Goal: Task Accomplishment & Management: Use online tool/utility

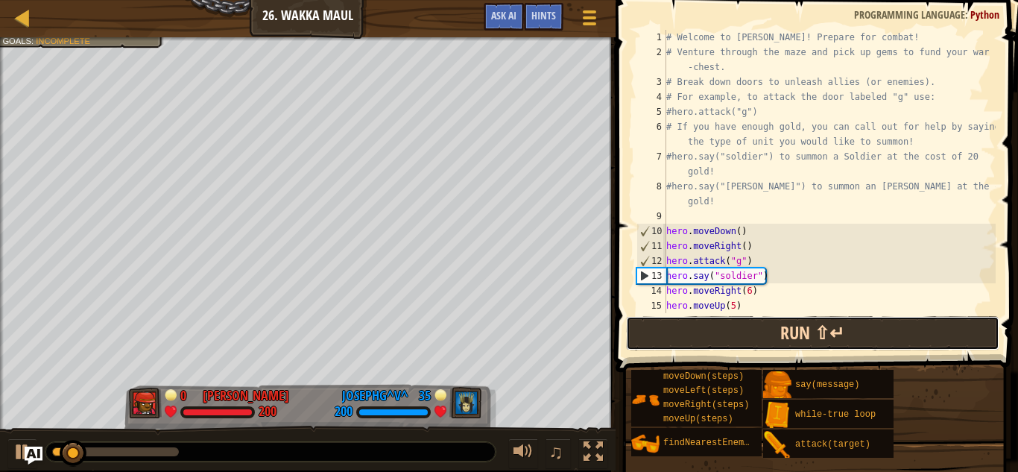
click at [752, 334] on button "Run ⇧↵" at bounding box center [812, 333] width 373 height 34
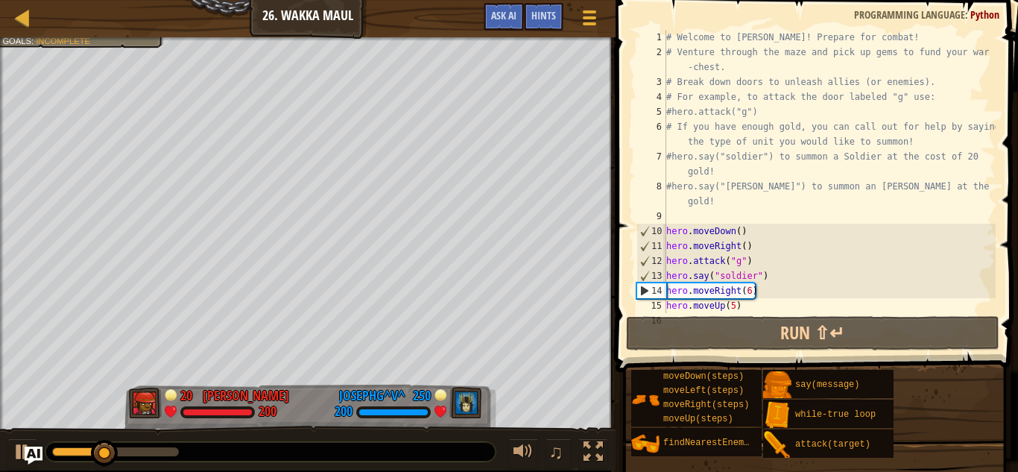
click at [770, 304] on div "# Welcome to Wakka Maul! Prepare for combat! # Venture through the maze and pic…" at bounding box center [829, 186] width 332 height 313
type textarea "hero.moveUp(5)"
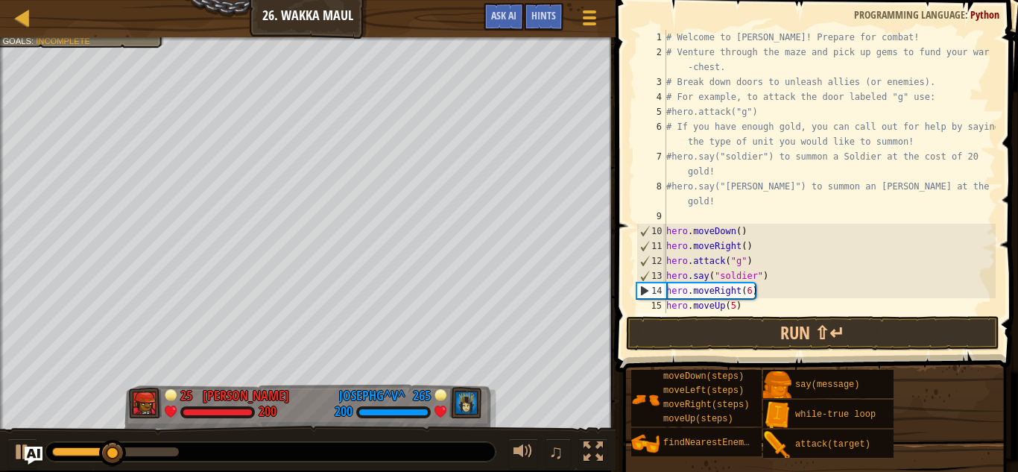
click at [757, 303] on div "# Welcome to Wakka Maul! Prepare for combat! # Venture through the maze and pic…" at bounding box center [829, 186] width 332 height 313
type textarea "hero.moveUp(5)"
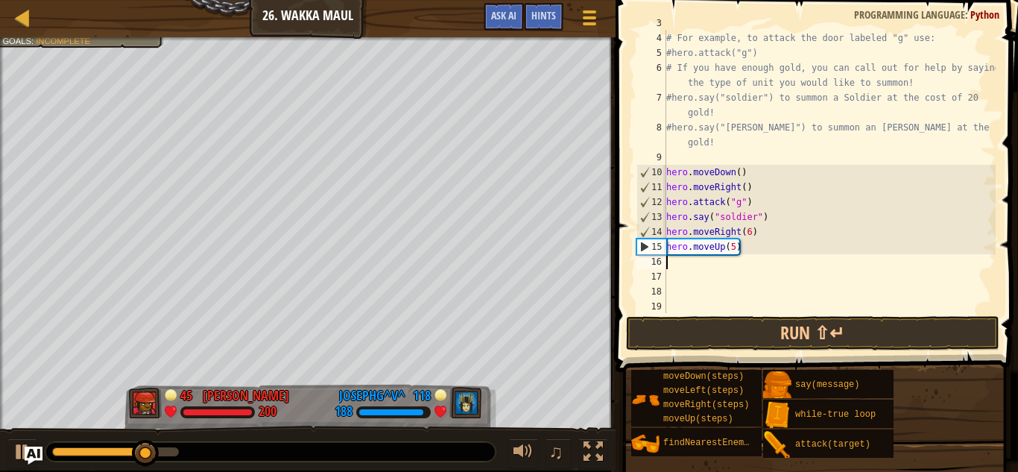
scroll to position [7, 0]
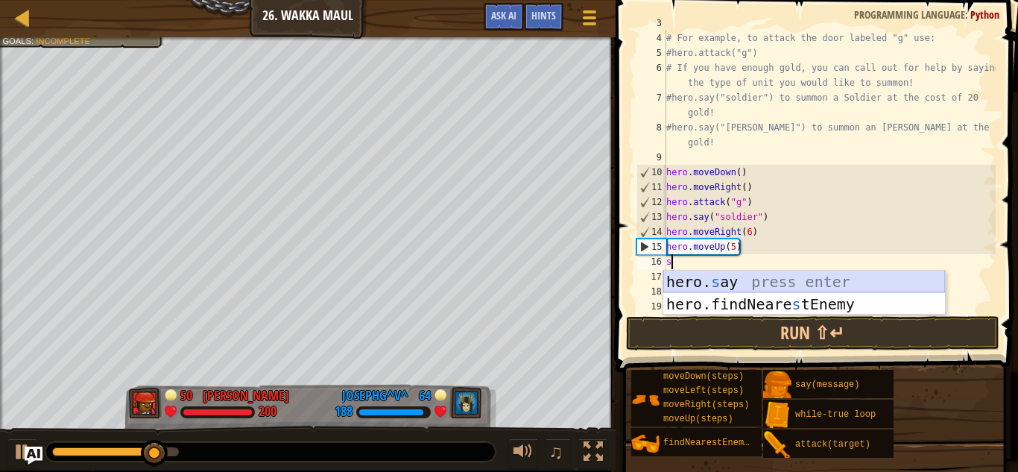
click at [753, 287] on div "hero. s ay press enter hero.findNeare s tEnemy press enter" at bounding box center [804, 314] width 282 height 89
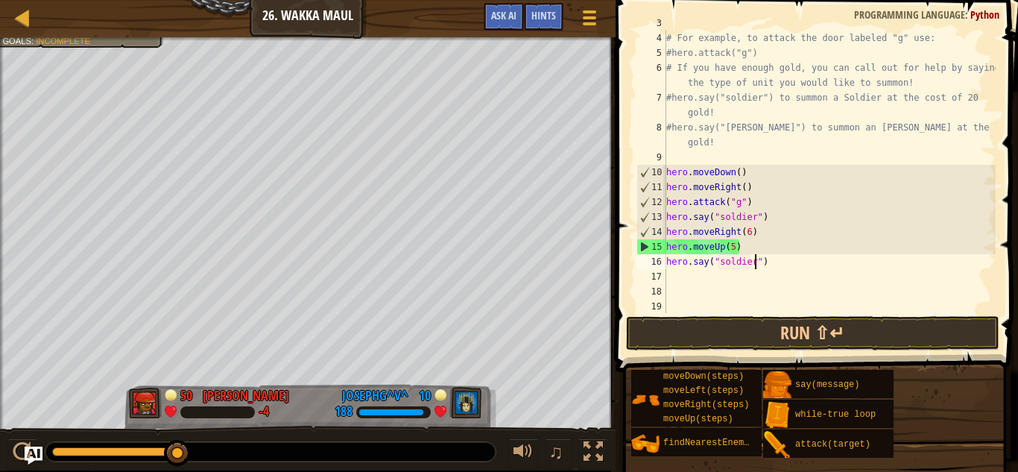
scroll to position [7, 13]
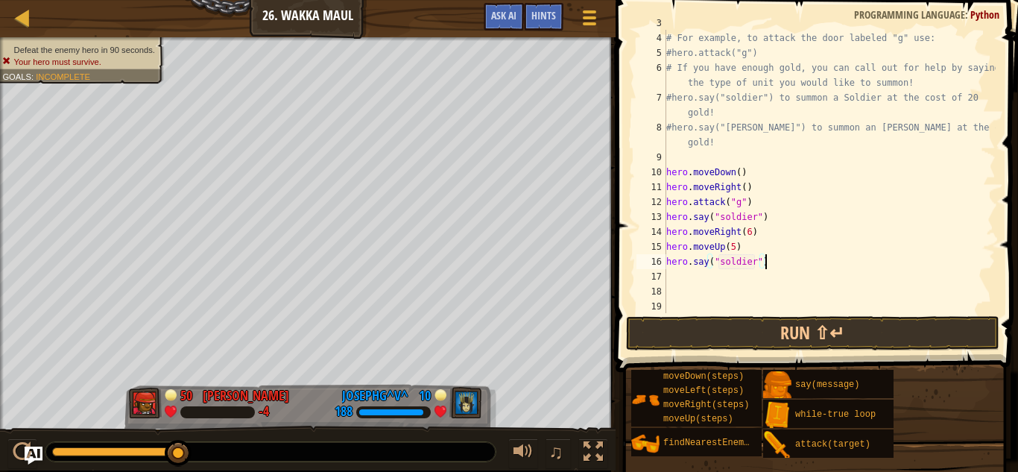
click at [775, 266] on div "# Break down doors to unleash allies (or enemies). # For example, to attack the…" at bounding box center [829, 172] width 332 height 313
click at [727, 338] on button "Run ⇧↵" at bounding box center [812, 333] width 373 height 34
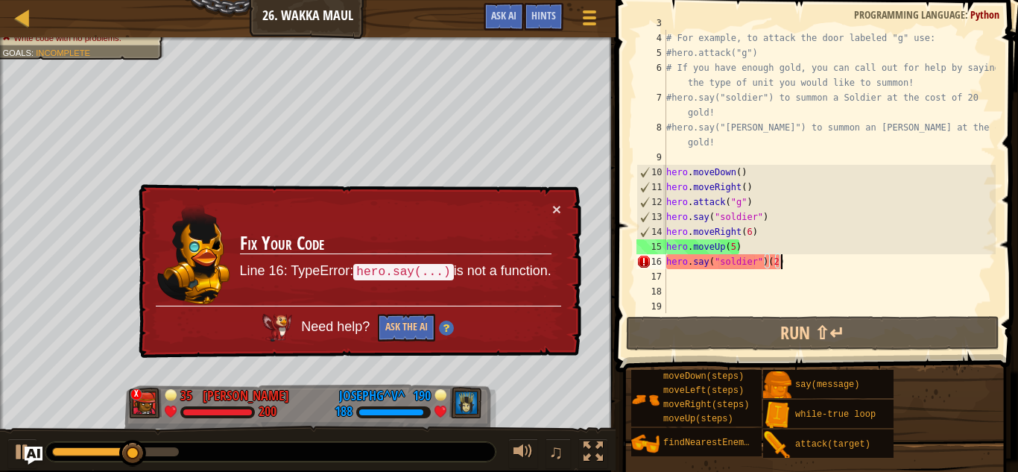
click at [563, 203] on div "× Fix Your Code Line 16: TypeError: hero.say(...) is not a function. Need help?…" at bounding box center [359, 271] width 446 height 174
click at [558, 211] on button "×" at bounding box center [556, 209] width 9 height 16
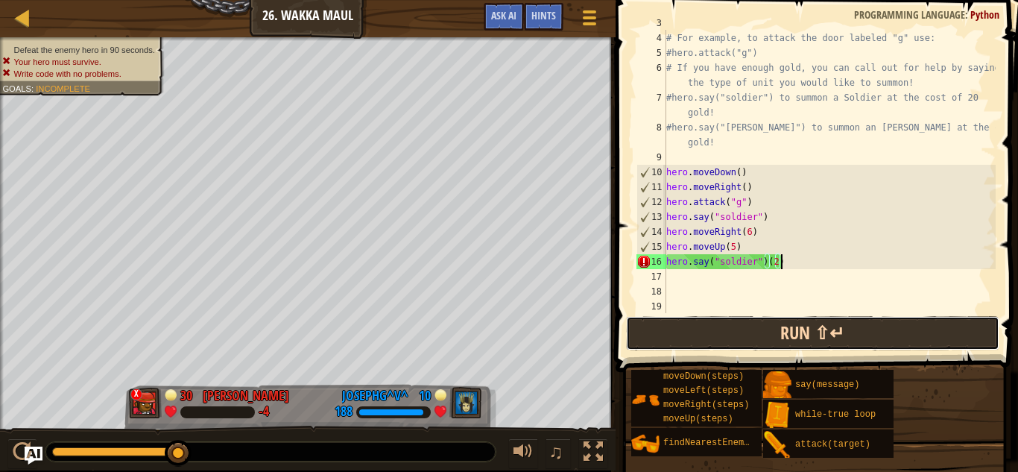
click at [689, 338] on button "Run ⇧↵" at bounding box center [812, 333] width 373 height 34
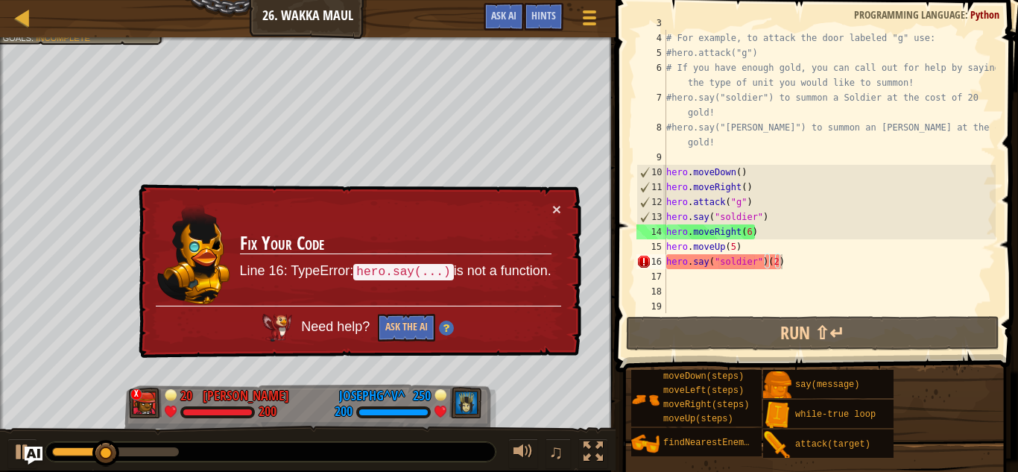
click at [555, 195] on div "× Fix Your Code Line 16: TypeError: hero.say(...) is not a function. Need help?…" at bounding box center [359, 271] width 446 height 174
click at [552, 203] on button "×" at bounding box center [556, 209] width 9 height 16
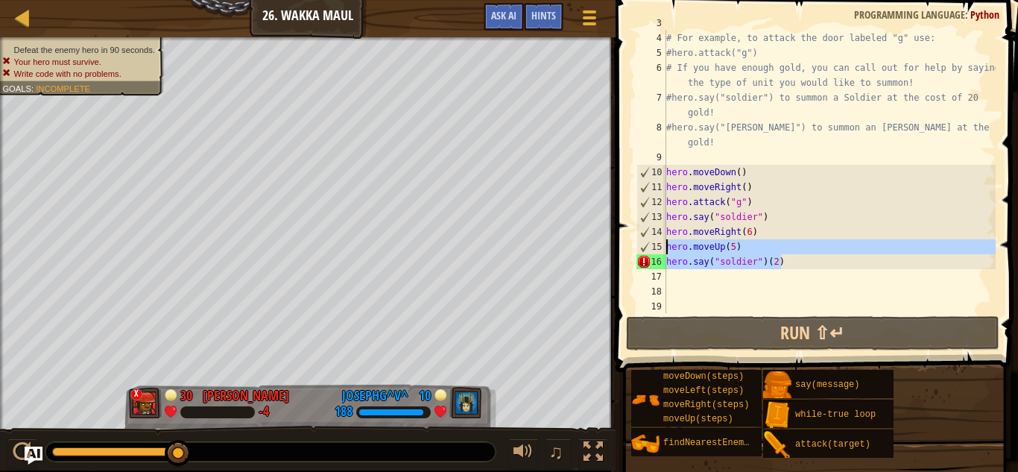
drag, startPoint x: 795, startPoint y: 268, endPoint x: 666, endPoint y: 241, distance: 131.5
click at [666, 241] on div "# Break down doors to unleash allies (or enemies). # For example, to attack the…" at bounding box center [829, 172] width 332 height 313
type textarea "hero.moveUp(5) hero.say("soldier")(2)"
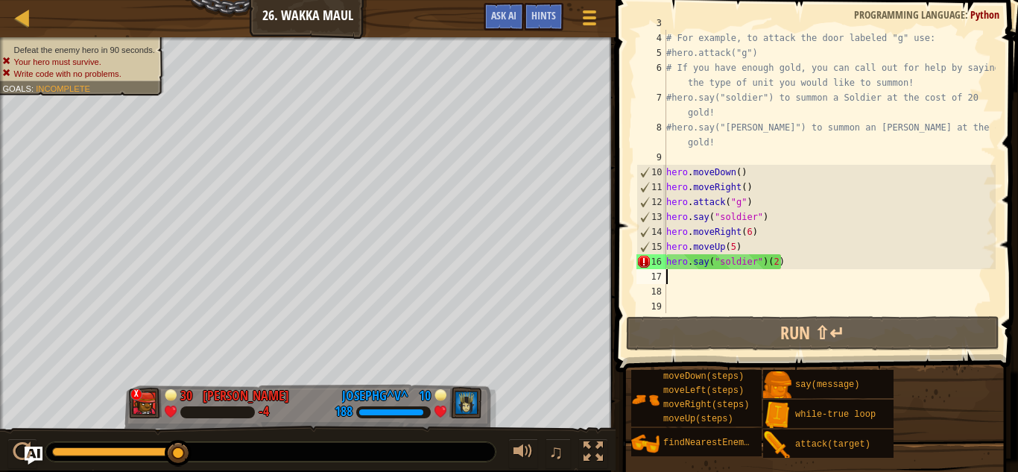
click at [738, 270] on div "# Break down doors to unleash allies (or enemies). # For example, to attack the…" at bounding box center [829, 172] width 332 height 313
click at [738, 270] on div "# Break down doors to unleash allies (or enemies). # For example, to attack the…" at bounding box center [829, 171] width 332 height 283
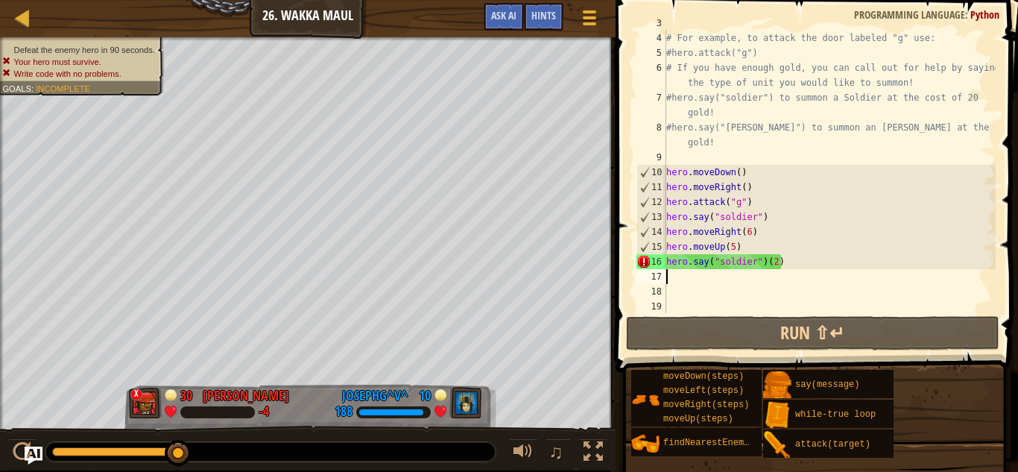
click at [720, 256] on div "# Break down doors to unleash allies (or enemies). # For example, to attack the…" at bounding box center [829, 172] width 332 height 313
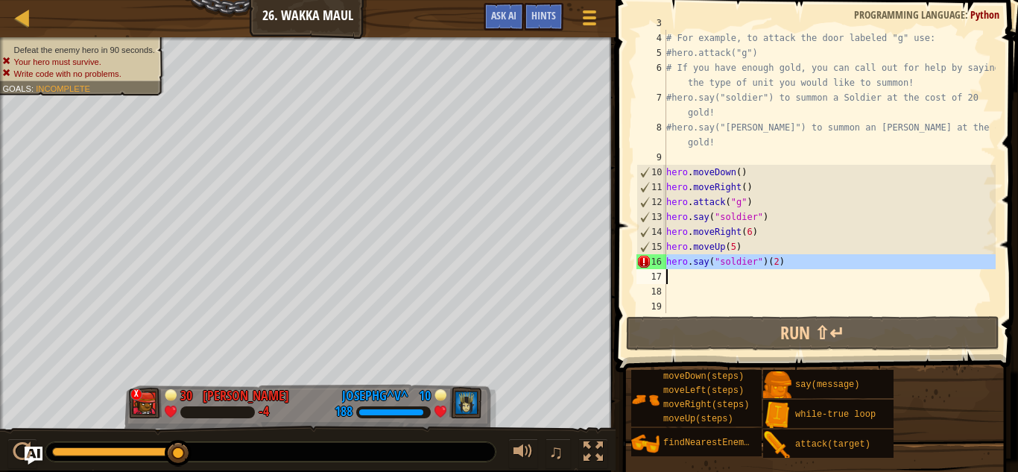
click at [720, 256] on div "# Break down doors to unleash allies (or enemies). # For example, to attack the…" at bounding box center [829, 172] width 332 height 313
type textarea "hero.say("soldier")(2)"
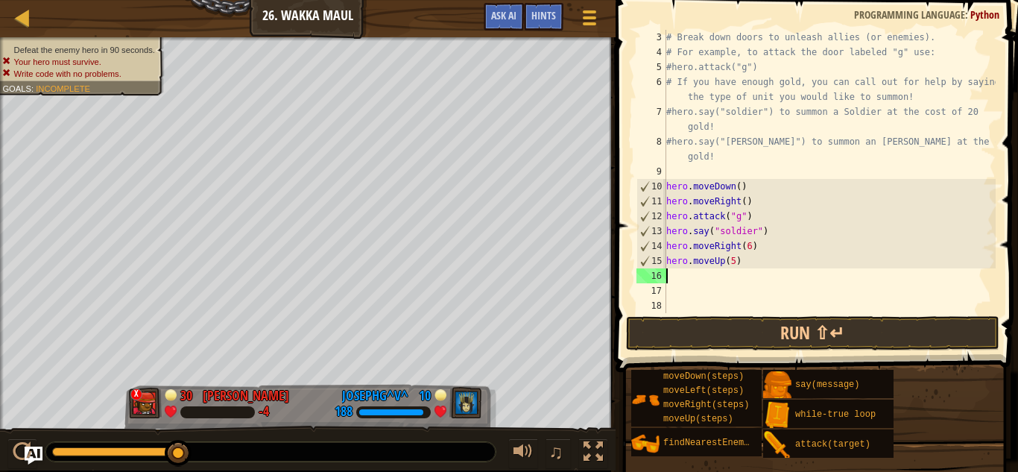
scroll to position [45, 0]
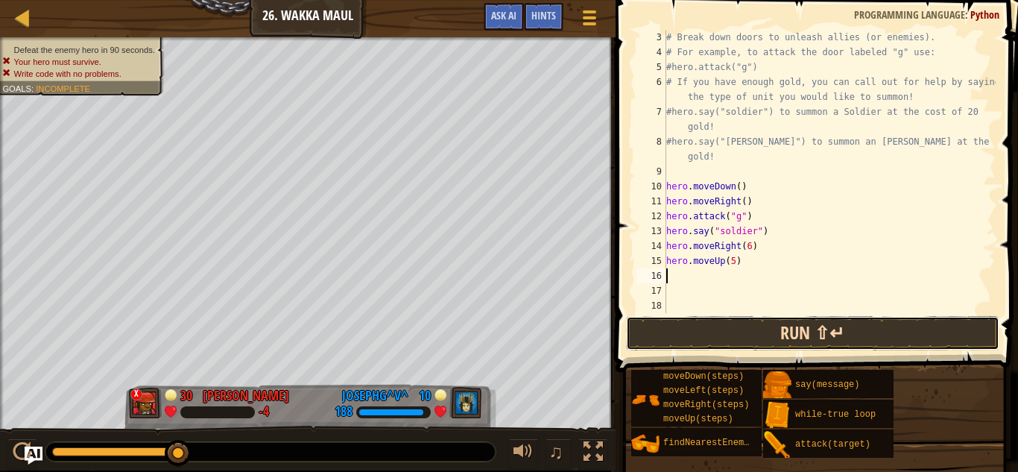
click at [748, 332] on button "Run ⇧↵" at bounding box center [812, 333] width 373 height 34
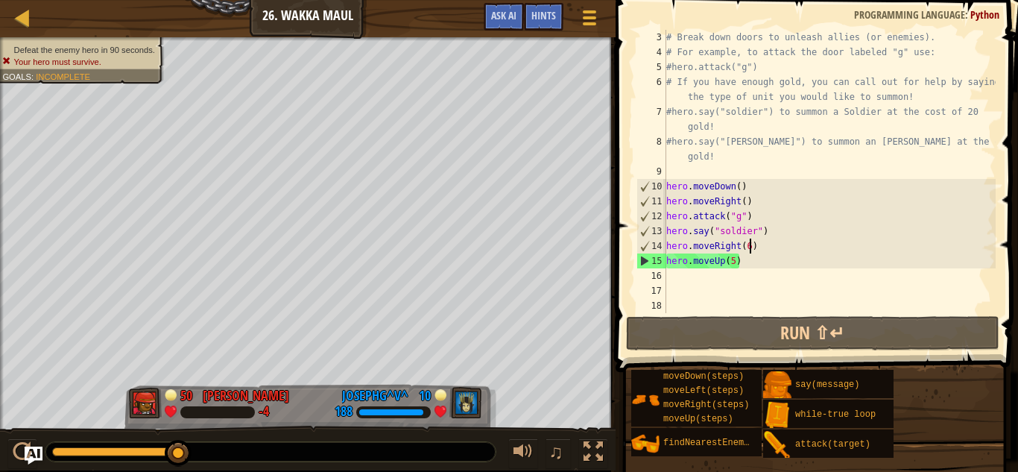
click at [750, 249] on div "# Break down doors to unleash allies (or enemies). # For example, to attack the…" at bounding box center [829, 186] width 332 height 313
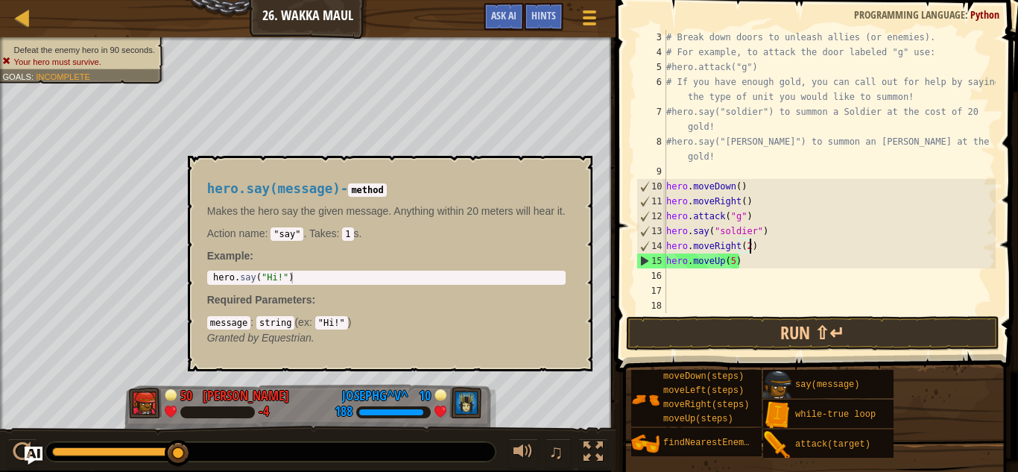
scroll to position [7, 12]
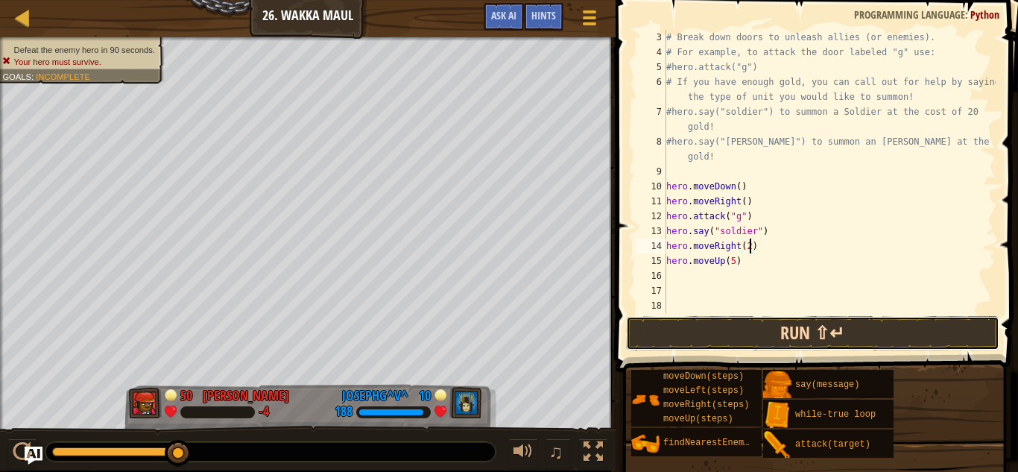
click at [703, 337] on button "Run ⇧↵" at bounding box center [812, 333] width 373 height 34
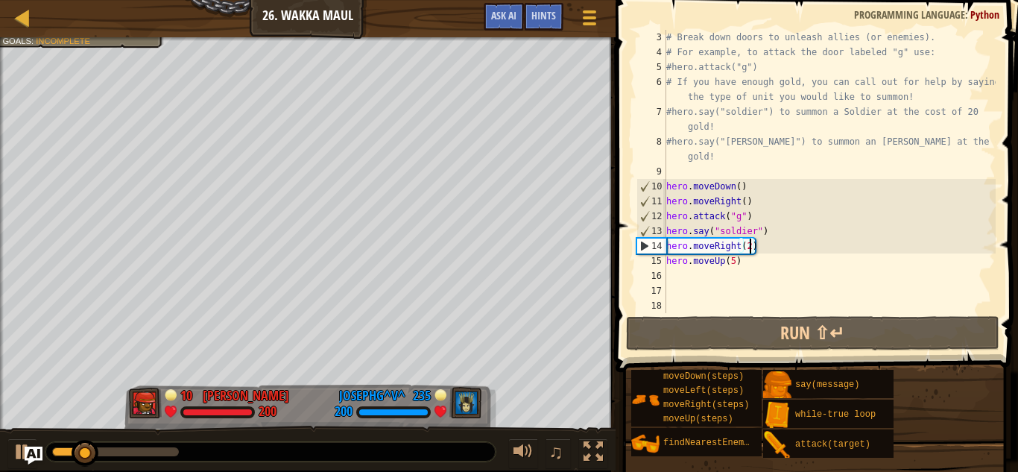
scroll to position [7, 11]
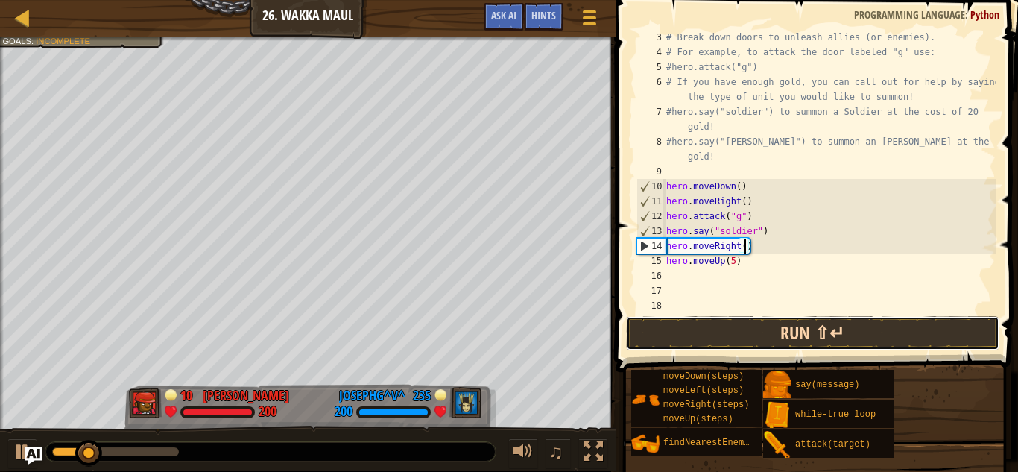
click at [724, 332] on button "Run ⇧↵" at bounding box center [812, 333] width 373 height 34
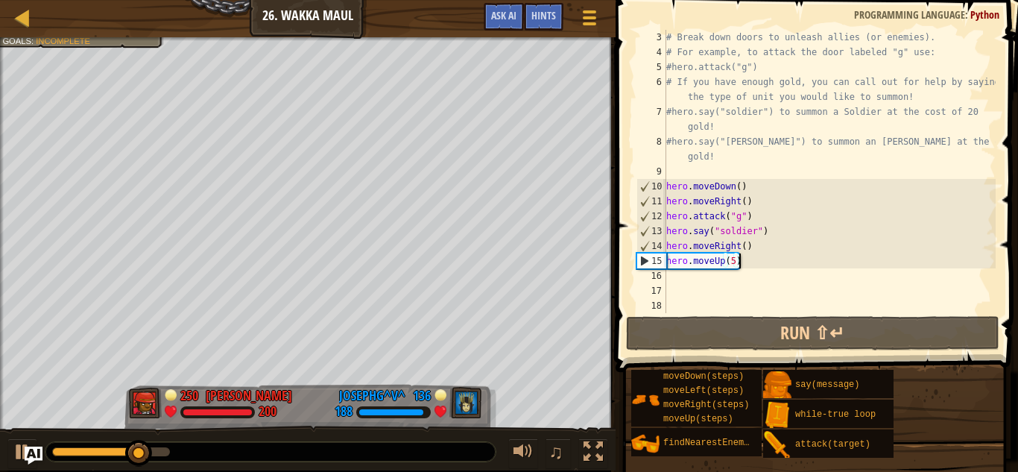
click at [748, 267] on div "# Break down doors to unleash allies (or enemies). # For example, to attack the…" at bounding box center [829, 186] width 332 height 313
type textarea "hero.moveUp(5)"
click at [703, 274] on div "# Break down doors to unleash allies (or enemies). # For example, to attack the…" at bounding box center [829, 186] width 332 height 313
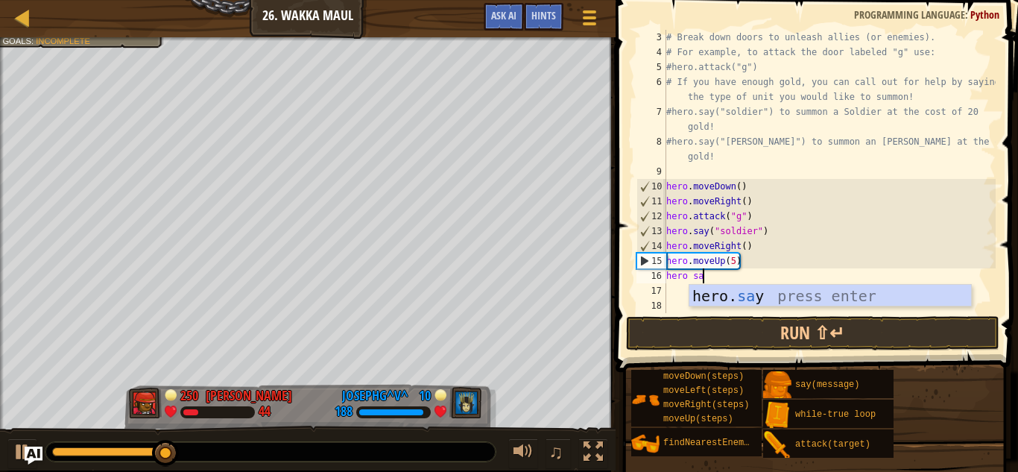
scroll to position [7, 4]
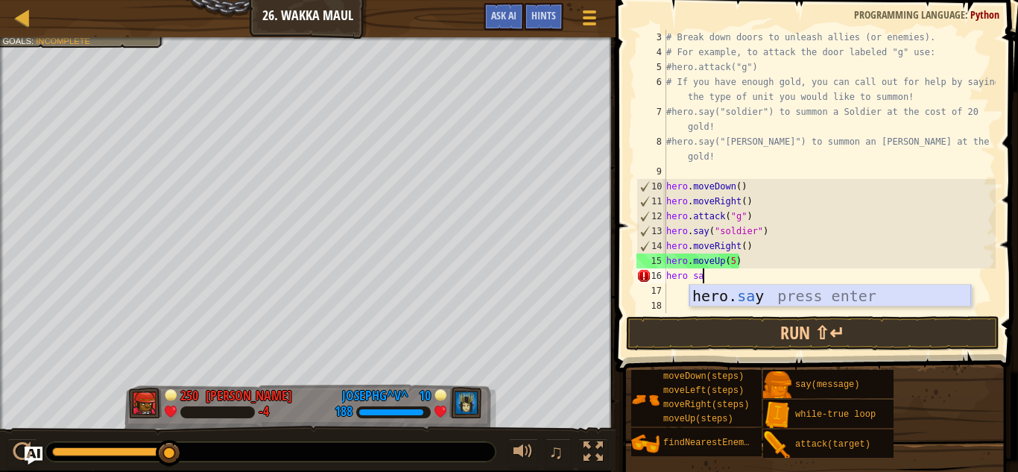
click at [758, 300] on div "hero. sa y press enter" at bounding box center [830, 318] width 282 height 67
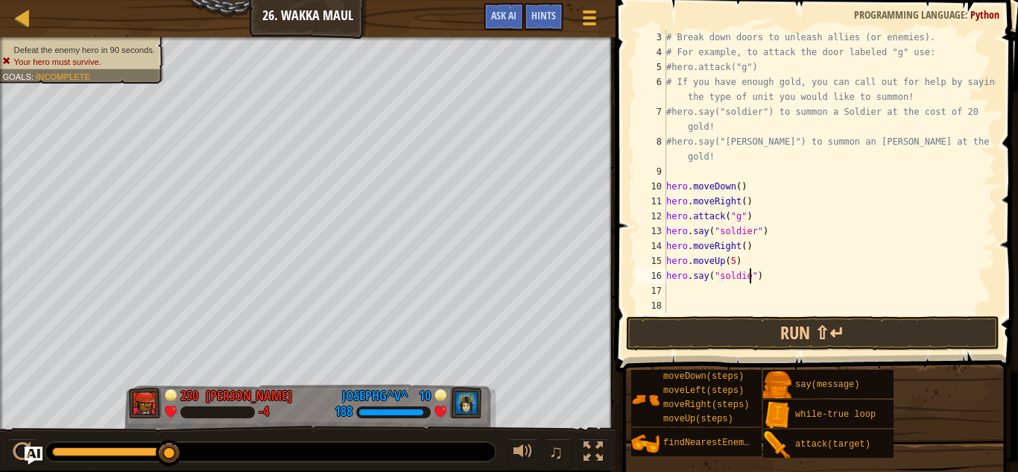
scroll to position [7, 13]
click at [768, 277] on div "# Break down doors to unleash allies (or enemies). # For example, to attack the…" at bounding box center [829, 186] width 332 height 313
click at [766, 279] on div "# Break down doors to unleash allies (or enemies). # For example, to attack the…" at bounding box center [829, 186] width 332 height 313
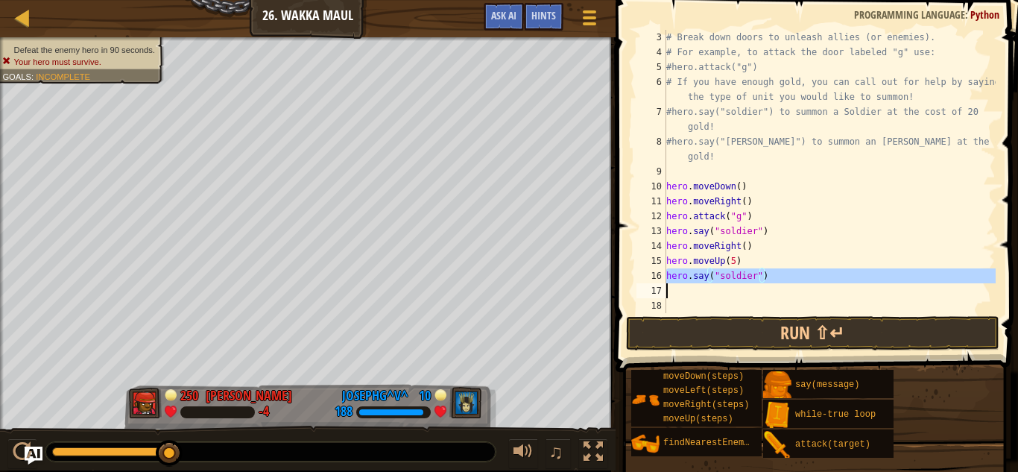
click at [766, 279] on div "# Break down doors to unleash allies (or enemies). # For example, to attack the…" at bounding box center [829, 186] width 332 height 313
type textarea "hero.say("soldier")"
click at [747, 288] on div "# Break down doors to unleash allies (or enemies). # For example, to attack the…" at bounding box center [829, 171] width 332 height 283
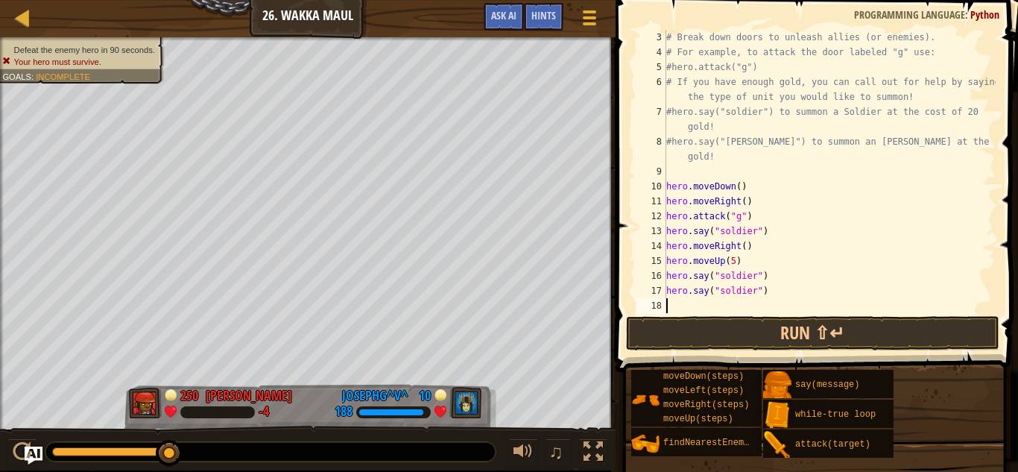
scroll to position [60, 0]
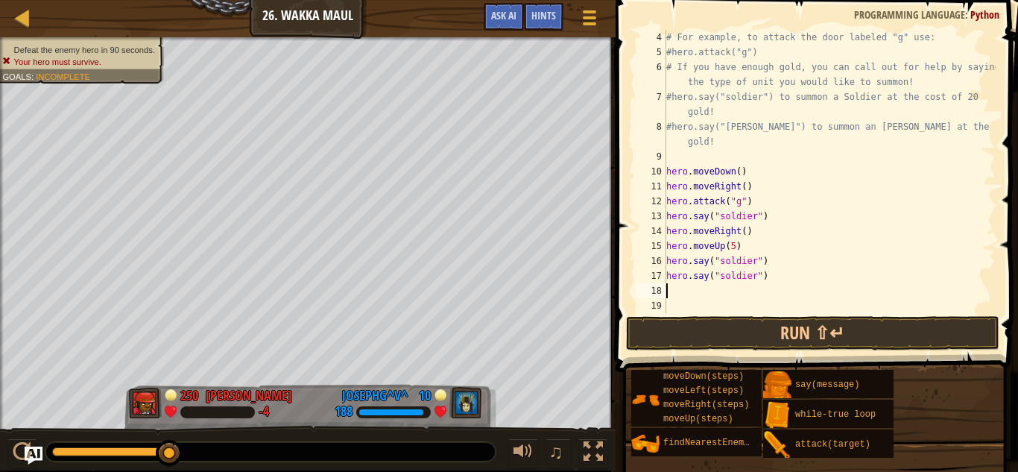
paste textarea "h"
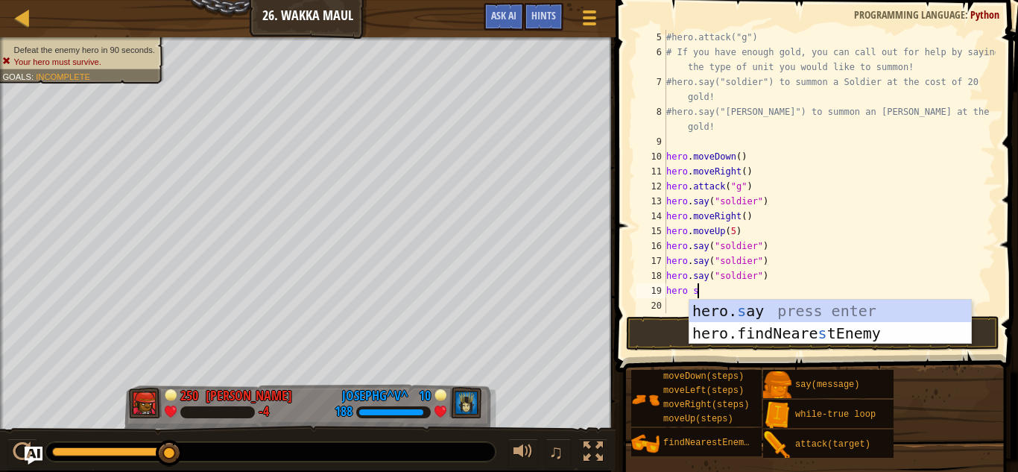
scroll to position [7, 4]
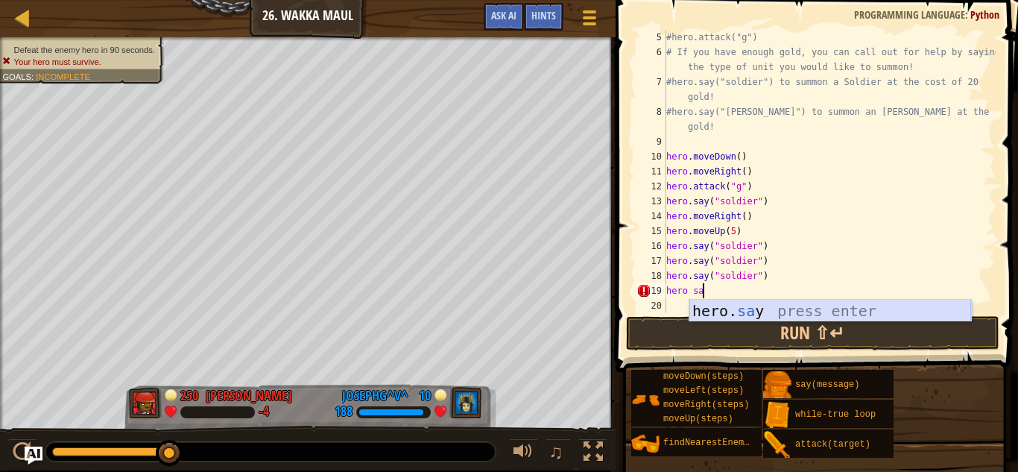
click at [720, 311] on div "hero. sa y press enter" at bounding box center [830, 333] width 282 height 67
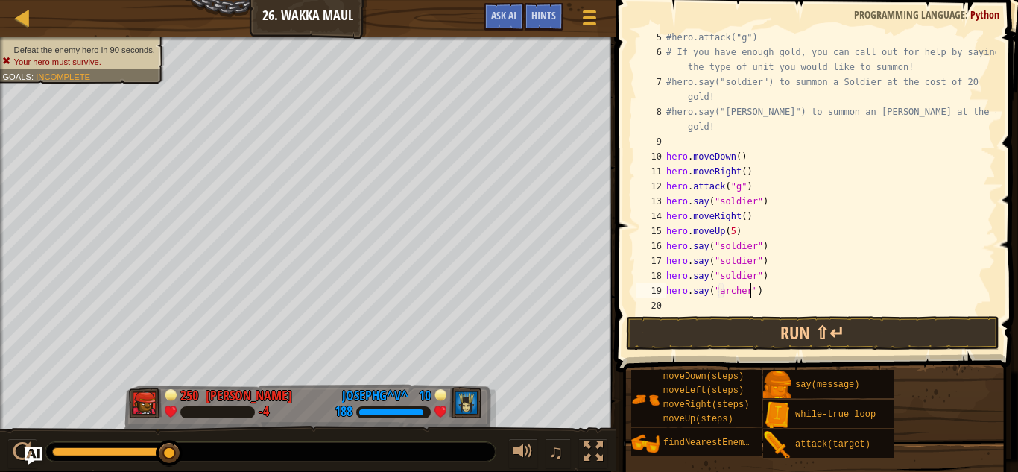
scroll to position [7, 12]
type textarea "hero.say("archer")"
click at [768, 330] on button "Run ⇧↵" at bounding box center [812, 333] width 373 height 34
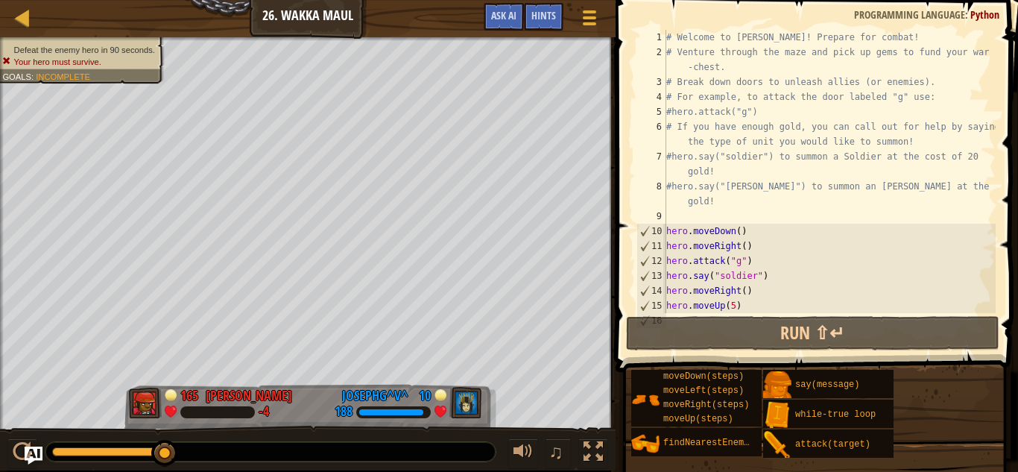
scroll to position [0, 0]
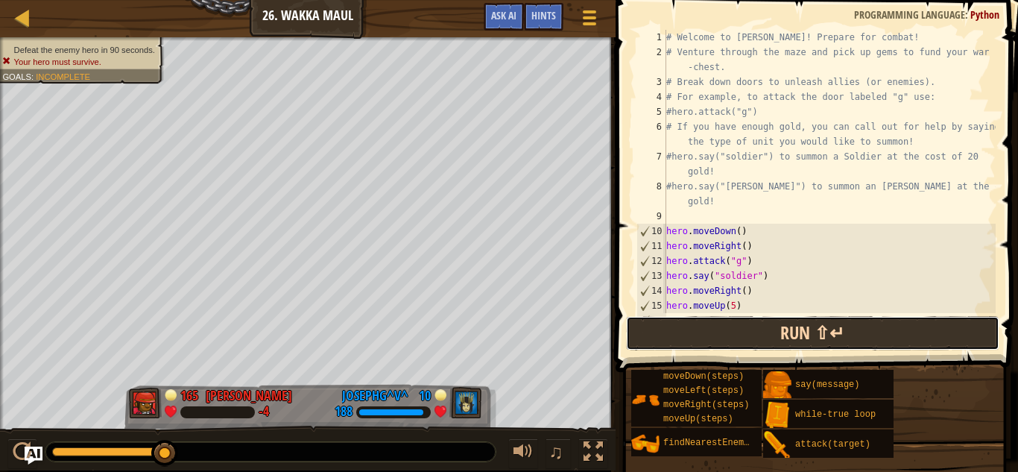
click at [674, 338] on button "Run ⇧↵" at bounding box center [812, 333] width 373 height 34
click at [668, 335] on button "Run ⇧↵" at bounding box center [812, 333] width 373 height 34
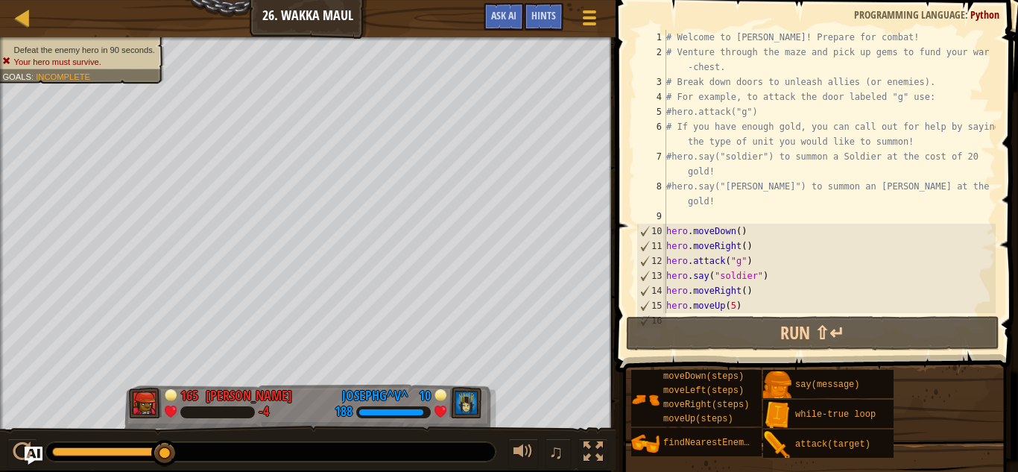
scroll to position [75, 0]
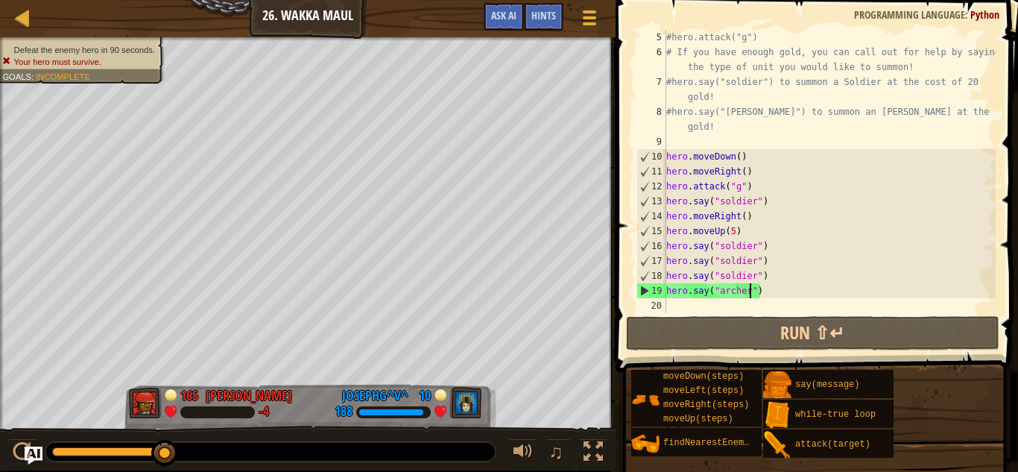
click at [794, 305] on div "#hero.attack("g") # If you have enough gold, you can call out for help by sayin…" at bounding box center [829, 186] width 332 height 313
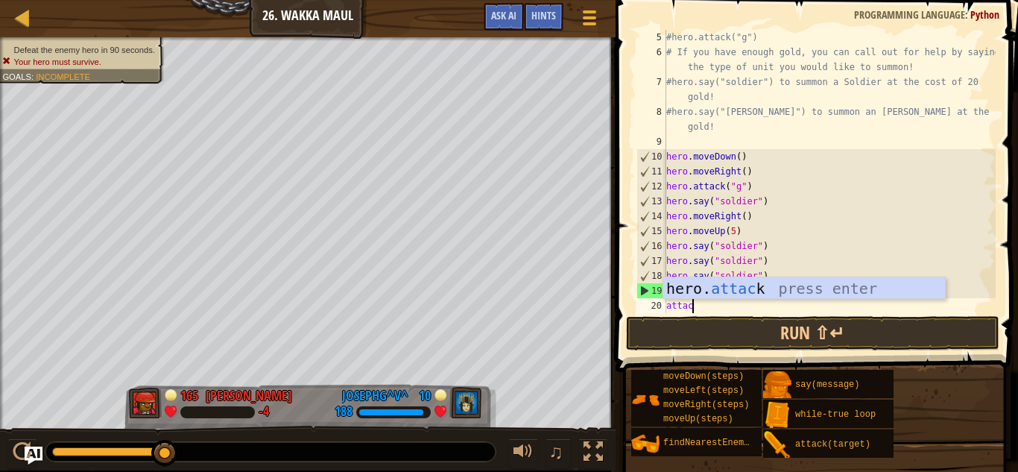
scroll to position [7, 4]
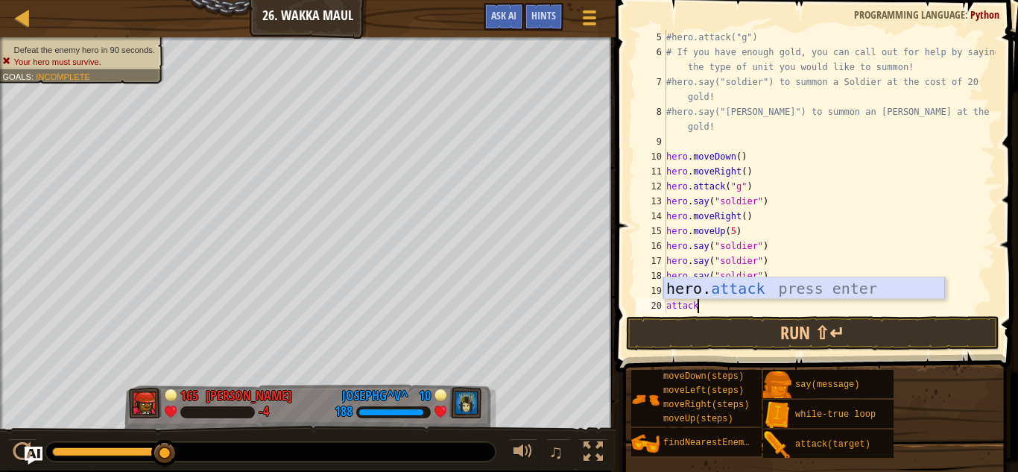
click at [749, 288] on div "hero. attack press enter" at bounding box center [804, 310] width 282 height 67
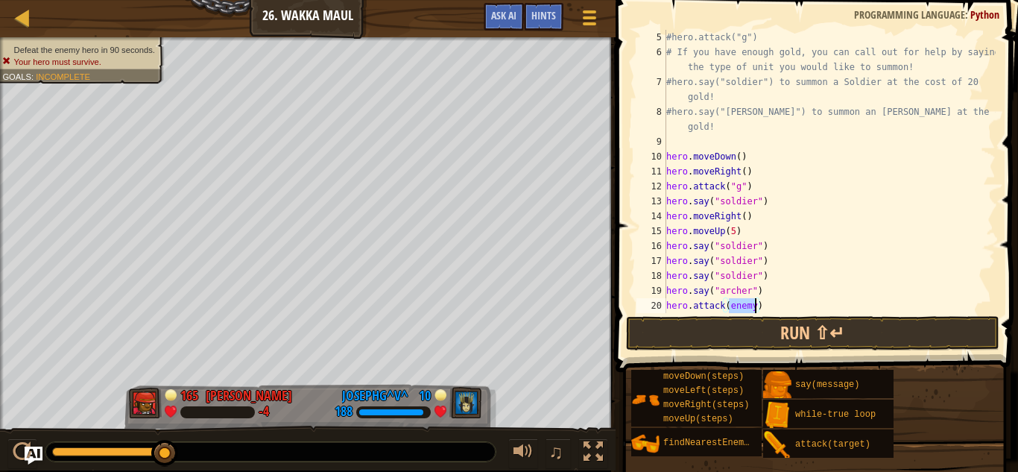
scroll to position [7, 10]
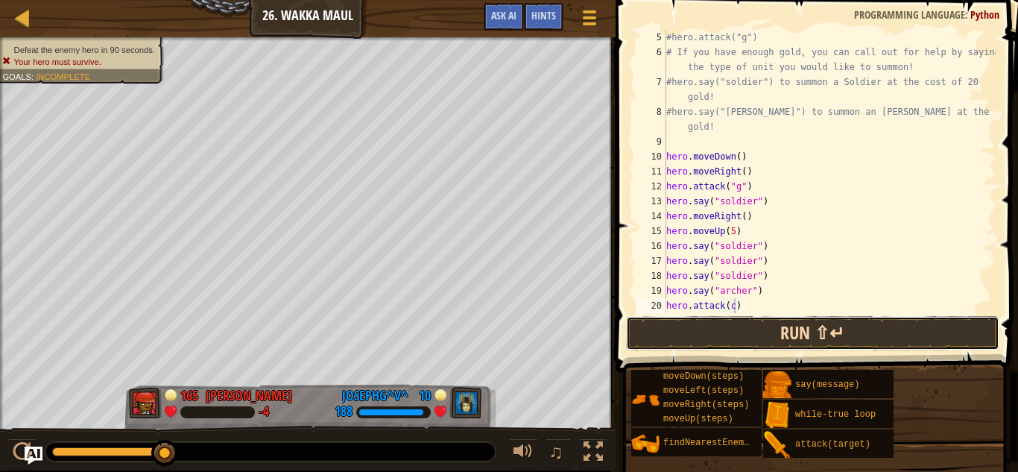
click at [765, 323] on button "Run ⇧↵" at bounding box center [812, 333] width 373 height 34
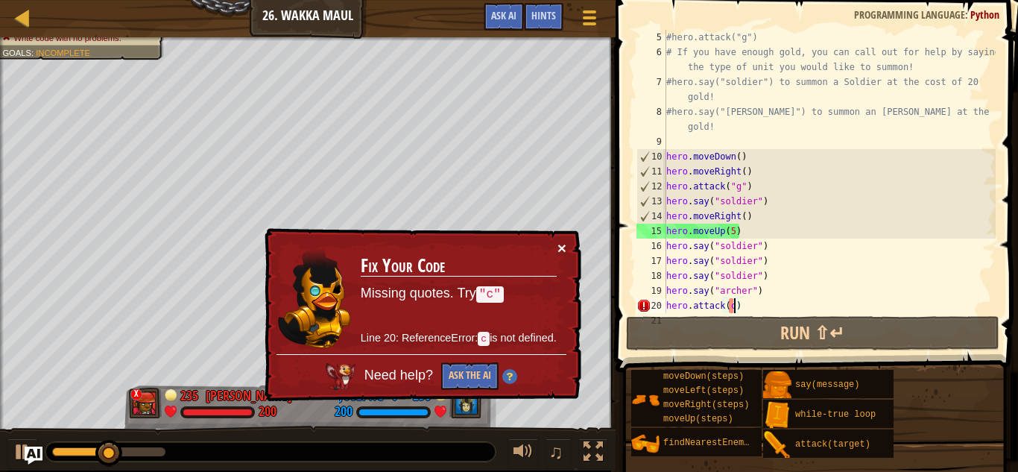
click at [563, 252] on button "×" at bounding box center [561, 248] width 9 height 16
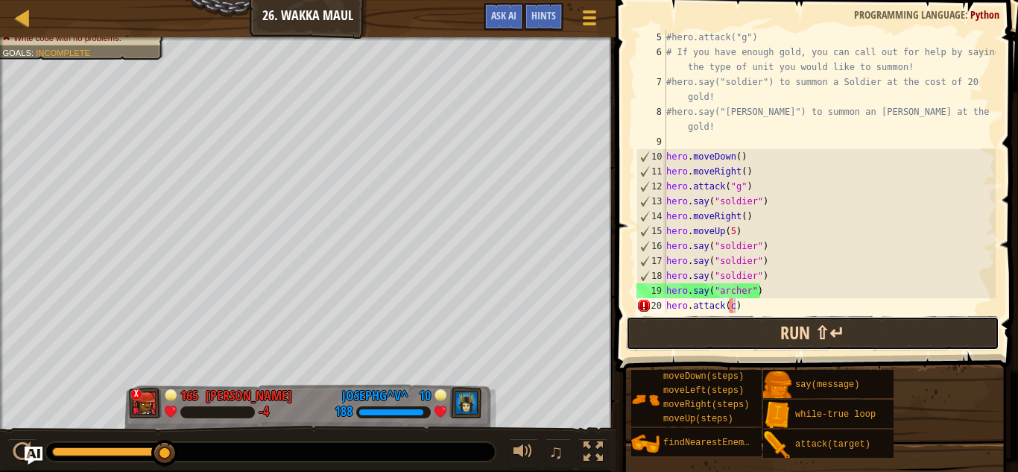
click at [757, 335] on button "Run ⇧↵" at bounding box center [812, 333] width 373 height 34
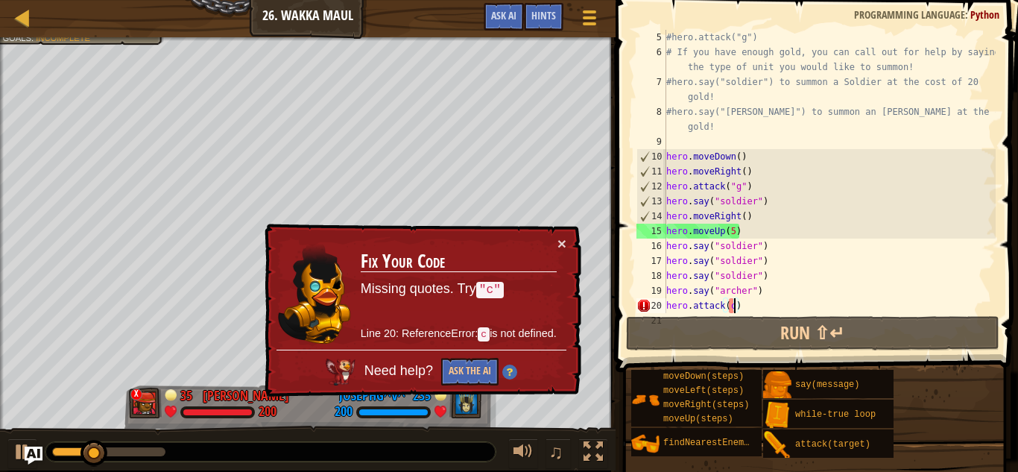
click at [734, 304] on div "#hero.attack("g") # If you have enough gold, you can call out for help by sayin…" at bounding box center [829, 186] width 332 height 313
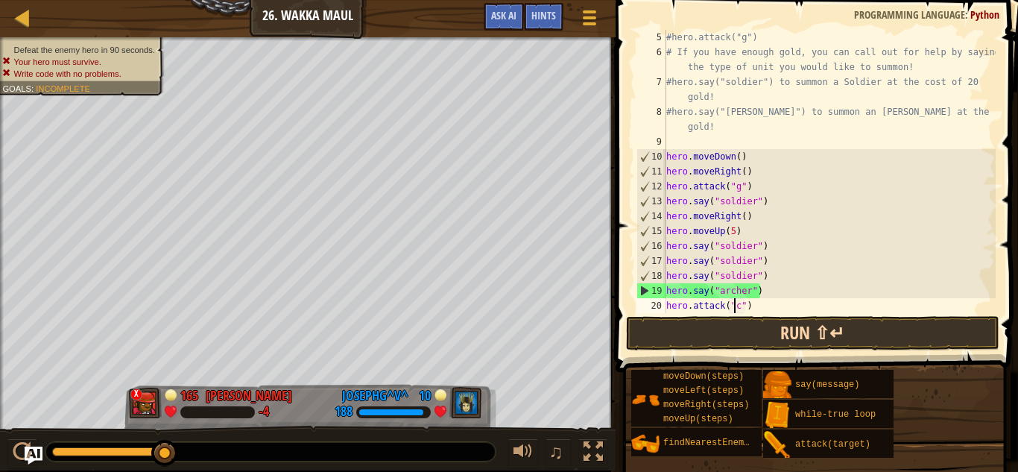
type textarea "hero.attack("c")"
click at [695, 330] on button "Run ⇧↵" at bounding box center [812, 333] width 373 height 34
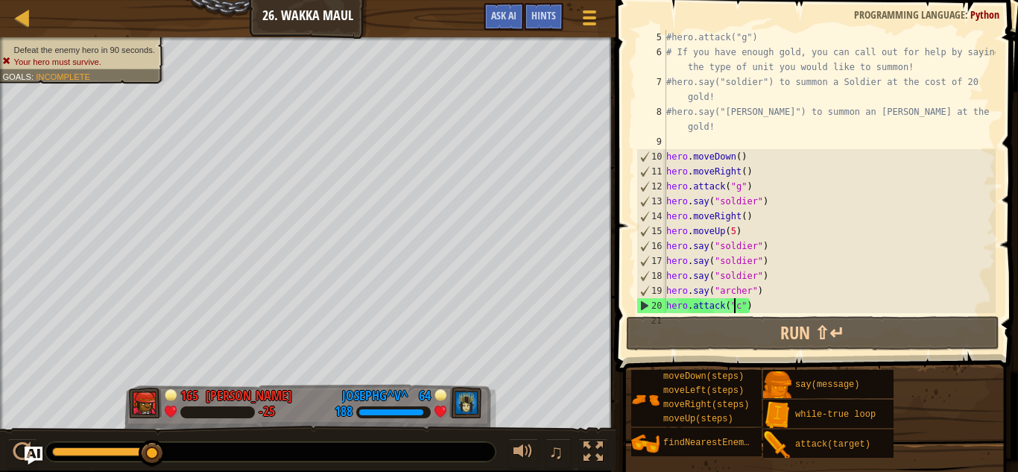
scroll to position [89, 0]
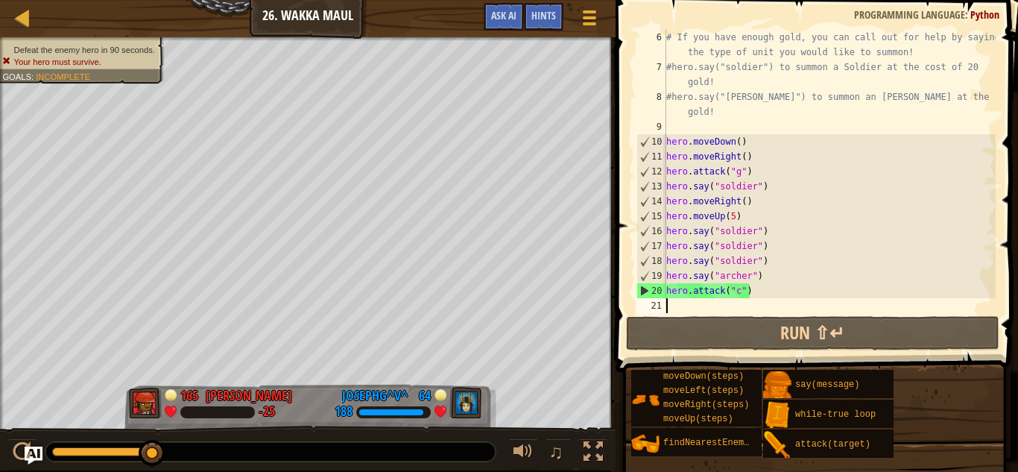
click at [768, 307] on div "# If you have enough gold, you can call out for help by saying the type of unit…" at bounding box center [829, 194] width 332 height 328
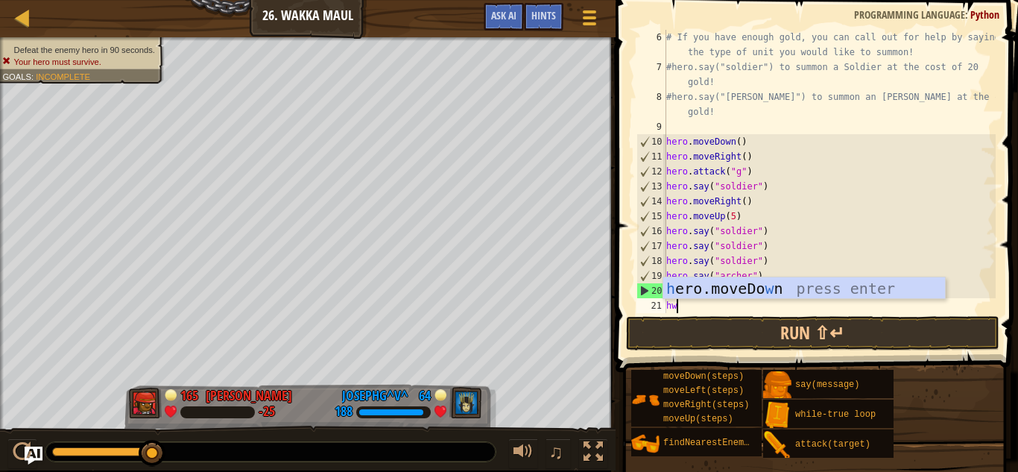
scroll to position [7, 0]
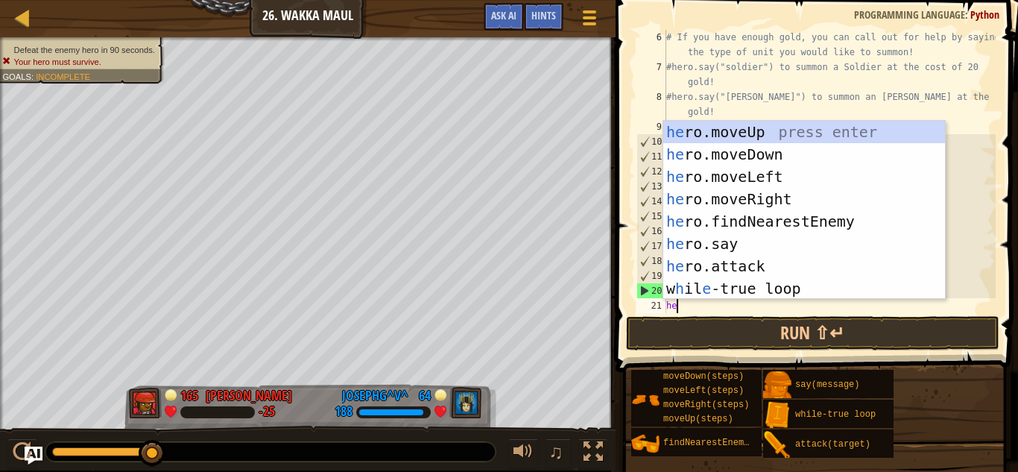
type textarea "her"
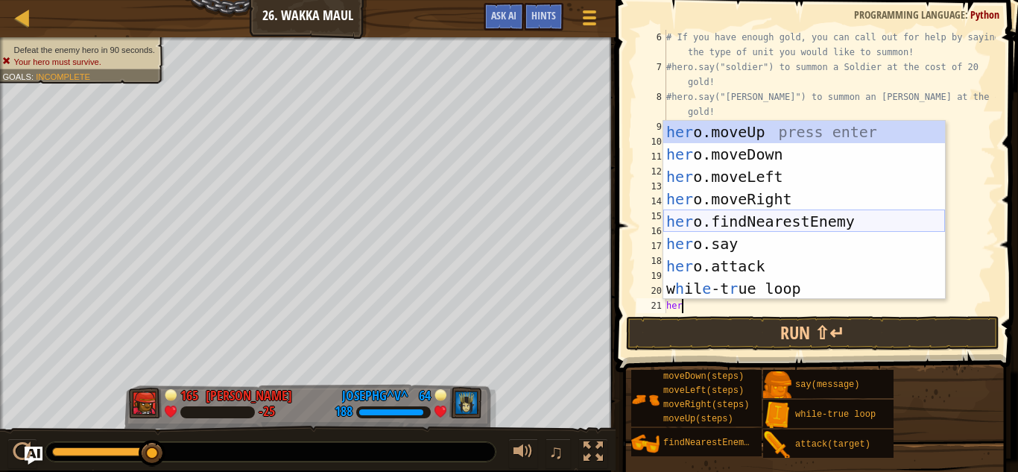
click at [844, 221] on div "her o.moveUp press enter her o.moveDown press enter her o.moveLeft press enter …" at bounding box center [804, 233] width 282 height 224
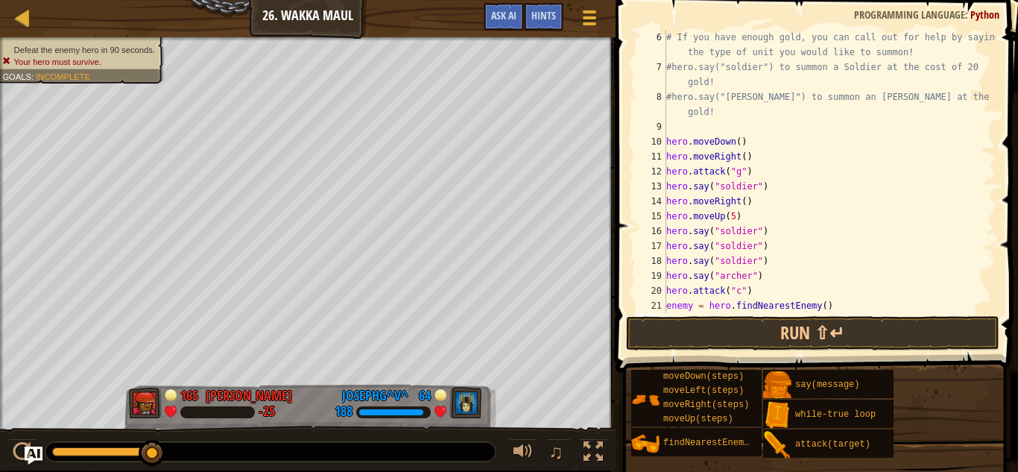
scroll to position [7, 0]
click at [831, 308] on div "# If you have enough gold, you can call out for help by saying the type of unit…" at bounding box center [829, 194] width 332 height 328
type textarea "enemy = hero.findNearestEnemy()"
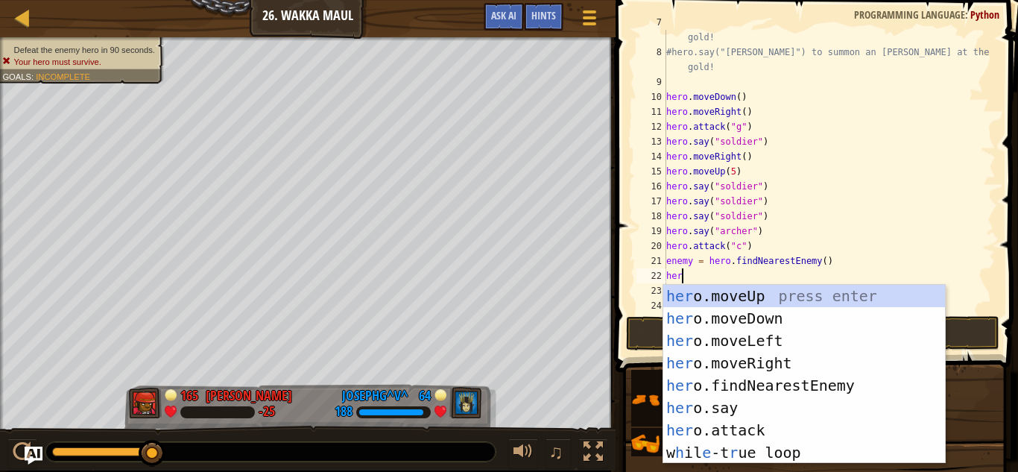
scroll to position [7, 1]
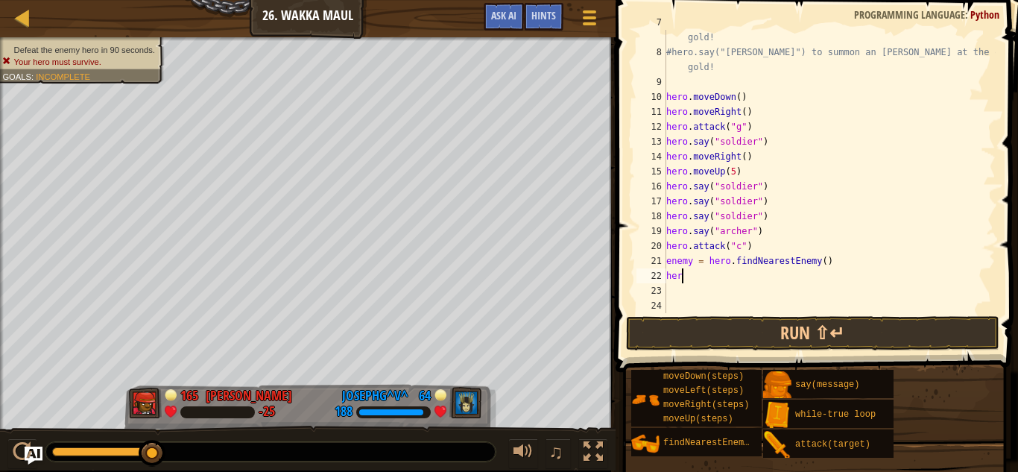
click at [779, 278] on div "#hero.say("soldier") to summon a Soldier at the cost of 20 gold! #hero.say("arc…" at bounding box center [829, 179] width 332 height 328
type textarea "h"
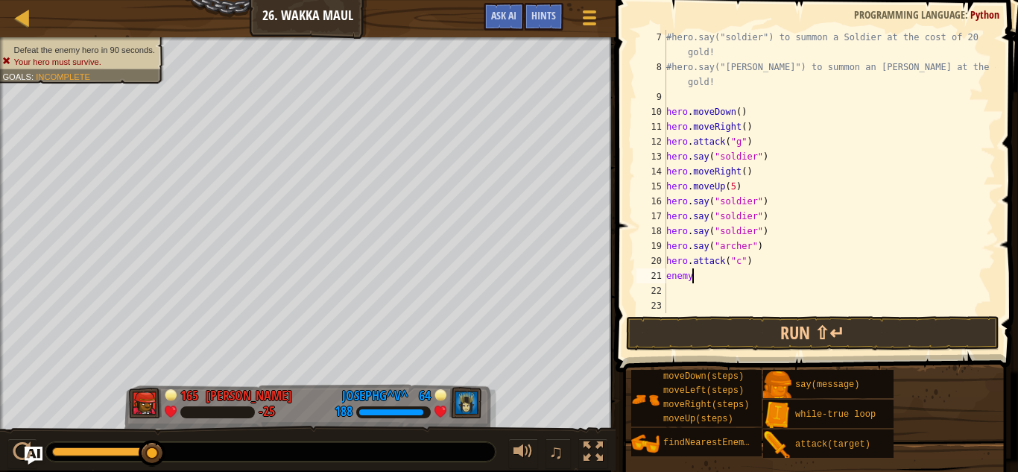
type textarea "e"
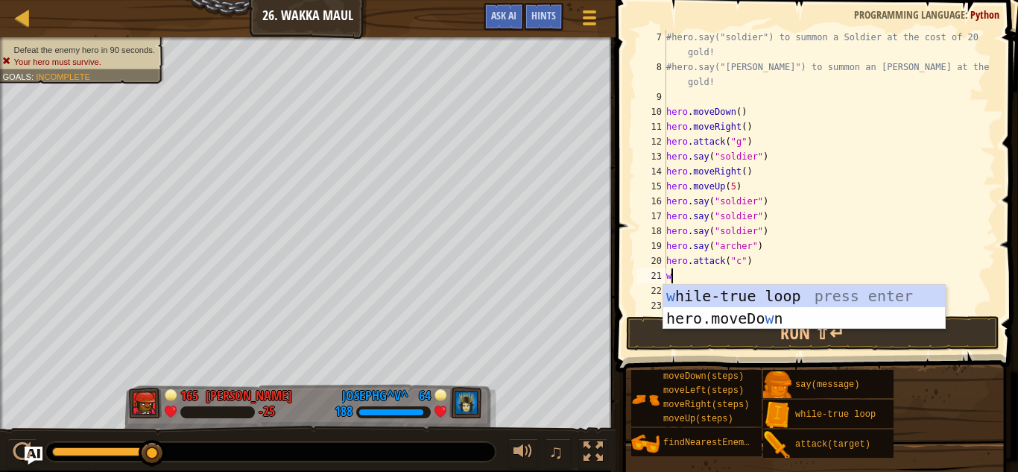
type textarea "wh"
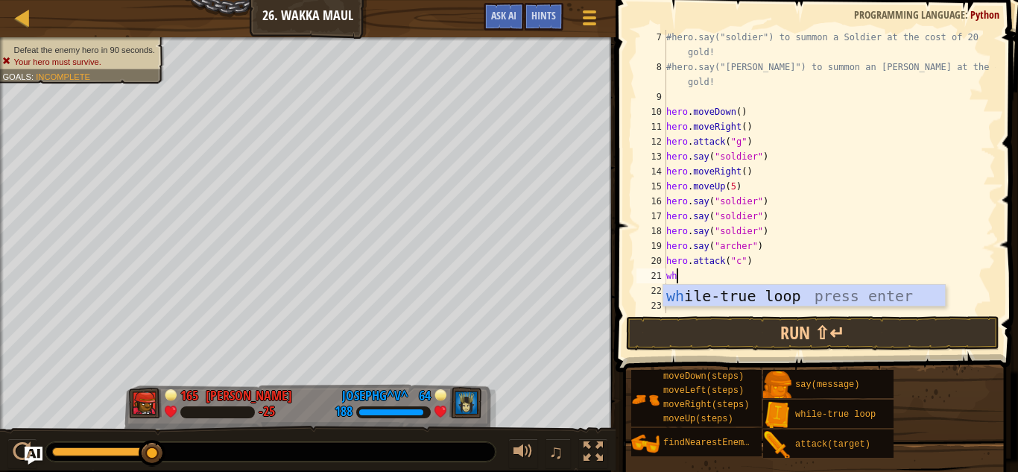
scroll to position [7, 1]
click at [773, 297] on div "wh ile-true loop press enter" at bounding box center [804, 318] width 282 height 67
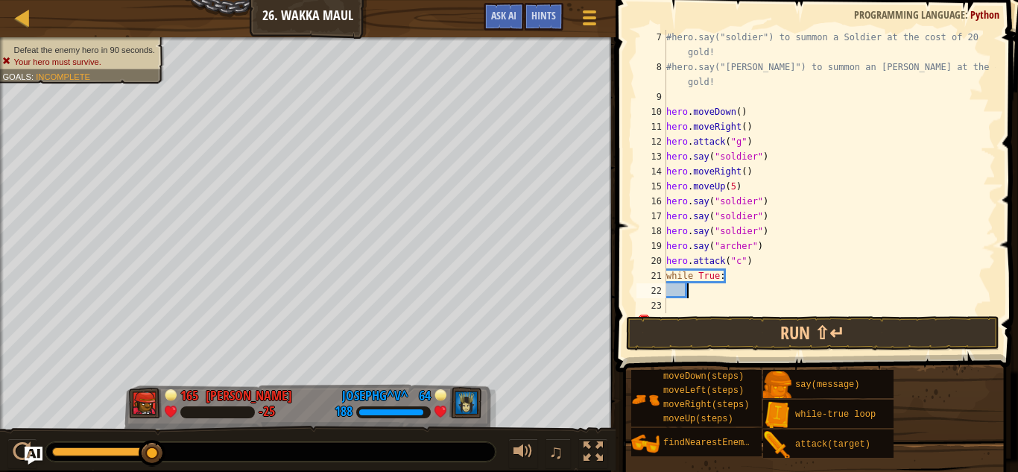
type textarea "h"
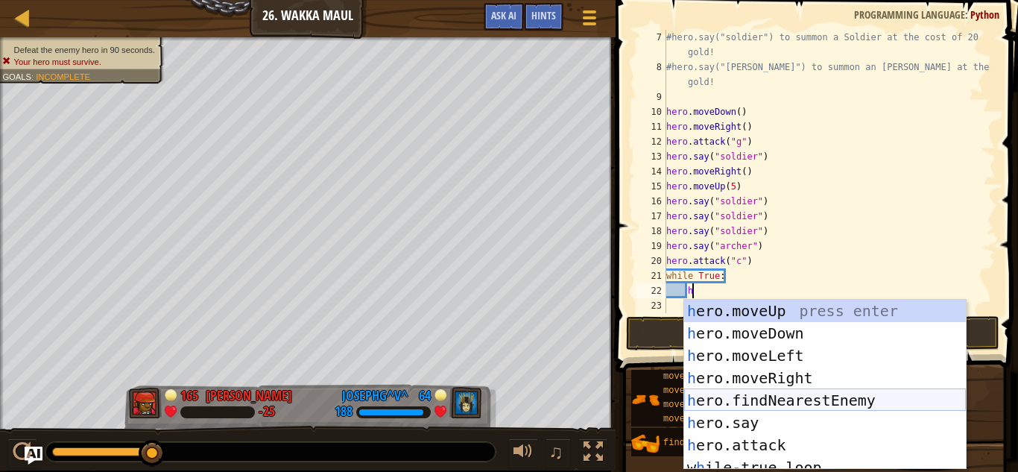
click at [755, 401] on div "h ero.moveUp press enter h ero.moveDown press enter h ero.moveLeft press enter …" at bounding box center [825, 407] width 282 height 215
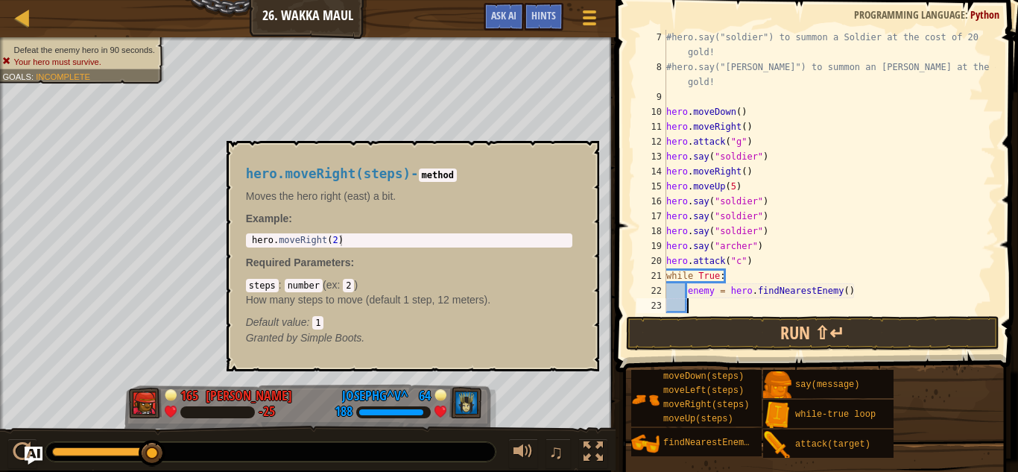
scroll to position [7, 2]
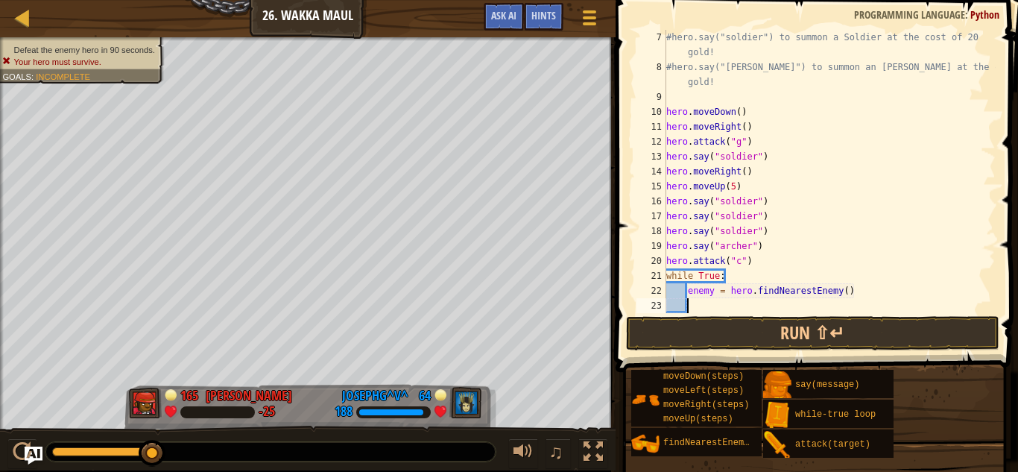
click at [722, 304] on div "#hero.say("soldier") to summon a Soldier at the cost of 20 gold! #hero.say("arc…" at bounding box center [829, 194] width 332 height 328
click at [689, 292] on div "#hero.say("soldier") to summon a Soldier at the cost of 20 gold! #hero.say("arc…" at bounding box center [829, 194] width 332 height 328
type textarea "enemy = hero.findNearestEnemy()"
click at [693, 288] on div "#hero.say("soldier") to summon a Soldier at the cost of 20 gold! #hero.say("arc…" at bounding box center [829, 194] width 332 height 328
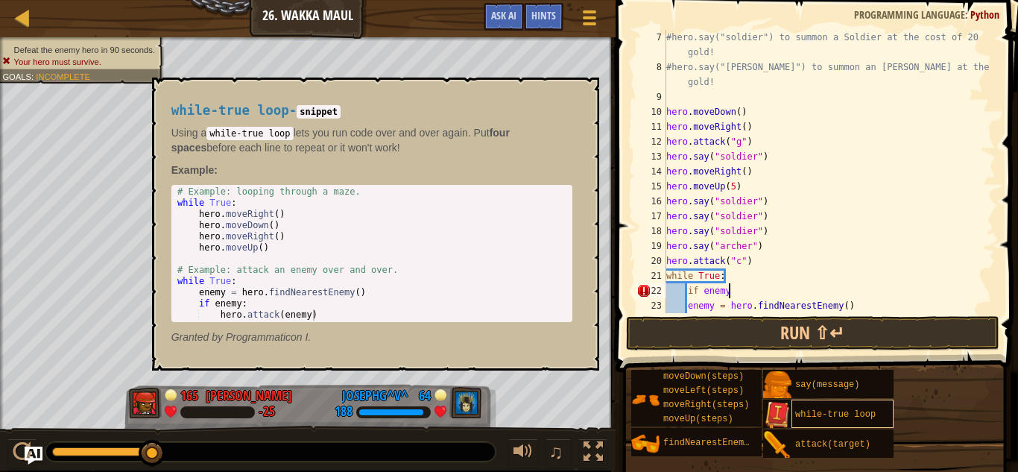
scroll to position [7, 9]
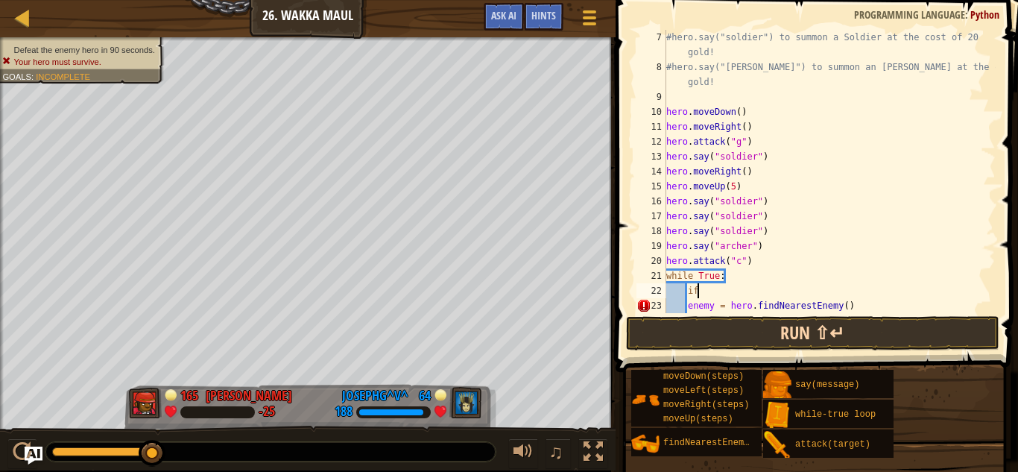
type textarea "i"
type textarea "while True:"
click at [730, 306] on div "#hero.say("soldier") to summon a Soldier at the cost of 20 gold! #hero.say("arc…" at bounding box center [829, 194] width 332 height 328
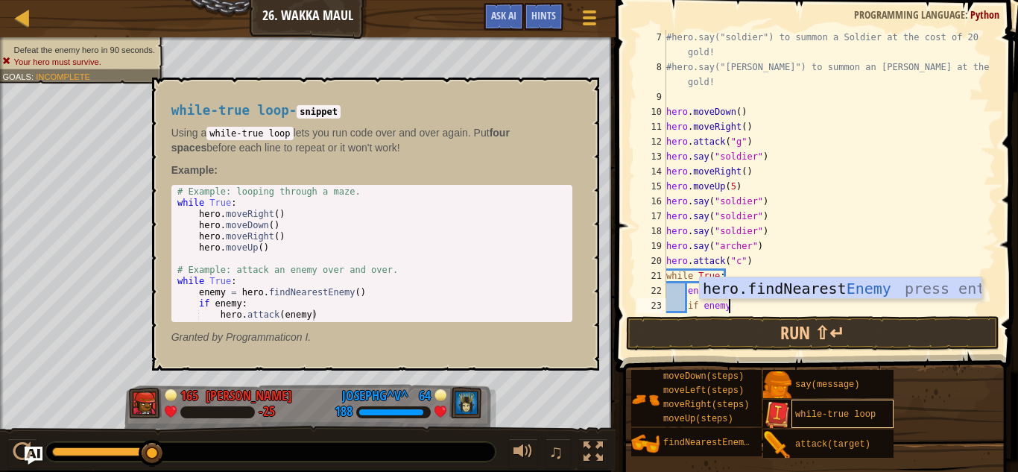
scroll to position [7, 9]
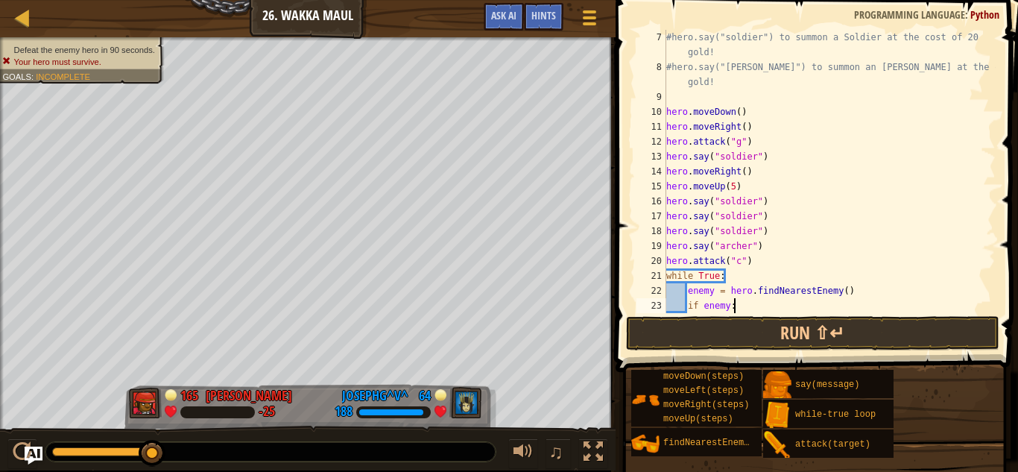
type textarea "if enemy:"
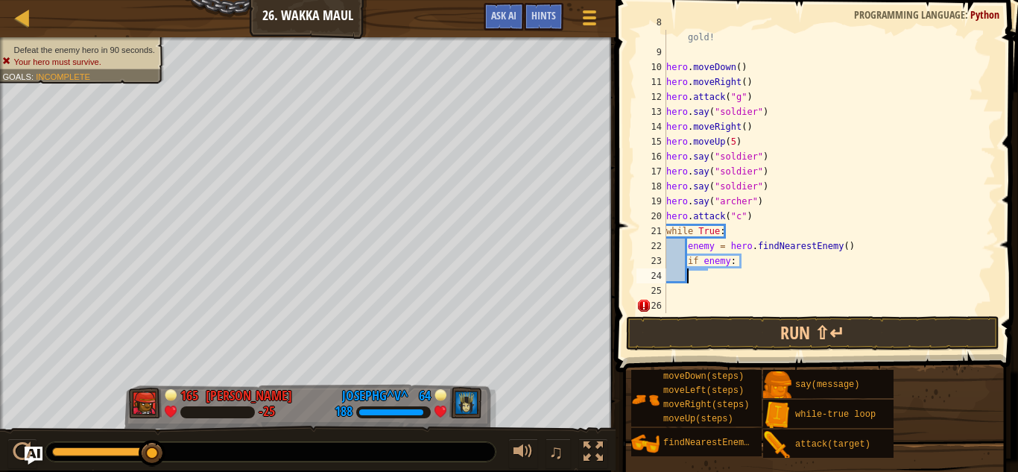
scroll to position [7, 2]
type textarea "h"
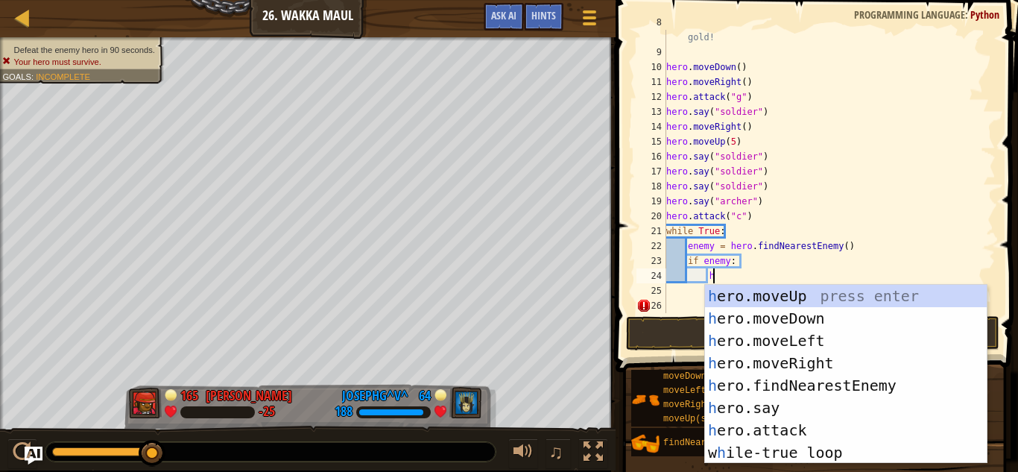
scroll to position [7, 6]
click at [676, 344] on button "Run ⇧↵" at bounding box center [812, 333] width 373 height 34
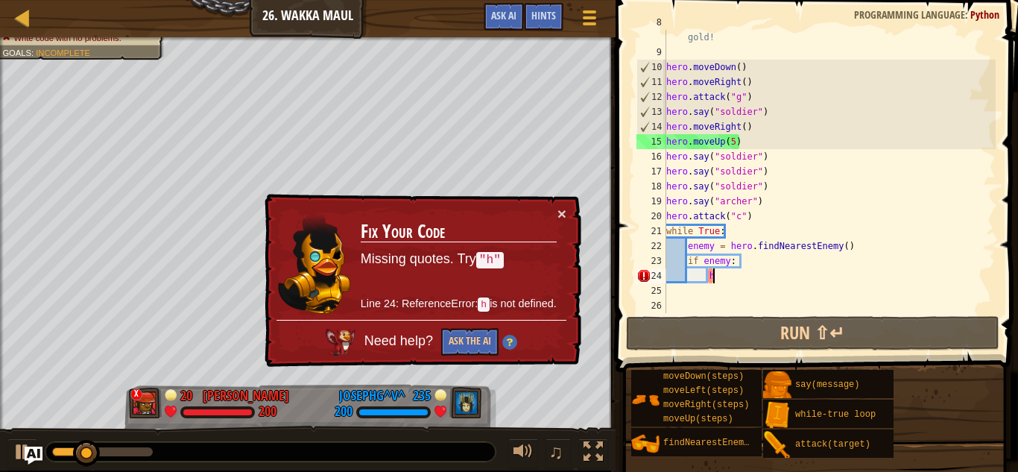
click at [722, 280] on div "#hero.say("archer") to summon an Archer at the cost of 25 gold! hero . moveDown…" at bounding box center [829, 179] width 332 height 328
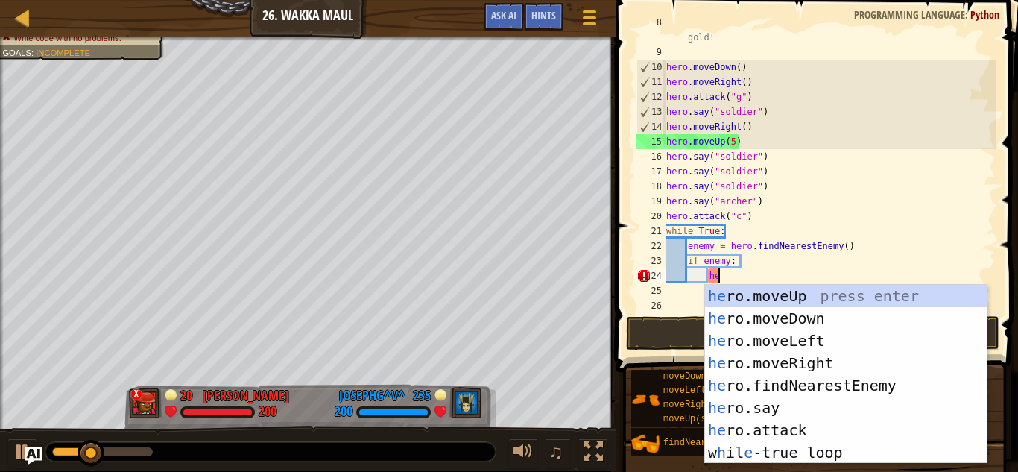
scroll to position [7, 7]
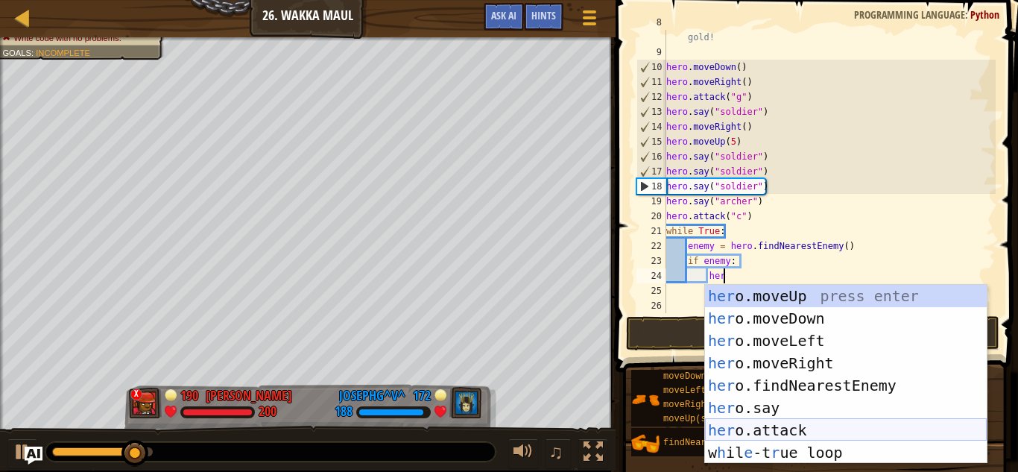
click at [803, 432] on div "her o.moveUp press enter her o.moveDown press enter her o.moveLeft press enter …" at bounding box center [846, 397] width 282 height 224
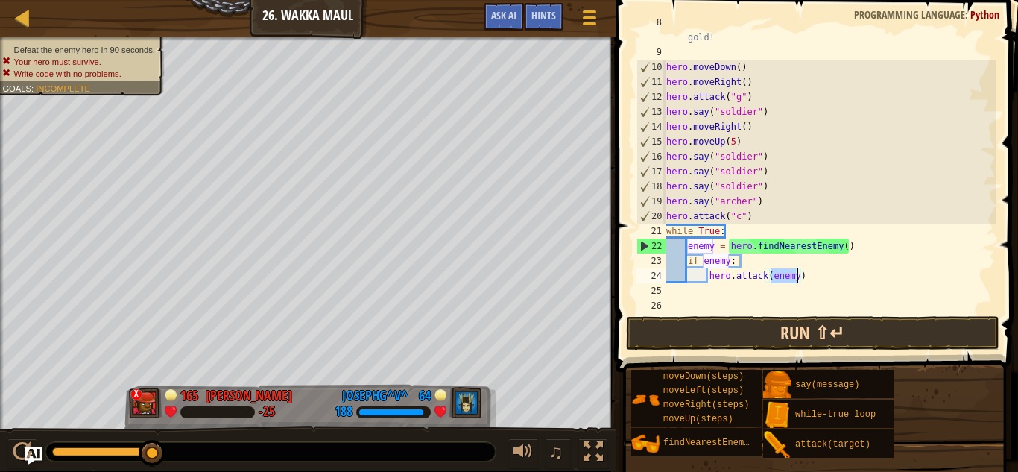
type textarea "hero.attack(enemy)"
click at [738, 329] on button "Run ⇧↵" at bounding box center [812, 333] width 373 height 34
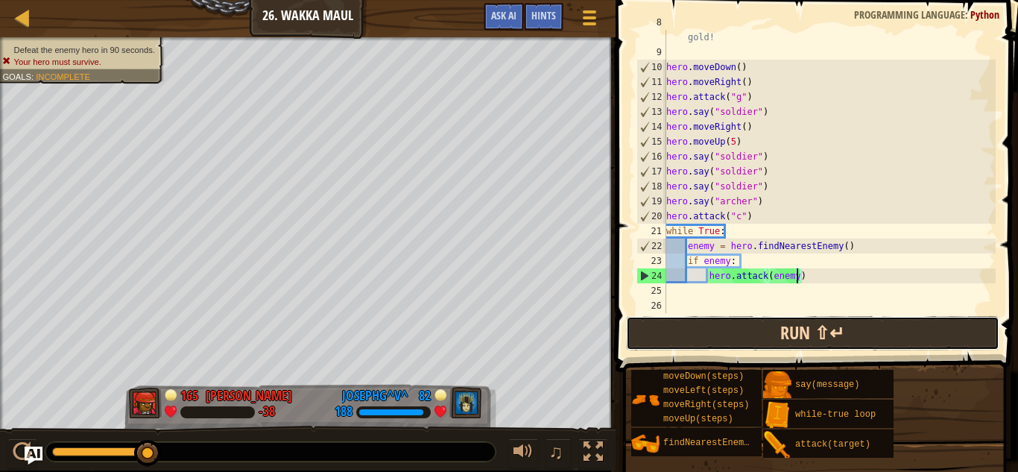
click at [794, 335] on button "Run ⇧↵" at bounding box center [812, 333] width 373 height 34
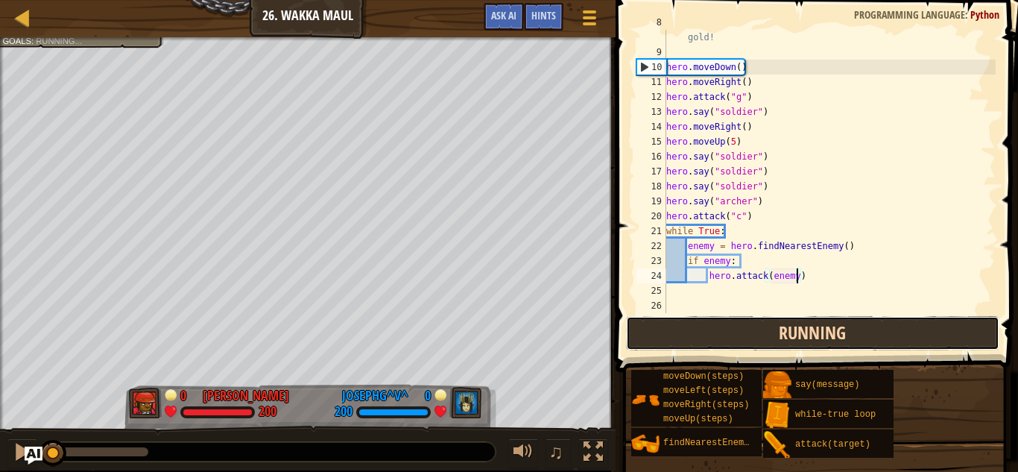
click at [794, 335] on button "Running" at bounding box center [812, 333] width 373 height 34
click at [763, 335] on button "Running" at bounding box center [812, 333] width 373 height 34
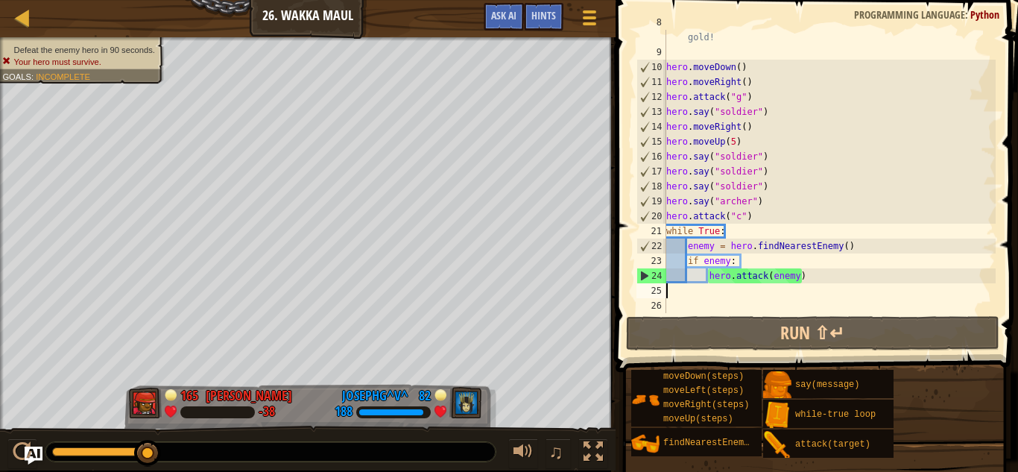
click at [810, 284] on div "#hero.say("archer") to summon an Archer at the cost of 25 gold! hero . moveDown…" at bounding box center [829, 179] width 332 height 328
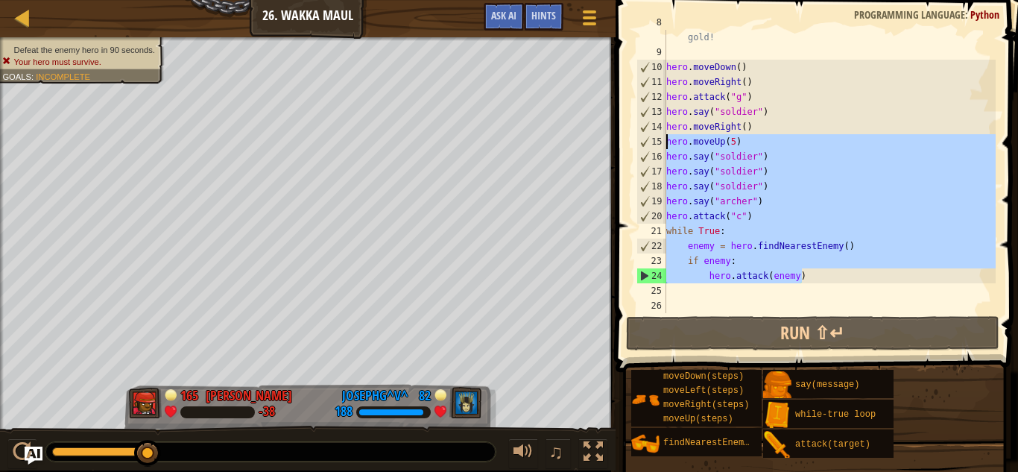
drag, startPoint x: 805, startPoint y: 279, endPoint x: 659, endPoint y: 148, distance: 195.2
click at [659, 148] on div "8 9 10 11 12 13 14 15 16 17 18 19 20 21 22 23 24 25 26 #hero.say("archer") to s…" at bounding box center [814, 171] width 362 height 283
type textarea "hero.moveUp(5) hero.say("soldier")"
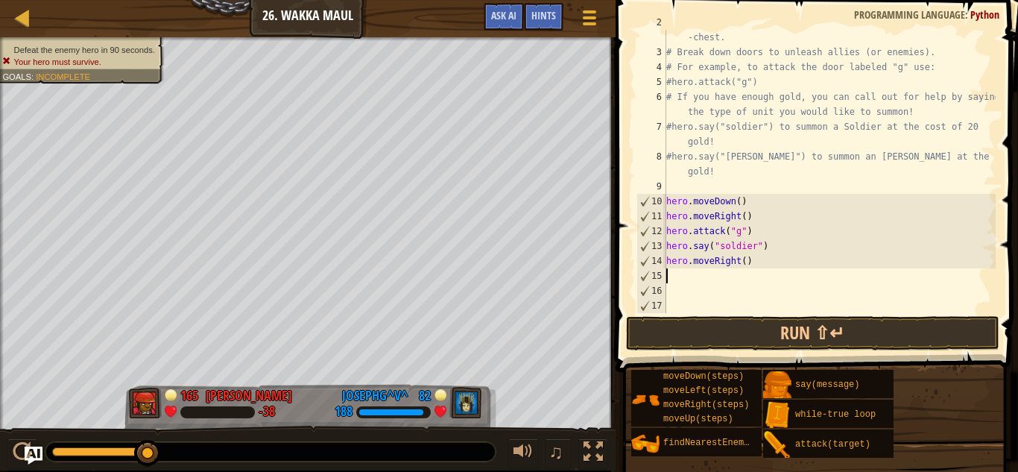
scroll to position [30, 0]
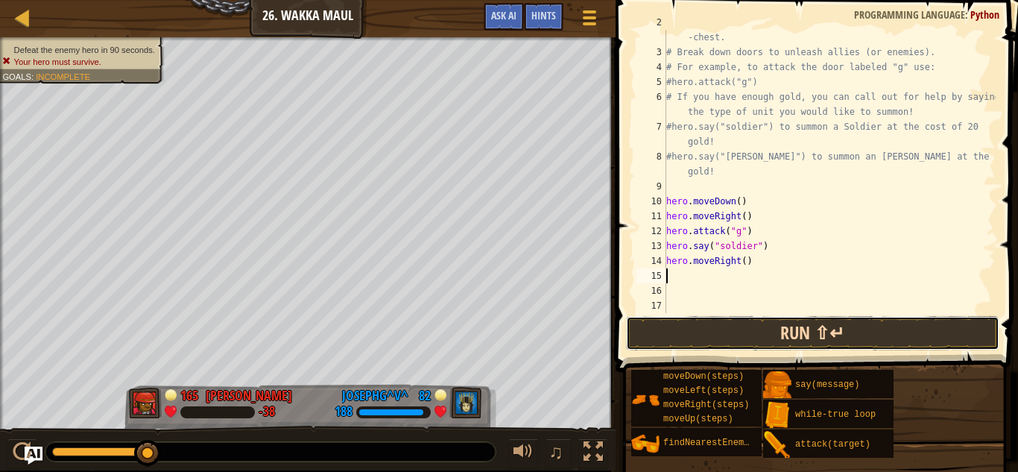
click at [686, 340] on button "Run ⇧↵" at bounding box center [812, 333] width 373 height 34
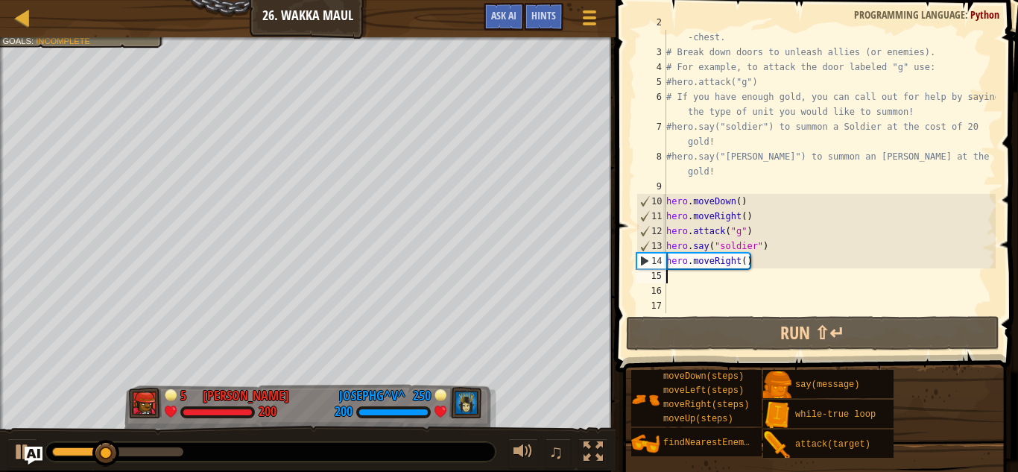
click at [743, 260] on div "# Venture through the maze and pick up gems to fund your war -chest. # Break do…" at bounding box center [829, 179] width 332 height 328
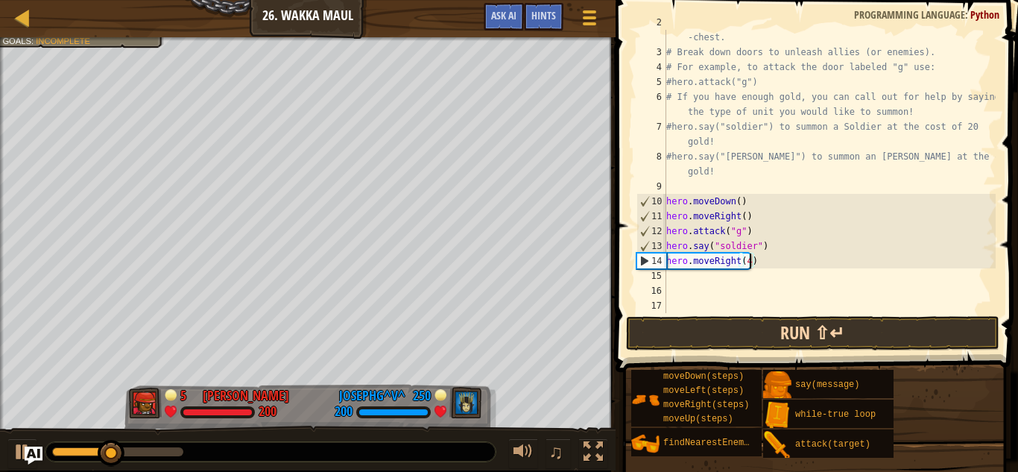
type textarea "hero.moveRight(4)"
click at [712, 323] on button "Run ⇧↵" at bounding box center [812, 333] width 373 height 34
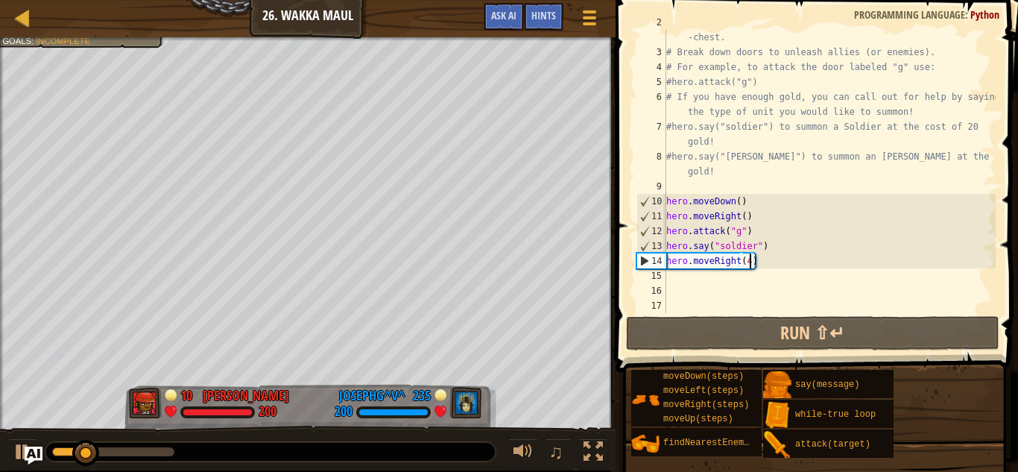
click at [746, 282] on div "# Venture through the maze and pick up gems to fund your war -chest. # Break do…" at bounding box center [829, 179] width 332 height 328
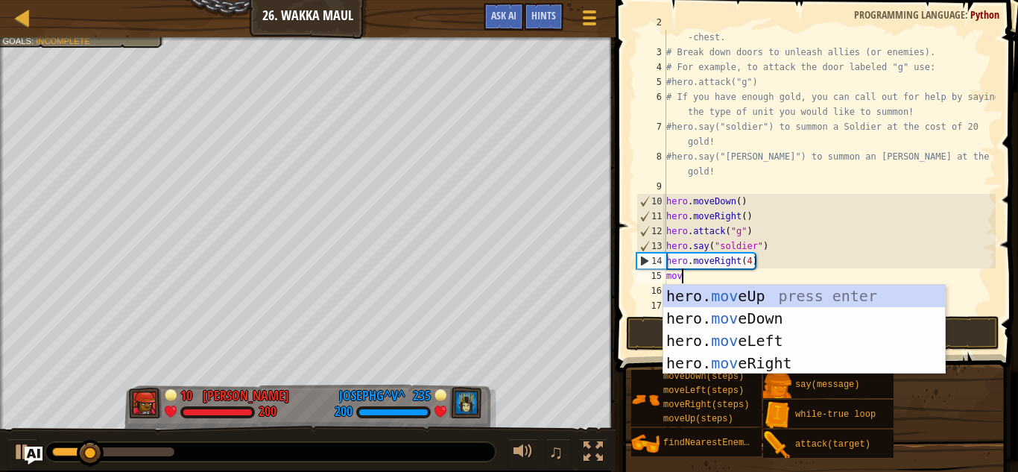
type textarea "move"
click at [753, 297] on div "hero. move Up press enter hero. move Down press enter hero. move Left press ent…" at bounding box center [804, 352] width 282 height 134
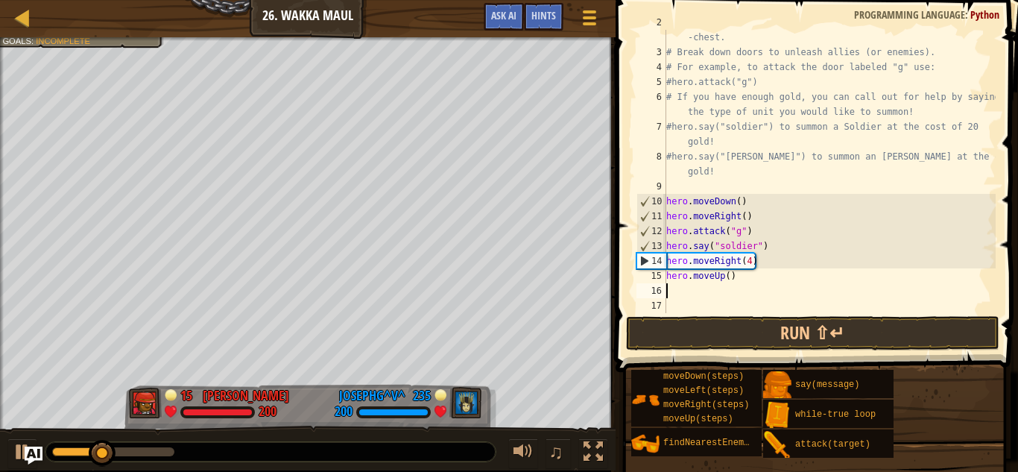
click at [731, 297] on div "# Venture through the maze and pick up gems to fund your war -chest. # Break do…" at bounding box center [829, 179] width 332 height 328
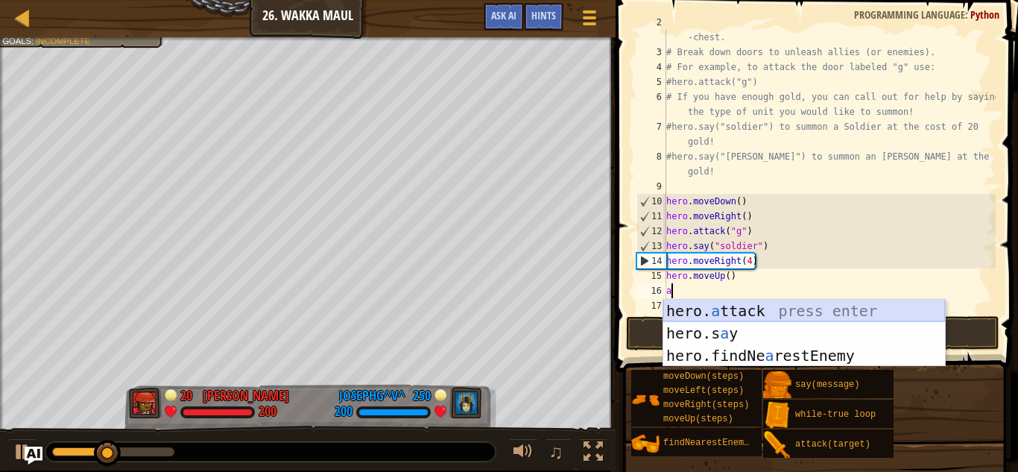
click at [739, 307] on div "hero. a ttack press enter hero.s a y press enter hero.findNe a restEnemy press …" at bounding box center [804, 356] width 282 height 112
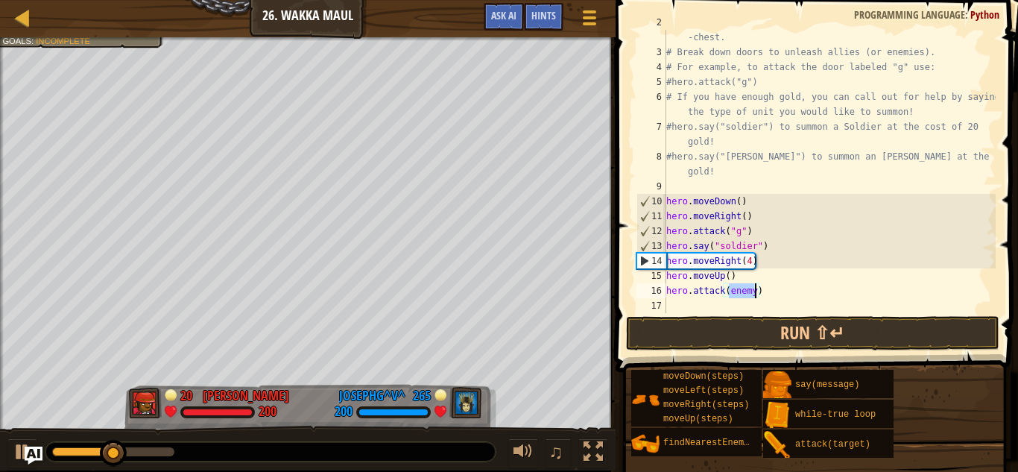
scroll to position [7, 10]
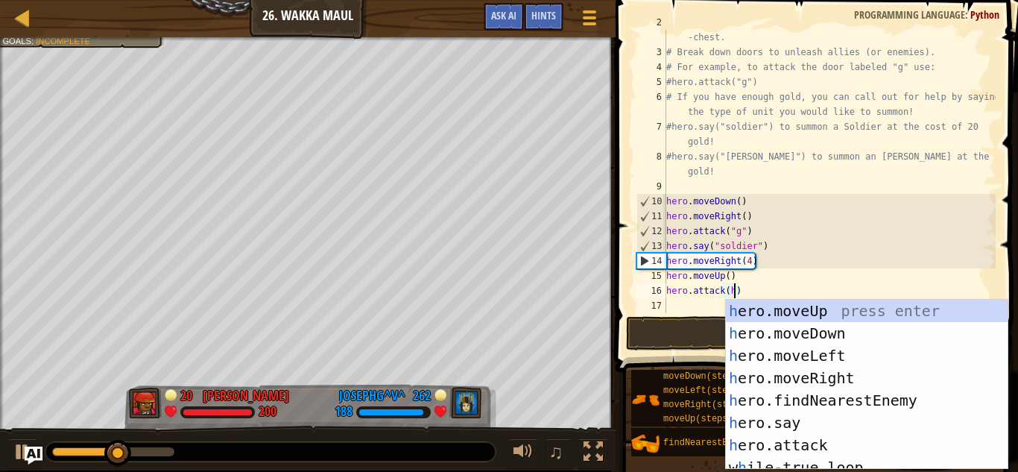
type textarea "hero.attack(h)"
click at [797, 0] on body "Ladder Introduction to Computer Science 26. Wakka Maul Game Menu Done Hints Ask…" at bounding box center [509, 0] width 1018 height 0
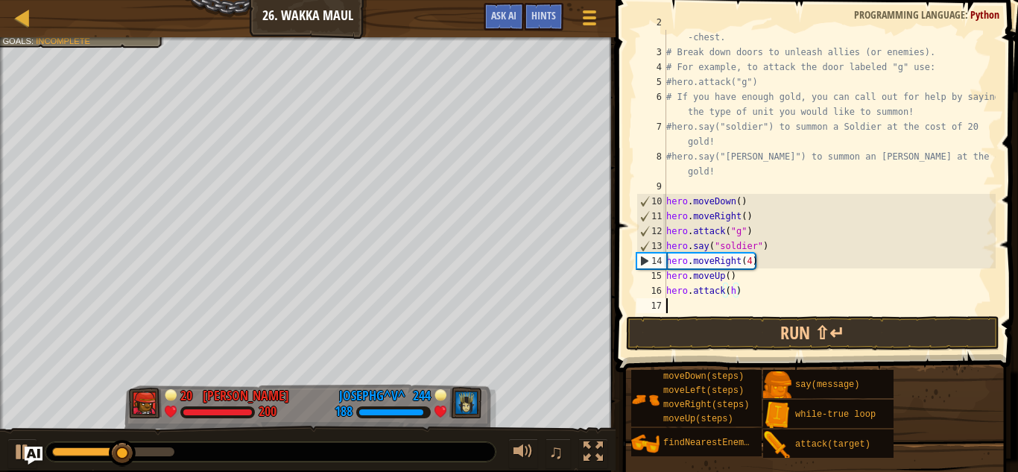
click at [752, 303] on div "# Venture through the maze and pick up gems to fund your war -chest. # Break do…" at bounding box center [829, 179] width 332 height 328
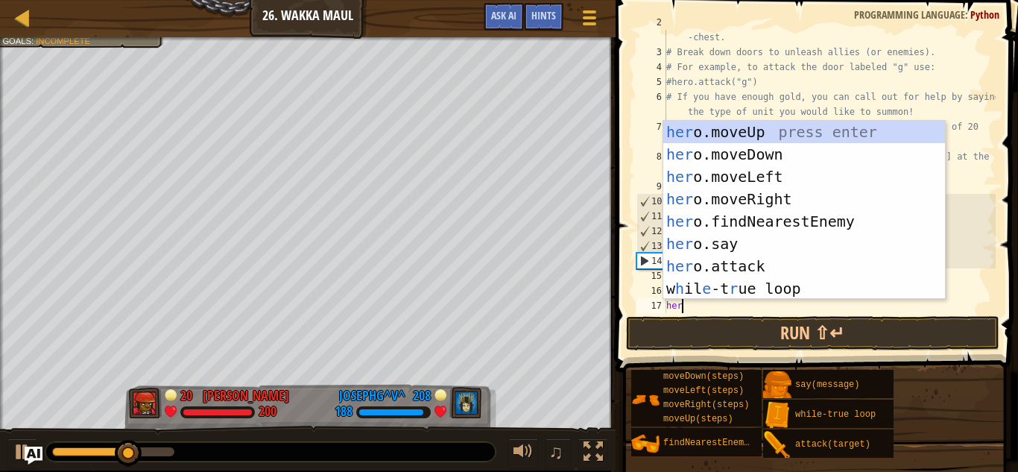
scroll to position [7, 1]
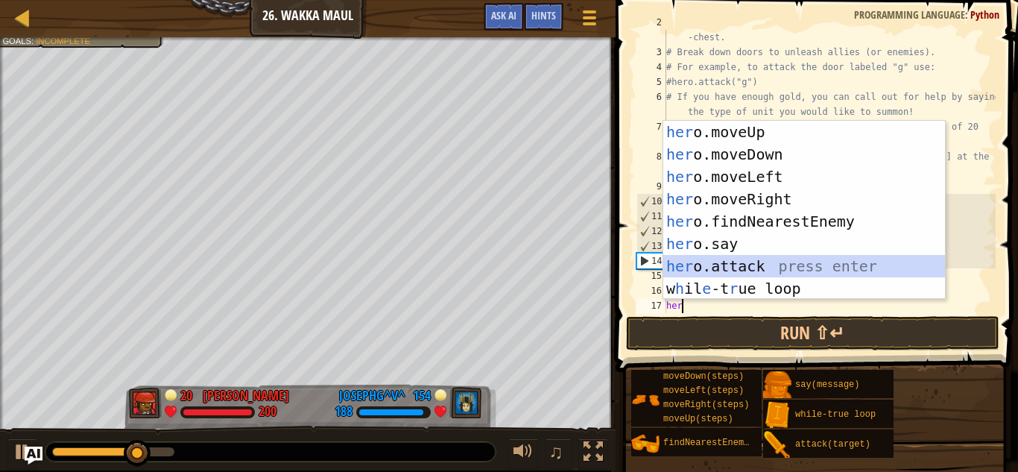
click at [747, 260] on div "her o.moveUp press enter her o.moveDown press enter her o.moveLeft press enter …" at bounding box center [804, 233] width 282 height 224
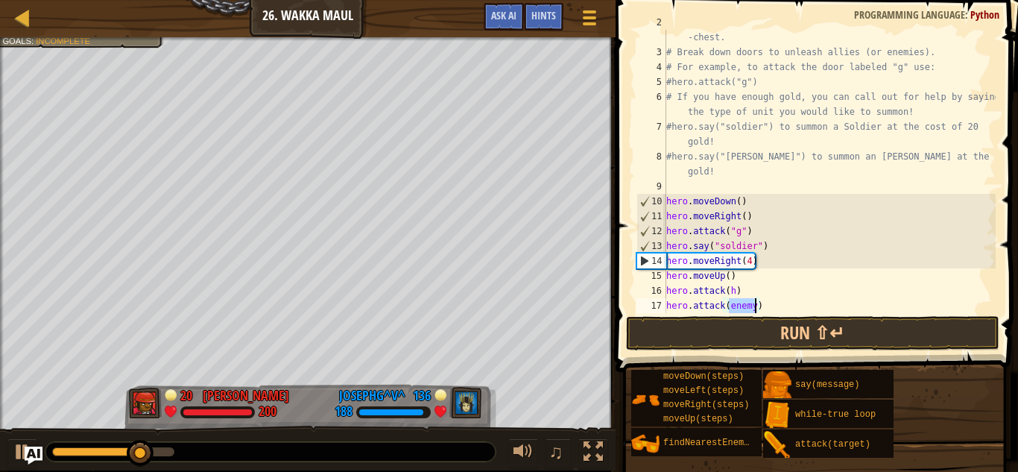
scroll to position [7, 10]
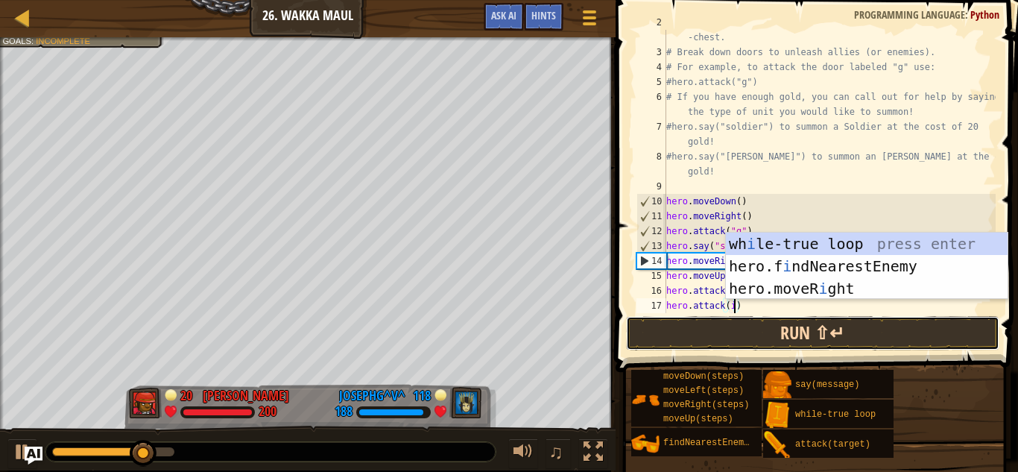
click at [768, 335] on button "Run ⇧↵" at bounding box center [812, 333] width 373 height 34
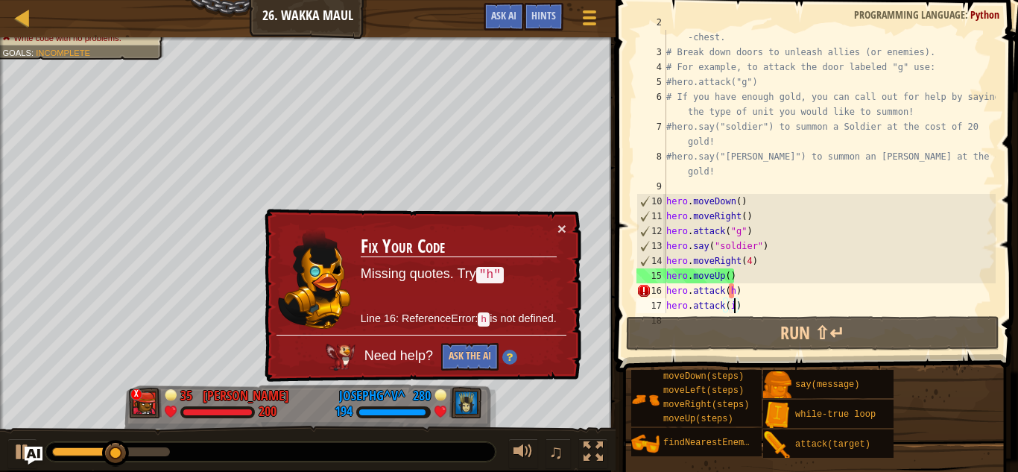
click at [728, 294] on div "# Venture through the maze and pick up gems to fund your war -chest. # Break do…" at bounding box center [829, 179] width 332 height 328
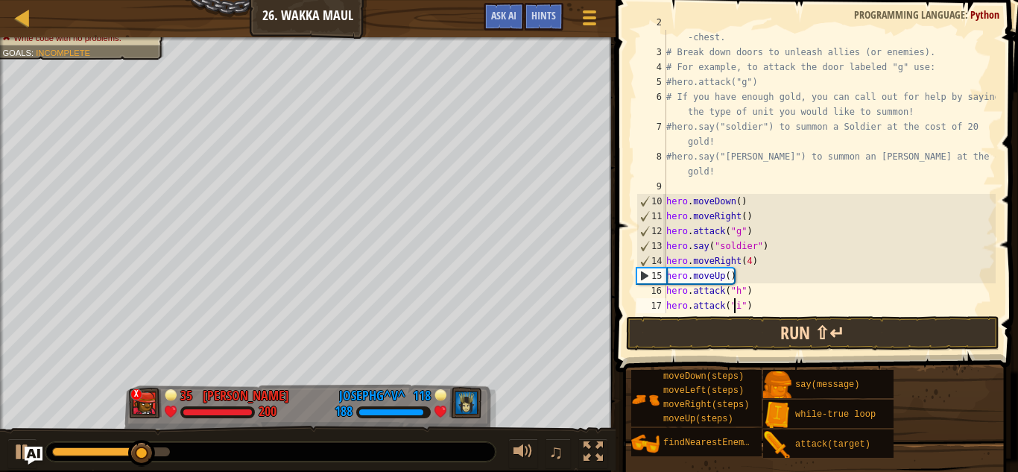
type textarea "hero.attack("i")"
click at [685, 337] on button "Run ⇧↵" at bounding box center [812, 333] width 373 height 34
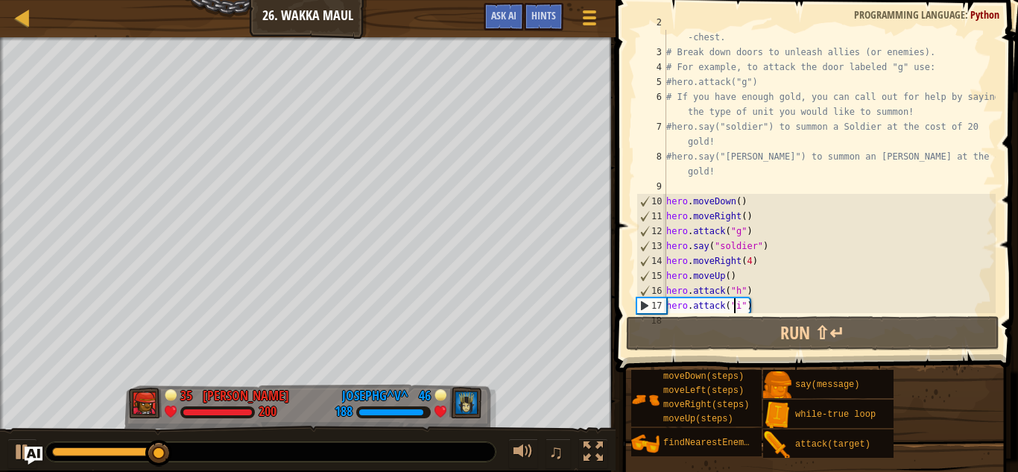
scroll to position [45, 0]
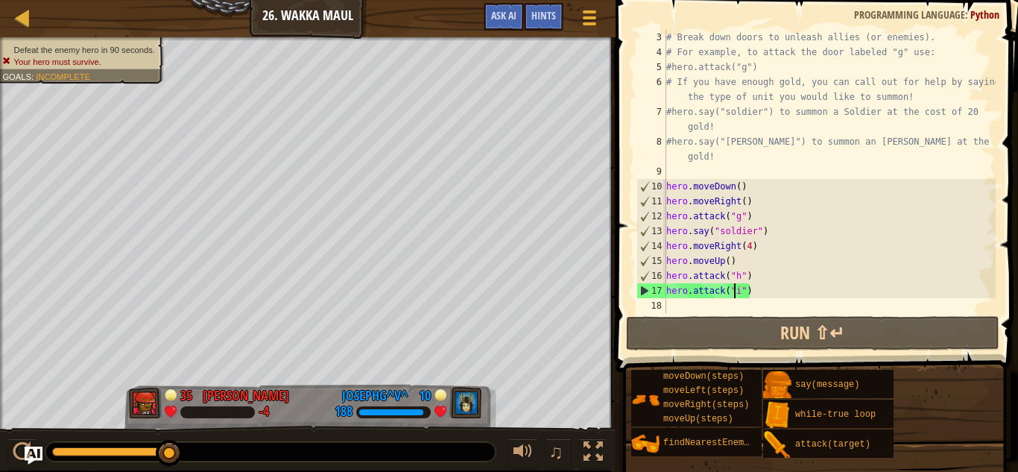
click at [764, 301] on div "# Break down doors to unleash allies (or enemies). # For example, to attack the…" at bounding box center [829, 186] width 332 height 313
type textarea "m"
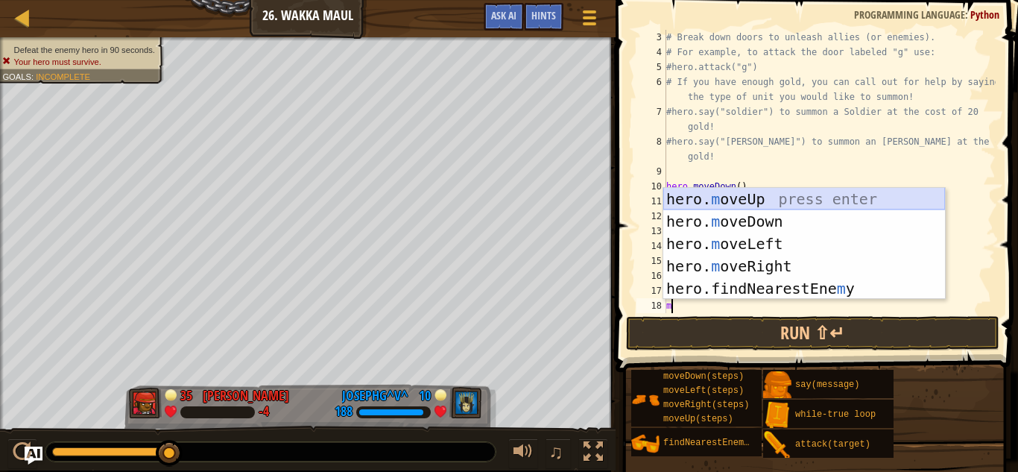
click at [715, 200] on div "hero. m oveUp press enter hero. m oveDown press enter hero. m oveLeft press ent…" at bounding box center [804, 266] width 282 height 156
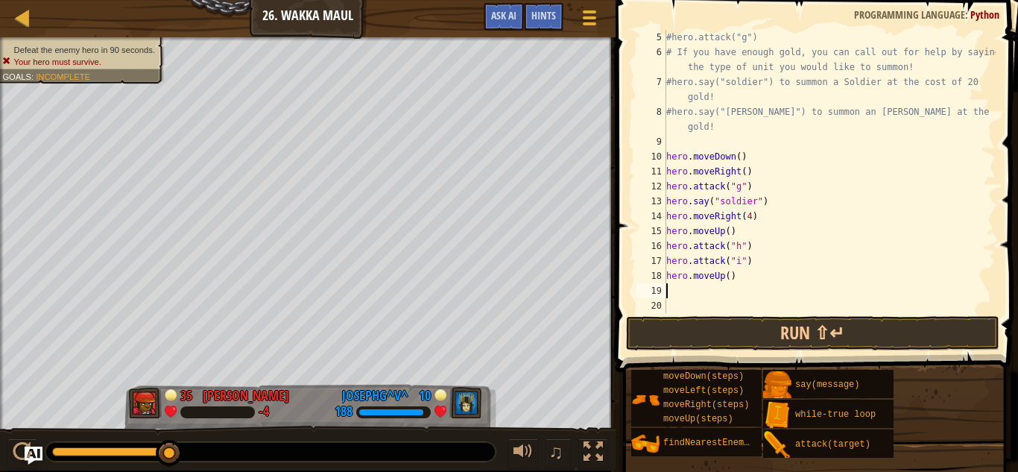
scroll to position [75, 0]
type textarea "m"
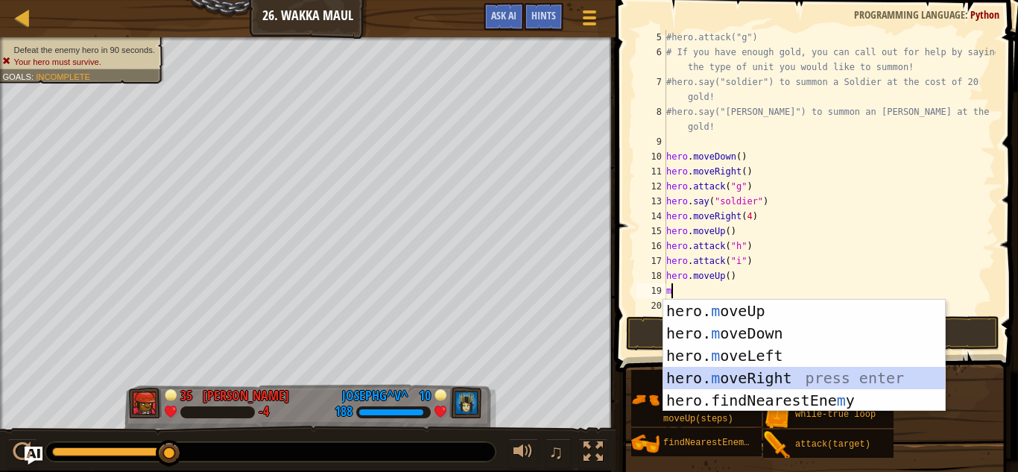
click at [756, 376] on div "hero. m oveUp press enter hero. m oveDown press enter hero. m oveLeft press ent…" at bounding box center [804, 378] width 282 height 156
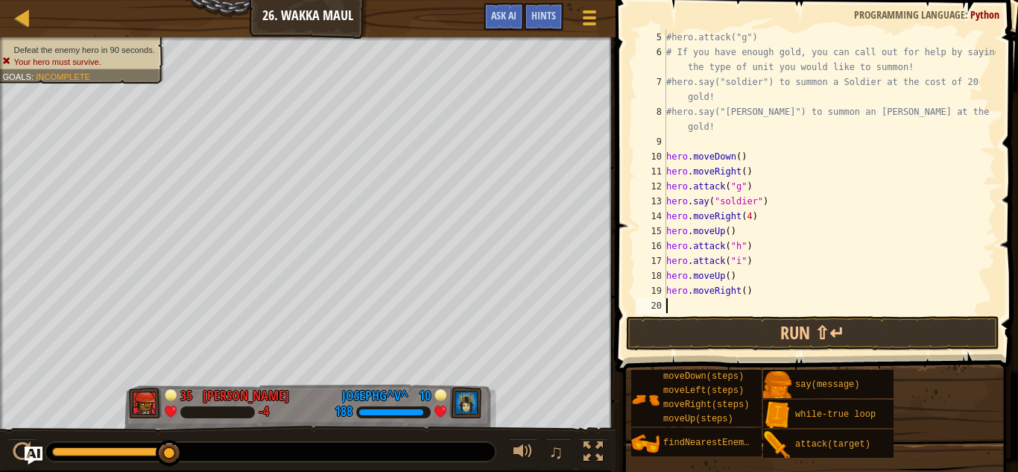
type textarea "u"
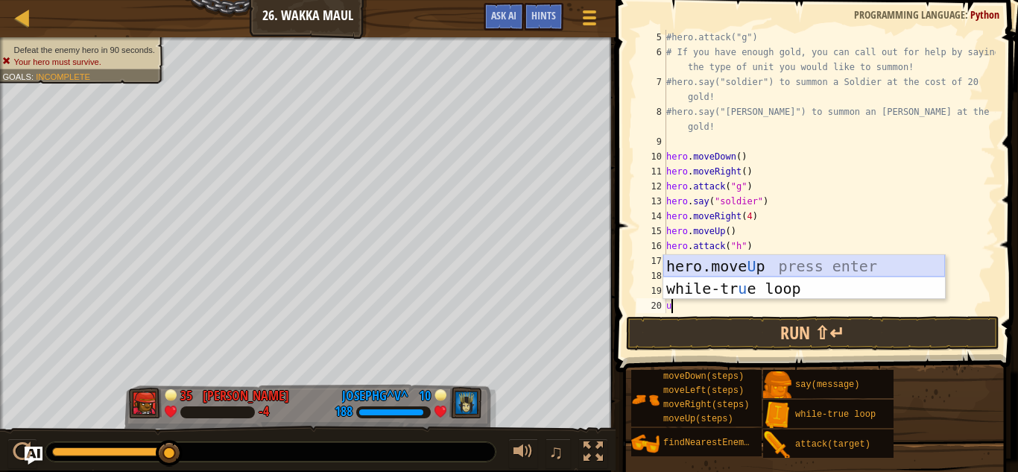
click at [710, 263] on div "hero.move U p press enter while-tr u e loop press enter" at bounding box center [804, 299] width 282 height 89
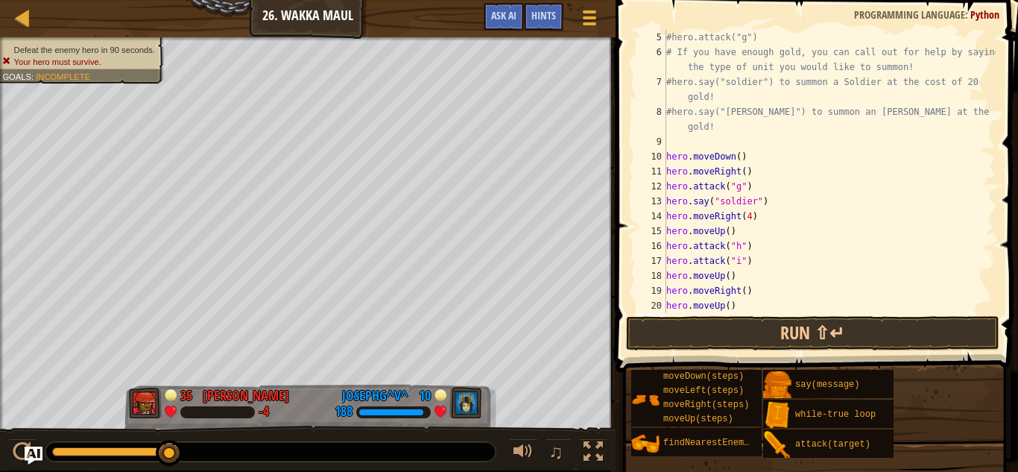
type textarea "u"
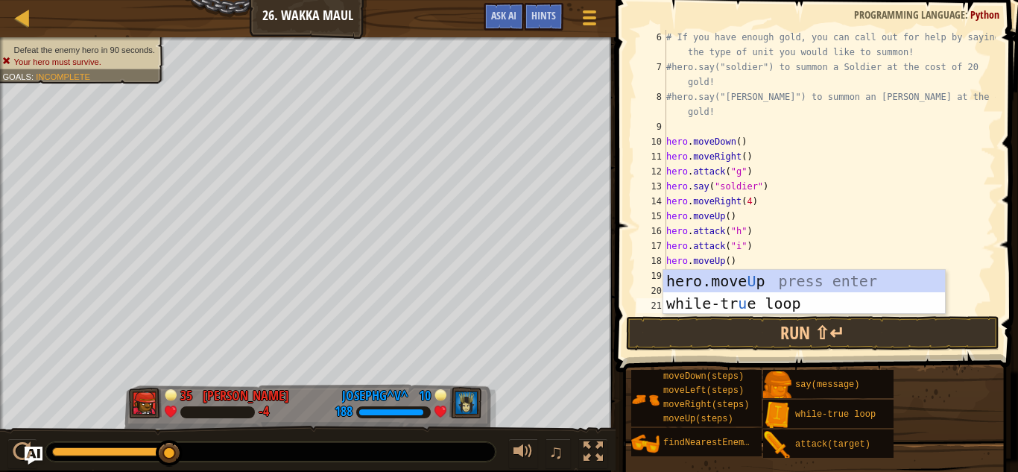
scroll to position [89, 0]
click at [723, 277] on div "hero.move U p press enter while-tr u e loop press enter" at bounding box center [804, 314] width 282 height 89
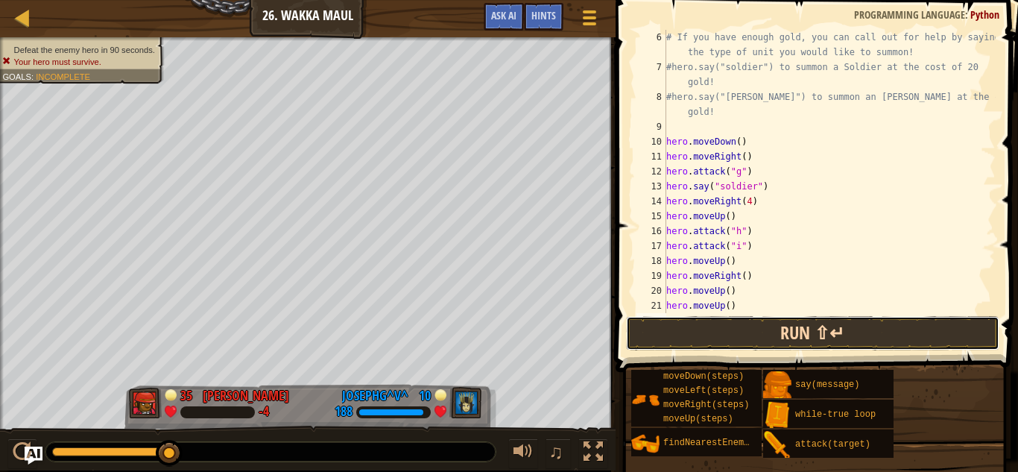
click at [741, 326] on button "Run ⇧↵" at bounding box center [812, 333] width 373 height 34
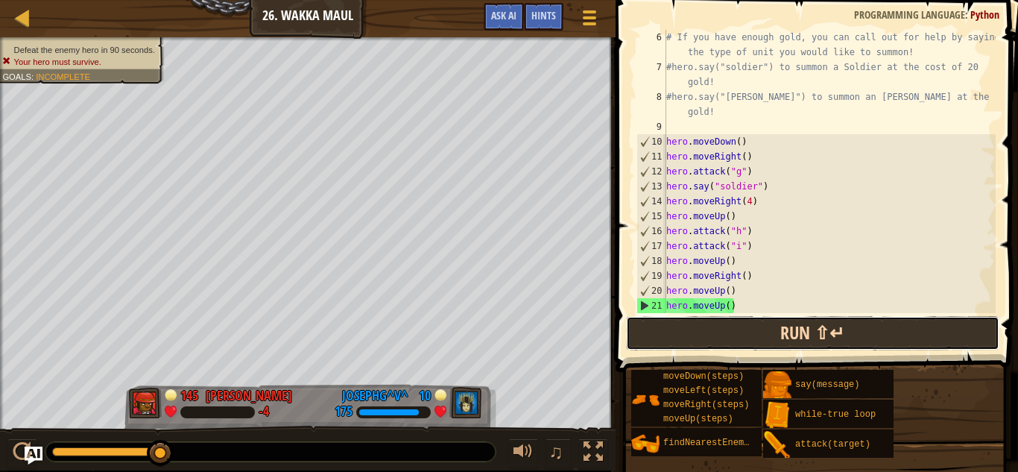
click at [719, 336] on button "Run ⇧↵" at bounding box center [812, 333] width 373 height 34
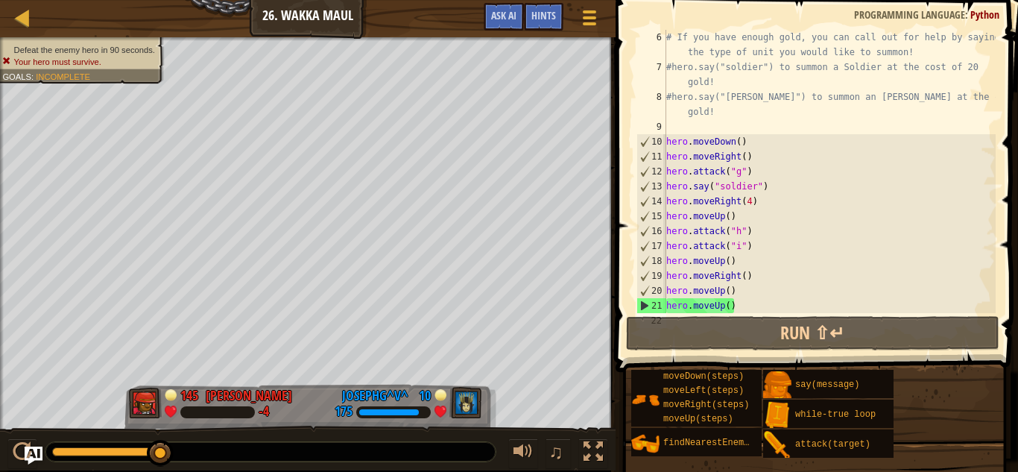
click at [753, 269] on div "# If you have enough gold, you can call out for help by saying the type of unit…" at bounding box center [829, 194] width 332 height 328
click at [750, 262] on div "# If you have enough gold, you can call out for help by saying the type of unit…" at bounding box center [829, 194] width 332 height 328
type textarea "hero.moveUp()"
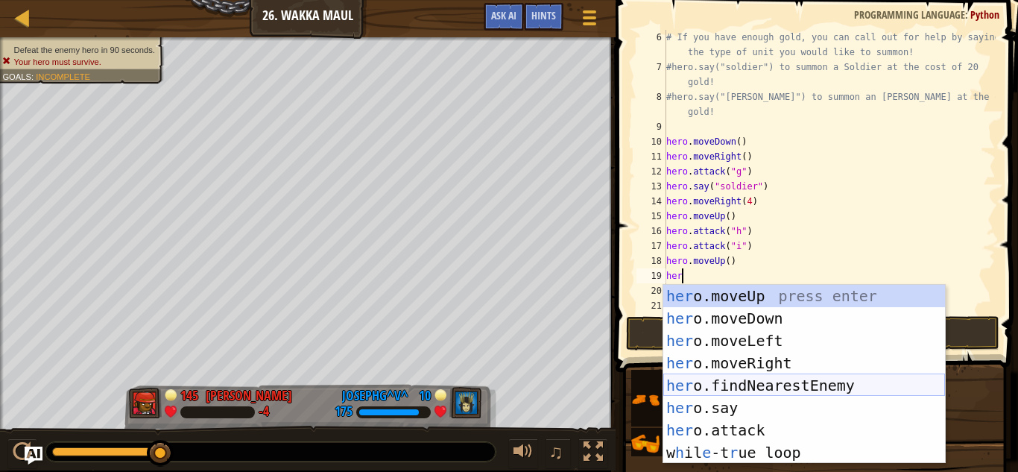
scroll to position [7, 1]
type textarea "h"
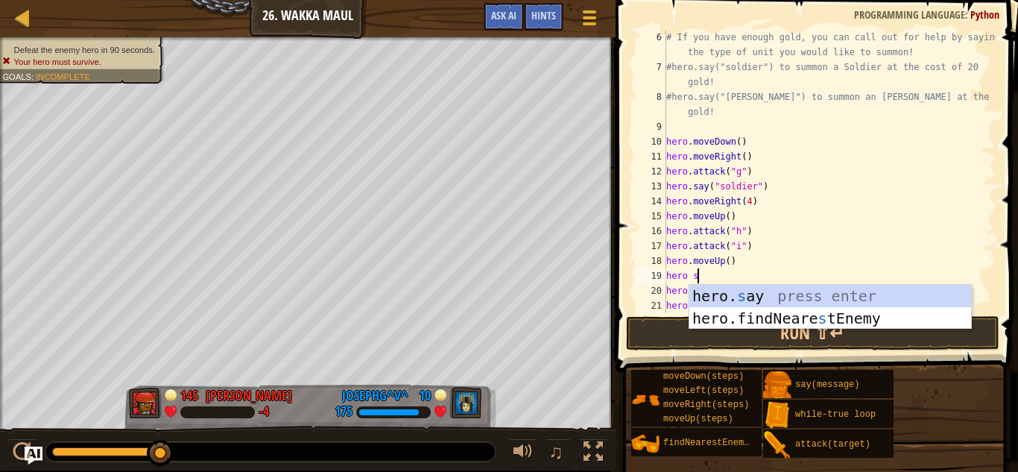
scroll to position [7, 4]
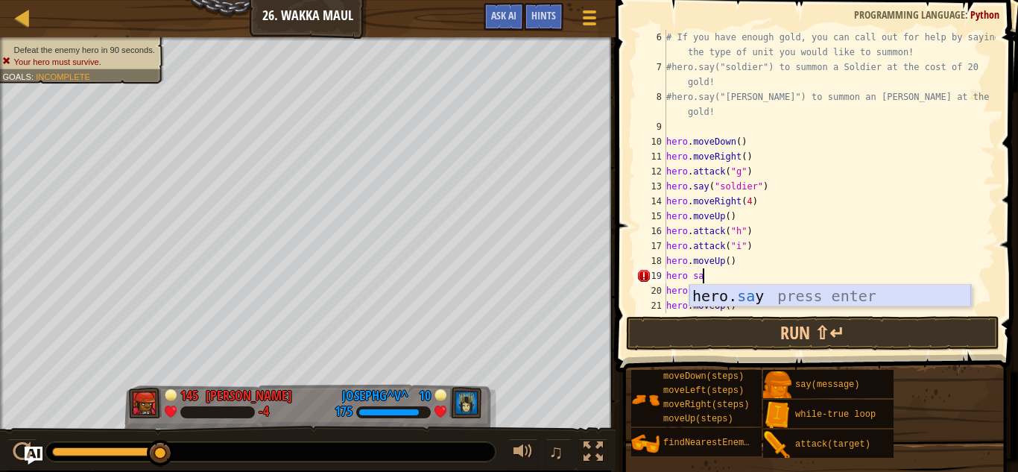
click at [746, 297] on div "hero. sa y press enter" at bounding box center [830, 318] width 282 height 67
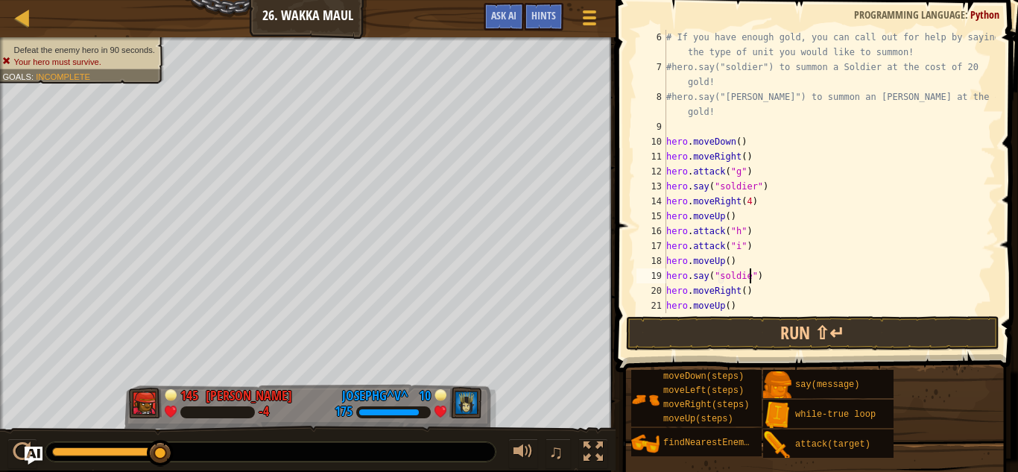
scroll to position [7, 13]
click at [781, 276] on div "# If you have enough gold, you can call out for help by saying the type of unit…" at bounding box center [829, 194] width 332 height 328
click at [732, 277] on div "# If you have enough gold, you can call out for help by saying the type of unit…" at bounding box center [829, 194] width 332 height 328
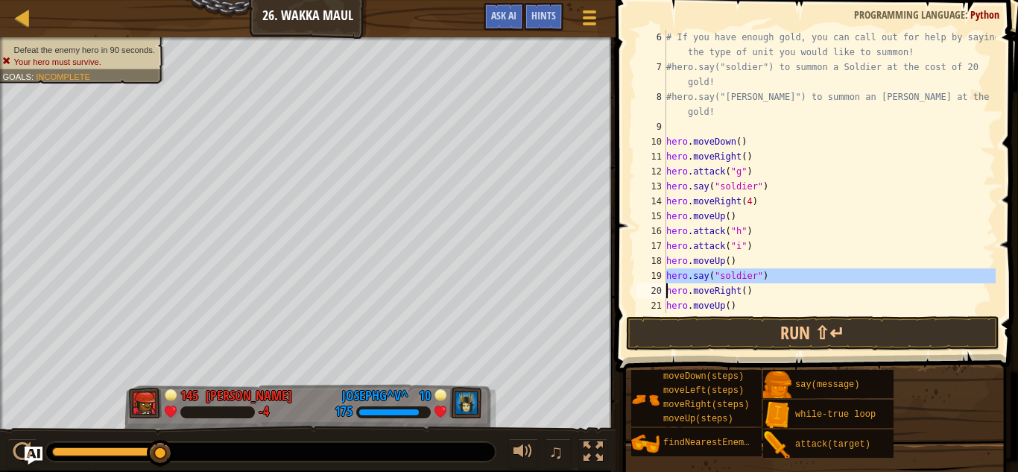
click at [779, 275] on div "# If you have enough gold, you can call out for help by saying the type of unit…" at bounding box center [829, 171] width 332 height 283
type textarea "hero.say("soldier")"
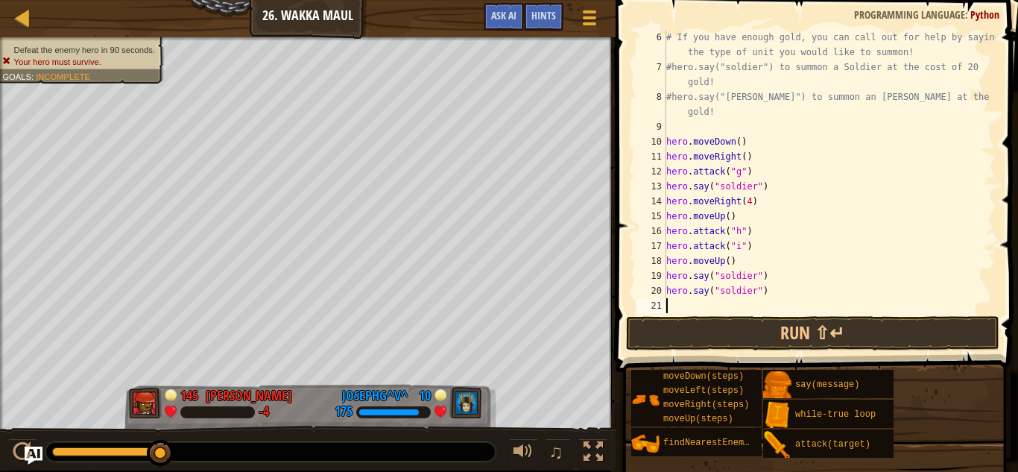
scroll to position [164, 0]
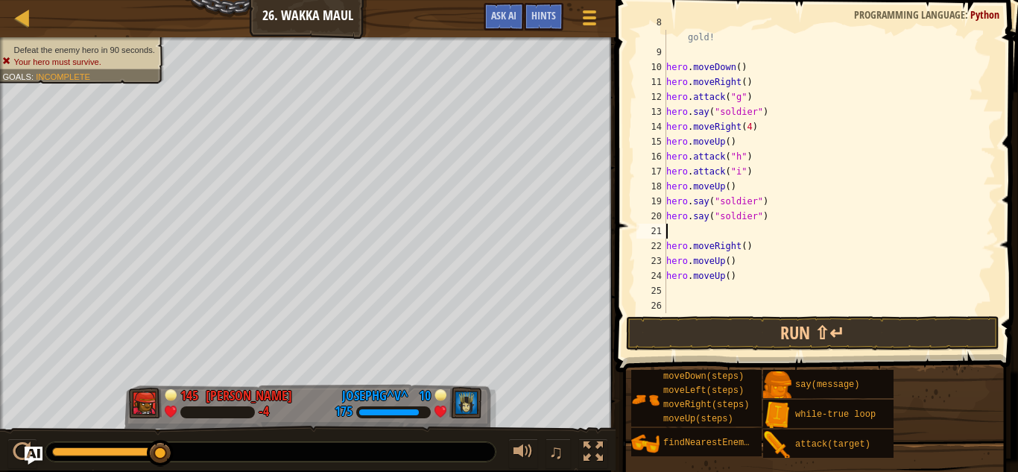
paste textarea "hero.say("soldier")"
type textarea "hero.say("soldier")"
click at [759, 286] on div "#hero.say("archer") to summon an Archer at the cost of 25 gold! hero . moveDown…" at bounding box center [829, 179] width 332 height 328
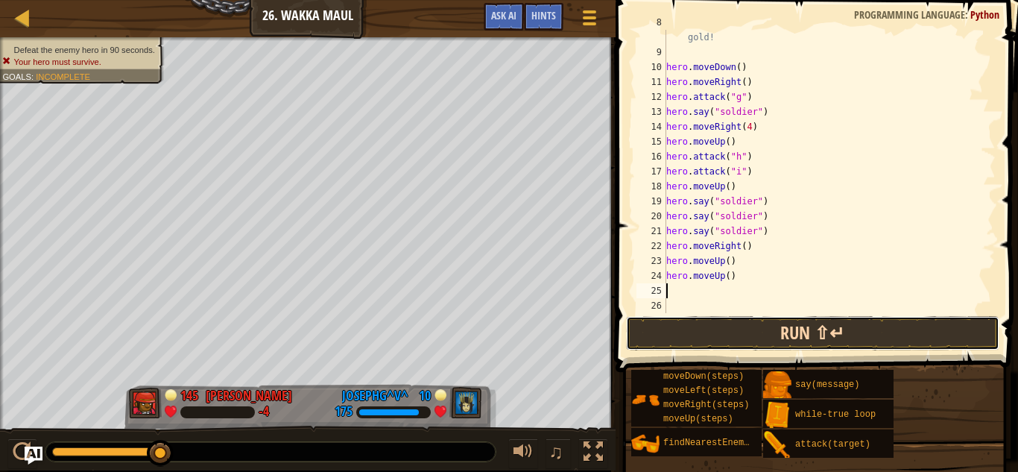
click at [776, 329] on button "Run ⇧↵" at bounding box center [812, 333] width 373 height 34
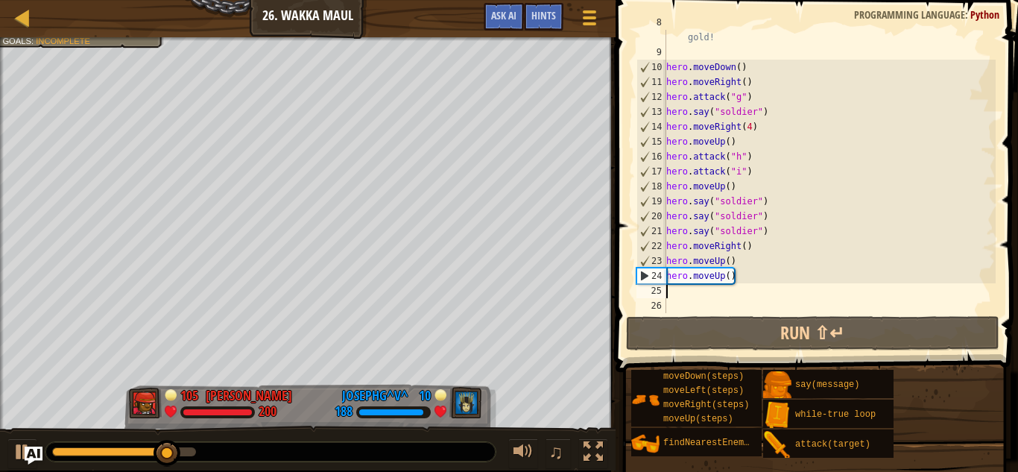
click at [738, 232] on div "#hero.say("archer") to summon an Archer at the cost of 25 gold! hero . moveDown…" at bounding box center [829, 179] width 332 height 328
click at [737, 232] on div "#hero.say("archer") to summon an Archer at the cost of 25 gold! hero . moveDown…" at bounding box center [829, 171] width 332 height 283
click at [737, 232] on div "#hero.say("archer") to summon an Archer at the cost of 25 gold! hero . moveDown…" at bounding box center [829, 179] width 332 height 328
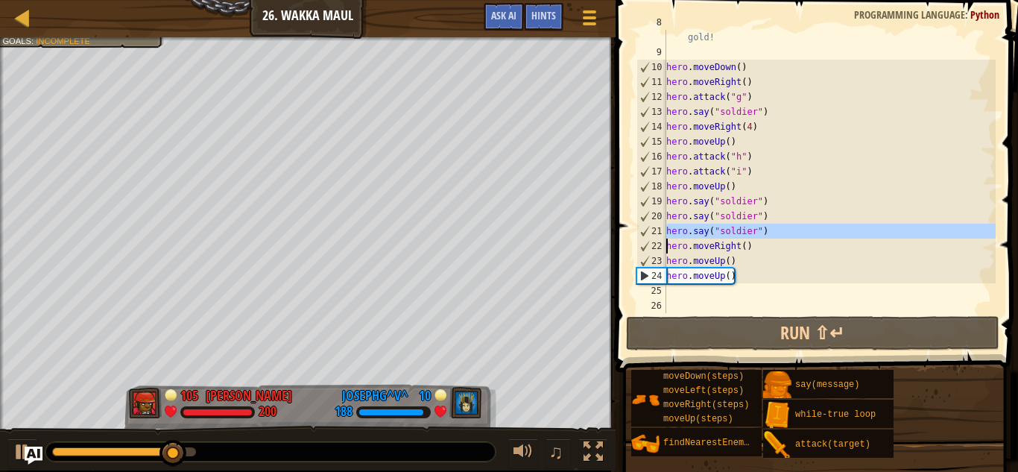
click at [737, 232] on div "#hero.say("archer") to summon an Archer at the cost of 25 gold! hero . moveDown…" at bounding box center [829, 171] width 332 height 283
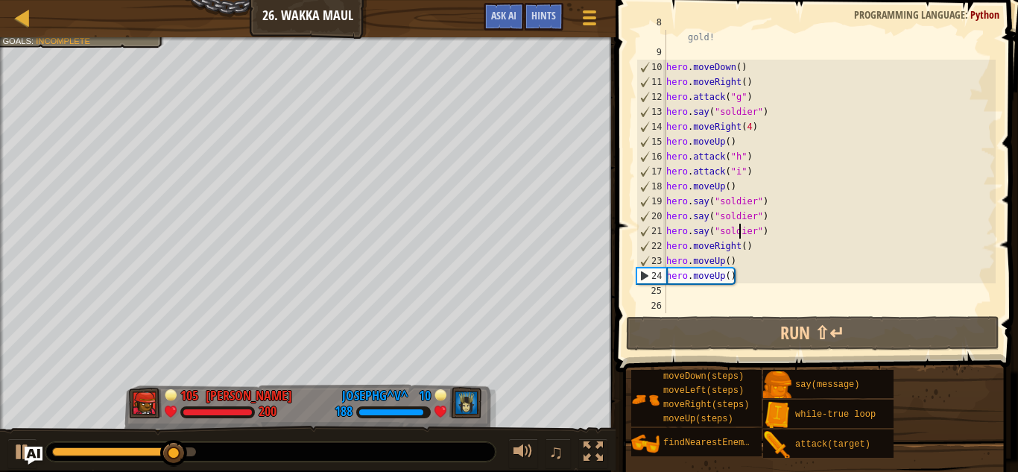
click at [737, 232] on div "#hero.say("archer") to summon an Archer at the cost of 25 gold! hero . moveDown…" at bounding box center [829, 179] width 332 height 328
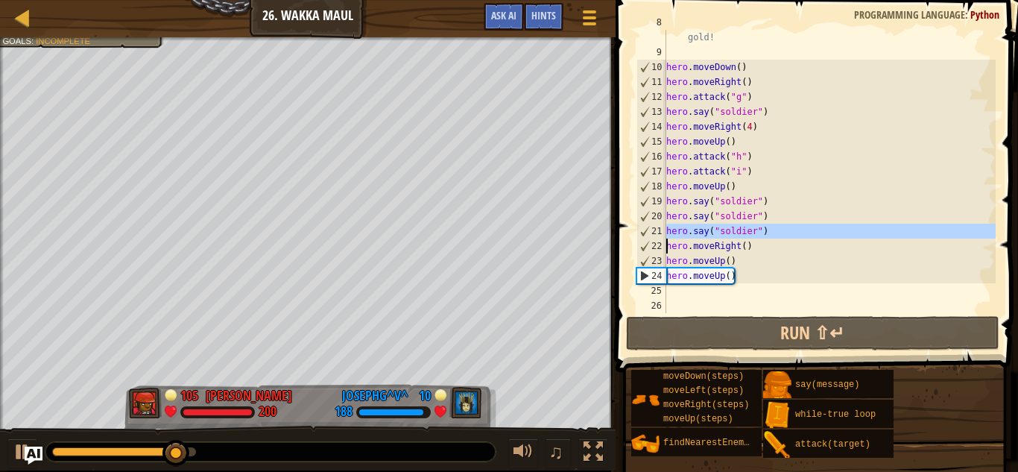
click at [737, 232] on div "#hero.say("archer") to summon an Archer at the cost of 25 gold! hero . moveDown…" at bounding box center [829, 171] width 332 height 283
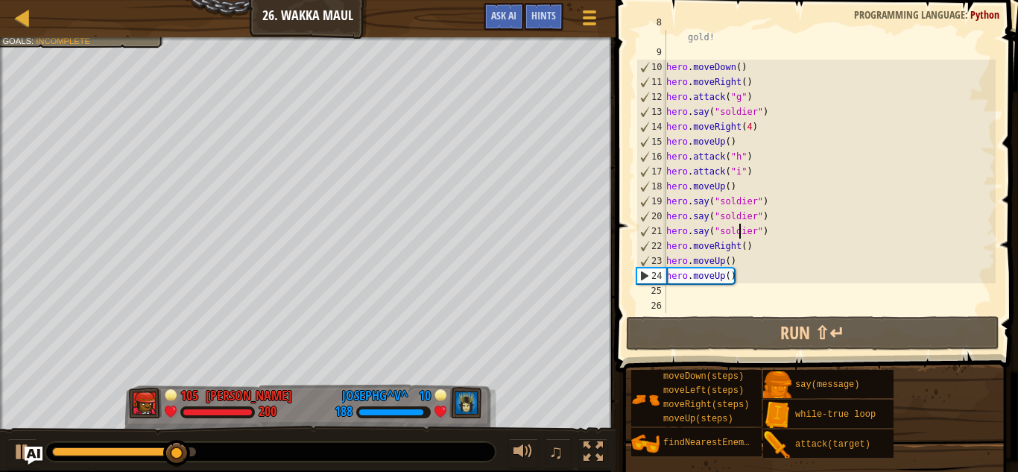
click at [737, 232] on div "#hero.say("archer") to summon an Archer at the cost of 25 gold! hero . moveDown…" at bounding box center [829, 179] width 332 height 328
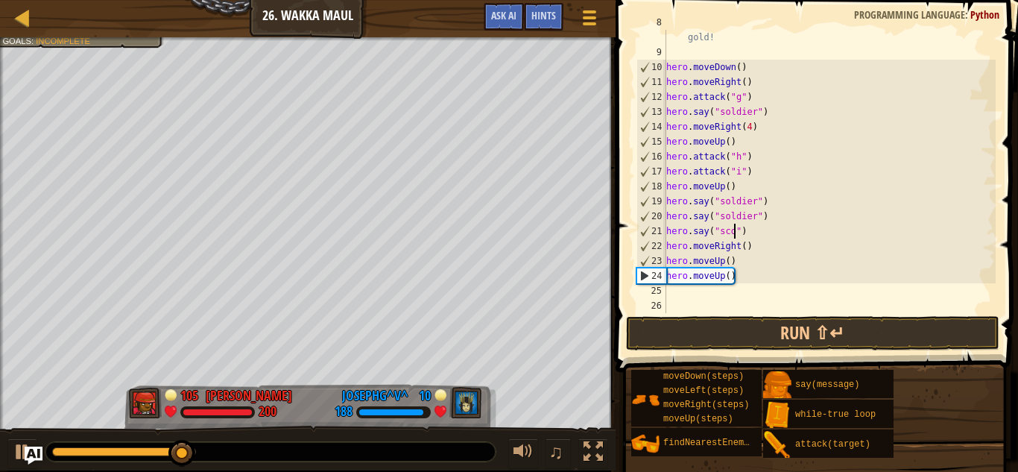
scroll to position [7, 11]
click at [730, 216] on div "#hero.say("archer") to summon an Archer at the cost of 25 gold! hero . moveDown…" at bounding box center [829, 179] width 332 height 328
click at [725, 199] on div "#hero.say("archer") to summon an Archer at the cost of 25 gold! hero . moveDown…" at bounding box center [829, 179] width 332 height 328
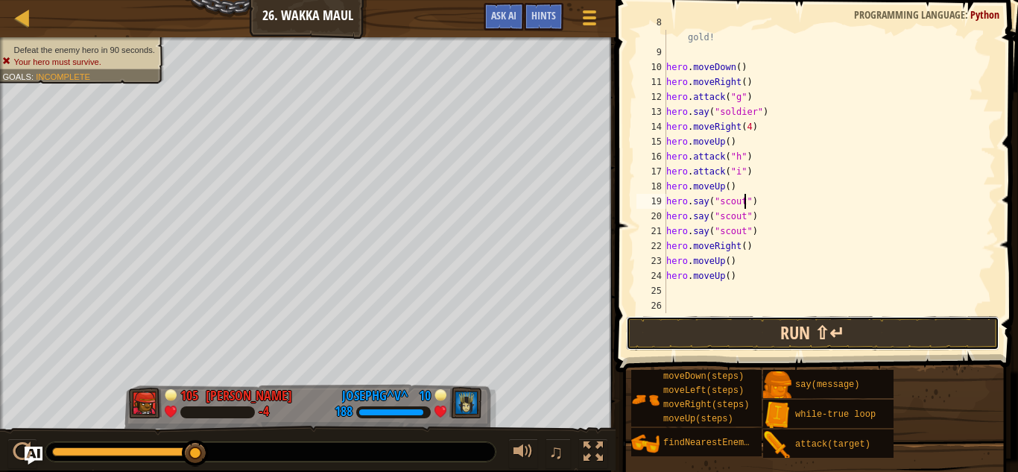
click at [768, 337] on button "Run ⇧↵" at bounding box center [812, 333] width 373 height 34
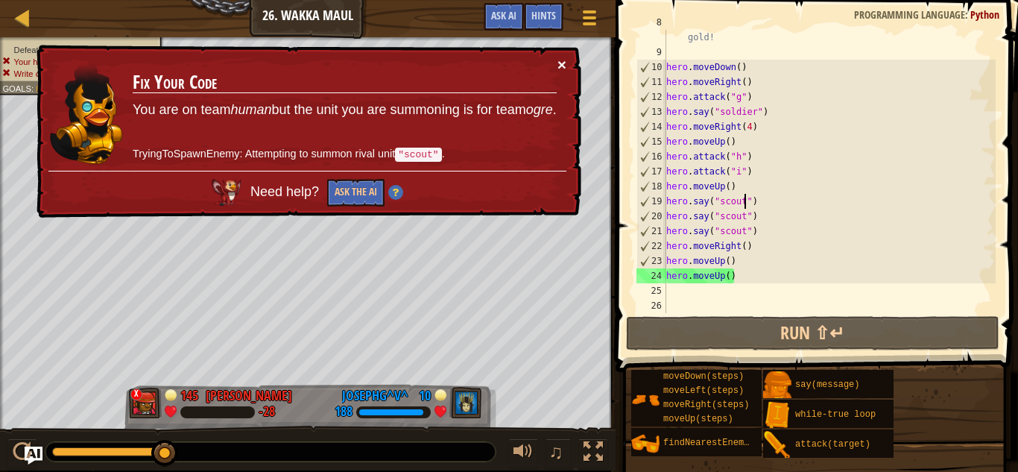
click at [559, 62] on button "×" at bounding box center [561, 65] width 9 height 16
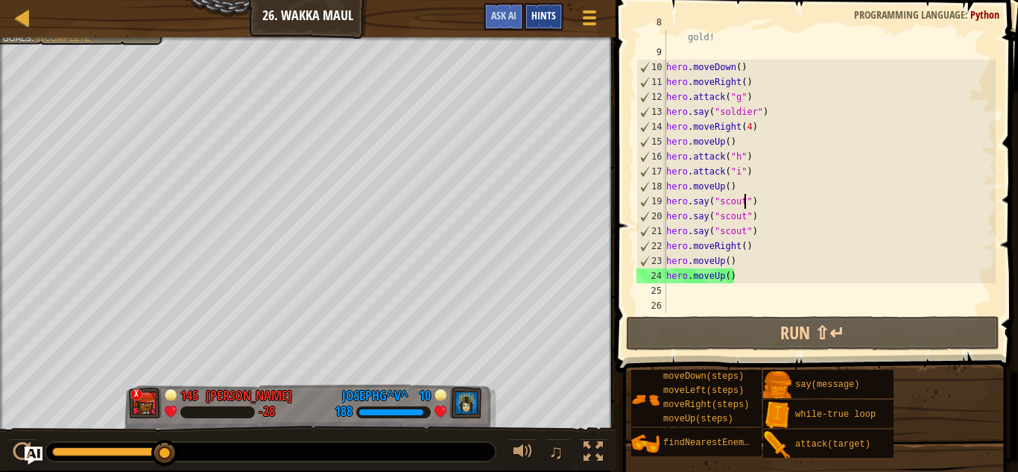
click at [540, 21] on span "Hints" at bounding box center [543, 15] width 25 height 14
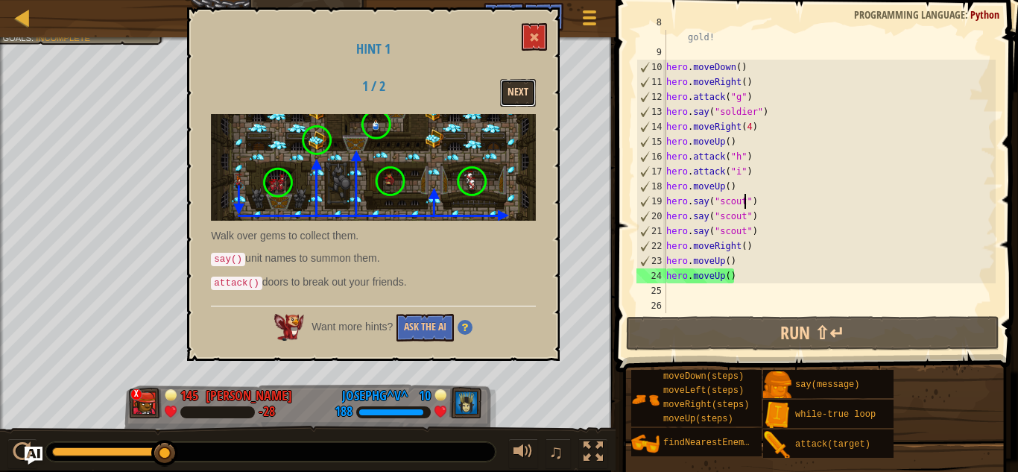
click at [508, 94] on button "Next" at bounding box center [518, 93] width 36 height 28
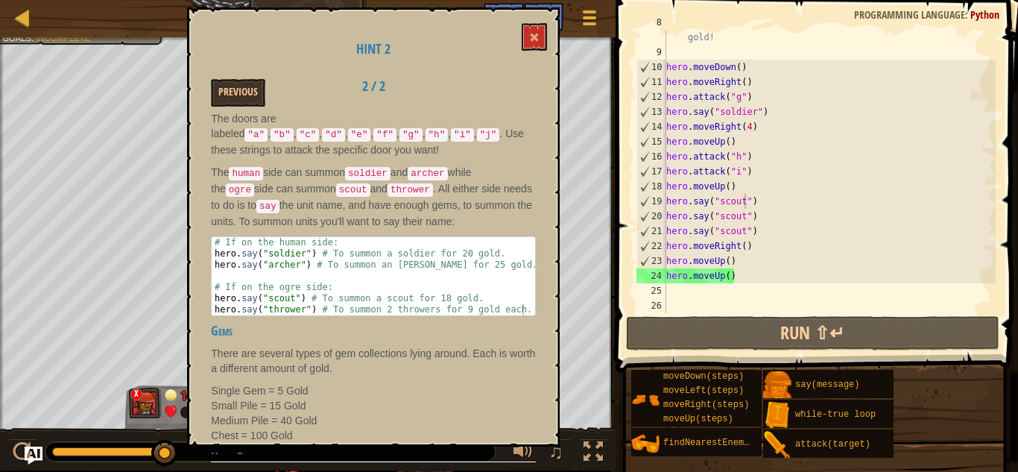
scroll to position [130, 0]
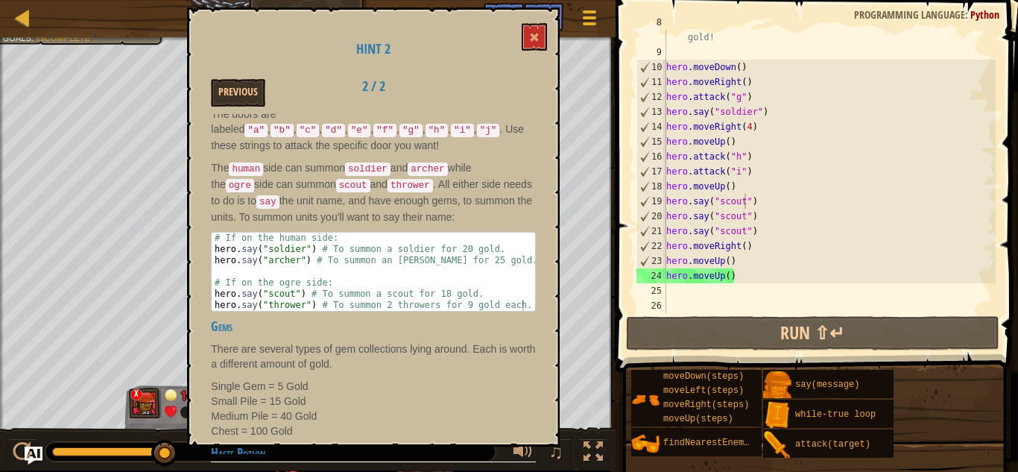
click at [729, 197] on div "#hero.say("archer") to summon an Archer at the cost of 25 gold! hero . moveDown…" at bounding box center [829, 179] width 332 height 328
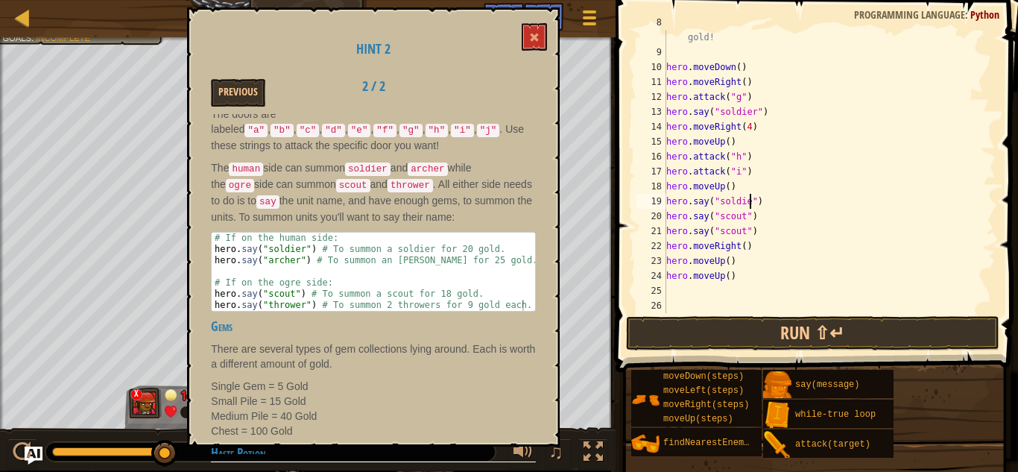
scroll to position [7, 13]
click at [734, 217] on div "#hero.say("archer") to summon an Archer at the cost of 25 gold! hero . moveDown…" at bounding box center [829, 179] width 332 height 328
click at [738, 232] on div "#hero.say("archer") to summon an Archer at the cost of 25 gold! hero . moveDown…" at bounding box center [829, 179] width 332 height 328
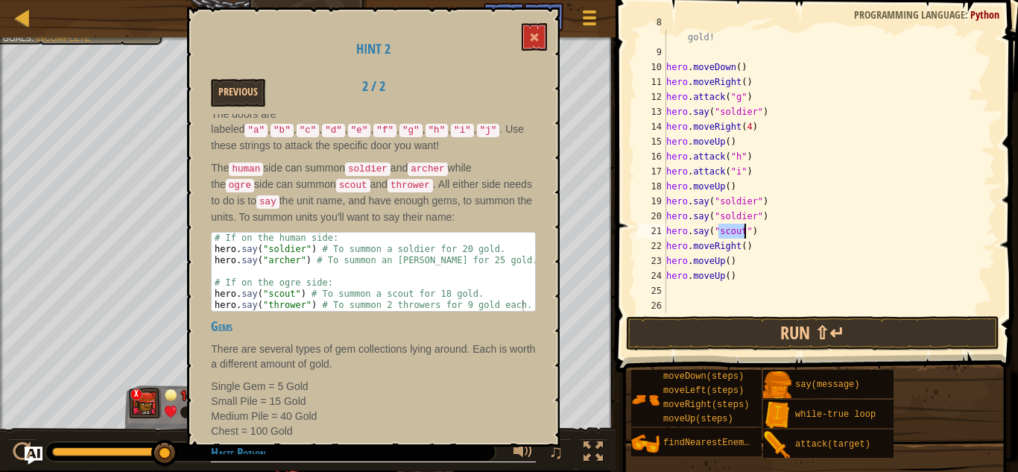
click at [738, 232] on div "#hero.say("archer") to summon an Archer at the cost of 25 gold! hero . moveDown…" at bounding box center [829, 179] width 332 height 328
click at [744, 262] on div "#hero.say("archer") to summon an Archer at the cost of 25 gold! hero . moveDown…" at bounding box center [829, 179] width 332 height 328
type textarea "hero.moveUp()"
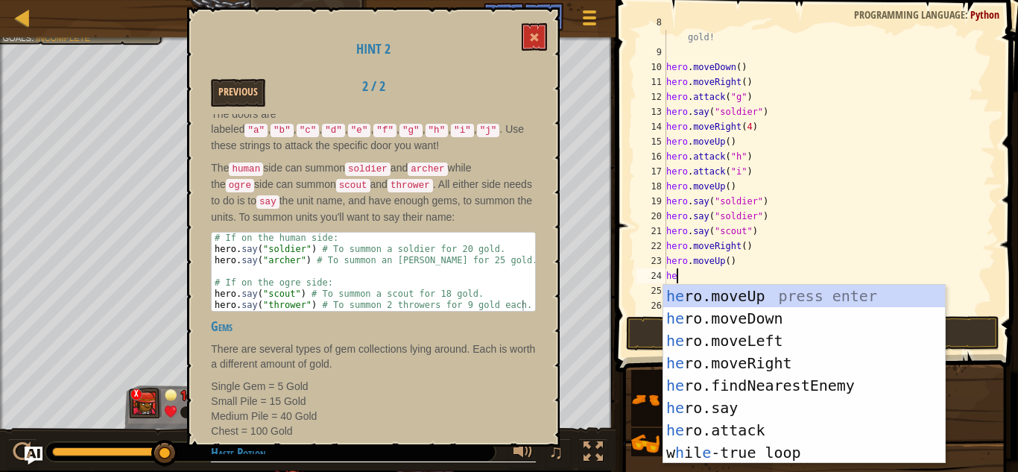
scroll to position [7, 1]
type textarea "h"
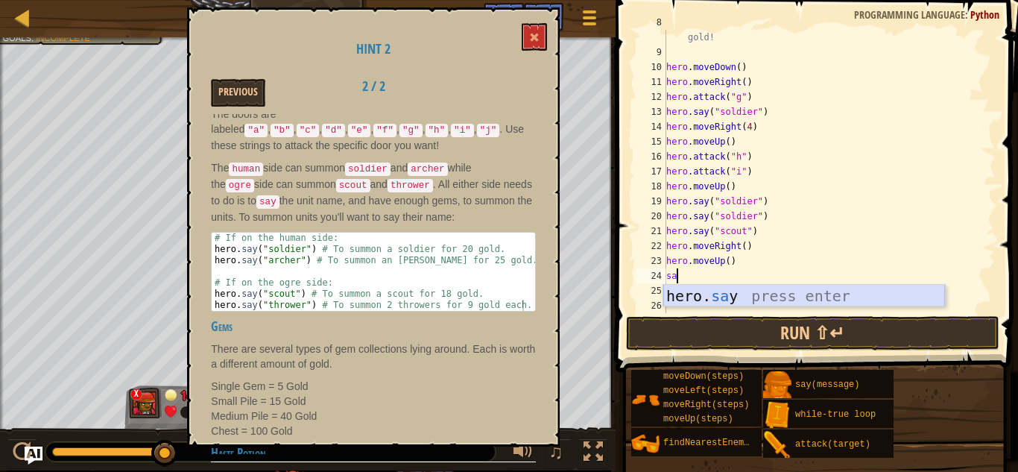
click at [740, 297] on div "hero. sa y press enter" at bounding box center [804, 318] width 282 height 67
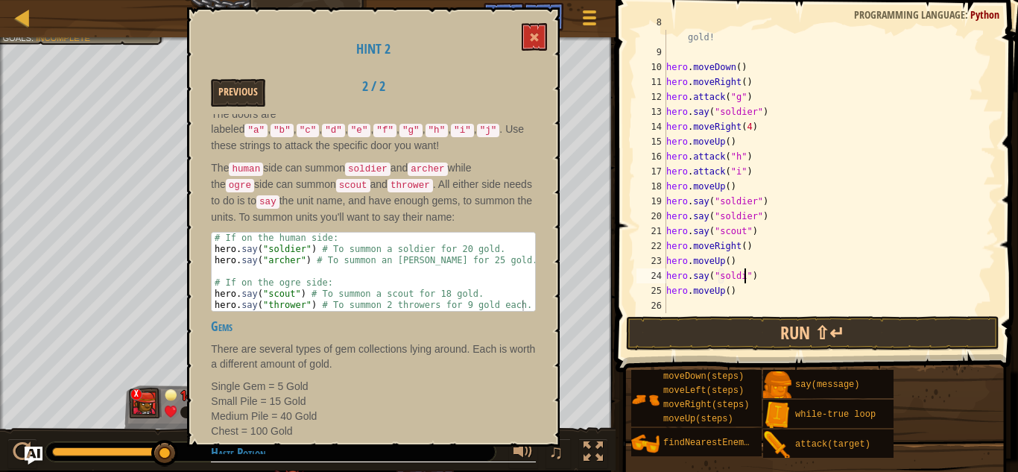
type textarea "hero.say("soldier")"
click at [709, 271] on div "#hero.say("archer") to summon an Archer at the cost of 25 gold! hero . moveDown…" at bounding box center [829, 179] width 332 height 328
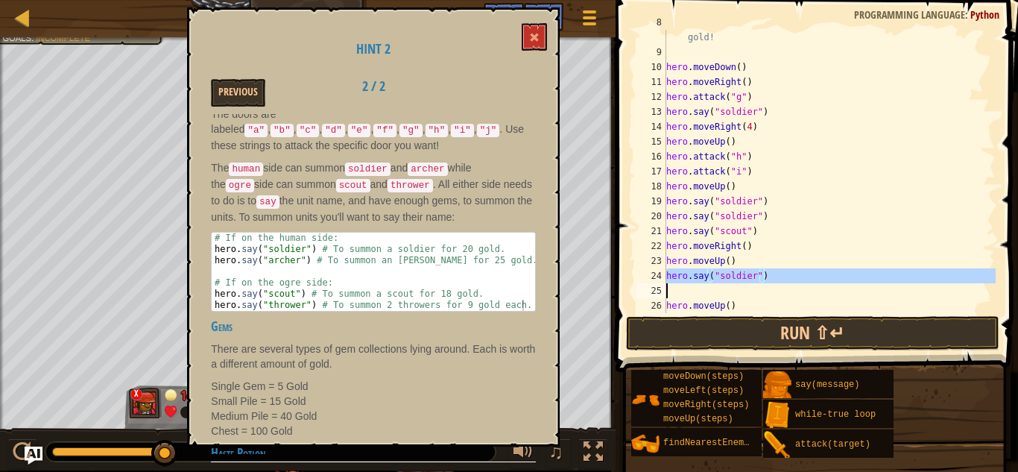
click at [709, 271] on div "#hero.say("archer") to summon an Archer at the cost of 25 gold! hero . moveDown…" at bounding box center [829, 179] width 332 height 328
click at [709, 271] on div "#hero.say("archer") to summon an Archer at the cost of 25 gold! hero . moveDown…" at bounding box center [829, 171] width 332 height 283
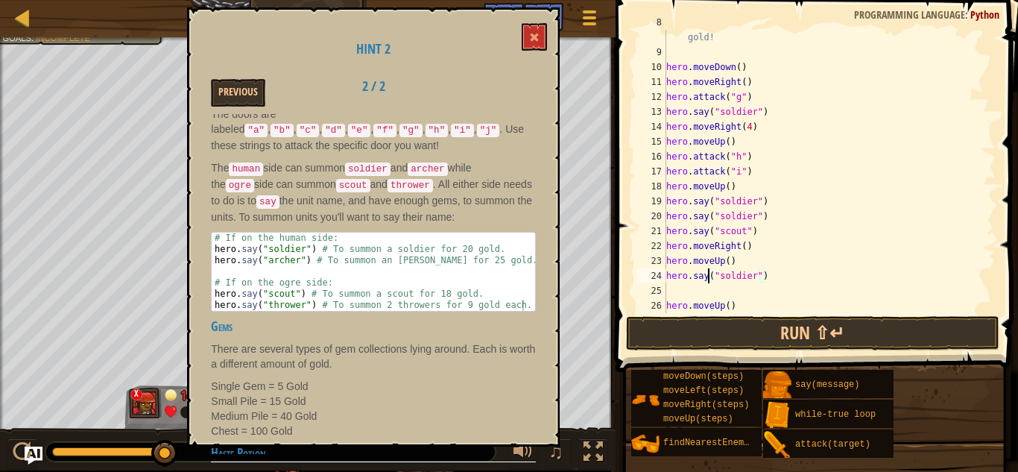
click at [709, 271] on div "#hero.say("archer") to summon an Archer at the cost of 25 gold! hero . moveDown…" at bounding box center [829, 179] width 332 height 328
type textarea "hero.say("soldier")"
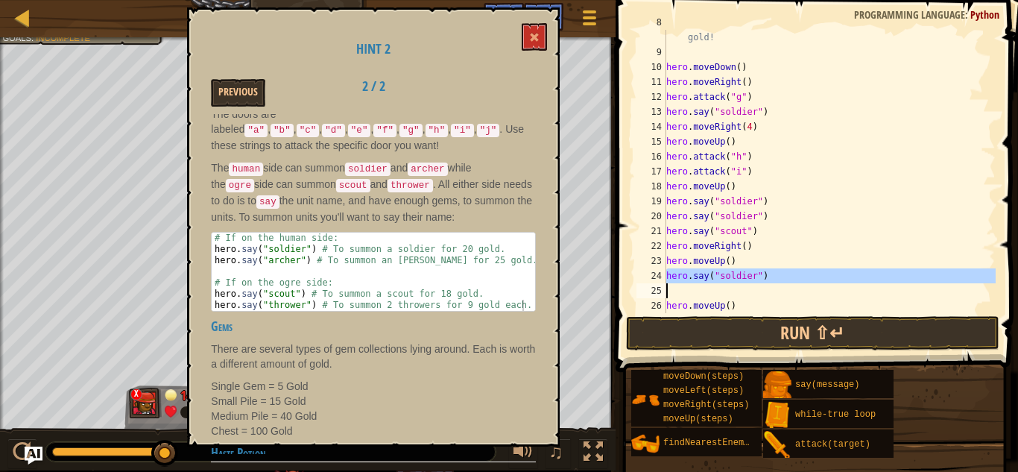
click at [716, 285] on div "#hero.say("archer") to summon an Archer at the cost of 25 gold! hero . moveDown…" at bounding box center [829, 171] width 332 height 283
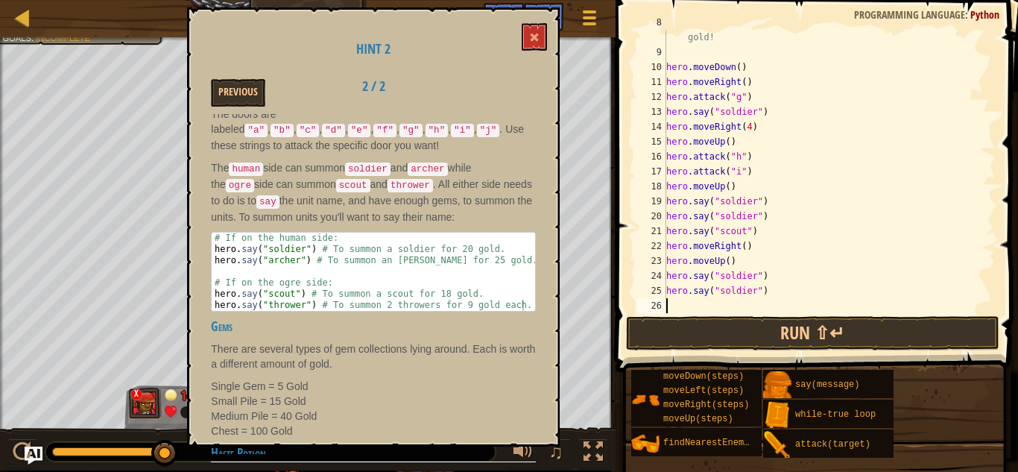
paste textarea "hero.say("soldier")"
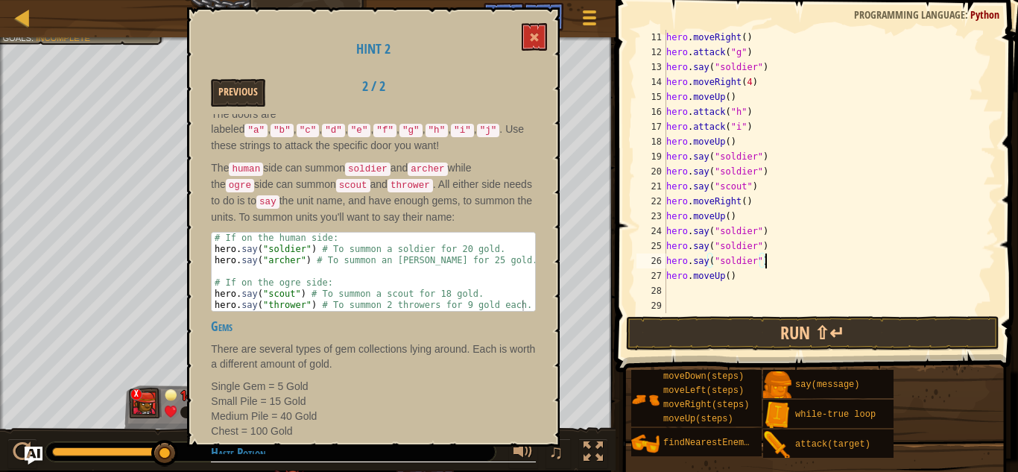
scroll to position [209, 0]
click at [748, 329] on button "Run ⇧↵" at bounding box center [812, 333] width 373 height 34
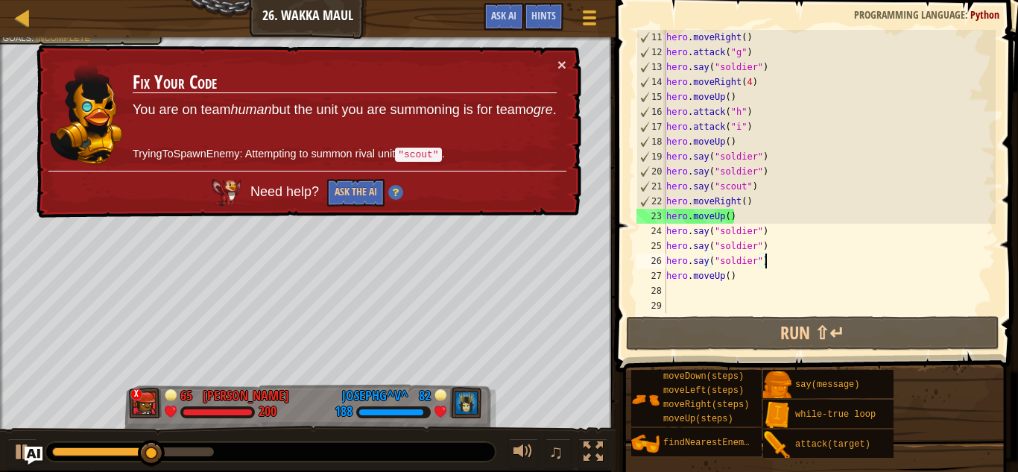
click at [730, 186] on div "hero . moveRight ( ) hero . attack ( "g" ) hero . say ( "soldier" ) hero . move…" at bounding box center [829, 186] width 332 height 313
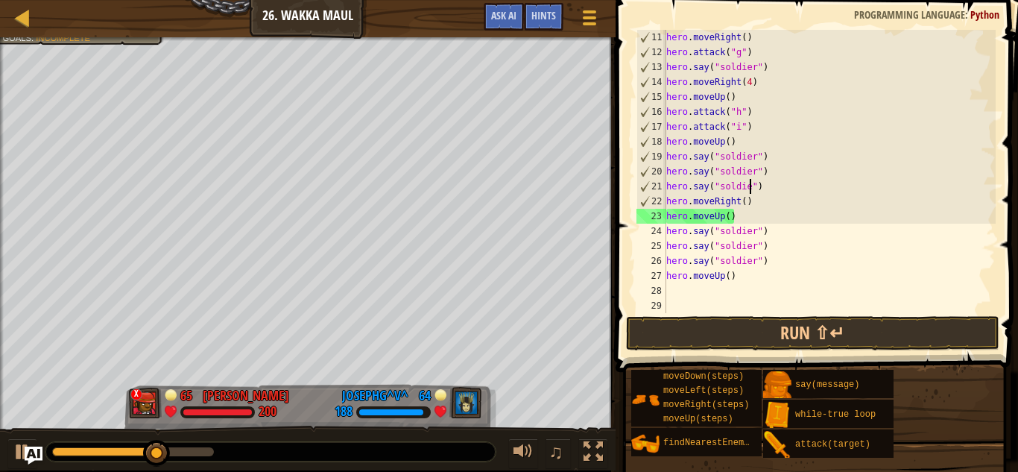
scroll to position [7, 13]
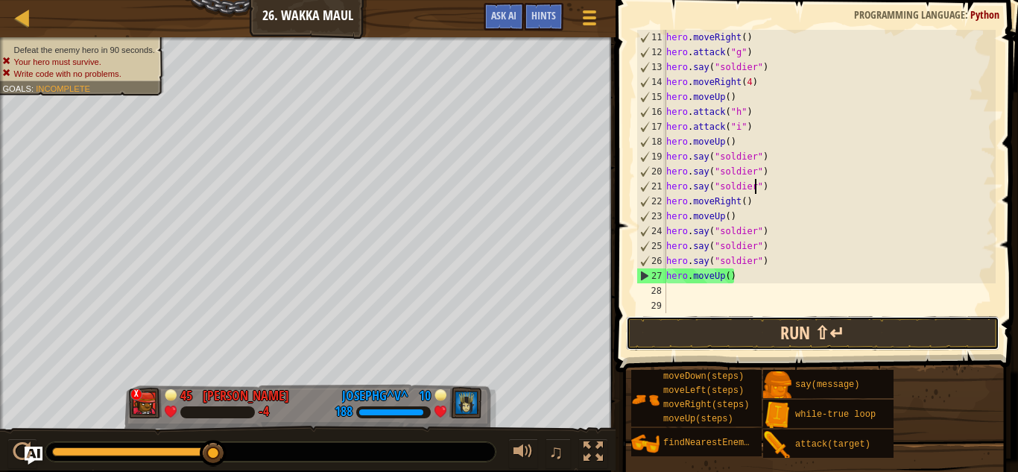
click at [727, 332] on button "Run ⇧↵" at bounding box center [812, 333] width 373 height 34
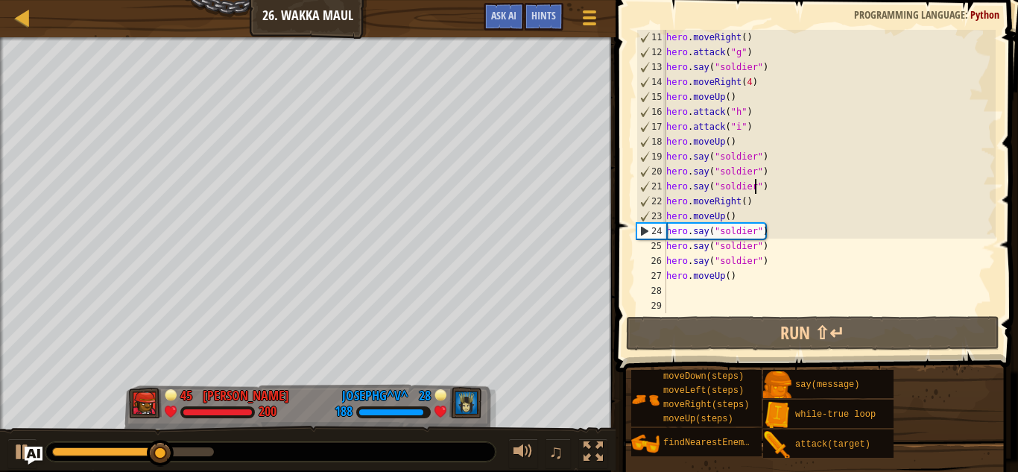
click at [756, 221] on div "hero . moveRight ( ) hero . attack ( "g" ) hero . say ( "soldier" ) hero . move…" at bounding box center [829, 186] width 332 height 313
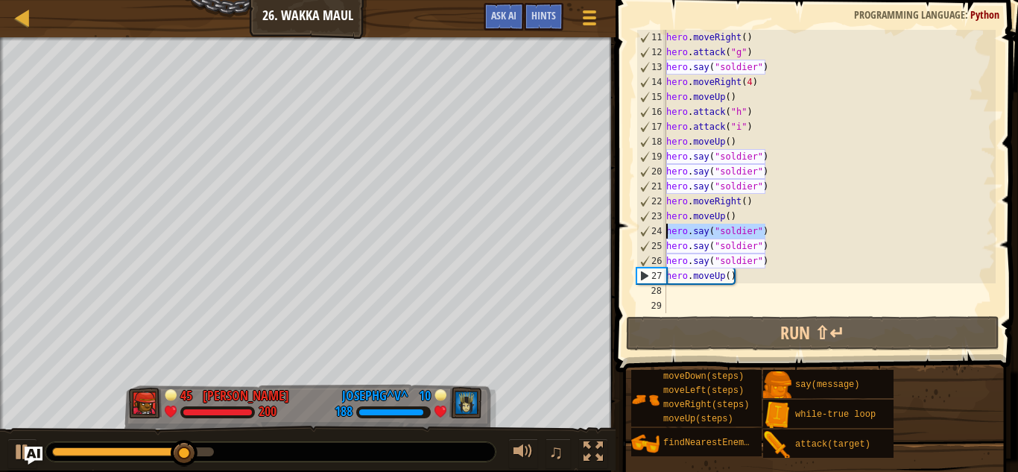
drag, startPoint x: 770, startPoint y: 232, endPoint x: 664, endPoint y: 234, distance: 106.6
click at [664, 234] on div "hero.moveUp() 11 12 13 14 15 16 17 18 19 20 21 22 23 24 25 26 27 28 29 hero . m…" at bounding box center [814, 171] width 362 height 283
click at [753, 199] on div "hero . moveRight ( ) hero . attack ( "g" ) hero . say ( "soldier" ) hero . move…" at bounding box center [829, 186] width 332 height 313
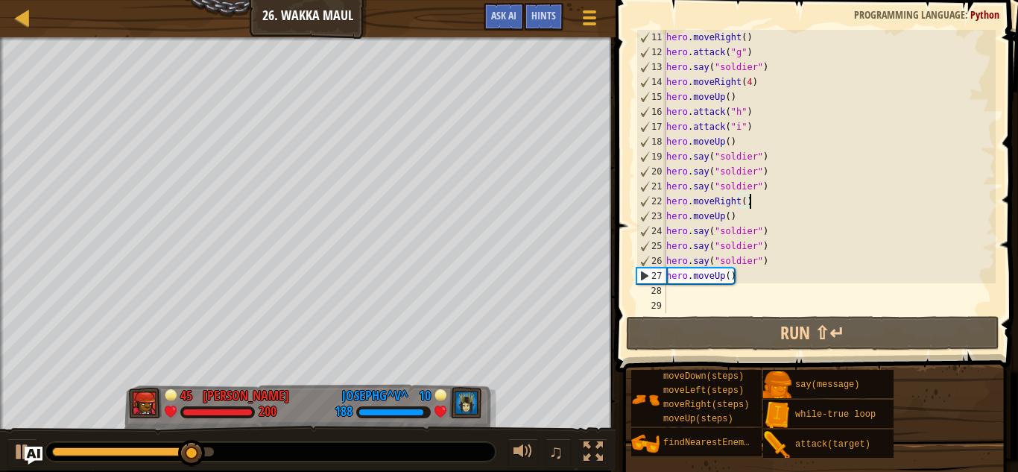
type textarea "hero.moveRight()"
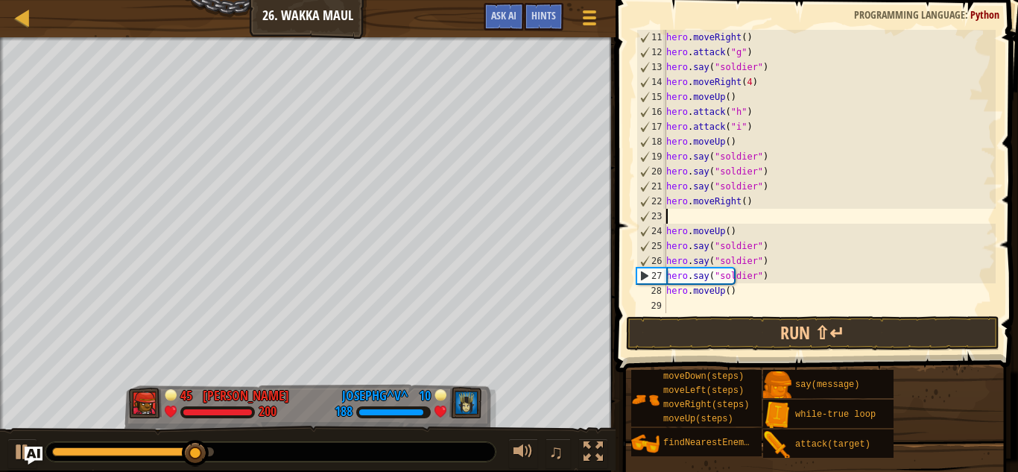
paste textarea "hero.say("soldier")"
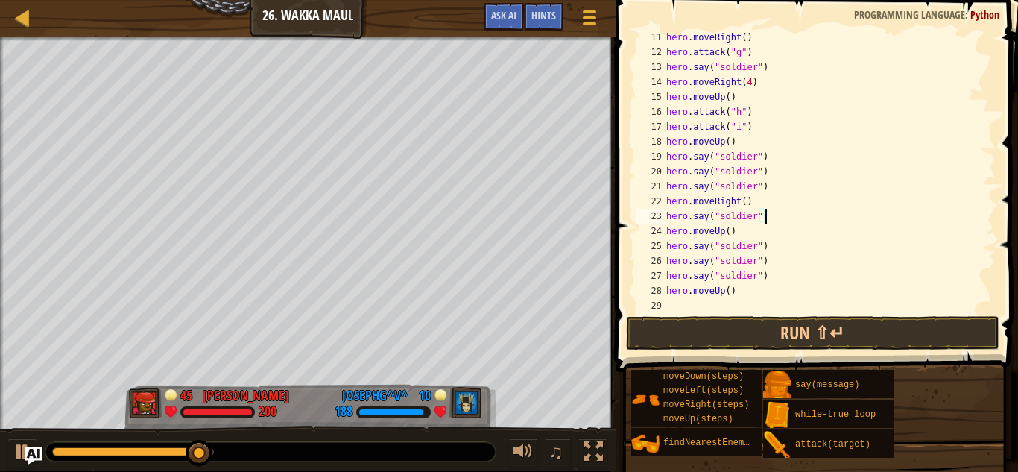
scroll to position [224, 0]
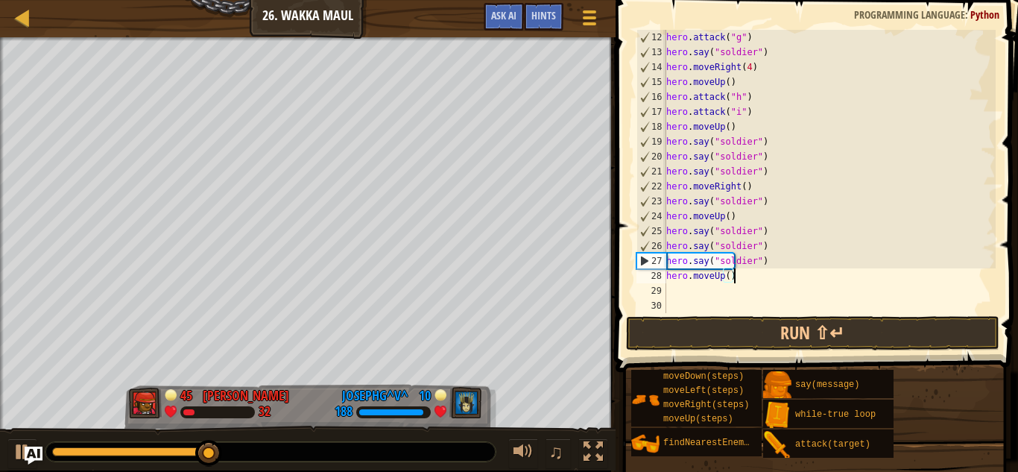
click at [761, 279] on div "hero . attack ( "g" ) hero . say ( "soldier" ) hero . moveRight ( 4 ) hero . mo…" at bounding box center [829, 186] width 332 height 313
type textarea "hero.moveUp()"
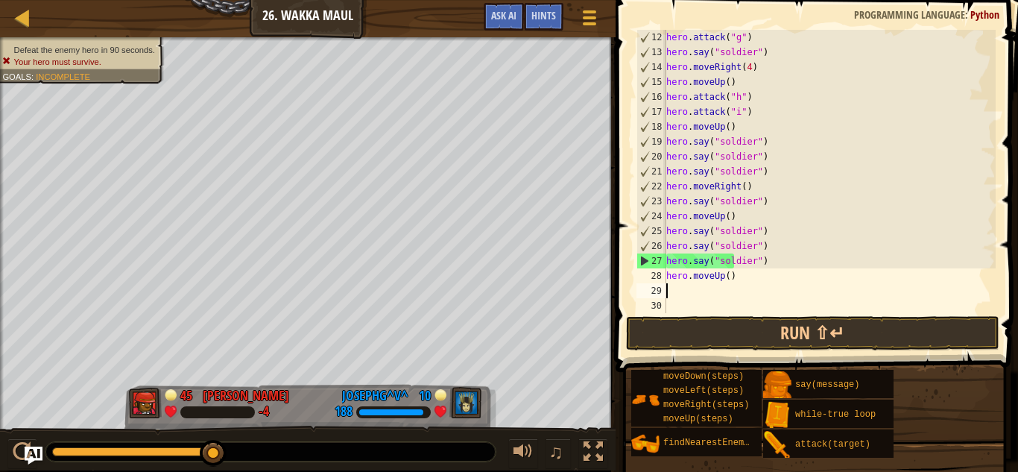
paste textarea "hero.say("soldier")"
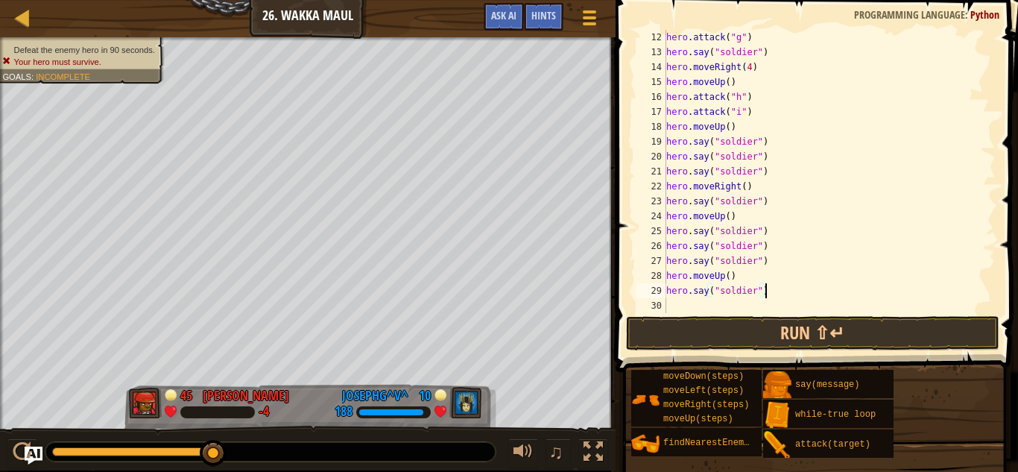
type textarea "hero.say("soldier")"
paste textarea "hero.say("soldier")"
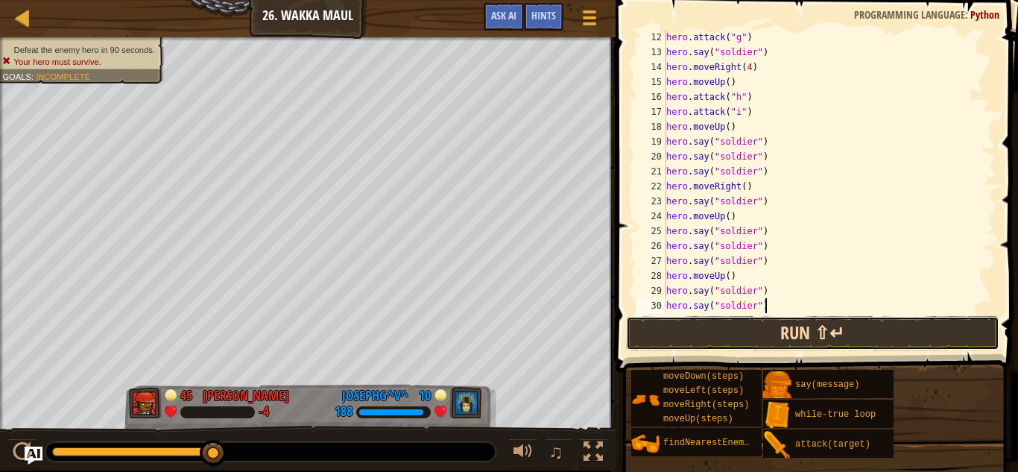
click at [759, 336] on button "Run ⇧↵" at bounding box center [812, 333] width 373 height 34
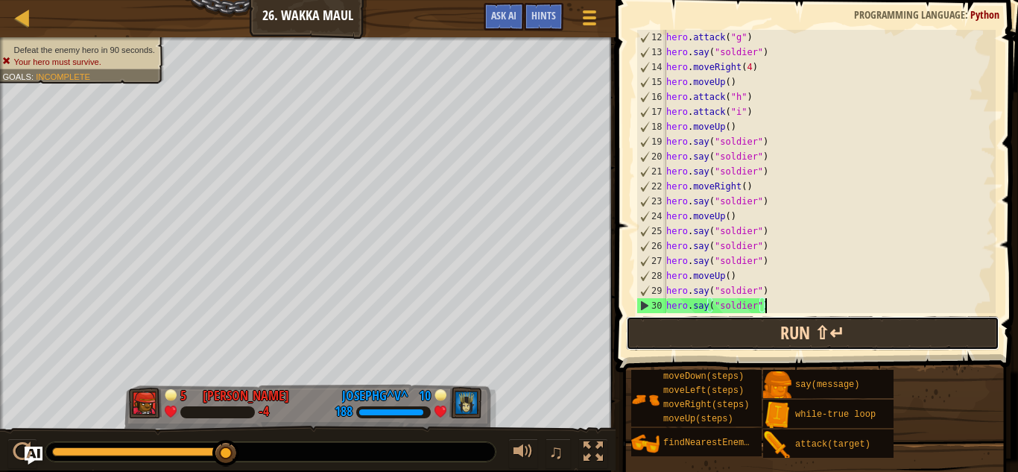
click at [718, 326] on button "Run ⇧↵" at bounding box center [812, 333] width 373 height 34
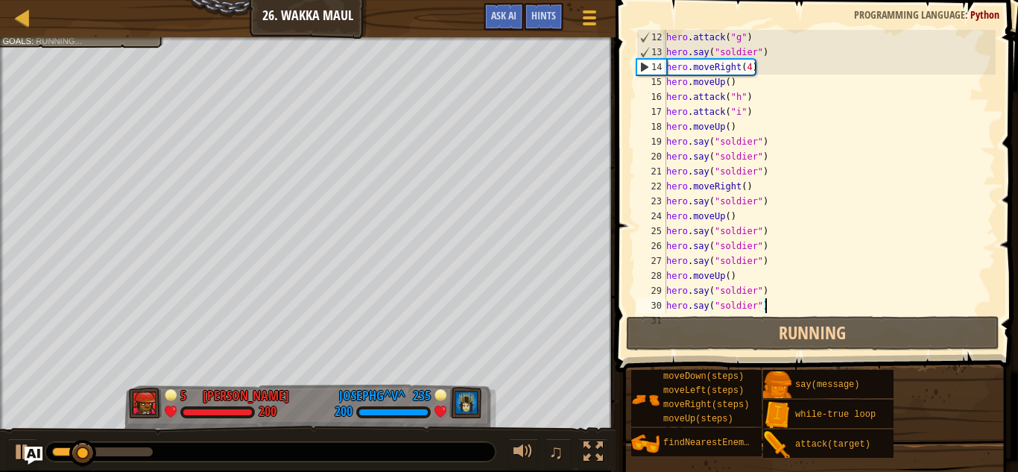
click at [743, 160] on div "hero . attack ( "g" ) hero . say ( "soldier" ) hero . moveRight ( 4 ) hero . mo…" at bounding box center [829, 186] width 332 height 313
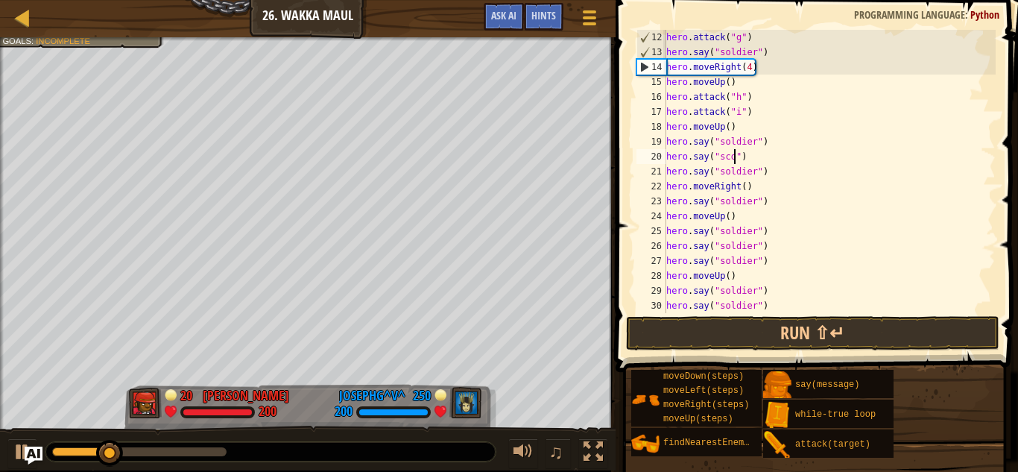
scroll to position [7, 11]
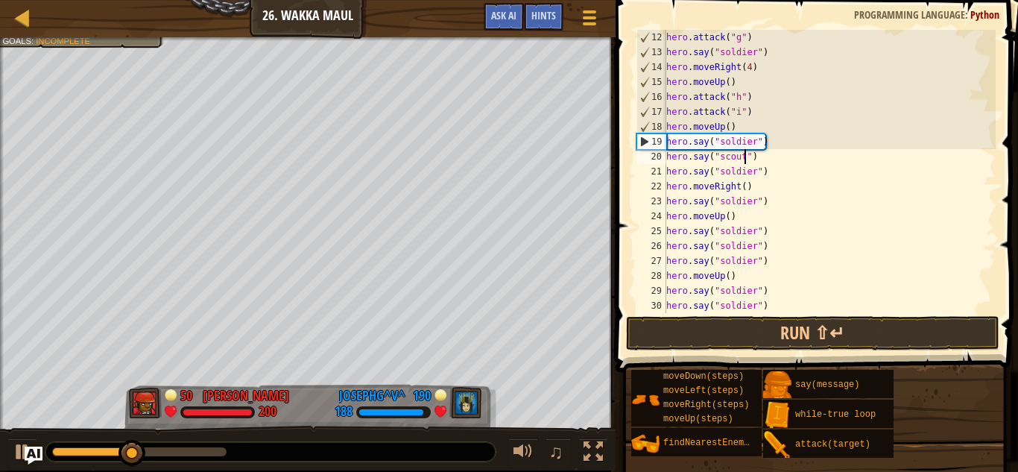
click at [734, 176] on div "hero . attack ( "g" ) hero . say ( "soldier" ) hero . moveRight ( 4 ) hero . mo…" at bounding box center [829, 186] width 332 height 313
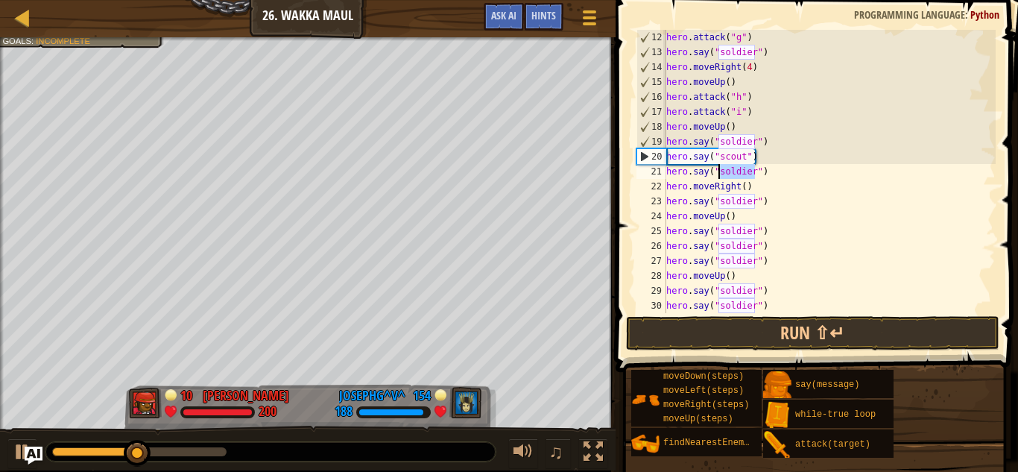
click at [734, 176] on div "hero . attack ( "g" ) hero . say ( "soldier" ) hero . moveRight ( 4 ) hero . mo…" at bounding box center [829, 186] width 332 height 313
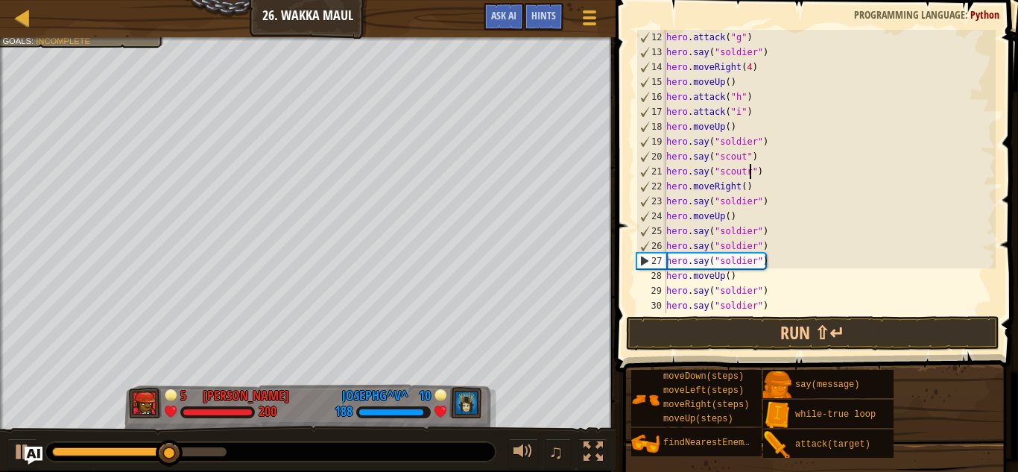
scroll to position [7, 12]
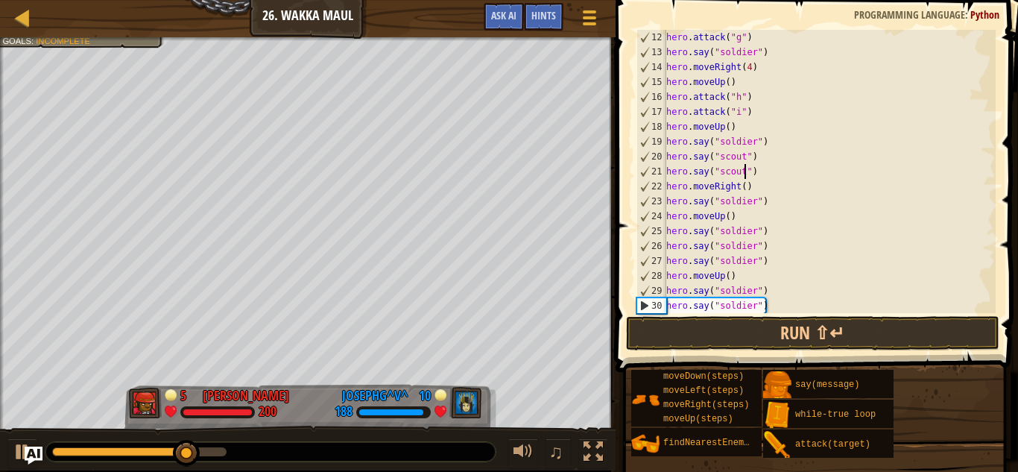
type textarea "hero.say("scout")"
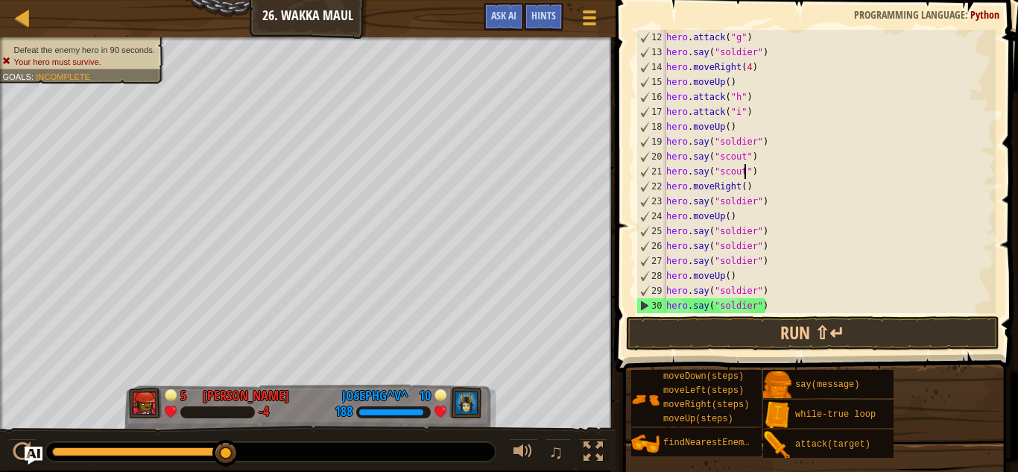
scroll to position [253, 0]
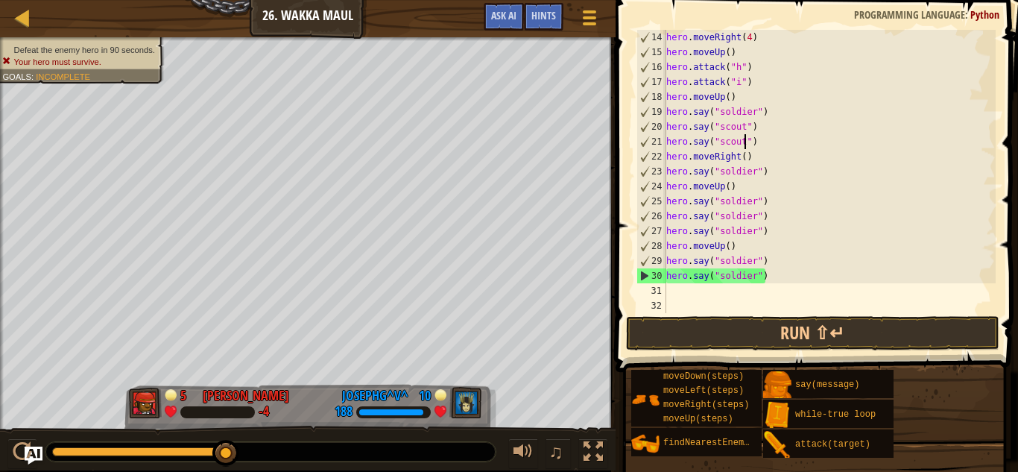
click at [738, 298] on div "hero . moveRight ( 4 ) hero . moveUp ( ) hero . attack ( "h" ) hero . attack ( …" at bounding box center [829, 186] width 332 height 313
click at [724, 291] on div "hero . moveRight ( 4 ) hero . moveUp ( ) hero . attack ( "h" ) hero . attack ( …" at bounding box center [829, 186] width 332 height 313
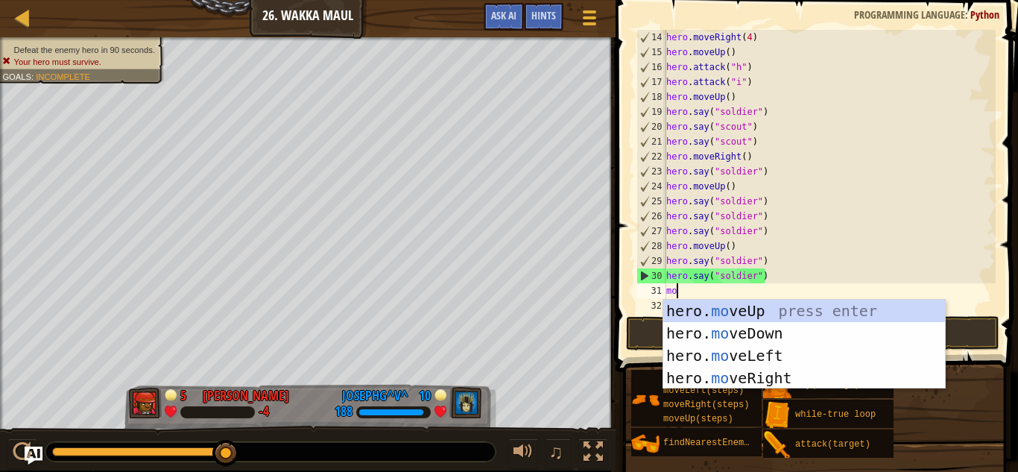
scroll to position [7, 1]
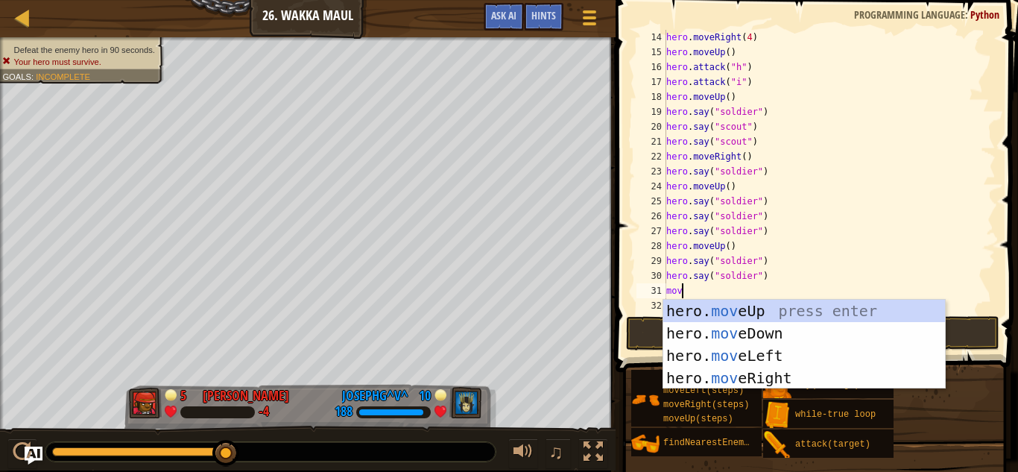
click at [743, 247] on div "hero . moveRight ( 4 ) hero . moveUp ( ) hero . attack ( "h" ) hero . attack ( …" at bounding box center [829, 186] width 332 height 313
type textarea "hero.moveUp()"
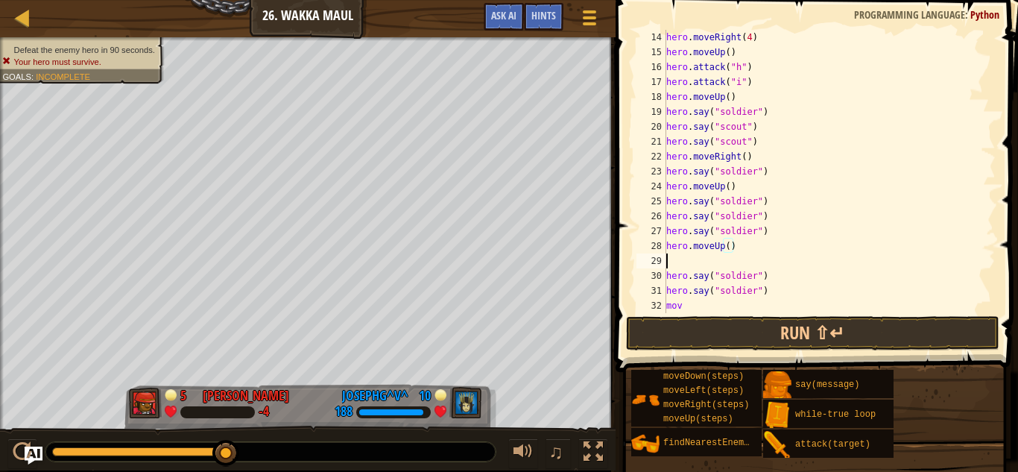
scroll to position [7, 0]
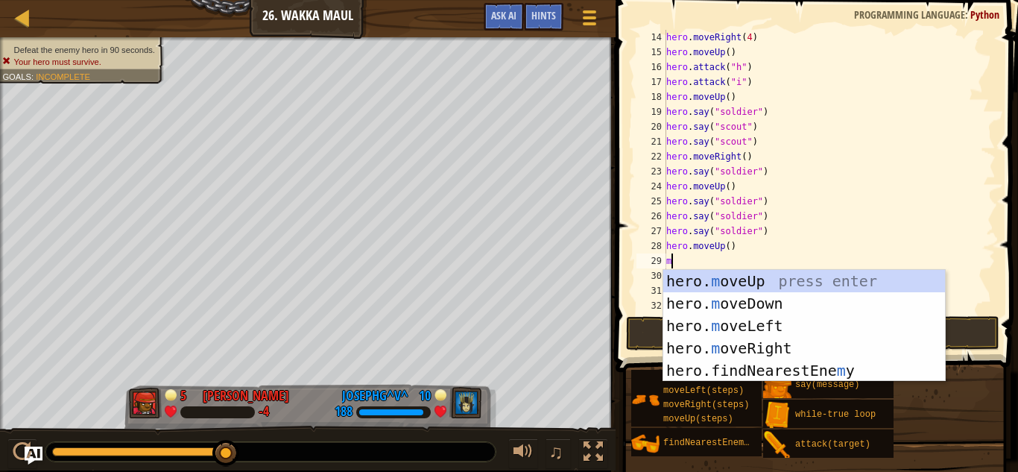
type textarea "mo"
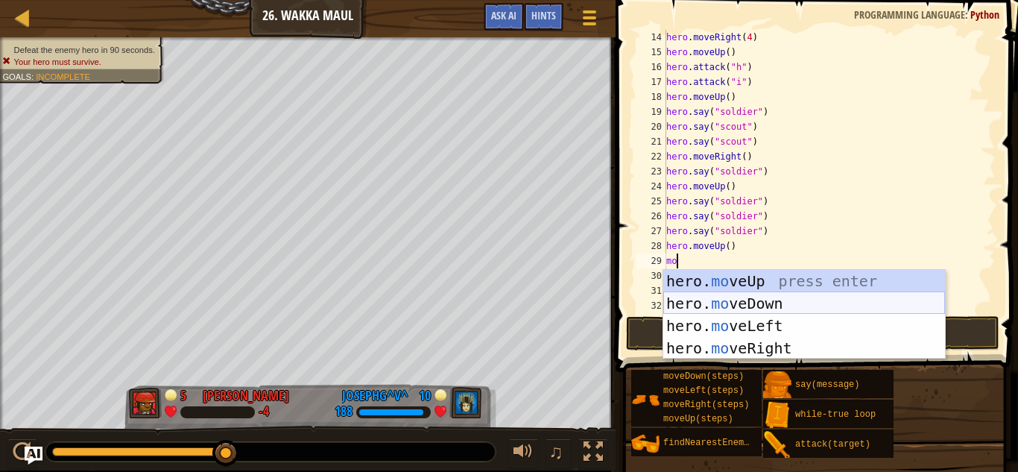
click at [764, 298] on div "hero. mo veUp press enter hero. mo veDown press enter hero. mo veLeft press ent…" at bounding box center [804, 337] width 282 height 134
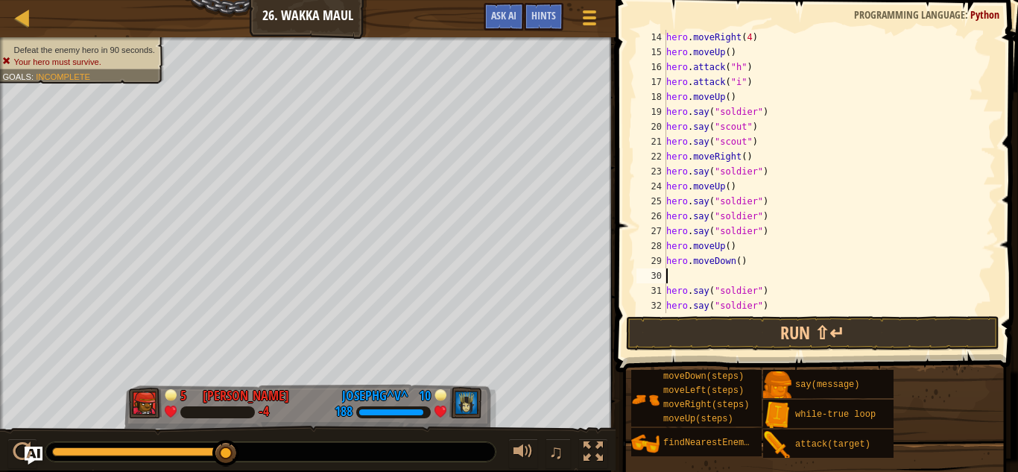
scroll to position [7, 0]
type textarea "ri"
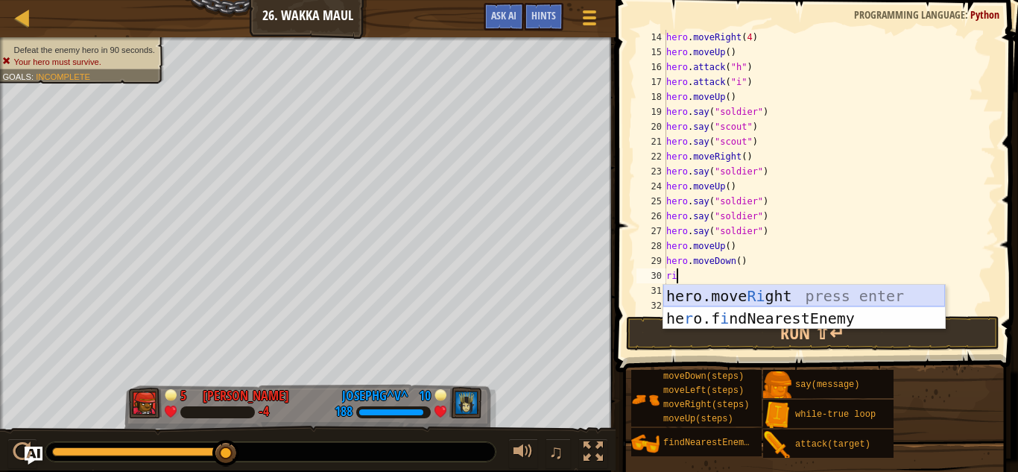
click at [751, 297] on div "hero.move Ri ght press enter he r o.f i ndNearestEnemy press enter" at bounding box center [804, 329] width 282 height 89
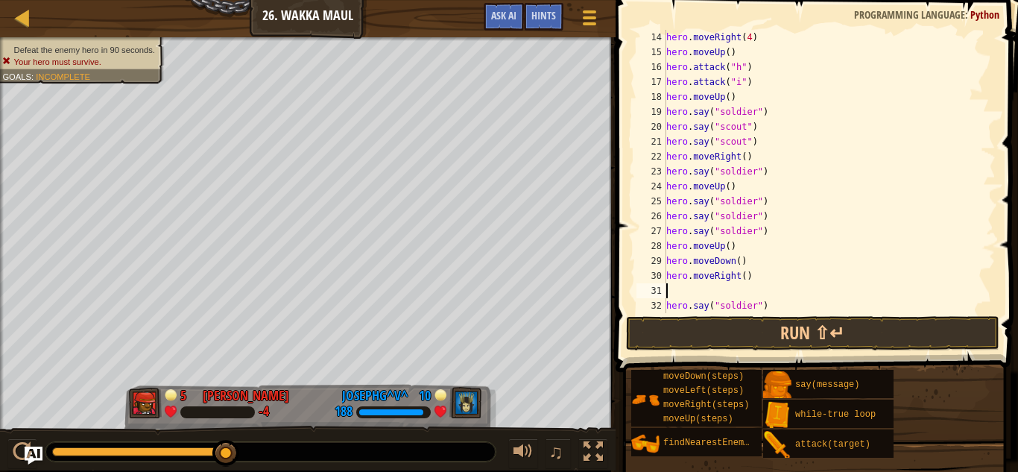
scroll to position [7, 0]
type textarea "le"
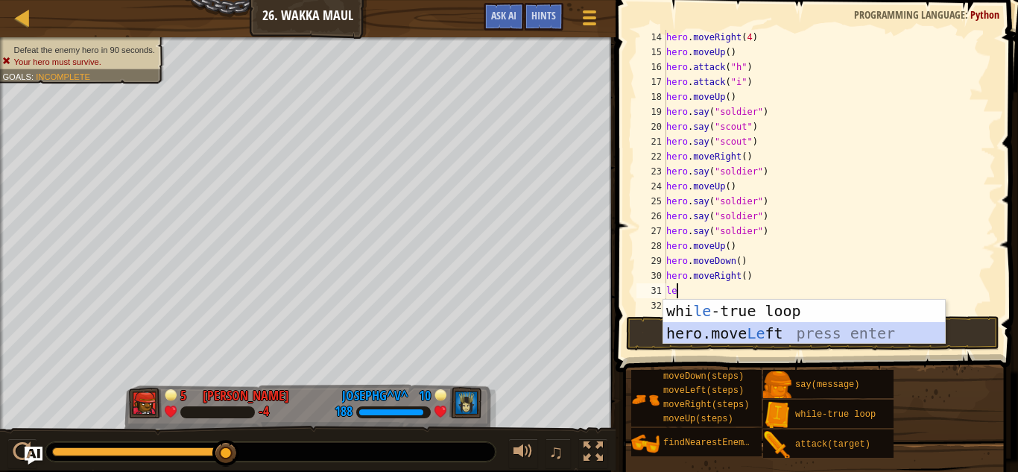
click at [762, 335] on div "whi le -true loop press enter hero.move Le ft press enter" at bounding box center [804, 344] width 282 height 89
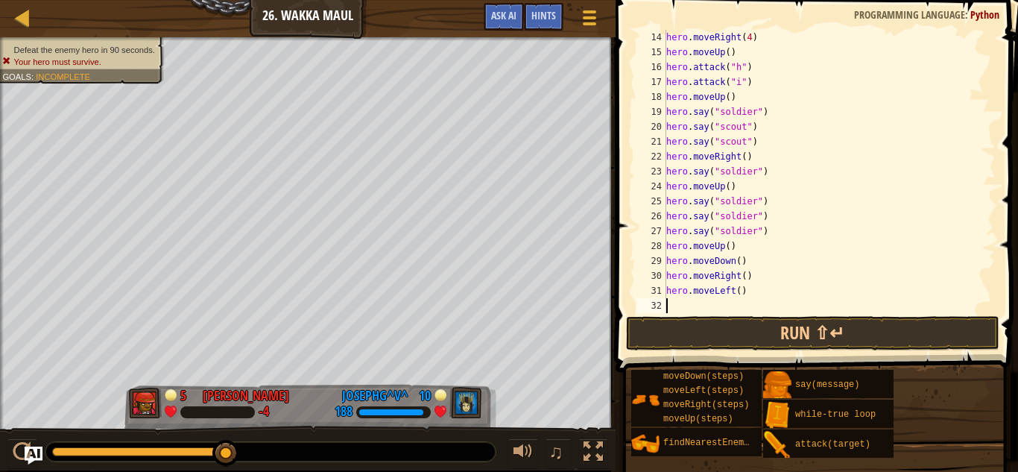
type textarea "le"
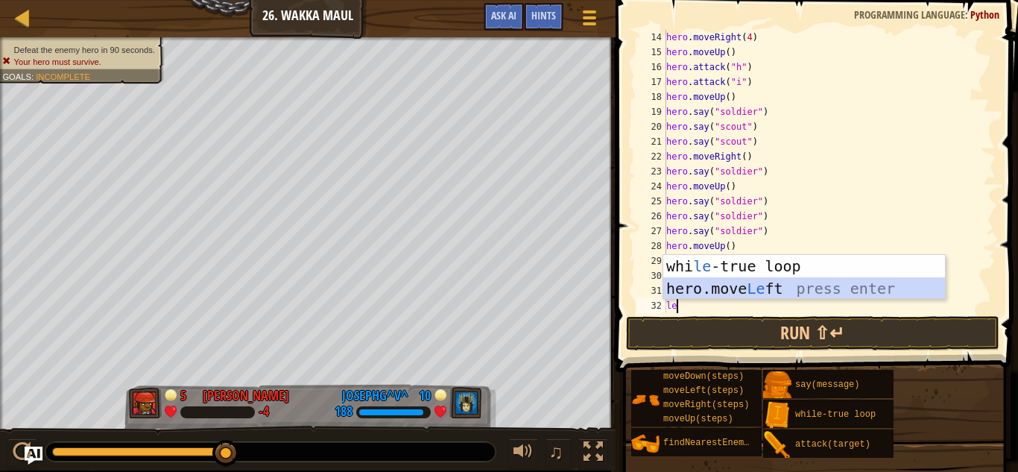
click at [715, 279] on div "whi le -true loop press enter hero.move Le ft press enter" at bounding box center [804, 299] width 282 height 89
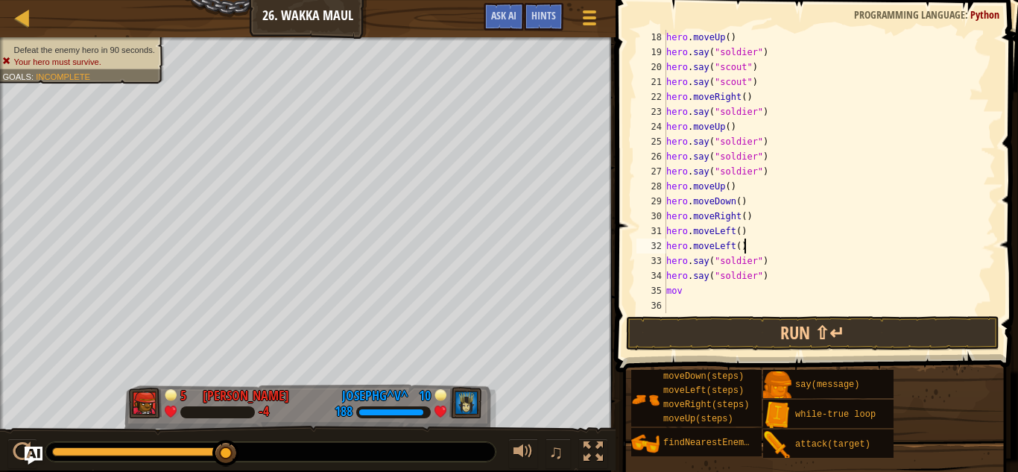
scroll to position [313, 0]
click at [692, 293] on div "hero . moveUp ( ) hero . say ( "soldier" ) hero . say ( "scout" ) hero . say ( …" at bounding box center [829, 186] width 332 height 313
type textarea "m"
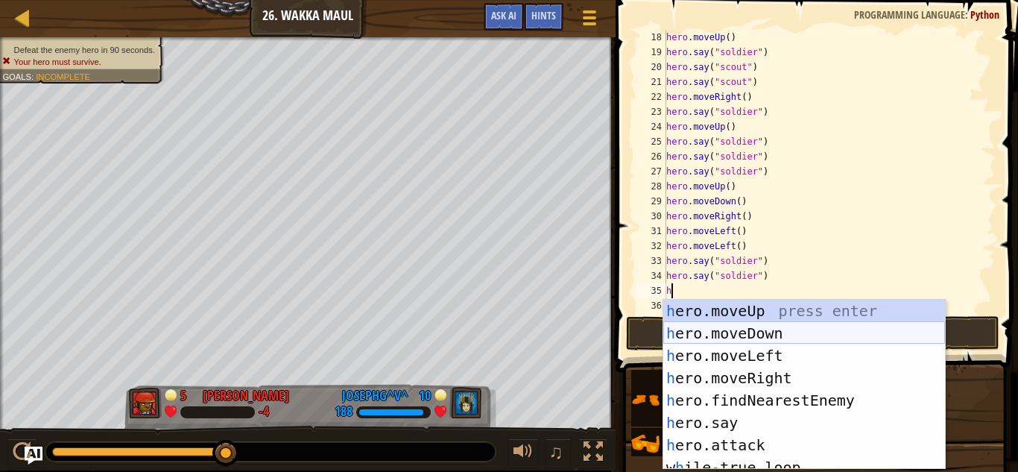
paste textarea "hero.say("soldier")"
type textarea "hhero.say("soldier")"
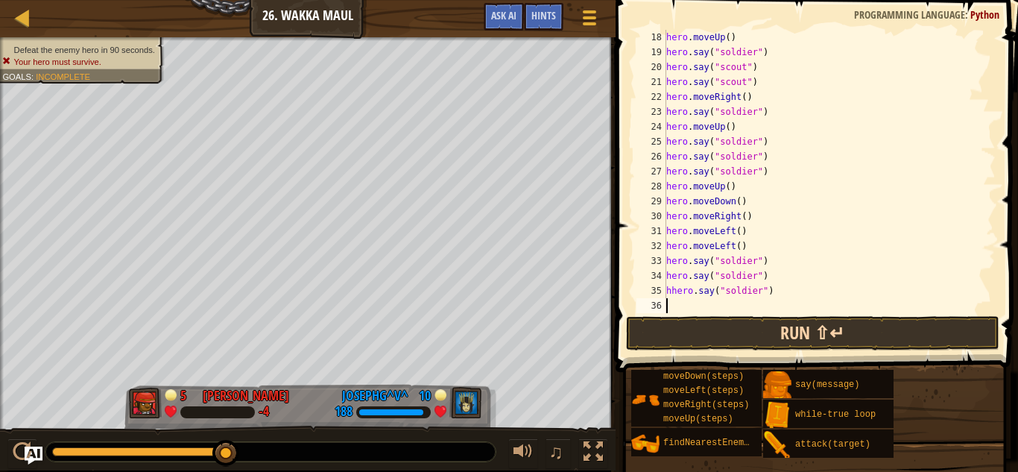
paste textarea "hero.say("soldier")"
click at [734, 303] on div "hero . moveUp ( ) hero . say ( "soldier" ) hero . say ( "scout" ) hero . say ( …" at bounding box center [829, 186] width 332 height 313
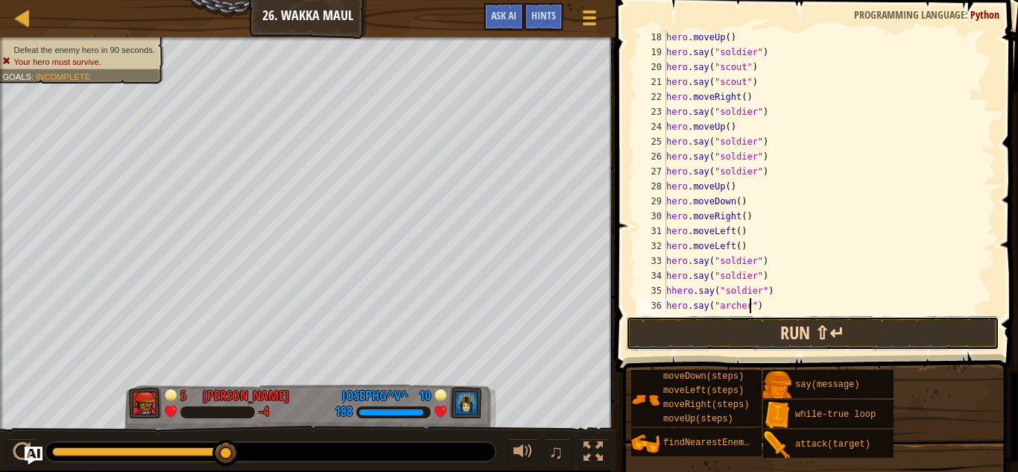
click at [751, 326] on button "Run ⇧↵" at bounding box center [812, 333] width 373 height 34
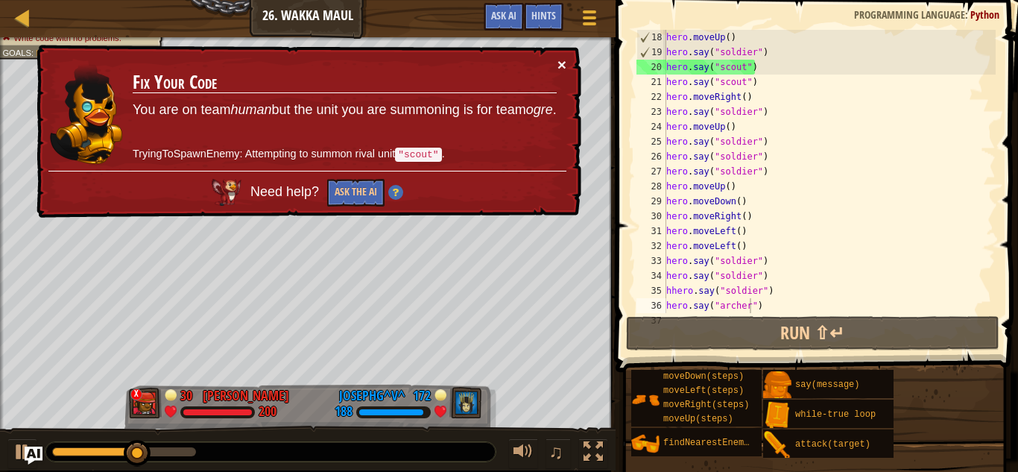
click at [562, 63] on button "×" at bounding box center [561, 65] width 9 height 16
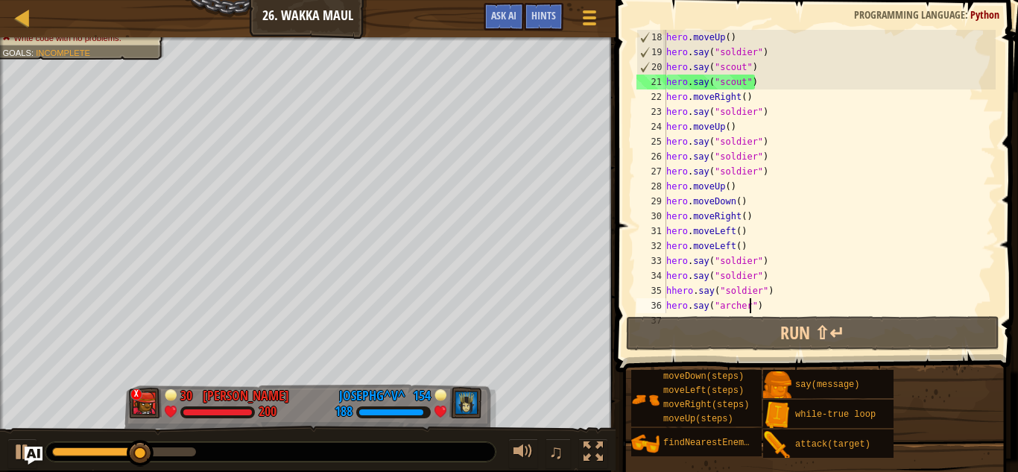
scroll to position [273, 0]
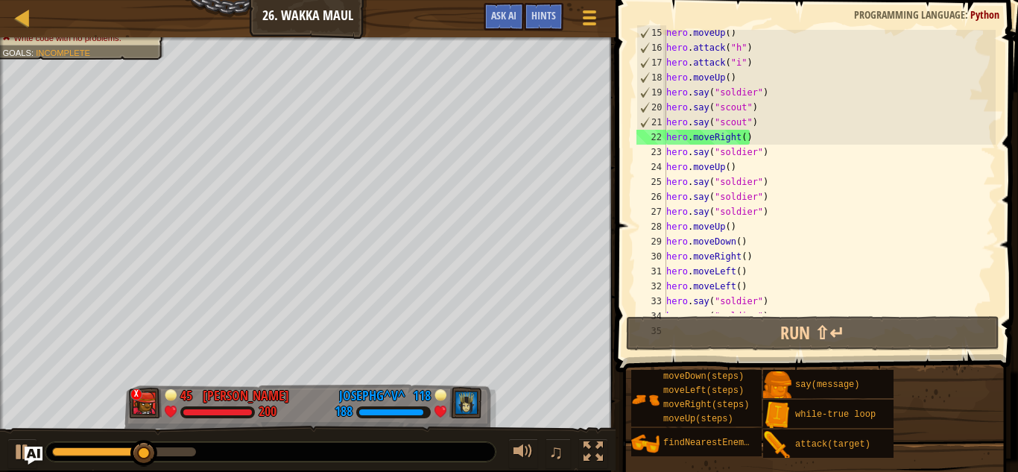
click at [727, 107] on div "hero . moveUp ( ) hero . attack ( "h" ) hero . attack ( "i" ) hero . moveUp ( )…" at bounding box center [829, 181] width 332 height 313
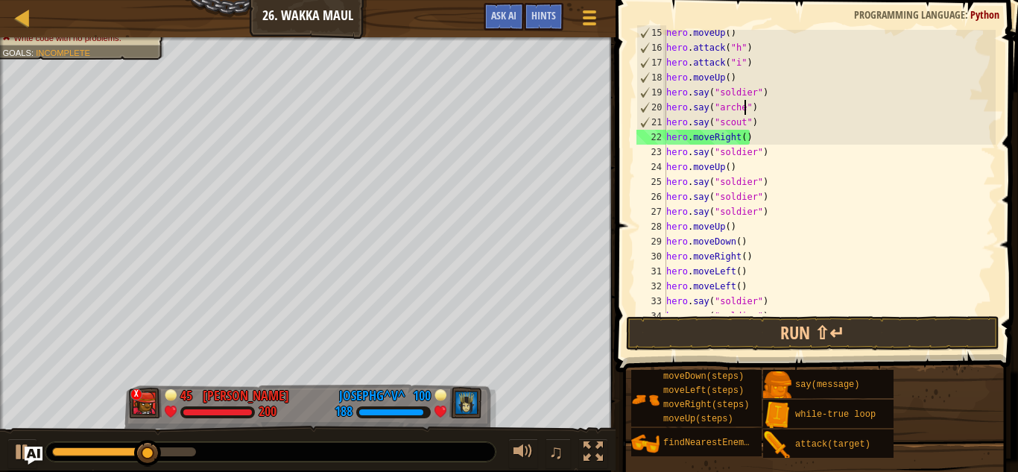
scroll to position [7, 12]
click at [734, 126] on div "hero . moveUp ( ) hero . attack ( "h" ) hero . attack ( "i" ) hero . moveUp ( )…" at bounding box center [829, 181] width 332 height 313
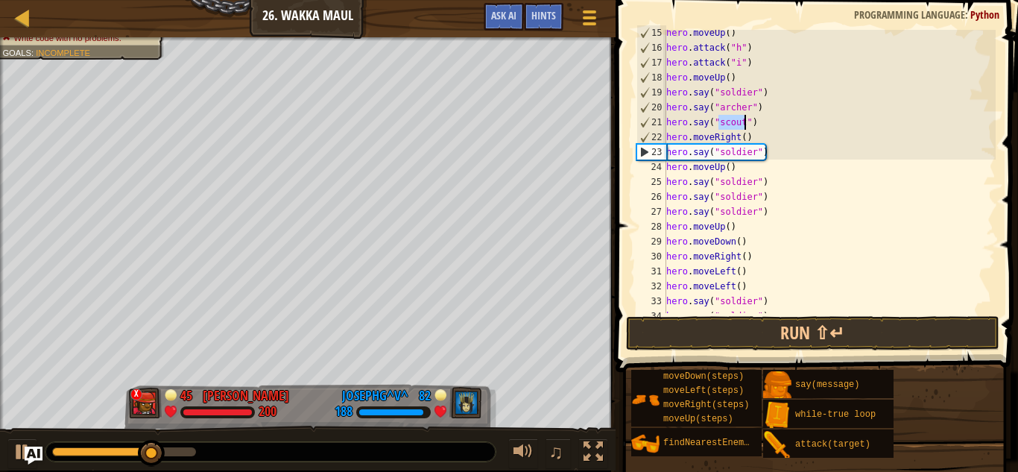
click at [734, 126] on div "hero . moveUp ( ) hero . attack ( "h" ) hero . attack ( "i" ) hero . moveUp ( )…" at bounding box center [829, 181] width 332 height 313
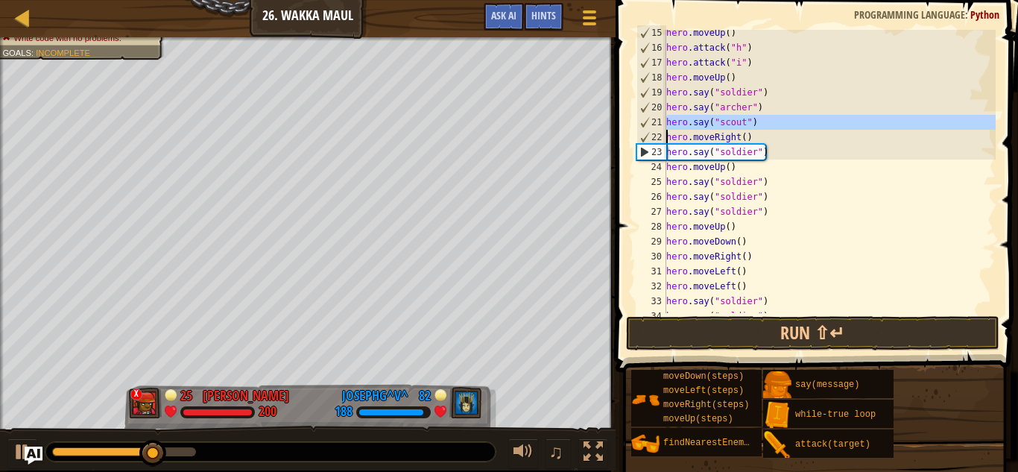
click at [734, 126] on div "hero . moveUp ( ) hero . attack ( "h" ) hero . attack ( "i" ) hero . moveUp ( )…" at bounding box center [829, 171] width 332 height 283
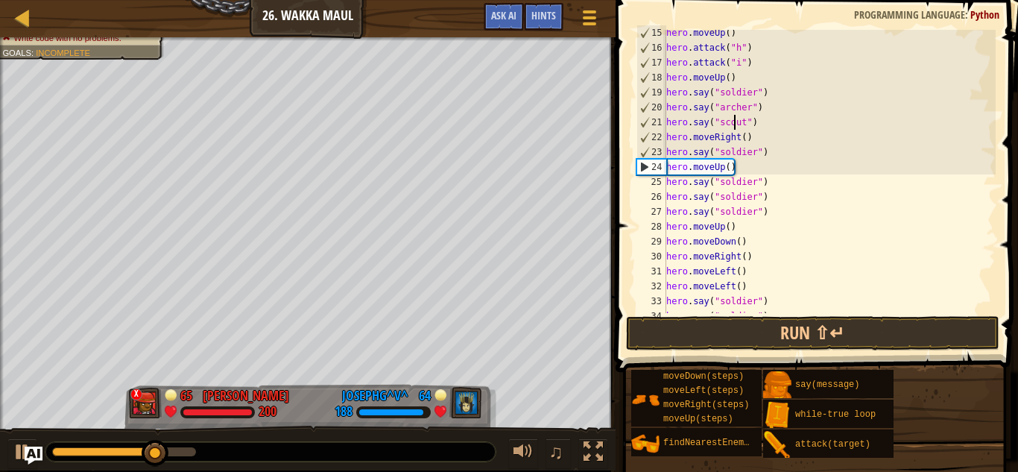
click at [734, 126] on div "hero . moveUp ( ) hero . attack ( "h" ) hero . attack ( "i" ) hero . moveUp ( )…" at bounding box center [829, 181] width 332 height 313
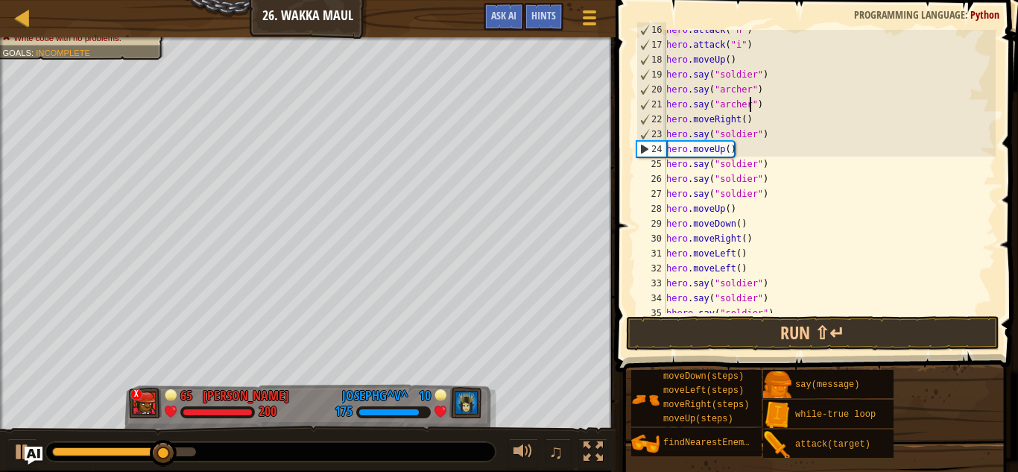
scroll to position [328, 0]
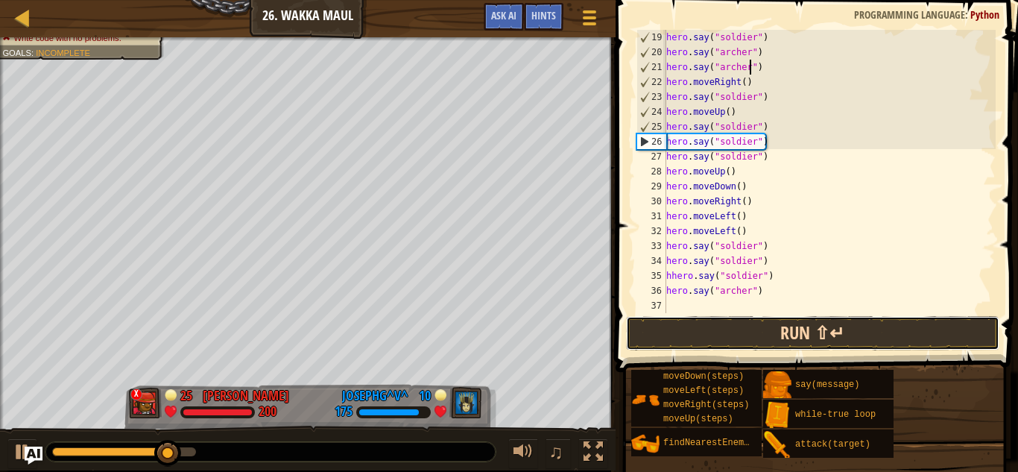
click at [770, 343] on button "Run ⇧↵" at bounding box center [812, 333] width 373 height 34
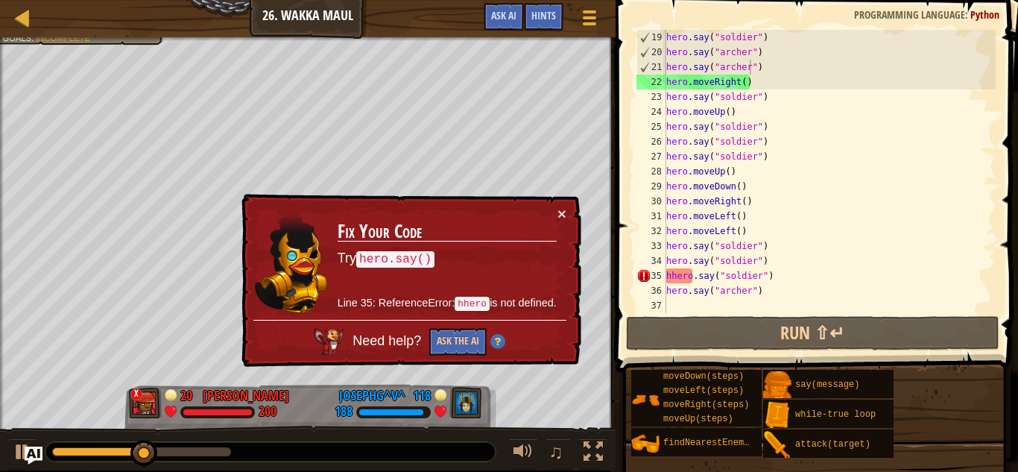
click at [551, 210] on td "Fix Your Code Try hero.say() Line 35: ReferenceError: hhero is not defined." at bounding box center [447, 263] width 221 height 114
click at [559, 213] on button "×" at bounding box center [561, 214] width 9 height 16
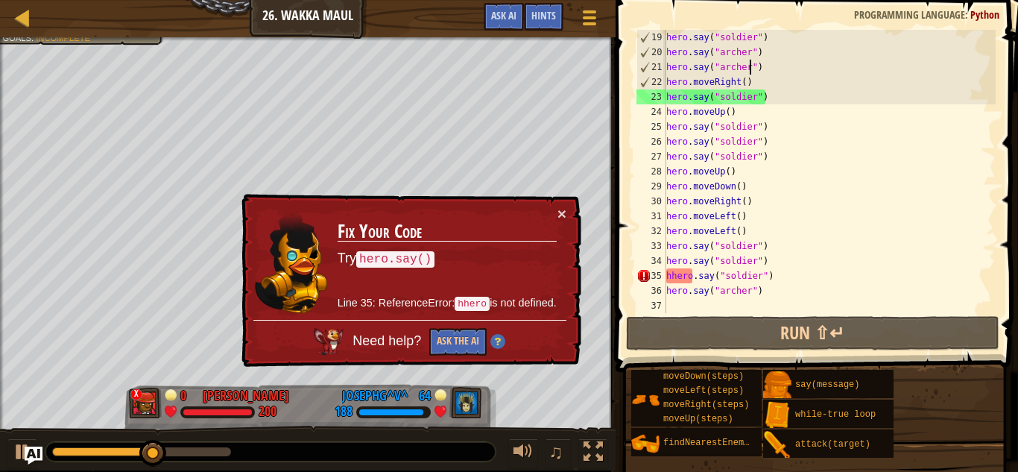
click at [672, 274] on div "hero . say ( "soldier" ) hero . say ( "archer" ) hero . say ( "archer" ) hero .…" at bounding box center [829, 186] width 332 height 313
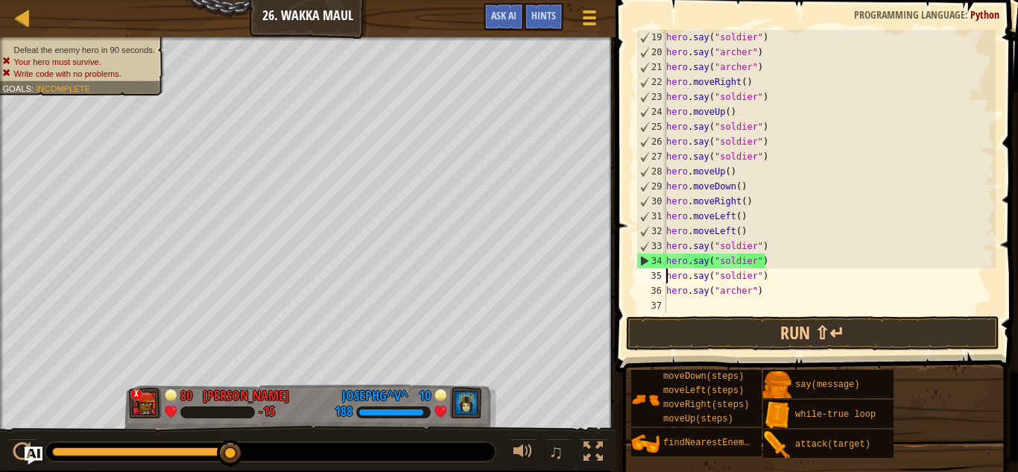
click at [747, 230] on div "hero . say ( "soldier" ) hero . say ( "archer" ) hero . say ( "archer" ) hero .…" at bounding box center [829, 186] width 332 height 313
type textarea "hero.moveLeft()"
click at [747, 230] on div "hero . say ( "soldier" ) hero . say ( "archer" ) hero . say ( "archer" ) hero .…" at bounding box center [829, 186] width 332 height 313
click at [746, 230] on div "hero . say ( "soldier" ) hero . say ( "archer" ) hero . say ( "archer" ) hero .…" at bounding box center [829, 171] width 332 height 283
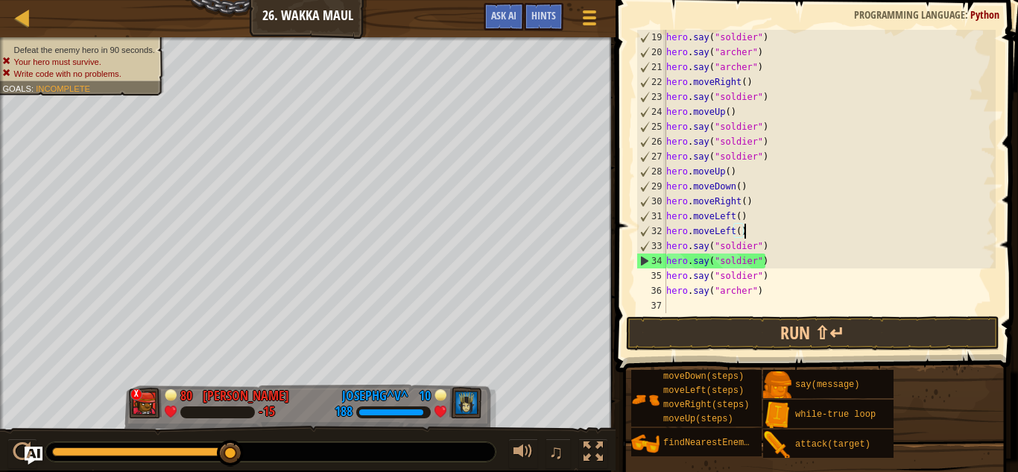
click at [746, 230] on div "hero . say ( "soldier" ) hero . say ( "archer" ) hero . say ( "archer" ) hero .…" at bounding box center [829, 186] width 332 height 313
click at [685, 230] on div "hero . say ( "soldier" ) hero . say ( "archer" ) hero . say ( "archer" ) hero .…" at bounding box center [829, 186] width 332 height 313
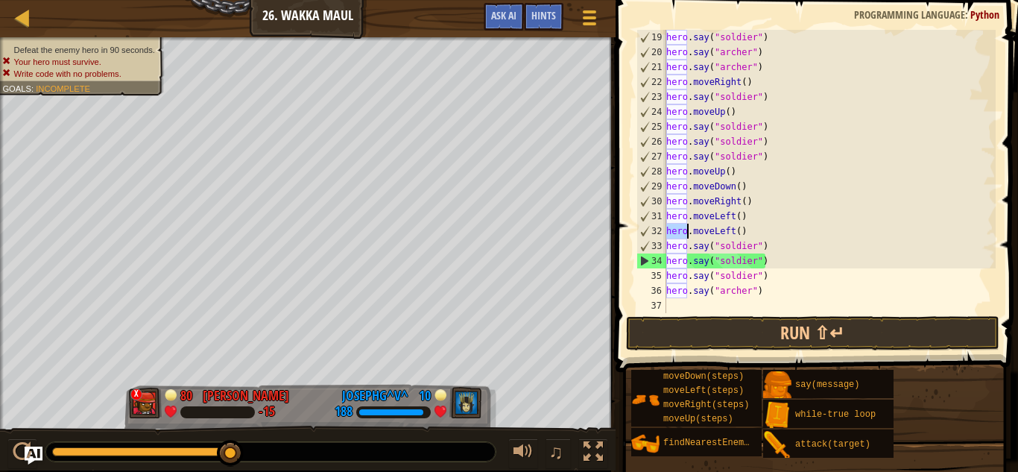
click at [716, 230] on div "hero . say ( "soldier" ) hero . say ( "archer" ) hero . say ( "archer" ) hero .…" at bounding box center [829, 186] width 332 height 313
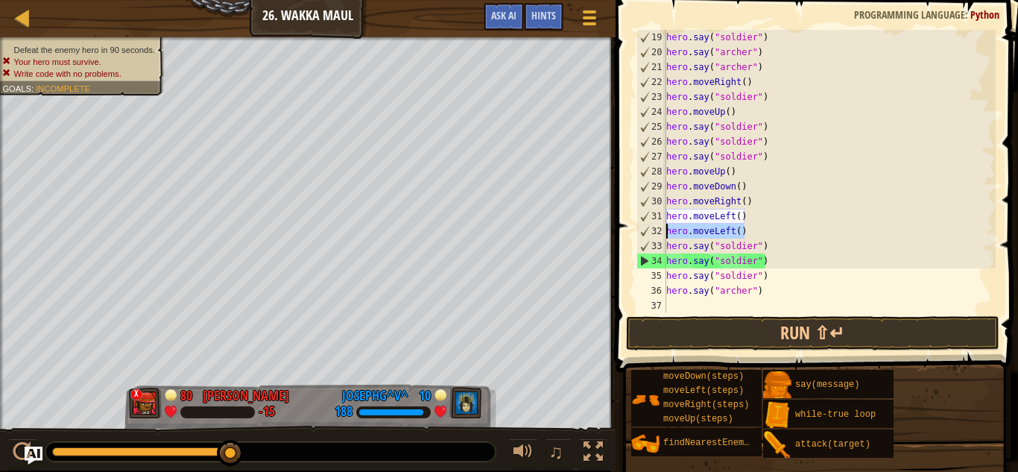
drag, startPoint x: 754, startPoint y: 236, endPoint x: 647, endPoint y: 235, distance: 107.3
click at [647, 235] on div "hero.moveLeft() 19 20 21 22 23 24 25 26 27 28 29 30 31 32 33 34 35 36 37 hero .…" at bounding box center [814, 171] width 362 height 283
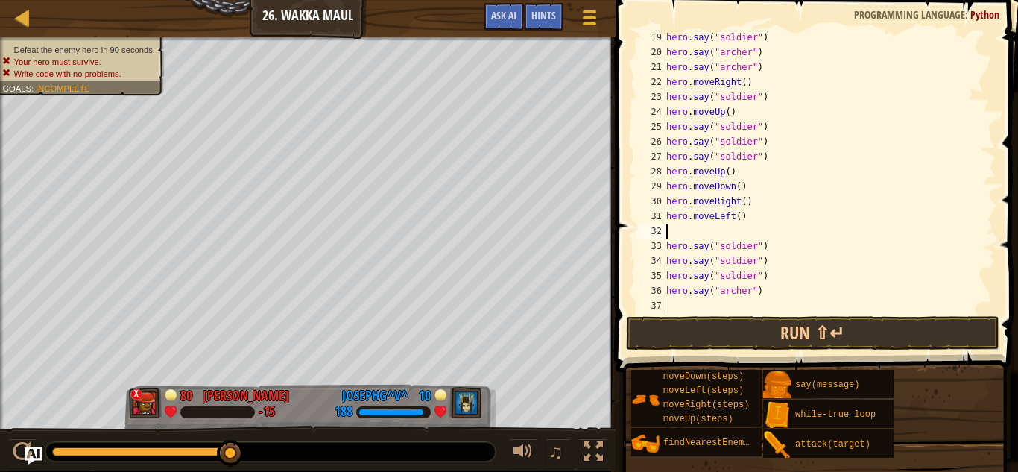
type textarea "hero.moveLeft()"
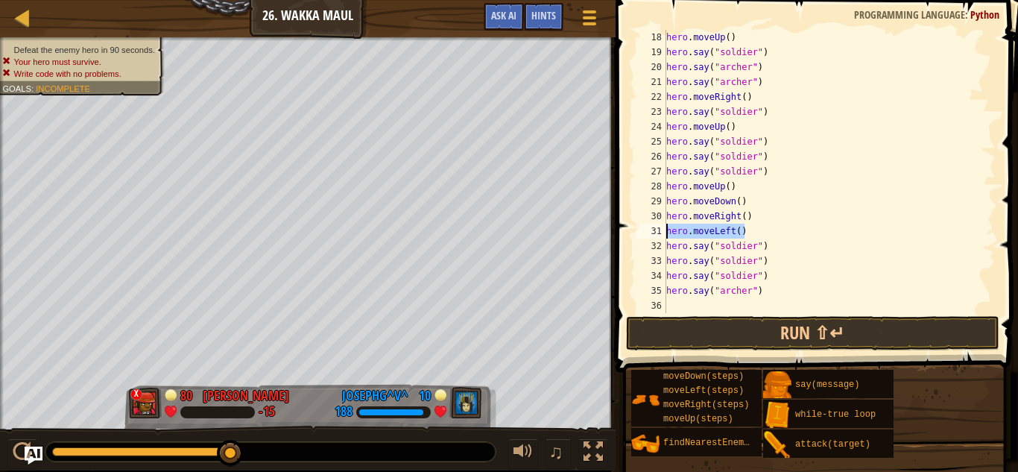
drag, startPoint x: 745, startPoint y: 230, endPoint x: 662, endPoint y: 232, distance: 82.7
click at [662, 232] on div "hero.moveLeft() 18 19 20 21 22 23 24 25 26 27 28 29 30 31 32 33 34 35 36 hero .…" at bounding box center [814, 171] width 362 height 283
type textarea "hero.moveRight()"
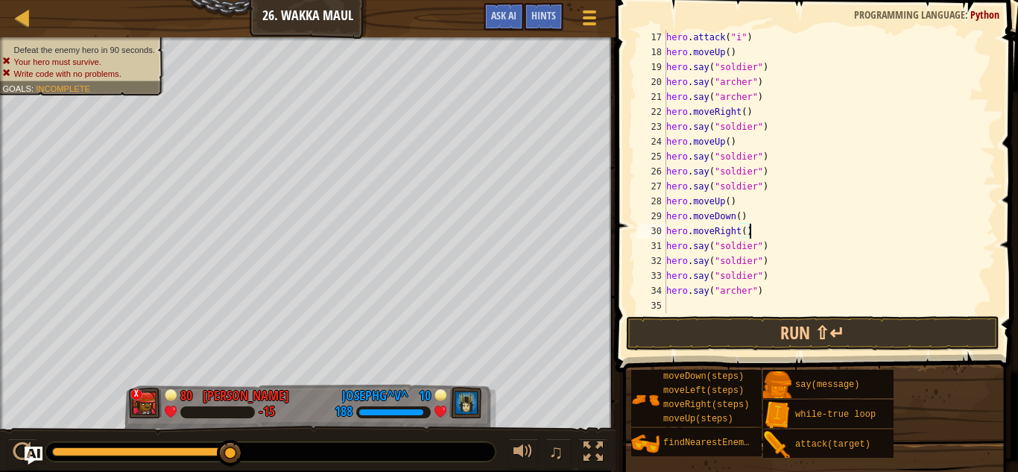
click at [692, 308] on div "hero . attack ( "i" ) hero . moveUp ( ) hero . say ( "soldier" ) hero . say ( "…" at bounding box center [829, 186] width 332 height 313
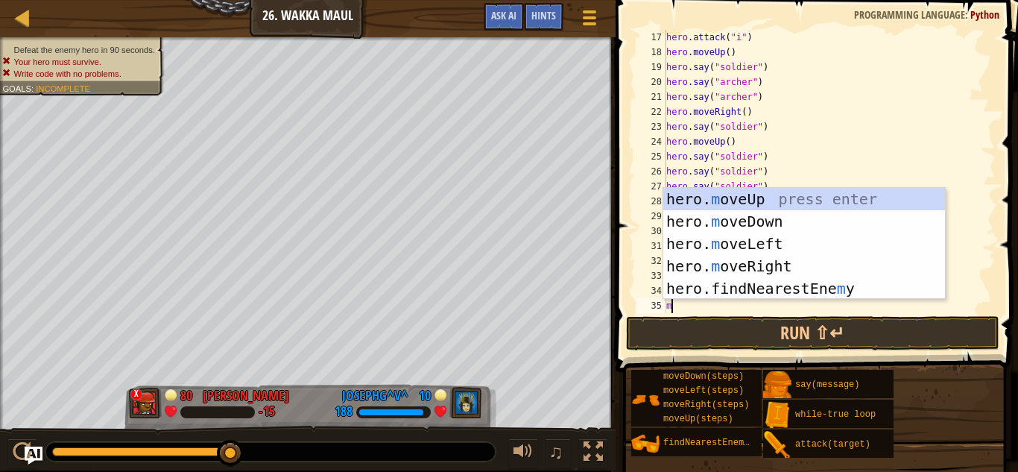
type textarea "mo"
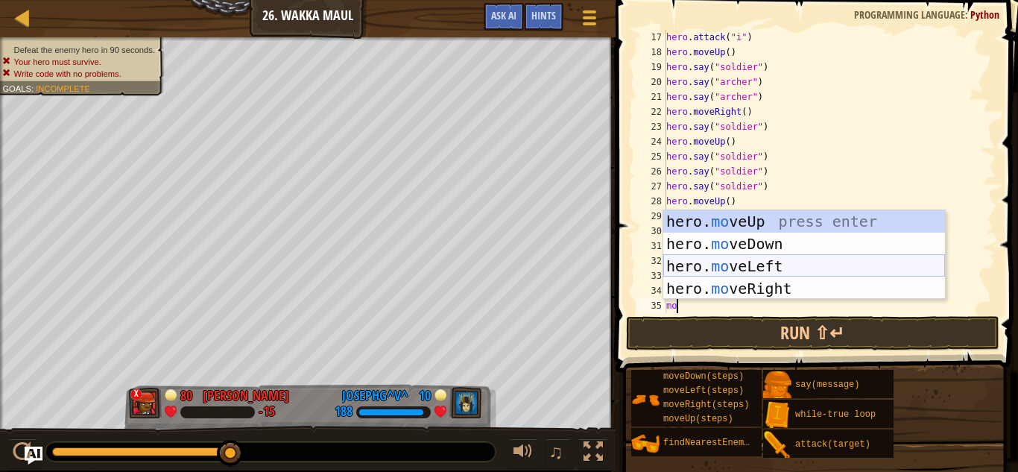
click at [780, 259] on div "hero. mo veUp press enter hero. mo veDown press enter hero. mo veLeft press ent…" at bounding box center [804, 277] width 282 height 134
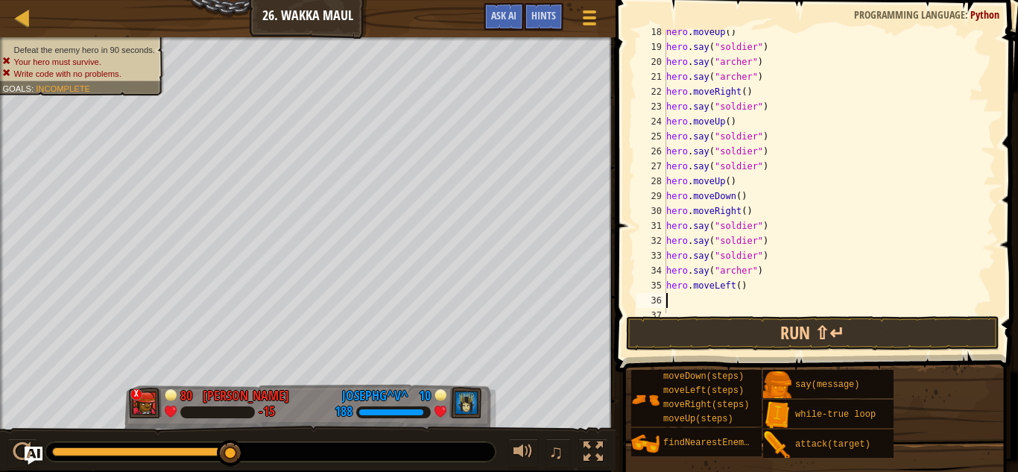
scroll to position [328, 0]
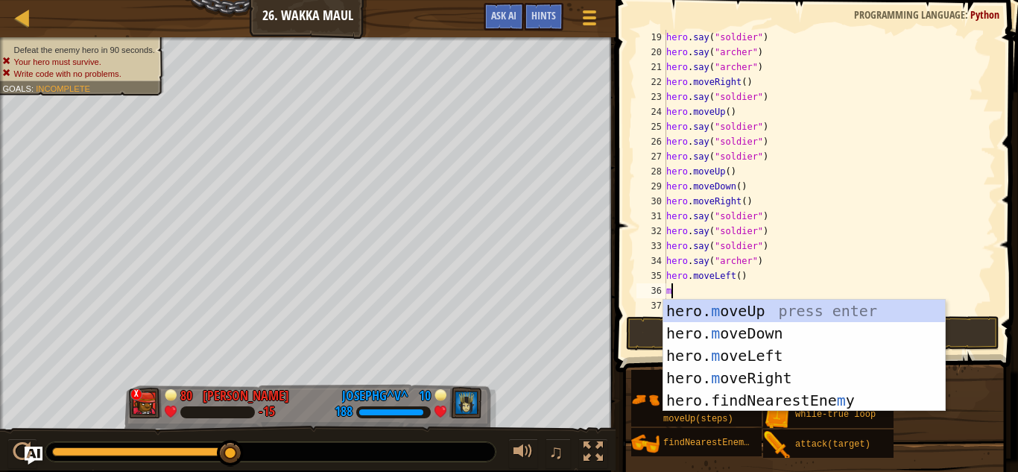
type textarea "mo"
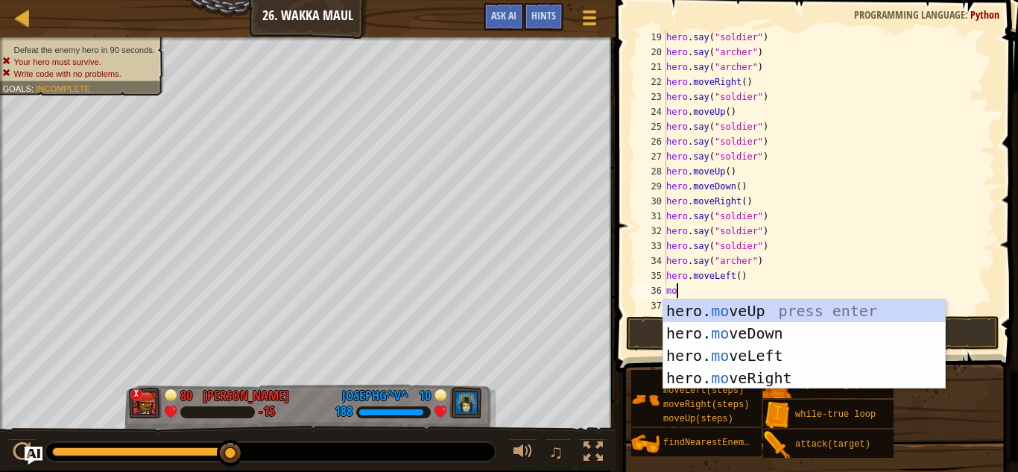
scroll to position [7, 1]
click at [762, 349] on div "hero. mo veUp press enter hero. mo veDown press enter hero. mo veLeft press ent…" at bounding box center [804, 367] width 282 height 134
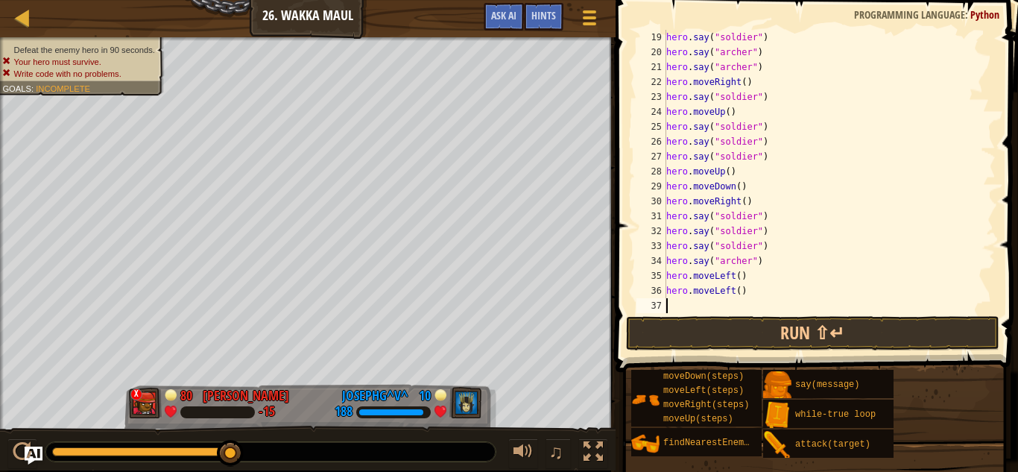
scroll to position [7, 0]
click at [736, 335] on button "Run ⇧↵" at bounding box center [812, 333] width 373 height 34
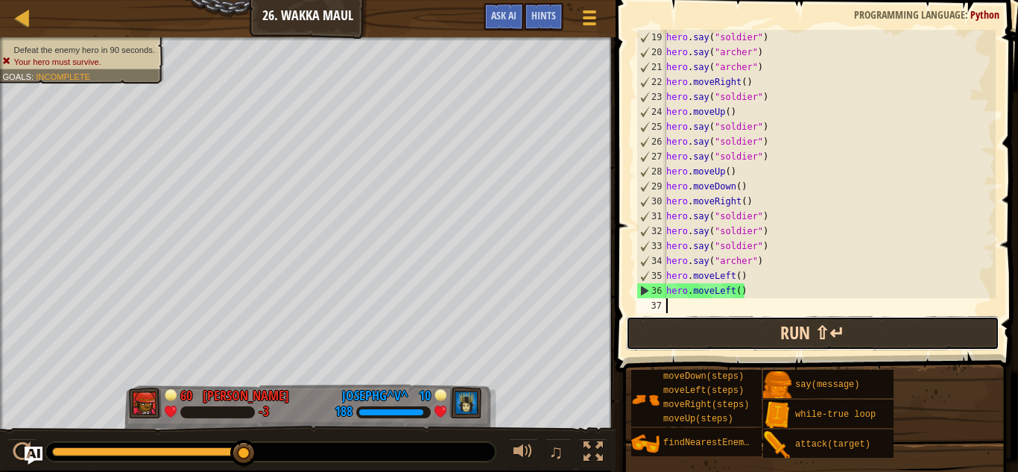
click at [736, 335] on button "Run ⇧↵" at bounding box center [812, 333] width 373 height 34
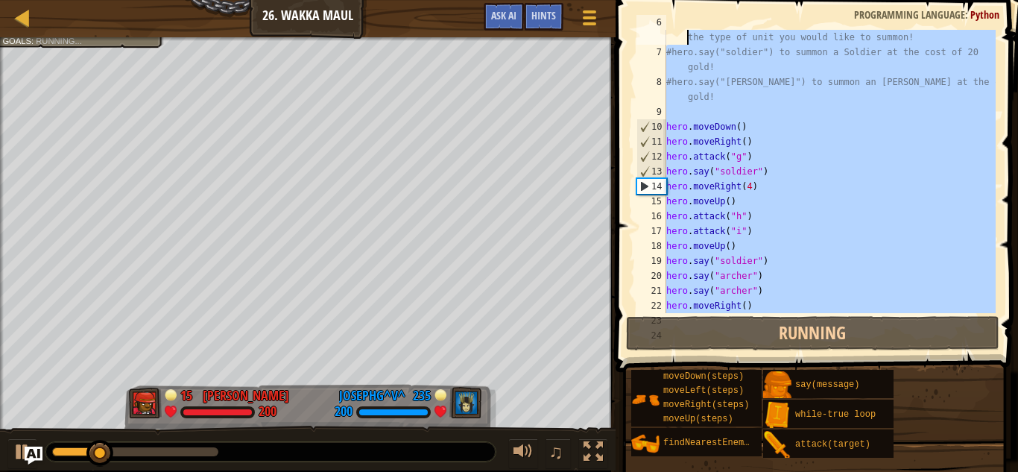
scroll to position [45, 0]
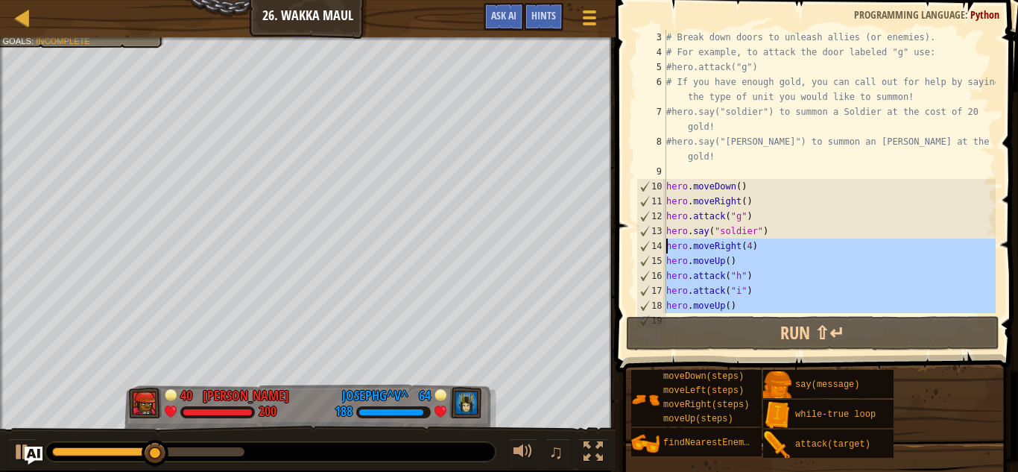
drag, startPoint x: 768, startPoint y: 289, endPoint x: 648, endPoint y: 250, distance: 126.1
click at [648, 250] on div "3 4 5 6 7 8 9 10 11 12 13 14 15 16 17 18 19 # Break down doors to unleash allie…" at bounding box center [814, 171] width 362 height 283
type textarea "hero.moveRight(4) hero.moveUp()"
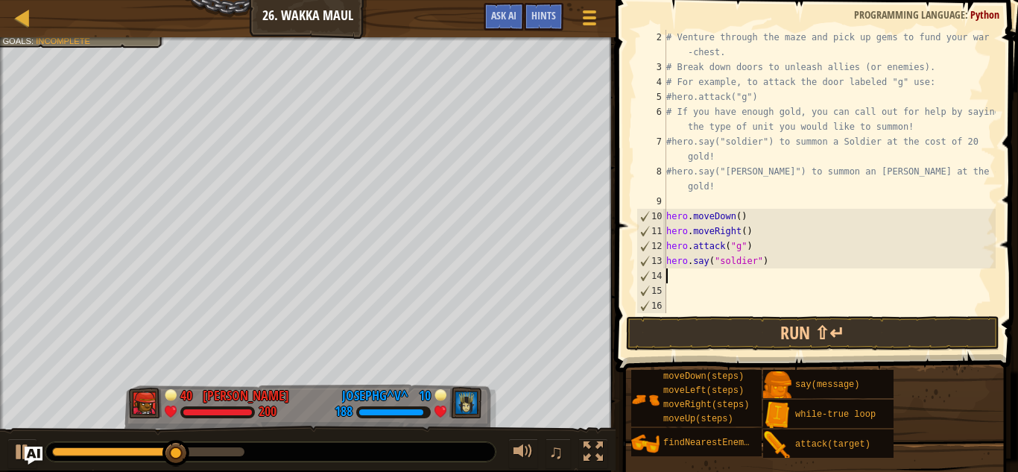
scroll to position [15, 0]
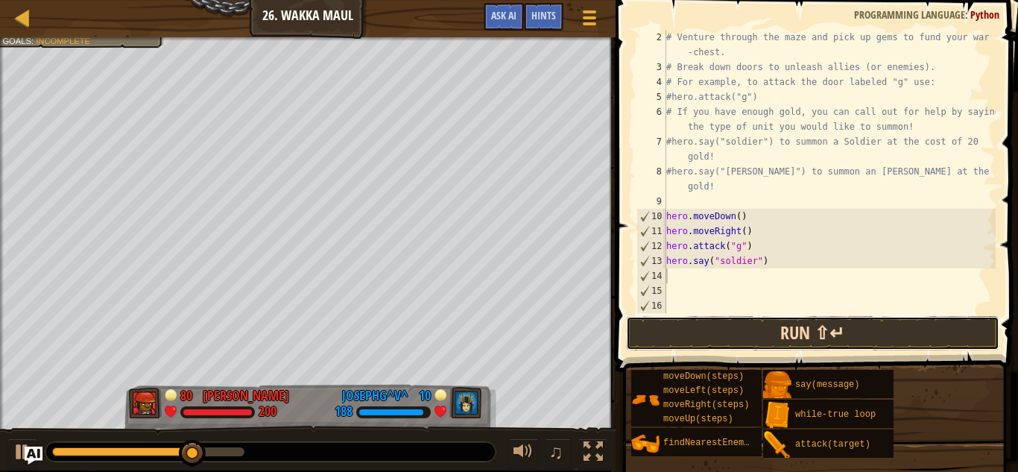
click at [713, 343] on button "Run ⇧↵" at bounding box center [812, 333] width 373 height 34
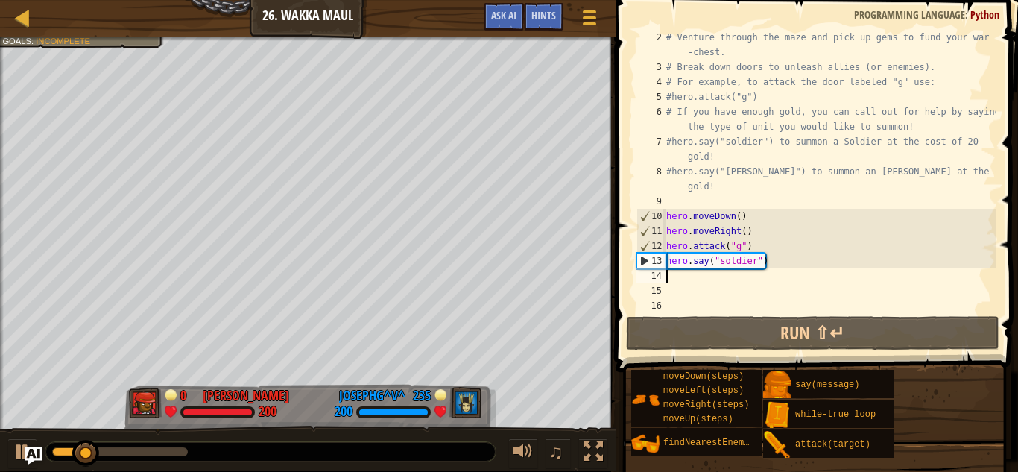
type textarea "m"
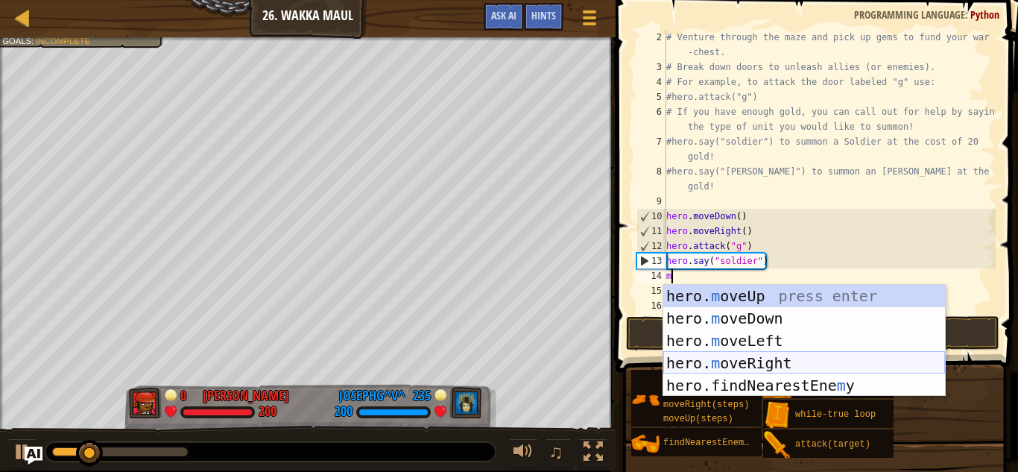
click at [770, 356] on div "hero. m oveUp press enter hero. m oveDown press enter hero. m oveLeft press ent…" at bounding box center [804, 363] width 282 height 156
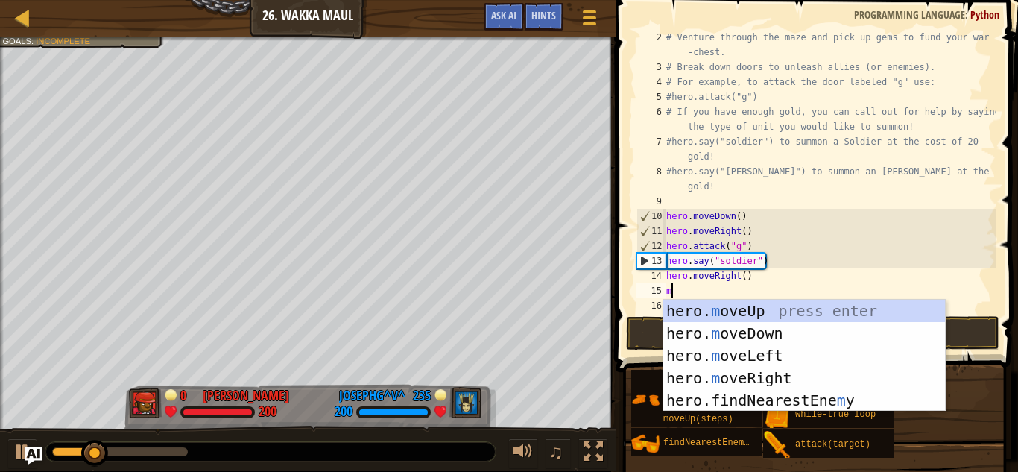
type textarea "m"
click at [760, 314] on div "hero. m oveUp press enter hero. m oveDown press enter hero. m oveLeft press ent…" at bounding box center [804, 378] width 282 height 156
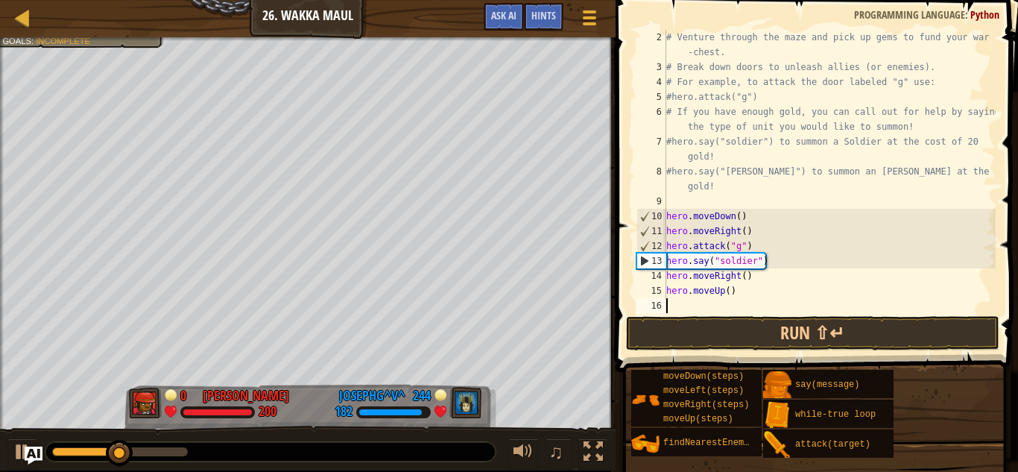
type textarea "5"
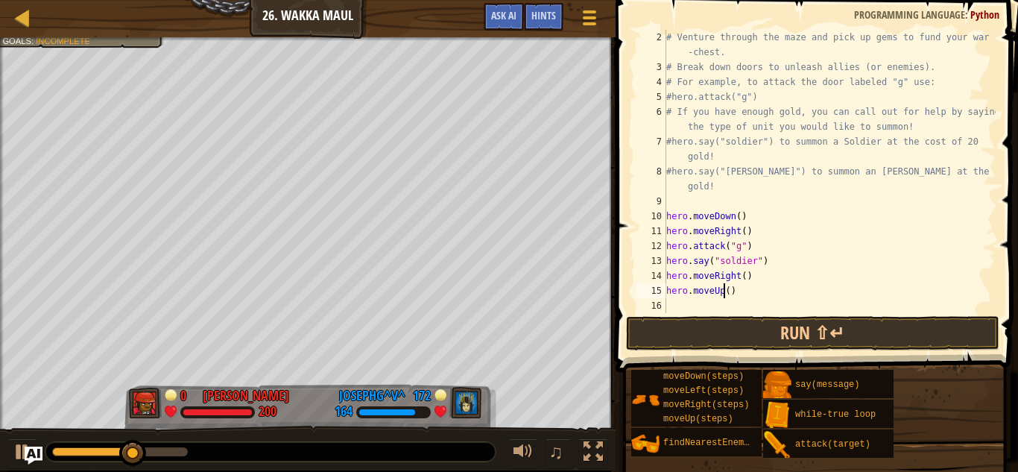
click at [726, 291] on div "# Venture through the maze and pick up gems to fund your war -chest. # Break do…" at bounding box center [829, 194] width 332 height 328
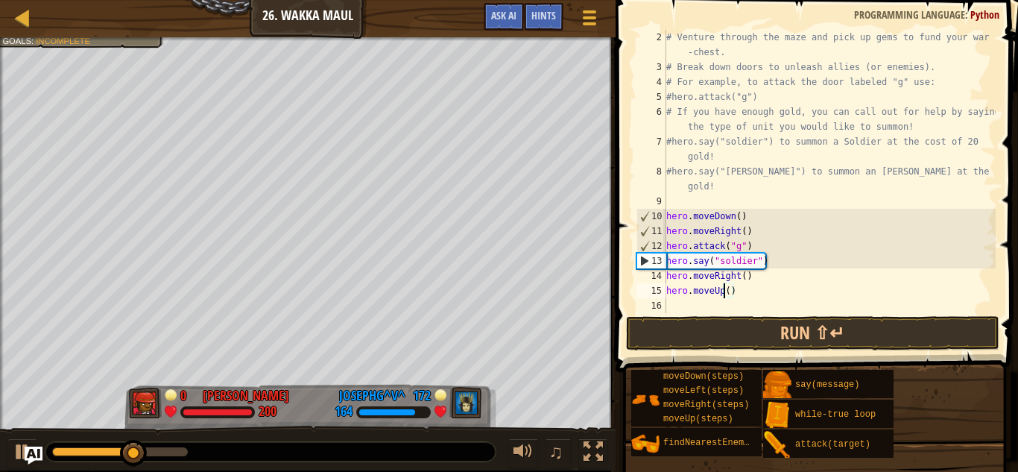
click at [729, 294] on div "# Venture through the maze and pick up gems to fund your war -chest. # Break do…" at bounding box center [829, 194] width 332 height 328
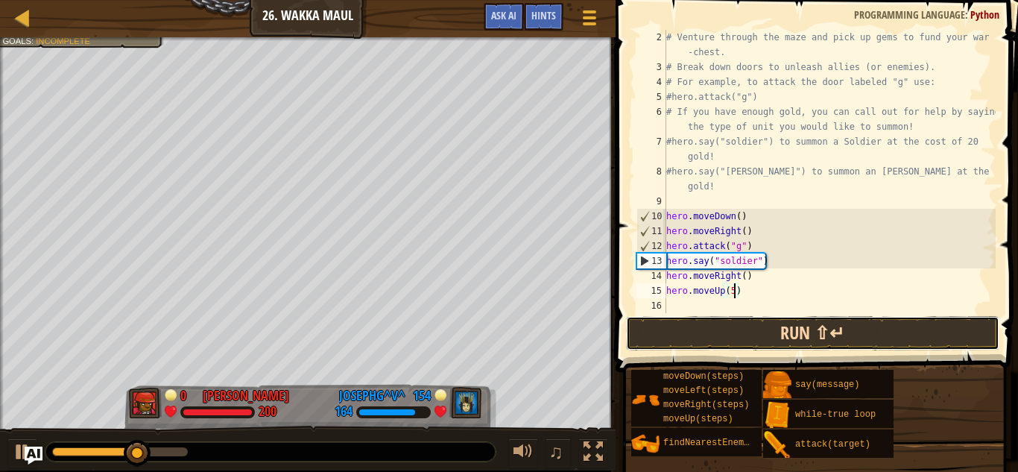
click at [735, 325] on button "Run ⇧↵" at bounding box center [812, 333] width 373 height 34
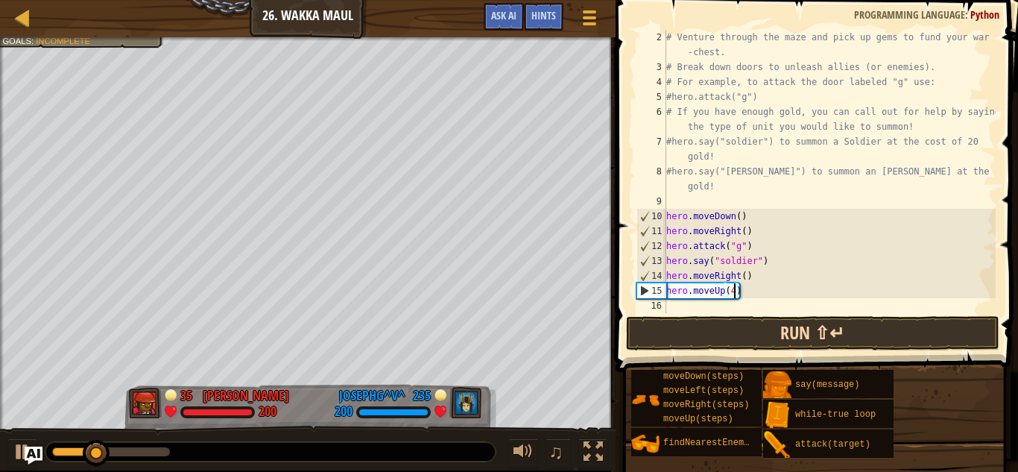
type textarea "hero.moveUp(4)"
click at [731, 332] on button "Run ⇧↵" at bounding box center [812, 333] width 373 height 34
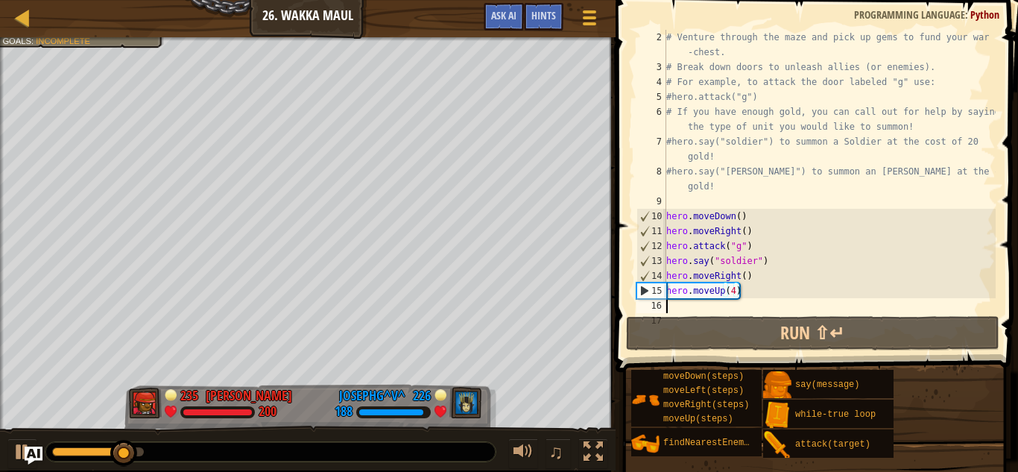
click at [727, 303] on div "# Venture through the maze and pick up gems to fund your war -chest. # Break do…" at bounding box center [829, 194] width 332 height 328
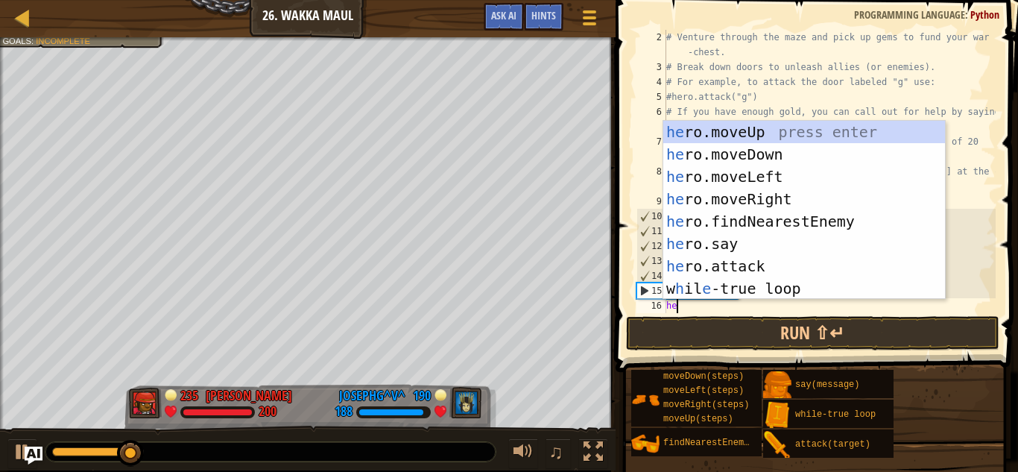
scroll to position [7, 1]
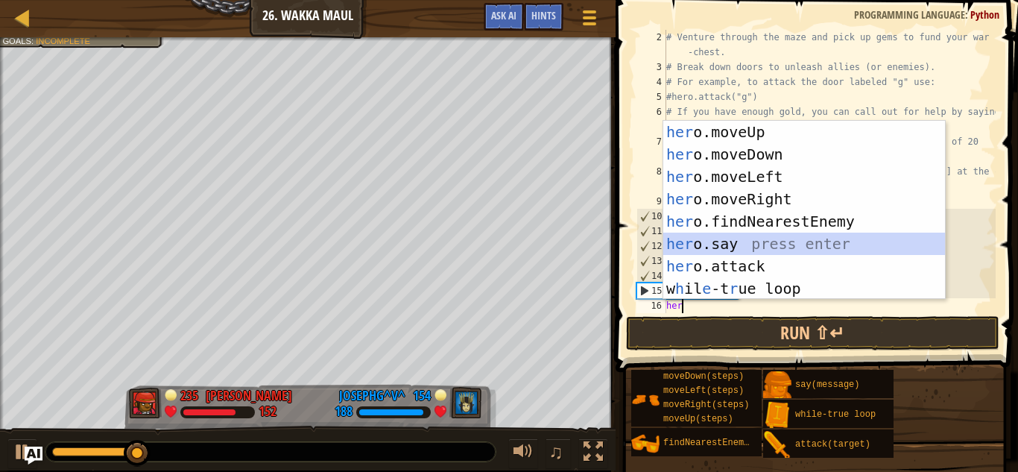
click at [750, 250] on div "her o.moveUp press enter her o.moveDown press enter her o.moveLeft press enter …" at bounding box center [804, 233] width 282 height 224
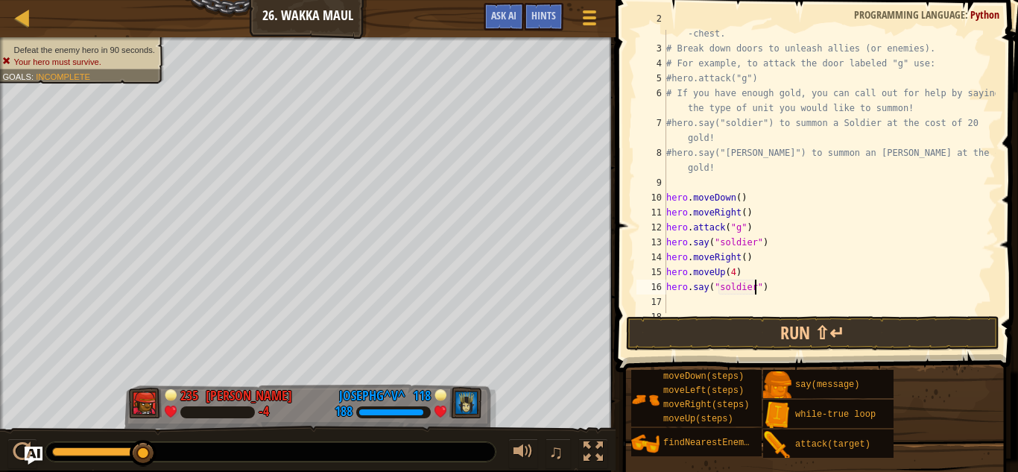
scroll to position [36, 0]
click at [724, 282] on div "# Venture through the maze and pick up gems to fund your war -chest. # Break do…" at bounding box center [829, 173] width 332 height 328
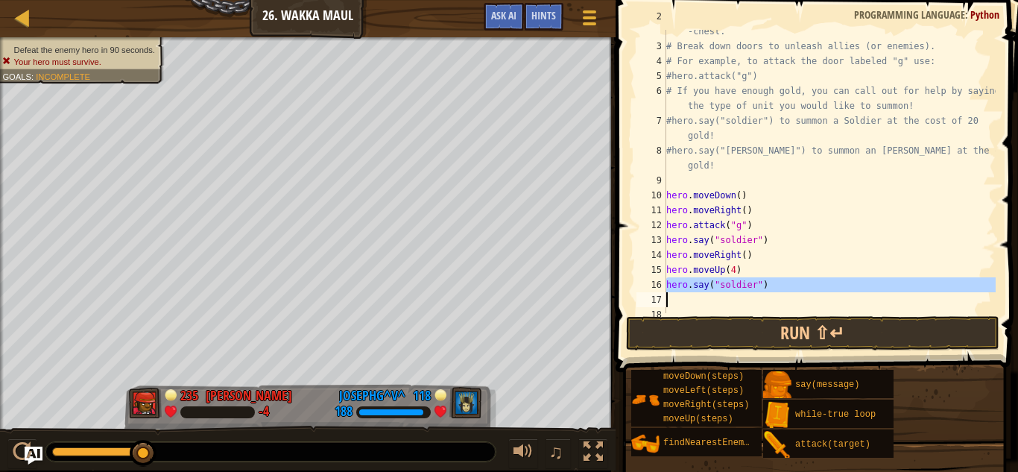
type textarea "hero.say("soldier")"
click at [741, 299] on div "# Venture through the maze and pick up gems to fund your war -chest. # Break do…" at bounding box center [829, 171] width 332 height 283
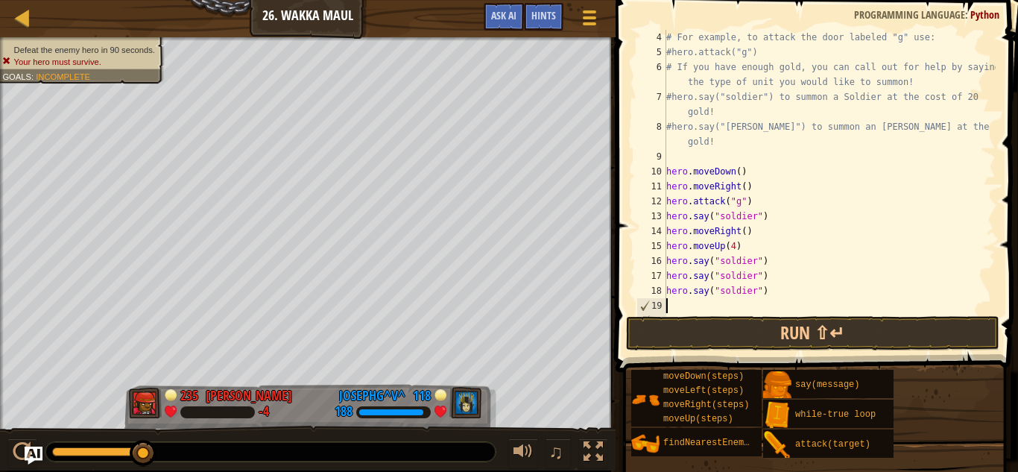
scroll to position [60, 0]
paste textarea "hero.say("soldier")"
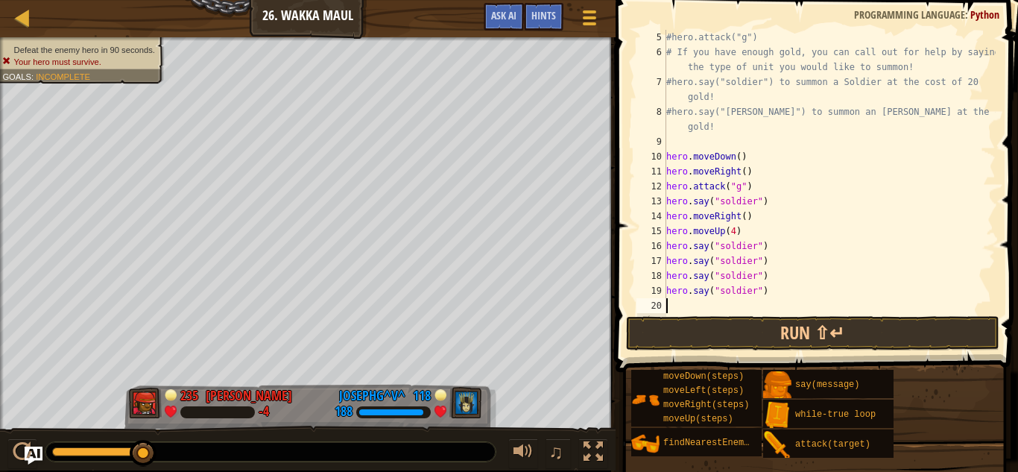
click at [735, 295] on div "#hero.attack("g") # If you have enough gold, you can call out for help by sayin…" at bounding box center [829, 186] width 332 height 313
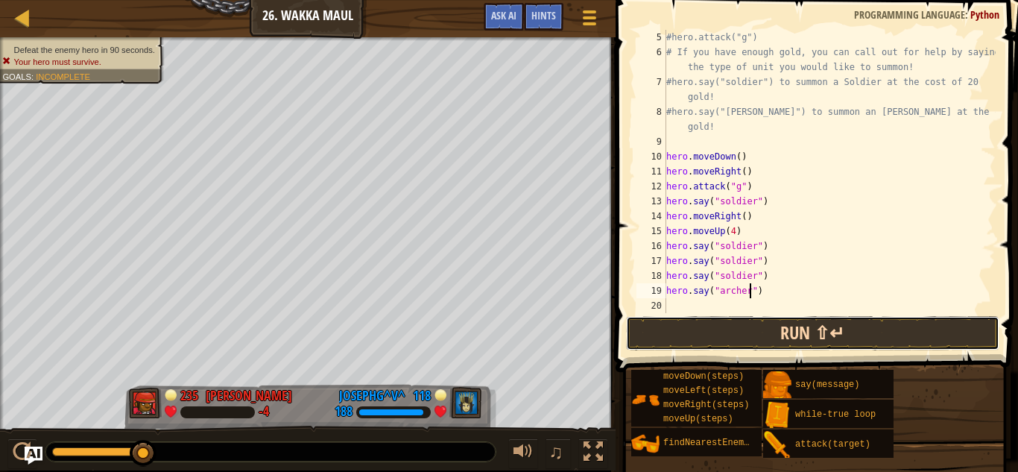
click at [764, 326] on button "Run ⇧↵" at bounding box center [812, 333] width 373 height 34
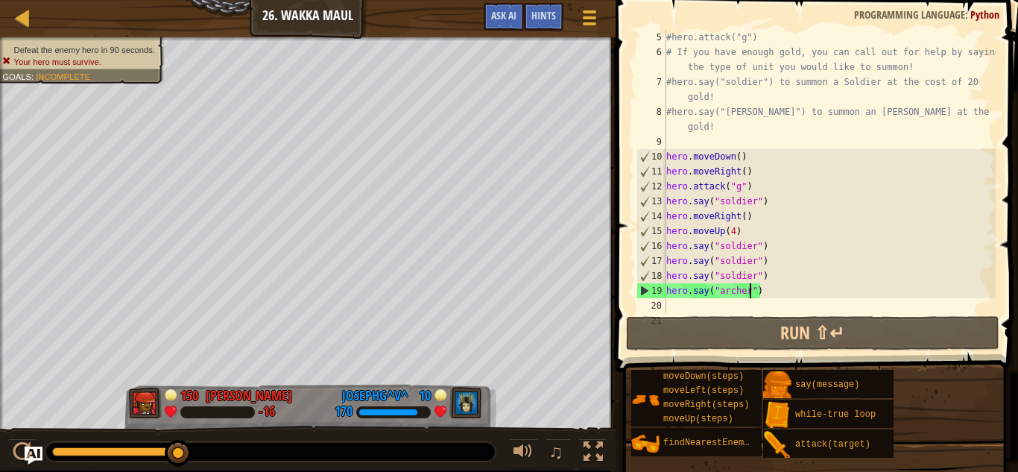
scroll to position [89, 0]
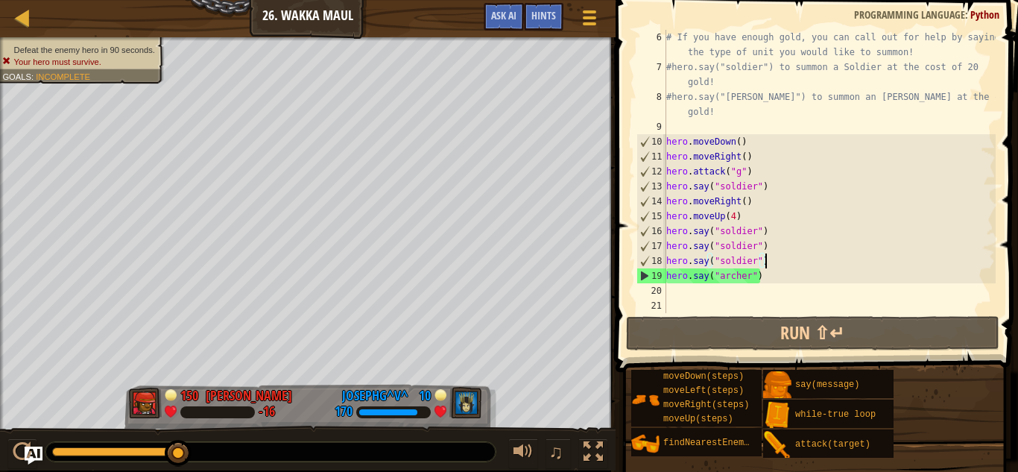
click at [765, 259] on div "# If you have enough gold, you can call out for help by saying the type of unit…" at bounding box center [829, 194] width 332 height 328
type textarea "hero.say("soldier")"
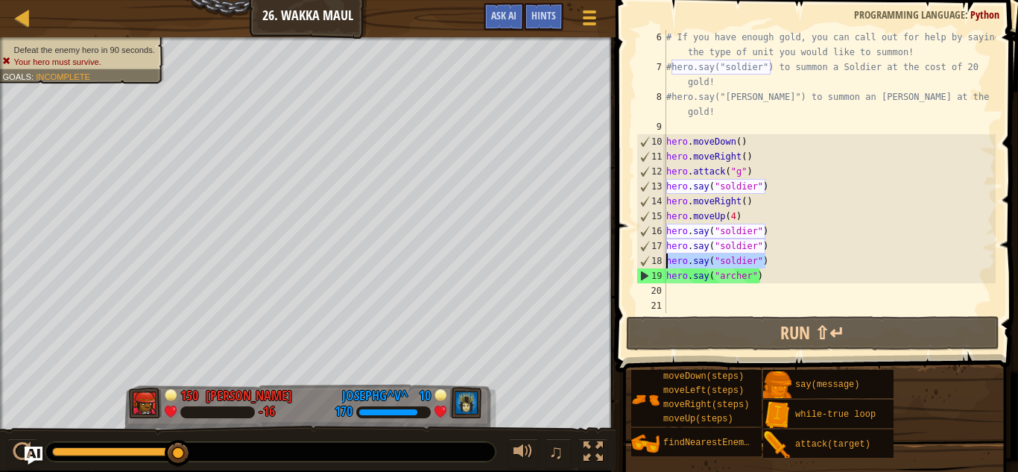
drag, startPoint x: 765, startPoint y: 259, endPoint x: 664, endPoint y: 263, distance: 101.4
click at [664, 263] on div "hero.say("soldier") 6 7 8 9 10 11 12 13 14 15 16 17 18 19 20 21 # If you have e…" at bounding box center [814, 171] width 362 height 283
click at [811, 259] on div "# If you have enough gold, you can call out for help by saying the type of unit…" at bounding box center [829, 171] width 332 height 283
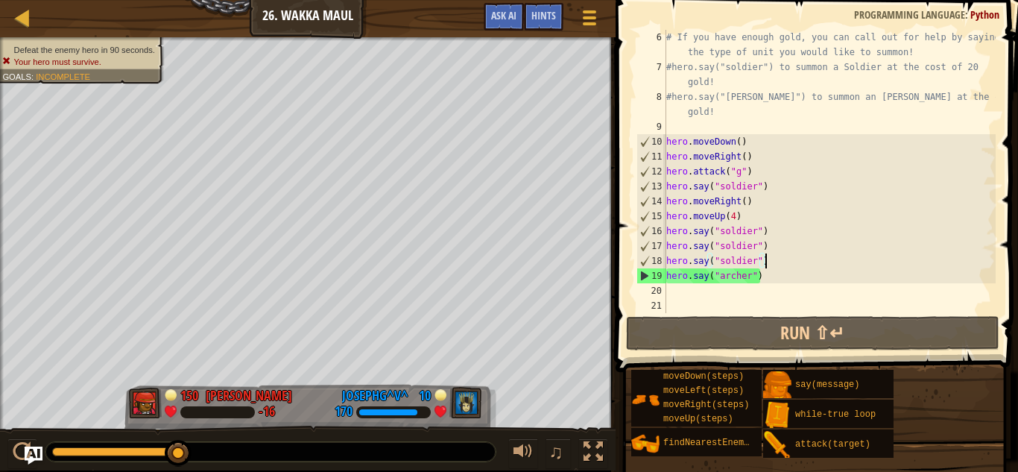
scroll to position [7, 0]
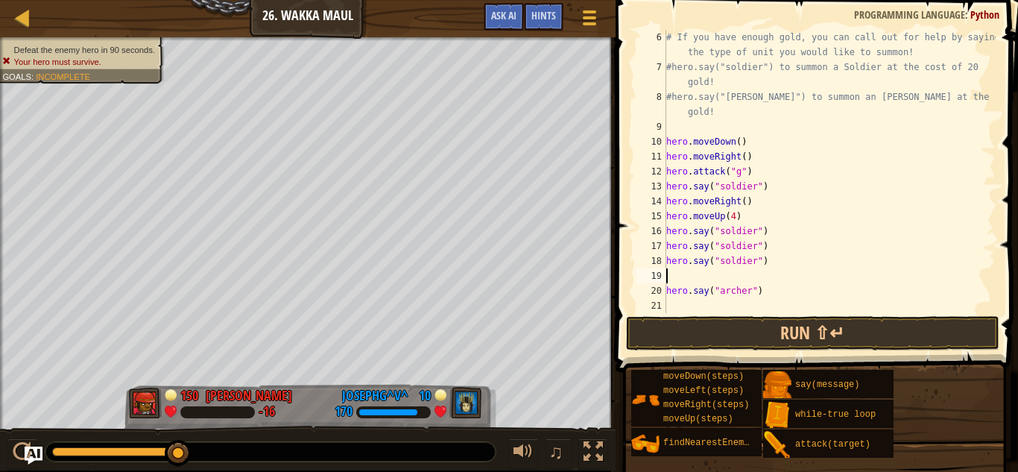
paste textarea "hero.say("soldier")"
type textarea "hero.say("soldier")"
paste textarea "hero.say("soldier")"
type textarea "hero.say("soldier")"
paste textarea "hero.say("soldier")"
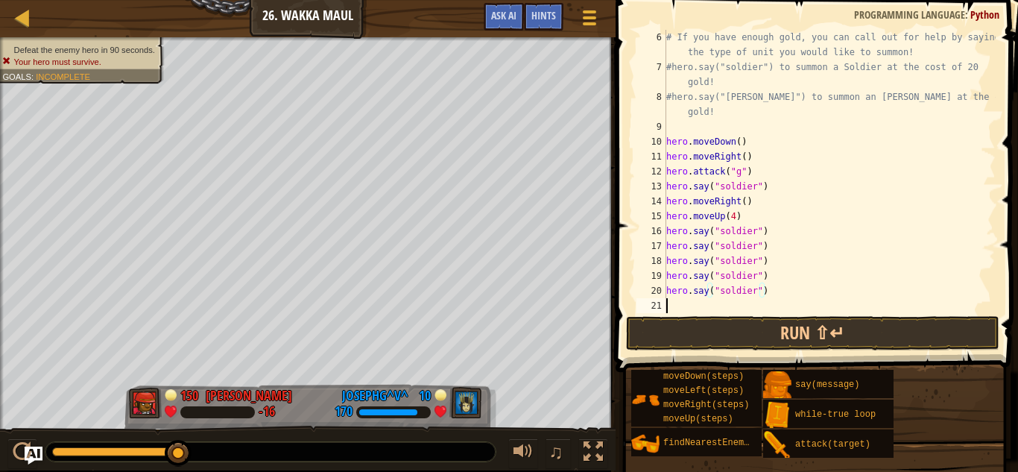
type textarea "hero.say("soldier")"
paste textarea "hero.say("soldier")"
type textarea "hero.say("soldier")"
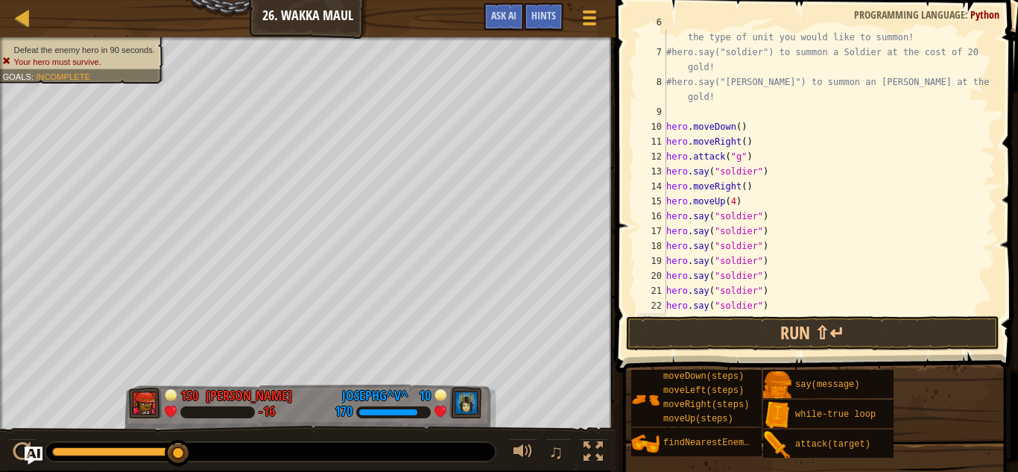
paste textarea "hero.say("soldier")"
type textarea "hero.say("soldier")"
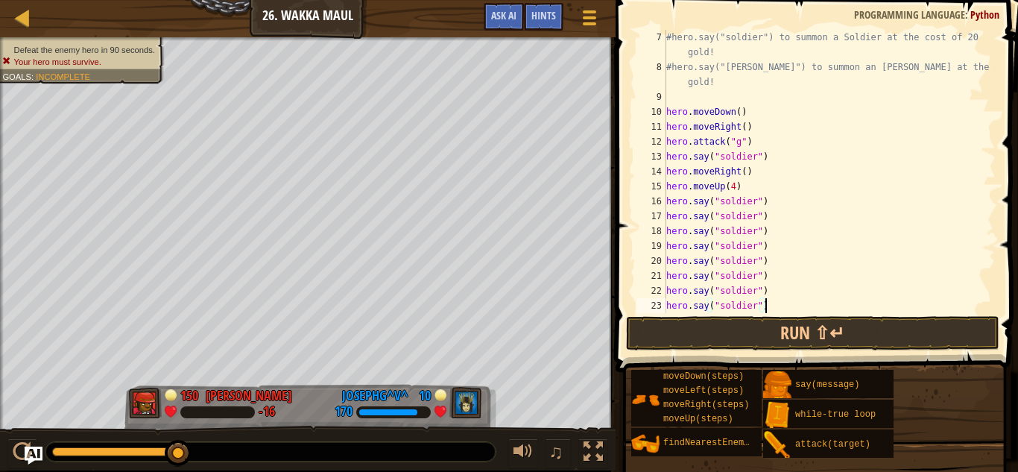
scroll to position [164, 0]
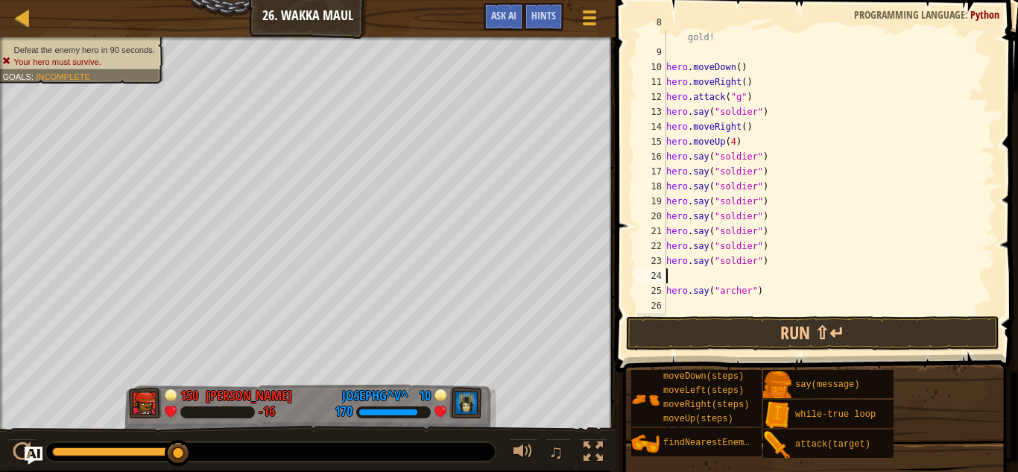
paste textarea "hero.say("soldier")"
click at [743, 287] on div "#hero.say("archer") to summon an Archer at the cost of 25 gold! hero . moveDown…" at bounding box center [829, 179] width 332 height 328
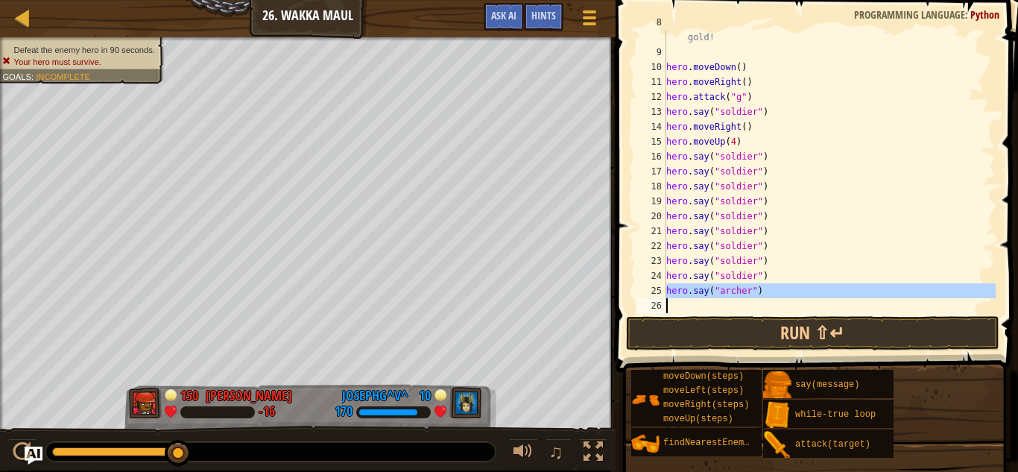
click at [770, 291] on div "#hero.say("archer") to summon an Archer at the cost of 25 gold! hero . moveDown…" at bounding box center [829, 171] width 332 height 283
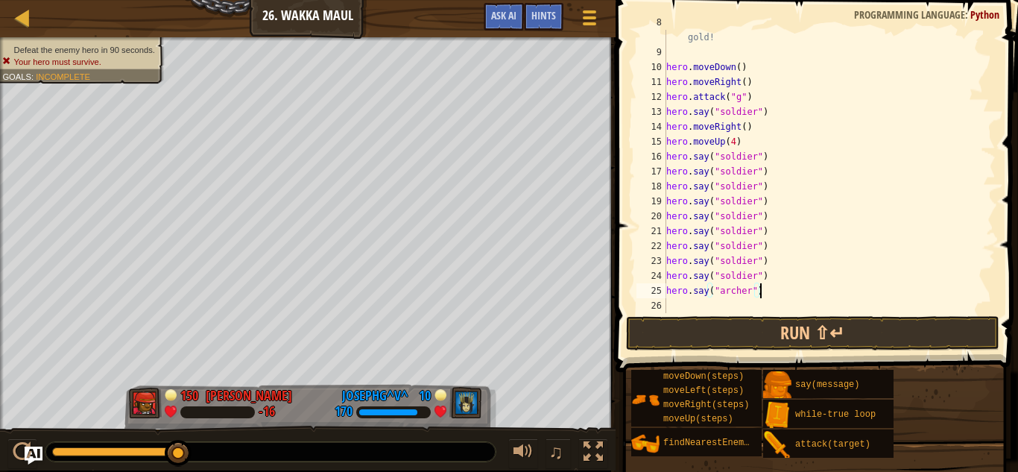
click at [768, 145] on div "#hero.say("archer") to summon an Archer at the cost of 25 gold! hero . moveDown…" at bounding box center [829, 179] width 332 height 328
type textarea "hero.moveUp(4)"
paste textarea "hero.say("archer")"
type textarea "hero.say("archer")"
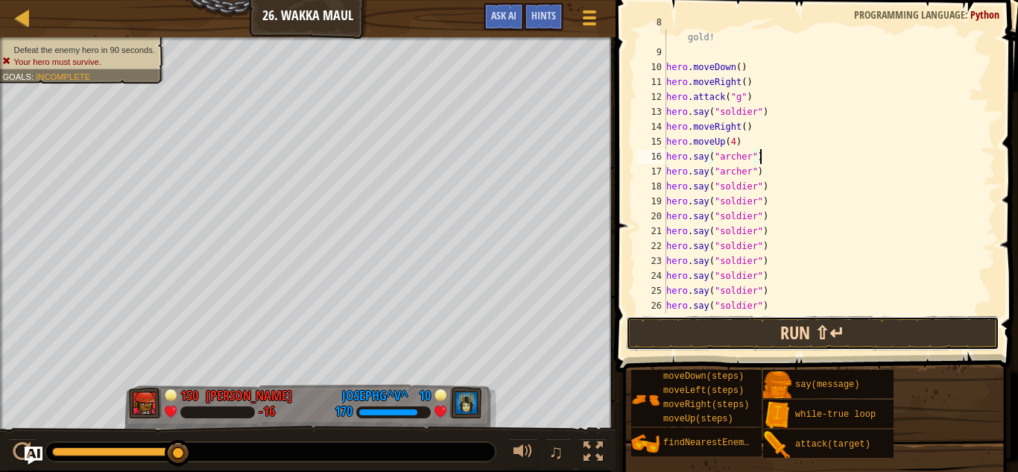
click at [768, 326] on button "Run ⇧↵" at bounding box center [812, 333] width 373 height 34
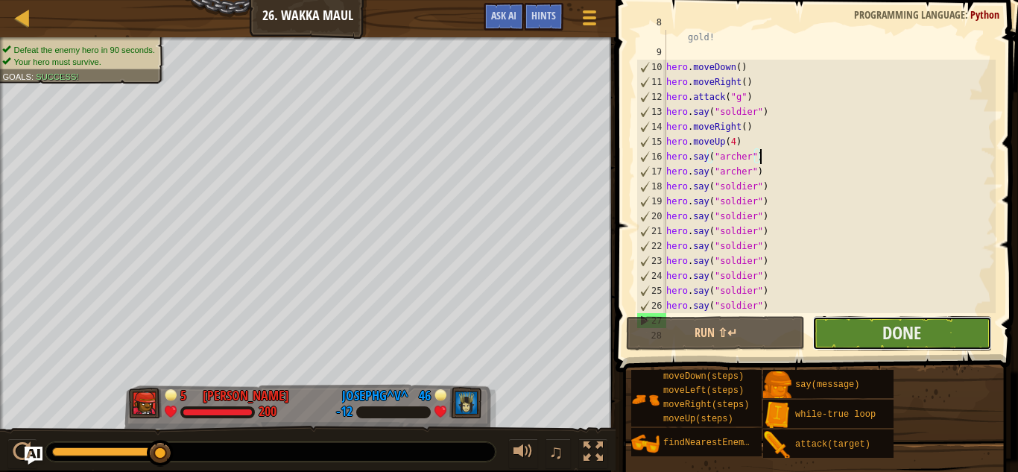
click at [860, 338] on button "Done" at bounding box center [901, 333] width 179 height 34
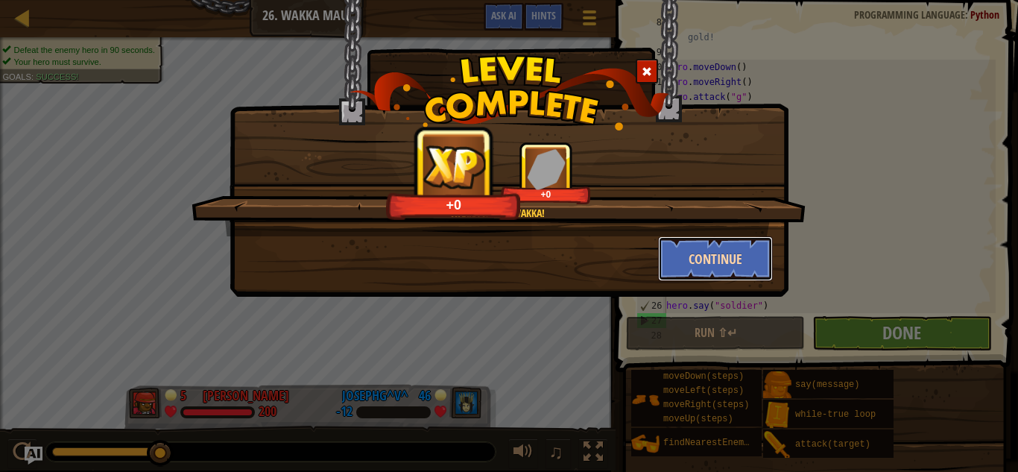
click at [698, 265] on button "Continue" at bounding box center [715, 258] width 115 height 45
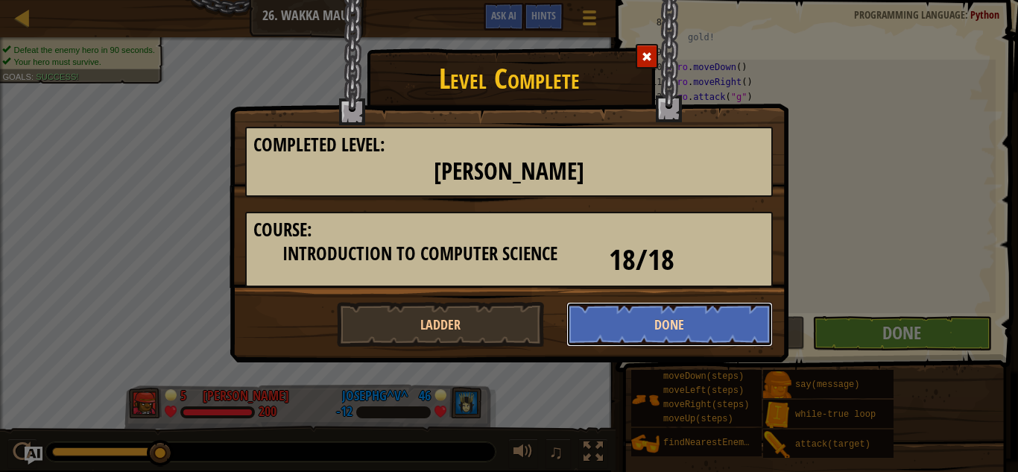
click at [618, 332] on button "Done" at bounding box center [669, 324] width 207 height 45
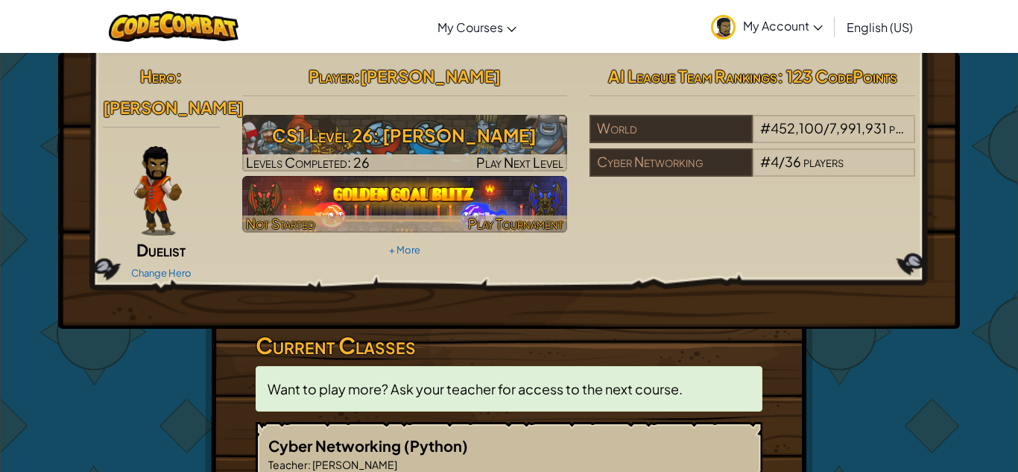
click at [401, 221] on div at bounding box center [405, 223] width 326 height 17
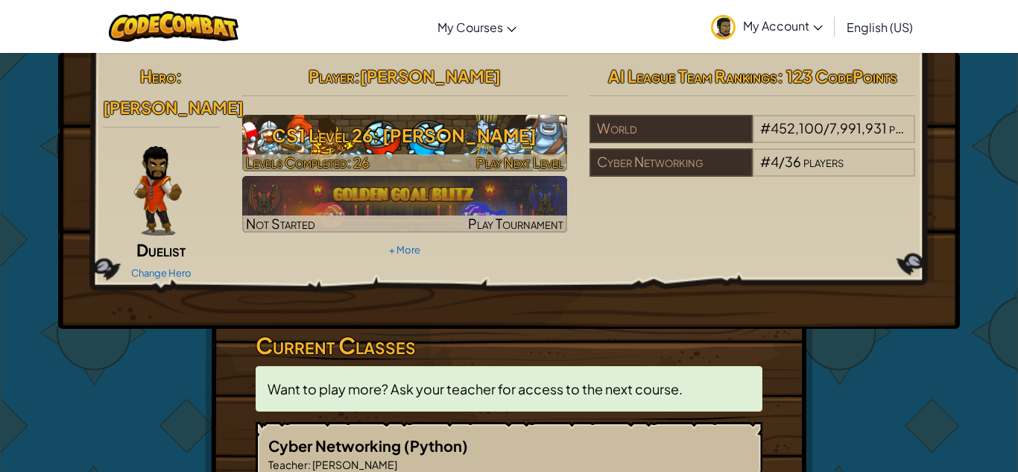
click at [382, 123] on h3 "CS1 Level 26: [PERSON_NAME]" at bounding box center [405, 135] width 326 height 34
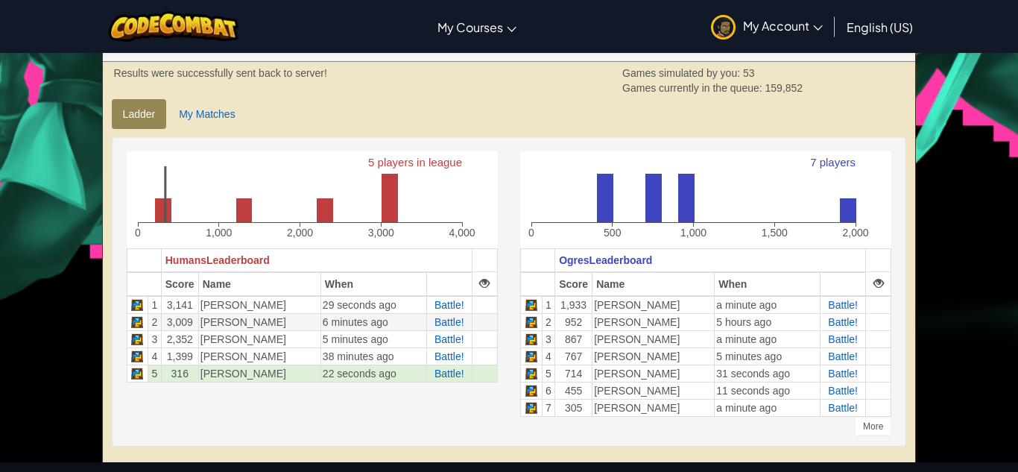
scroll to position [306, 0]
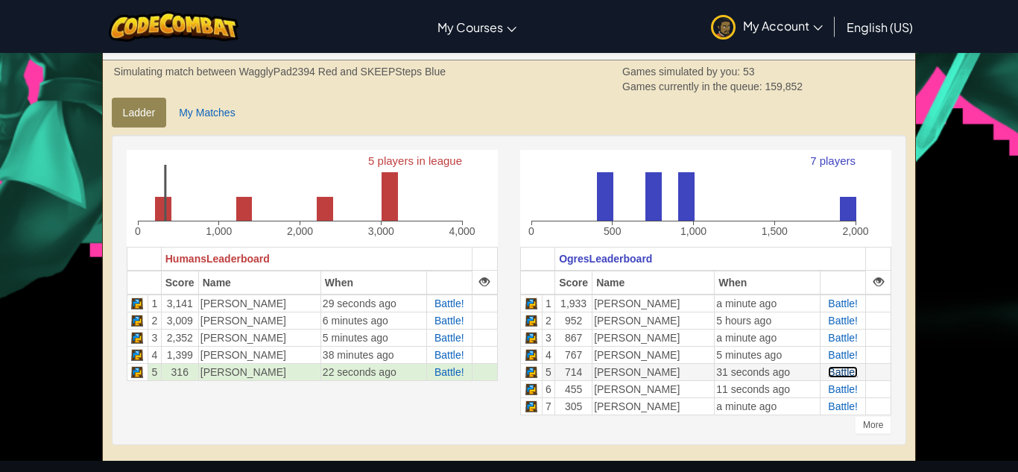
click at [836, 372] on span "Battle!" at bounding box center [843, 372] width 30 height 12
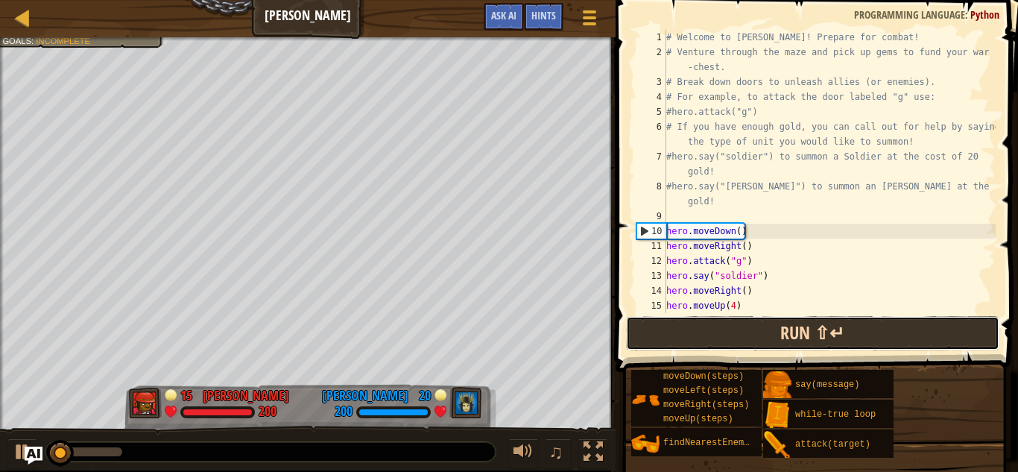
click at [693, 341] on button "Run ⇧↵" at bounding box center [812, 333] width 373 height 34
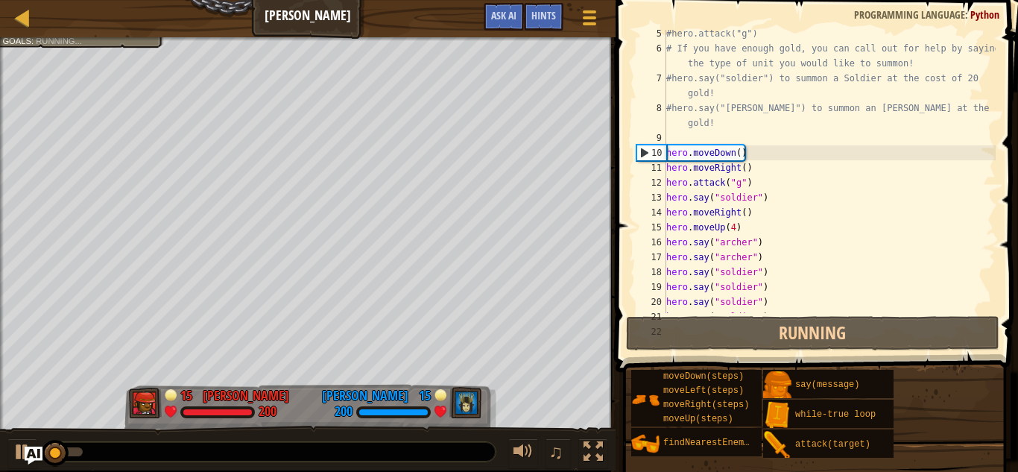
scroll to position [79, 0]
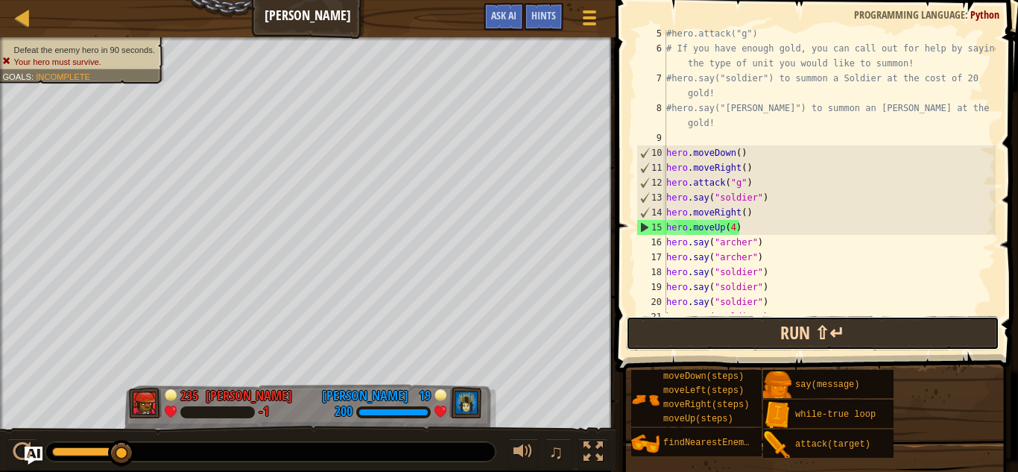
click at [710, 339] on button "Run ⇧↵" at bounding box center [812, 333] width 373 height 34
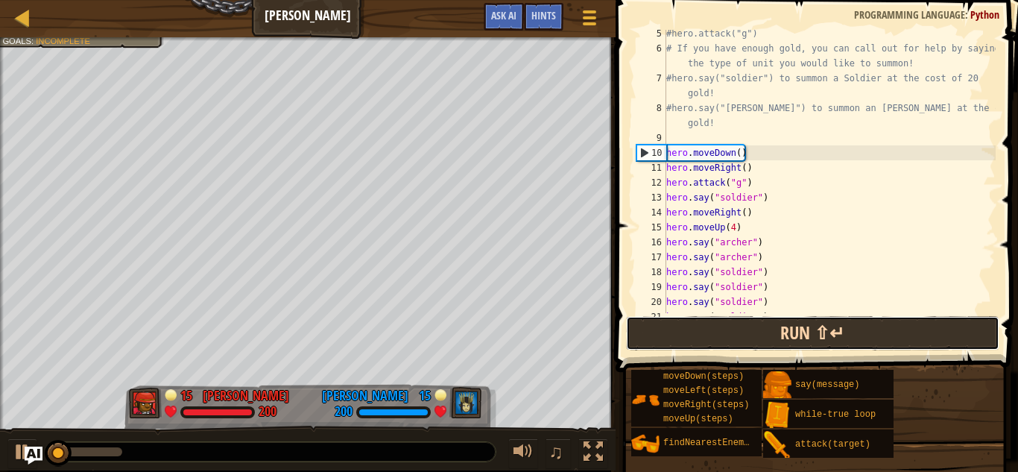
click at [711, 337] on button "Run ⇧↵" at bounding box center [812, 333] width 373 height 34
click at [711, 337] on button "Running" at bounding box center [812, 333] width 373 height 34
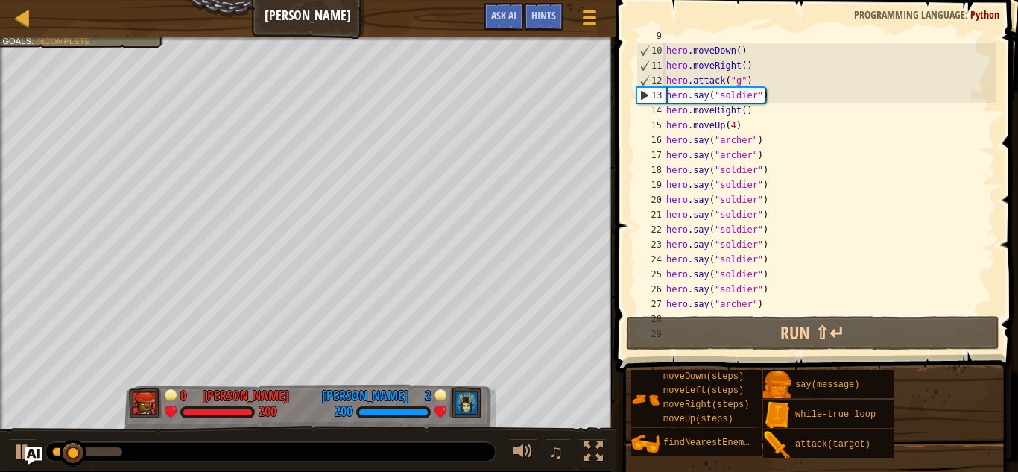
scroll to position [178, 0]
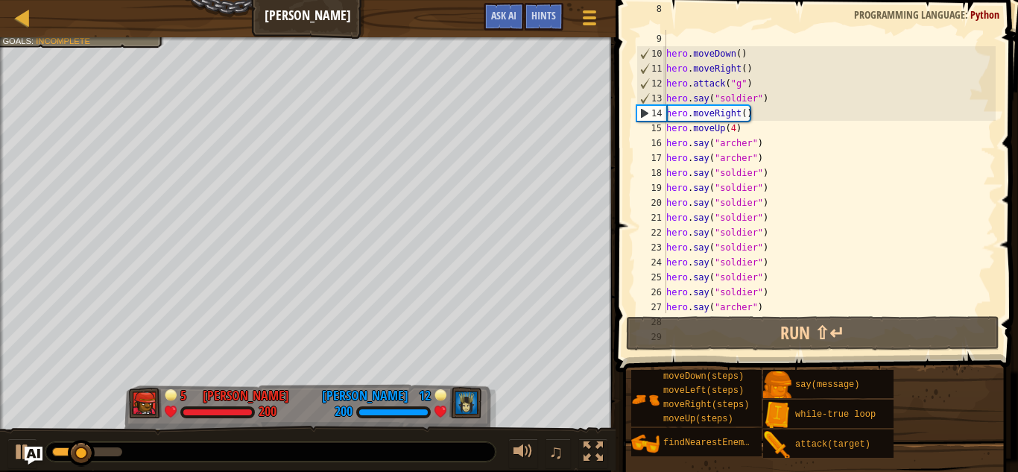
click at [756, 130] on div "#hero.say("archer") to summon an Archer at the cost of 25 gold! hero . moveDown…" at bounding box center [829, 165] width 332 height 328
type textarea "hero.moveUp(4)"
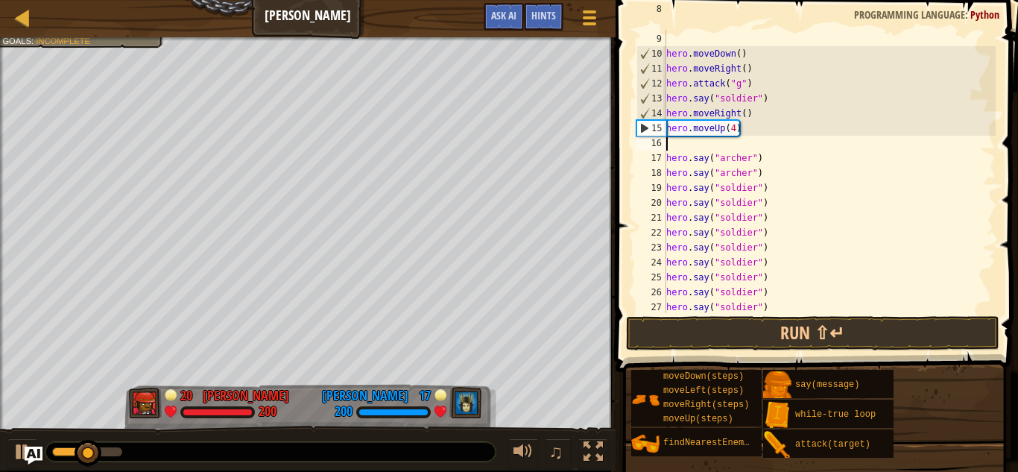
type textarea "m"
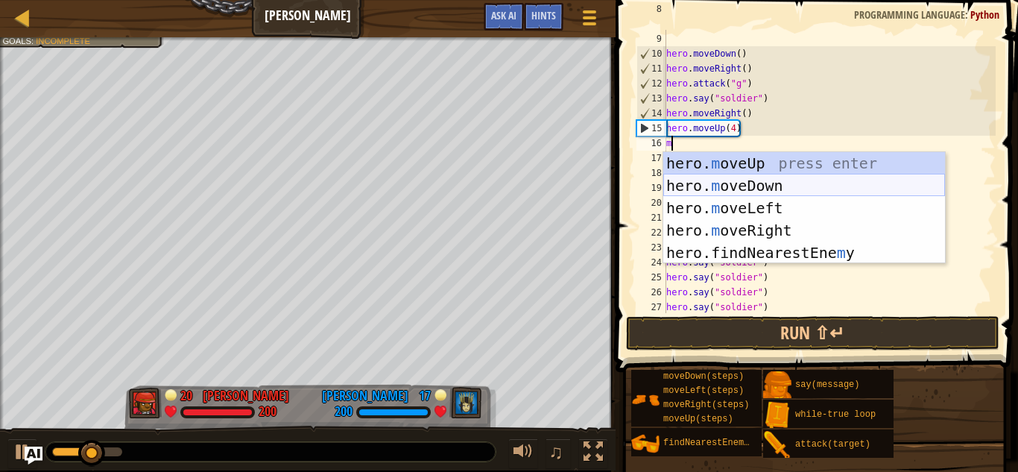
click at [770, 183] on div "hero. m oveUp press enter hero. m oveDown press enter hero. m oveLeft press ent…" at bounding box center [804, 230] width 282 height 156
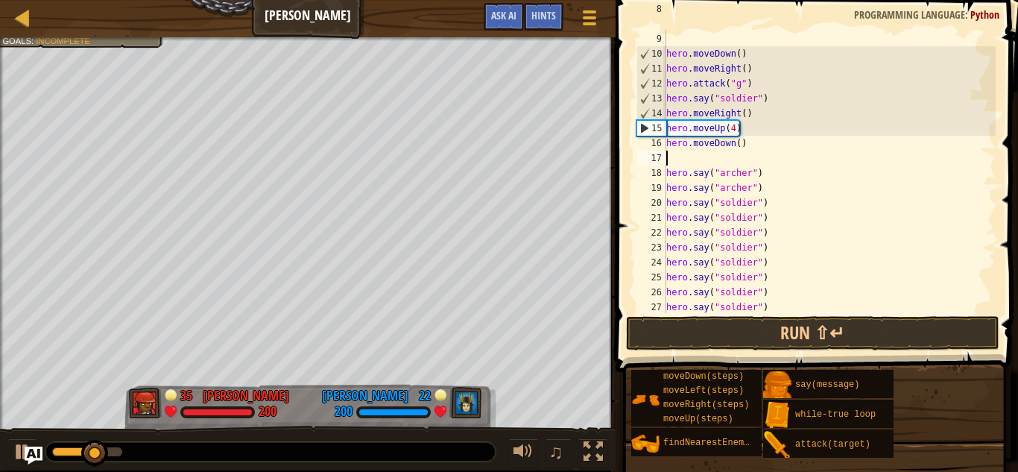
click at [738, 145] on div "#hero.say("archer") to summon an Archer at the cost of 25 gold! hero . moveDown…" at bounding box center [829, 165] width 332 height 328
type textarea "hero.moveDown(4)"
click at [684, 162] on div "#hero.say("archer") to summon an Archer at the cost of 25 gold! hero . moveDown…" at bounding box center [829, 165] width 332 height 328
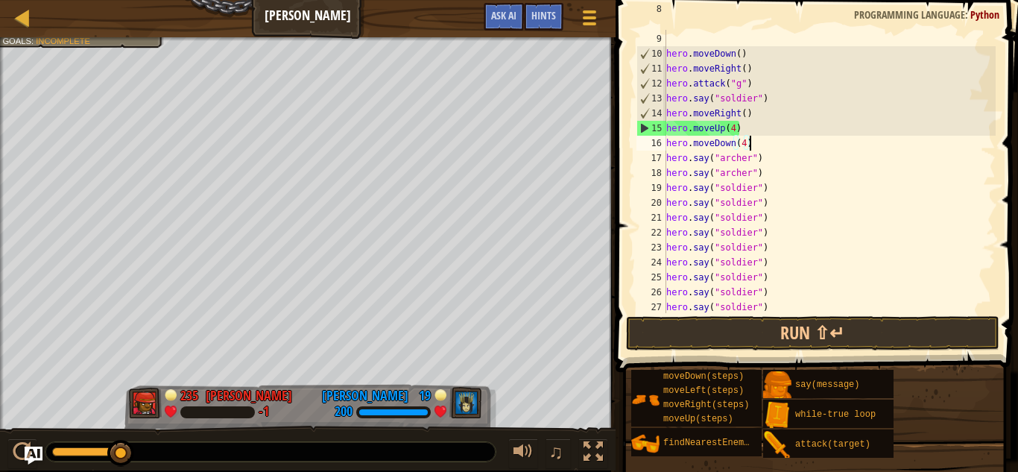
click at [735, 128] on div "#hero.say("archer") to summon an Archer at the cost of 25 gold! hero . moveDown…" at bounding box center [829, 165] width 332 height 328
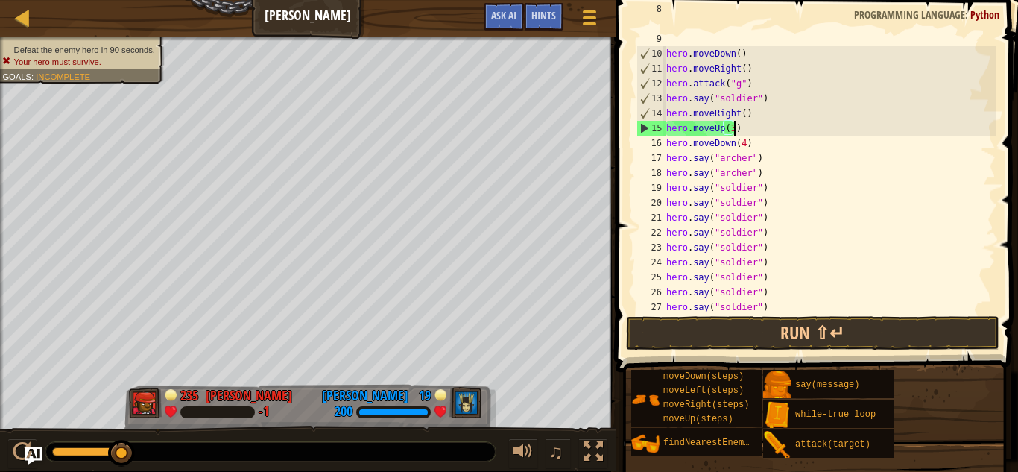
scroll to position [7, 10]
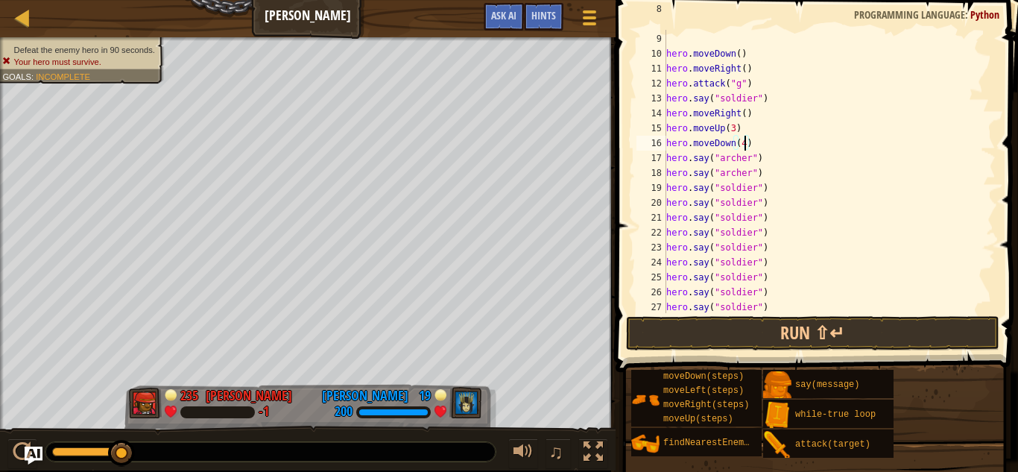
click at [747, 146] on div "#hero.say("archer") to summon an Archer at the cost of 25 gold! hero . moveDown…" at bounding box center [829, 165] width 332 height 328
click at [728, 337] on button "Run ⇧↵" at bounding box center [812, 333] width 373 height 34
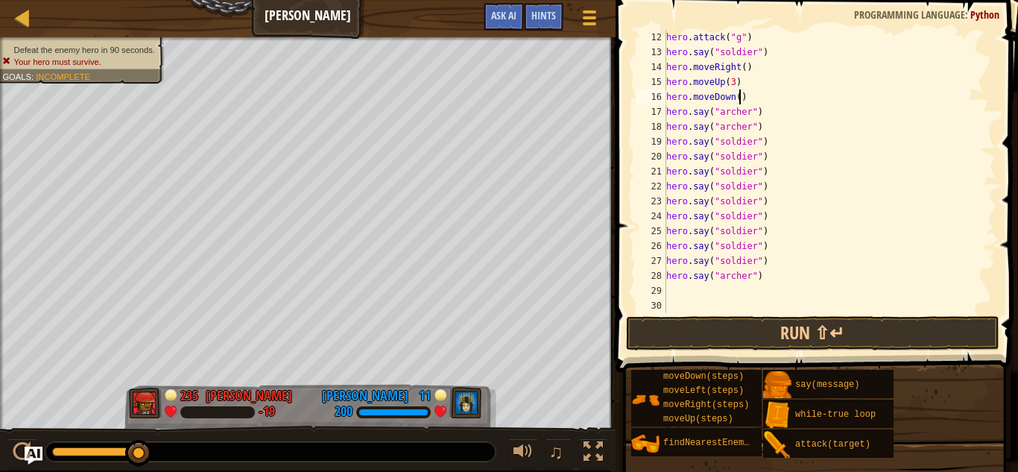
click at [786, 181] on div "hero . attack ( "g" ) hero . say ( "soldier" ) hero . moveRight ( ) hero . move…" at bounding box center [829, 186] width 332 height 313
type textarea "hero.say("soldier")"
click at [778, 176] on div "hero . attack ( "g" ) hero . say ( "soldier" ) hero . moveRight ( ) hero . move…" at bounding box center [829, 186] width 332 height 313
type textarea "m"
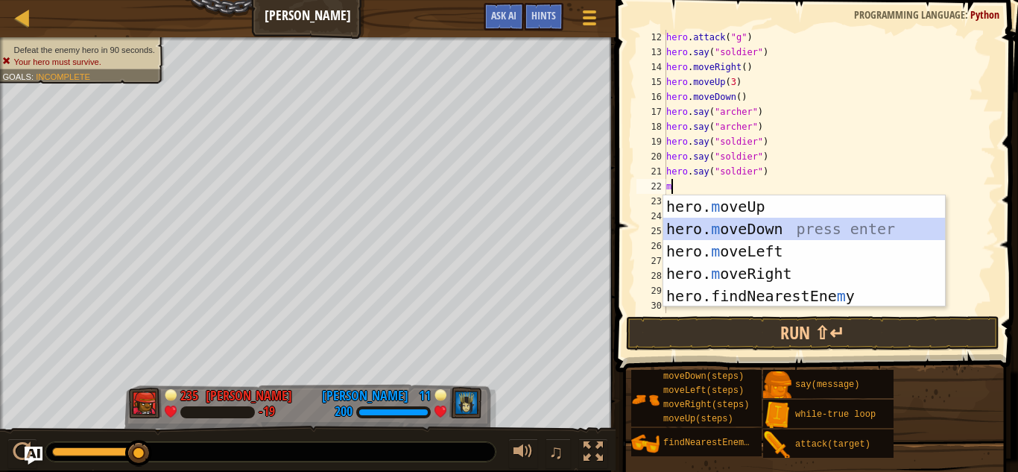
click at [779, 231] on div "hero. m oveUp press enter hero. m oveDown press enter hero. m oveLeft press ent…" at bounding box center [804, 273] width 282 height 156
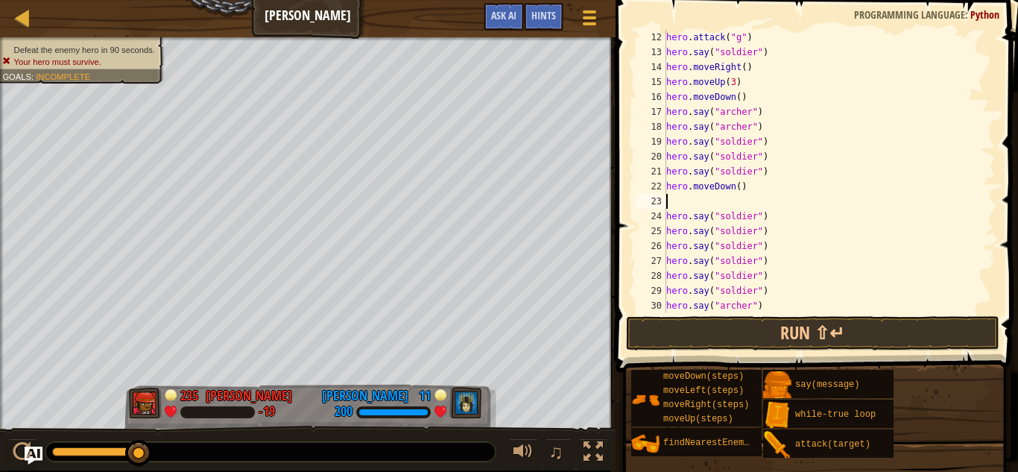
click at [740, 189] on div "hero . attack ( "g" ) hero . say ( "soldier" ) hero . moveRight ( ) hero . move…" at bounding box center [829, 186] width 332 height 313
click at [746, 216] on div "hero . attack ( "g" ) hero . say ( "soldier" ) hero . moveRight ( ) hero . move…" at bounding box center [829, 186] width 332 height 313
type textarea "hero.say("soldier")"
click at [737, 206] on div "hero . attack ( "g" ) hero . say ( "soldier" ) hero . moveRight ( ) hero . move…" at bounding box center [829, 186] width 332 height 313
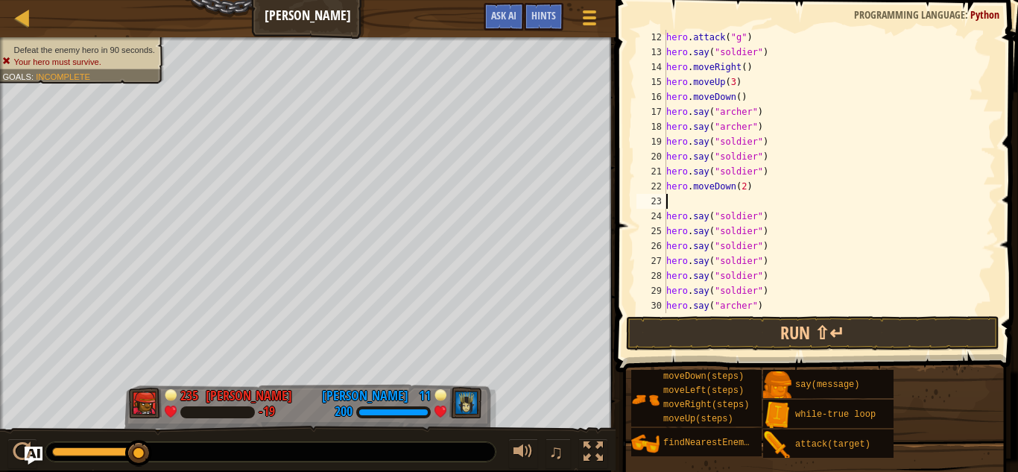
scroll to position [7, 0]
type textarea "hero.moveDown(2)"
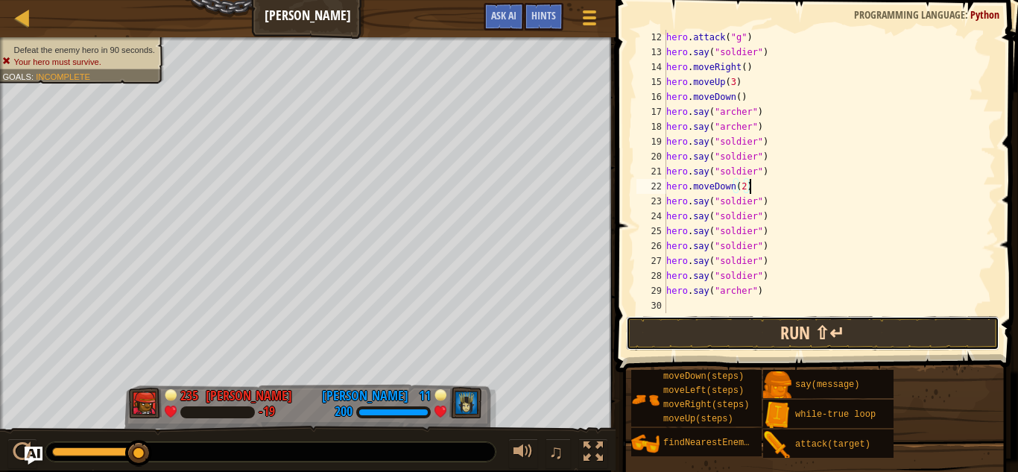
click at [754, 326] on button "Run ⇧↵" at bounding box center [812, 333] width 373 height 34
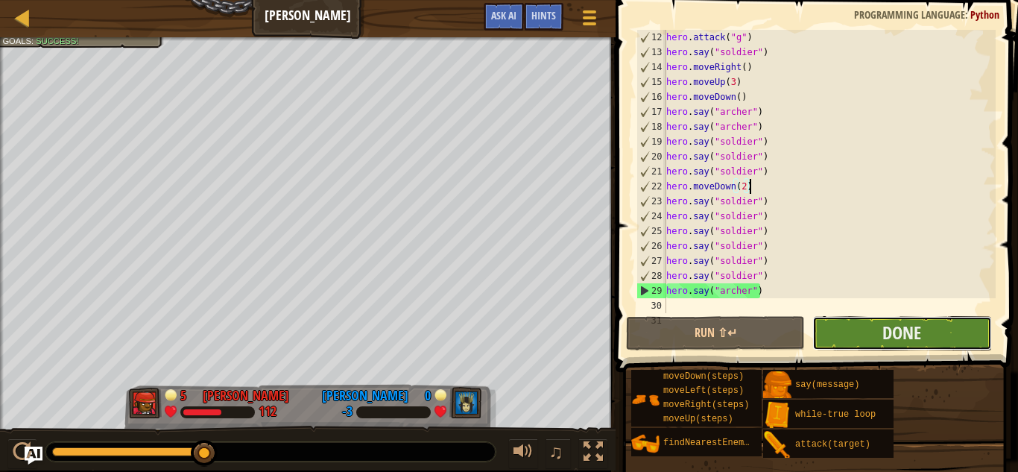
click at [840, 327] on button "Done" at bounding box center [901, 333] width 179 height 34
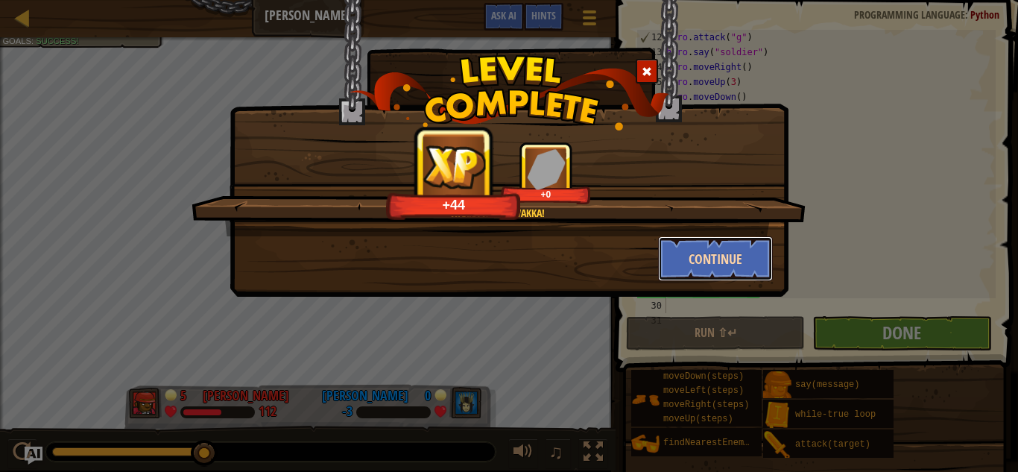
click at [676, 258] on button "Continue" at bounding box center [715, 258] width 115 height 45
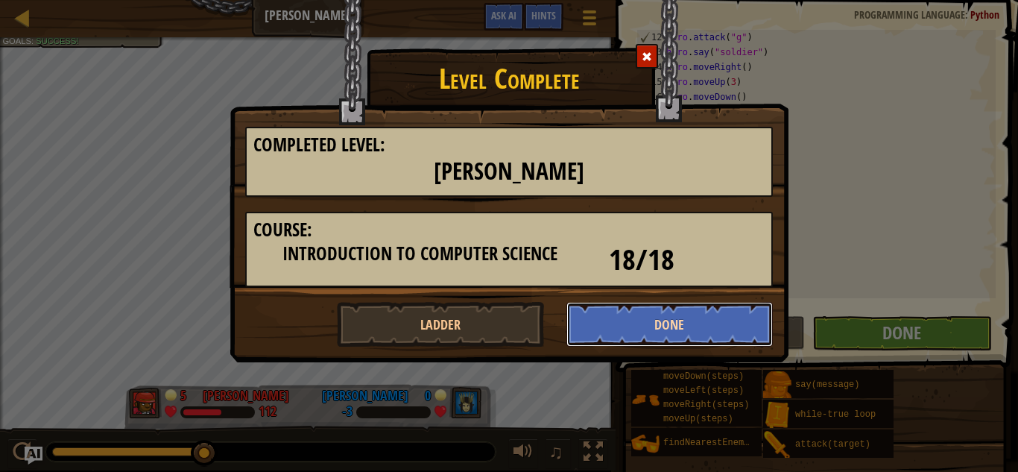
click at [622, 323] on button "Done" at bounding box center [669, 324] width 207 height 45
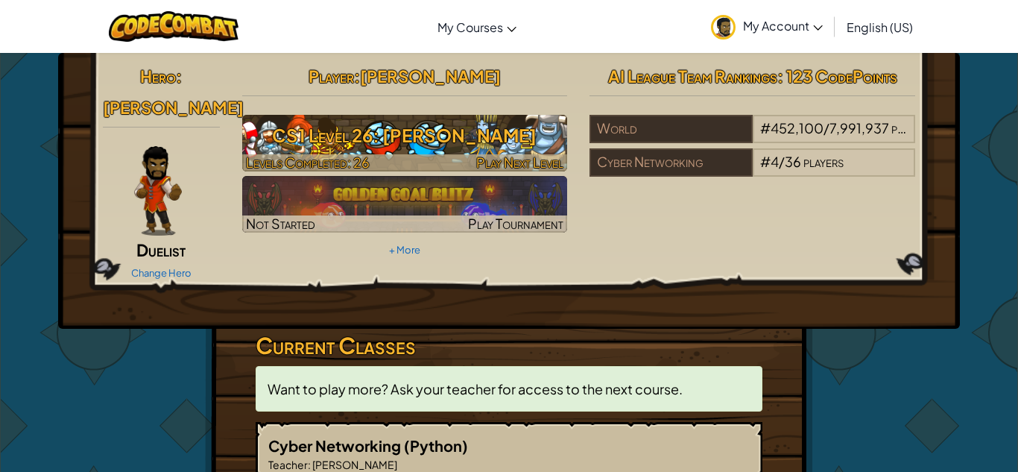
click at [422, 159] on div at bounding box center [405, 162] width 326 height 17
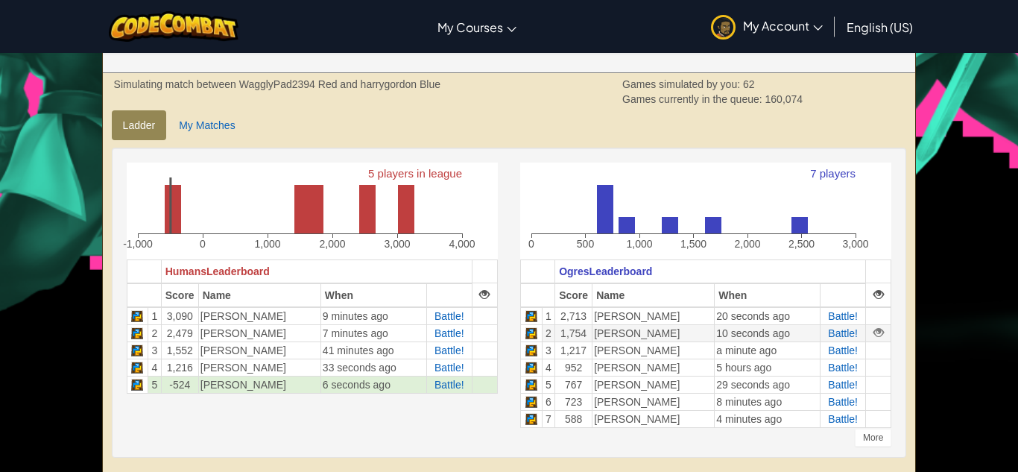
scroll to position [306, 0]
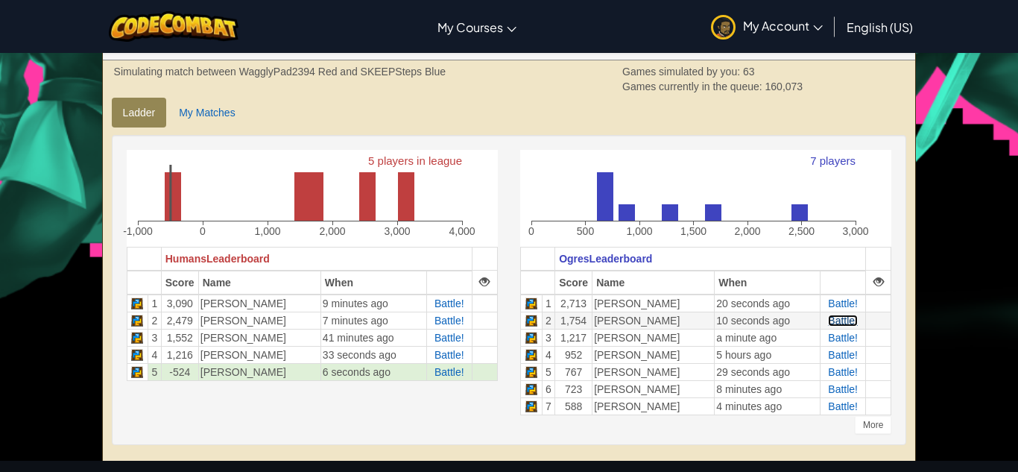
click at [828, 321] on span "Battle!" at bounding box center [843, 320] width 30 height 12
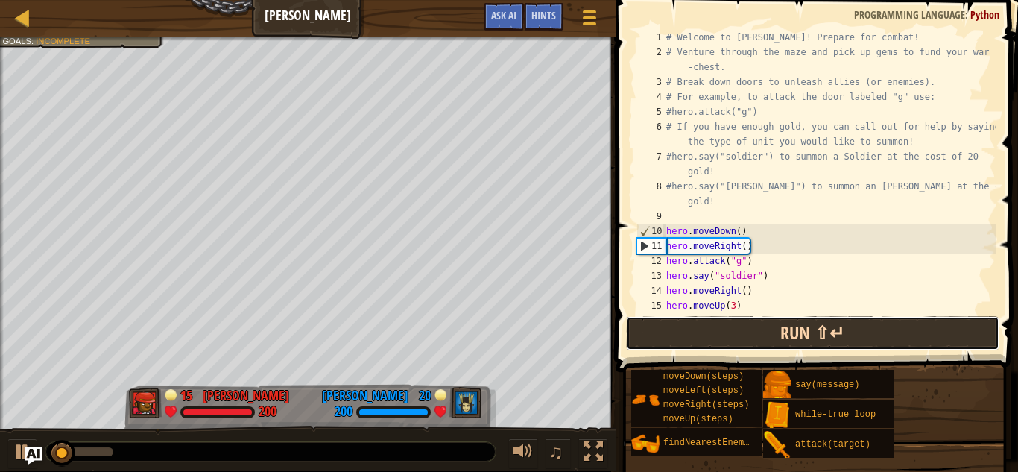
click at [699, 334] on button "Run ⇧↵" at bounding box center [812, 333] width 373 height 34
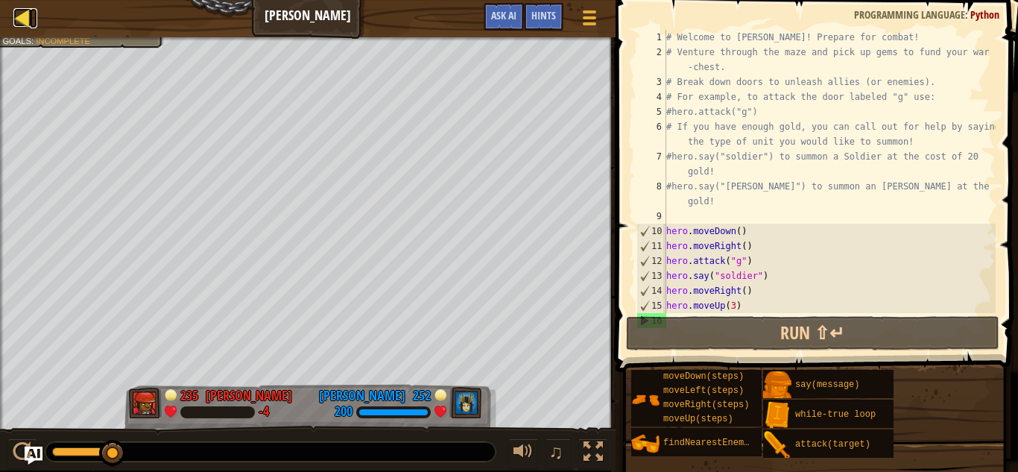
click at [31, 18] on div at bounding box center [22, 17] width 19 height 19
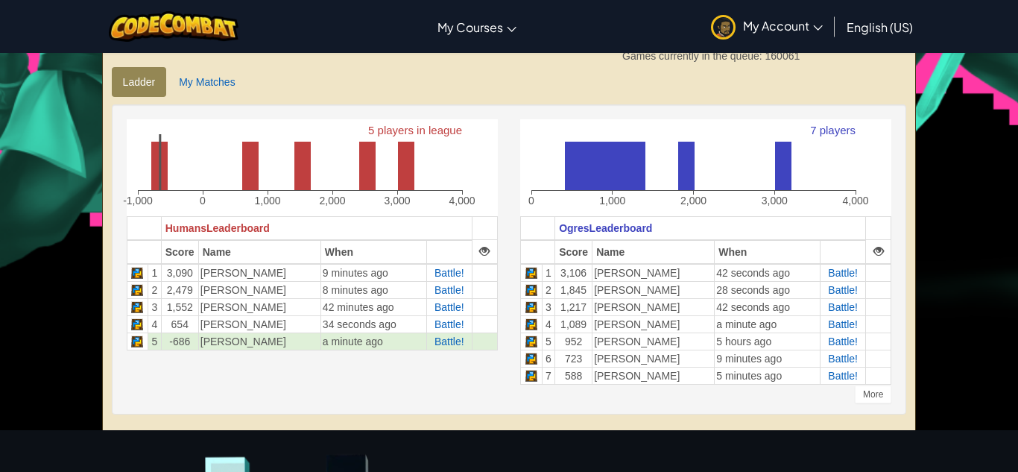
scroll to position [339, 0]
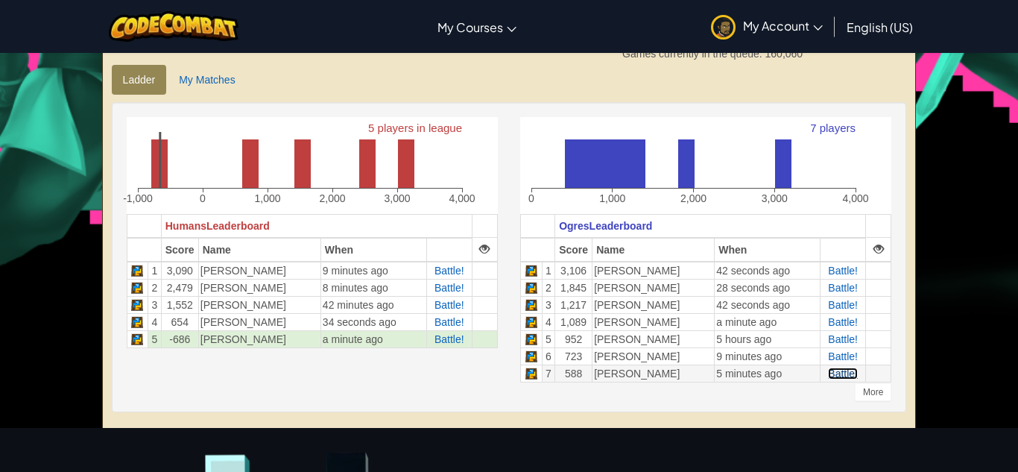
click at [832, 373] on span "Battle!" at bounding box center [843, 373] width 30 height 12
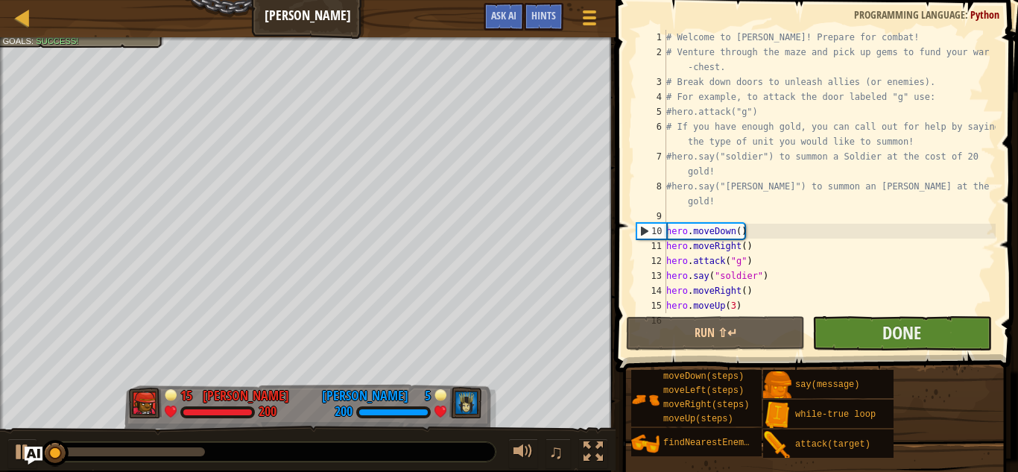
click at [848, 247] on div "# Welcome to [PERSON_NAME]! Prepare for combat! # Venture through the maze and …" at bounding box center [829, 186] width 332 height 313
type textarea "hero.moveRight()"
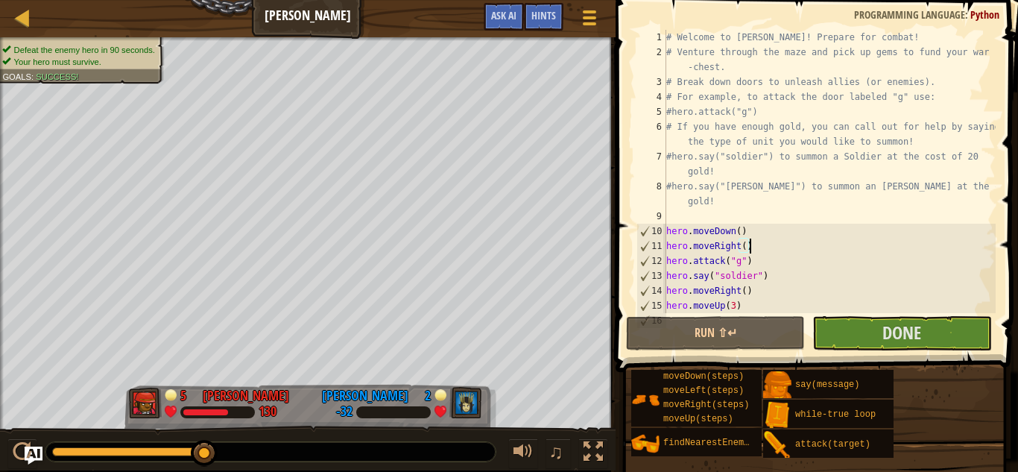
drag, startPoint x: 66, startPoint y: 454, endPoint x: 215, endPoint y: 447, distance: 149.2
click at [215, 447] on div at bounding box center [204, 453] width 27 height 27
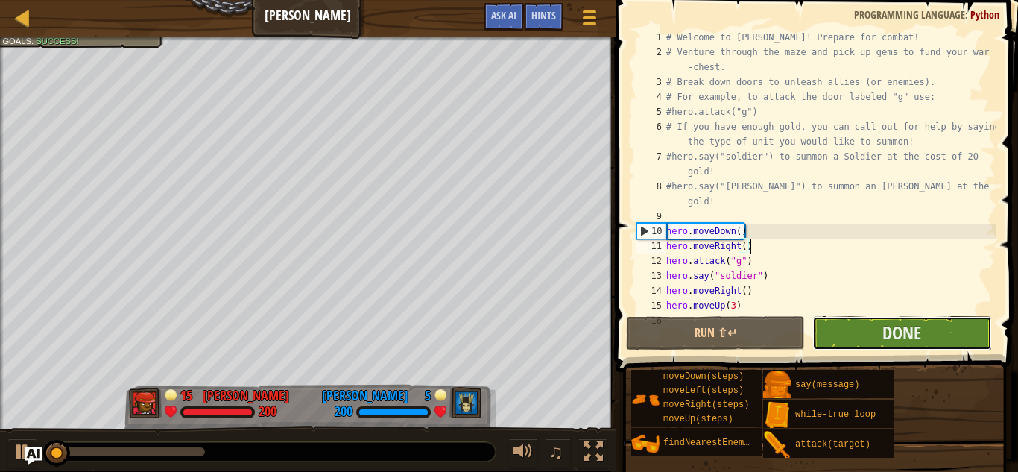
click at [867, 330] on button "Done" at bounding box center [901, 333] width 179 height 34
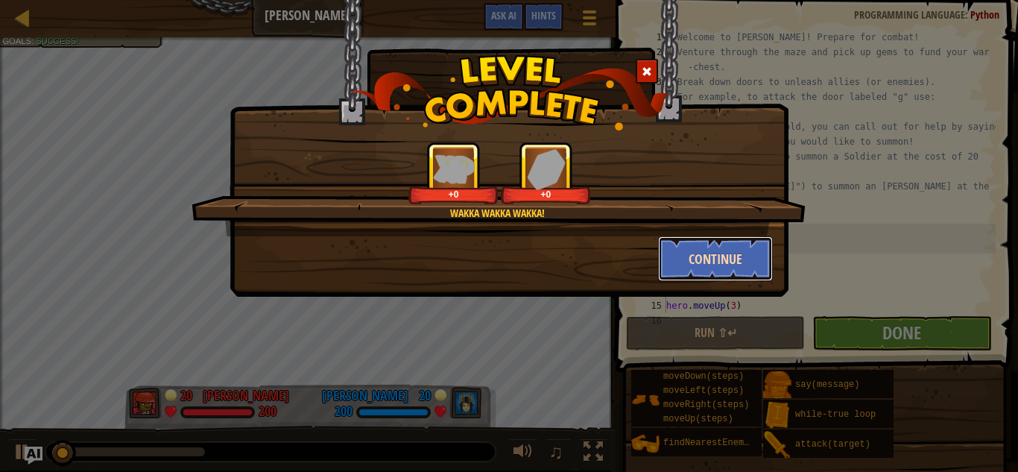
click at [721, 270] on button "Continue" at bounding box center [715, 258] width 115 height 45
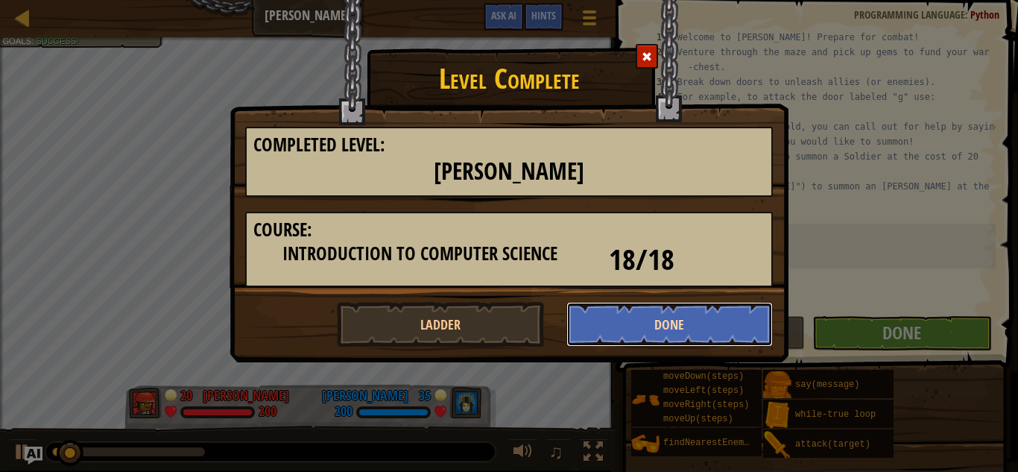
click at [657, 332] on button "Done" at bounding box center [669, 324] width 207 height 45
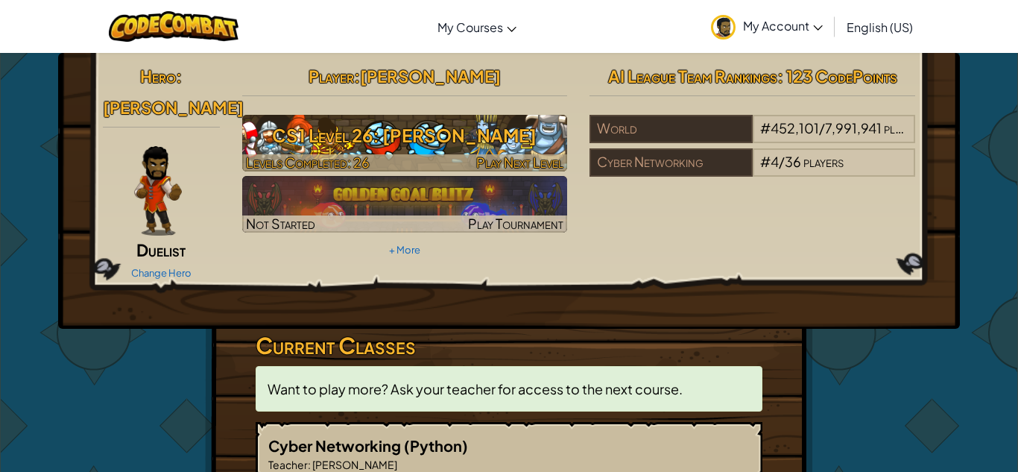
click at [365, 145] on h3 "CS1 Level 26: [PERSON_NAME]" at bounding box center [405, 135] width 326 height 34
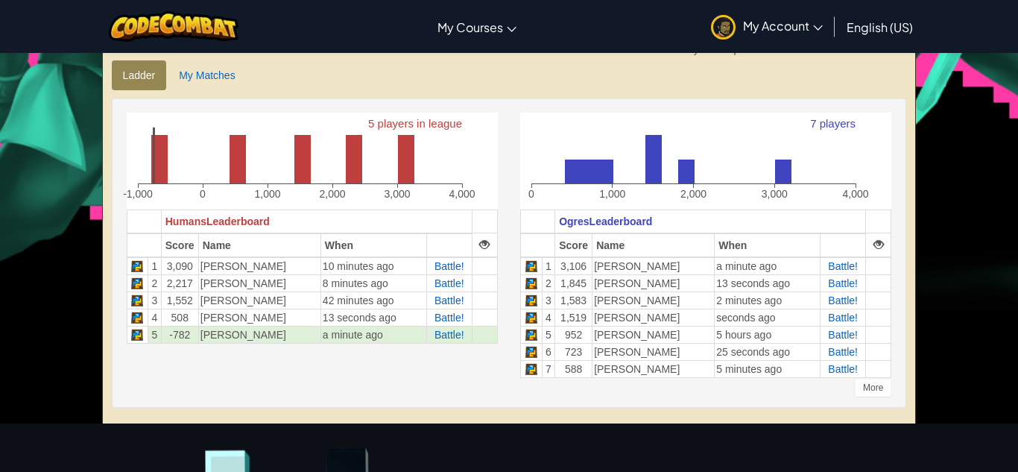
scroll to position [345, 0]
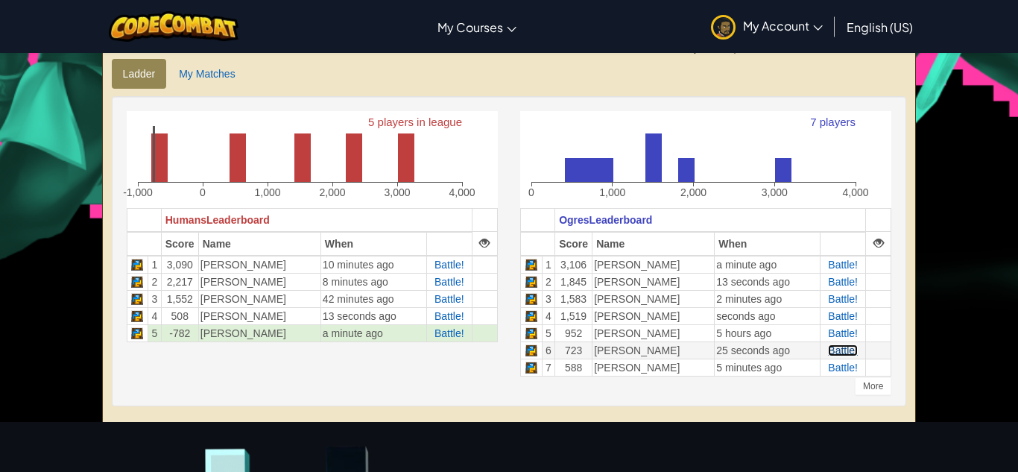
click at [835, 349] on span "Battle!" at bounding box center [843, 350] width 30 height 12
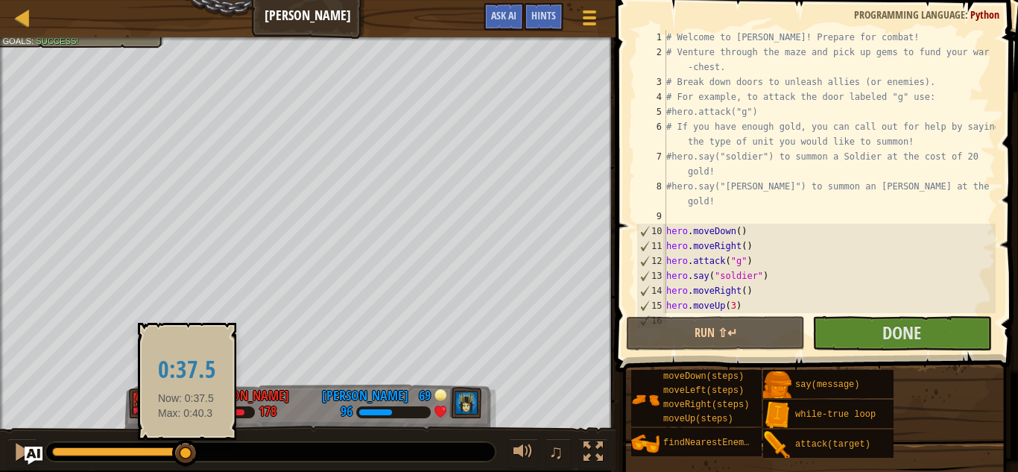
drag, startPoint x: 69, startPoint y: 451, endPoint x: 186, endPoint y: 450, distance: 117.0
click at [186, 450] on div at bounding box center [185, 453] width 27 height 27
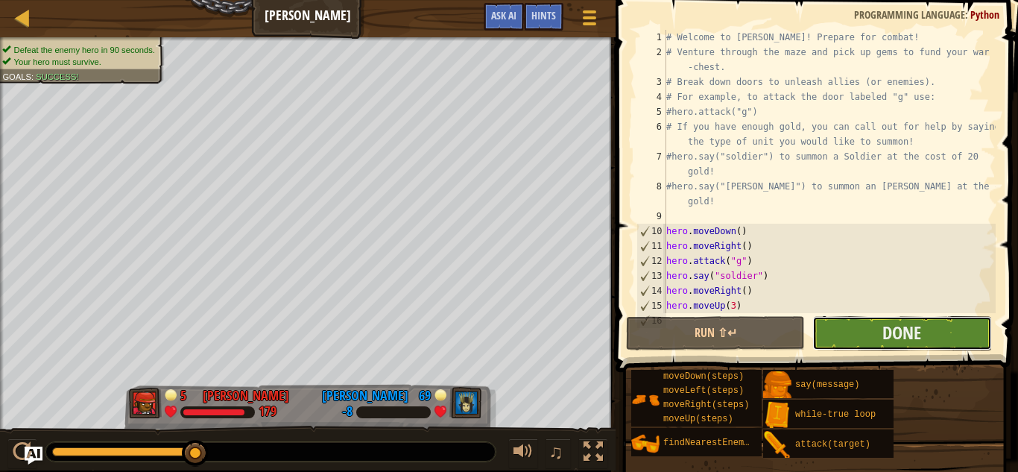
click at [872, 322] on button "Done" at bounding box center [901, 333] width 179 height 34
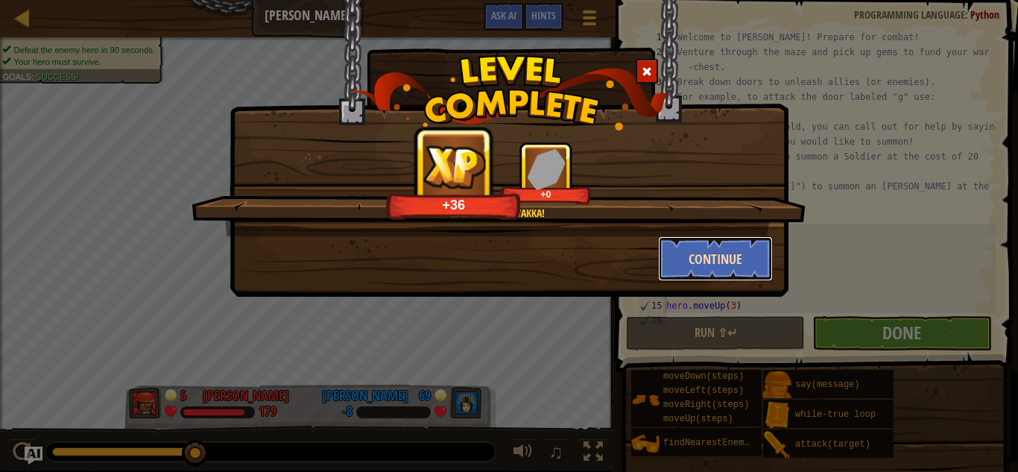
click at [686, 263] on button "Continue" at bounding box center [715, 258] width 115 height 45
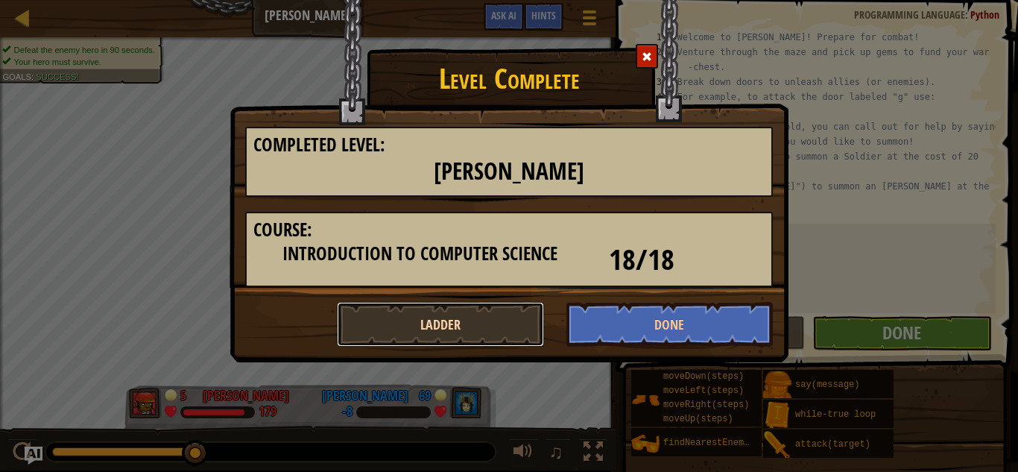
click at [441, 310] on button "Ladder" at bounding box center [440, 324] width 207 height 45
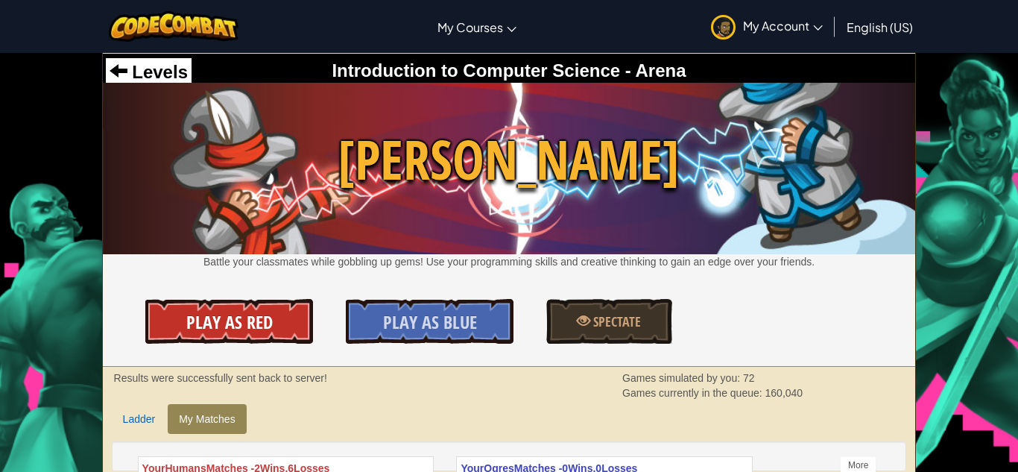
click at [268, 332] on span "Play As Red" at bounding box center [229, 322] width 86 height 24
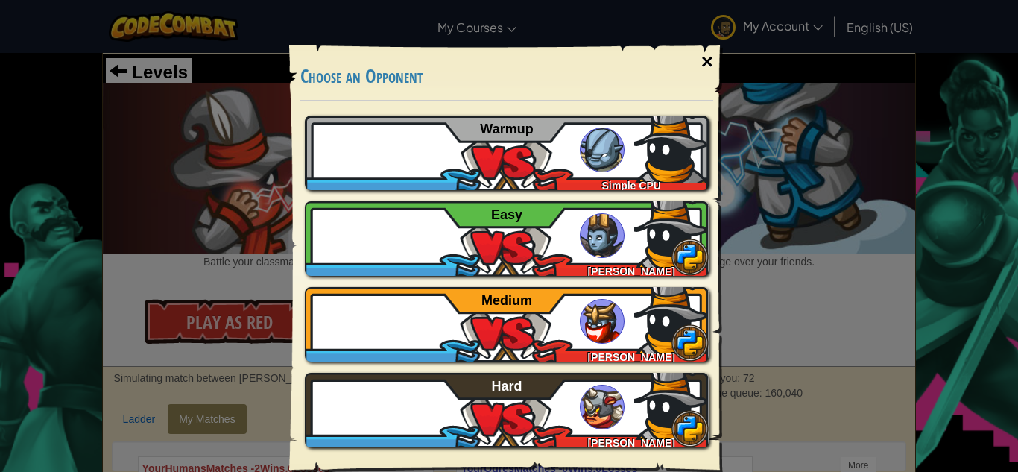
click at [710, 63] on div "×" at bounding box center [707, 61] width 34 height 43
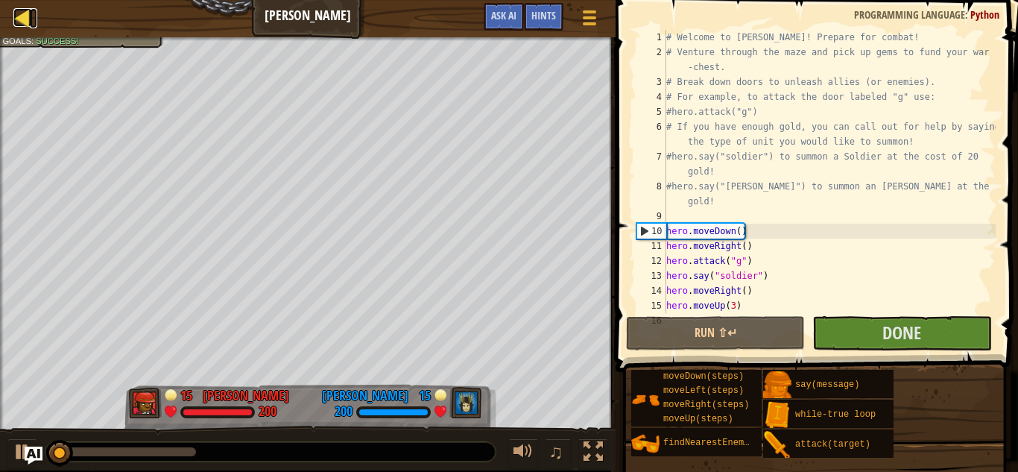
click at [17, 24] on div at bounding box center [22, 17] width 19 height 19
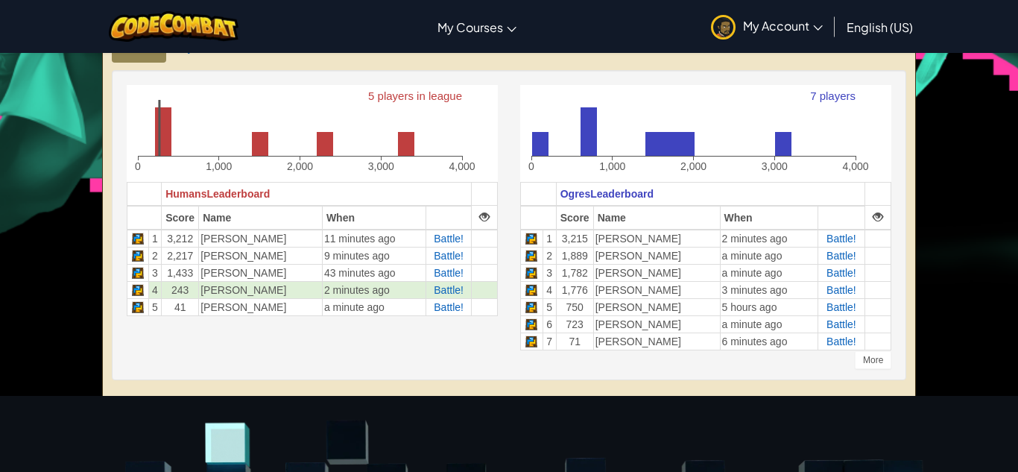
scroll to position [372, 0]
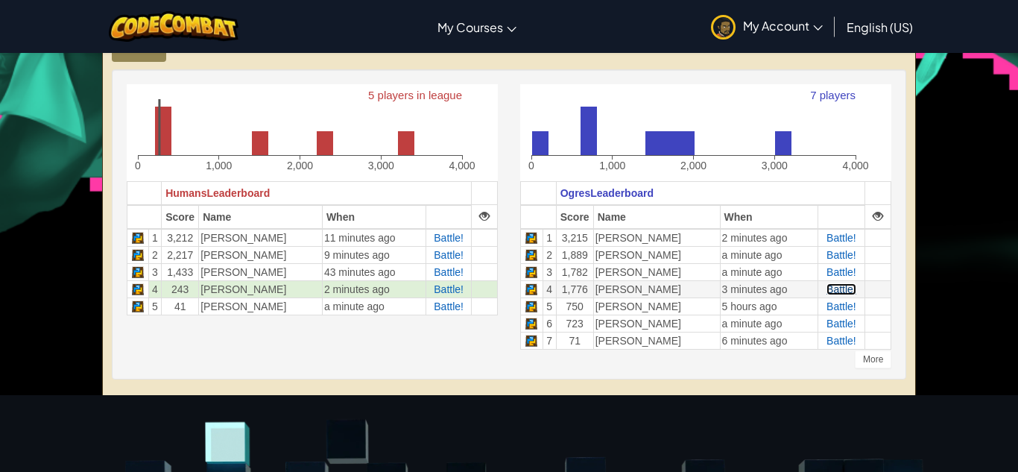
click at [832, 288] on span "Battle!" at bounding box center [841, 289] width 30 height 12
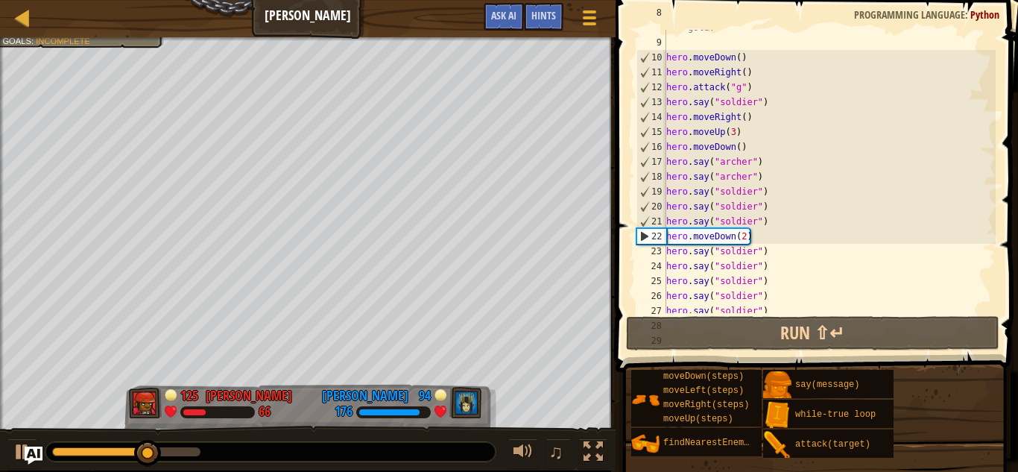
scroll to position [238, 0]
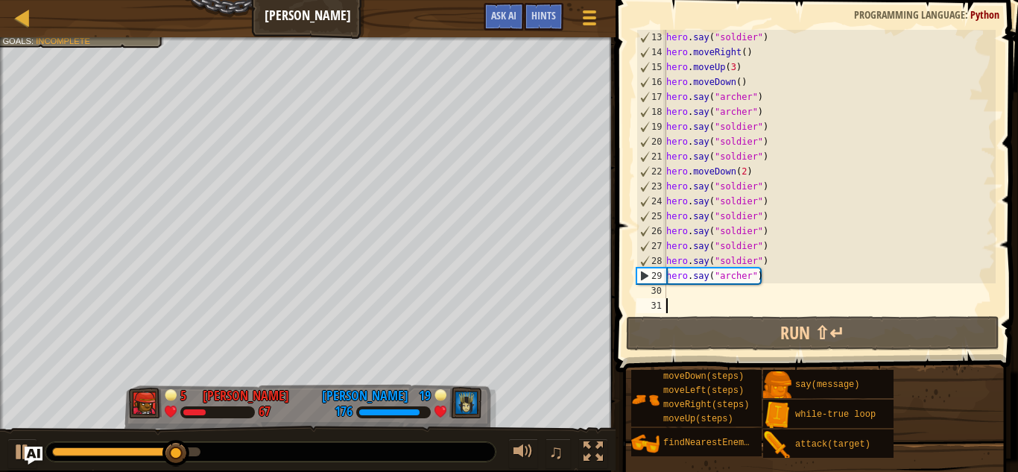
click at [725, 297] on div "hero . say ( "soldier" ) hero . moveRight ( ) hero . moveUp ( 3 ) hero . moveDo…" at bounding box center [829, 186] width 332 height 313
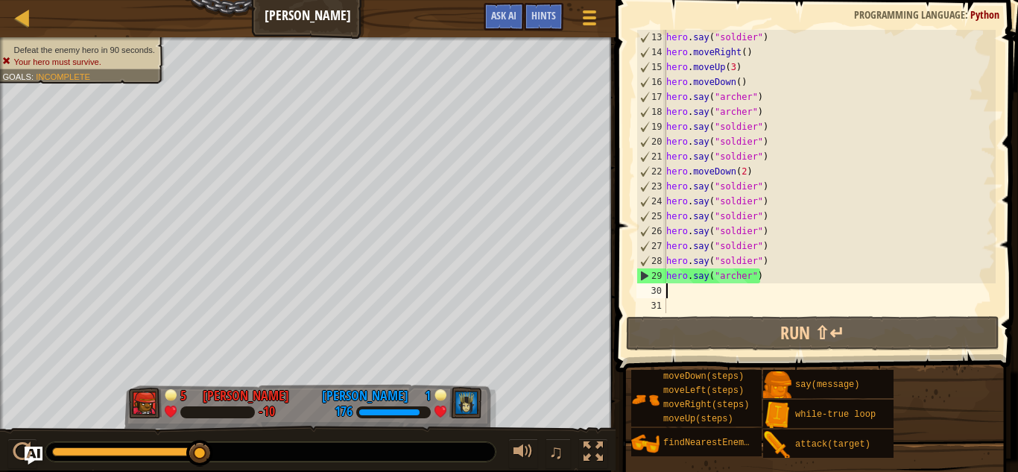
click at [790, 217] on div "hero . say ( "soldier" ) hero . moveRight ( ) hero . moveUp ( 3 ) hero . moveDo…" at bounding box center [829, 186] width 332 height 313
type textarea "hero.say("soldier")"
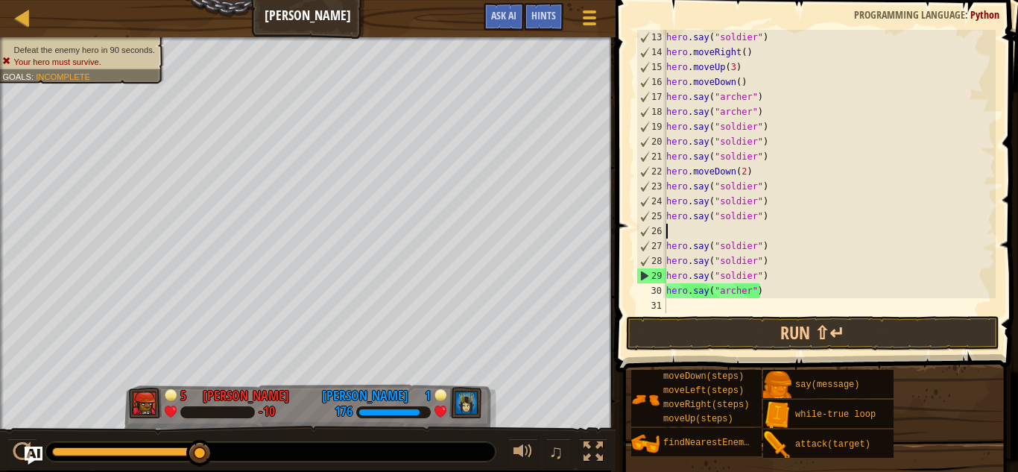
scroll to position [7, 0]
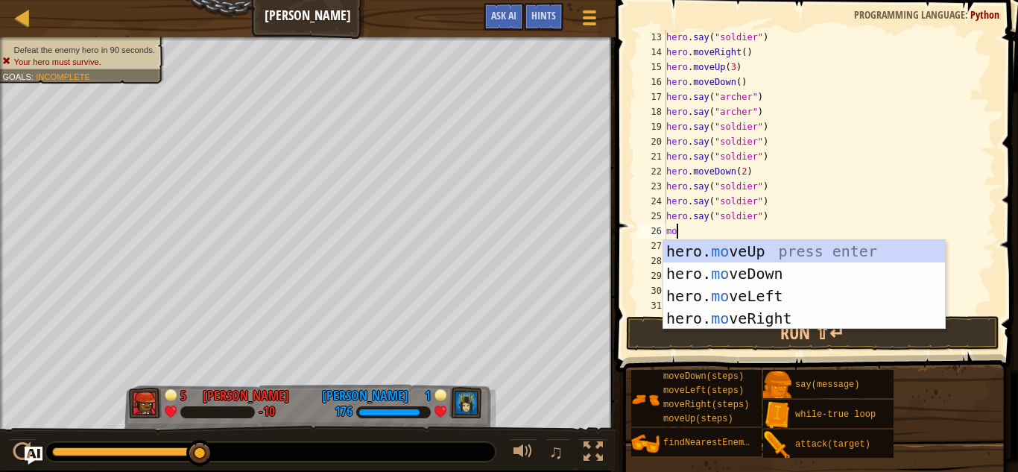
type textarea "mov"
click at [797, 316] on div "hero. mov eUp press enter hero. mov eDown press enter hero. mov eLeft press ent…" at bounding box center [804, 307] width 282 height 134
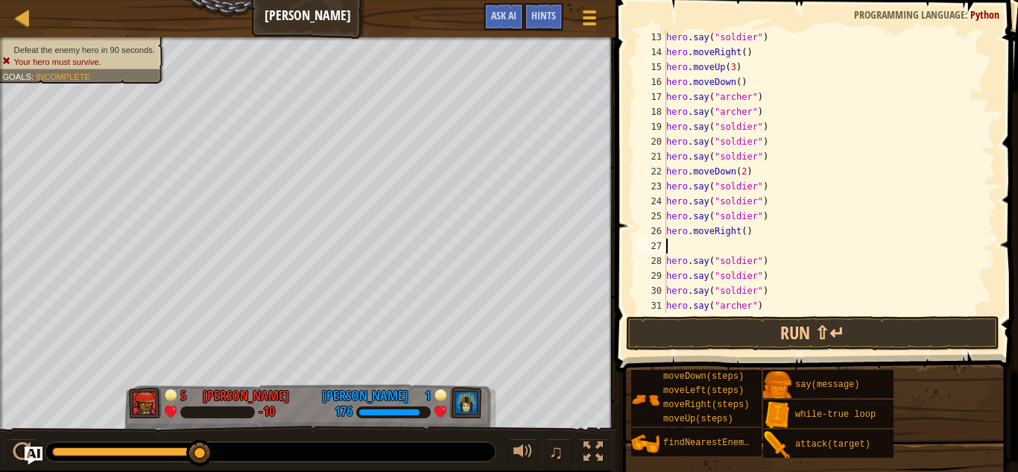
scroll to position [7, 0]
click at [743, 232] on div "hero . say ( "soldier" ) hero . moveRight ( ) hero . moveUp ( 3 ) hero . moveDo…" at bounding box center [829, 186] width 332 height 313
type textarea "hero.moveRight(4)"
click at [744, 249] on div "hero . say ( "soldier" ) hero . moveRight ( ) hero . moveUp ( 3 ) hero . moveDo…" at bounding box center [829, 186] width 332 height 313
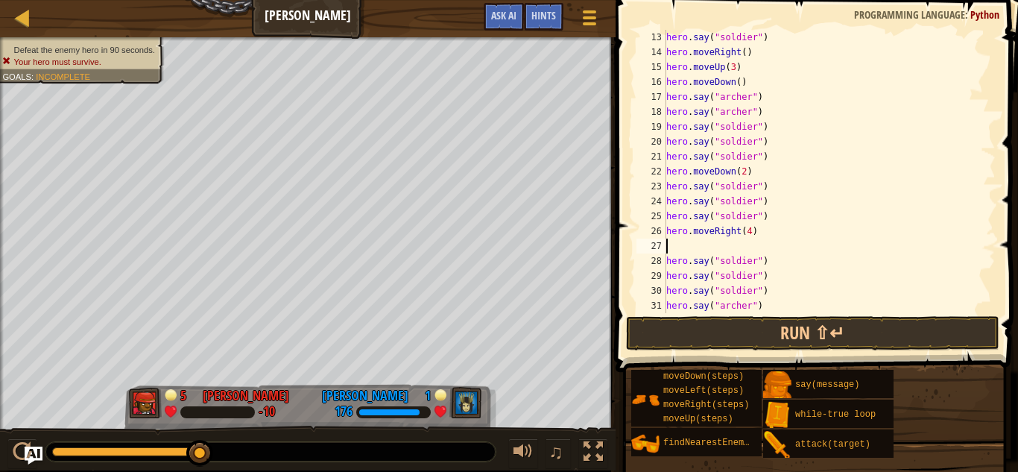
scroll to position [7, 0]
type textarea "u"
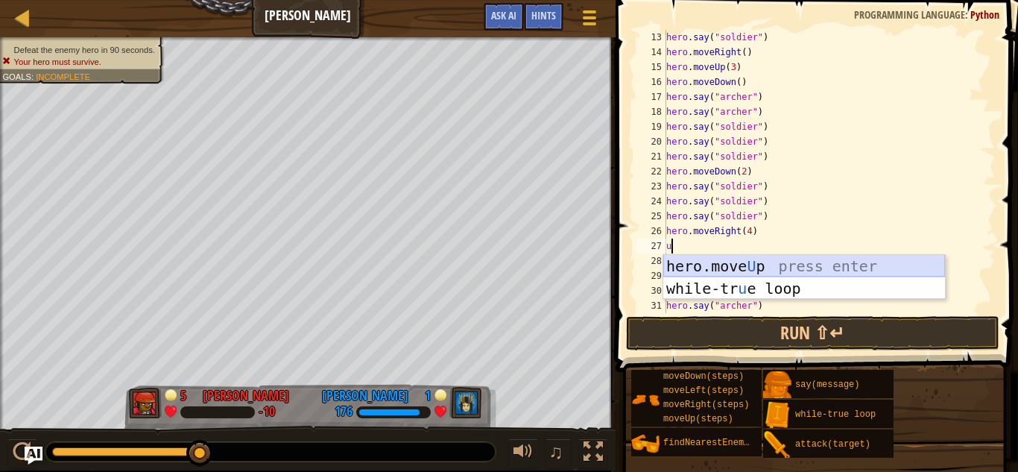
click at [771, 258] on div "hero.move U p press enter while-tr u e loop press enter" at bounding box center [804, 299] width 282 height 89
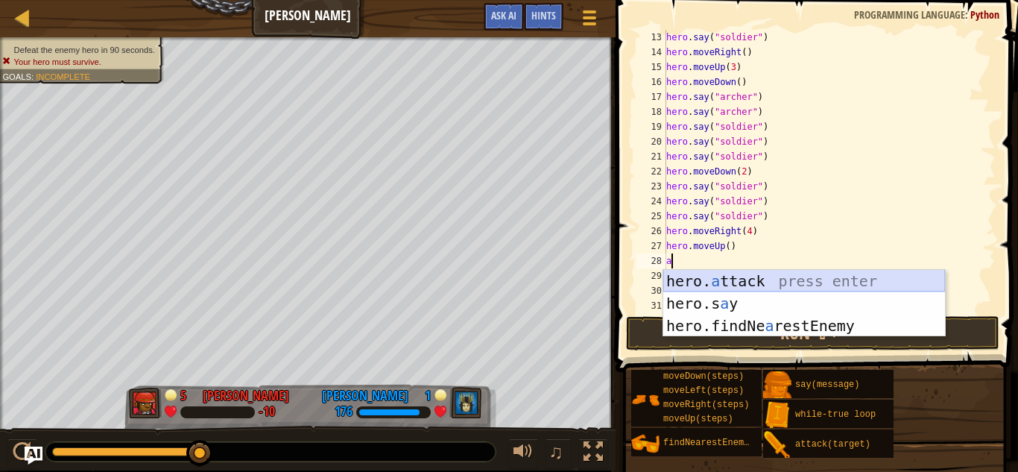
click at [765, 278] on div "hero. a ttack press enter hero.s a y press enter hero.findNe a restEnemy press …" at bounding box center [804, 326] width 282 height 112
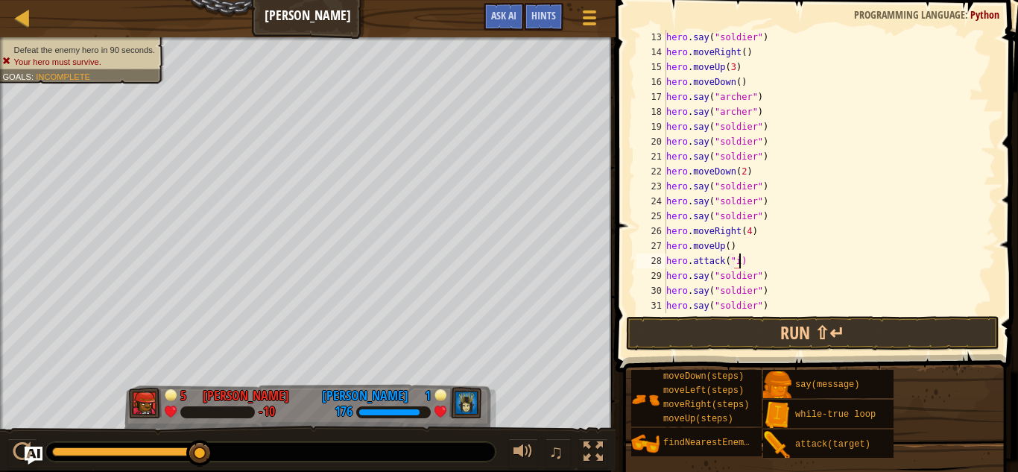
scroll to position [7, 10]
type textarea "hero.attack("i")"
click at [791, 256] on div "hero . say ( "soldier" ) hero . moveRight ( ) hero . moveUp ( 3 ) hero . moveDo…" at bounding box center [829, 186] width 332 height 313
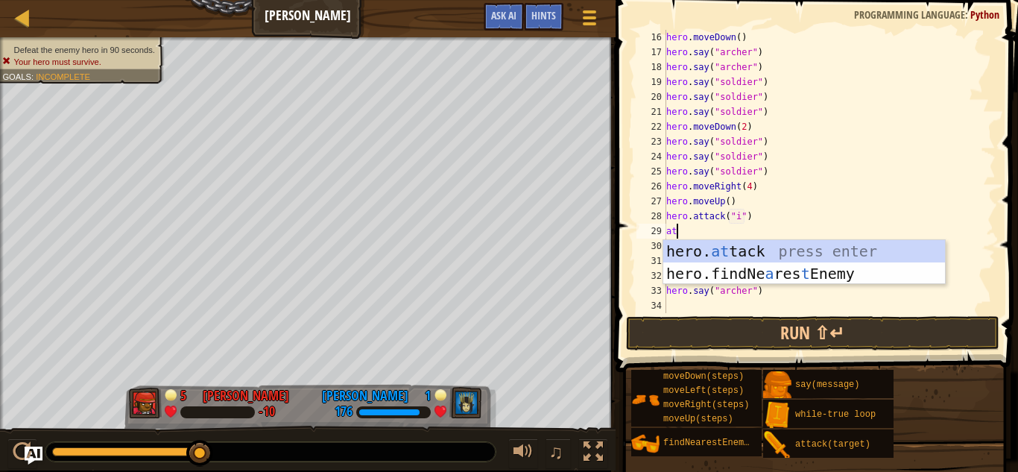
scroll to position [7, 1]
click at [747, 247] on div "hero. at tack press enter hero.findNe a res t Enemy press enter" at bounding box center [804, 284] width 282 height 89
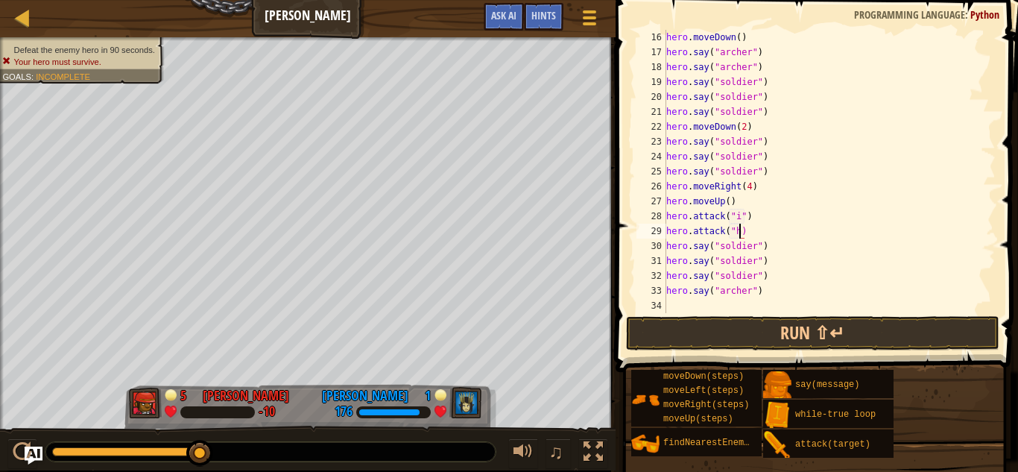
scroll to position [7, 11]
type textarea "hero.attack("h")"
click at [760, 325] on button "Run ⇧↵" at bounding box center [812, 333] width 373 height 34
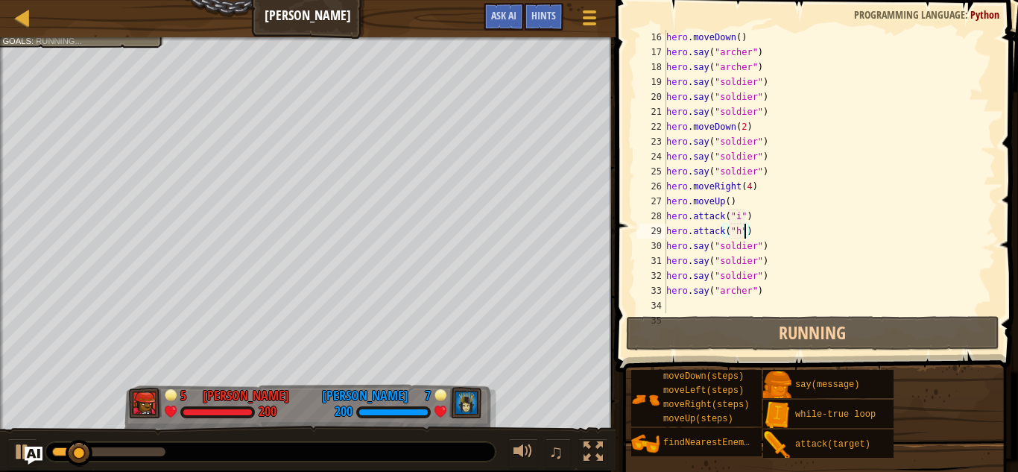
scroll to position [283, 0]
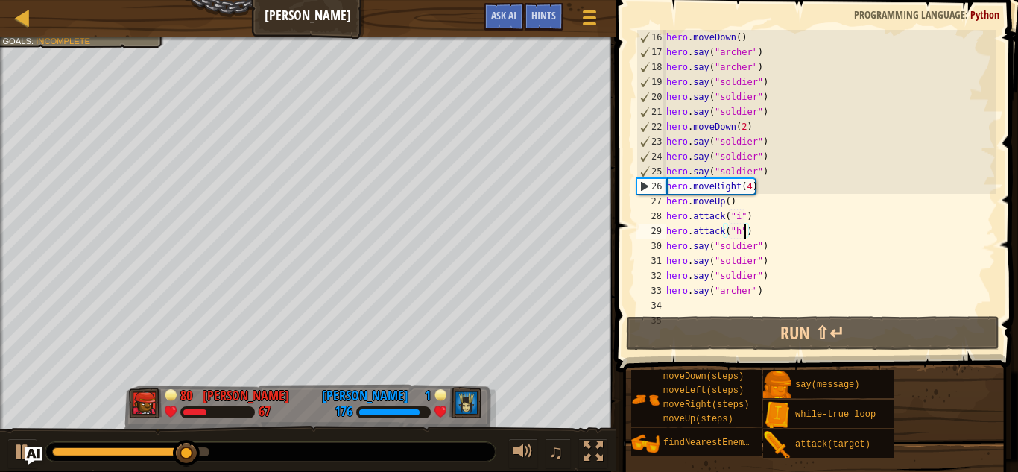
click at [748, 187] on div "hero . moveDown ( ) hero . say ( "[PERSON_NAME]" ) hero . say ( "[PERSON_NAME]"…" at bounding box center [829, 186] width 332 height 313
type textarea "hero.moveRight(3)"
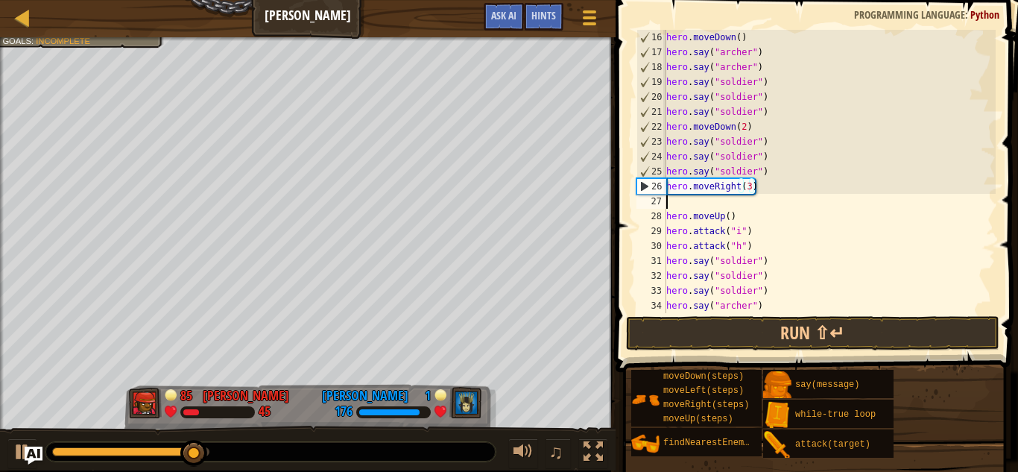
scroll to position [7, 0]
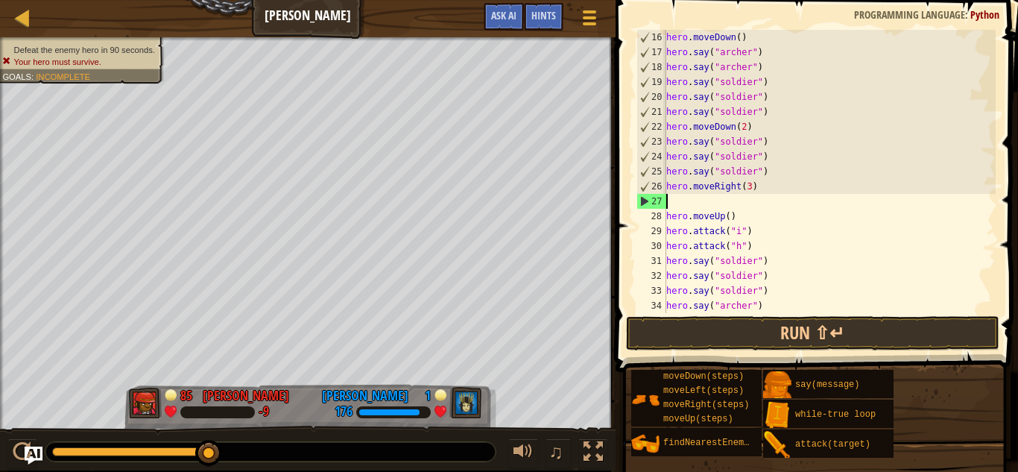
click at [684, 201] on div "hero . moveDown ( ) hero . say ( "[PERSON_NAME]" ) hero . say ( "[PERSON_NAME]"…" at bounding box center [829, 186] width 332 height 313
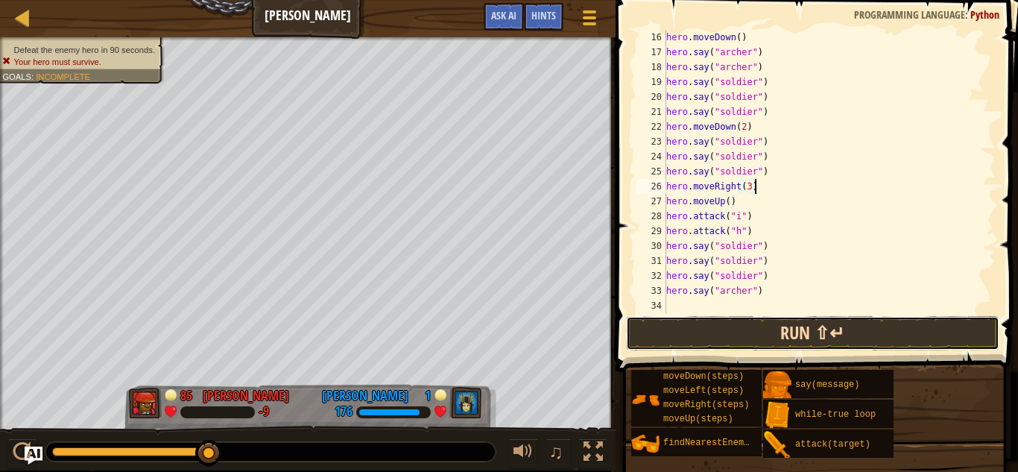
click at [733, 326] on button "Run ⇧↵" at bounding box center [812, 333] width 373 height 34
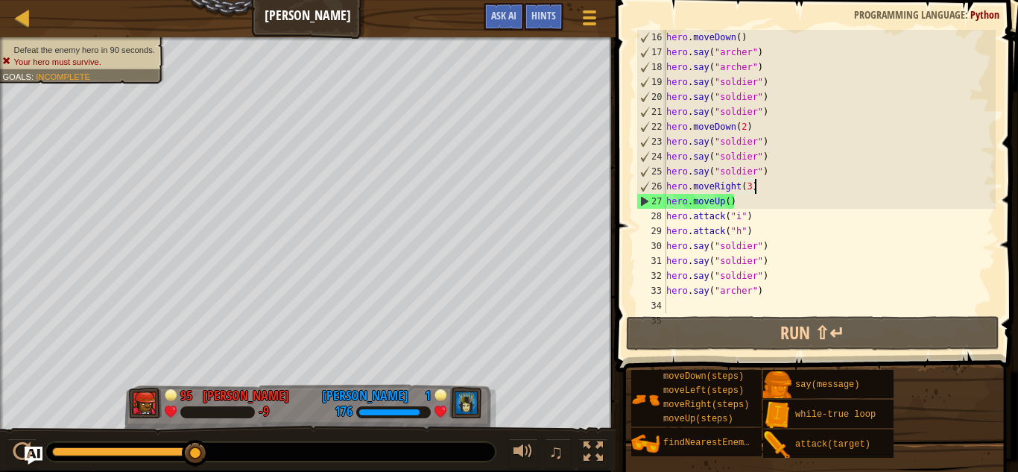
click at [729, 168] on div "hero . moveDown ( ) hero . say ( "[PERSON_NAME]" ) hero . say ( "[PERSON_NAME]"…" at bounding box center [829, 186] width 332 height 313
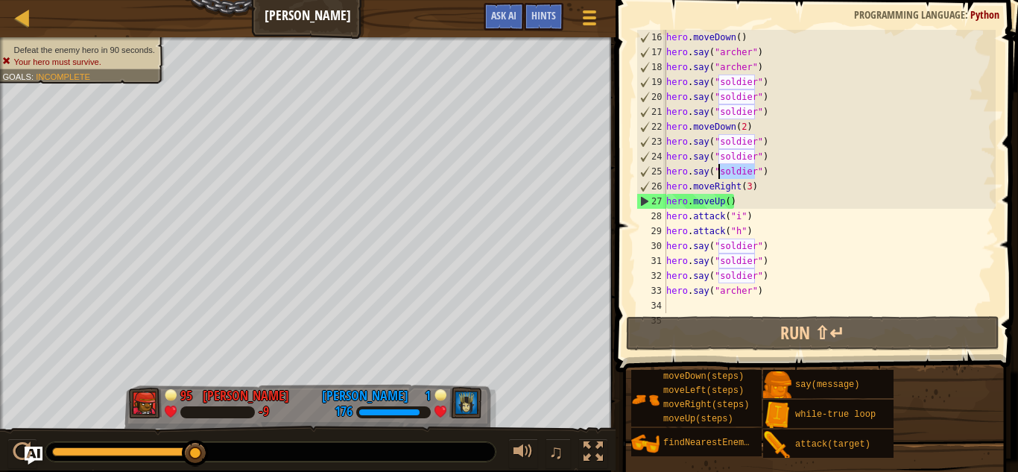
click at [694, 173] on div "hero . moveDown ( ) hero . say ( "[PERSON_NAME]" ) hero . say ( "[PERSON_NAME]"…" at bounding box center [829, 186] width 332 height 313
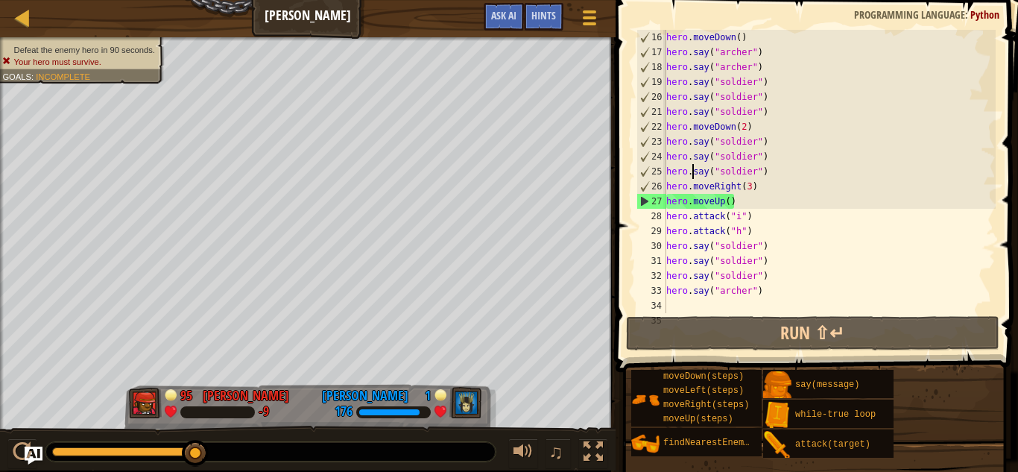
click at [694, 173] on div "hero . moveDown ( ) hero . say ( "[PERSON_NAME]" ) hero . say ( "[PERSON_NAME]"…" at bounding box center [829, 186] width 332 height 313
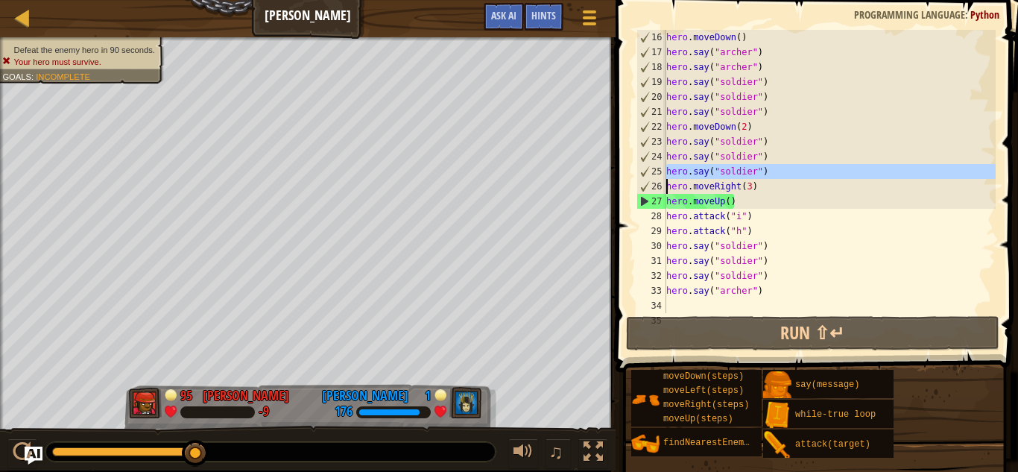
click at [765, 201] on div "hero . moveDown ( ) hero . say ( "[PERSON_NAME]" ) hero . say ( "[PERSON_NAME]"…" at bounding box center [829, 186] width 332 height 313
type textarea "hero.moveUp()"
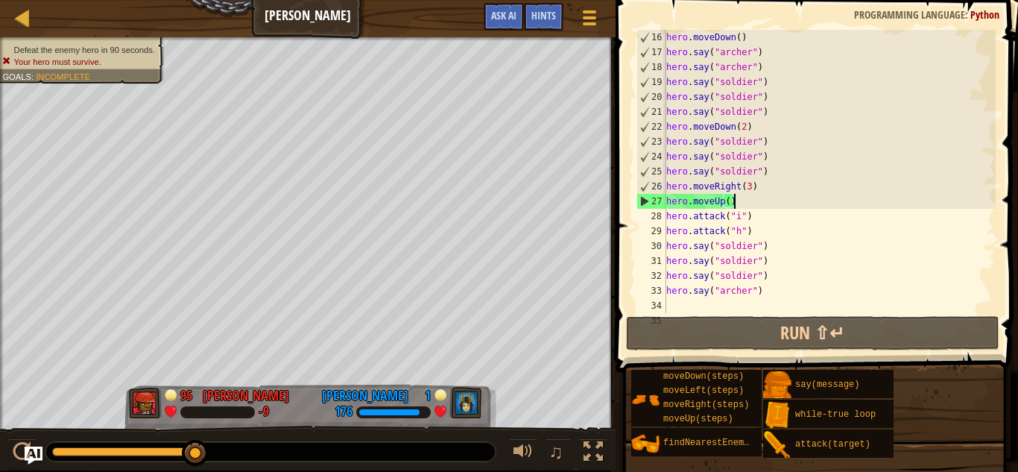
click at [765, 201] on div "hero . moveDown ( ) hero . say ( "[PERSON_NAME]" ) hero . say ( "[PERSON_NAME]"…" at bounding box center [829, 186] width 332 height 313
click at [762, 190] on div "hero . moveDown ( ) hero . say ( "[PERSON_NAME]" ) hero . say ( "[PERSON_NAME]"…" at bounding box center [829, 186] width 332 height 313
type textarea "hero.moveRight(3)"
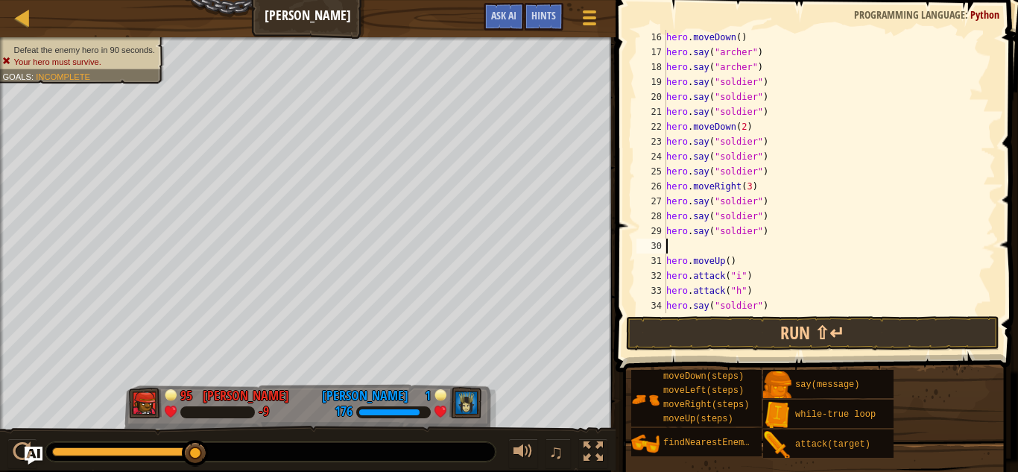
paste textarea "hero.say("soldier")"
click at [738, 247] on div "hero . moveDown ( ) hero . say ( "[PERSON_NAME]" ) hero . say ( "[PERSON_NAME]"…" at bounding box center [829, 186] width 332 height 313
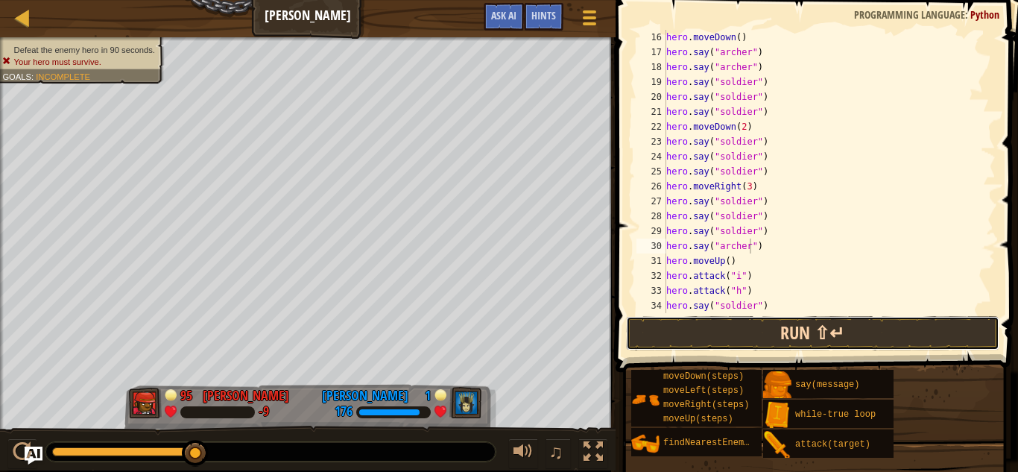
click at [783, 333] on button "Run ⇧↵" at bounding box center [812, 333] width 373 height 34
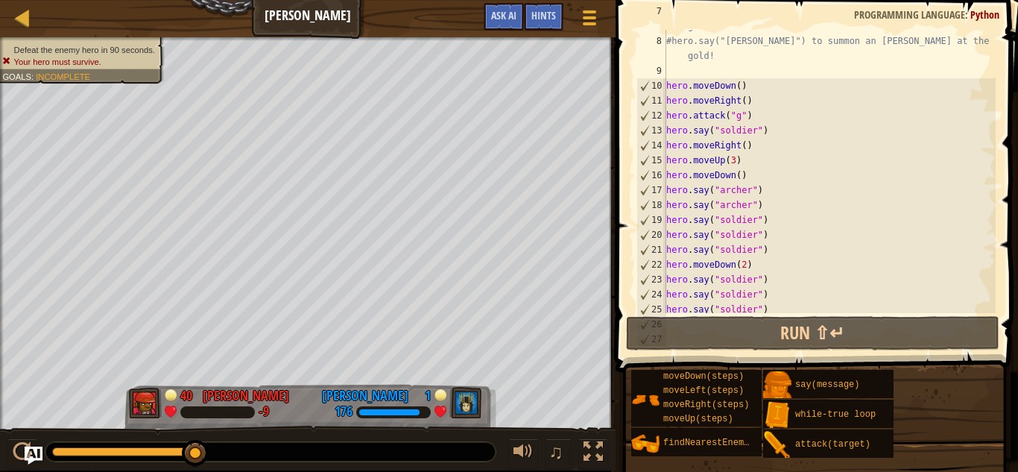
scroll to position [172, 0]
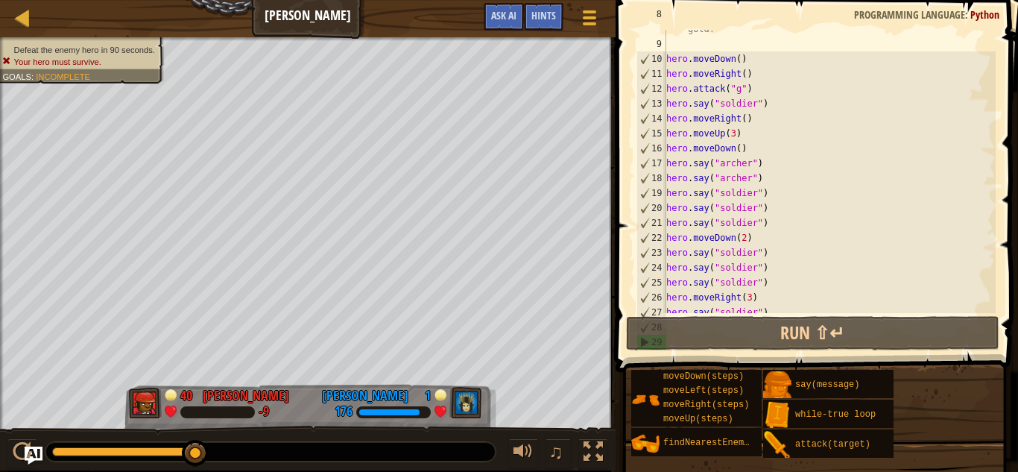
click at [738, 195] on div "#hero.say("[PERSON_NAME]") to summon an [PERSON_NAME] at the cost of 25 gold! h…" at bounding box center [829, 171] width 332 height 328
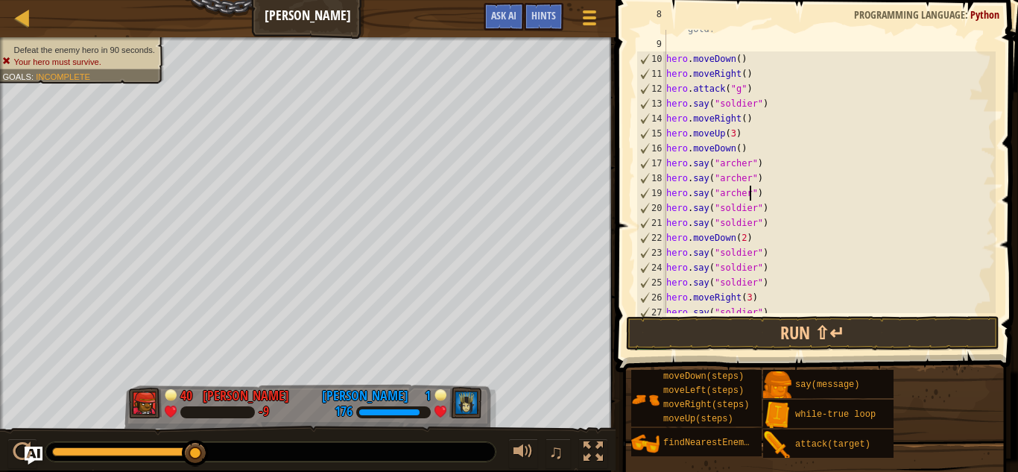
scroll to position [7, 12]
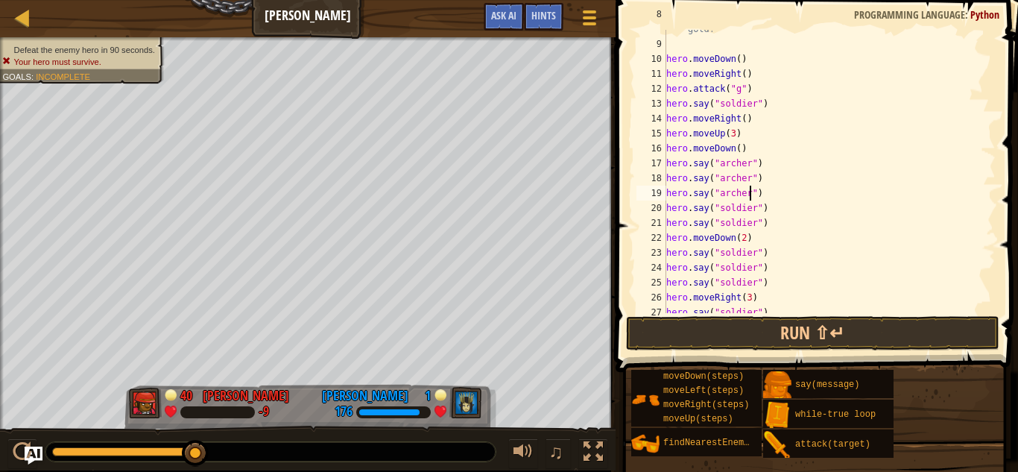
click at [744, 225] on div "#hero.say("[PERSON_NAME]") to summon an [PERSON_NAME] at the cost of 25 gold! h…" at bounding box center [829, 171] width 332 height 328
type textarea "hero.say("archer")"
click at [771, 333] on button "Run ⇧↵" at bounding box center [812, 333] width 373 height 34
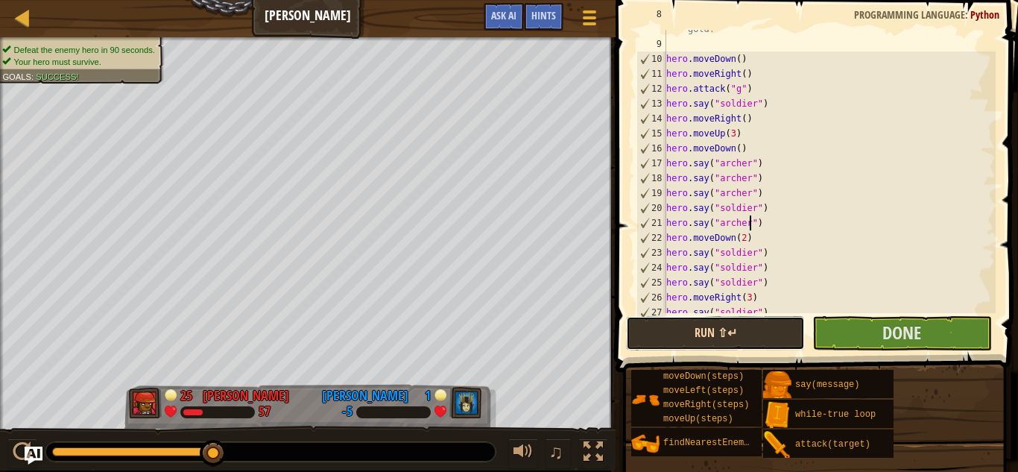
click at [748, 331] on button "Run ⇧↵" at bounding box center [715, 333] width 179 height 34
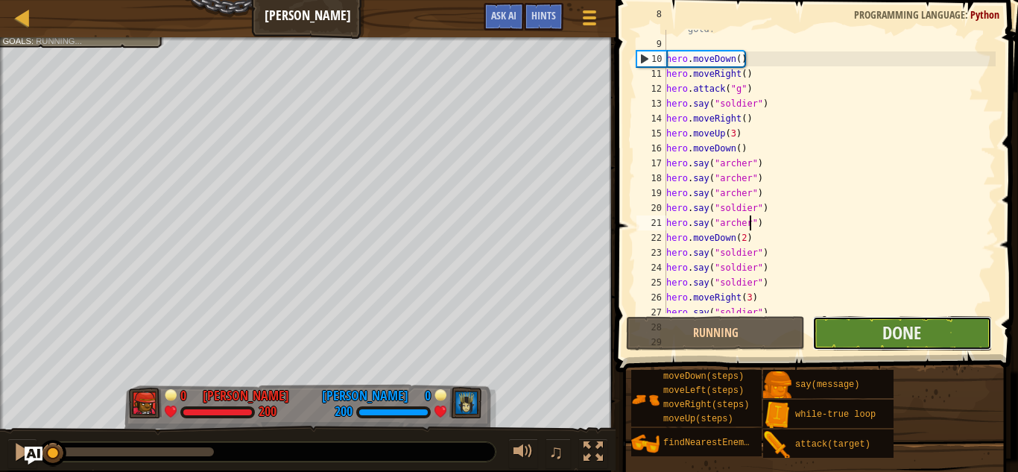
click at [932, 332] on button "Done" at bounding box center [901, 333] width 179 height 34
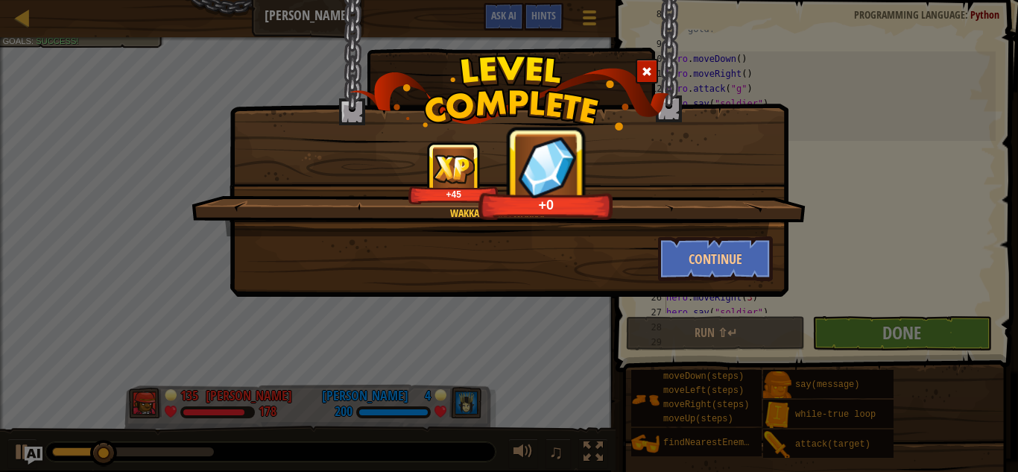
click at [645, 74] on span at bounding box center [647, 71] width 10 height 10
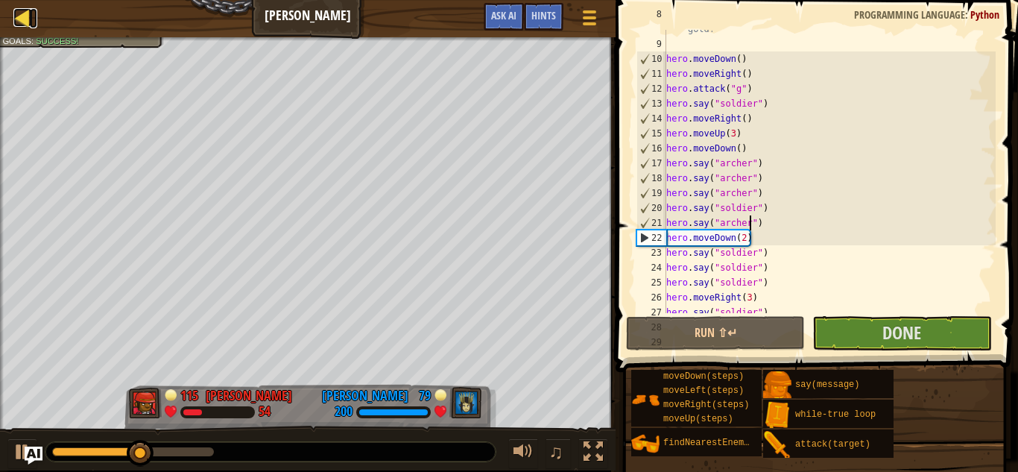
click at [16, 17] on div at bounding box center [22, 17] width 19 height 19
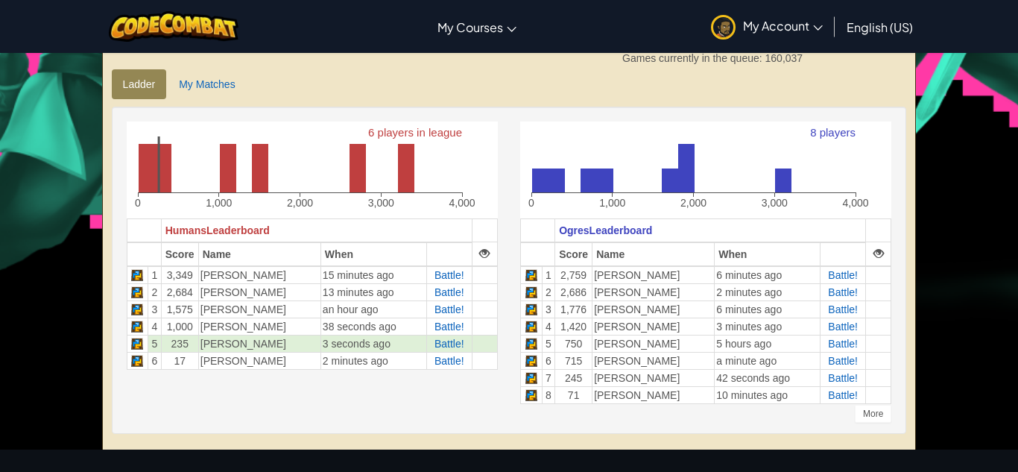
scroll to position [335, 0]
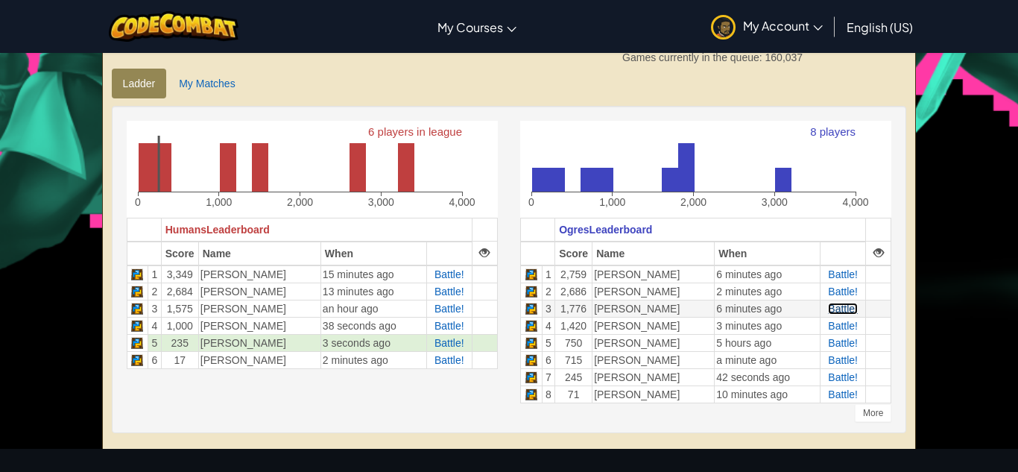
click at [842, 303] on span "Battle!" at bounding box center [843, 309] width 30 height 12
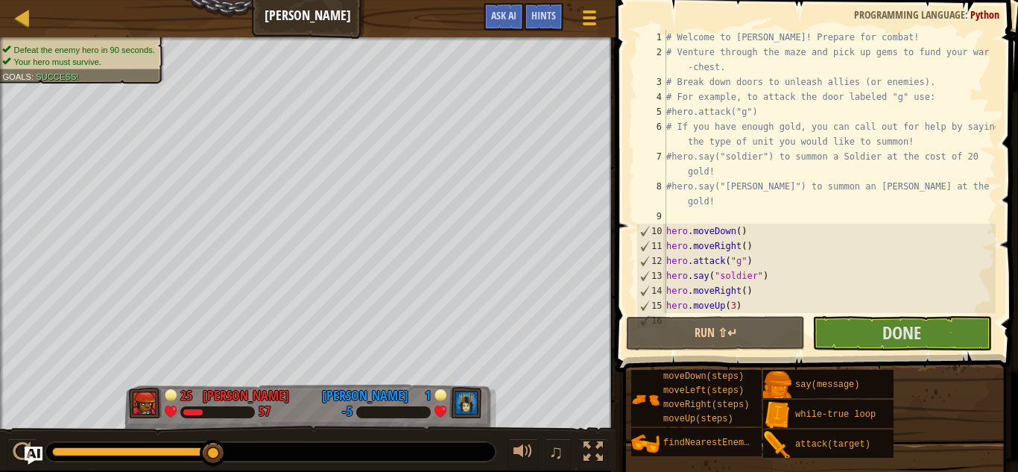
drag, startPoint x: 101, startPoint y: 452, endPoint x: 265, endPoint y: 450, distance: 164.7
click at [265, 450] on div at bounding box center [270, 451] width 450 height 19
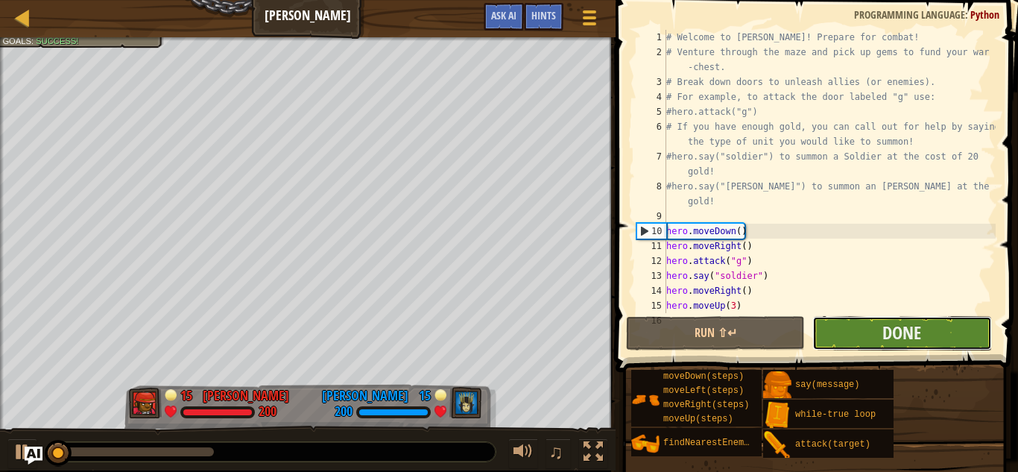
click at [876, 343] on button "Done" at bounding box center [901, 333] width 179 height 34
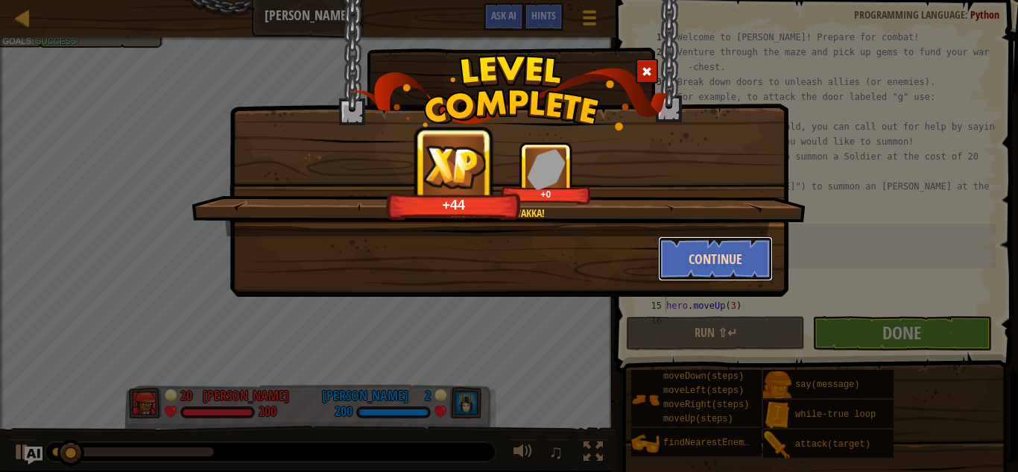
click at [703, 256] on button "Continue" at bounding box center [715, 258] width 115 height 45
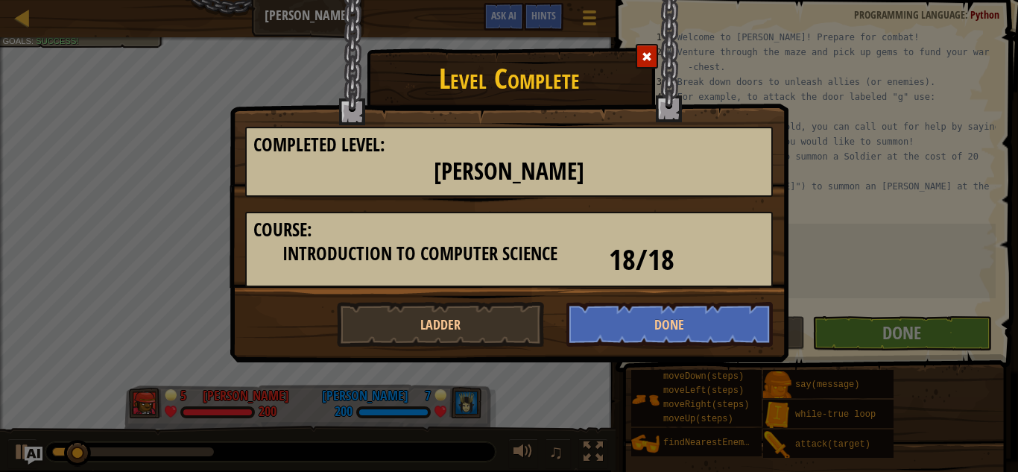
click at [159, 69] on div "Level Complete Completed Level: Wakka Maul Course: Introduction to Computer Sci…" at bounding box center [509, 236] width 1018 height 472
click at [645, 59] on span at bounding box center [647, 56] width 10 height 10
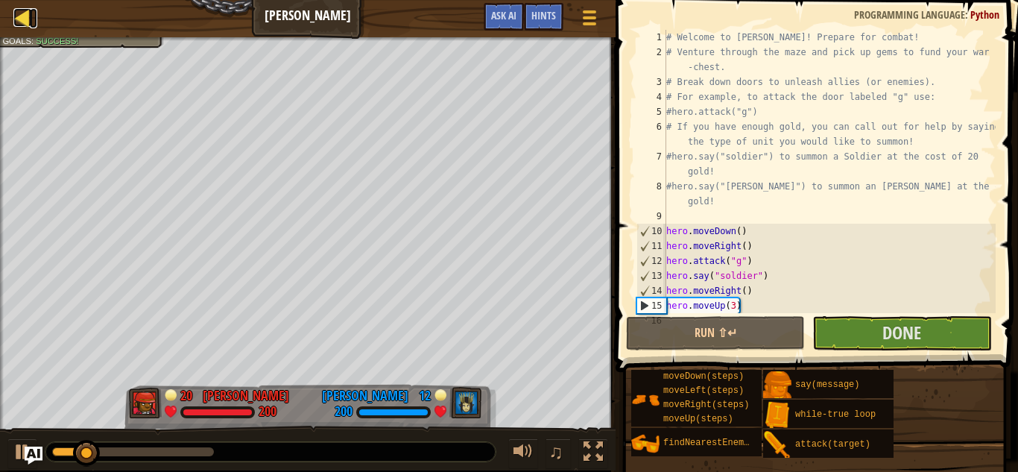
click at [19, 26] on div at bounding box center [22, 17] width 19 height 19
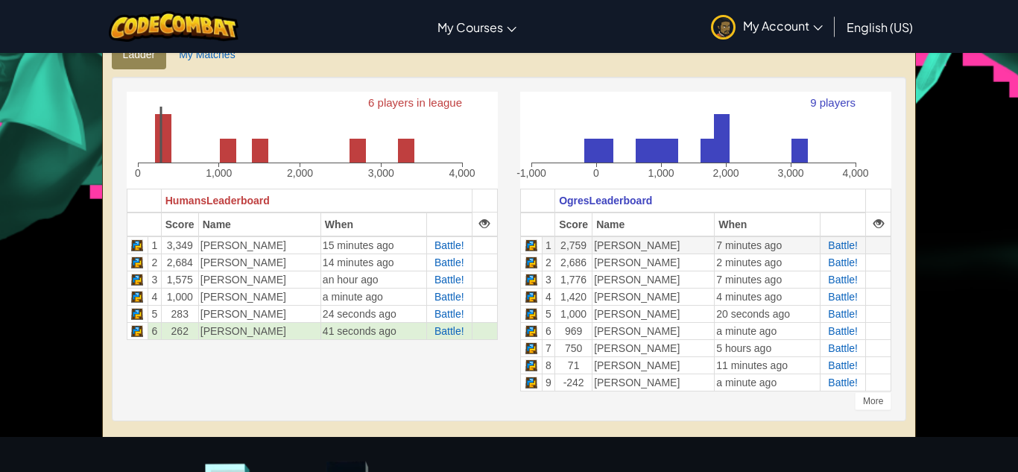
scroll to position [361, 0]
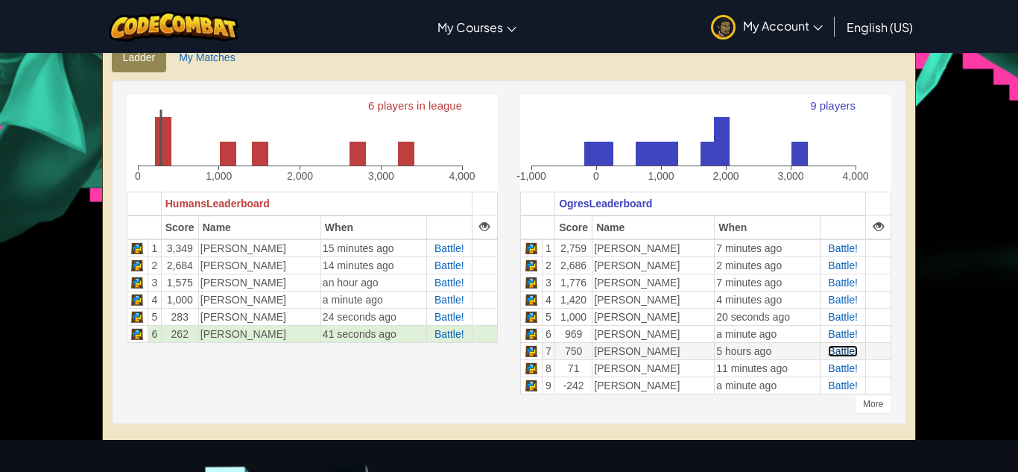
click at [846, 350] on span "Battle!" at bounding box center [843, 351] width 30 height 12
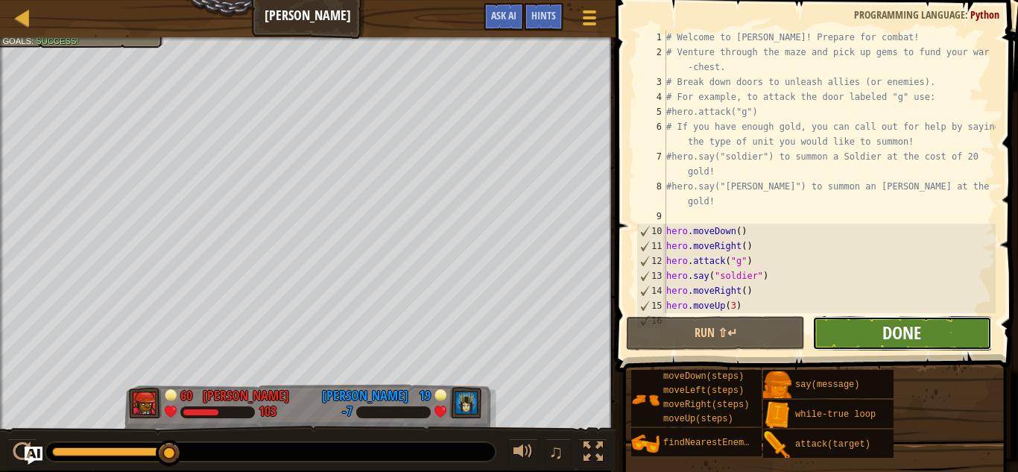
click at [899, 332] on span "Done" at bounding box center [901, 332] width 39 height 24
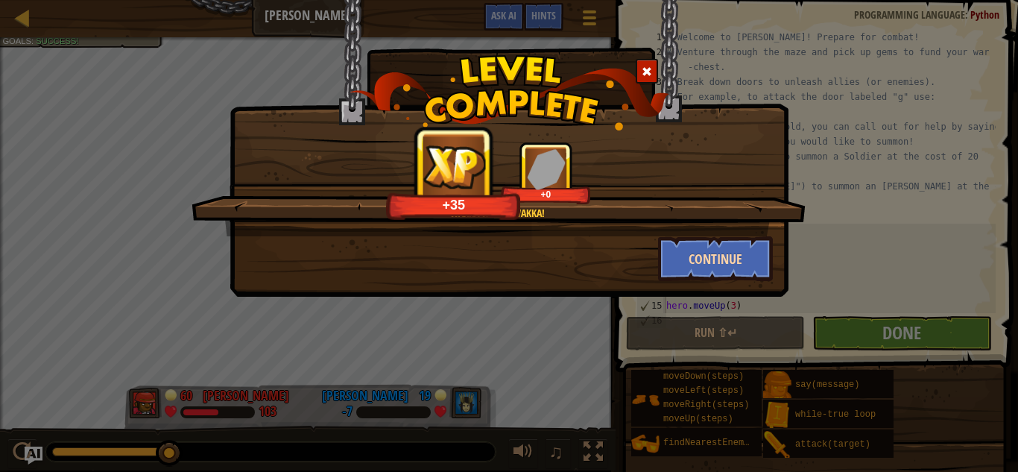
drag, startPoint x: 648, startPoint y: 69, endPoint x: 697, endPoint y: 259, distance: 196.3
click at [697, 222] on div "Wakka wakka wakka! +35 +0 Continue" at bounding box center [509, 110] width 559 height 223
click at [697, 259] on button "Continue" at bounding box center [715, 258] width 115 height 45
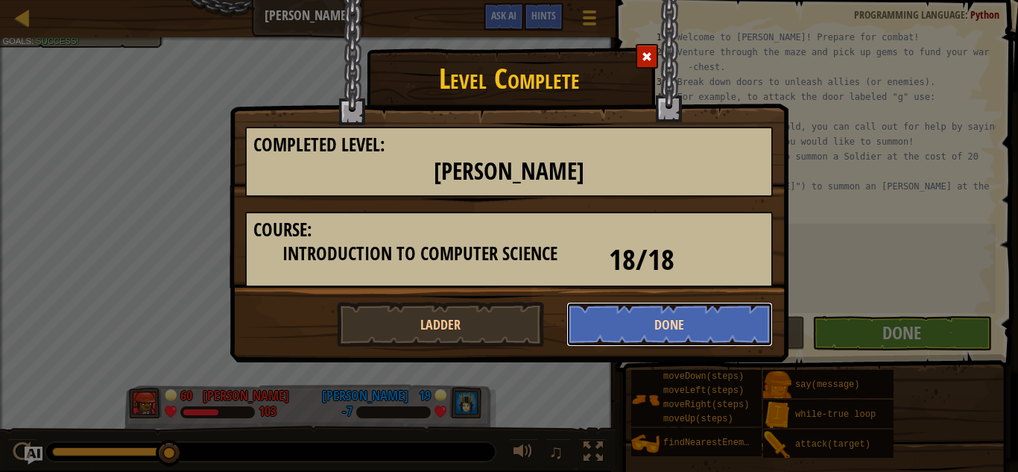
click at [620, 330] on button "Done" at bounding box center [669, 324] width 207 height 45
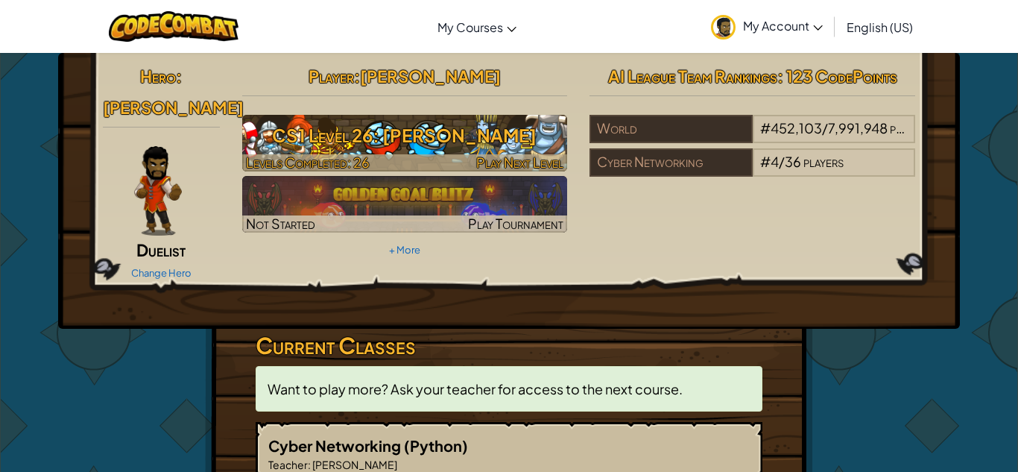
click at [417, 160] on div at bounding box center [405, 162] width 326 height 17
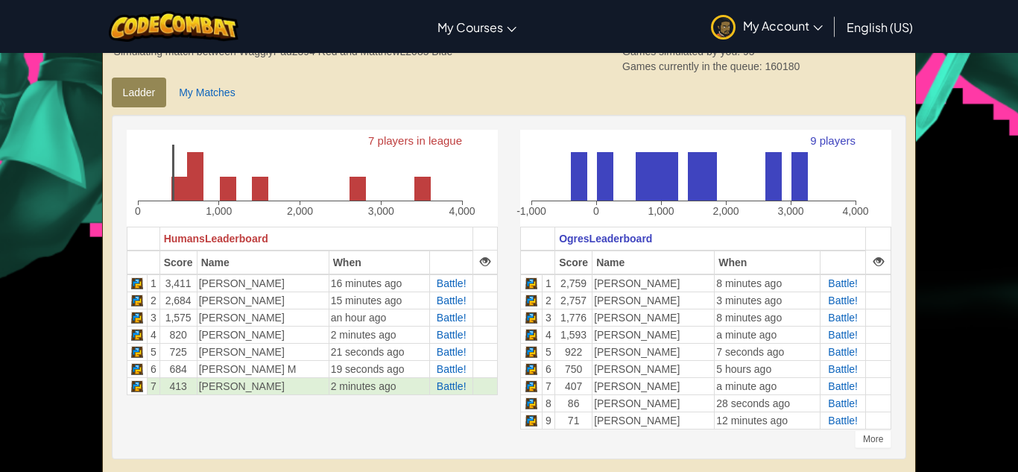
scroll to position [329, 0]
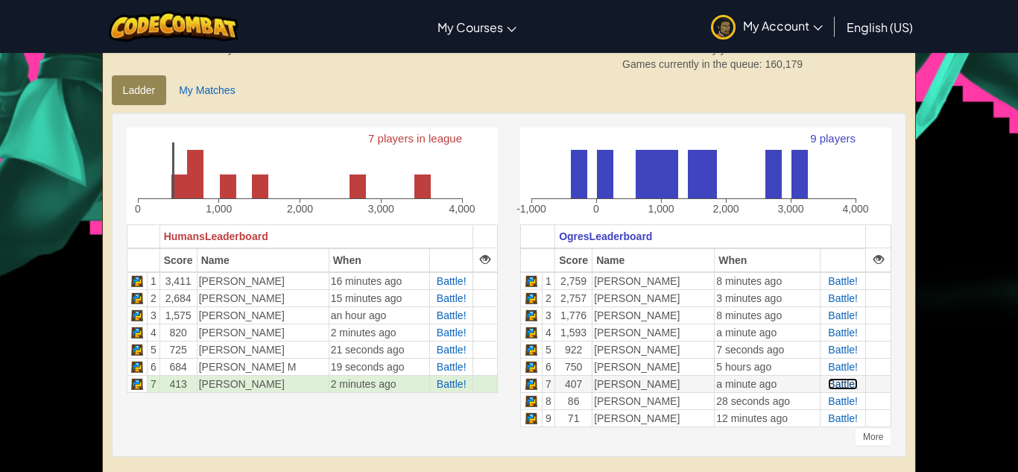
click at [833, 379] on span "Battle!" at bounding box center [843, 384] width 30 height 12
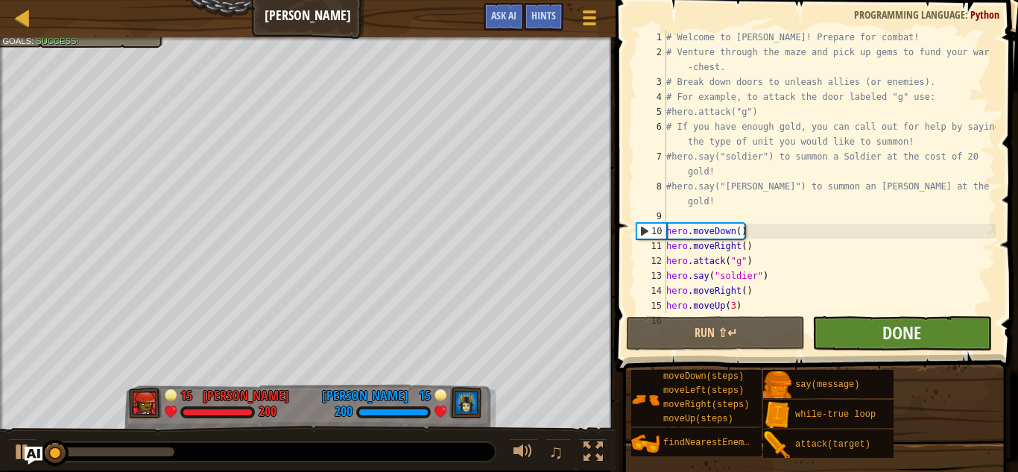
click at [874, 262] on div "# Welcome to [PERSON_NAME]! Prepare for combat! # Venture through the maze and …" at bounding box center [829, 186] width 332 height 313
type textarea "hero.attack("g")"
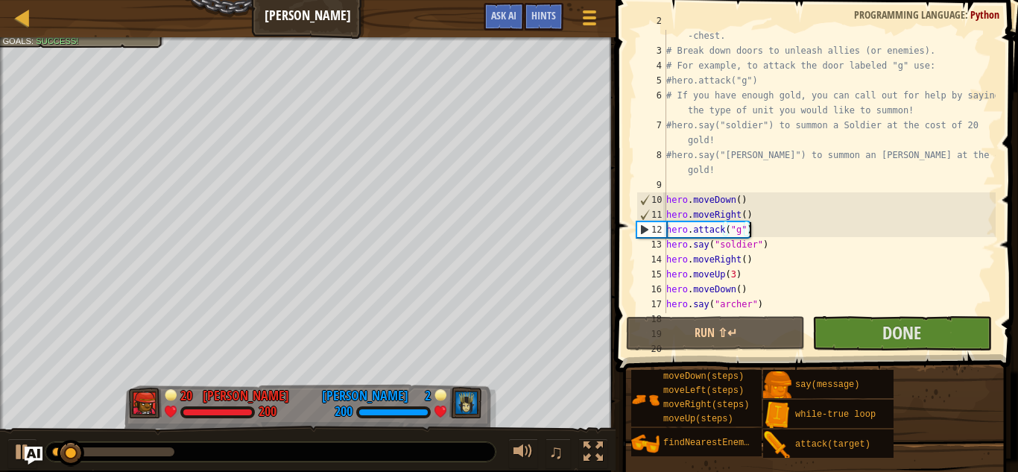
scroll to position [23, 0]
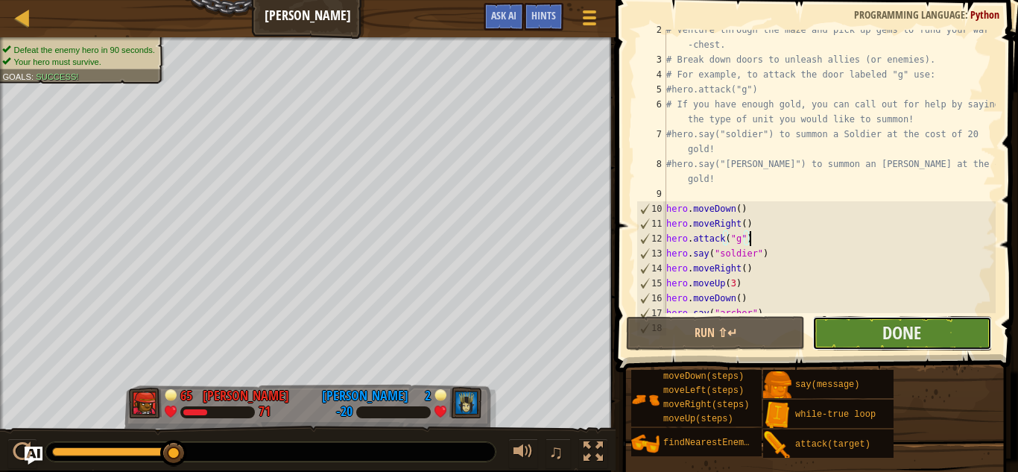
click at [830, 329] on button "Done" at bounding box center [901, 333] width 179 height 34
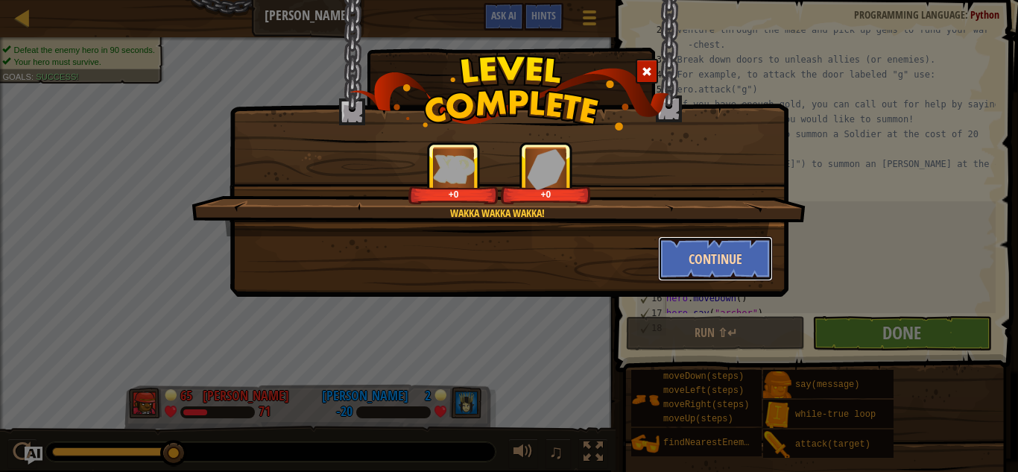
click at [700, 256] on button "Continue" at bounding box center [715, 258] width 115 height 45
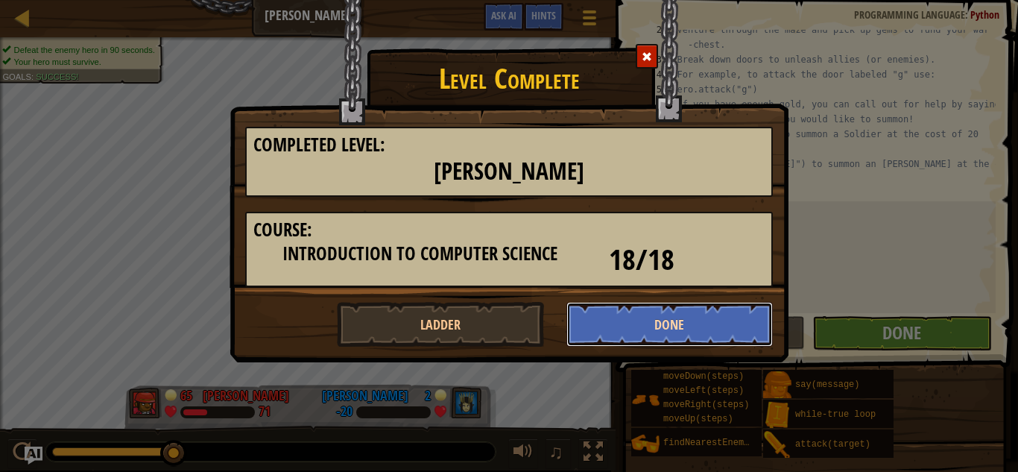
click at [629, 334] on button "Done" at bounding box center [669, 324] width 207 height 45
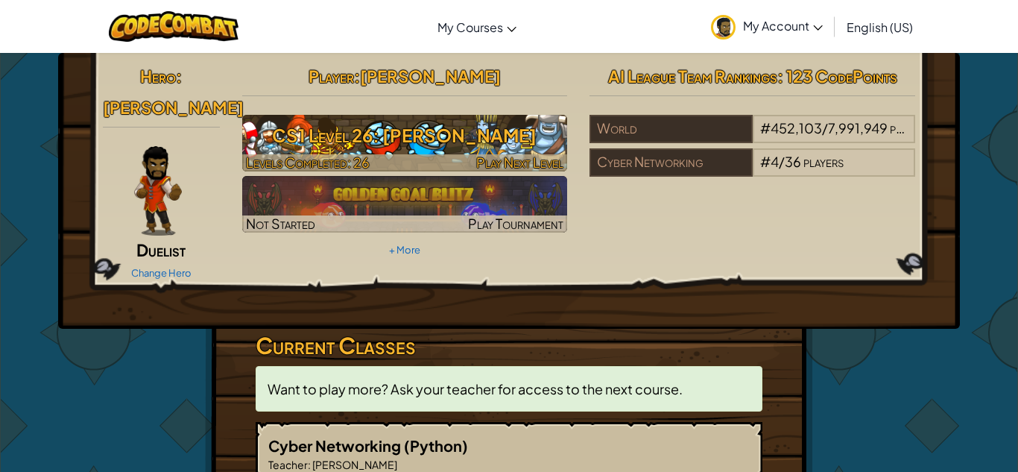
click at [423, 143] on h3 "CS1 Level 26: [PERSON_NAME]" at bounding box center [405, 135] width 326 height 34
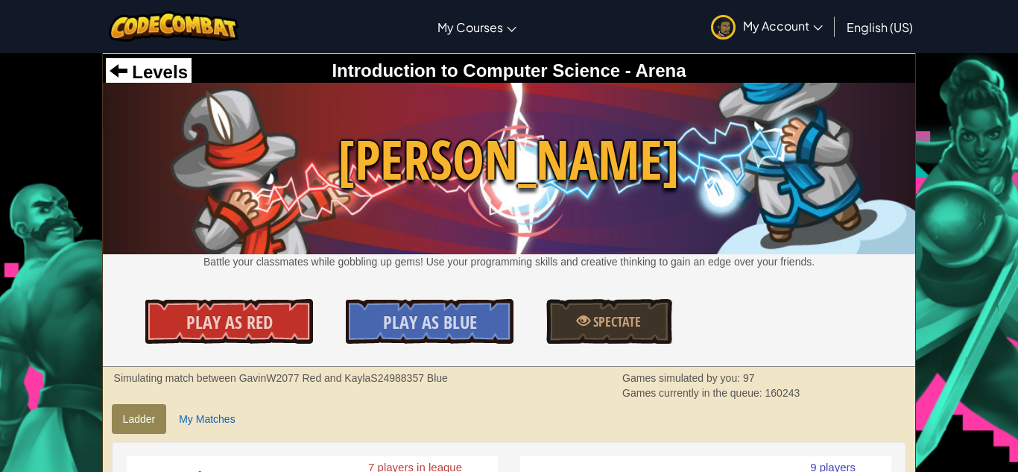
scroll to position [371, 0]
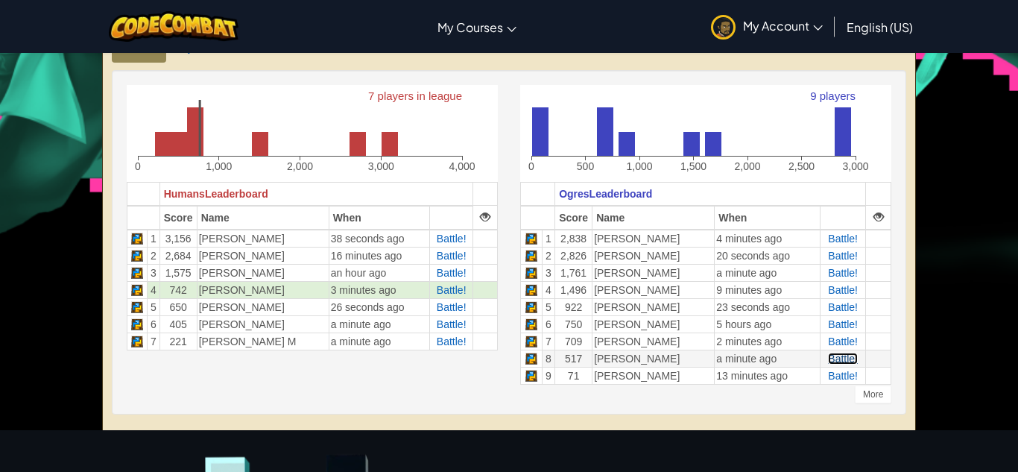
click at [835, 358] on span "Battle!" at bounding box center [843, 358] width 30 height 12
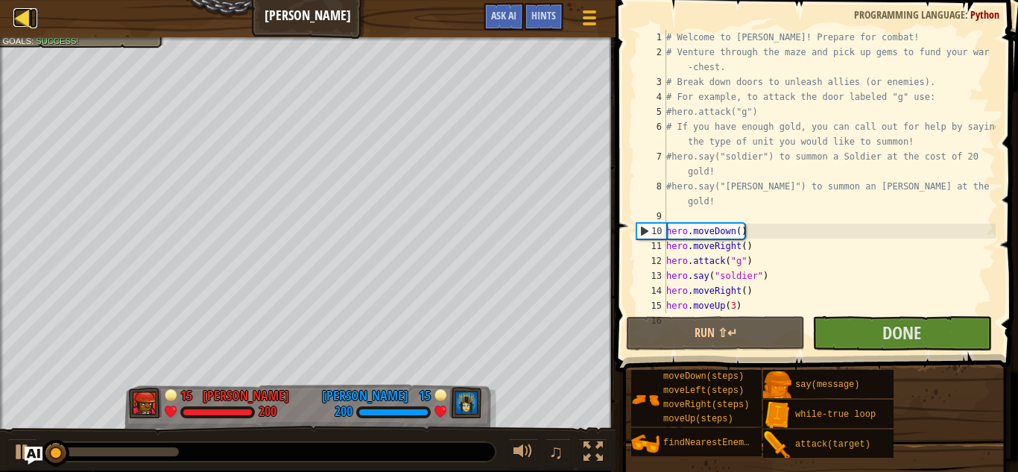
click at [22, 22] on div at bounding box center [22, 17] width 19 height 19
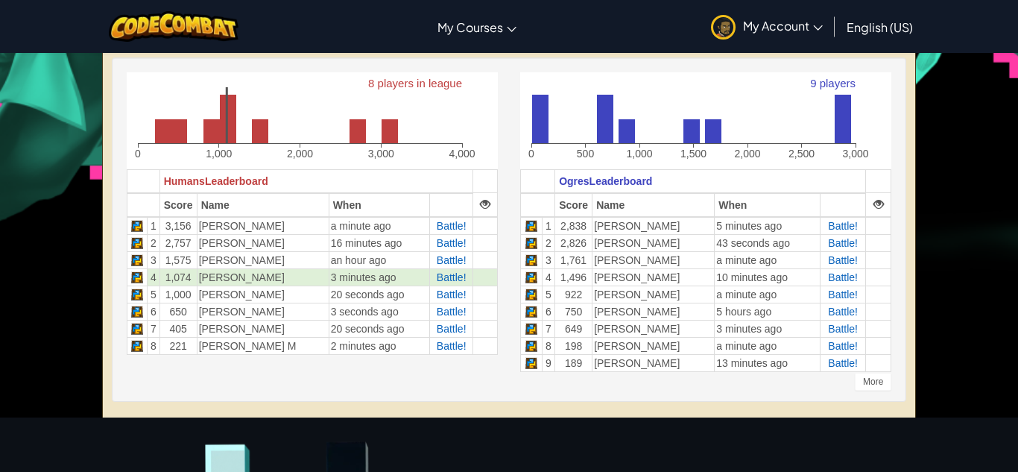
scroll to position [385, 0]
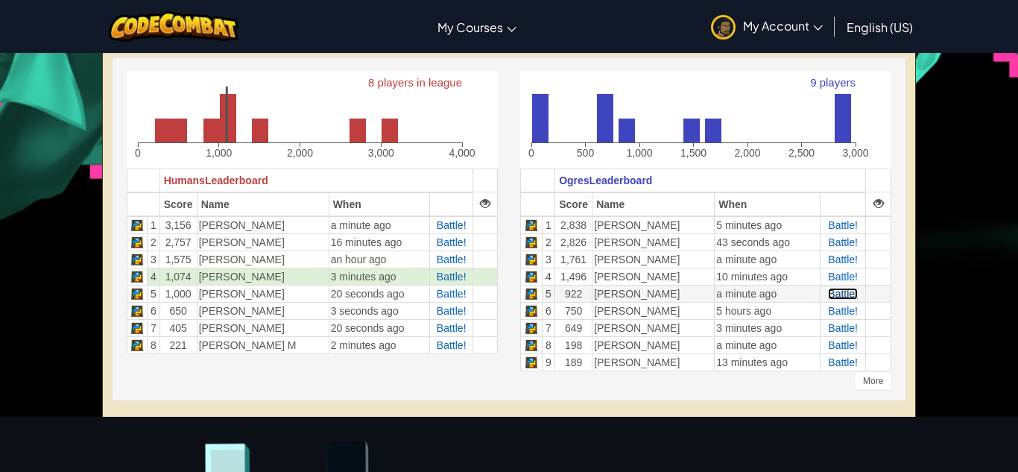
click at [835, 291] on span "Battle!" at bounding box center [843, 294] width 30 height 12
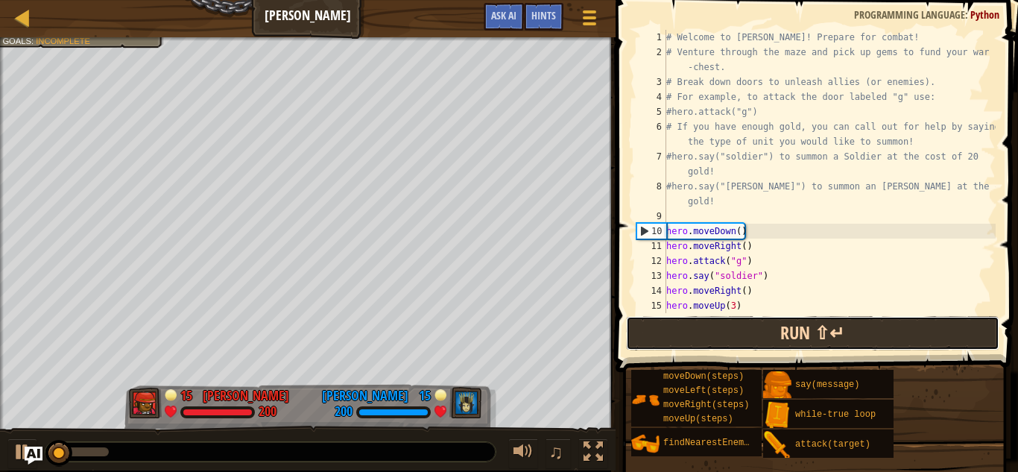
click at [725, 339] on button "Run ⇧↵" at bounding box center [812, 333] width 373 height 34
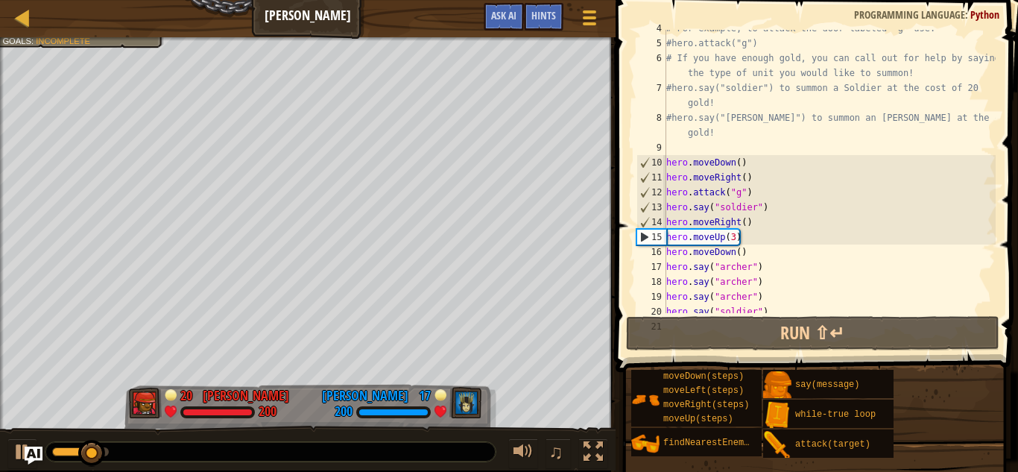
scroll to position [74, 0]
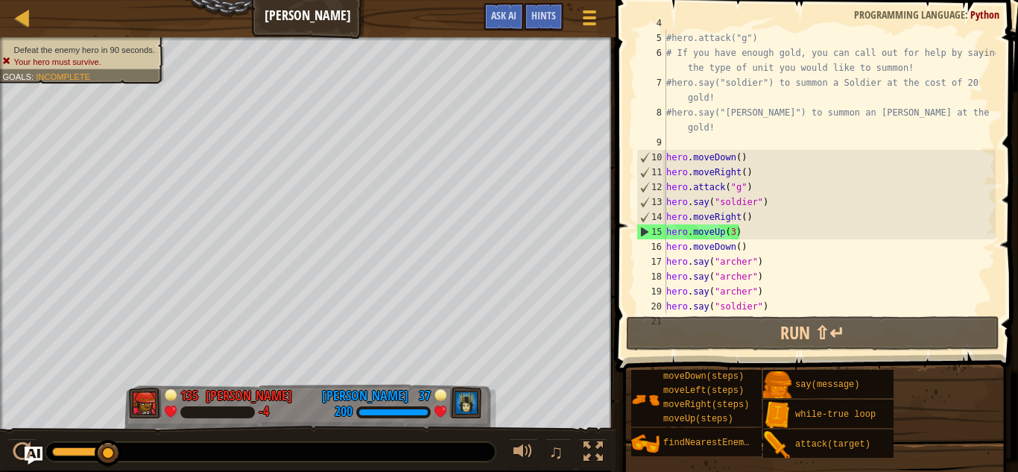
click at [733, 231] on div "# For example, to attack the door labeled "g" use: #hero.attack("g") # If you h…" at bounding box center [829, 172] width 332 height 313
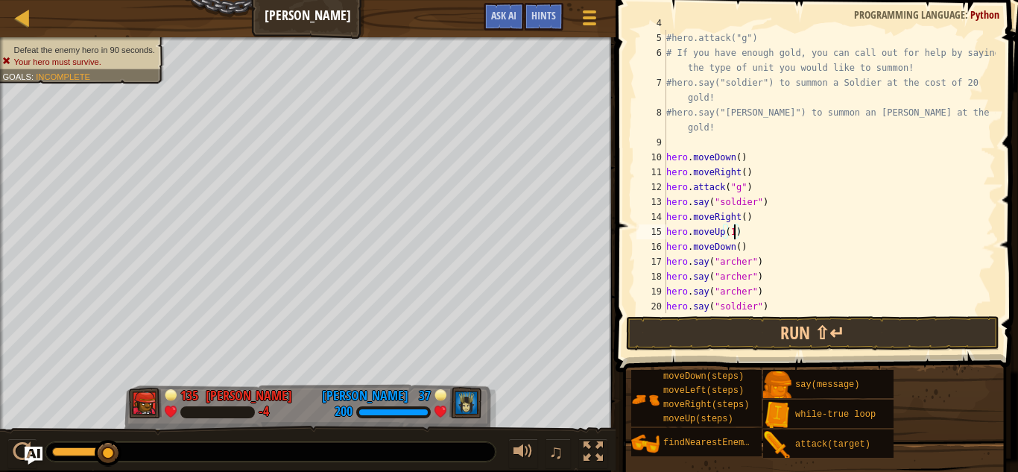
type textarea "hero.moveUp()"
click at [737, 227] on div "# For example, to attack the door labeled "g" use: #hero.attack("g") # If you h…" at bounding box center [829, 172] width 332 height 313
type textarea "s"
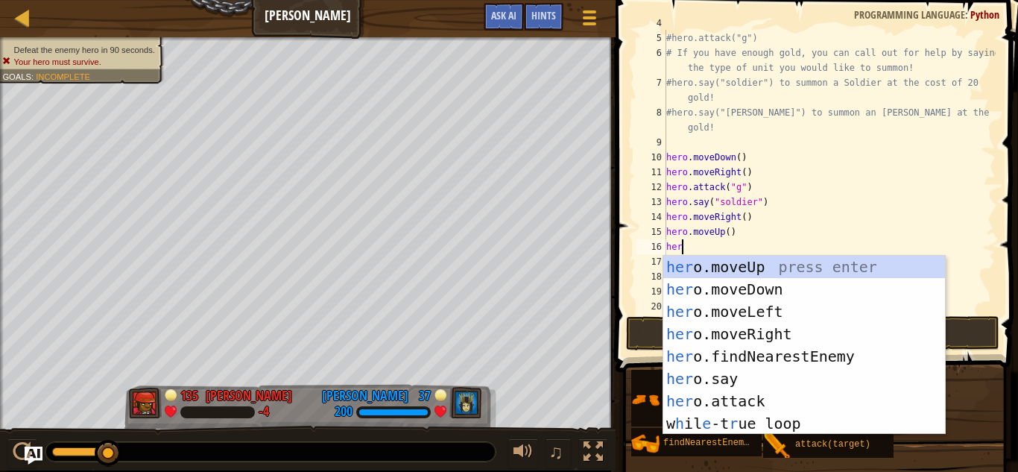
scroll to position [7, 1]
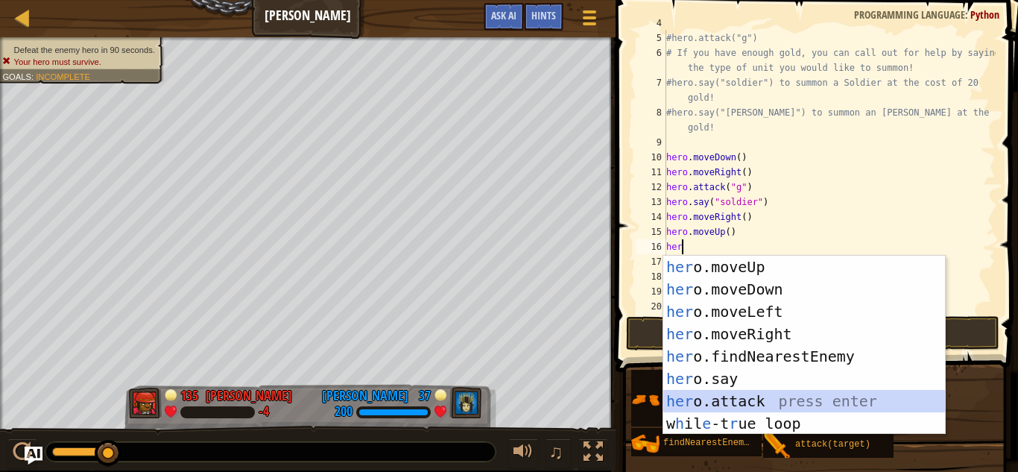
click at [785, 405] on div "her o.moveUp press enter her o.moveDown press enter her o.moveLeft press enter …" at bounding box center [804, 368] width 282 height 224
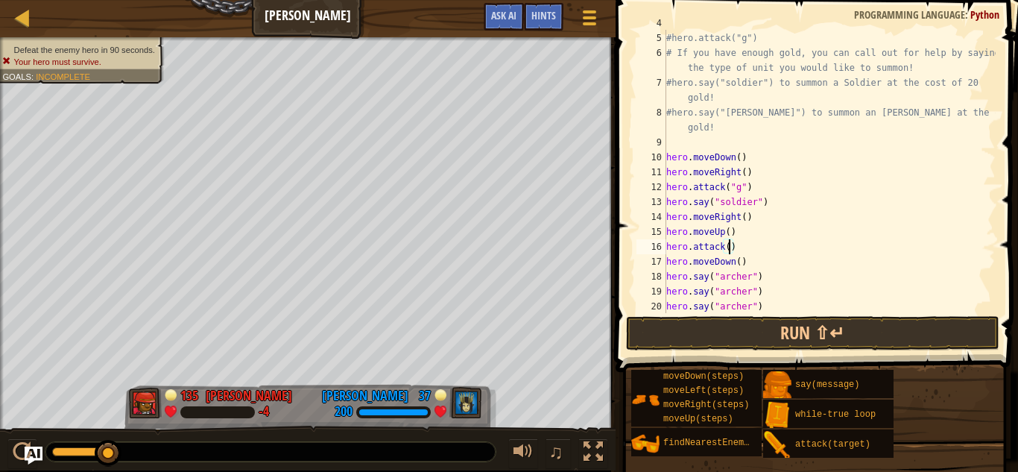
click at [680, 250] on div "# For example, to attack the door labeled "g" use: #hero.attack("g") # If you h…" at bounding box center [829, 172] width 332 height 313
click at [737, 247] on div "# For example, to attack the door labeled "g" use: #hero.attack("g") # If you h…" at bounding box center [829, 172] width 332 height 313
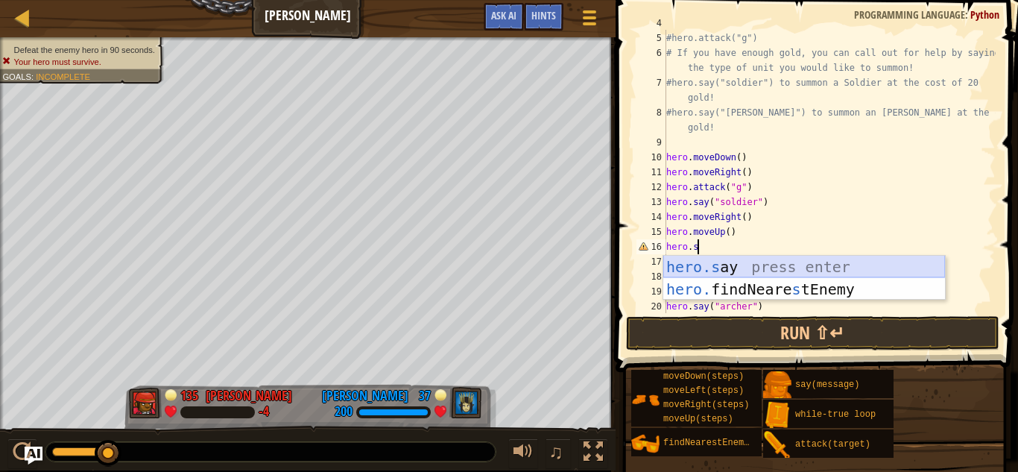
click at [752, 266] on div "hero.s ay press enter hero. findNeare s tEnemy press enter" at bounding box center [804, 300] width 282 height 89
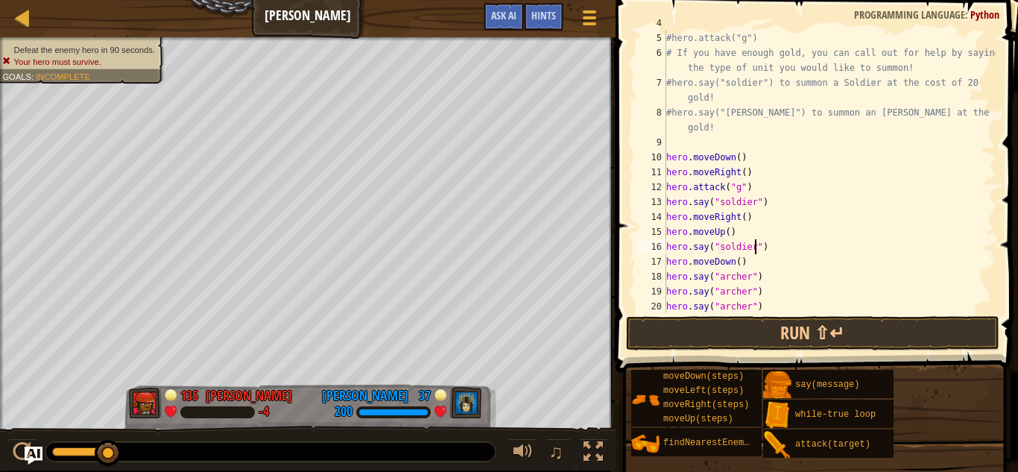
scroll to position [7, 13]
click at [721, 246] on div "# For example, to attack the door labeled "g" use: #hero.attack("g") # If you h…" at bounding box center [829, 172] width 332 height 313
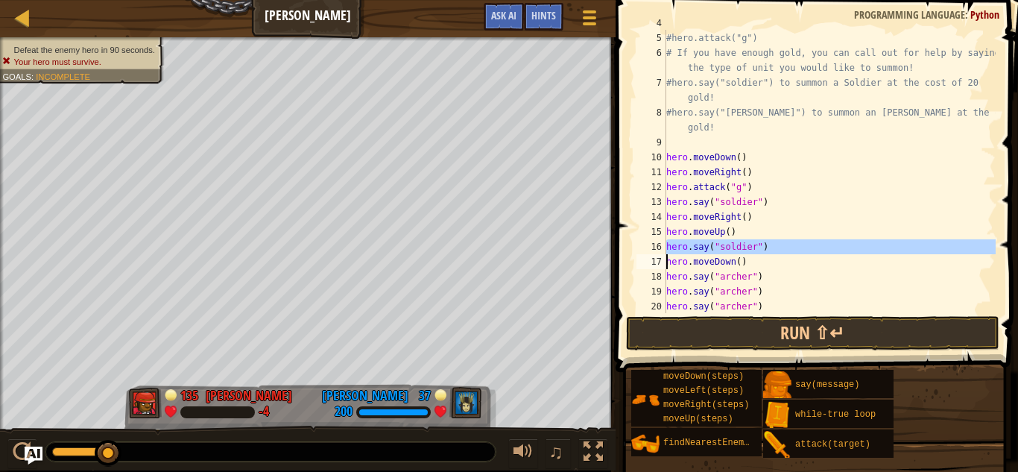
click at [721, 246] on div "# For example, to attack the door labeled "g" use: #hero.attack("g") # If you h…" at bounding box center [829, 171] width 332 height 283
click at [721, 246] on div "# For example, to attack the door labeled "g" use: #hero.attack("g") # If you h…" at bounding box center [829, 172] width 332 height 313
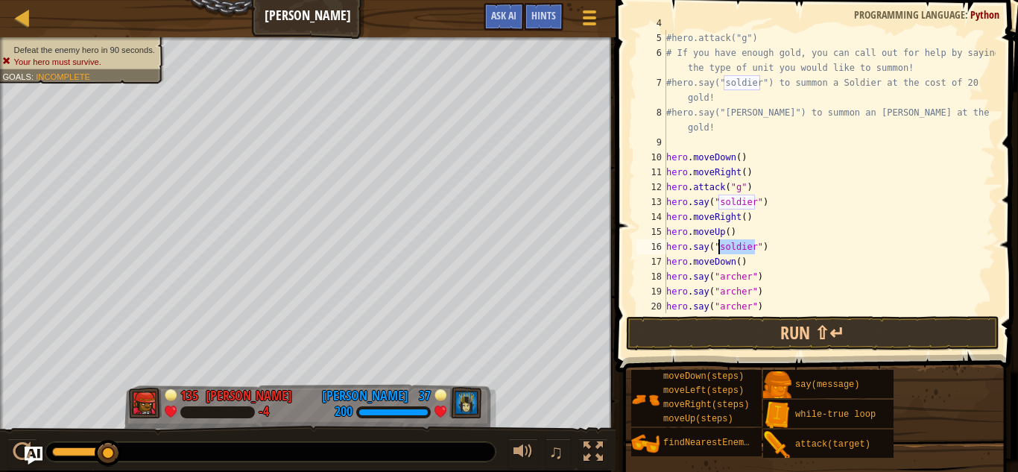
click at [721, 246] on div "# For example, to attack the door labeled "g" use: #hero.attack("g") # If you h…" at bounding box center [829, 172] width 332 height 313
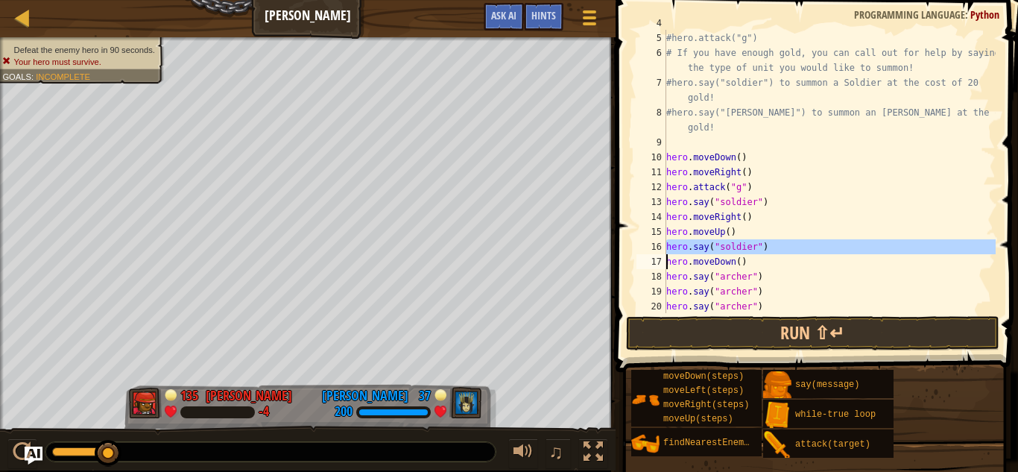
click at [782, 244] on div "# For example, to attack the door labeled "g" use: #hero.attack("g") # If you h…" at bounding box center [829, 171] width 332 height 283
type textarea "hero.say("soldier")"
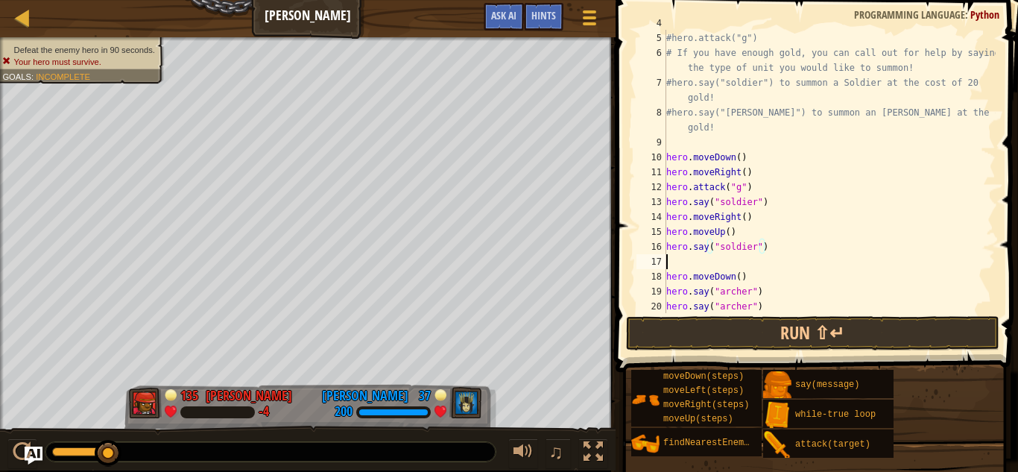
scroll to position [7, 0]
paste textarea "hero.say("soldier")"
type textarea "hero.say("soldier")"
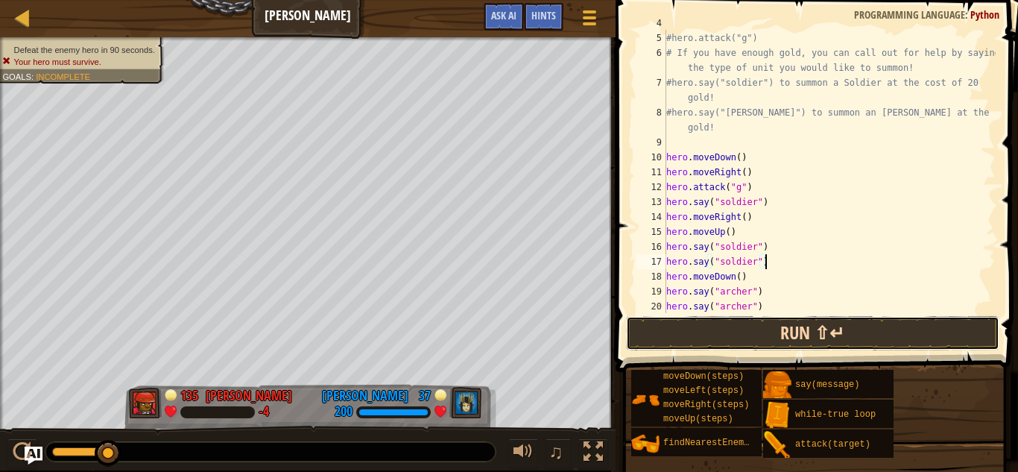
click at [770, 332] on button "Run ⇧↵" at bounding box center [812, 333] width 373 height 34
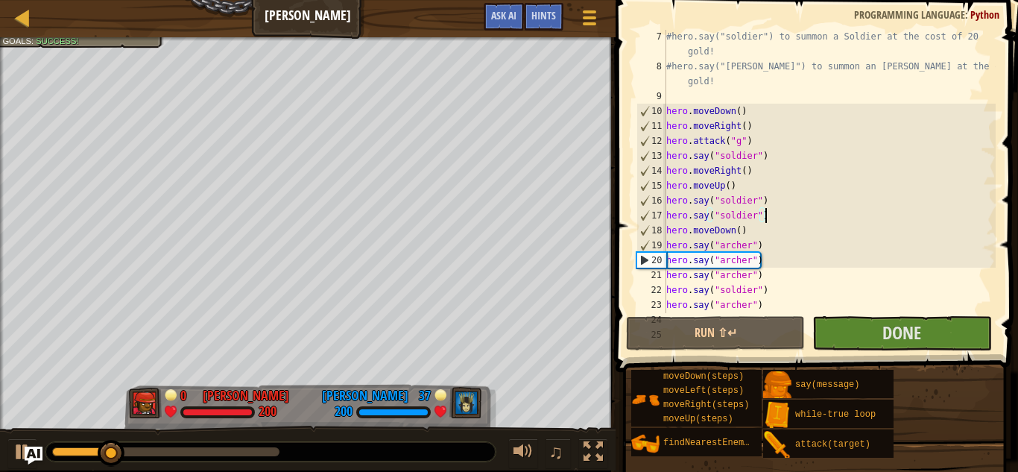
scroll to position [122, 0]
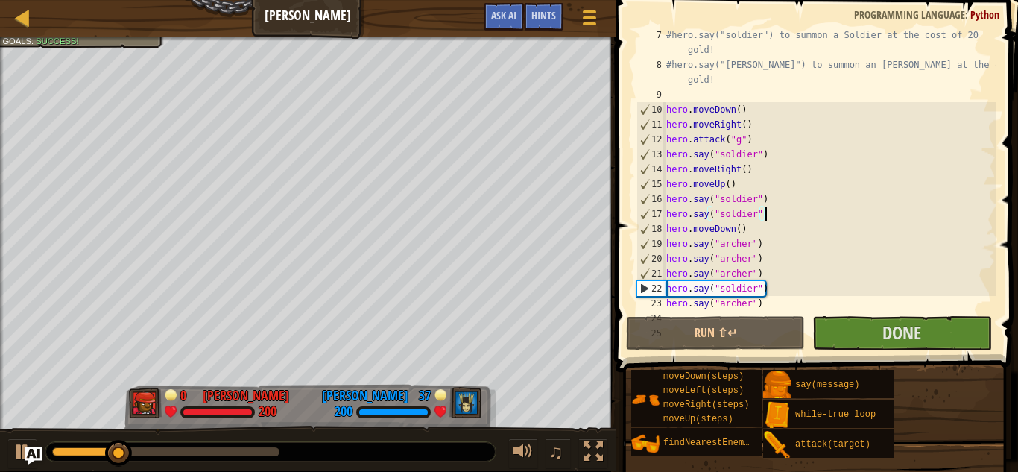
click at [776, 221] on div "#hero.say("soldier") to summon a Soldier at the cost of 20 gold! #hero.say("[PE…" at bounding box center [829, 192] width 332 height 328
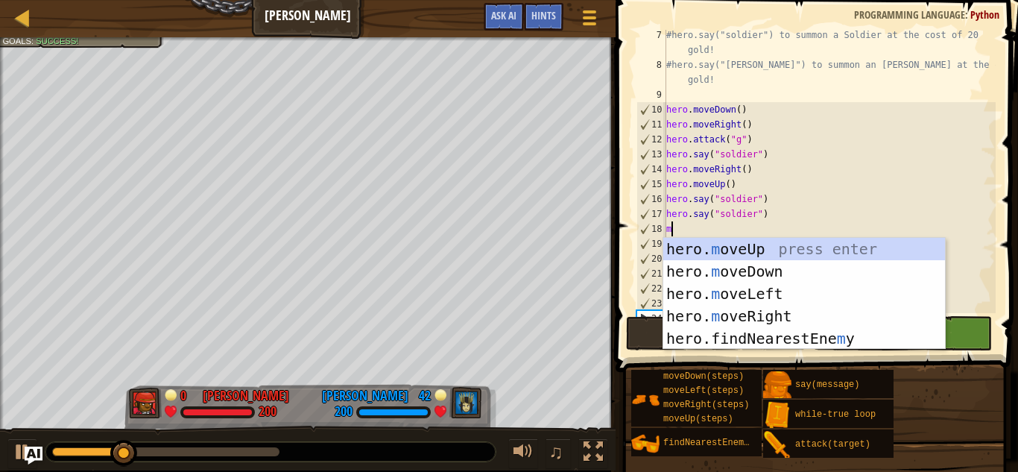
type textarea "mo"
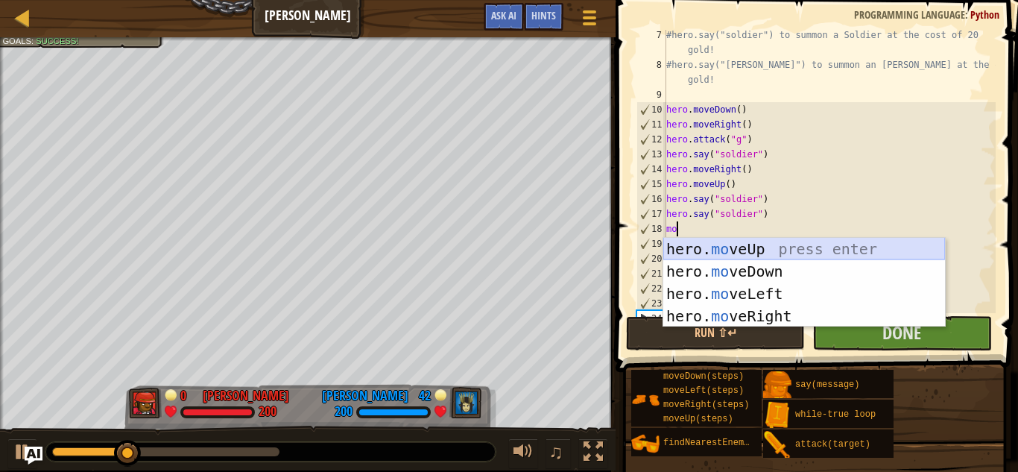
click at [754, 250] on div "hero. mo veUp press enter hero. mo veDown press enter hero. mo veLeft press ent…" at bounding box center [804, 305] width 282 height 134
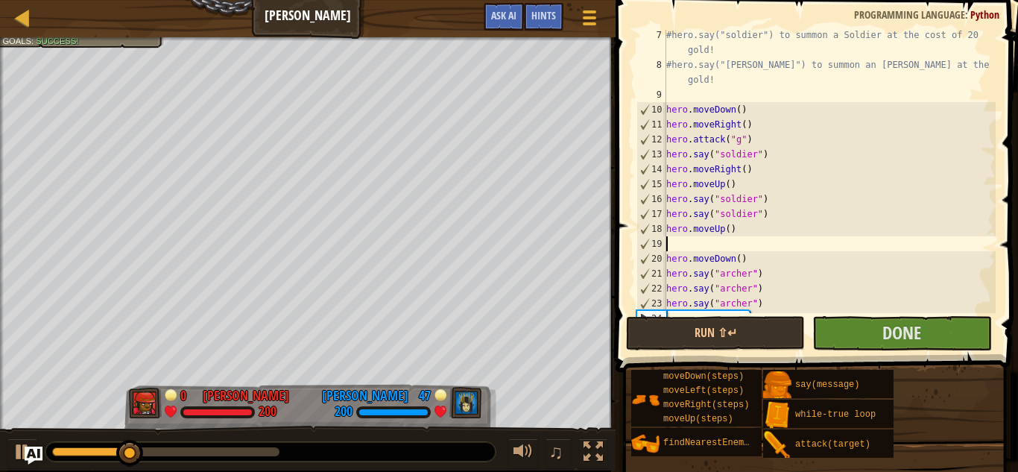
click at [737, 230] on div "#hero.say("soldier") to summon a Soldier at the cost of 20 gold! #hero.say("[PE…" at bounding box center [829, 192] width 332 height 328
type textarea "hero.moveUp()"
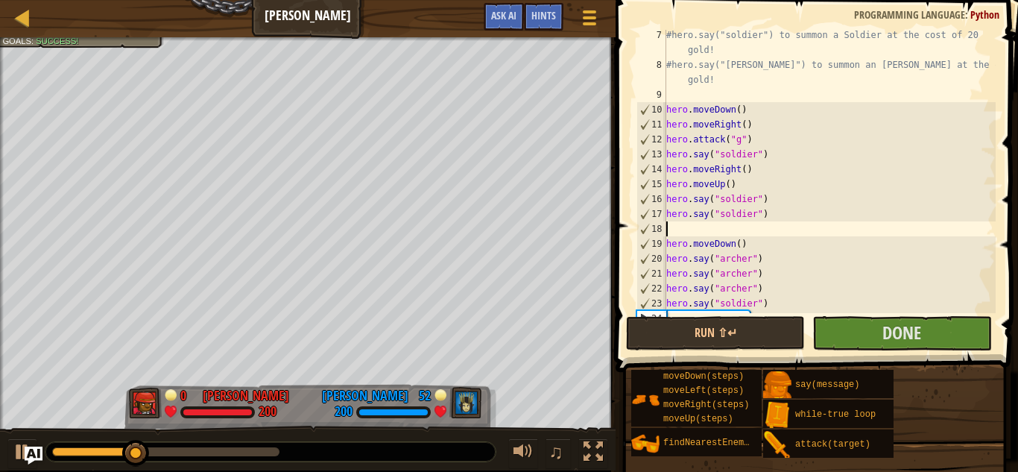
click at [800, 203] on div "#hero.say("soldier") to summon a Soldier at the cost of 20 gold! #hero.say("[PE…" at bounding box center [829, 192] width 332 height 328
type textarea "hero.say("soldier")"
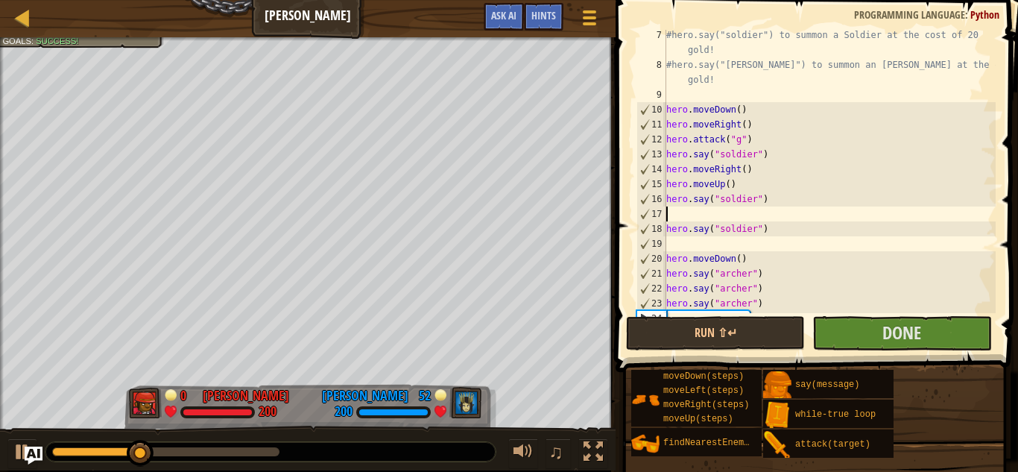
type textarea "m"
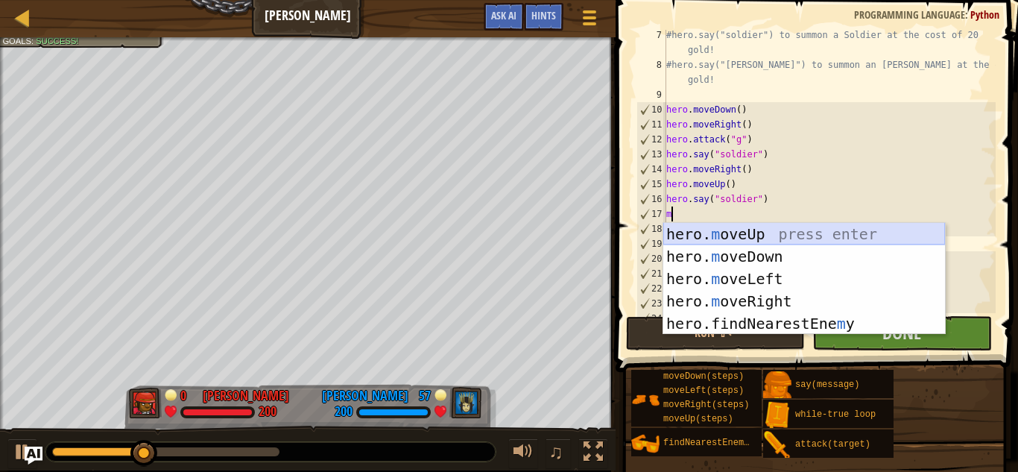
click at [806, 236] on div "hero. m oveUp press enter hero. m oveDown press enter hero. m oveLeft press ent…" at bounding box center [804, 301] width 282 height 156
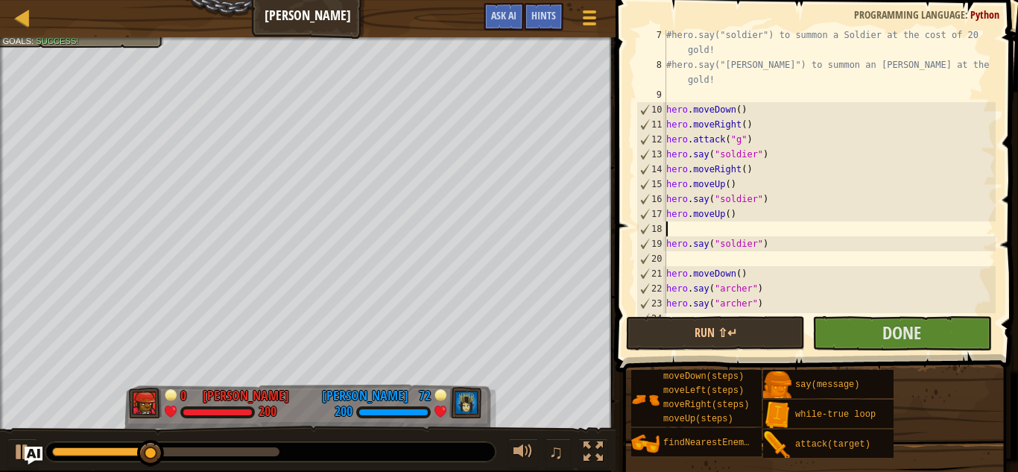
type textarea "hero.moveUp()"
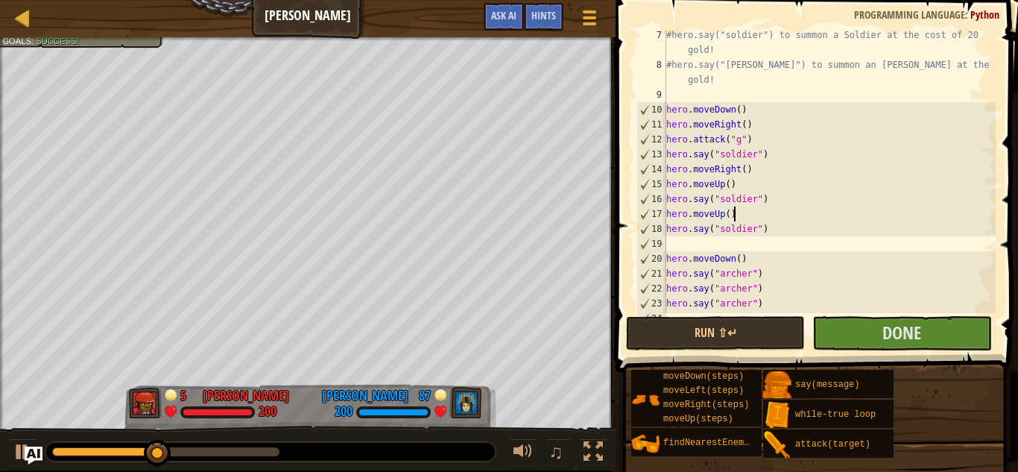
click at [689, 248] on div "#hero.say("soldier") to summon a Soldier at the cost of 20 gold! #hero.say("[PE…" at bounding box center [829, 192] width 332 height 328
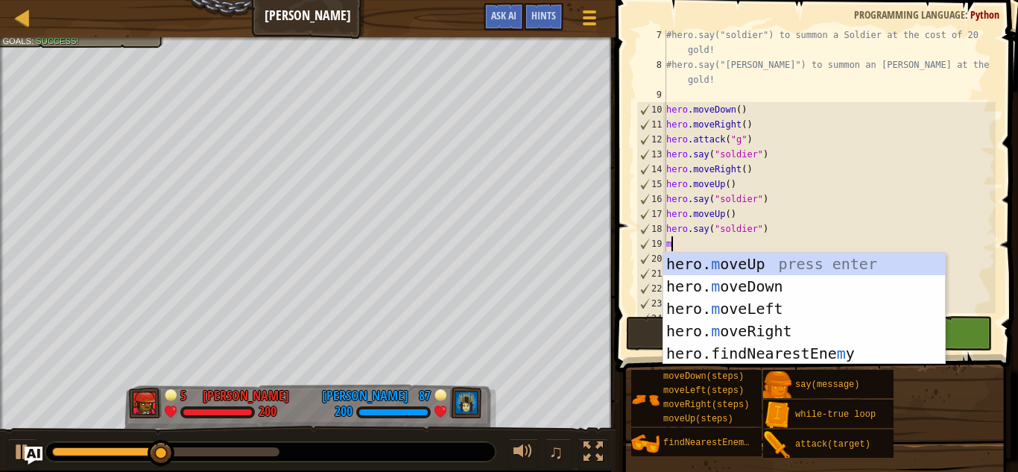
type textarea "mo"
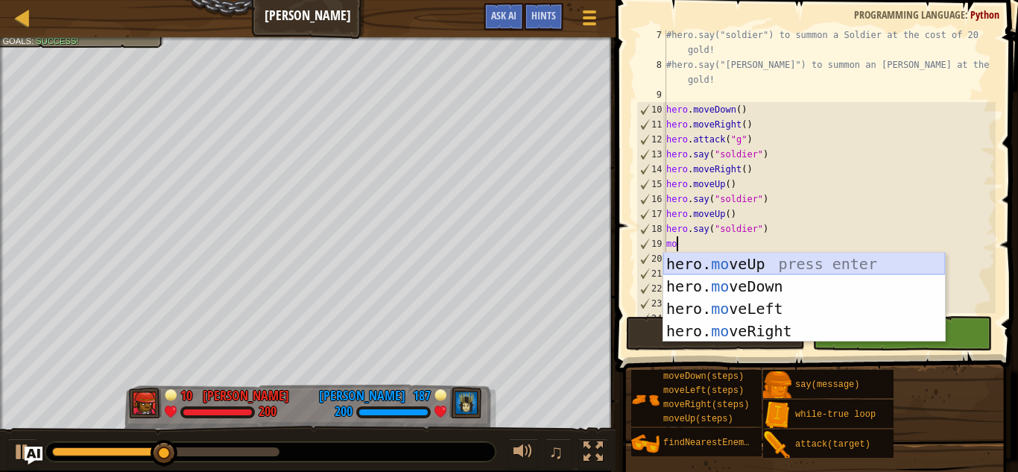
click at [711, 266] on div "hero. mo veUp press enter hero. mo veDown press enter hero. mo veLeft press ent…" at bounding box center [804, 320] width 282 height 134
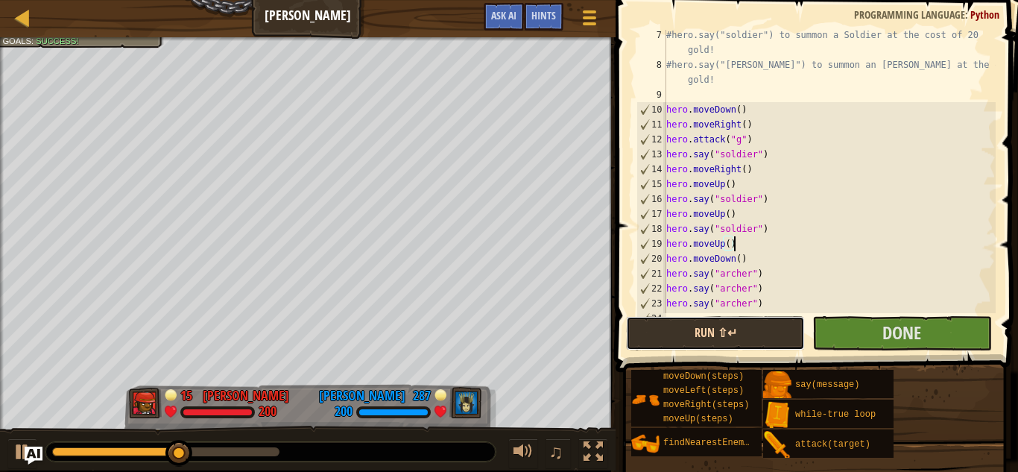
click at [724, 332] on button "Run ⇧↵" at bounding box center [715, 333] width 179 height 34
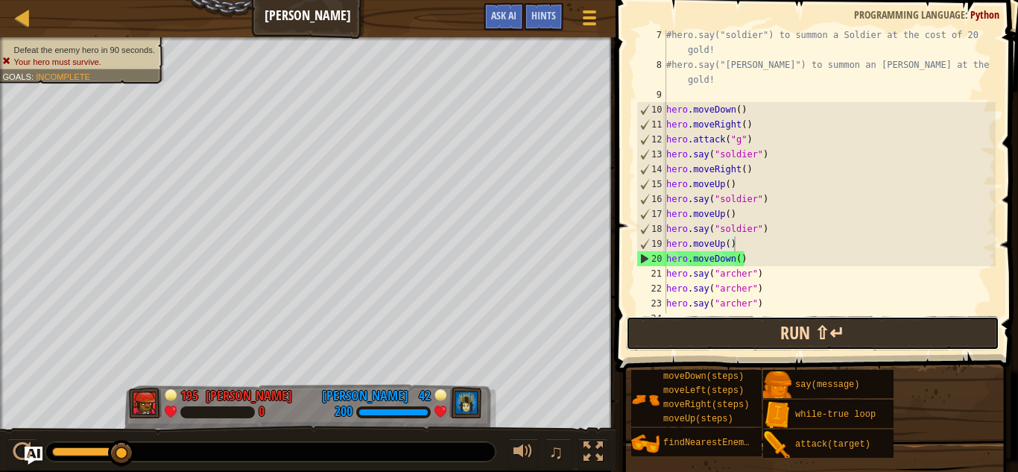
click at [711, 323] on button "Run ⇧↵" at bounding box center [812, 333] width 373 height 34
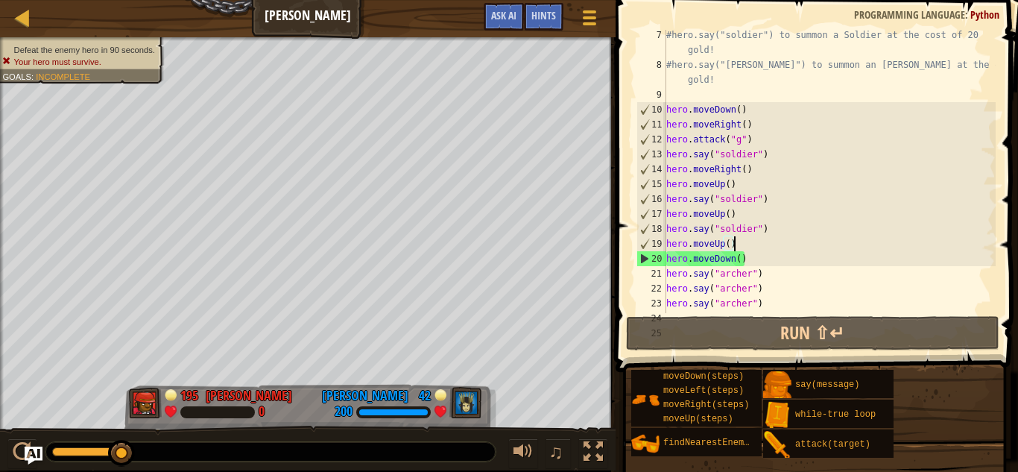
click at [730, 197] on div "#hero.say("soldier") to summon a Soldier at the cost of 20 gold! #hero.say("[PE…" at bounding box center [829, 192] width 332 height 328
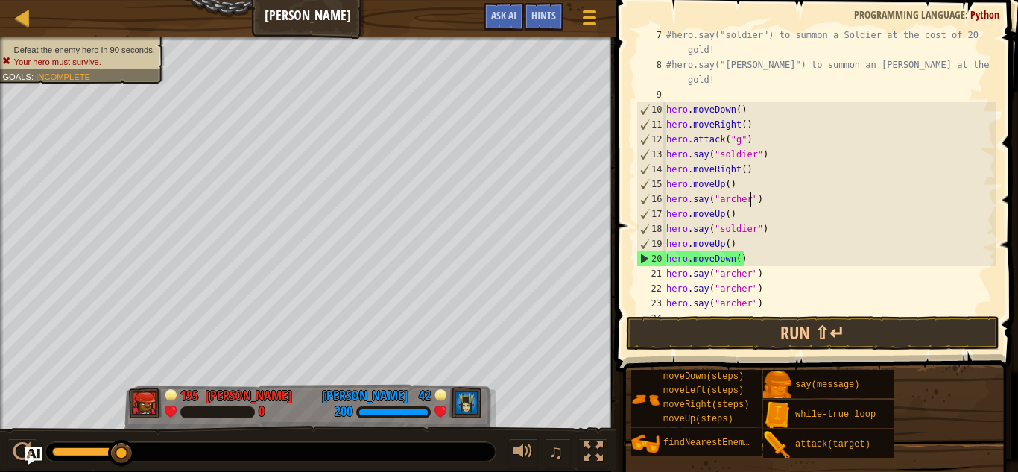
scroll to position [7, 12]
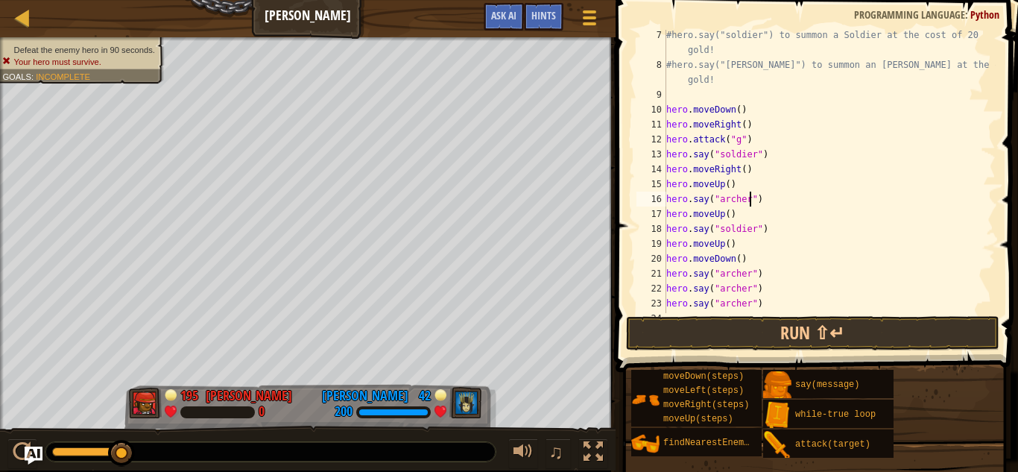
click at [727, 155] on div "#hero.say("soldier") to summon a Soldier at the cost of 20 gold! #hero.say("[PE…" at bounding box center [829, 192] width 332 height 328
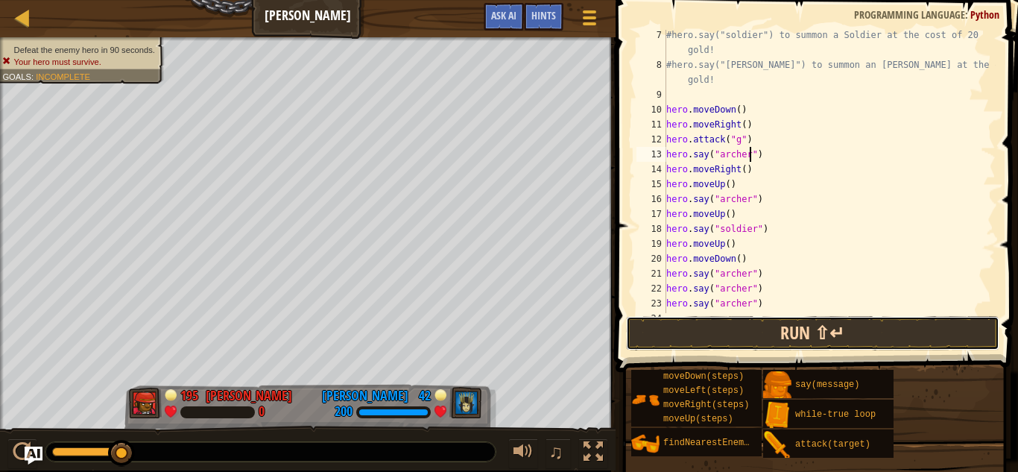
click at [779, 326] on button "Run ⇧↵" at bounding box center [812, 333] width 373 height 34
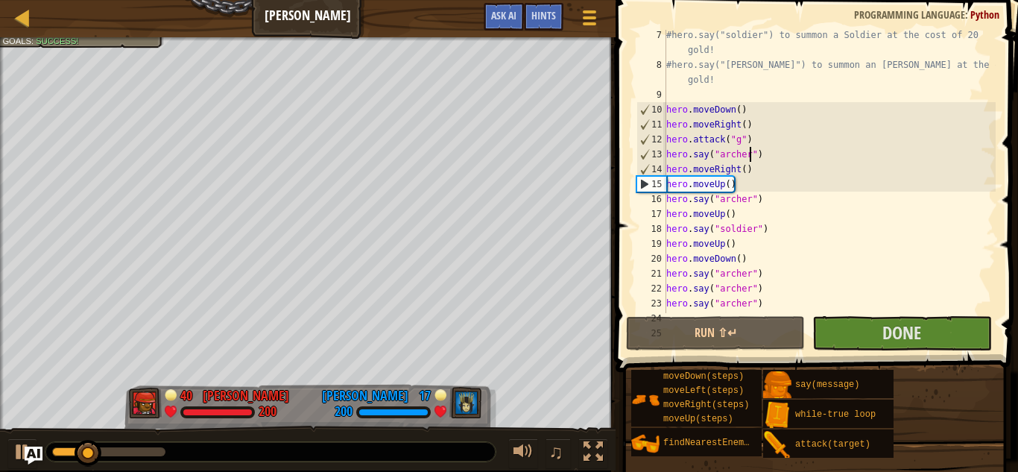
click at [744, 154] on div "#hero.say("soldier") to summon a Soldier at the cost of 20 gold! #hero.say("[PE…" at bounding box center [829, 192] width 332 height 328
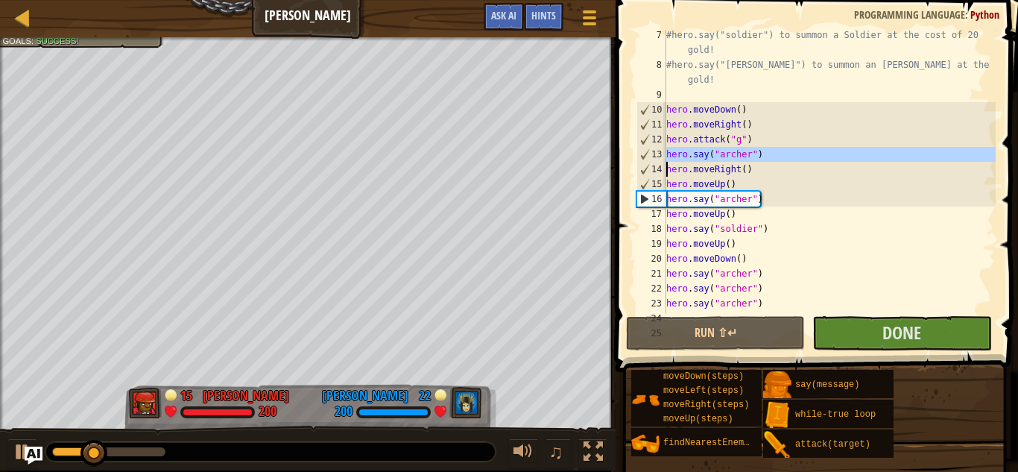
type textarea "hero.moveRight()"
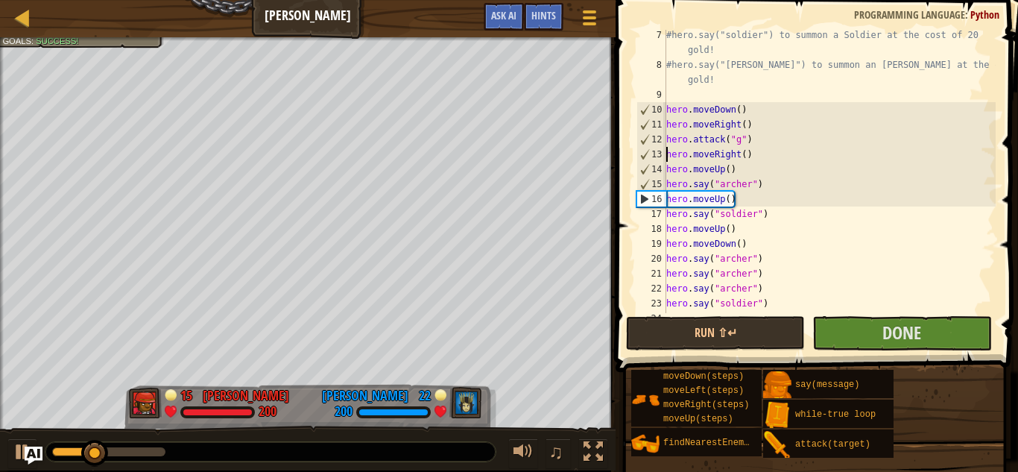
scroll to position [7, 11]
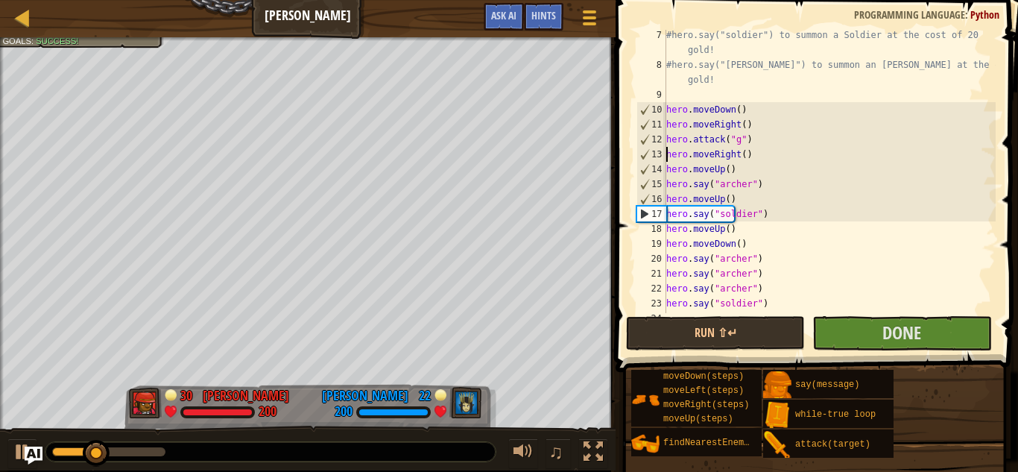
click at [785, 157] on div "#hero.say("soldier") to summon a Soldier at the cost of 20 gold! #hero.say("[PE…" at bounding box center [829, 192] width 332 height 328
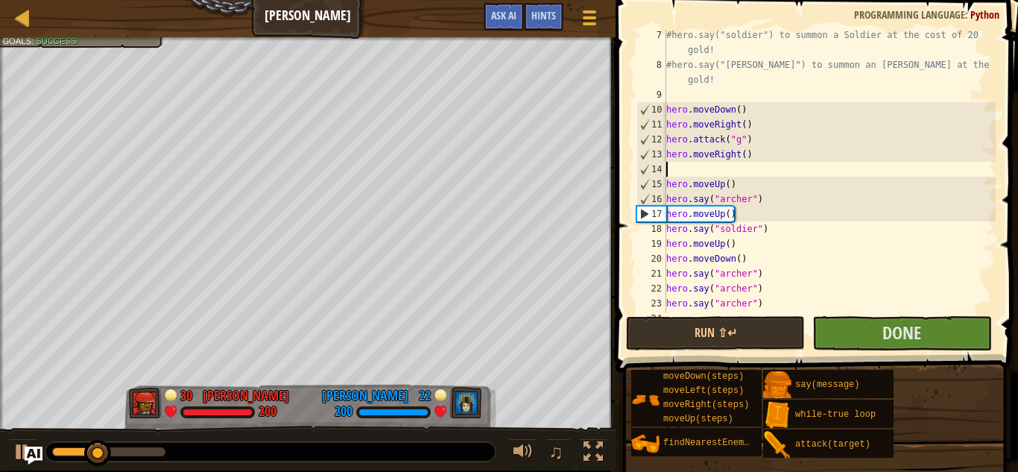
scroll to position [7, 0]
paste textarea "hero.say("archer")"
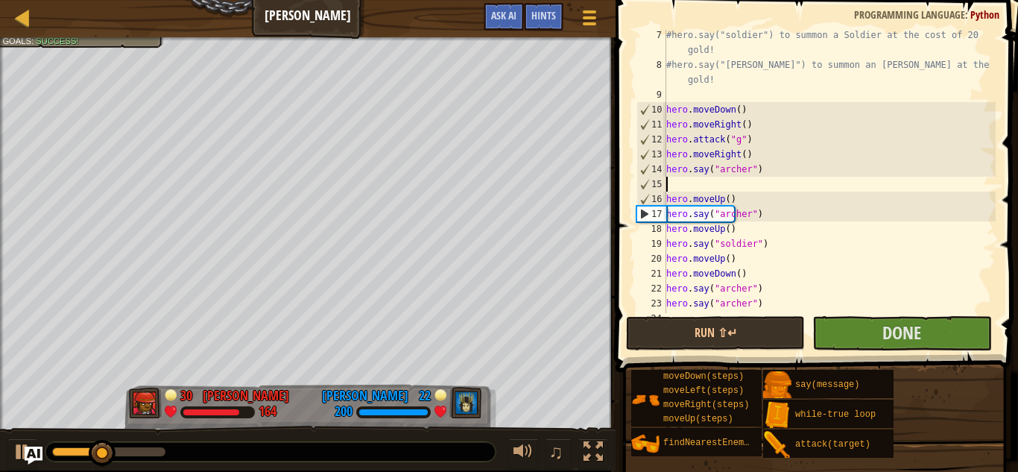
type textarea "hero.say("archer")"
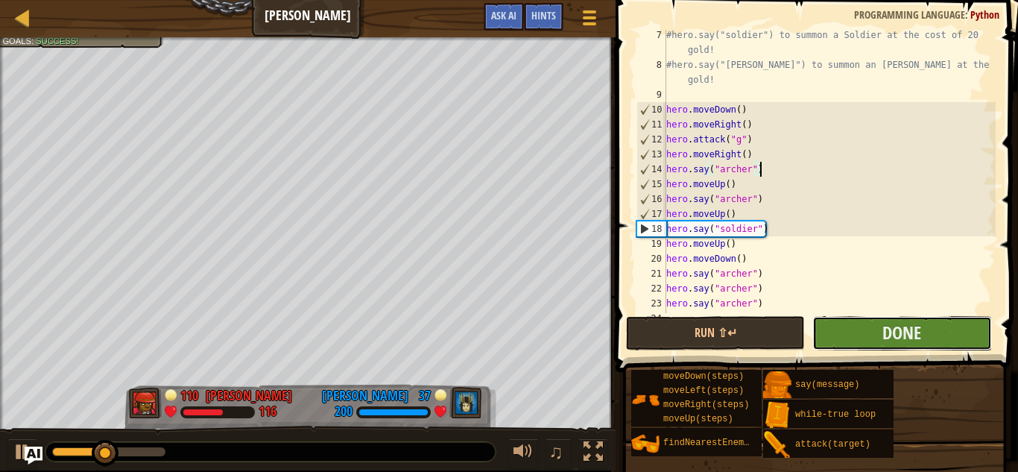
click at [851, 332] on button "Done" at bounding box center [901, 333] width 179 height 34
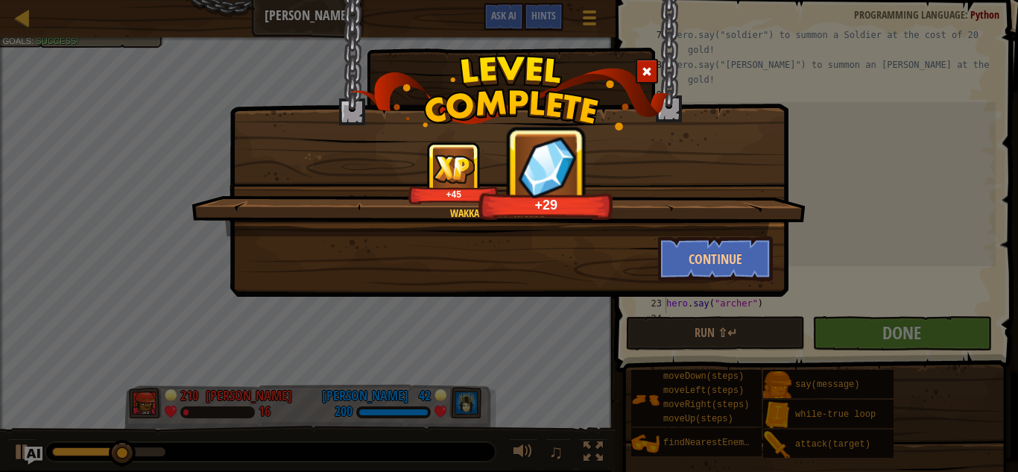
click at [645, 75] on span at bounding box center [647, 71] width 10 height 10
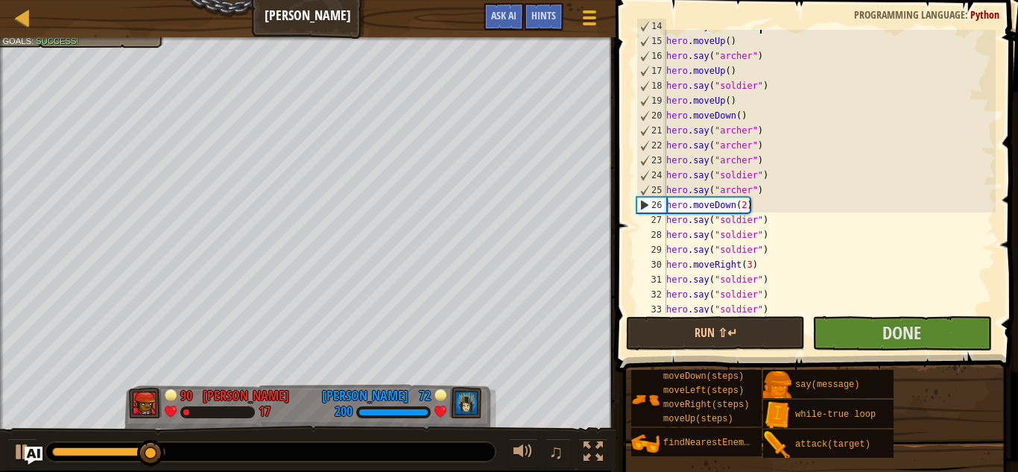
scroll to position [266, 0]
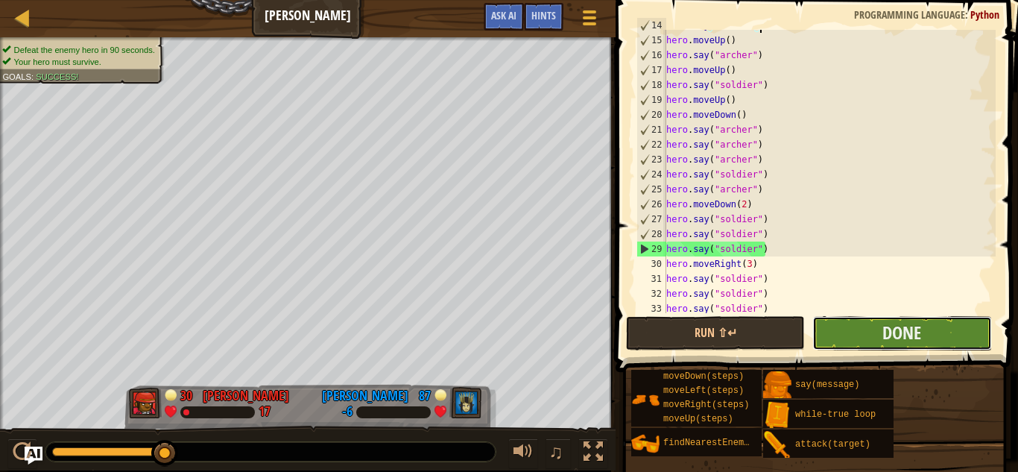
click at [864, 340] on button "Done" at bounding box center [901, 333] width 179 height 34
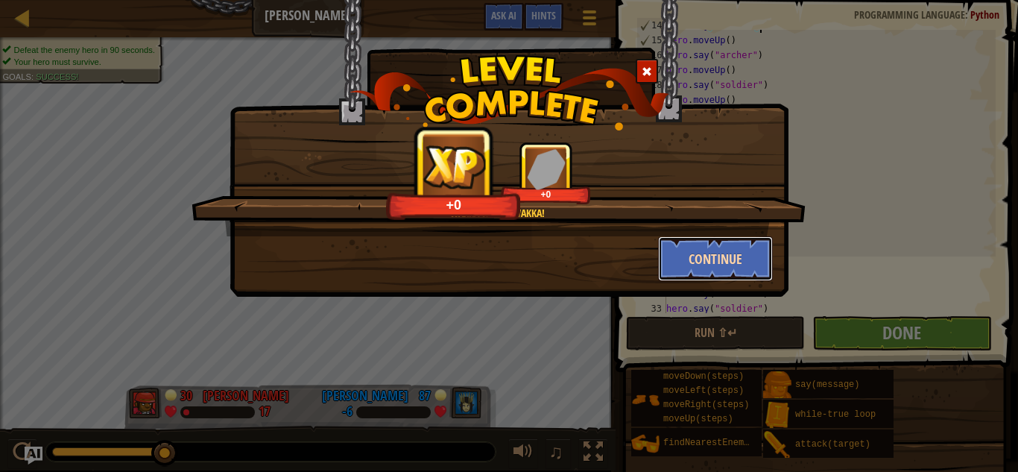
click at [709, 265] on button "Continue" at bounding box center [715, 258] width 115 height 45
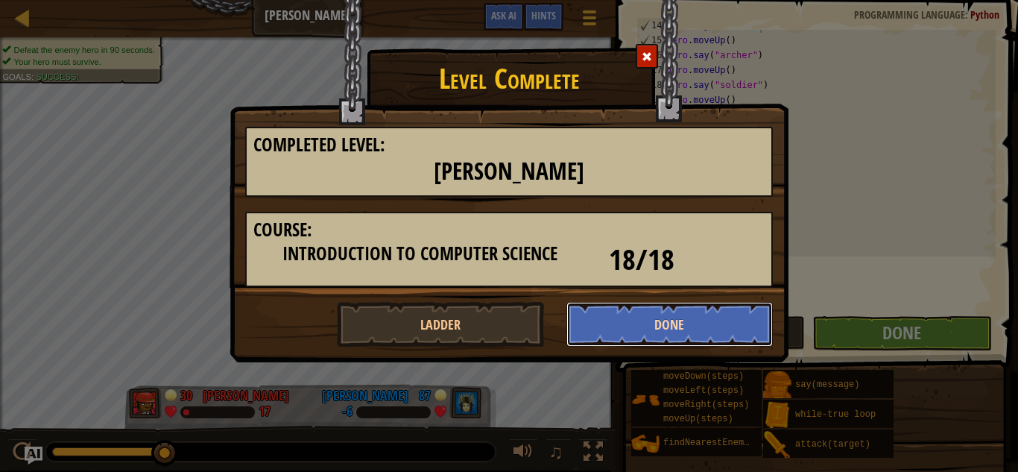
click at [665, 314] on button "Done" at bounding box center [669, 324] width 207 height 45
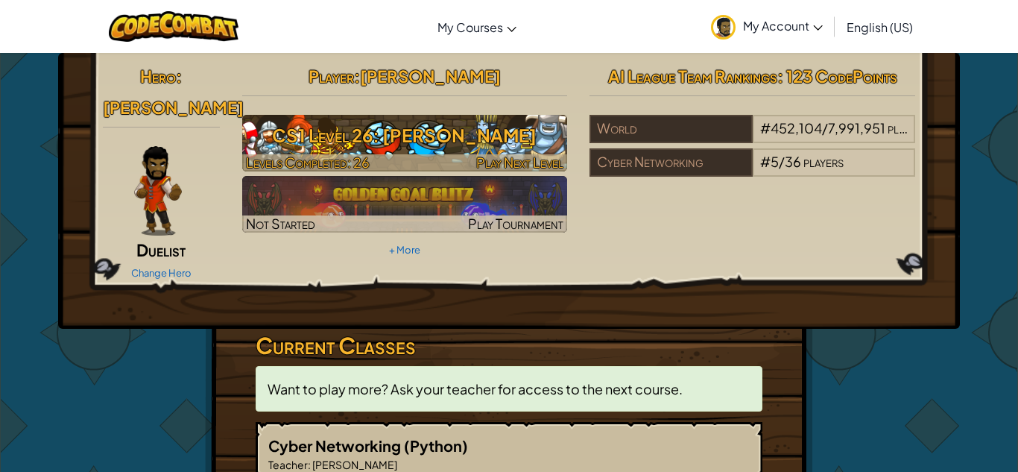
click at [325, 162] on span "Levels Completed: 26" at bounding box center [308, 162] width 124 height 17
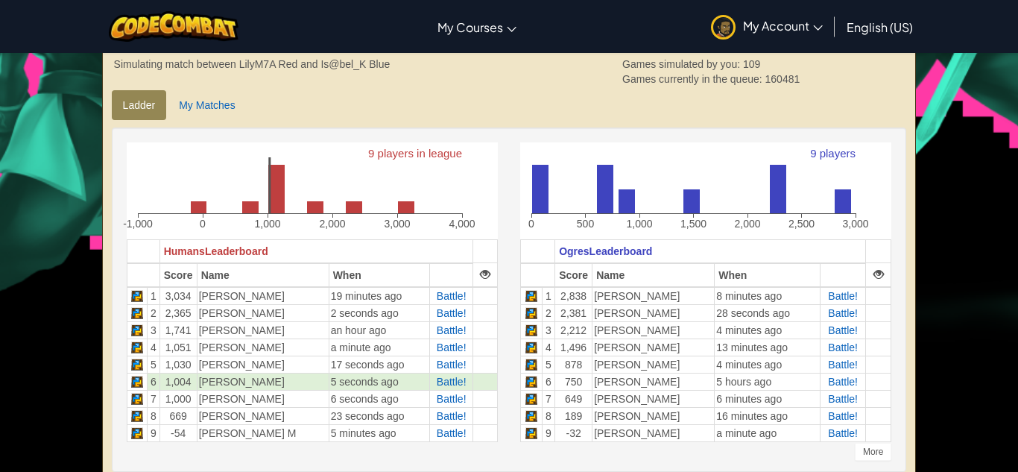
scroll to position [355, 0]
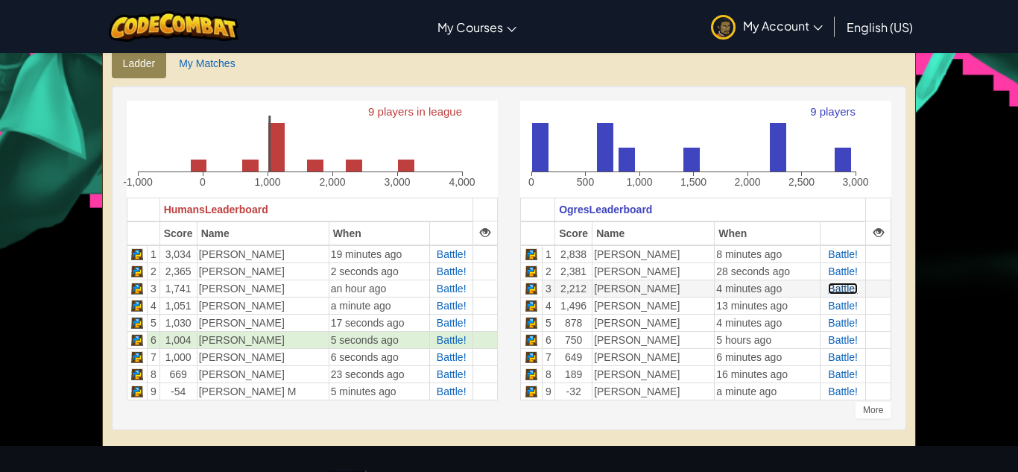
click at [835, 286] on span "Battle!" at bounding box center [843, 288] width 30 height 12
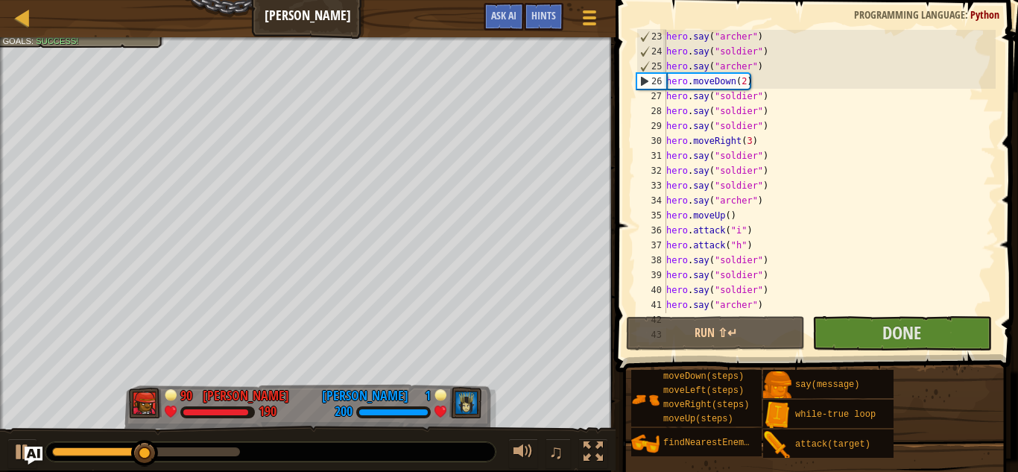
scroll to position [387, 0]
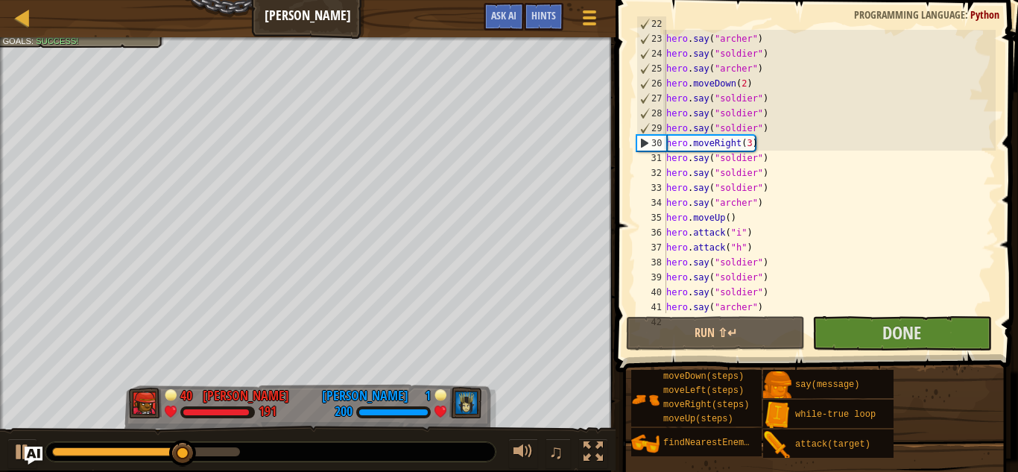
click at [738, 110] on div "hero . say ( "[PERSON_NAME]" ) hero . say ( "[PERSON_NAME]" ) hero . say ( "sol…" at bounding box center [829, 172] width 332 height 313
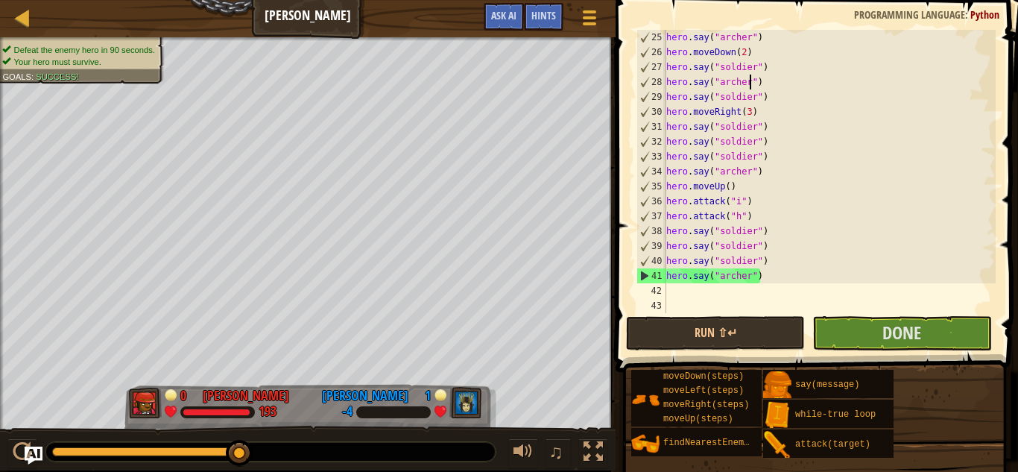
scroll to position [417, 0]
type textarea "hero.say("archer")"
click at [832, 330] on button "Done" at bounding box center [901, 333] width 179 height 34
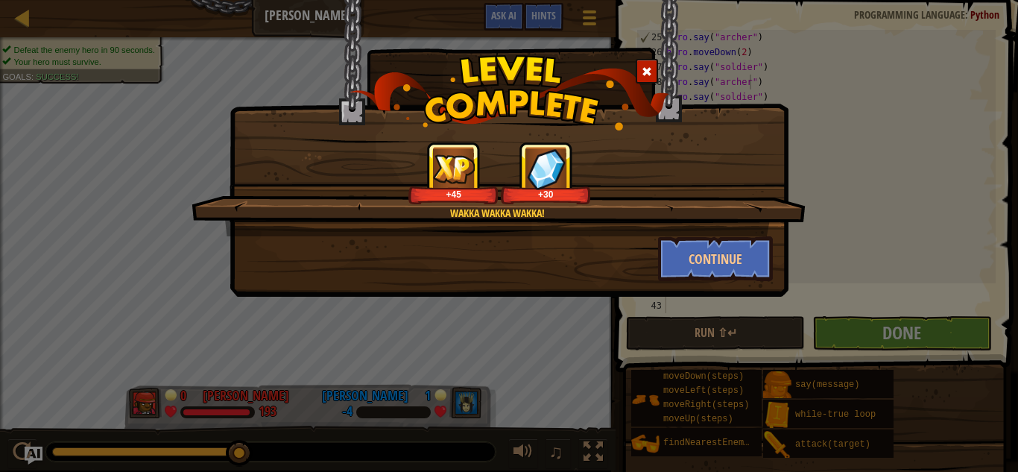
drag, startPoint x: 645, startPoint y: 72, endPoint x: 669, endPoint y: 186, distance: 116.6
click at [669, 186] on div "Wakka wakka wakka! +45 +30 Continue" at bounding box center [509, 110] width 559 height 223
click at [645, 68] on span at bounding box center [647, 71] width 10 height 10
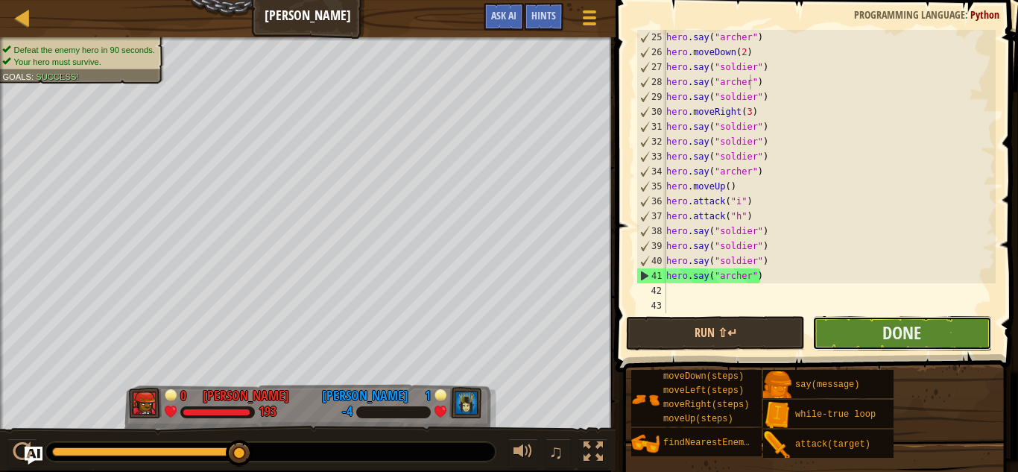
click at [878, 338] on button "Done" at bounding box center [901, 333] width 179 height 34
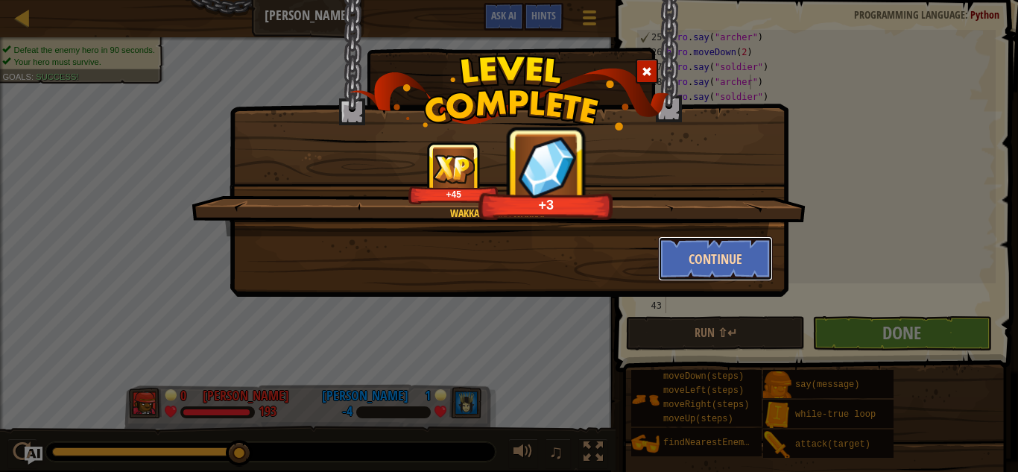
click at [687, 244] on button "Continue" at bounding box center [715, 258] width 115 height 45
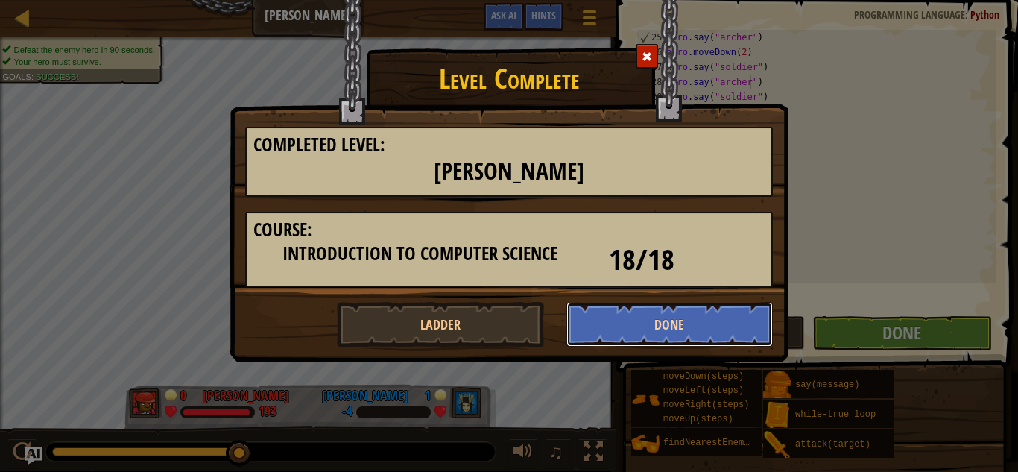
click at [580, 326] on button "Done" at bounding box center [669, 324] width 207 height 45
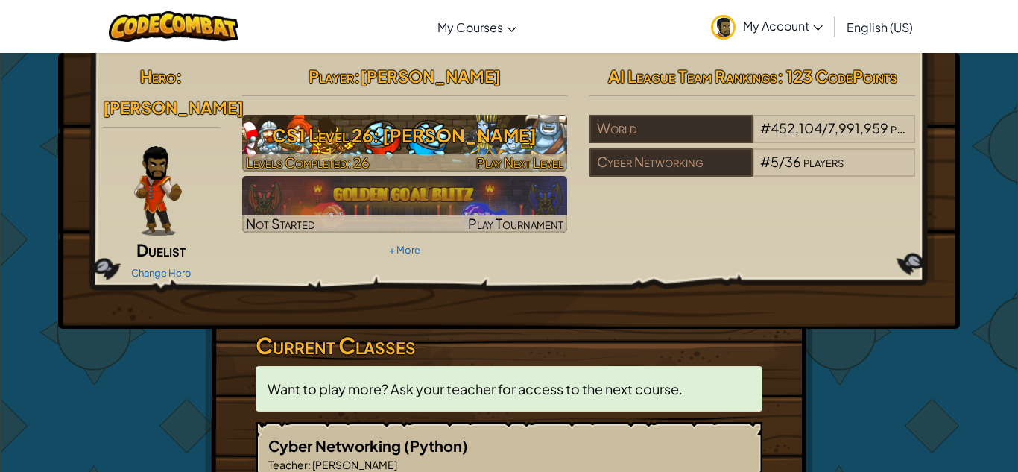
click at [359, 138] on h3 "CS1 Level 26: [PERSON_NAME]" at bounding box center [405, 135] width 326 height 34
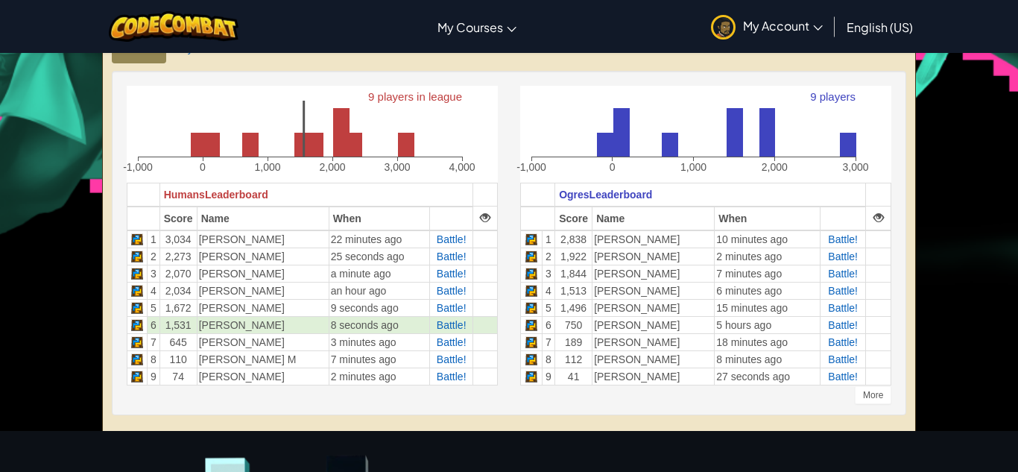
scroll to position [361, 0]
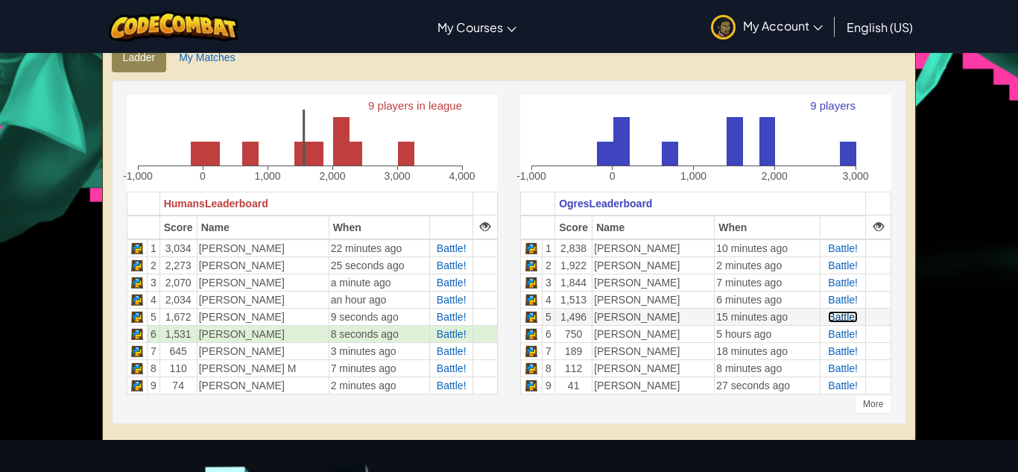
click at [832, 315] on span "Battle!" at bounding box center [843, 317] width 30 height 12
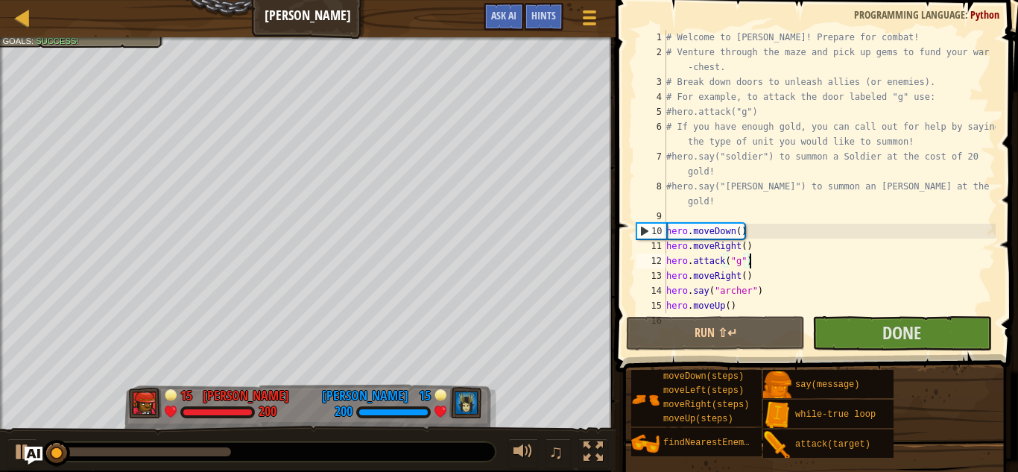
click at [879, 264] on div "# Welcome to [PERSON_NAME]! Prepare for combat! # Venture through the maze and …" at bounding box center [829, 186] width 332 height 313
click at [851, 342] on button "Done" at bounding box center [901, 333] width 179 height 34
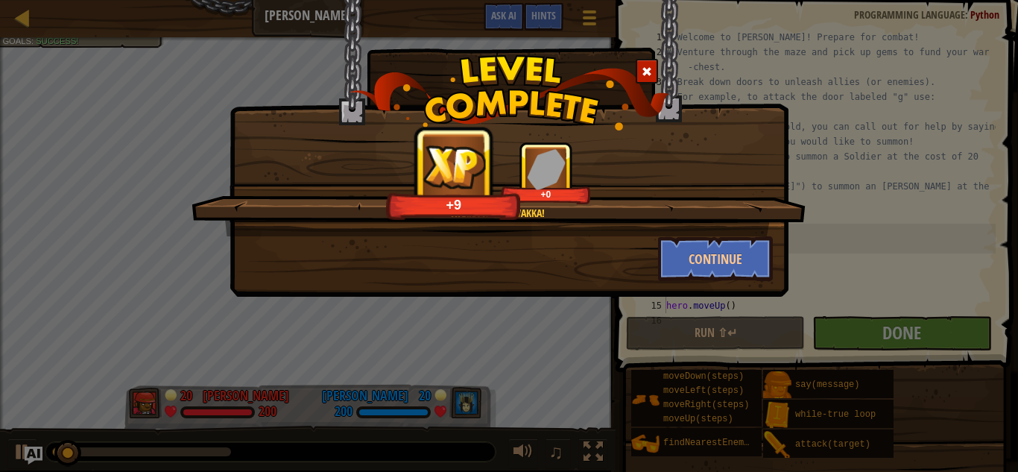
click at [647, 66] on span at bounding box center [647, 71] width 10 height 10
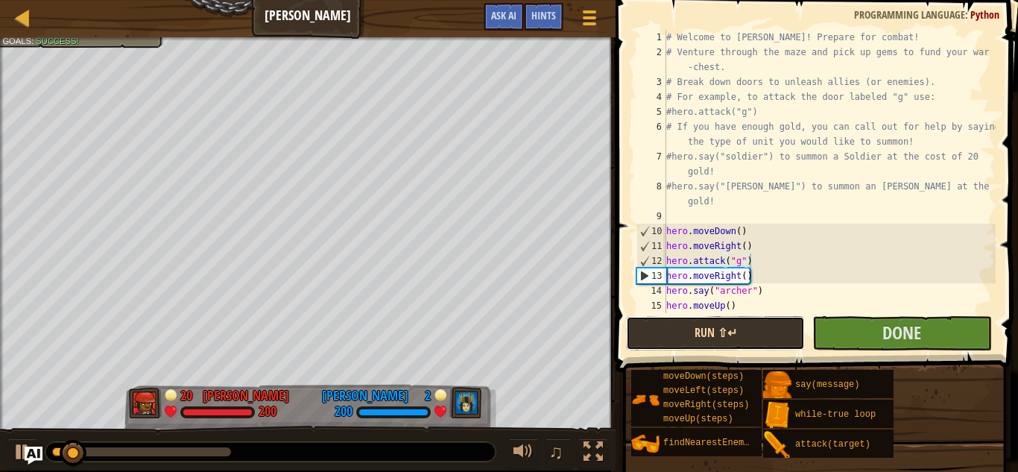
click at [704, 329] on button "Run ⇧↵" at bounding box center [715, 333] width 179 height 34
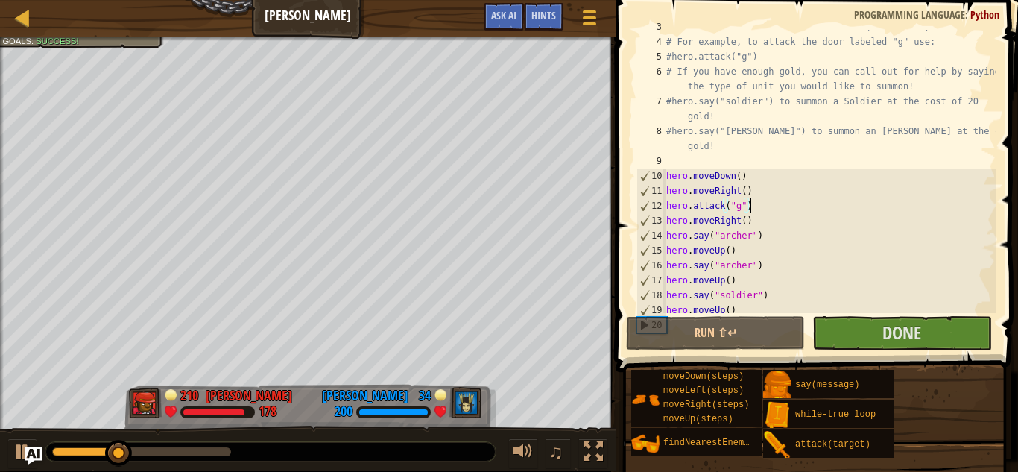
scroll to position [55, 0]
click at [730, 280] on div "# Break down doors to unleash allies (or enemies). # For example, to attack the…" at bounding box center [829, 175] width 332 height 313
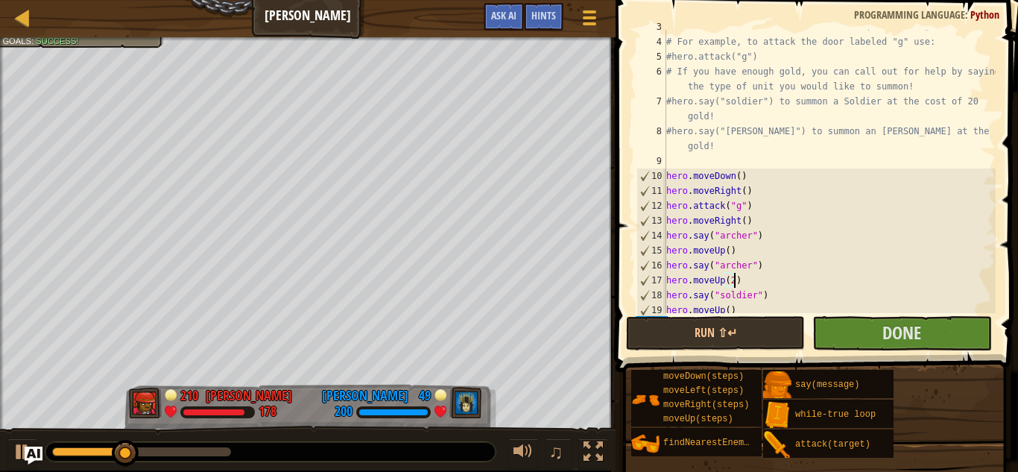
scroll to position [7, 10]
click at [734, 306] on div "# Break down doors to unleash allies (or enemies). # For example, to attack the…" at bounding box center [829, 175] width 332 height 313
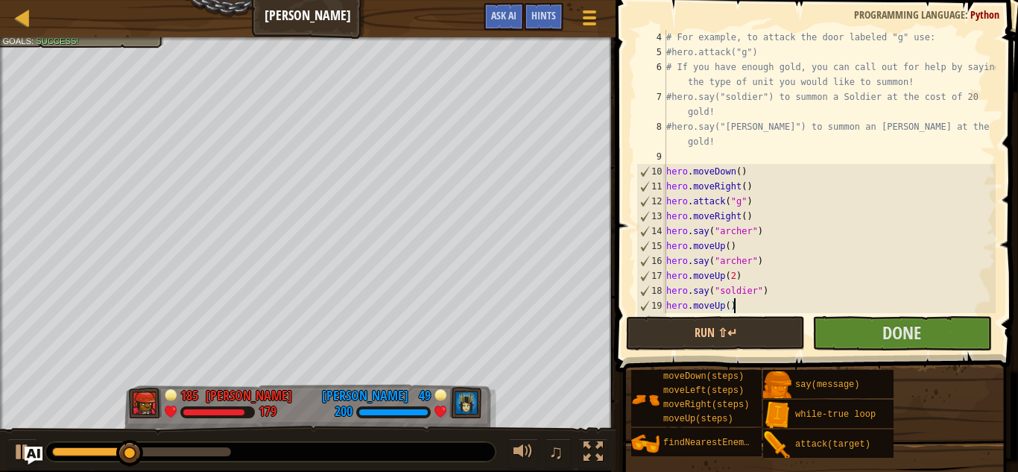
click at [734, 306] on div "# For example, to attack the door labeled "g" use: #hero.attack("g") # If you h…" at bounding box center [829, 186] width 332 height 313
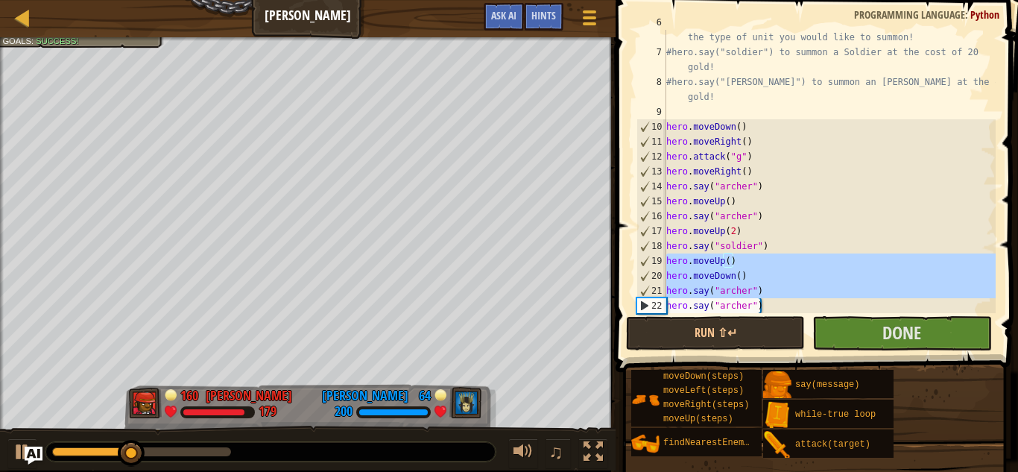
scroll to position [104, 0]
click at [733, 263] on div "# If you have enough gold, you can call out for help by saying the type of unit…" at bounding box center [829, 171] width 332 height 283
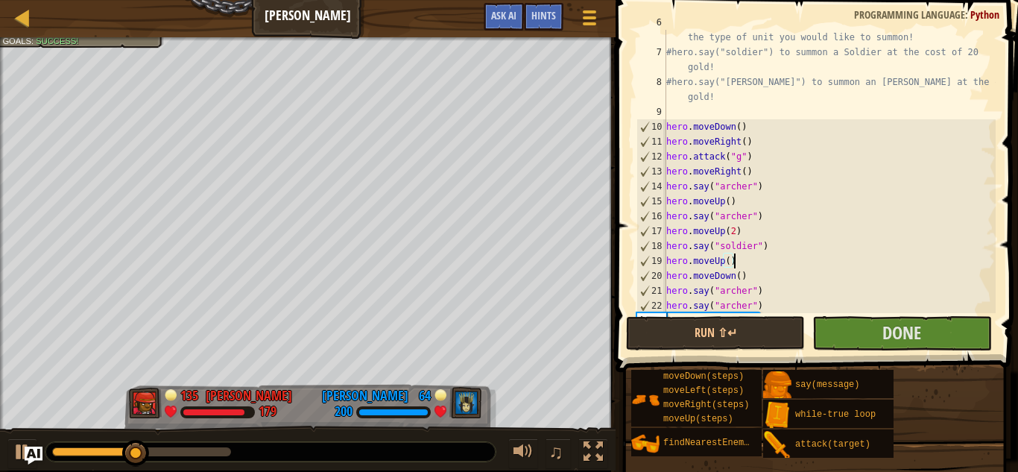
click at [733, 263] on div "# If you have enough gold, you can call out for help by saying the type of unit…" at bounding box center [829, 179] width 332 height 328
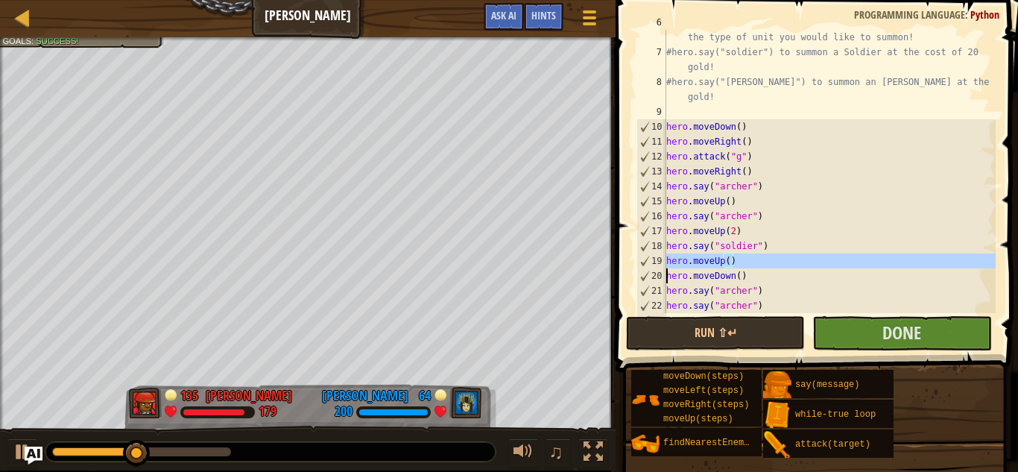
click at [733, 263] on div "# If you have enough gold, you can call out for help by saying the type of unit…" at bounding box center [829, 179] width 332 height 328
type textarea "hero.moveDown()"
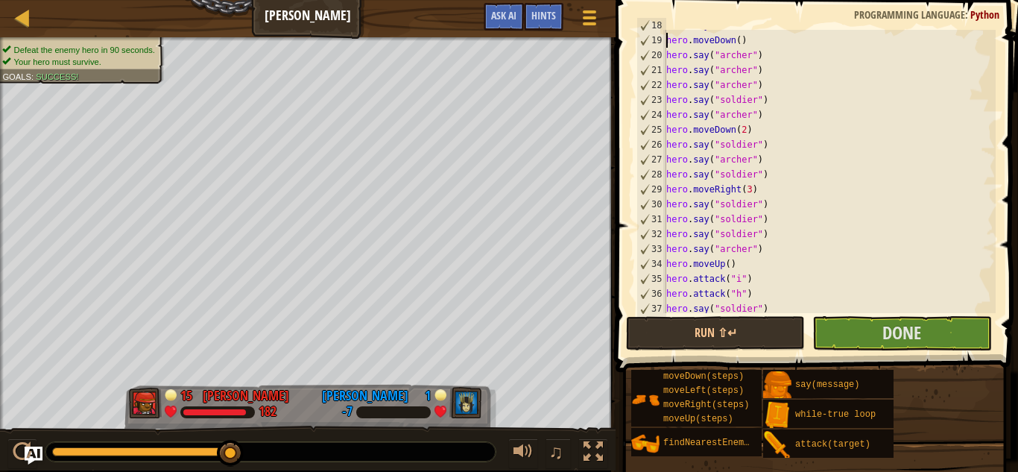
scroll to position [402, 0]
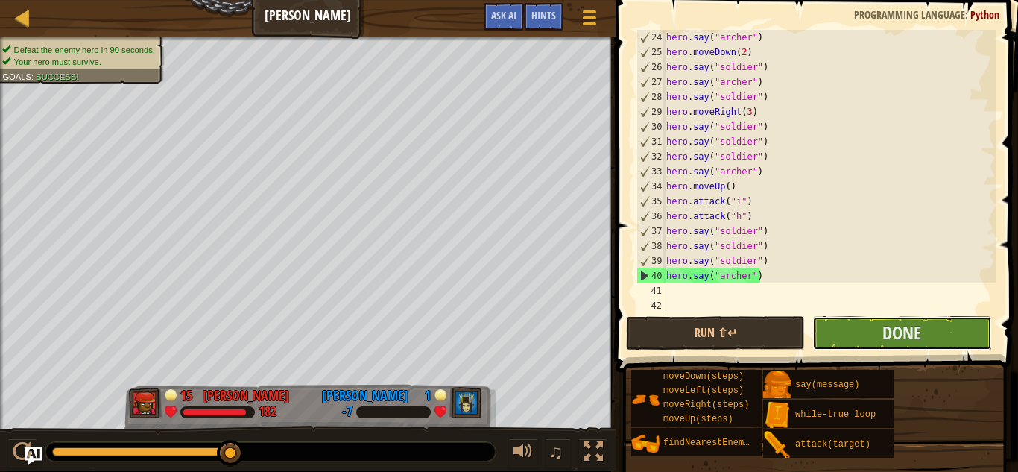
click at [829, 331] on button "Done" at bounding box center [901, 333] width 179 height 34
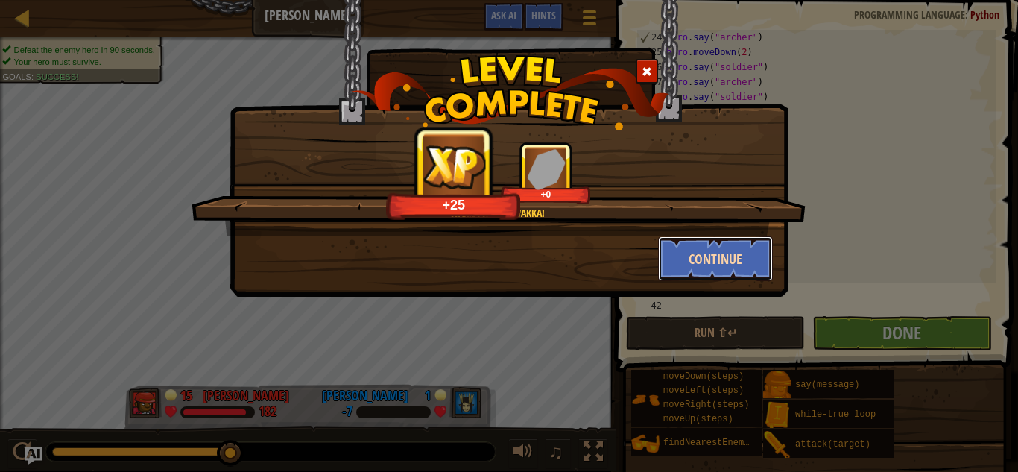
click at [697, 247] on button "Continue" at bounding box center [715, 258] width 115 height 45
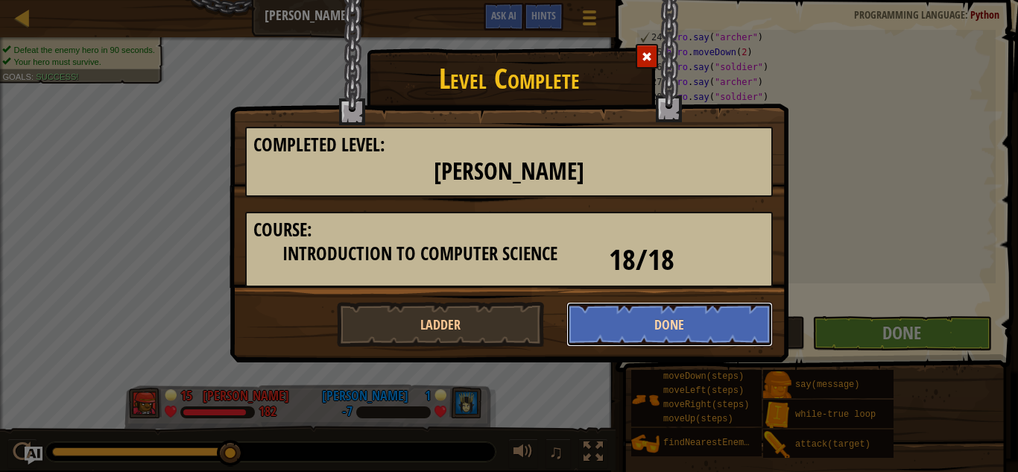
click at [663, 312] on button "Done" at bounding box center [669, 324] width 207 height 45
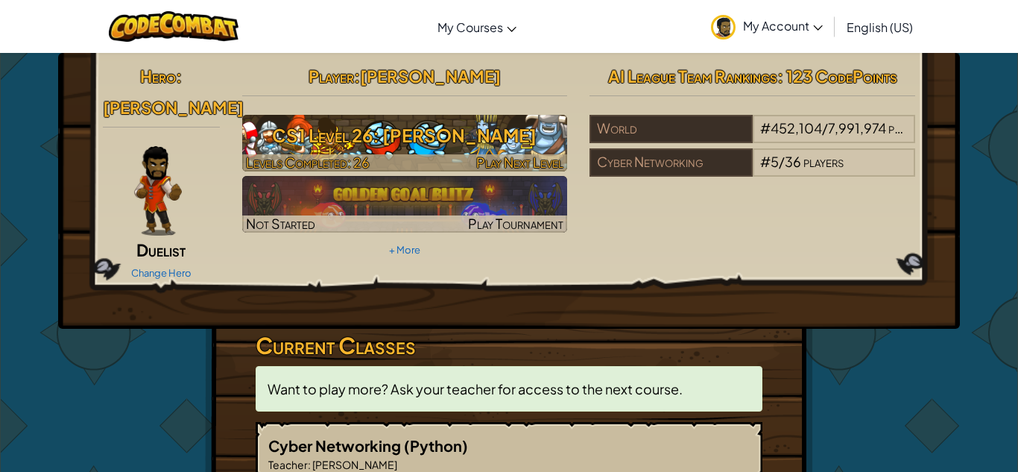
click at [414, 126] on h3 "CS1 Level 26: [PERSON_NAME]" at bounding box center [405, 135] width 326 height 34
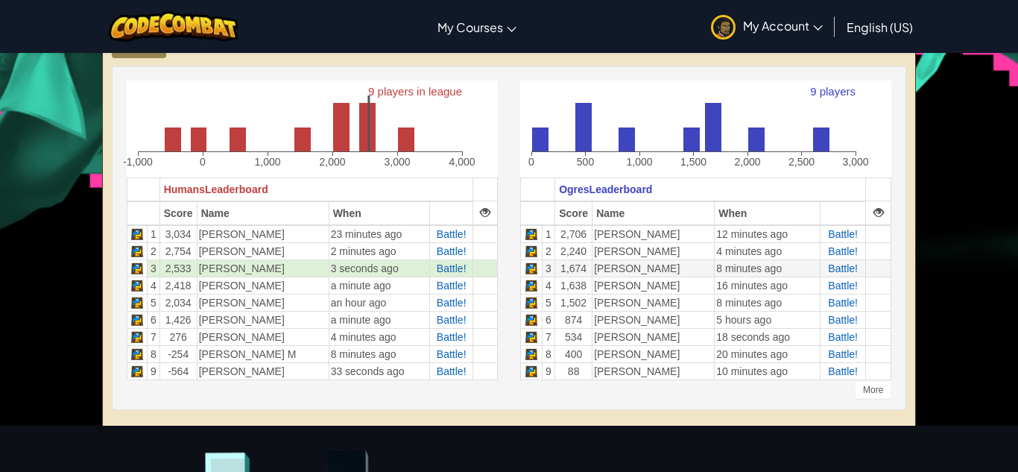
scroll to position [377, 0]
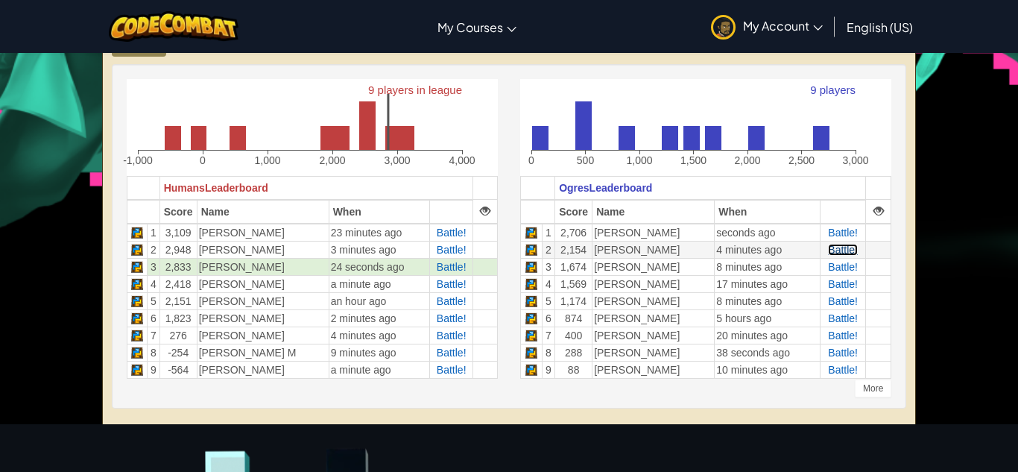
click at [832, 247] on span "Battle!" at bounding box center [843, 250] width 30 height 12
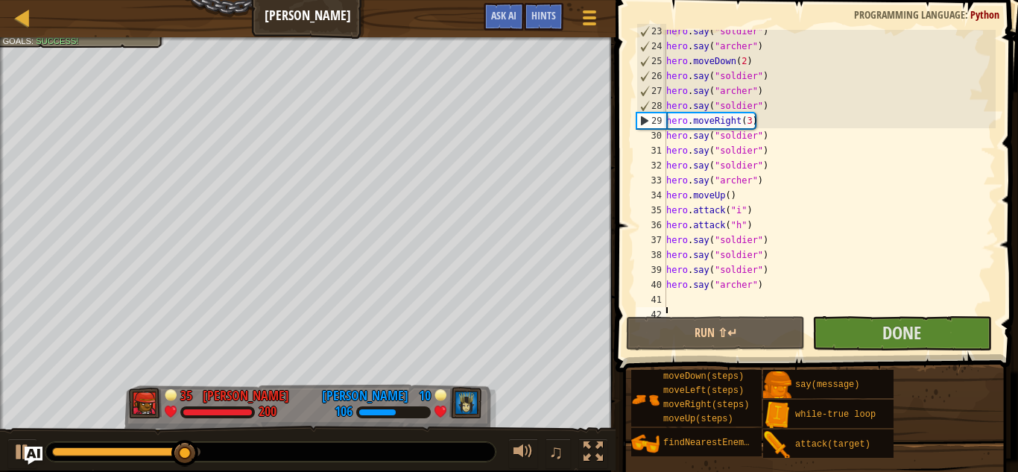
scroll to position [396, 0]
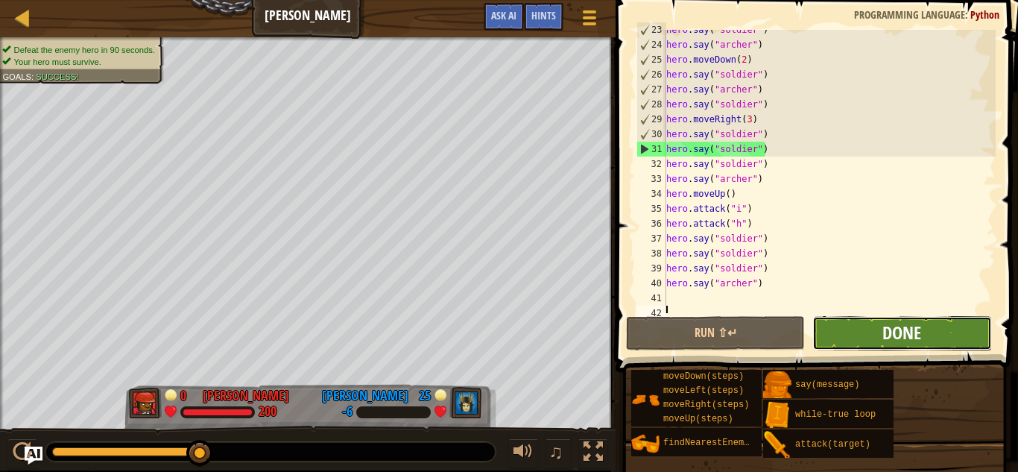
click at [905, 332] on span "Done" at bounding box center [901, 332] width 39 height 24
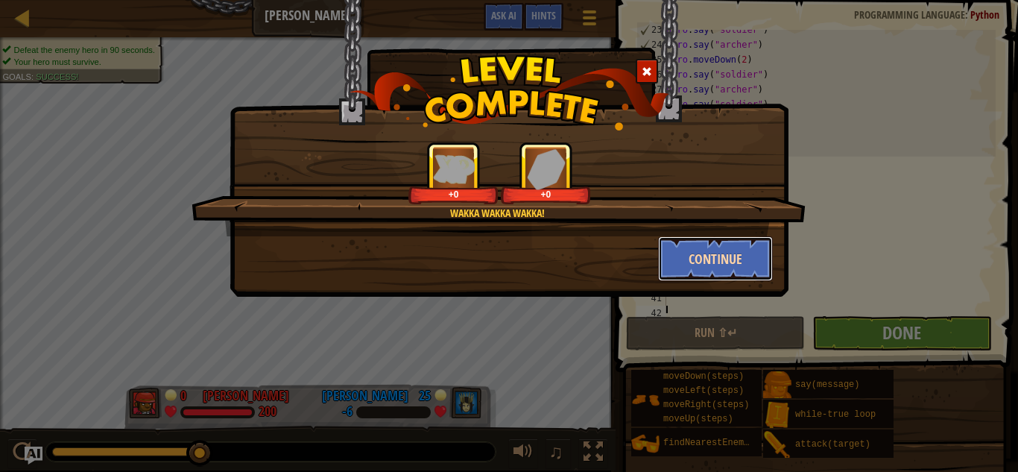
click at [713, 272] on button "Continue" at bounding box center [715, 258] width 115 height 45
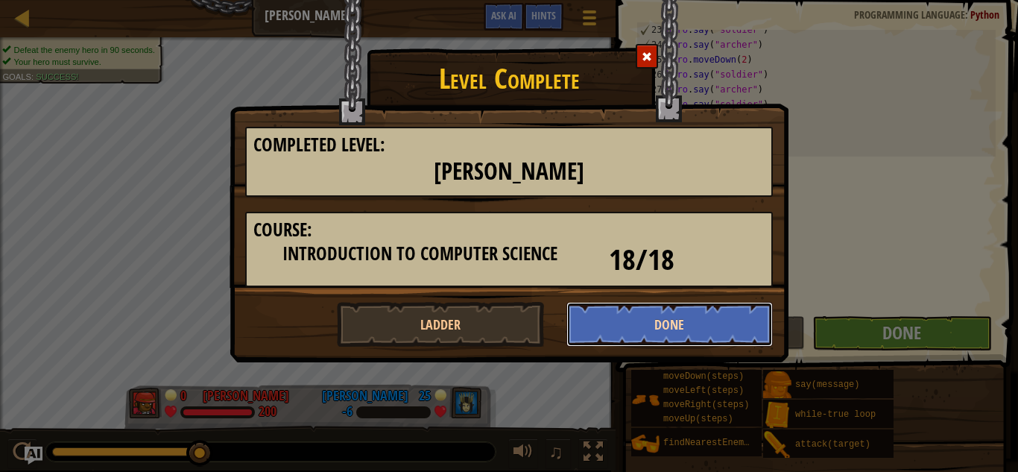
click at [722, 320] on button "Done" at bounding box center [669, 324] width 207 height 45
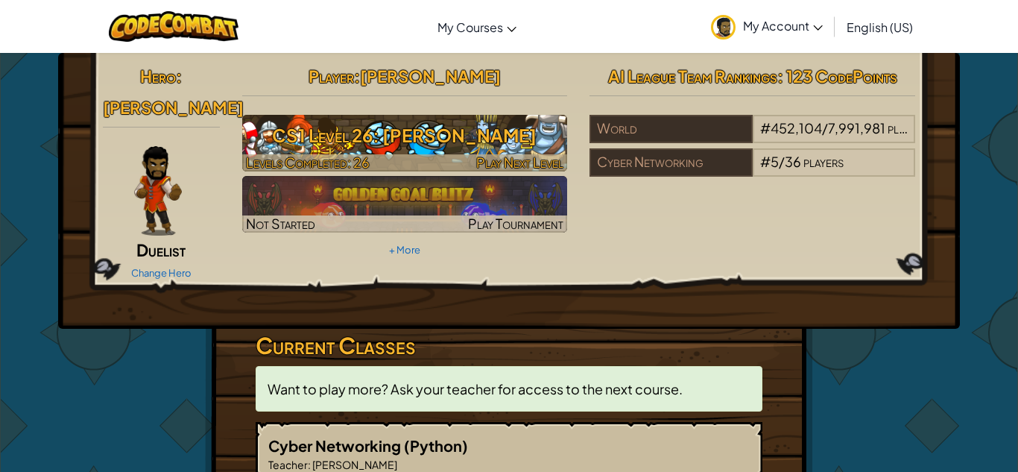
click at [335, 125] on h3 "CS1 Level 26: [PERSON_NAME]" at bounding box center [405, 135] width 326 height 34
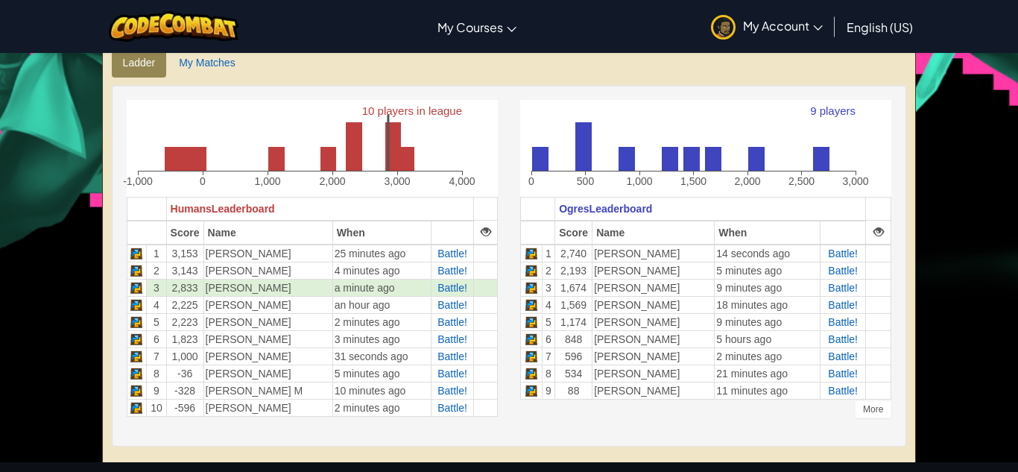
scroll to position [359, 0]
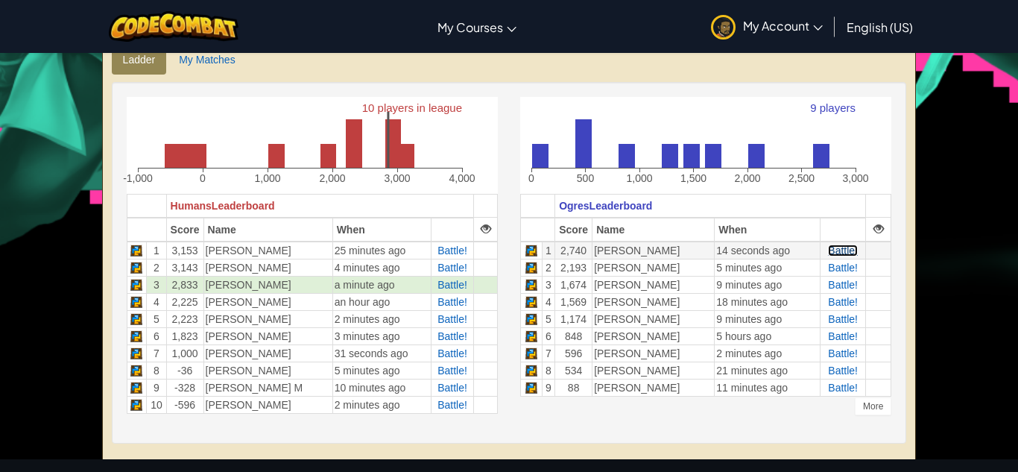
click at [840, 250] on span "Battle!" at bounding box center [843, 250] width 30 height 12
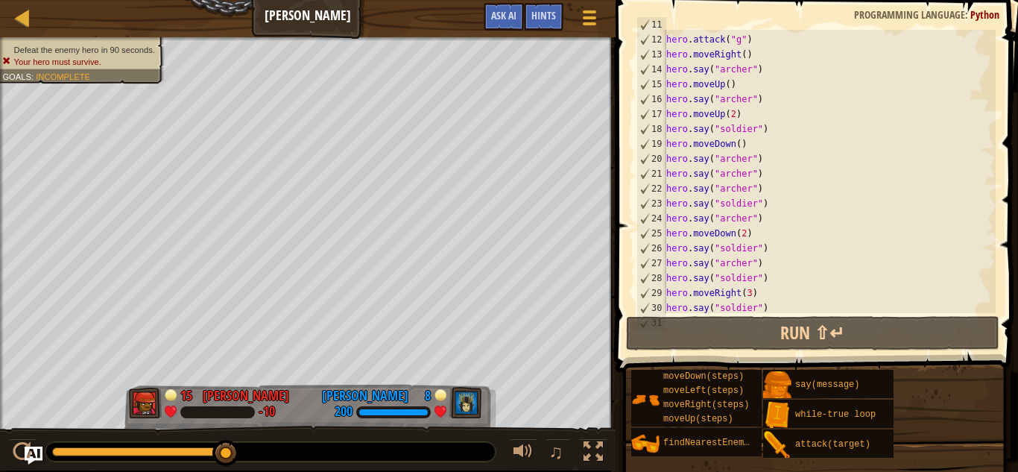
scroll to position [223, 0]
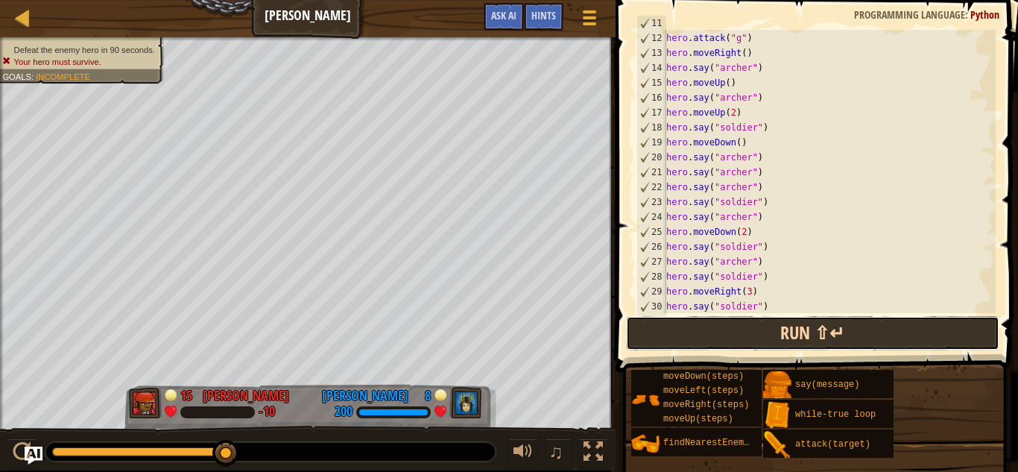
click at [756, 331] on button "Run ⇧↵" at bounding box center [812, 333] width 373 height 34
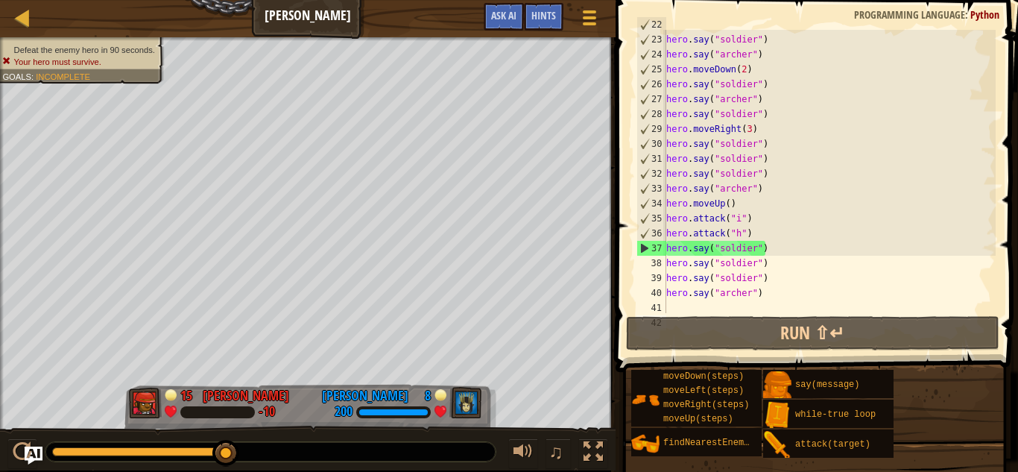
scroll to position [386, 0]
click at [740, 203] on div "hero . say ( "[PERSON_NAME]" ) hero . say ( "soldier" ) hero . say ( "[PERSON_N…" at bounding box center [829, 173] width 332 height 313
click at [737, 143] on div "hero . say ( "[PERSON_NAME]" ) hero . say ( "soldier" ) hero . say ( "[PERSON_N…" at bounding box center [829, 173] width 332 height 313
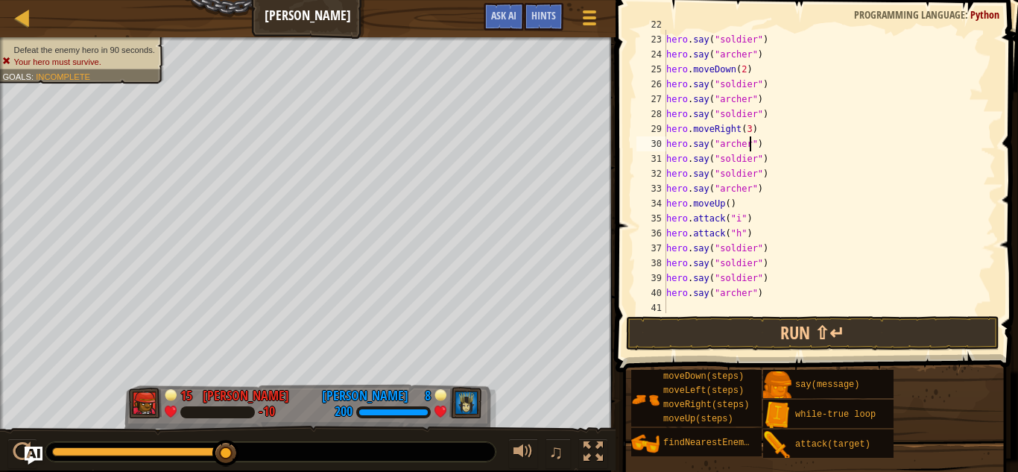
scroll to position [7, 12]
click at [750, 192] on div "hero . say ( "[PERSON_NAME]" ) hero . say ( "soldier" ) hero . say ( "[PERSON_N…" at bounding box center [829, 173] width 332 height 313
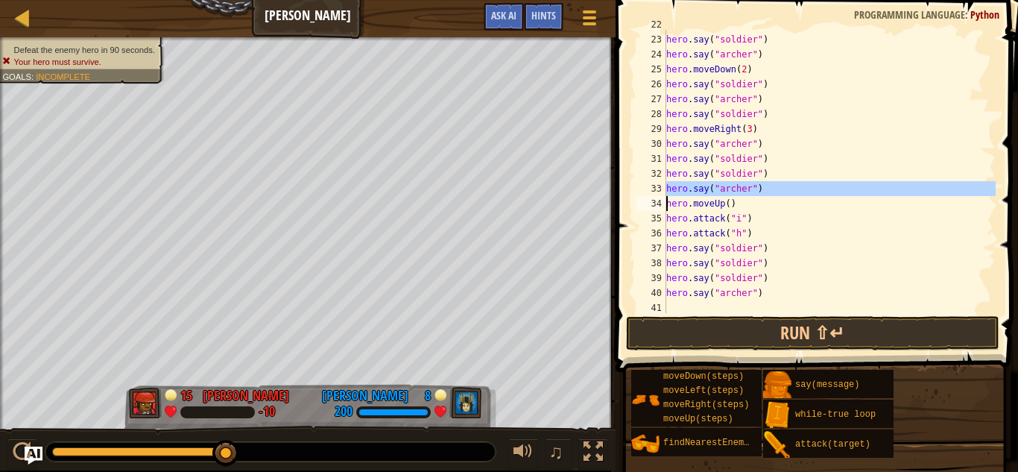
scroll to position [7, 9]
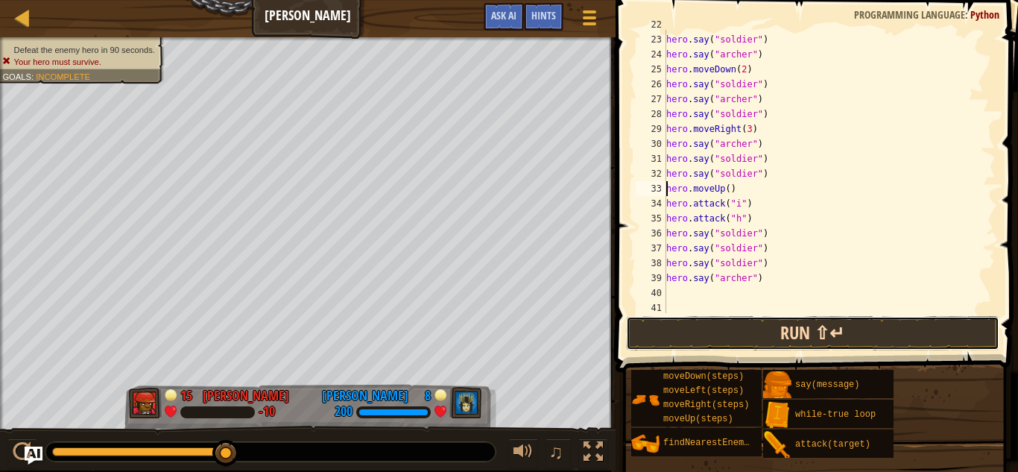
click at [792, 329] on button "Run ⇧↵" at bounding box center [812, 333] width 373 height 34
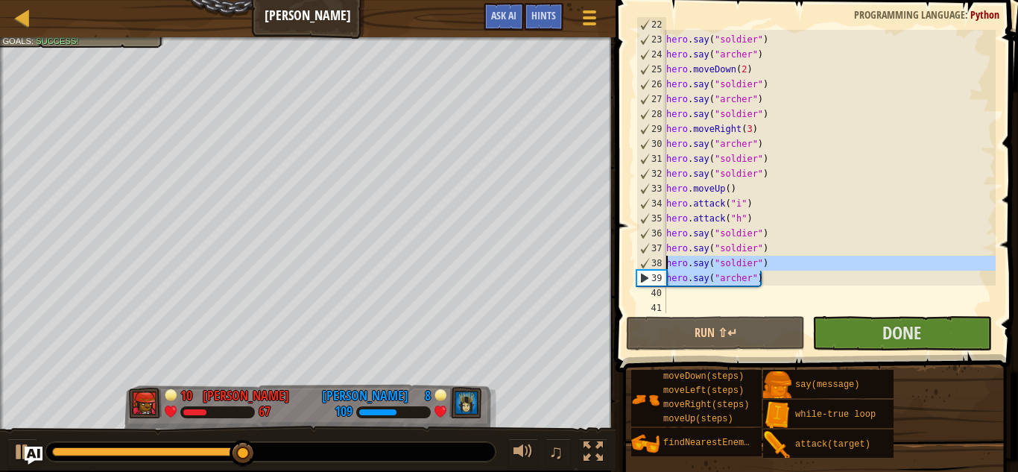
drag, startPoint x: 769, startPoint y: 279, endPoint x: 665, endPoint y: 265, distance: 105.2
click at [665, 265] on div "hero.moveUp() 22 23 24 25 26 27 28 29 30 31 32 33 34 35 36 37 38 39 40 41 hero …" at bounding box center [814, 171] width 362 height 283
type textarea "hero.say("soldier") hero.say("[PERSON_NAME]")"
click at [677, 297] on div "hero . say ( "[PERSON_NAME]" ) hero . say ( "soldier" ) hero . say ( "[PERSON_N…" at bounding box center [829, 173] width 332 height 313
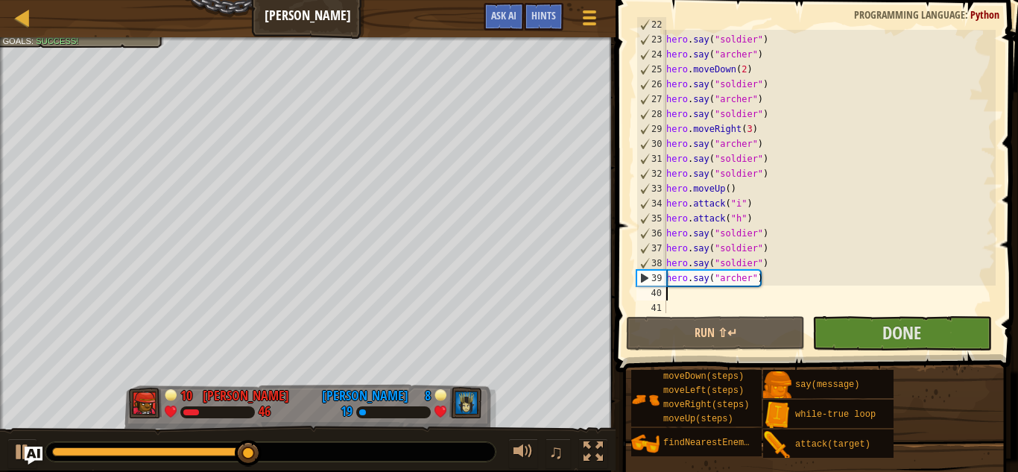
scroll to position [7, 0]
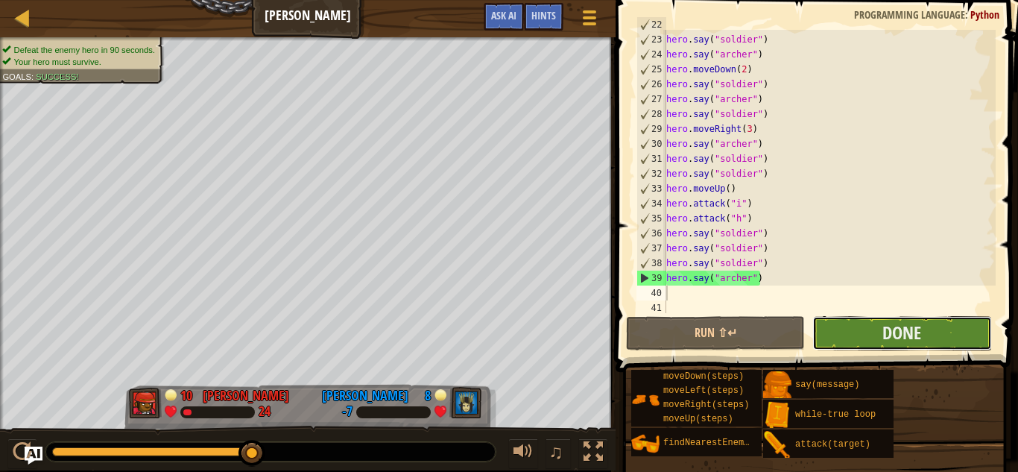
click at [850, 342] on button "Done" at bounding box center [901, 333] width 179 height 34
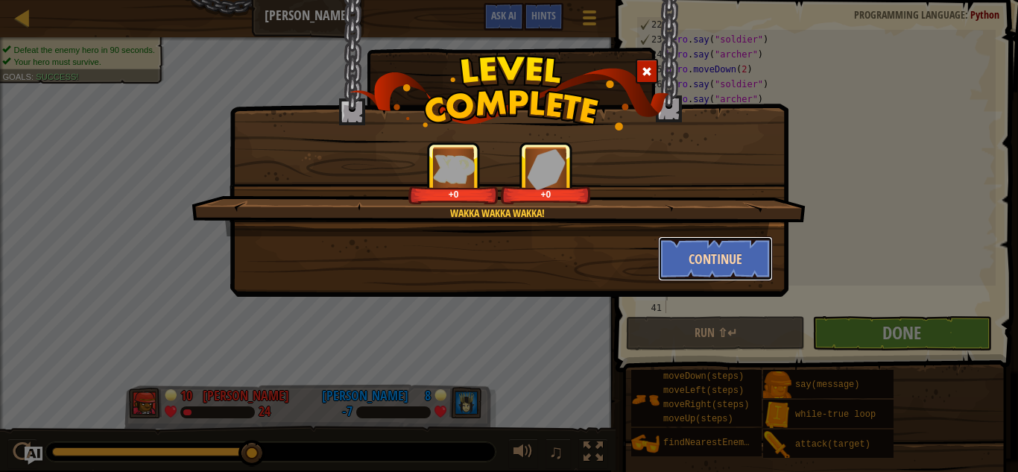
click at [753, 273] on button "Continue" at bounding box center [715, 258] width 115 height 45
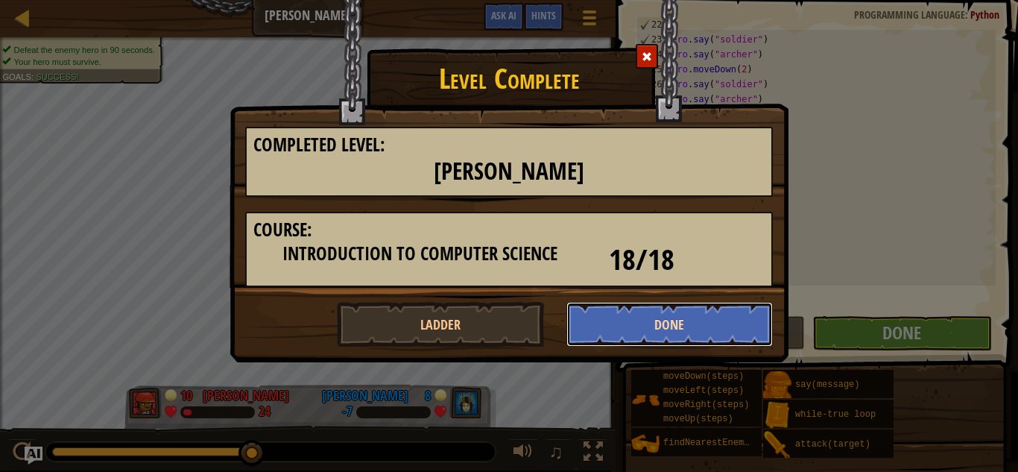
click at [636, 314] on button "Done" at bounding box center [669, 324] width 207 height 45
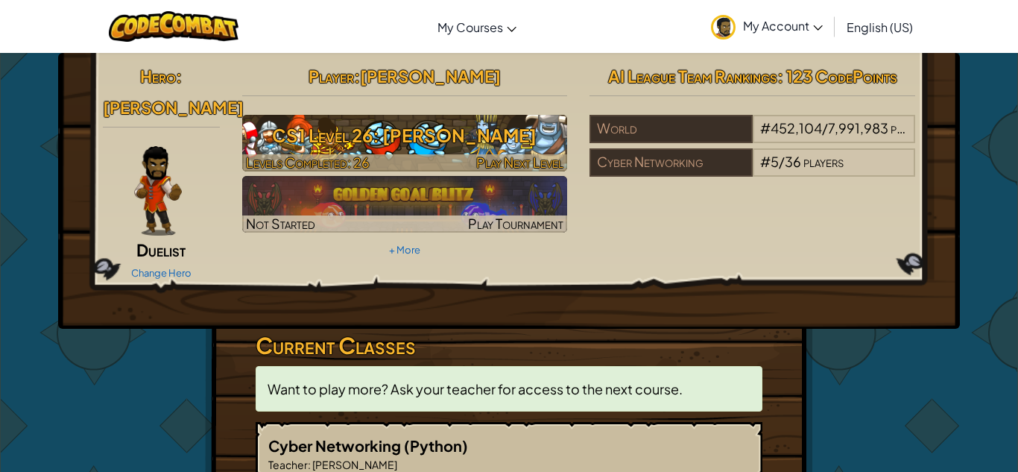
click at [352, 154] on span "Levels Completed: 26" at bounding box center [308, 162] width 124 height 17
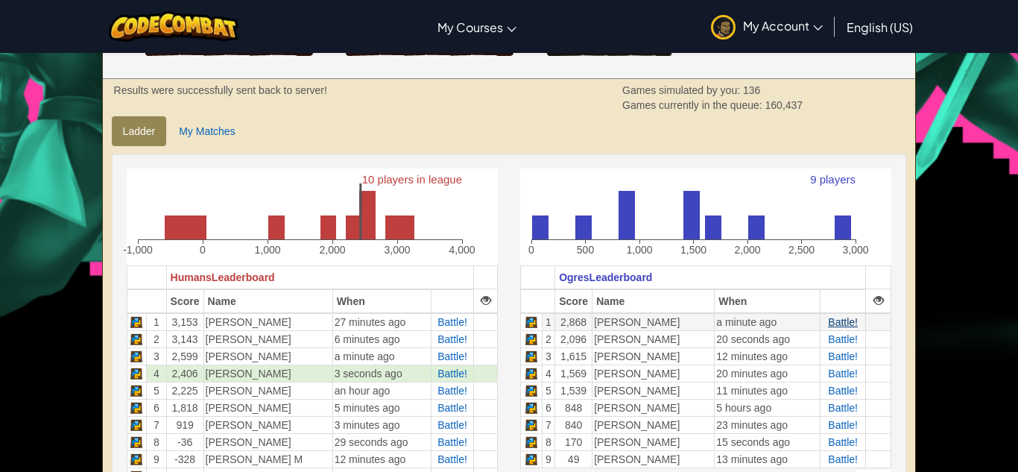
scroll to position [307, 0]
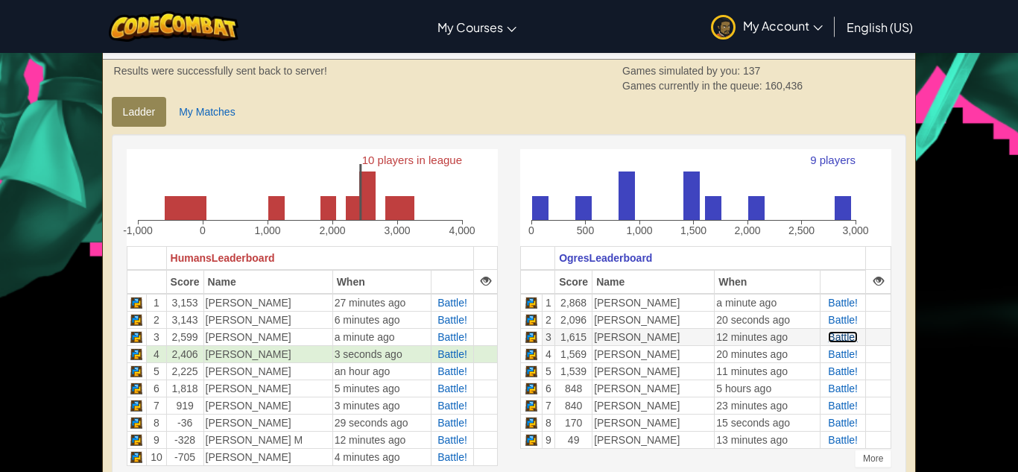
click at [832, 338] on span "Battle!" at bounding box center [843, 337] width 30 height 12
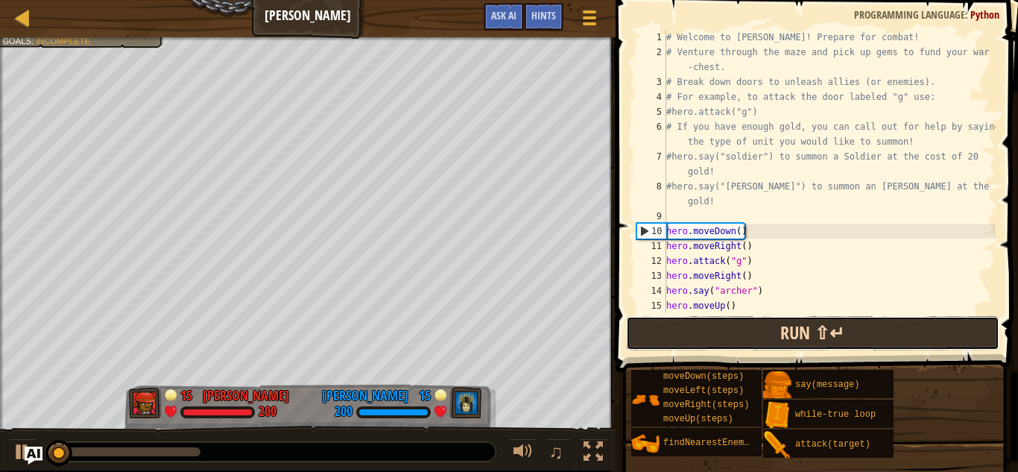
click at [789, 332] on button "Run ⇧↵" at bounding box center [812, 333] width 373 height 34
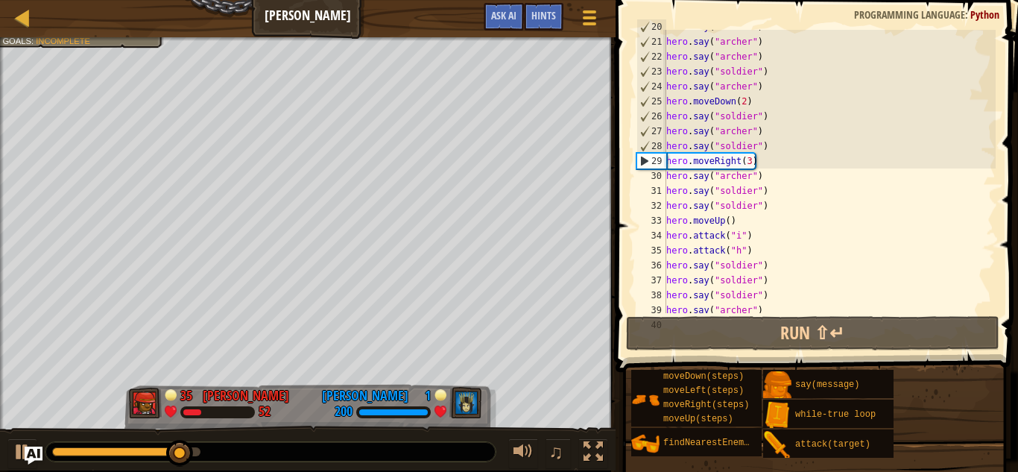
scroll to position [372, 0]
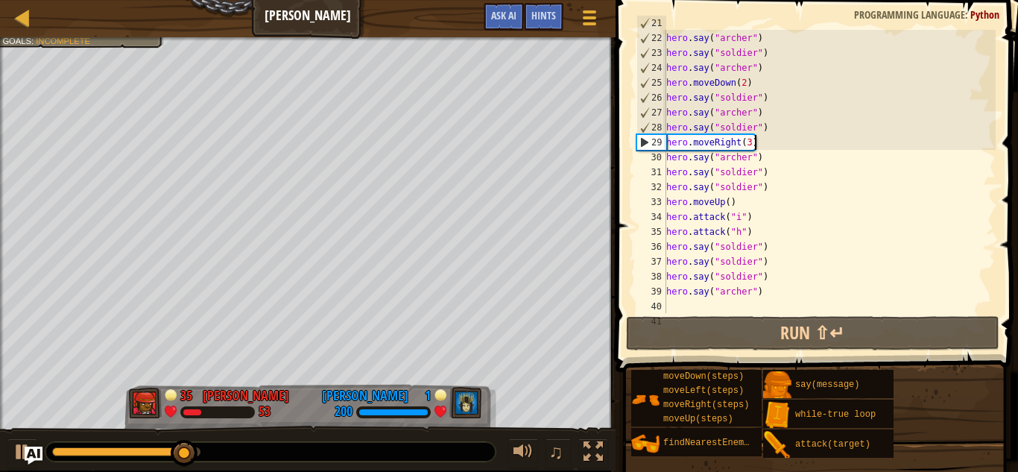
click at [768, 145] on div "hero . say ( "[PERSON_NAME]" ) hero . say ( "[PERSON_NAME]" ) hero . say ( "sol…" at bounding box center [829, 172] width 332 height 313
type textarea "hero.moveRight(3)"
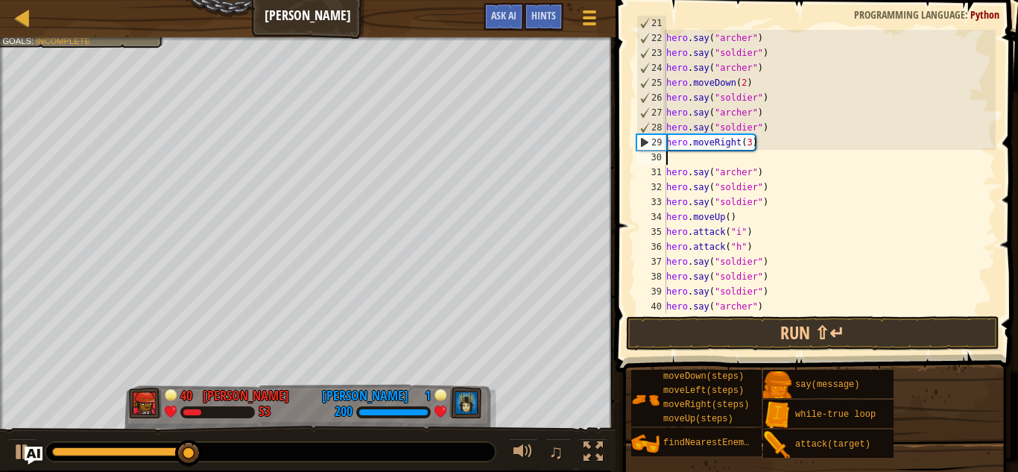
type textarea "s"
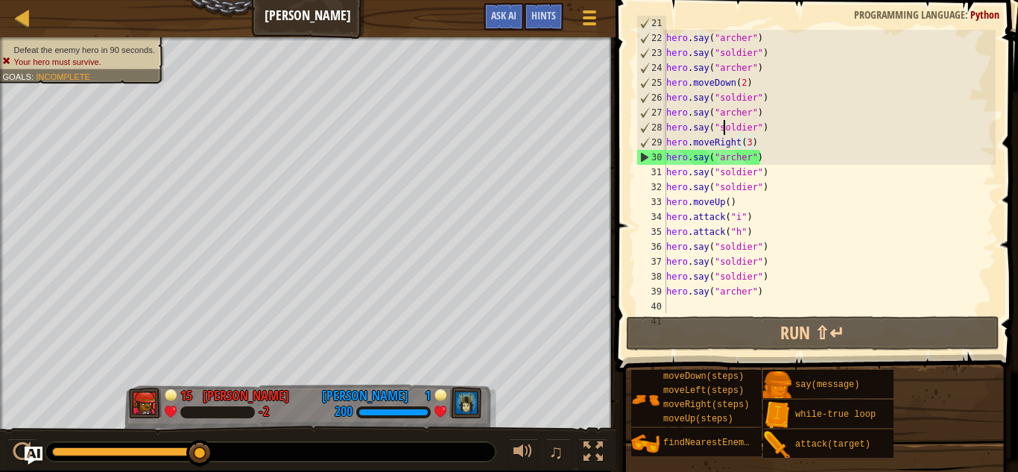
click at [725, 122] on div "hero . say ( "[PERSON_NAME]" ) hero . say ( "[PERSON_NAME]" ) hero . say ( "sol…" at bounding box center [829, 172] width 332 height 313
click at [714, 124] on div "hero . say ( "[PERSON_NAME]" ) hero . say ( "[PERSON_NAME]" ) hero . say ( "sol…" at bounding box center [829, 172] width 332 height 313
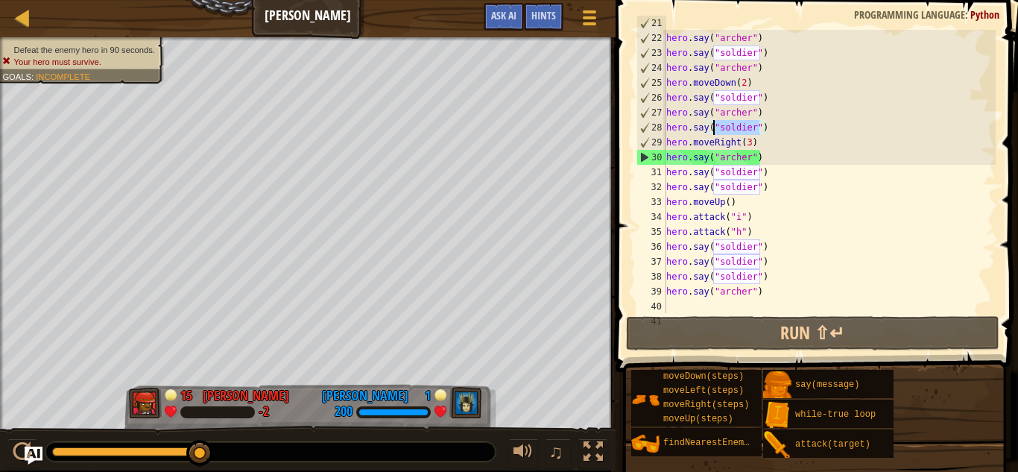
click at [714, 124] on div "hero . say ( "[PERSON_NAME]" ) hero . say ( "[PERSON_NAME]" ) hero . say ( "sol…" at bounding box center [829, 172] width 332 height 313
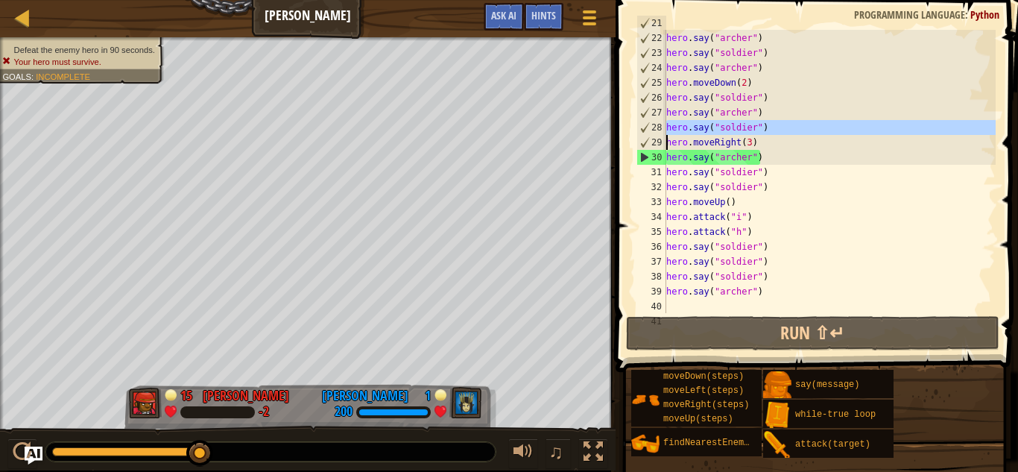
click at [799, 124] on div "hero . say ( "[PERSON_NAME]" ) hero . say ( "[PERSON_NAME]" ) hero . say ( "sol…" at bounding box center [829, 171] width 332 height 283
type textarea "hero.say("soldier")"
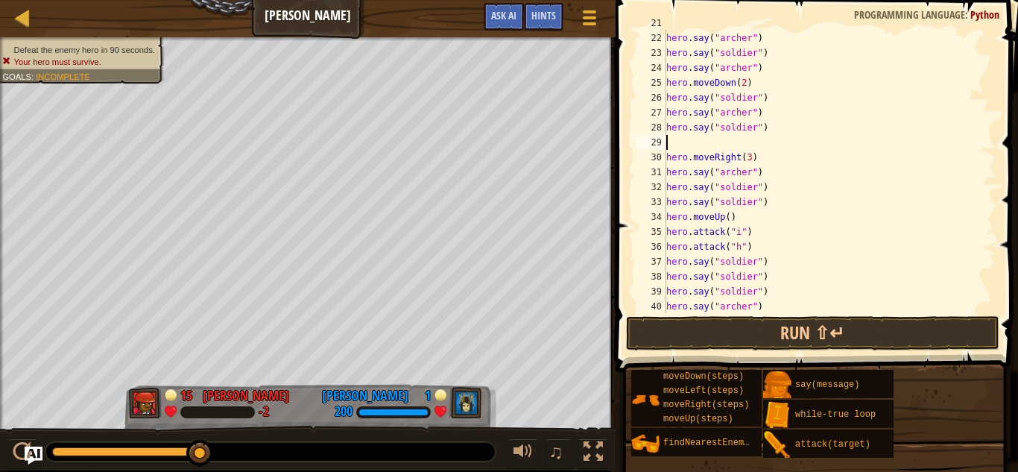
paste textarea "hero.say("soldier")"
type textarea "hero.say("soldier")"
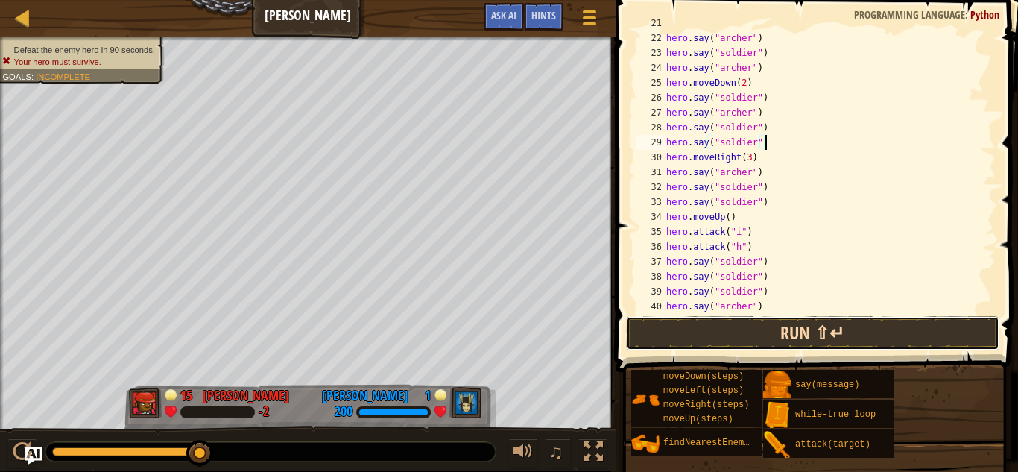
click at [712, 327] on button "Run ⇧↵" at bounding box center [812, 333] width 373 height 34
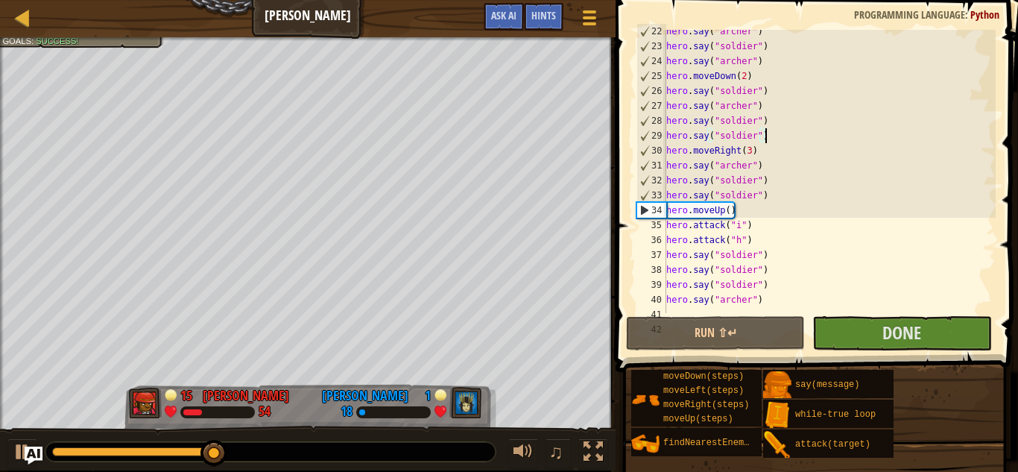
scroll to position [379, 0]
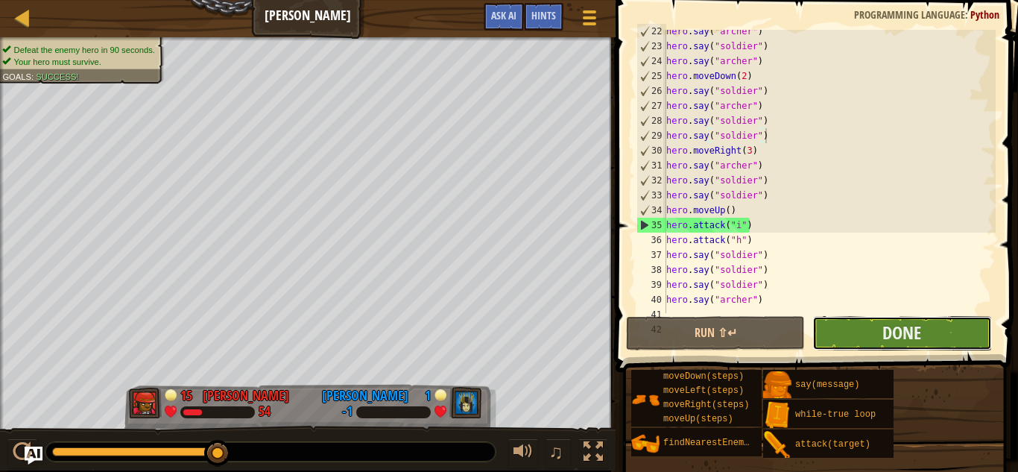
click at [859, 340] on button "Done" at bounding box center [901, 333] width 179 height 34
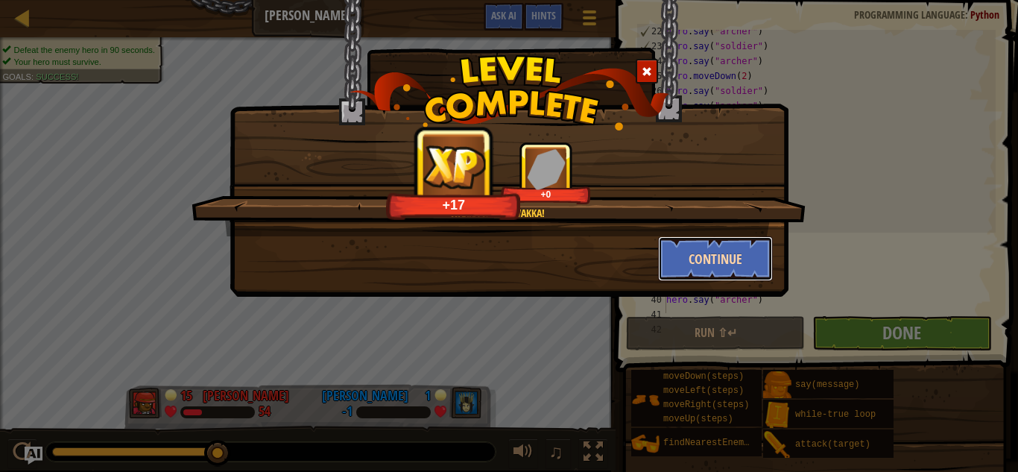
click at [697, 245] on button "Continue" at bounding box center [715, 258] width 115 height 45
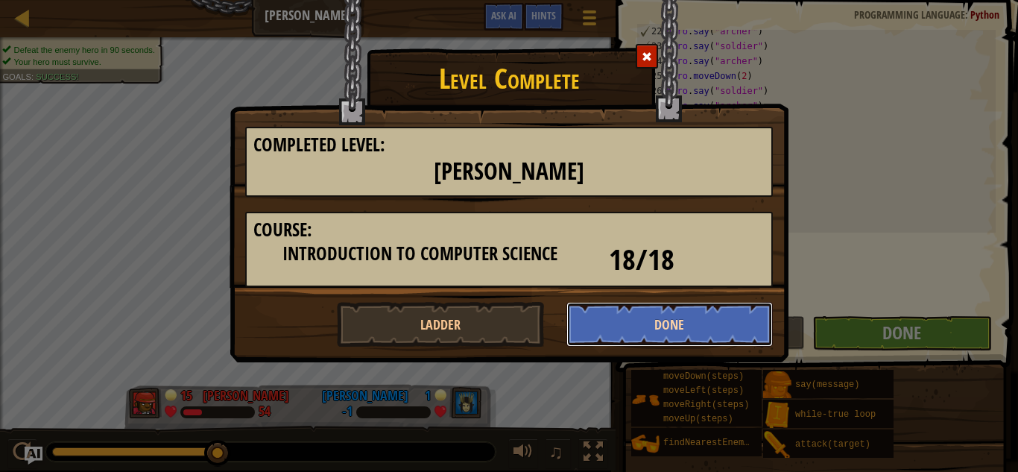
click at [686, 327] on button "Done" at bounding box center [669, 324] width 207 height 45
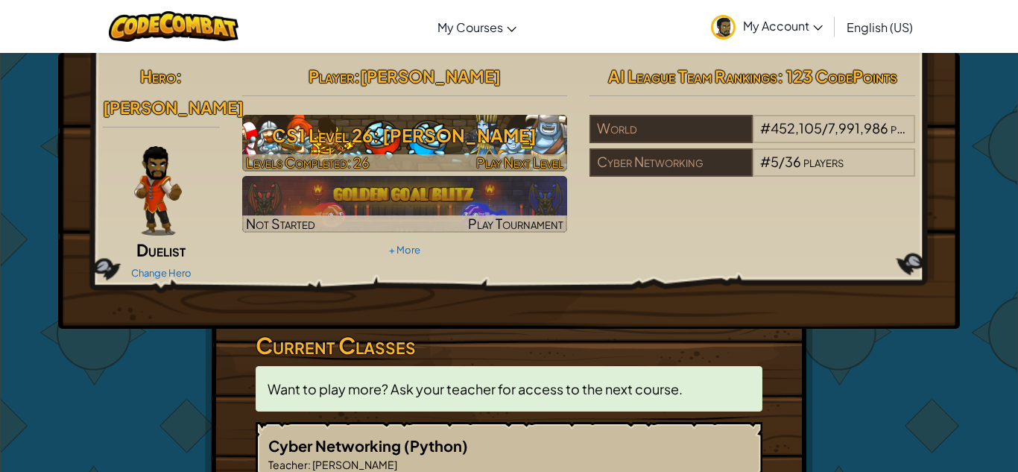
click at [491, 145] on h3 "CS1 Level 26: [PERSON_NAME]" at bounding box center [405, 135] width 326 height 34
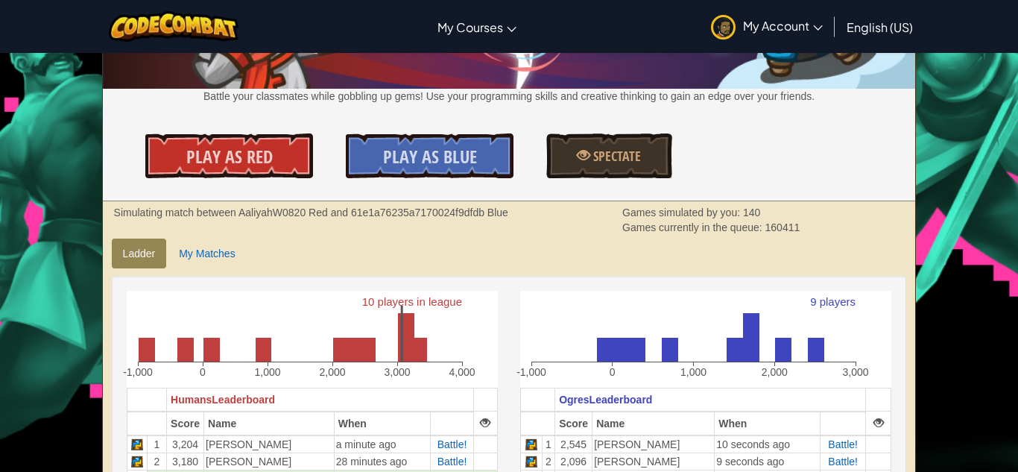
scroll to position [346, 0]
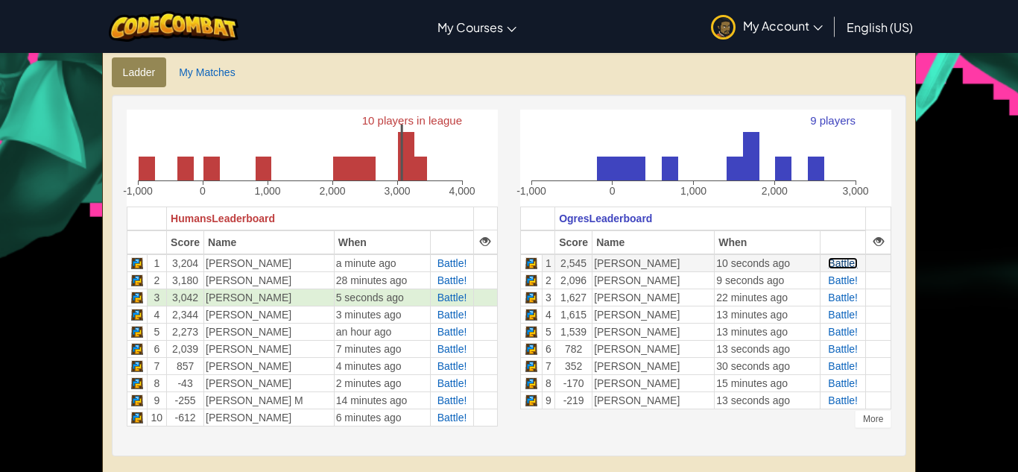
click at [838, 260] on span "Battle!" at bounding box center [843, 263] width 30 height 12
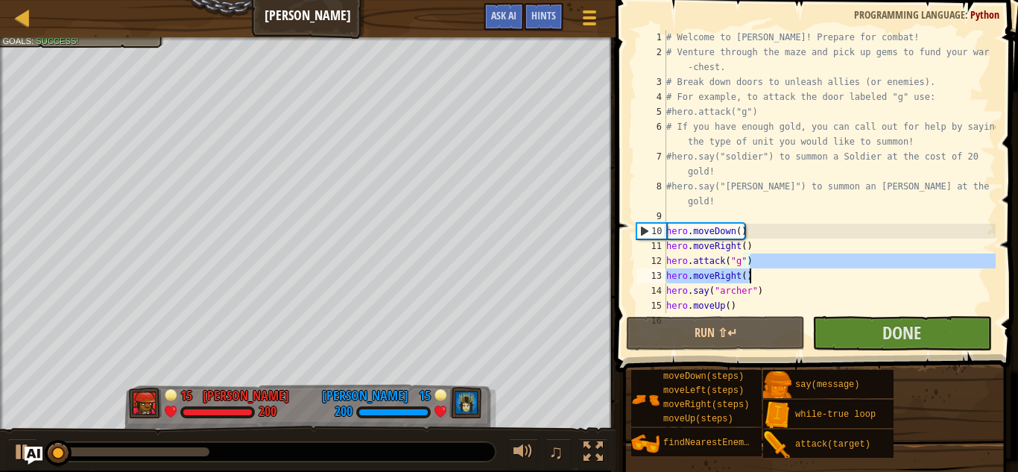
click at [849, 269] on div "# Welcome to [PERSON_NAME]! Prepare for combat! # Venture through the maze and …" at bounding box center [829, 186] width 332 height 313
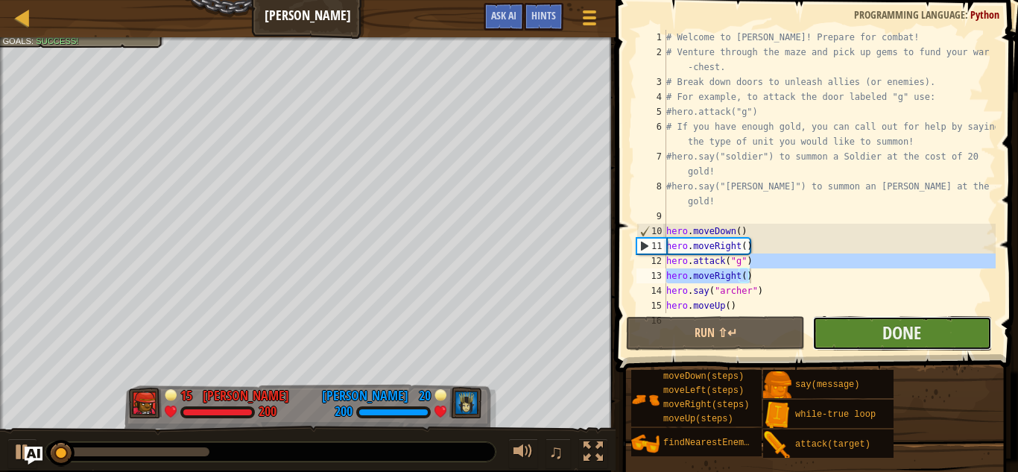
click at [855, 341] on button "Done" at bounding box center [901, 333] width 179 height 34
type textarea "hero.moveRight()"
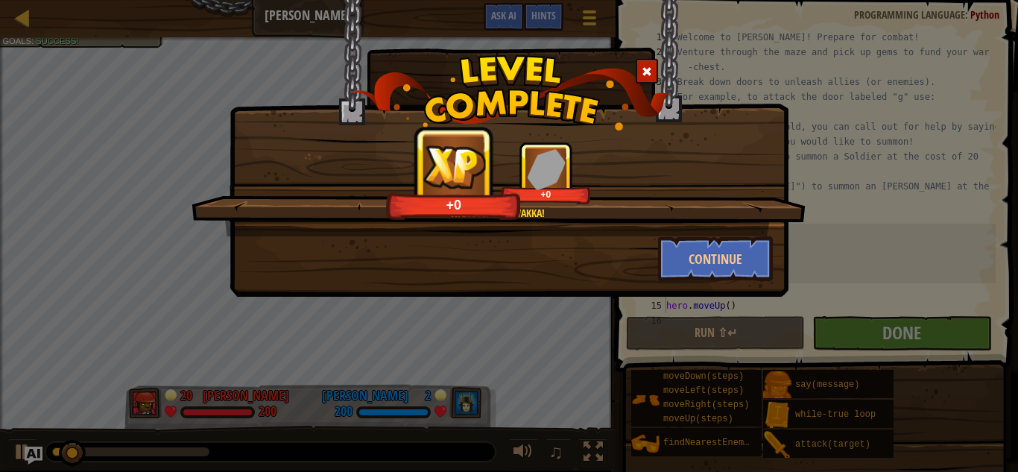
click at [647, 69] on span at bounding box center [647, 71] width 10 height 10
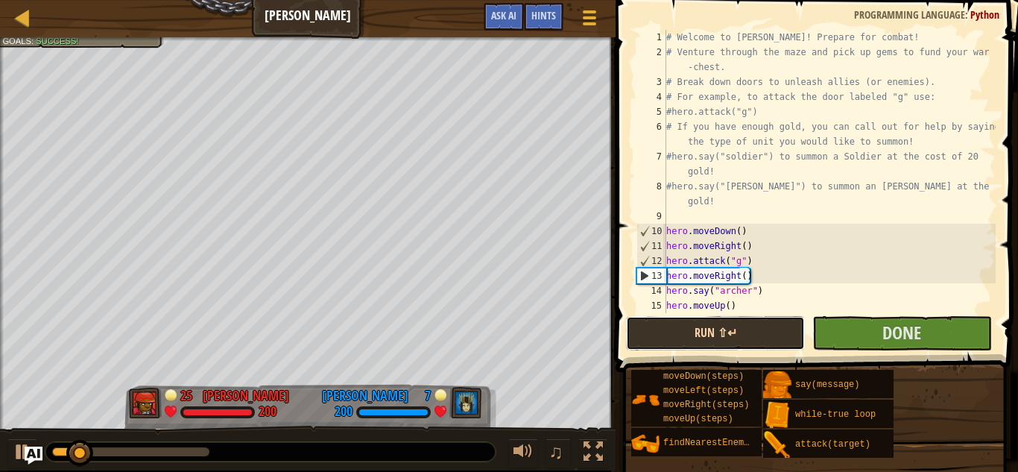
click at [683, 344] on button "Run ⇧↵" at bounding box center [715, 333] width 179 height 34
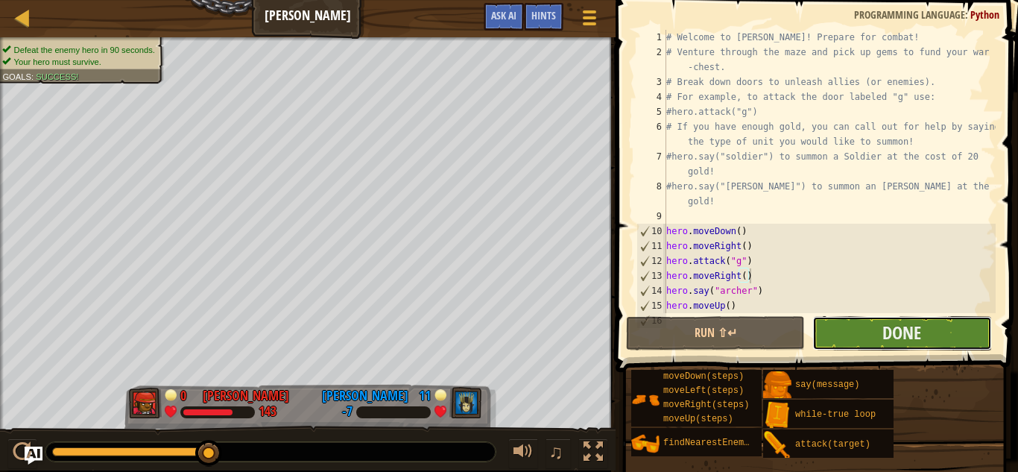
click at [827, 337] on button "Done" at bounding box center [901, 333] width 179 height 34
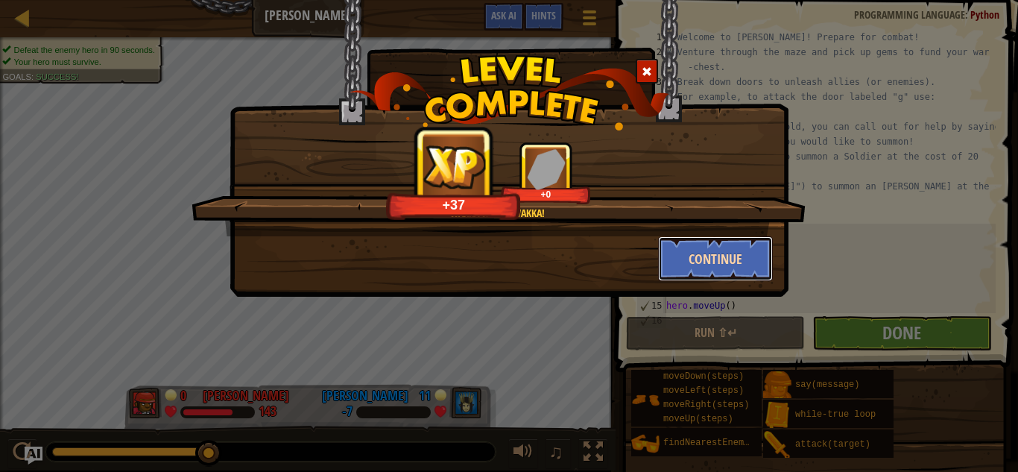
click at [701, 259] on button "Continue" at bounding box center [715, 258] width 115 height 45
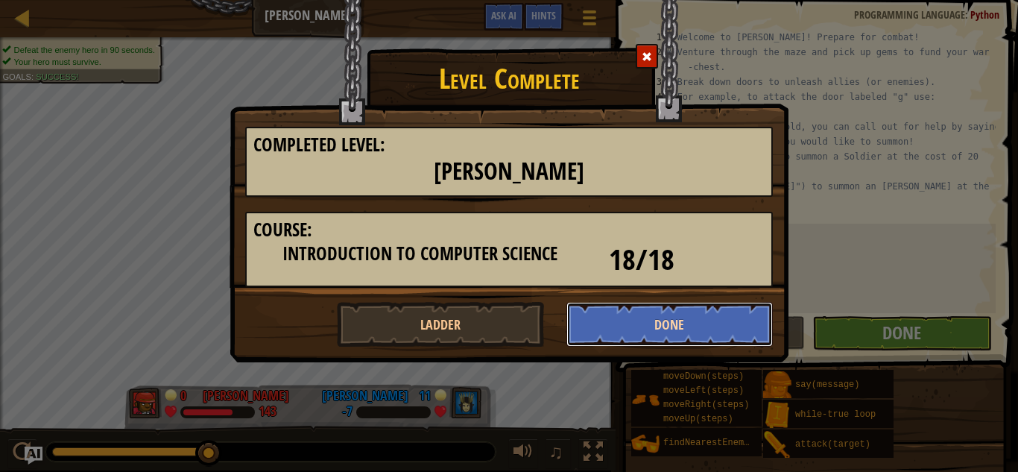
click at [598, 329] on button "Done" at bounding box center [669, 324] width 207 height 45
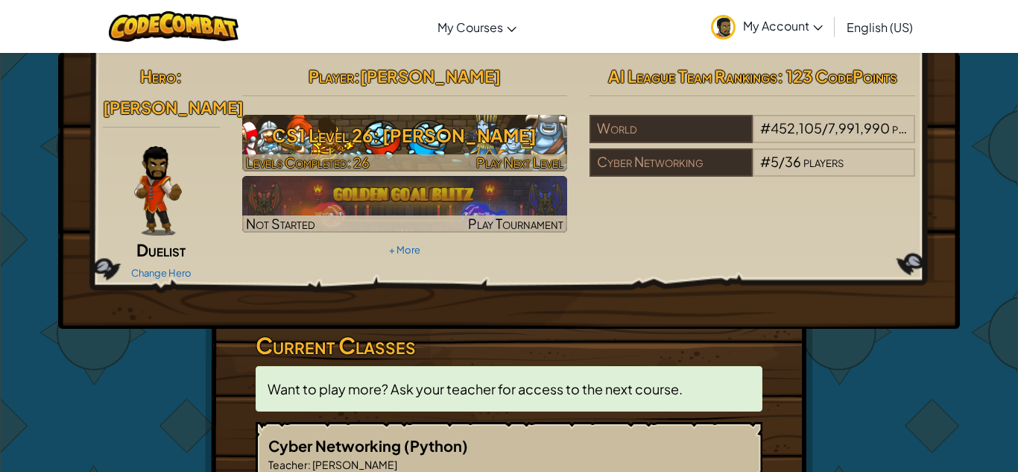
click at [344, 141] on h3 "CS1 Level 26: [PERSON_NAME]" at bounding box center [405, 135] width 326 height 34
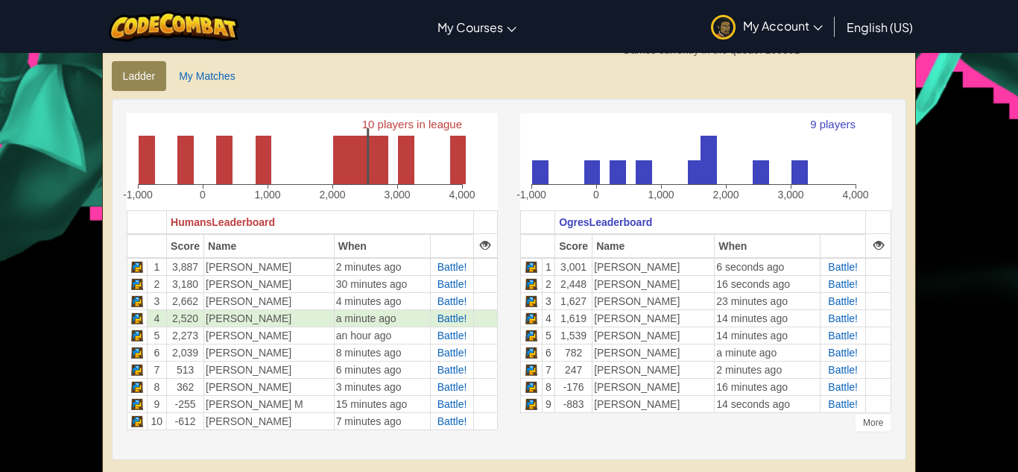
scroll to position [355, 0]
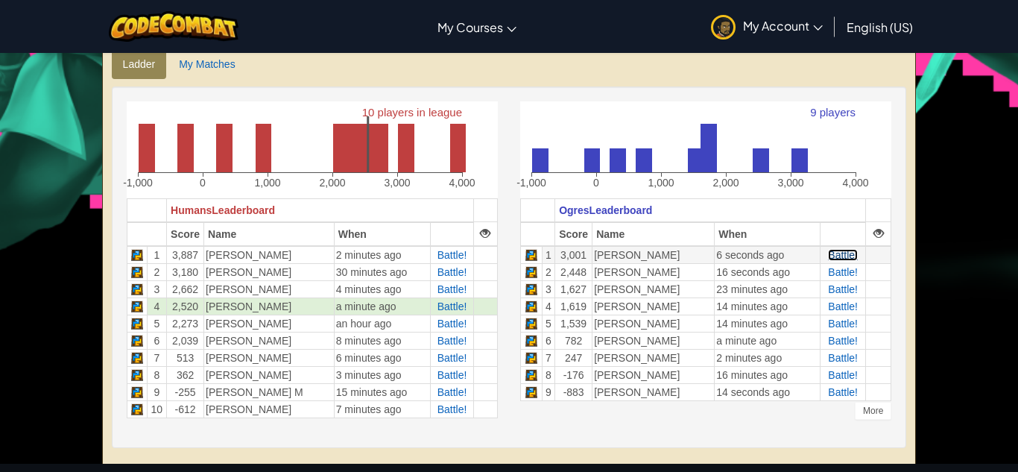
click at [831, 253] on span "Battle!" at bounding box center [843, 255] width 30 height 12
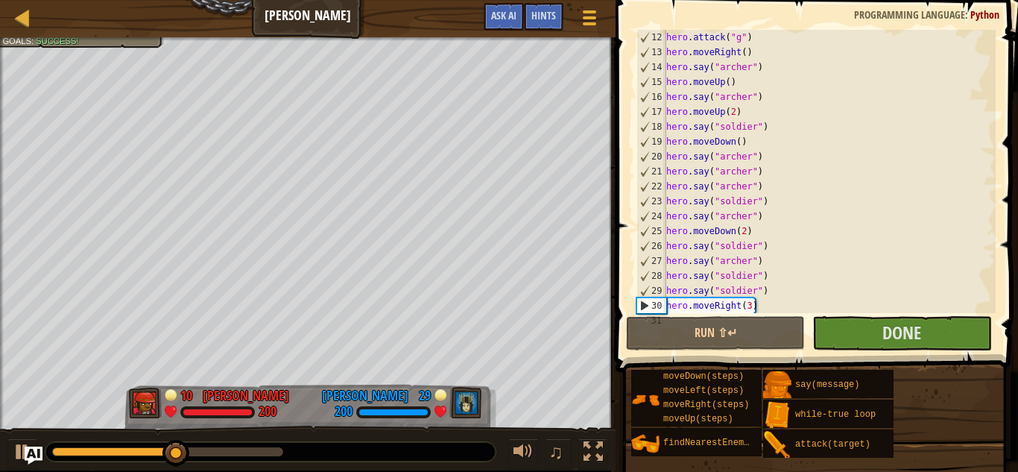
scroll to position [227, 0]
click at [729, 152] on div "hero . attack ( "g" ) hero . moveRight ( ) hero . say ( "[PERSON_NAME]" ) hero …" at bounding box center [829, 183] width 332 height 313
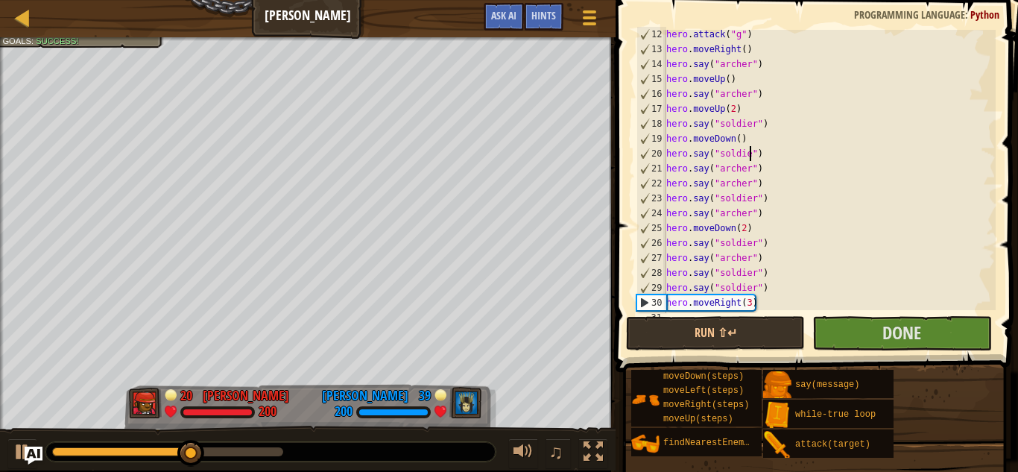
scroll to position [7, 13]
click at [738, 172] on div "hero . attack ( "g" ) hero . moveRight ( ) hero . say ( "[PERSON_NAME]" ) hero …" at bounding box center [829, 183] width 332 height 313
type textarea "hero.say("soldier")"
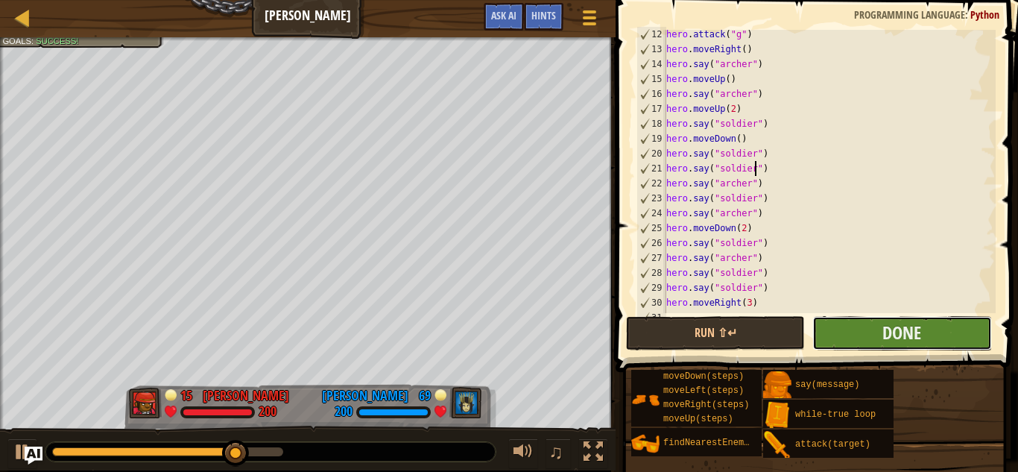
click at [846, 324] on button "Done" at bounding box center [901, 333] width 179 height 34
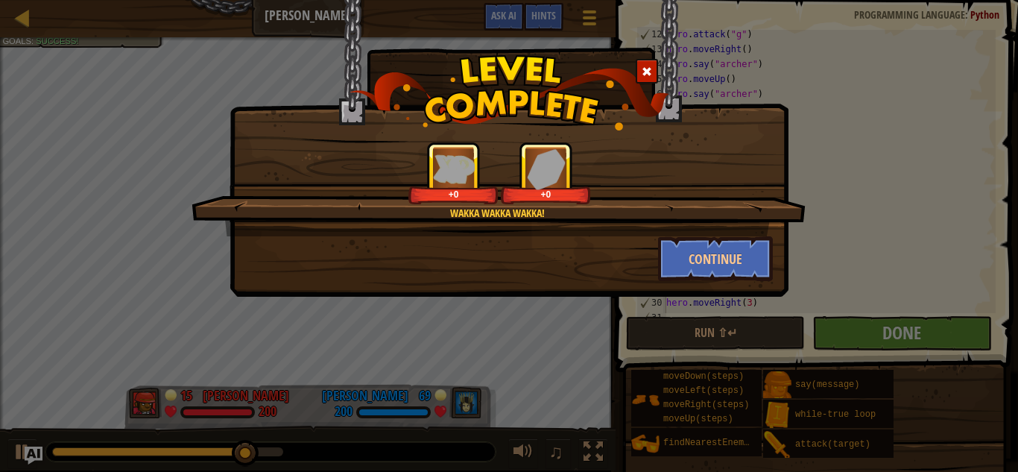
click at [648, 73] on span at bounding box center [647, 71] width 10 height 10
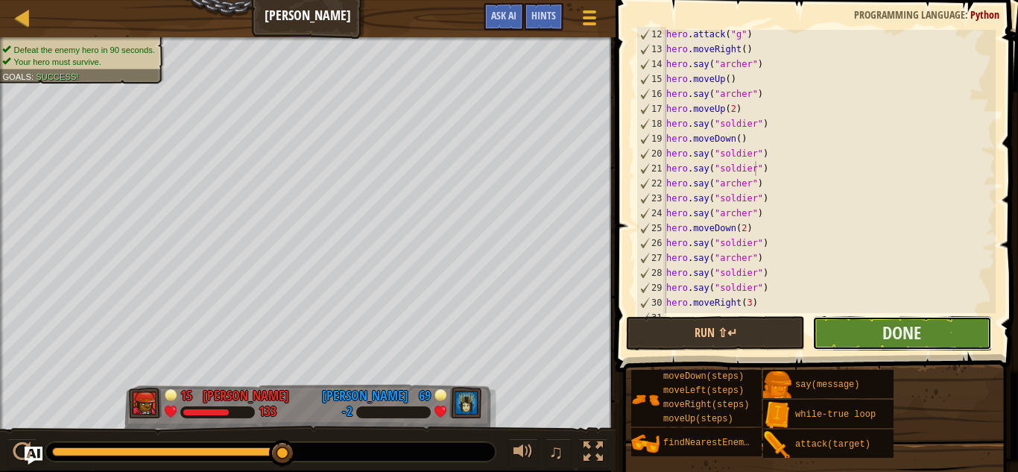
click at [835, 334] on button "Done" at bounding box center [901, 333] width 179 height 34
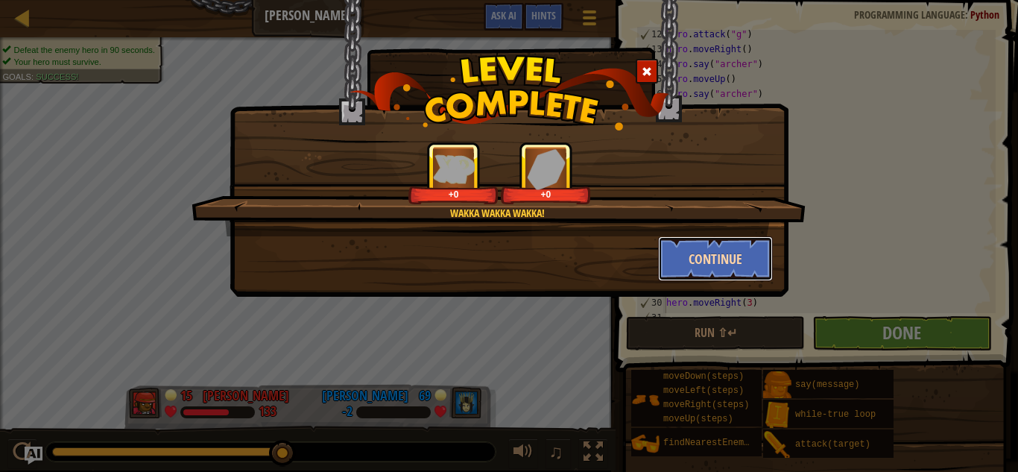
click at [692, 273] on button "Continue" at bounding box center [715, 258] width 115 height 45
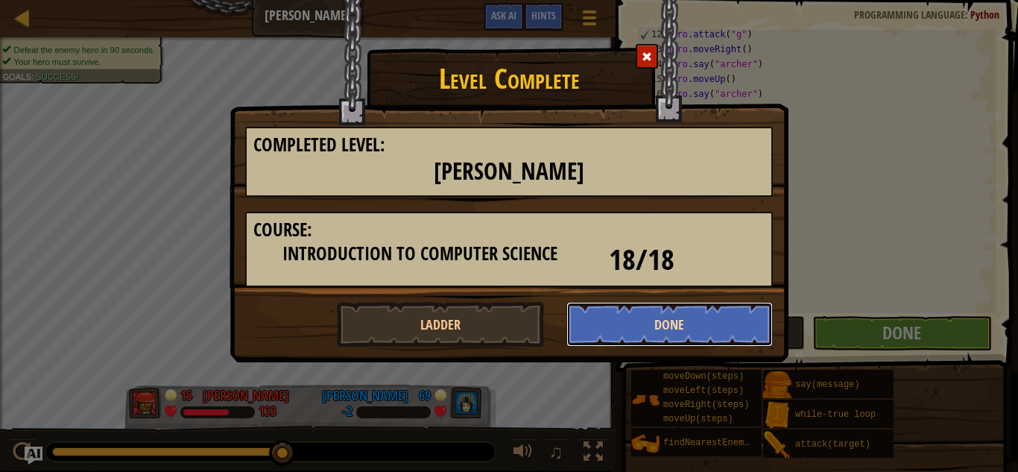
click at [648, 314] on button "Done" at bounding box center [669, 324] width 207 height 45
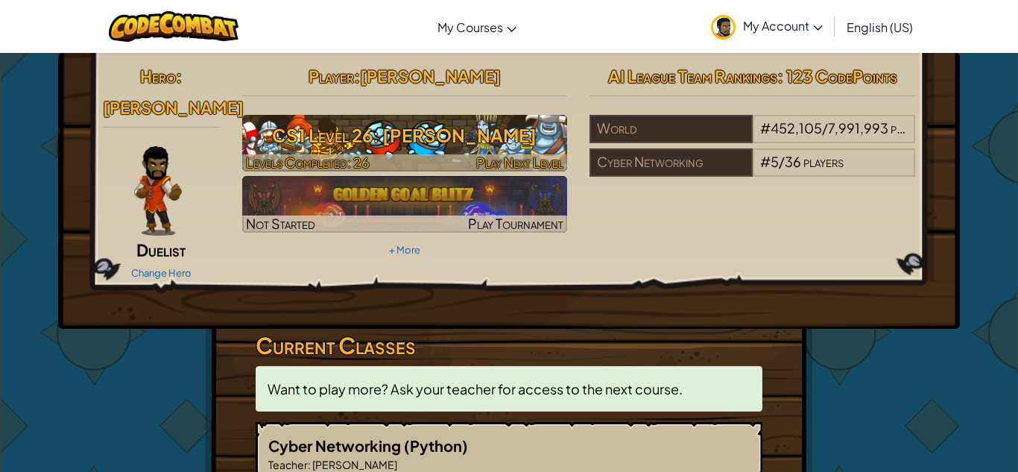
click at [452, 162] on div at bounding box center [405, 162] width 326 height 17
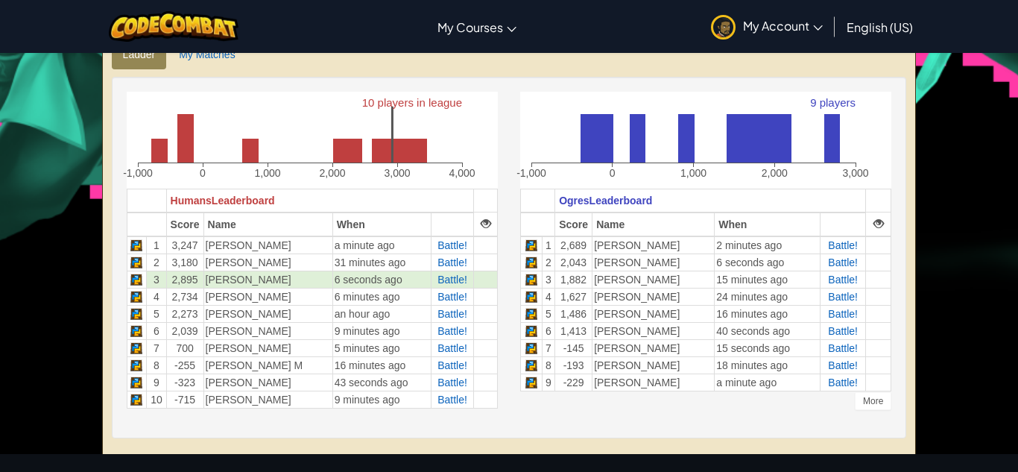
scroll to position [368, 0]
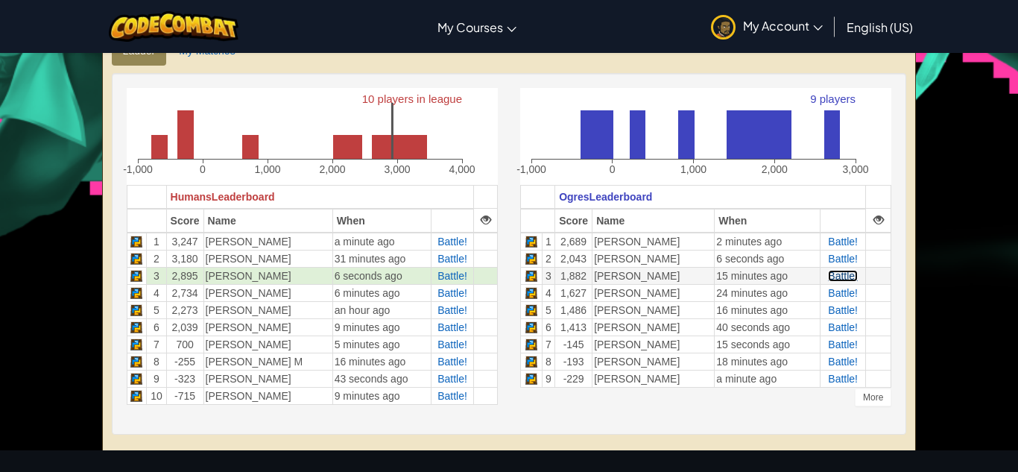
click at [838, 276] on span "Battle!" at bounding box center [843, 276] width 30 height 12
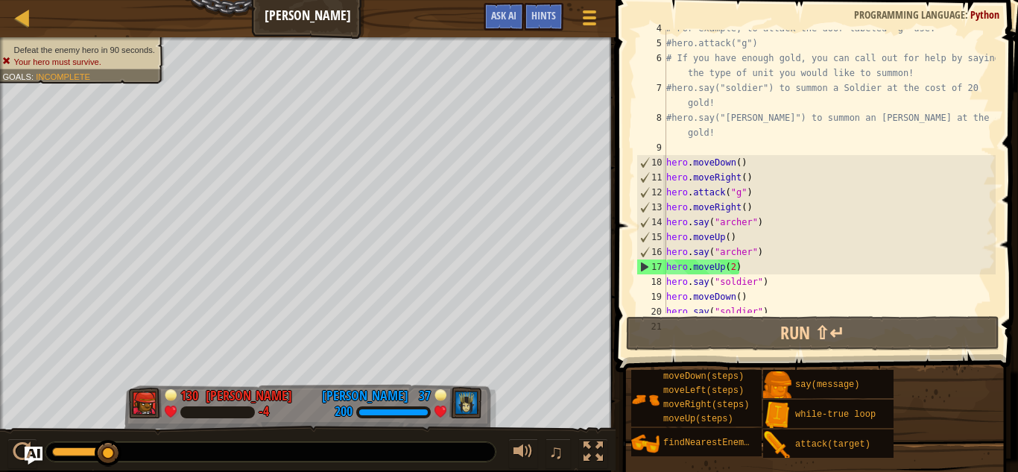
scroll to position [79, 0]
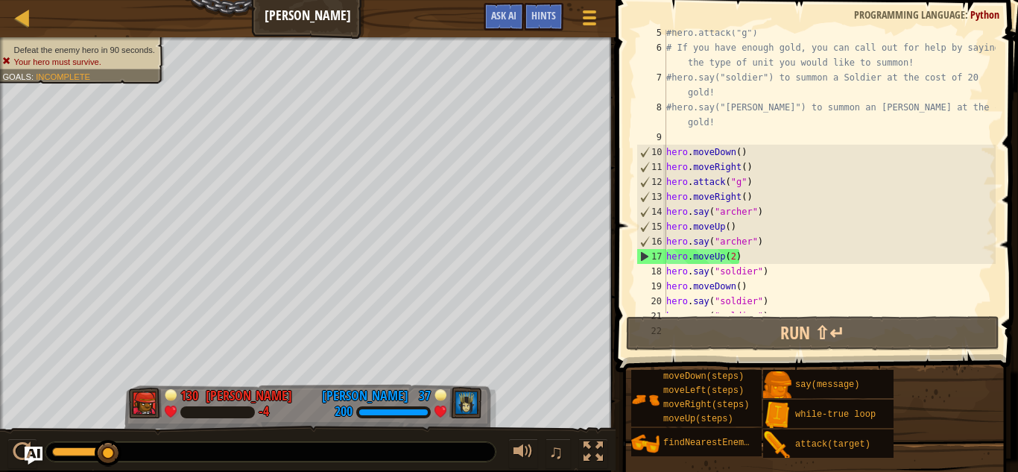
click at [733, 212] on div "#hero.attack("g") # If you have enough gold, you can call out for help by sayin…" at bounding box center [829, 181] width 332 height 313
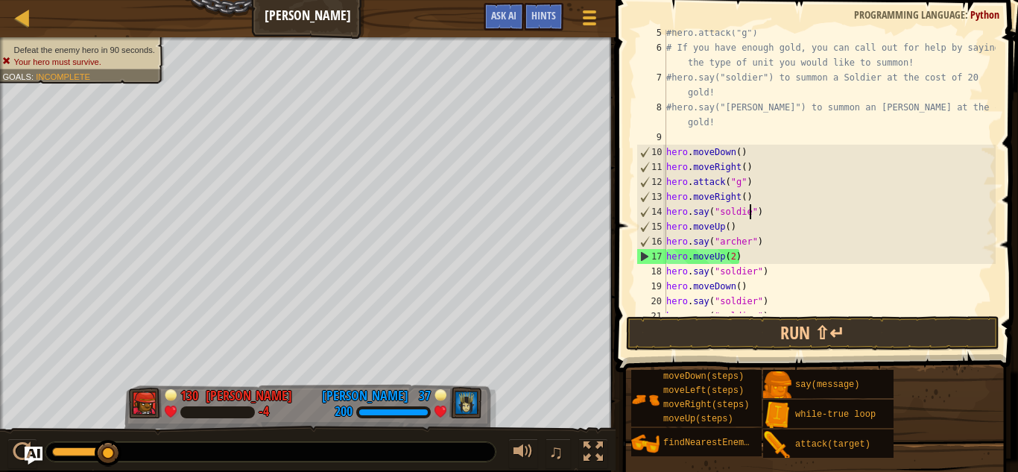
scroll to position [7, 13]
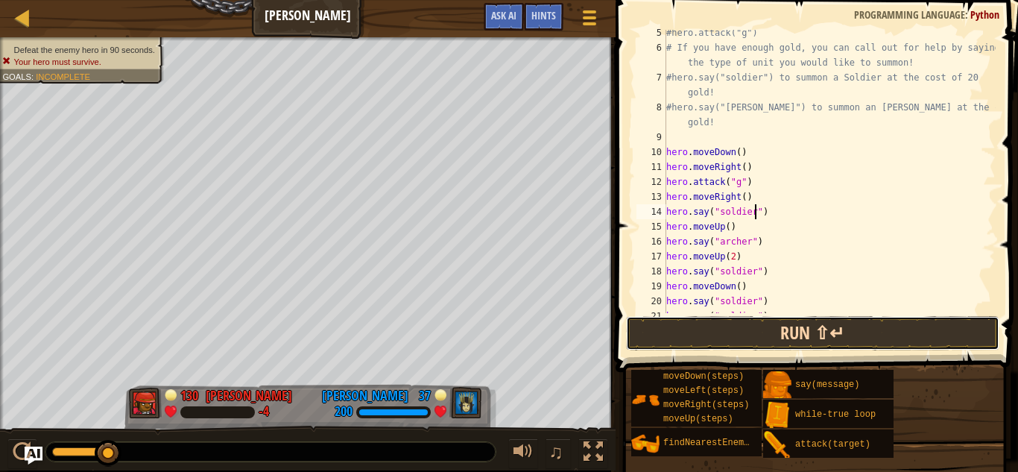
click at [756, 331] on button "Run ⇧↵" at bounding box center [812, 333] width 373 height 34
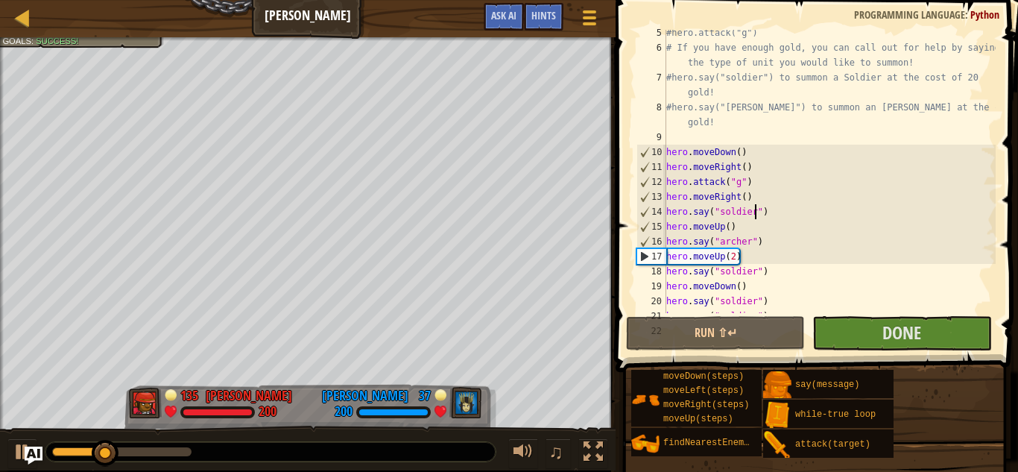
click at [727, 230] on div "#hero.attack("g") # If you have enough gold, you can call out for help by sayin…" at bounding box center [829, 181] width 332 height 313
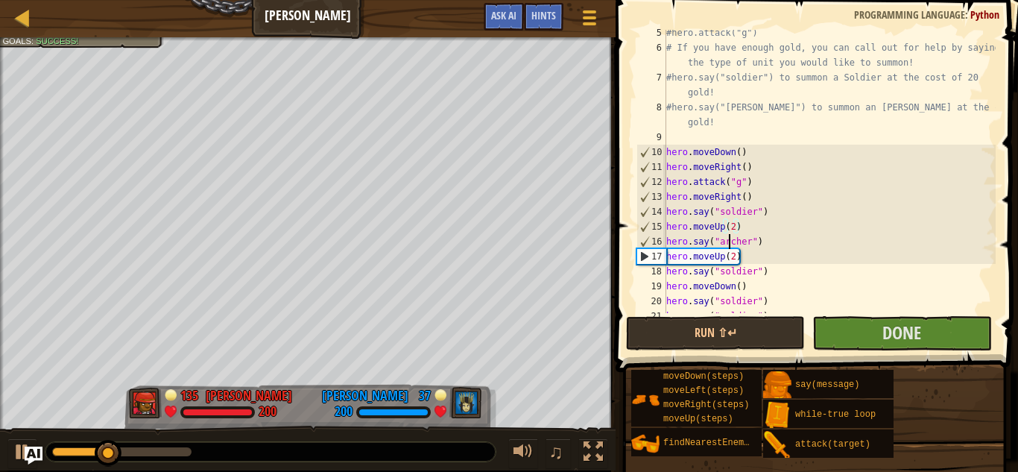
click at [730, 244] on div "#hero.attack("g") # If you have enough gold, you can call out for help by sayin…" at bounding box center [829, 181] width 332 height 313
type textarea "hero.say("archer")"
click at [730, 244] on div "#hero.attack("g") # If you have enough gold, you can call out for help by sayin…" at bounding box center [829, 181] width 332 height 313
click at [771, 241] on div "#hero.attack("g") # If you have enough gold, you can call out for help by sayin…" at bounding box center [829, 181] width 332 height 313
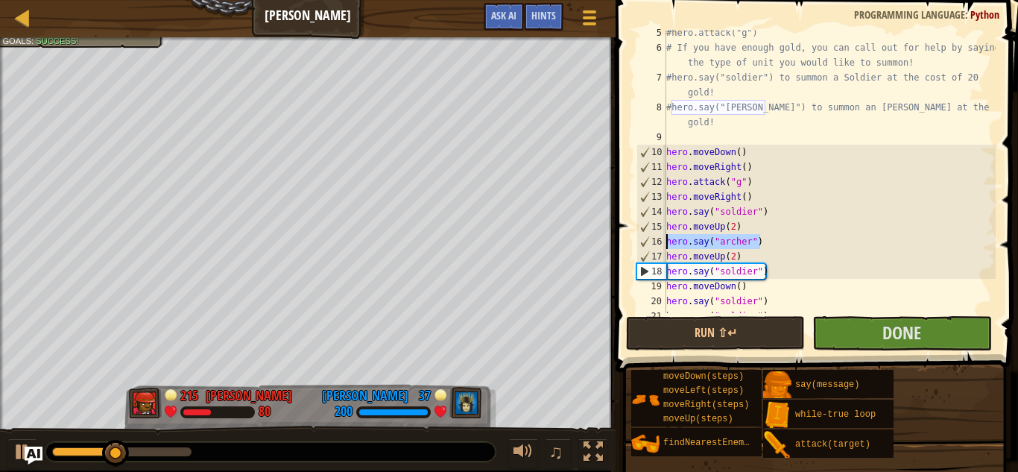
drag, startPoint x: 771, startPoint y: 241, endPoint x: 649, endPoint y: 244, distance: 122.2
click at [649, 244] on div "hero.say("[PERSON_NAME]") 5 6 7 8 9 10 11 12 13 14 15 16 17 18 19 20 21 22 #her…" at bounding box center [814, 171] width 362 height 283
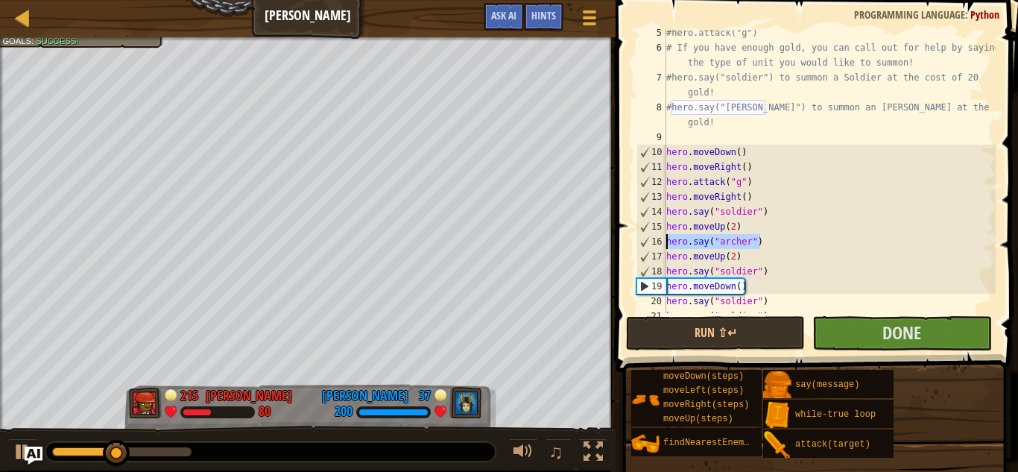
scroll to position [7, 0]
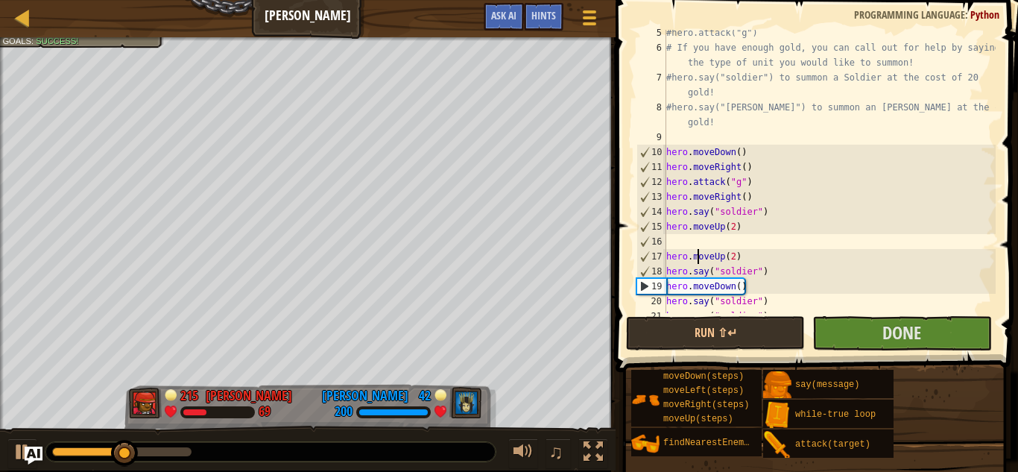
click at [697, 252] on div "#hero.attack("g") # If you have enough gold, you can call out for help by sayin…" at bounding box center [829, 181] width 332 height 313
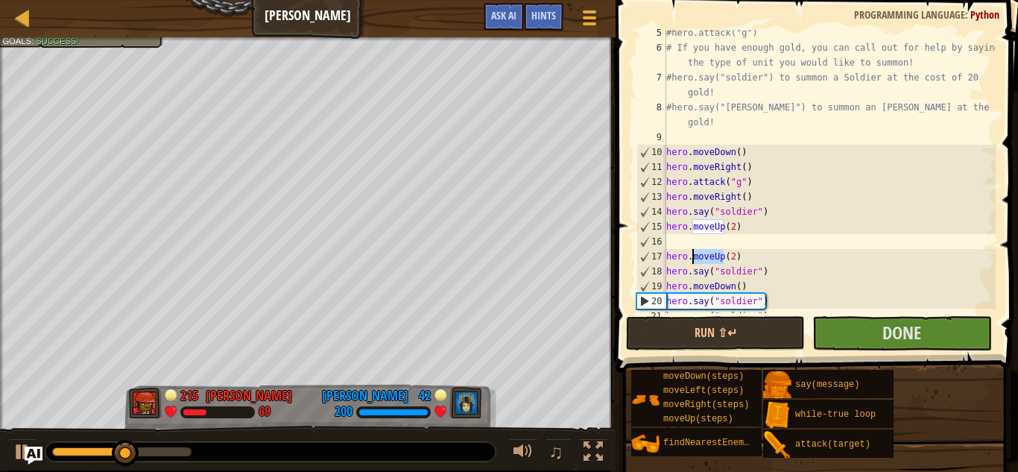
click at [697, 252] on div "#hero.attack("g") # If you have enough gold, you can call out for help by sayin…" at bounding box center [829, 181] width 332 height 313
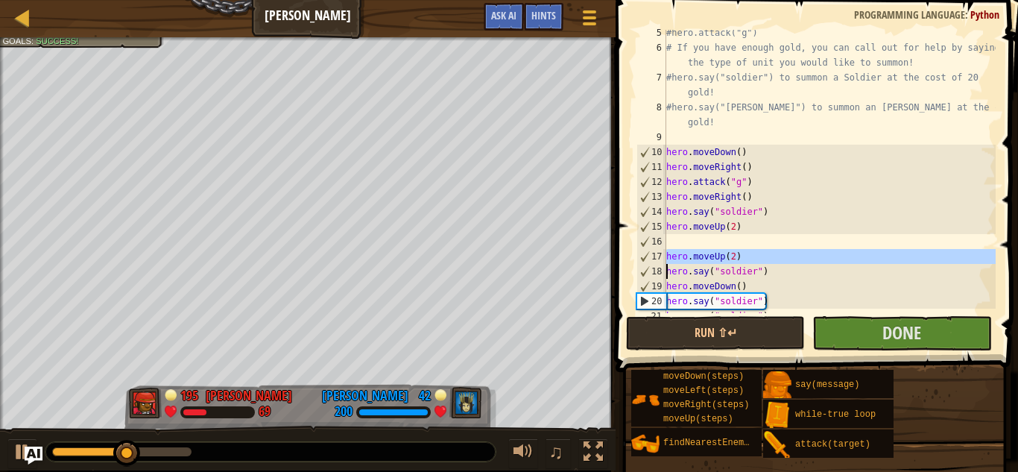
type textarea "hero.say("soldier")"
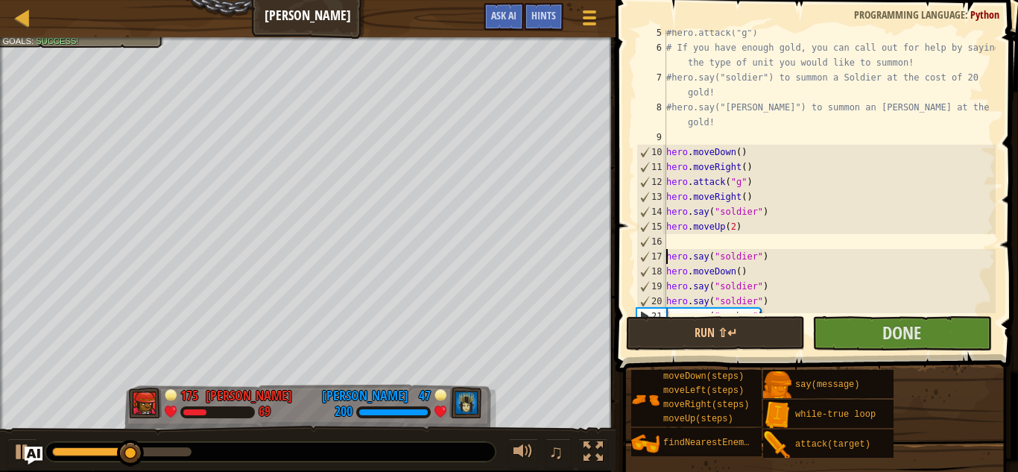
click at [695, 241] on div "#hero.attack("g") # If you have enough gold, you can call out for help by sayin…" at bounding box center [829, 181] width 332 height 313
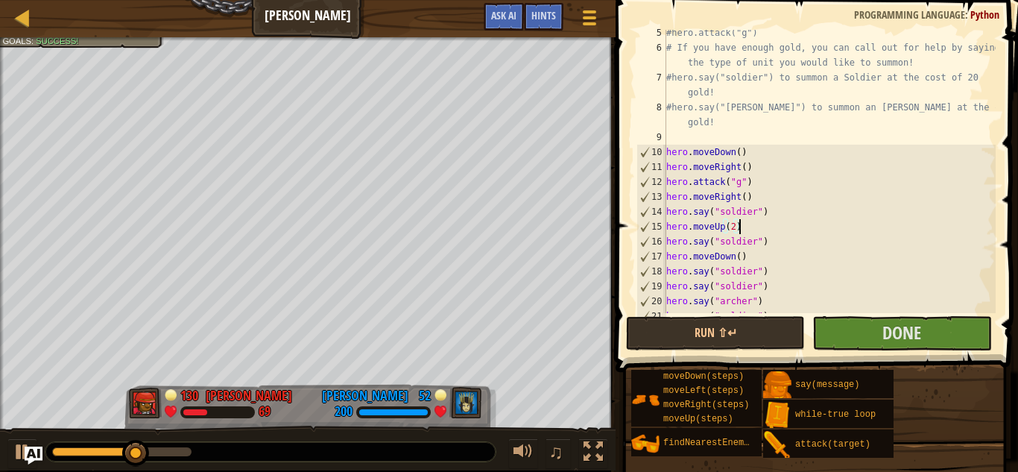
click at [786, 240] on div "#hero.attack("g") # If you have enough gold, you can call out for help by sayin…" at bounding box center [829, 181] width 332 height 313
type textarea "hero.say("soldier")"
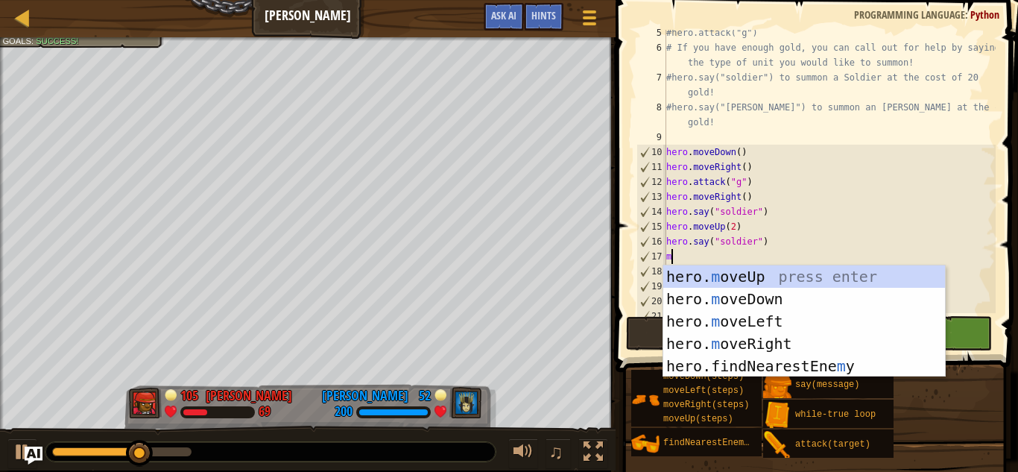
type textarea "m"
click at [730, 269] on div "hero. m oveUp press enter hero. m oveDown press enter hero. m oveLeft press ent…" at bounding box center [804, 343] width 282 height 156
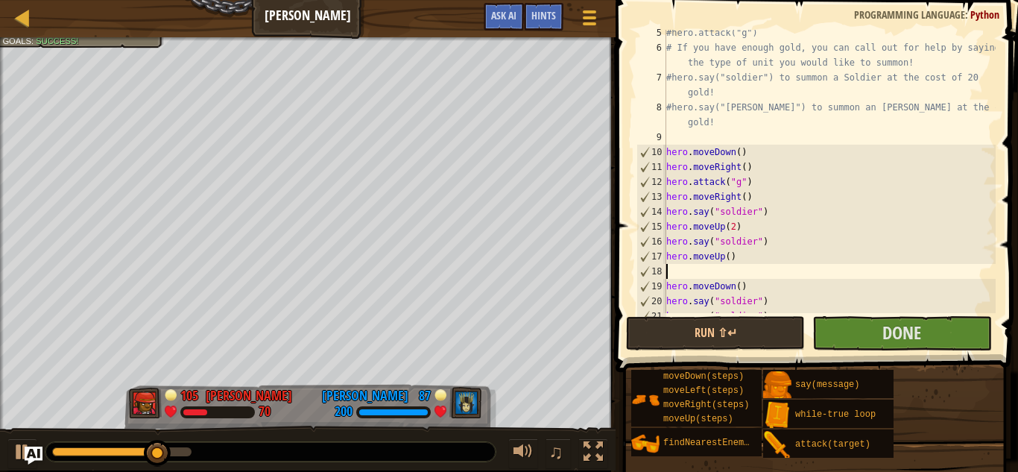
scroll to position [79, 0]
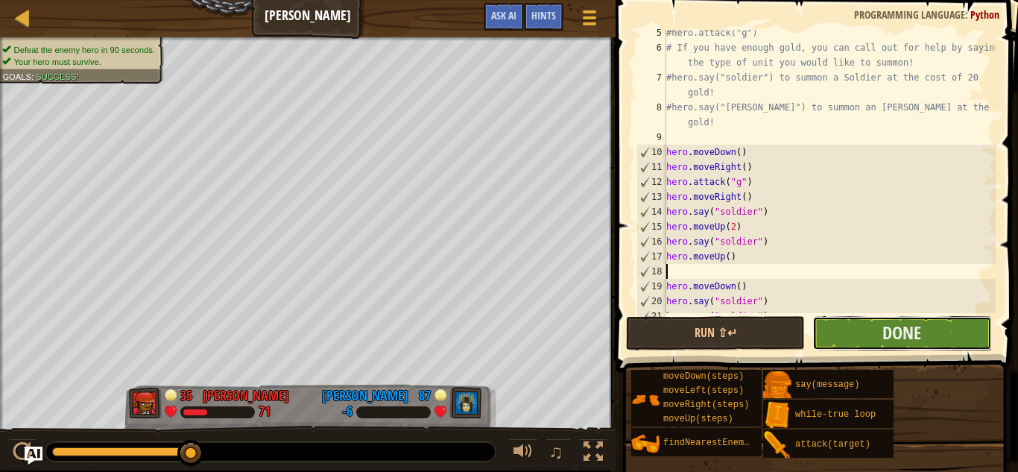
click at [870, 333] on button "Done" at bounding box center [901, 333] width 179 height 34
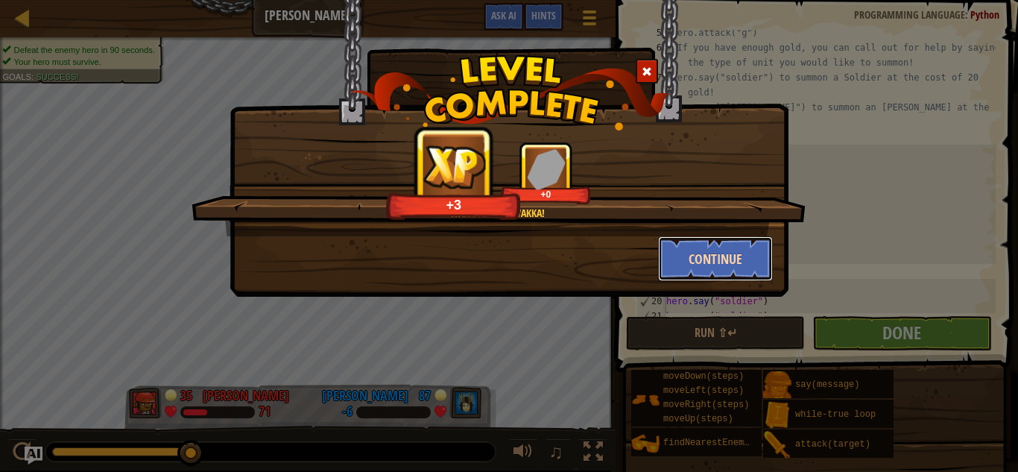
click at [728, 270] on button "Continue" at bounding box center [715, 258] width 115 height 45
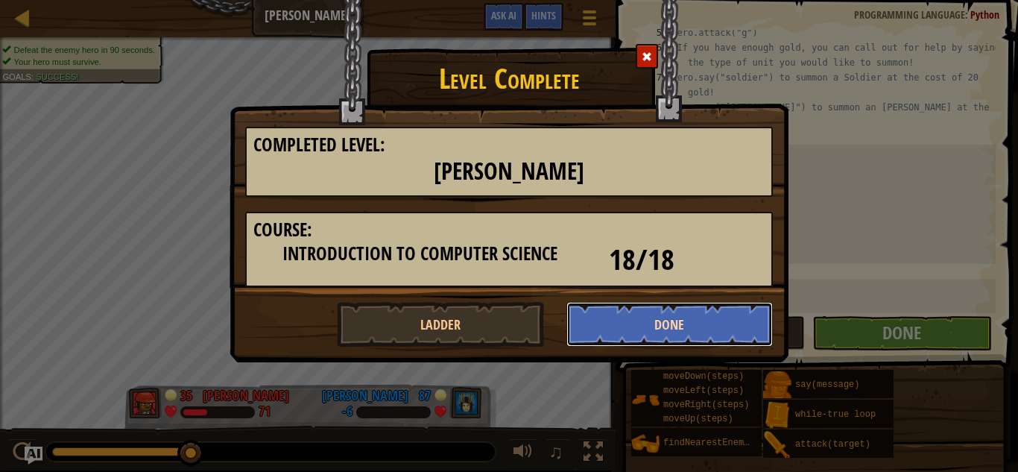
click at [669, 322] on button "Done" at bounding box center [669, 324] width 207 height 45
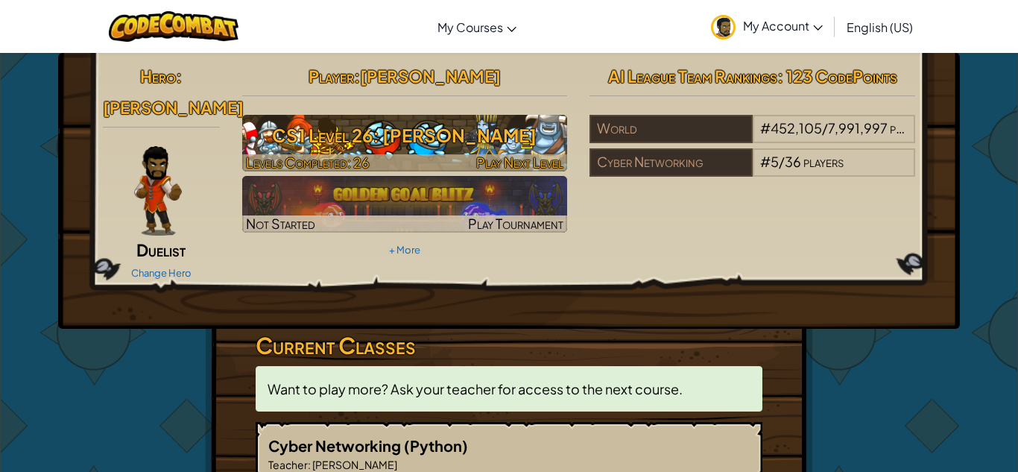
click at [423, 130] on h3 "CS1 Level 26: [PERSON_NAME]" at bounding box center [405, 135] width 326 height 34
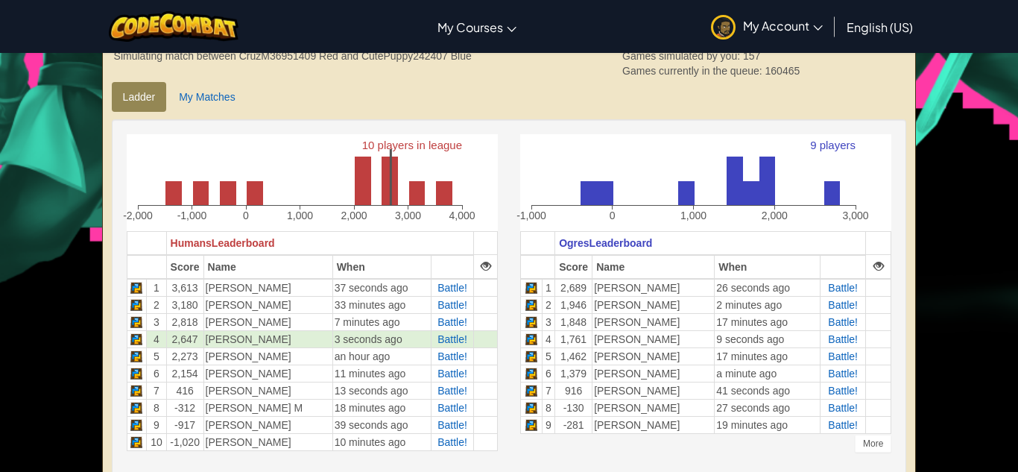
scroll to position [328, 0]
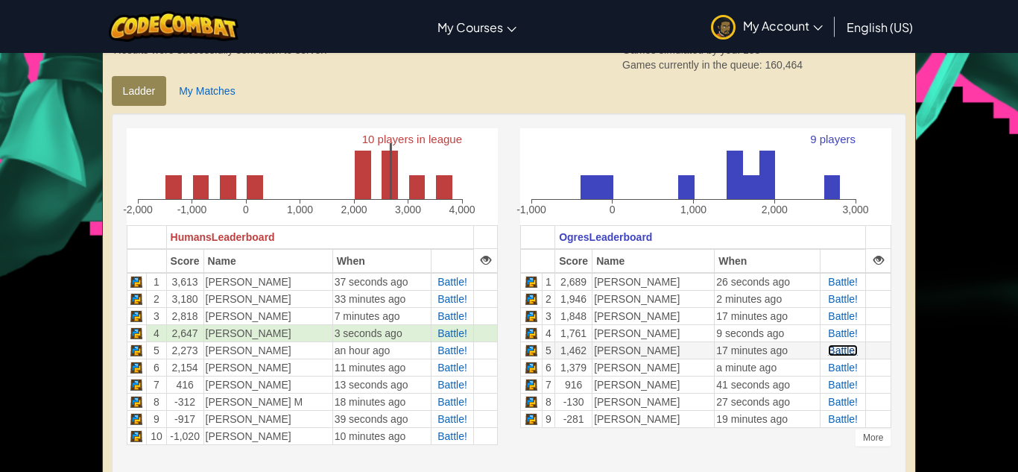
click at [835, 346] on span "Battle!" at bounding box center [843, 350] width 30 height 12
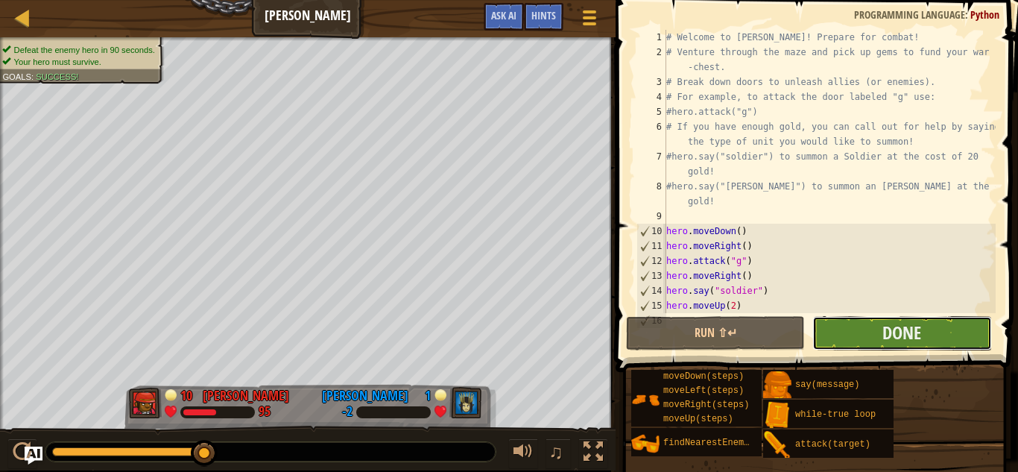
click at [936, 330] on button "Done" at bounding box center [901, 333] width 179 height 34
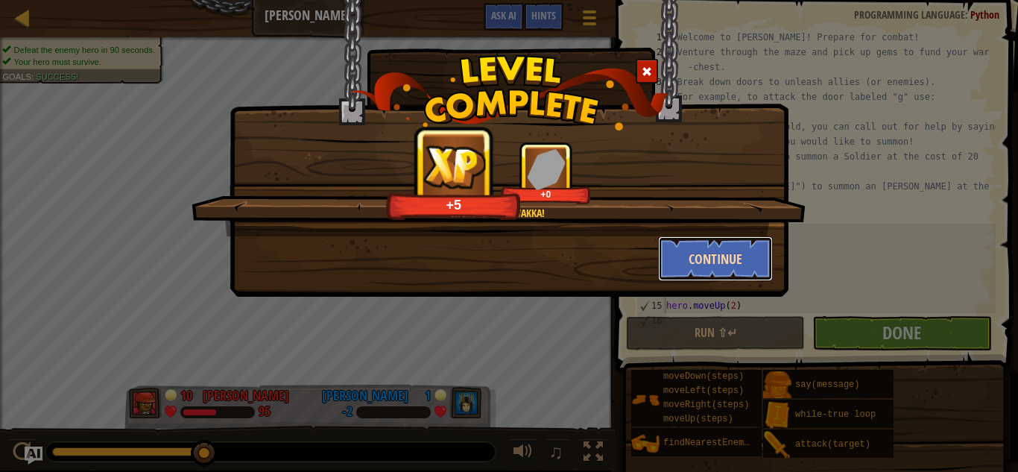
click at [727, 262] on button "Continue" at bounding box center [715, 258] width 115 height 45
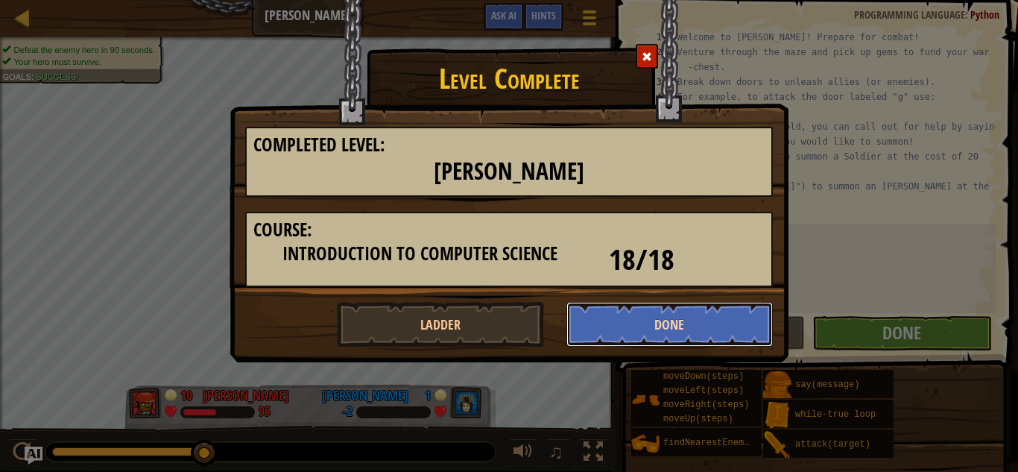
click at [669, 335] on button "Done" at bounding box center [669, 324] width 207 height 45
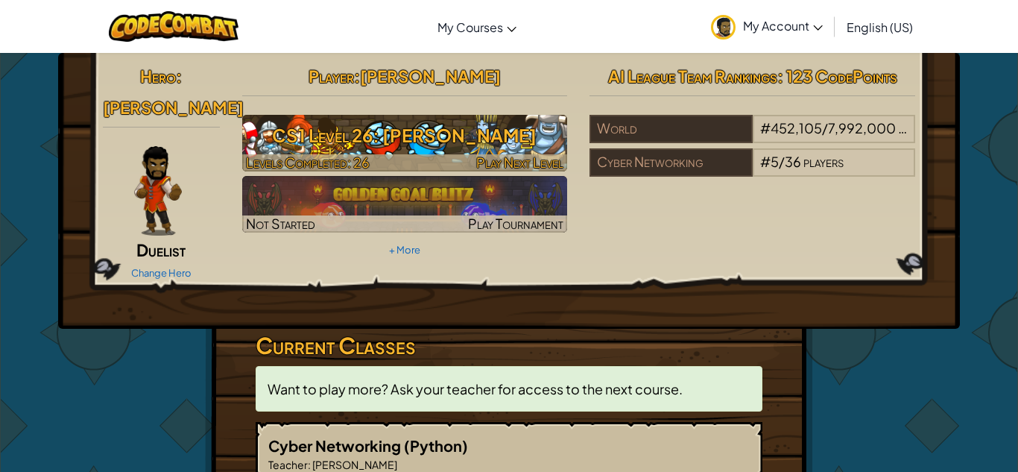
click at [390, 154] on div at bounding box center [405, 162] width 326 height 17
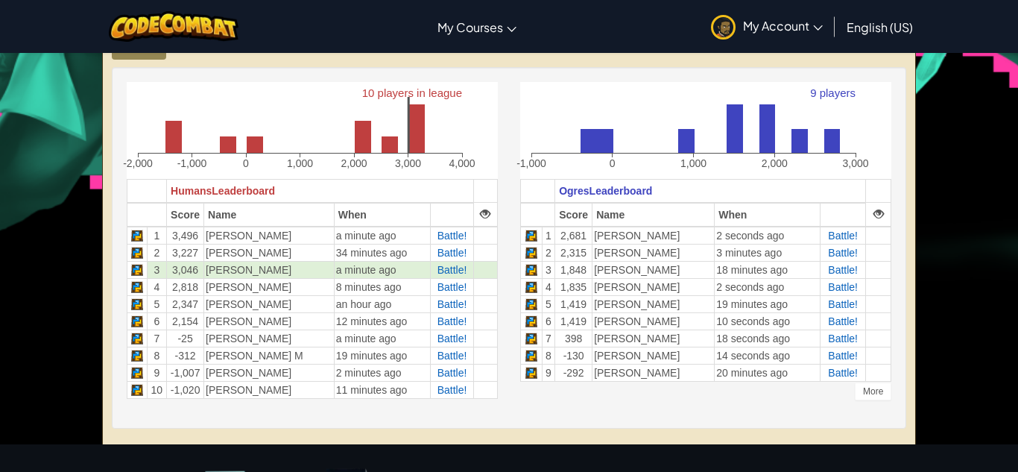
scroll to position [376, 0]
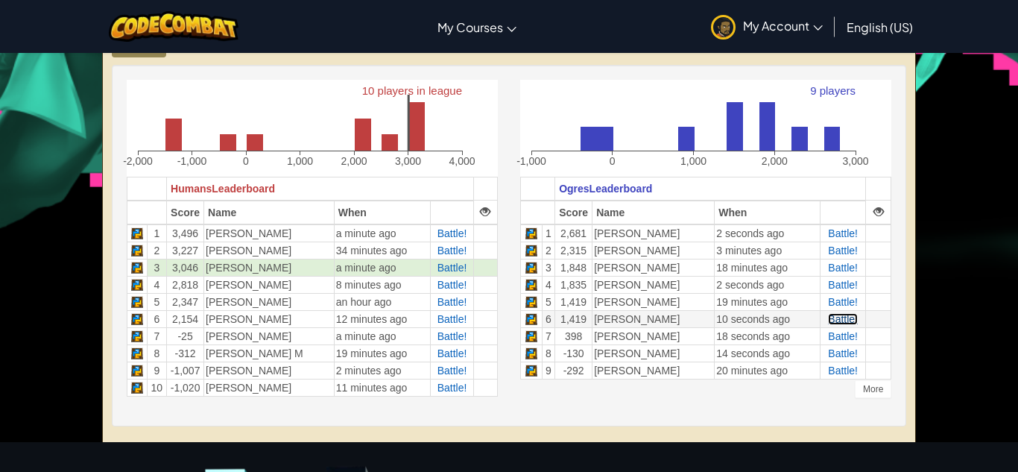
click at [835, 322] on span "Battle!" at bounding box center [843, 319] width 30 height 12
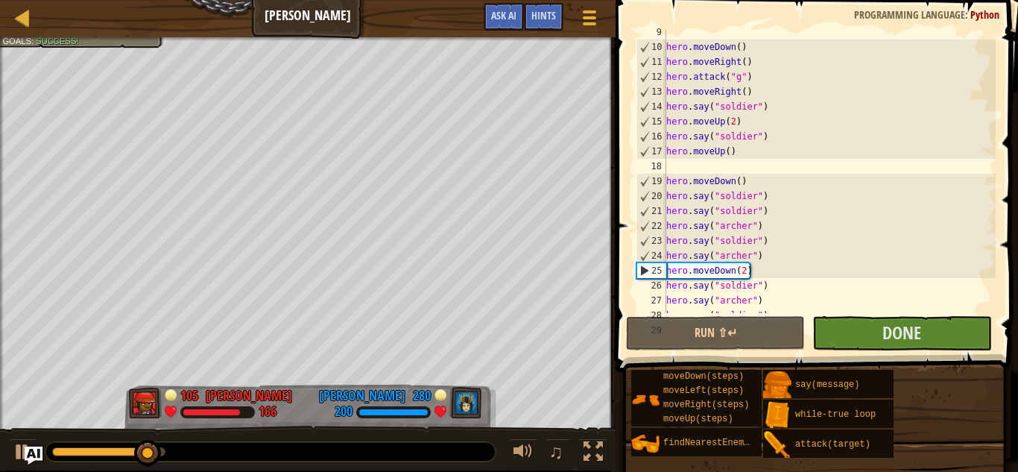
scroll to position [186, 0]
click at [678, 165] on div "hero . moveDown ( ) hero . moveRight ( ) hero . attack ( "g" ) hero . moveRight…" at bounding box center [829, 179] width 332 height 313
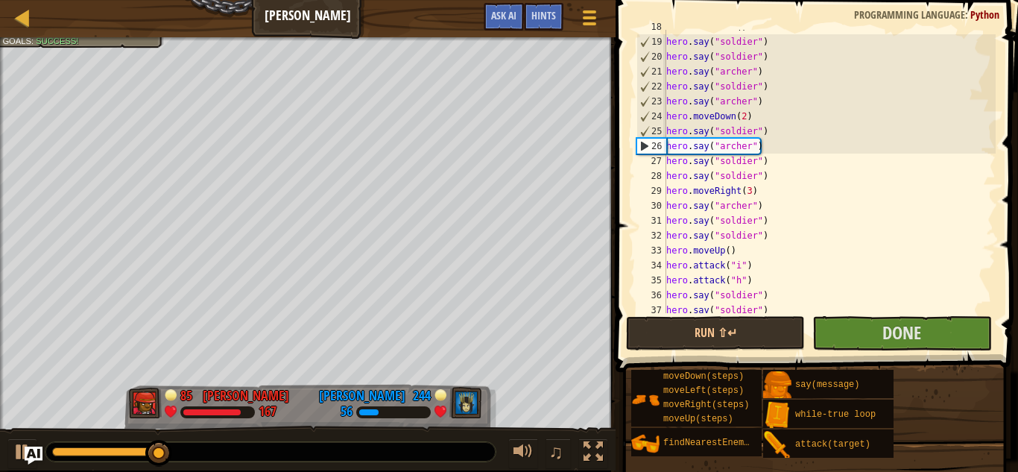
scroll to position [325, 0]
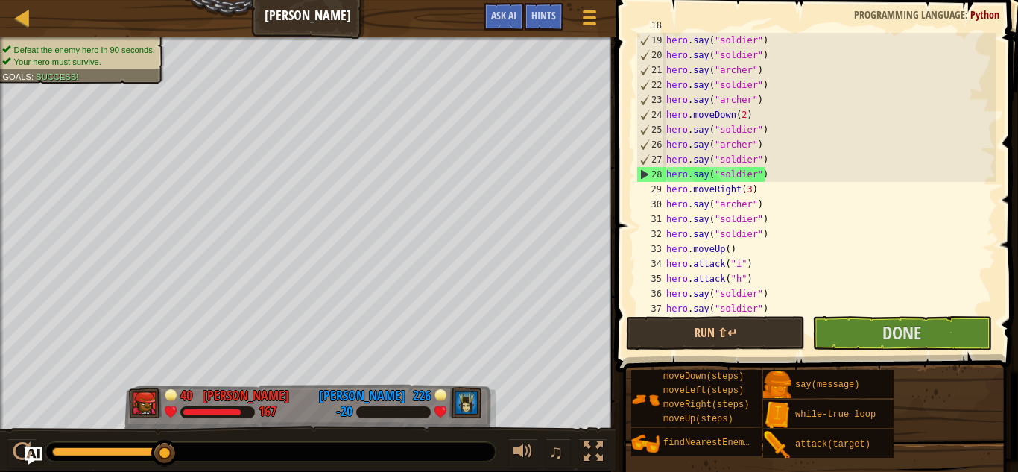
click at [773, 177] on div "hero . moveDown ( ) hero . say ( "soldier" ) hero . say ( "soldier" ) hero . sa…" at bounding box center [829, 174] width 332 height 313
type textarea "hero.say("soldier")"
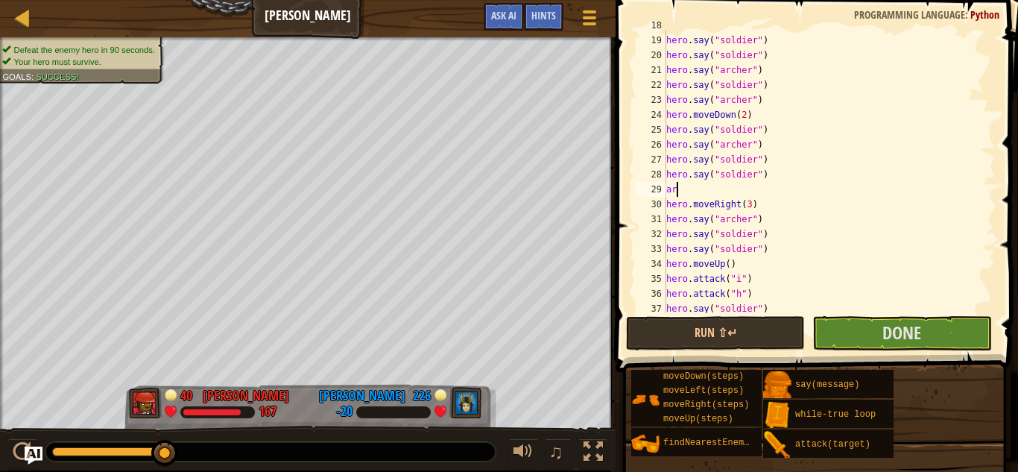
scroll to position [7, 1]
type textarea "a"
click at [694, 175] on div "hero . moveDown ( ) hero . say ( "soldier" ) hero . say ( "soldier" ) hero . sa…" at bounding box center [829, 174] width 332 height 313
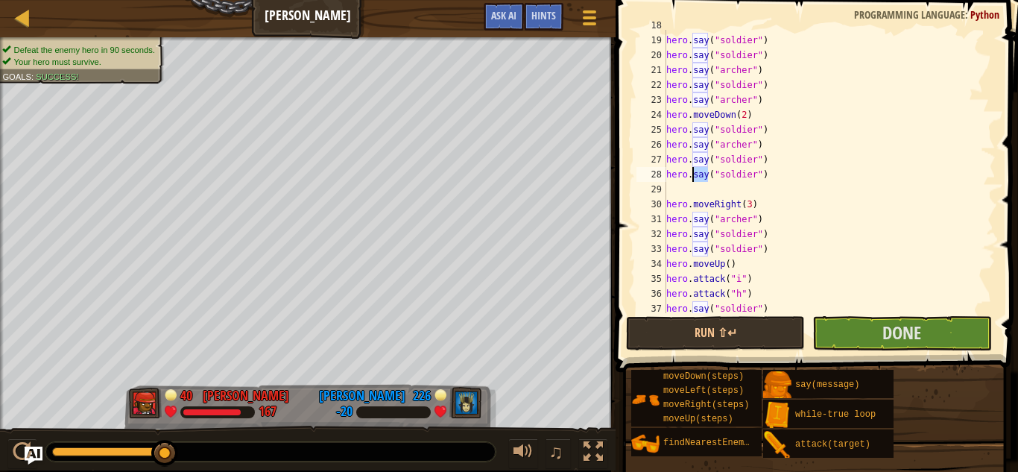
click at [694, 175] on div "hero . moveDown ( ) hero . say ( "soldier" ) hero . say ( "soldier" ) hero . sa…" at bounding box center [829, 174] width 332 height 313
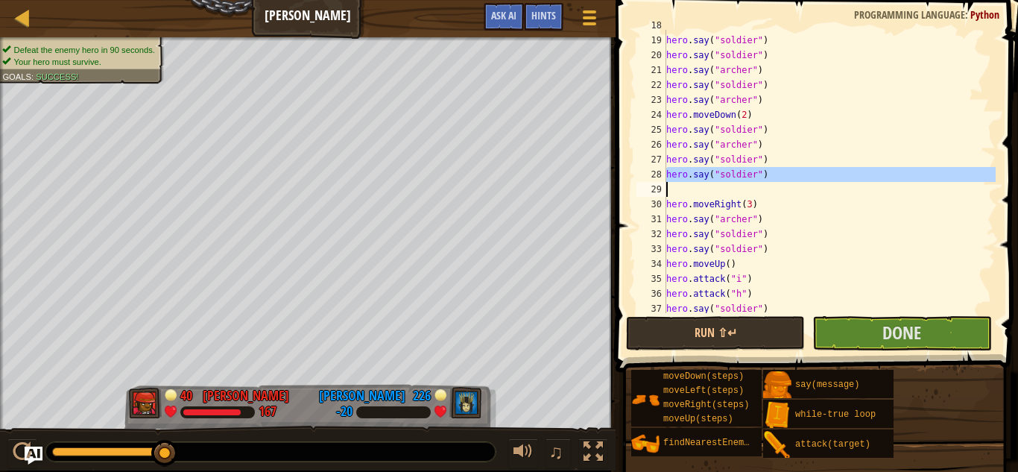
type textarea "hero.say("soldier")"
click at [699, 186] on div "hero . moveDown ( ) hero . say ( "soldier" ) hero . say ( "soldier" ) hero . sa…" at bounding box center [829, 171] width 332 height 283
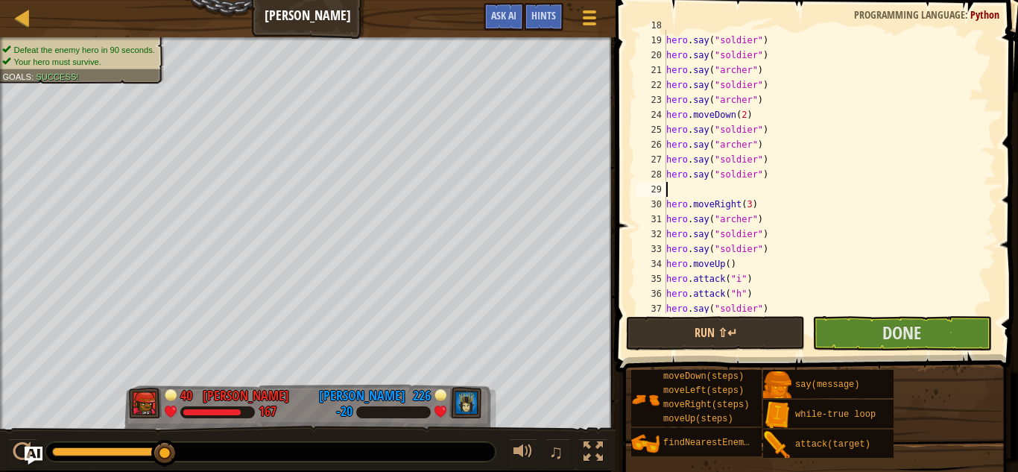
paste textarea "hero.say("soldier")"
click at [737, 192] on div "hero . moveDown ( ) hero . say ( "soldier" ) hero . say ( "soldier" ) hero . sa…" at bounding box center [829, 174] width 332 height 313
type textarea "hero.say("archer")"
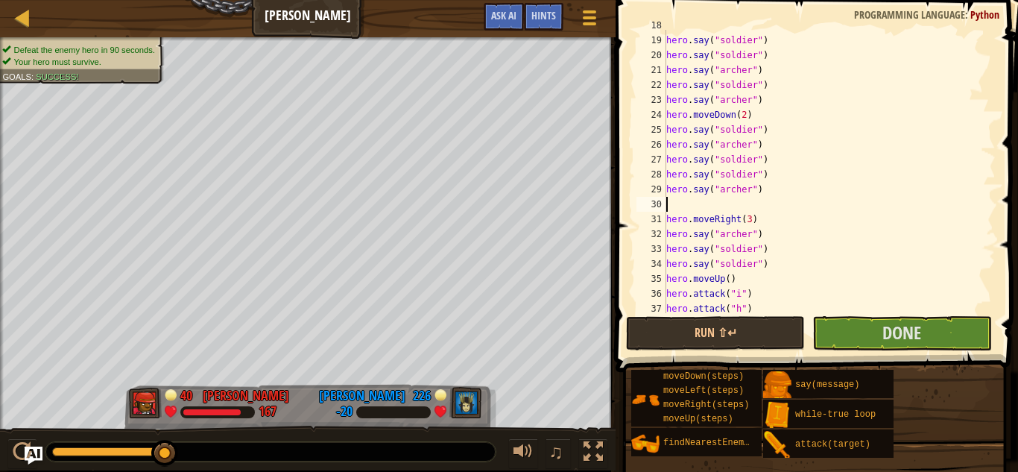
click at [719, 207] on div "hero . moveDown ( ) hero . say ( "soldier" ) hero . say ( "soldier" ) hero . sa…" at bounding box center [829, 174] width 332 height 313
type textarea "hero.say("archer")"
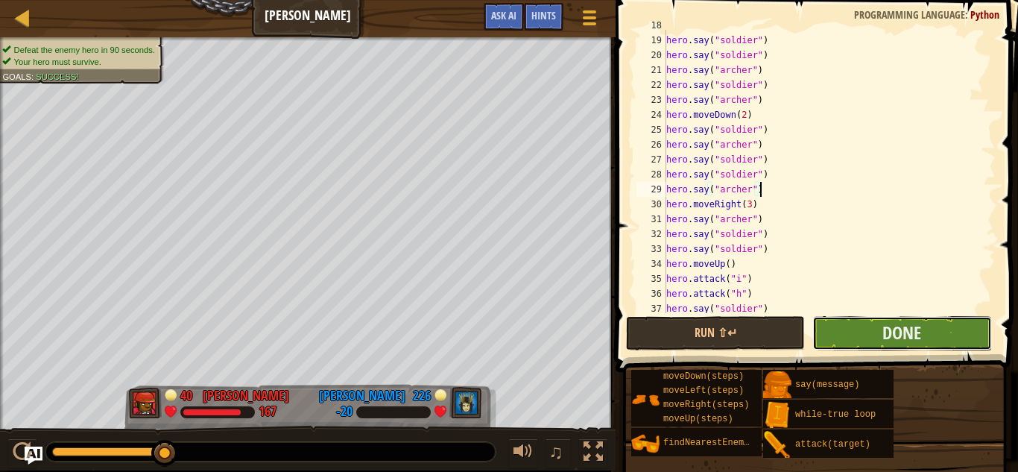
click at [861, 325] on button "Done" at bounding box center [901, 333] width 179 height 34
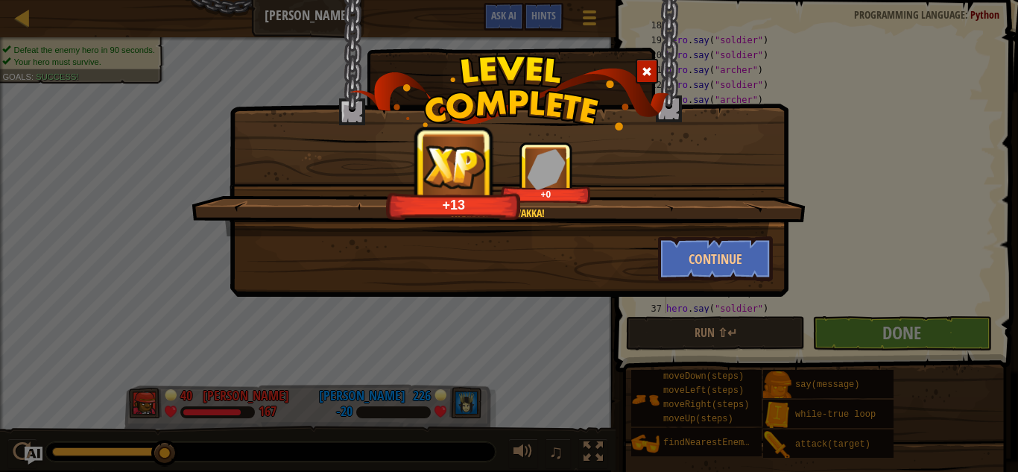
click at [642, 74] on span at bounding box center [647, 71] width 10 height 10
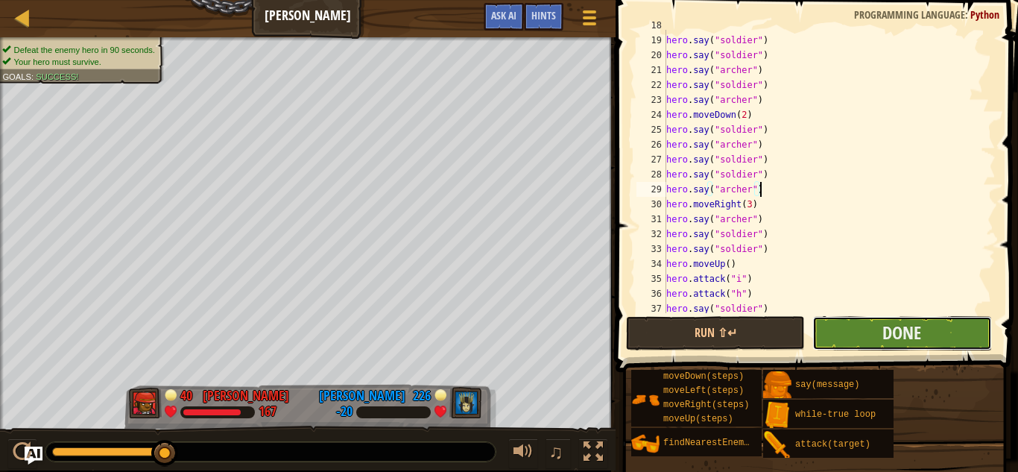
click at [841, 332] on button "Done" at bounding box center [901, 333] width 179 height 34
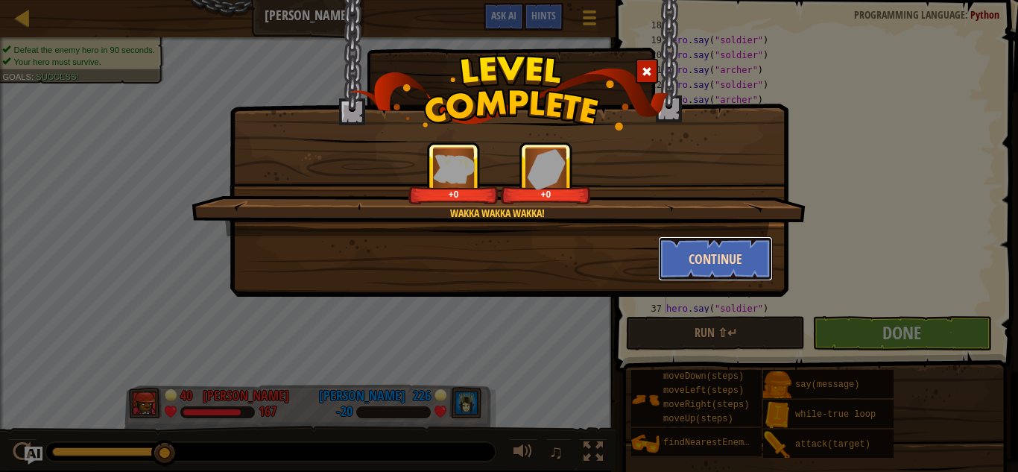
click at [714, 261] on button "Continue" at bounding box center [715, 258] width 115 height 45
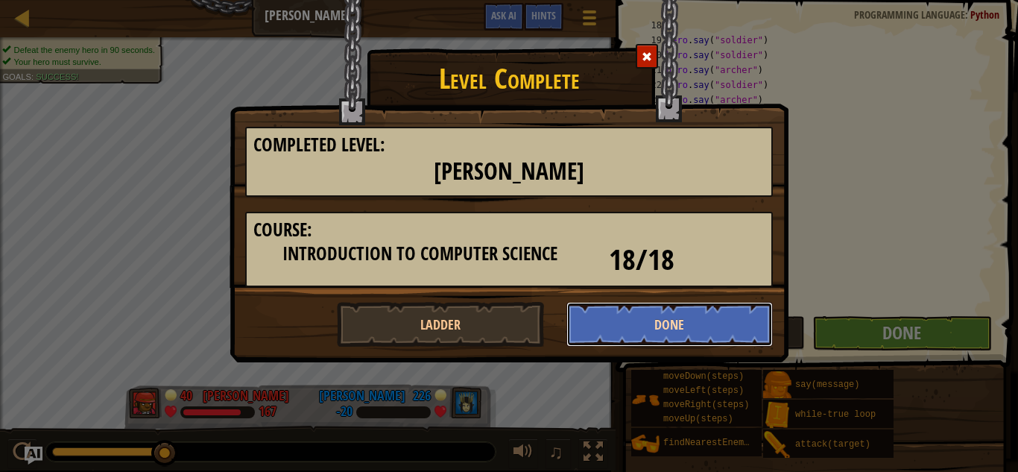
click at [651, 314] on button "Done" at bounding box center [669, 324] width 207 height 45
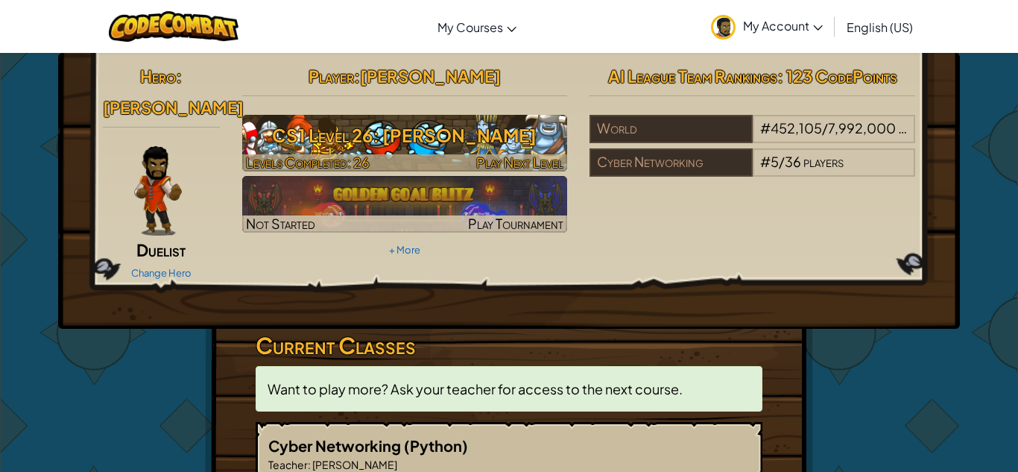
click at [346, 138] on h3 "CS1 Level 26: [PERSON_NAME]" at bounding box center [405, 135] width 326 height 34
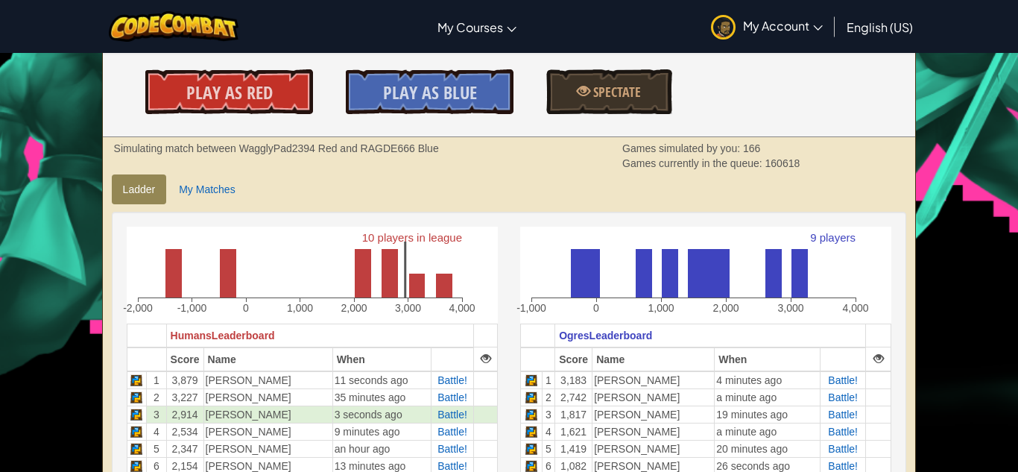
scroll to position [280, 0]
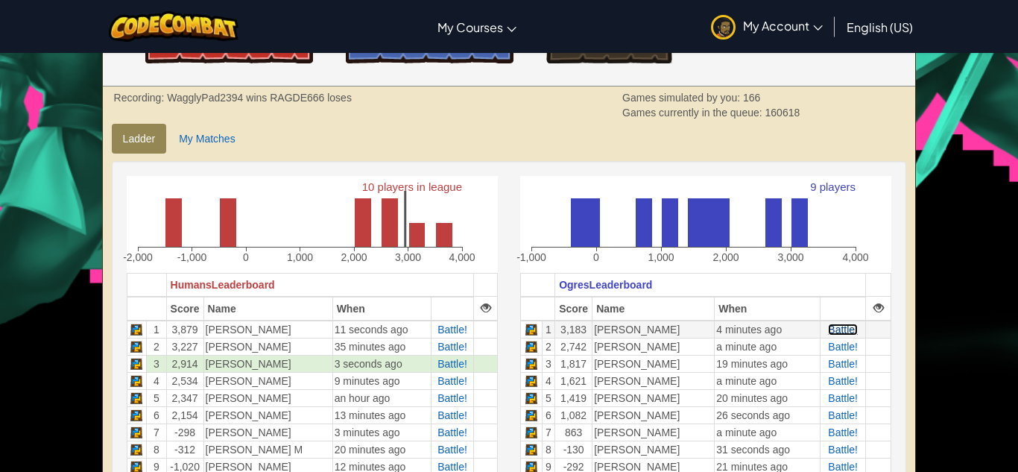
click at [834, 333] on span "Battle!" at bounding box center [843, 329] width 30 height 12
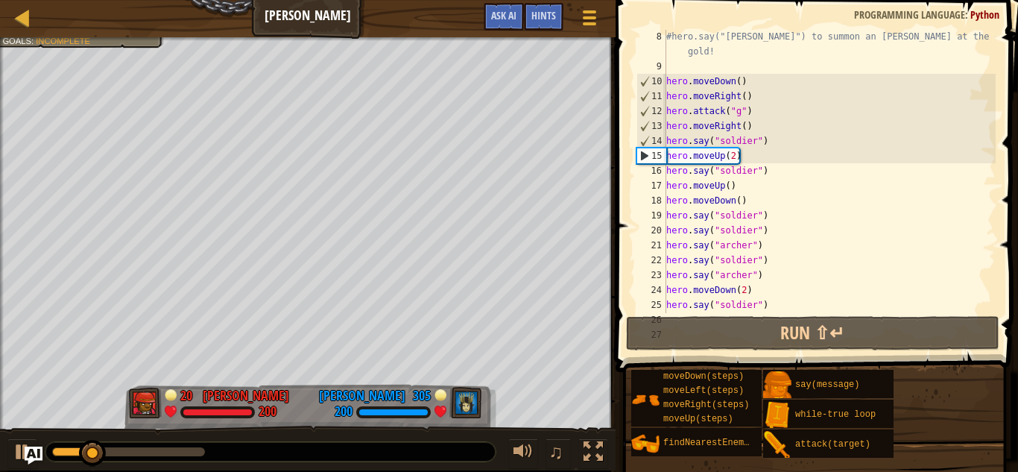
scroll to position [151, 0]
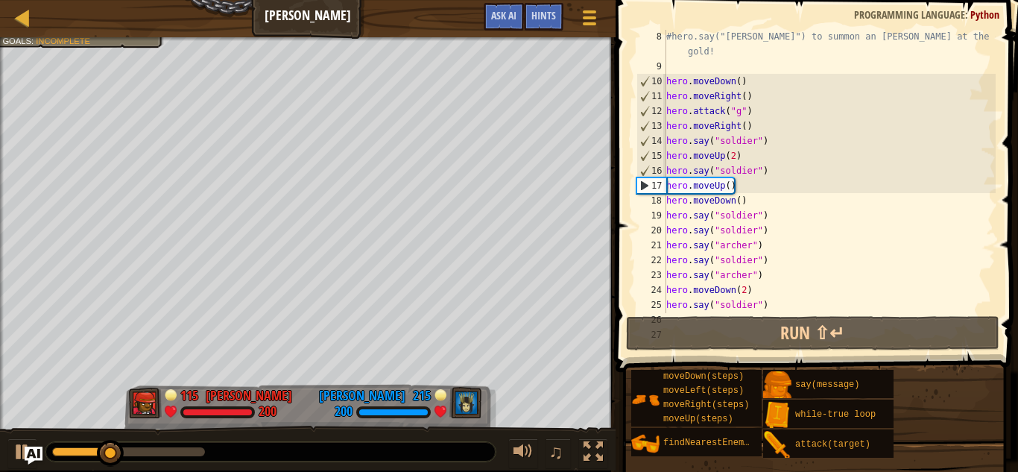
click at [770, 173] on div "#hero.say("archer") to summon an Archer at the cost of 25 gold! hero . moveDown…" at bounding box center [829, 193] width 332 height 328
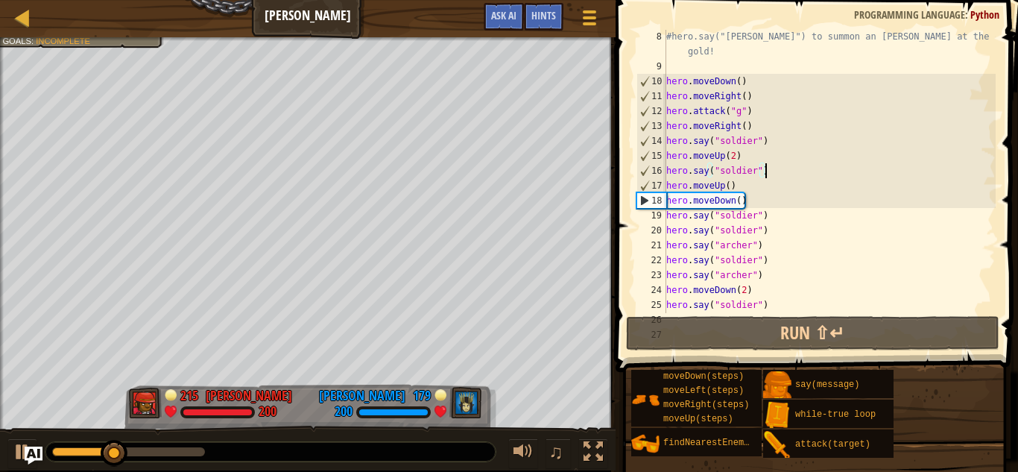
click at [726, 170] on div "#hero.say("archer") to summon an Archer at the cost of 25 gold! hero . moveDown…" at bounding box center [829, 193] width 332 height 328
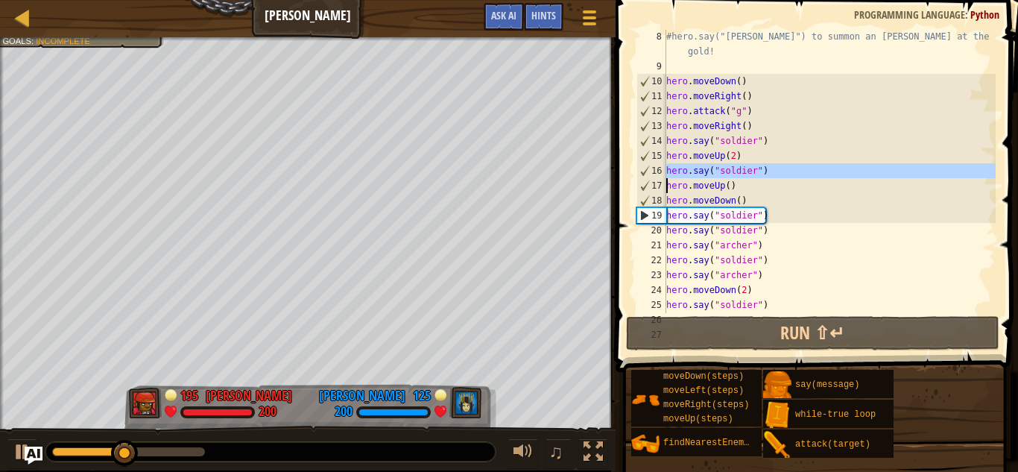
click at [777, 166] on div "#hero.say("archer") to summon an Archer at the cost of 25 gold! hero . moveDown…" at bounding box center [829, 171] width 332 height 283
type textarea "hero.say("soldier")"
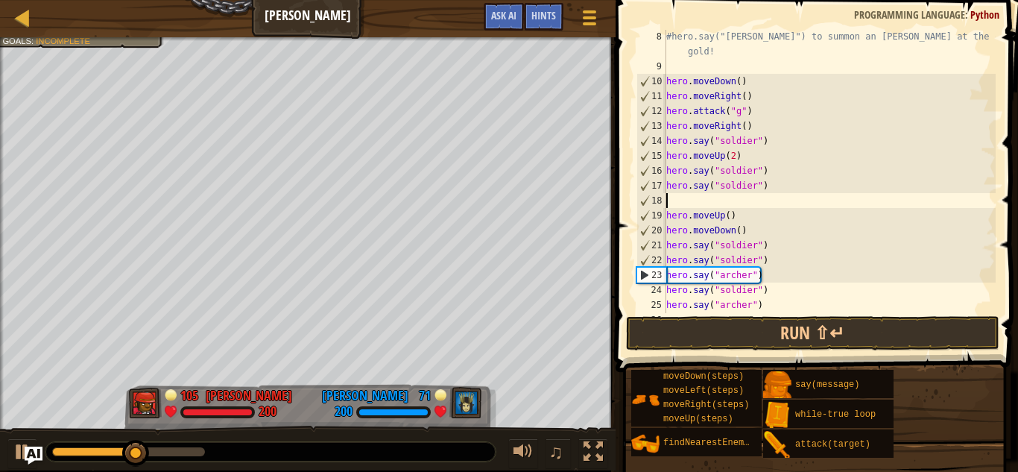
paste textarea "hero.say("soldier")"
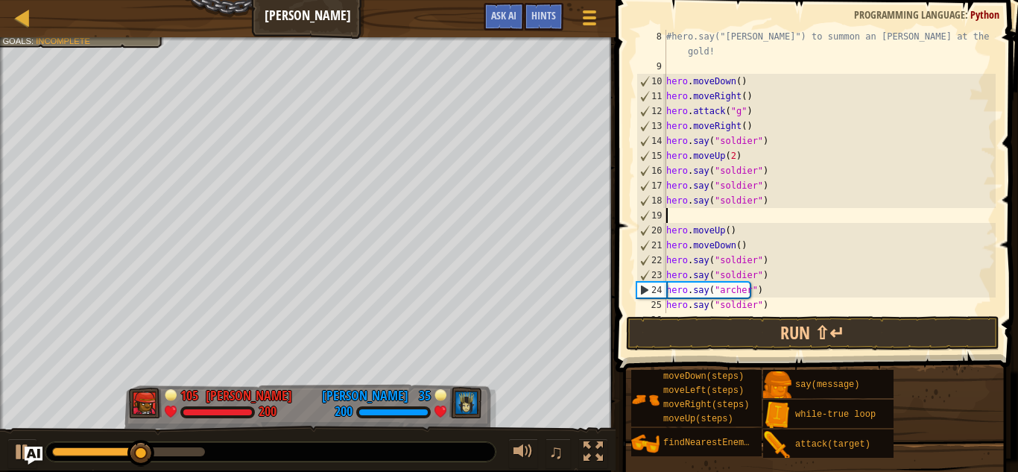
click at [726, 200] on div "#hero.say("archer") to summon an Archer at the cost of 25 gold! hero . moveDown…" at bounding box center [829, 193] width 332 height 328
click at [700, 223] on div "#hero.say("archer") to summon an Archer at the cost of 25 gold! hero . moveDown…" at bounding box center [829, 193] width 332 height 328
type textarea "hero.moveUp()"
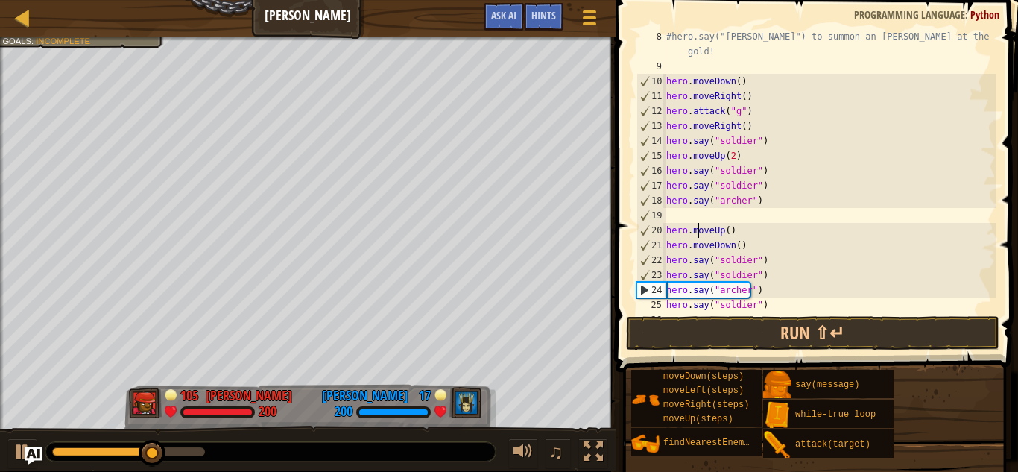
scroll to position [7, 9]
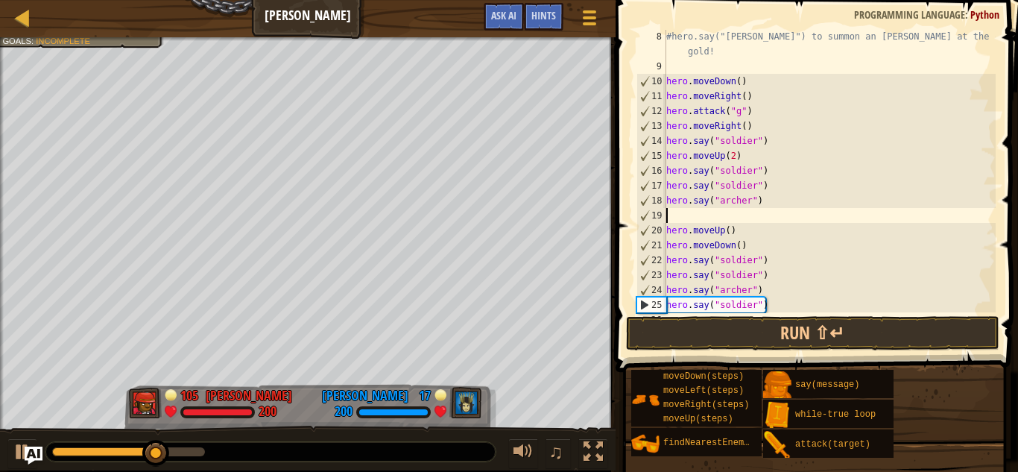
click at [683, 213] on div "#hero.say("archer") to summon an Archer at the cost of 25 gold! hero . moveDown…" at bounding box center [829, 193] width 332 height 328
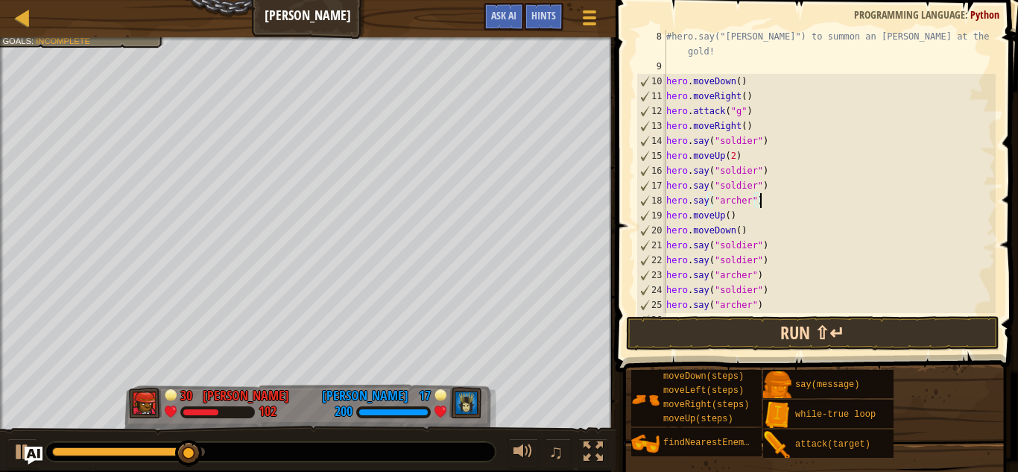
type textarea "hero.say("archer")"
click at [741, 338] on button "Run ⇧↵" at bounding box center [812, 333] width 373 height 34
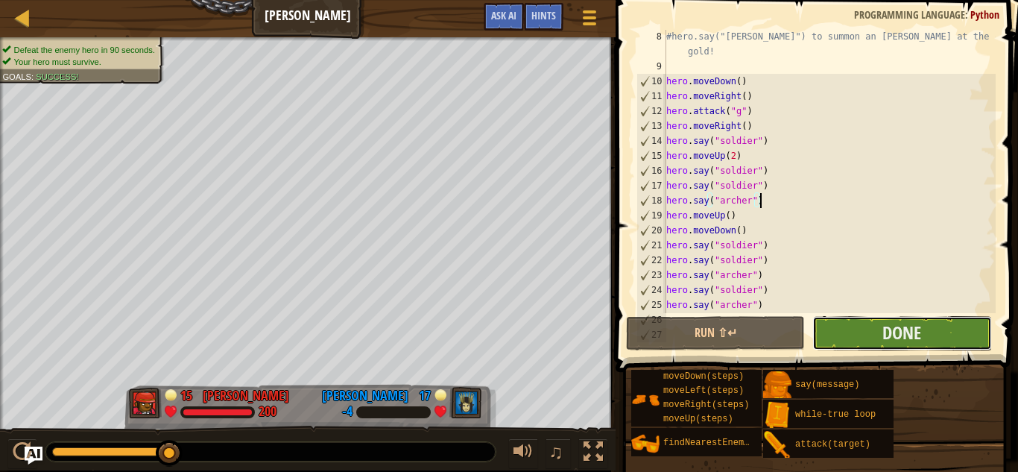
click at [938, 340] on button "Done" at bounding box center [901, 333] width 179 height 34
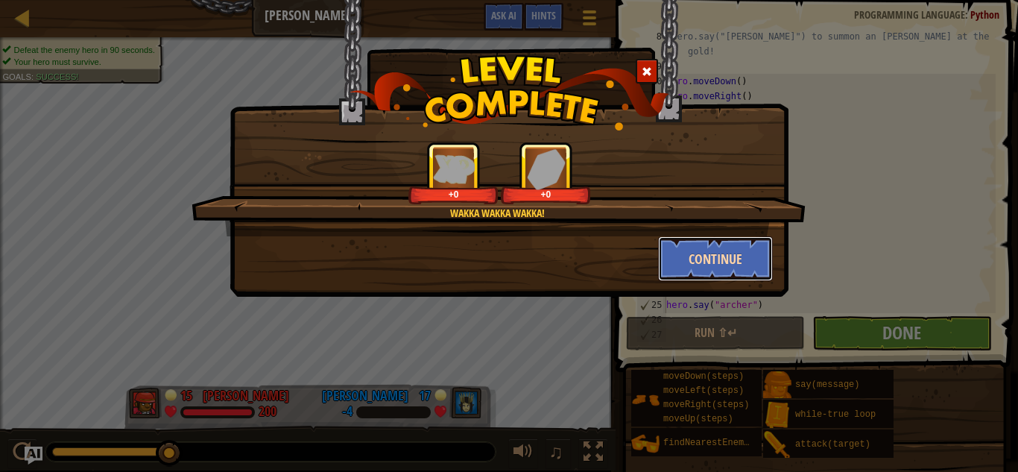
click at [675, 261] on button "Continue" at bounding box center [715, 258] width 115 height 45
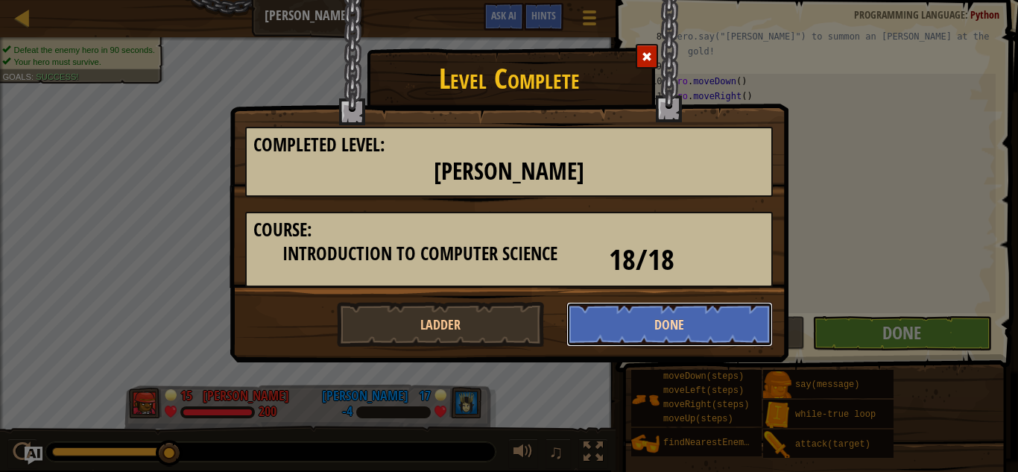
click at [639, 308] on button "Done" at bounding box center [669, 324] width 207 height 45
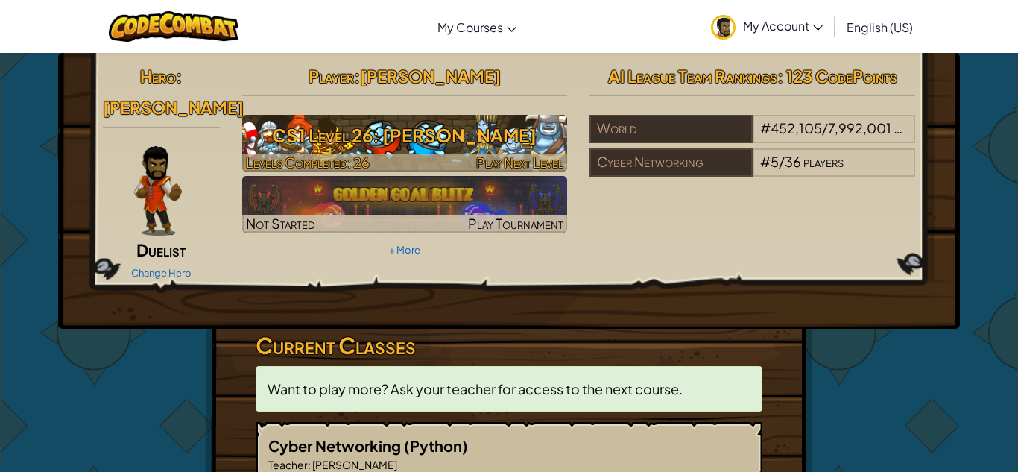
click at [356, 140] on h3 "CS1 Level 26: [PERSON_NAME]" at bounding box center [405, 135] width 326 height 34
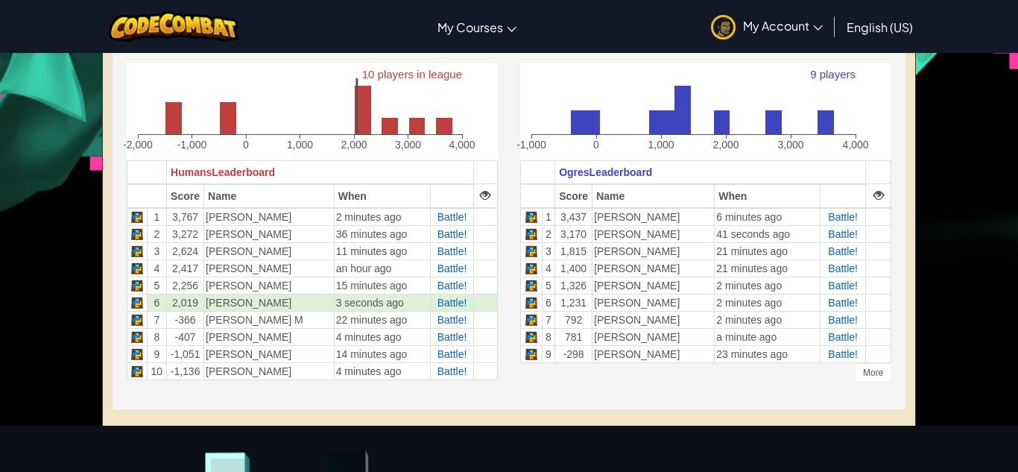
scroll to position [405, 0]
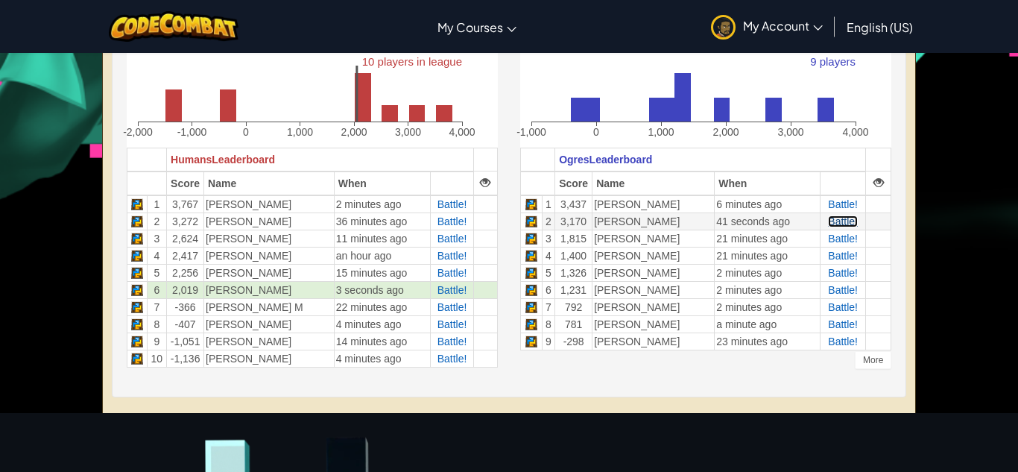
click at [838, 221] on span "Battle!" at bounding box center [843, 221] width 30 height 12
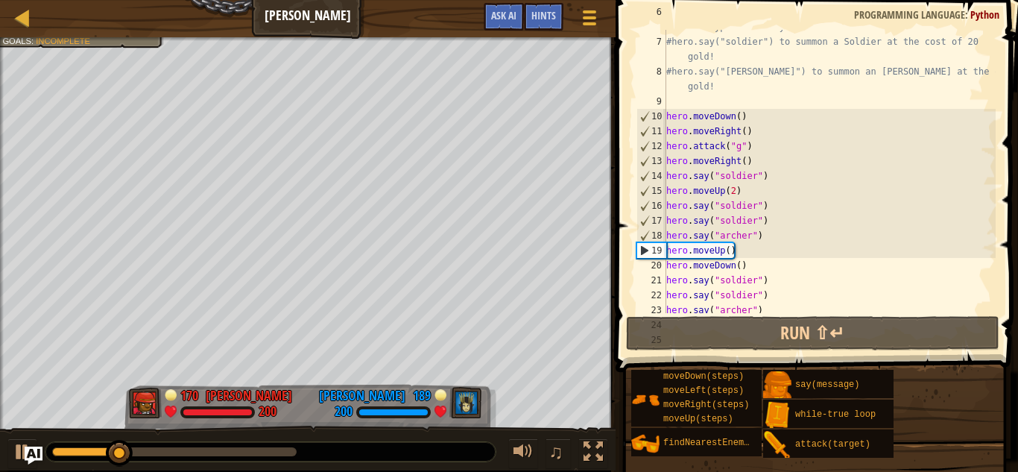
scroll to position [128, 0]
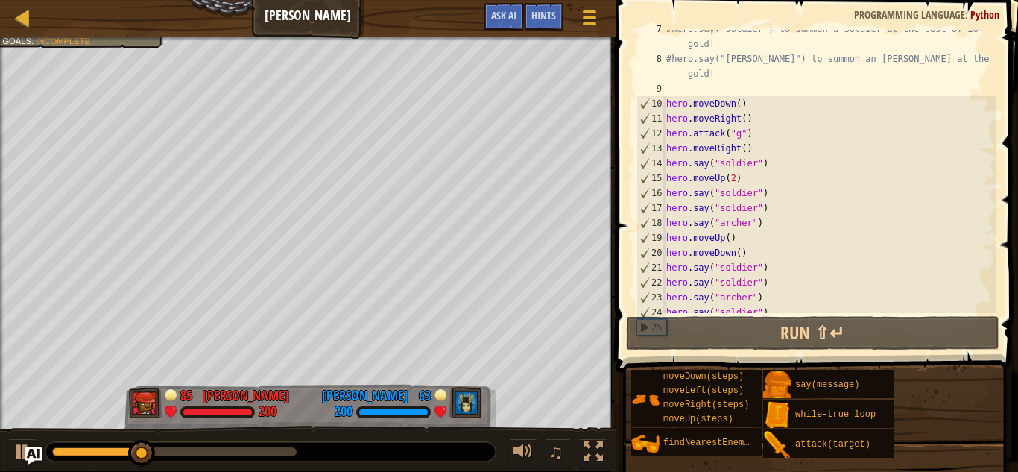
click at [724, 219] on div "#hero.say("soldier") to summon a Soldier at the cost of 20 gold! #hero.say("arc…" at bounding box center [829, 186] width 332 height 328
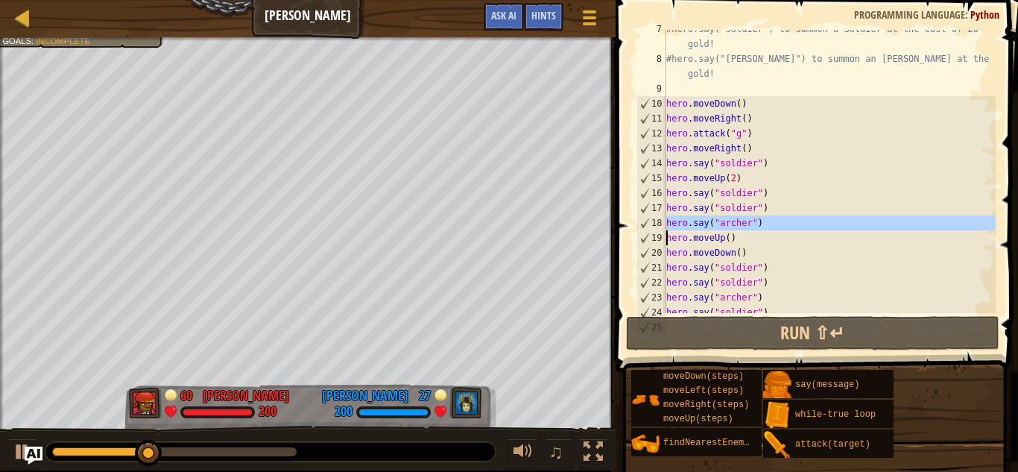
click at [775, 219] on div "#hero.say("soldier") to summon a Soldier at the cost of 20 gold! #hero.say("arc…" at bounding box center [829, 171] width 332 height 283
type textarea "hero.say("archer")"
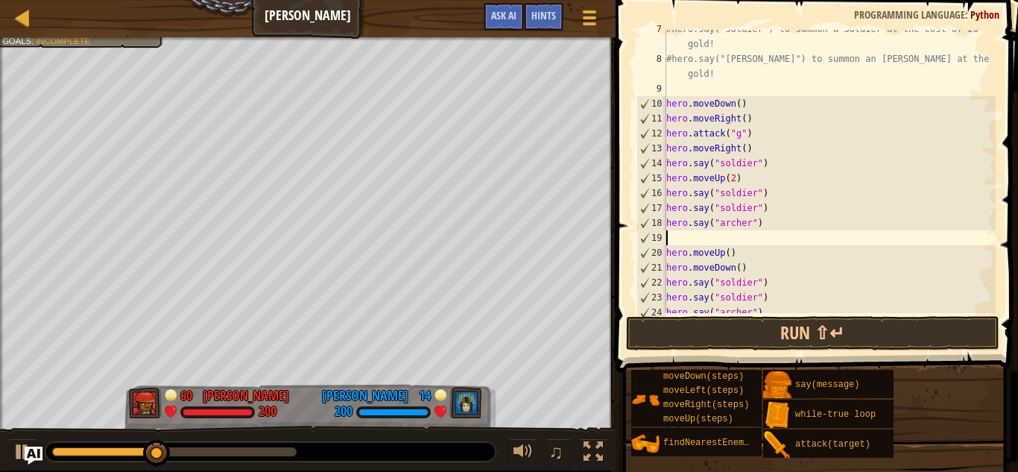
paste textarea "hero.say("archer")"
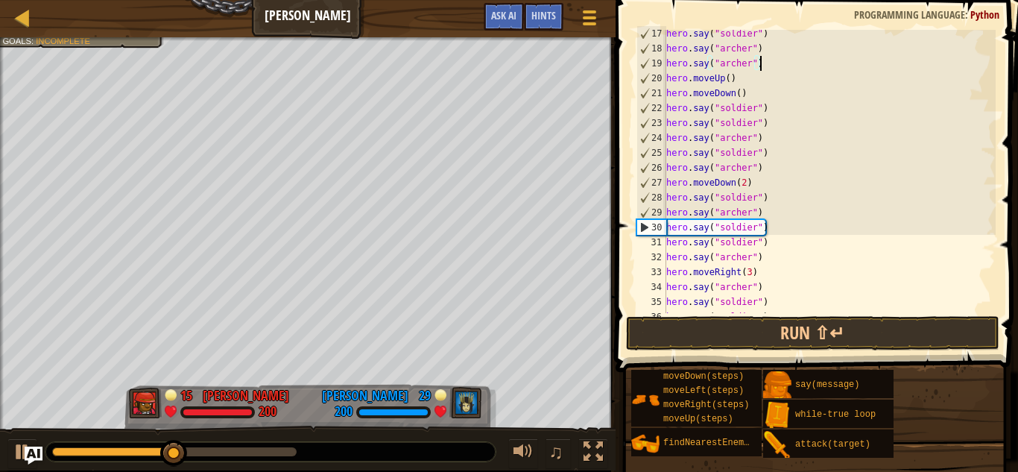
scroll to position [305, 0]
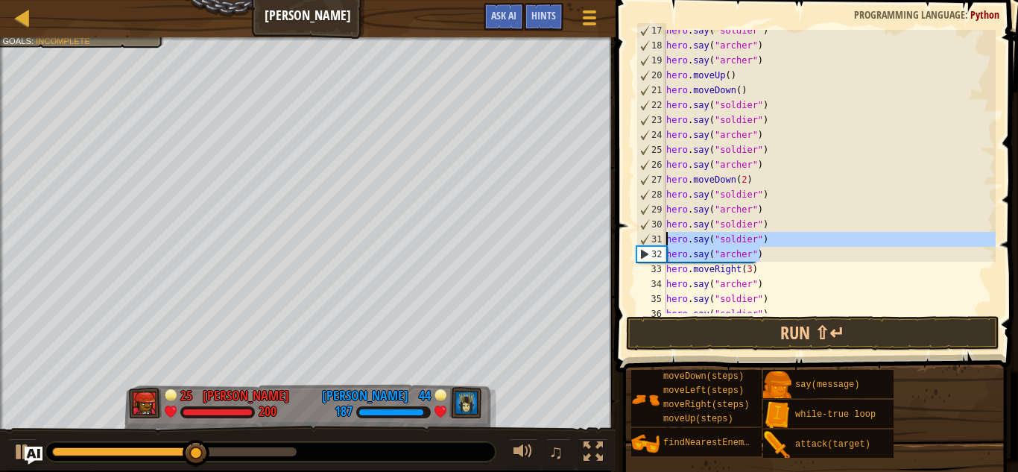
drag, startPoint x: 765, startPoint y: 253, endPoint x: 632, endPoint y: 233, distance: 134.2
click at [633, 233] on div "hero.say("archer") 17 18 19 20 21 22 23 24 25 26 27 28 29 30 31 32 33 34 35 36 …" at bounding box center [814, 171] width 362 height 283
type textarea "hero.say("soldier") hero.say("[PERSON_NAME]")"
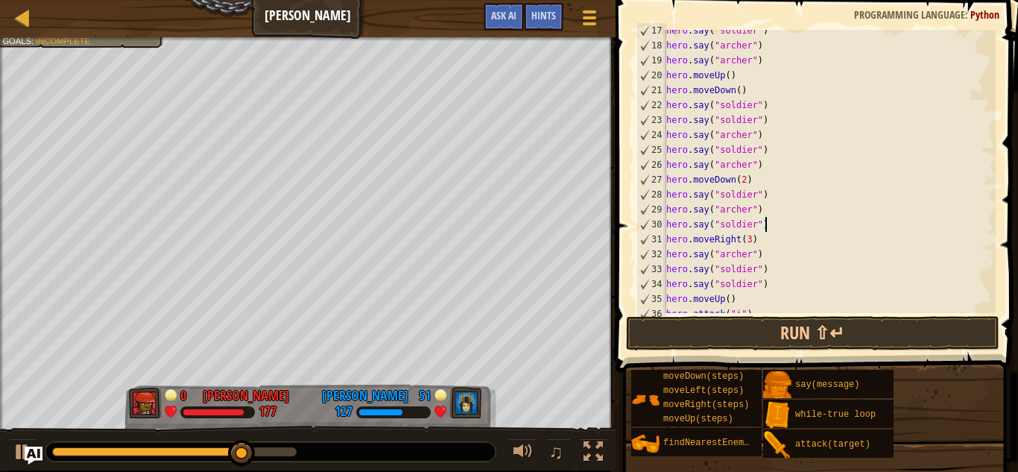
scroll to position [417, 0]
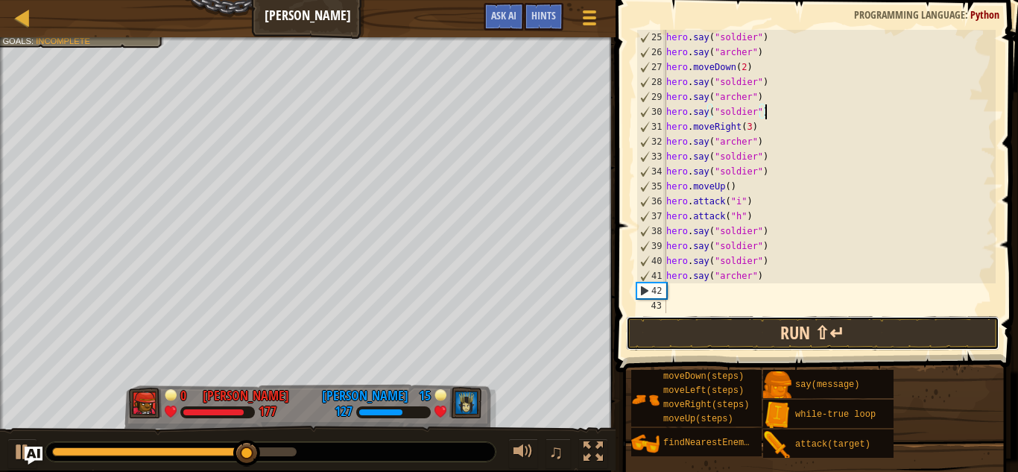
click at [771, 326] on button "Run ⇧↵" at bounding box center [812, 333] width 373 height 34
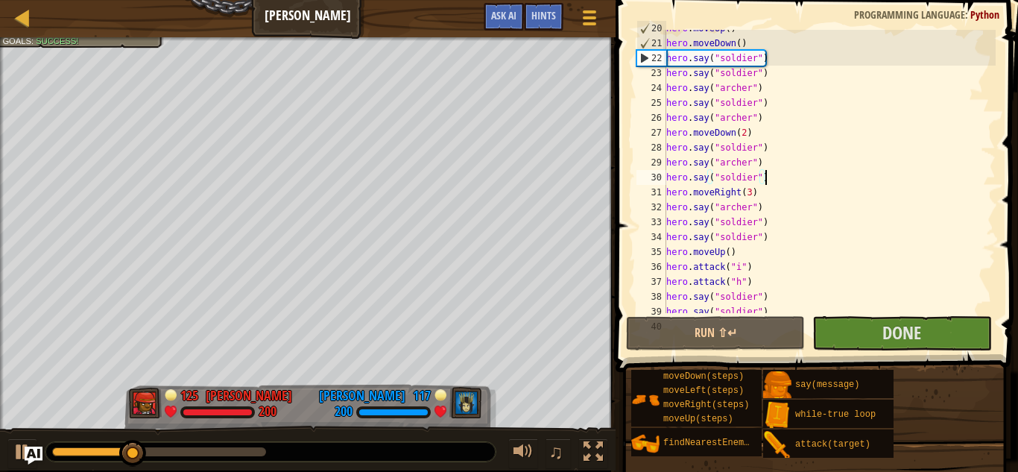
scroll to position [358, 0]
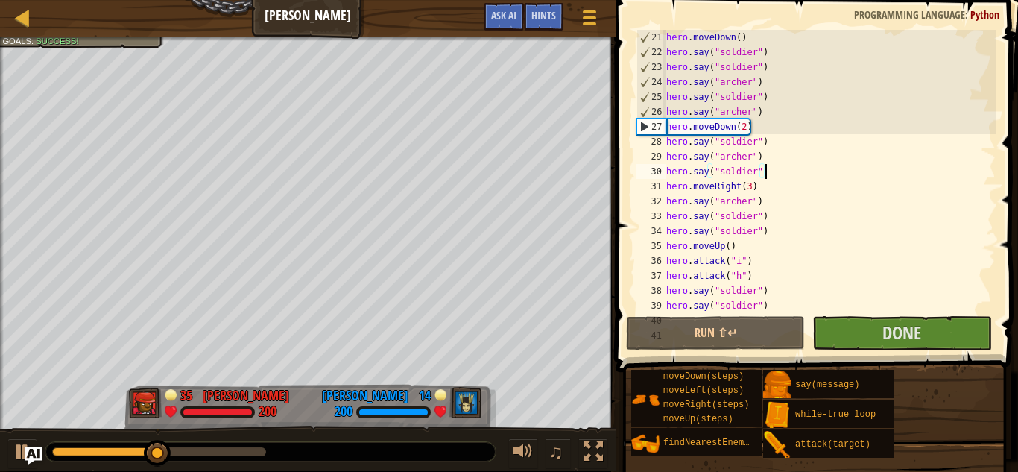
click at [786, 113] on div "hero . moveDown ( ) hero . say ( "soldier" ) hero . say ( "soldier" ) hero . sa…" at bounding box center [829, 186] width 332 height 313
type textarea "hero.say("archer")"
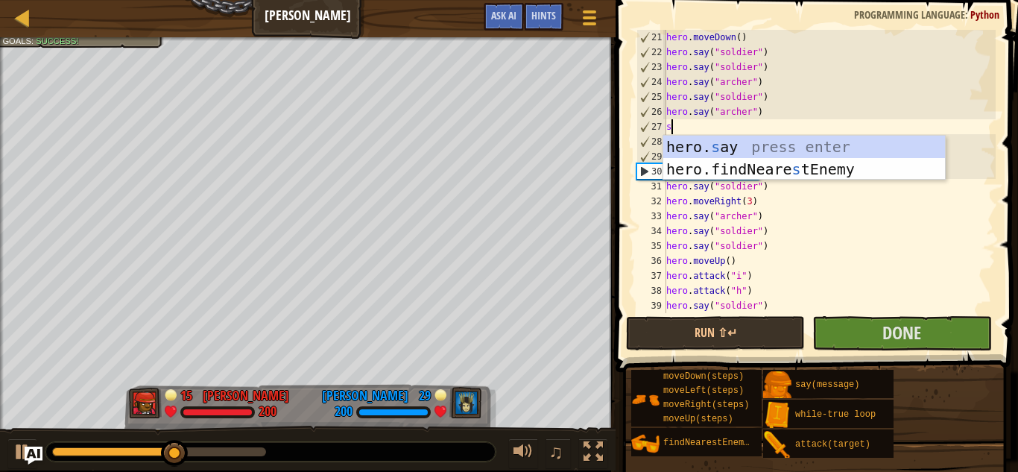
scroll to position [7, 0]
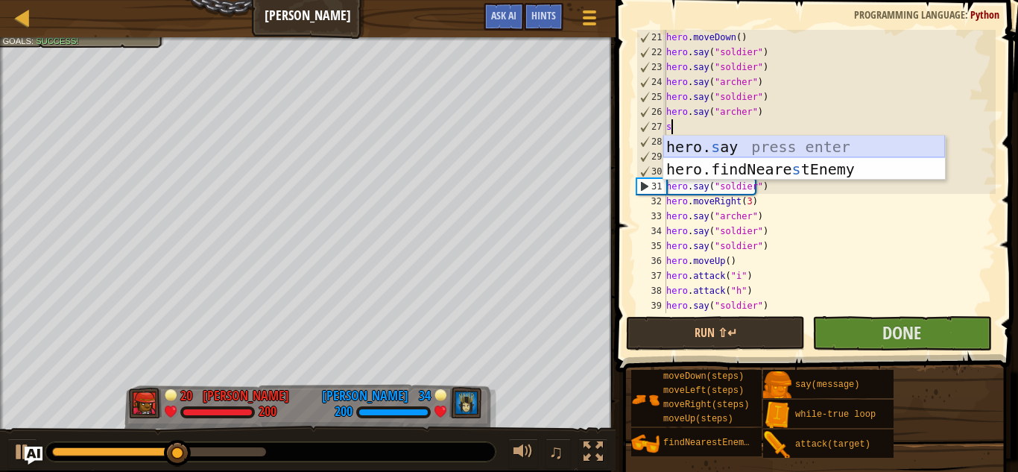
click at [768, 142] on div "hero. s ay press enter hero.findNeare s tEnemy press enter" at bounding box center [804, 180] width 282 height 89
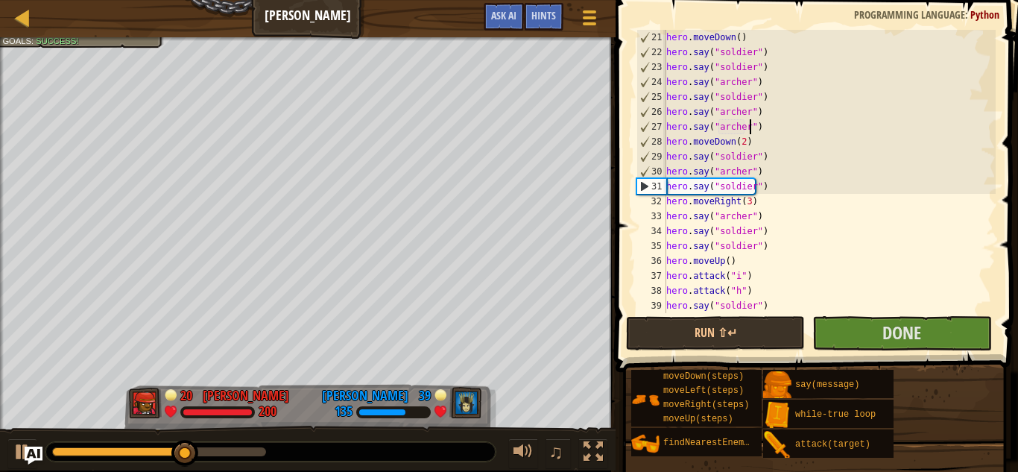
scroll to position [7, 12]
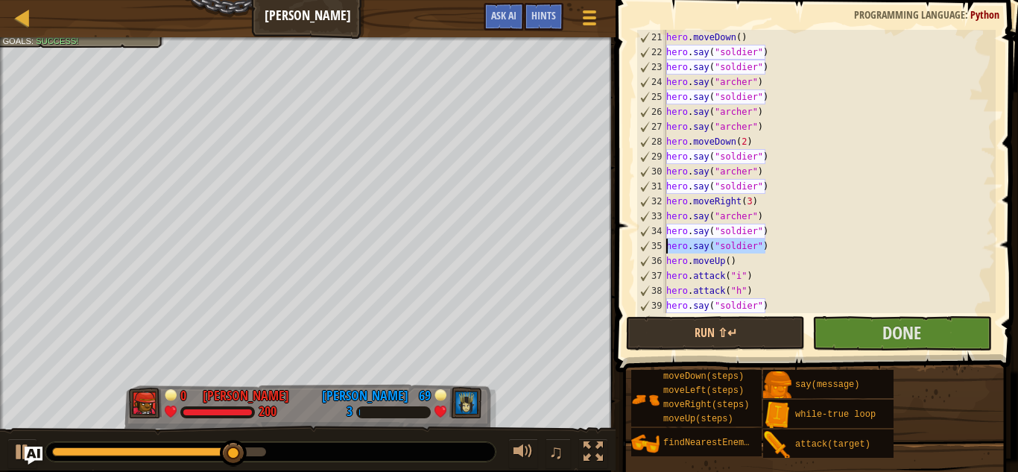
drag, startPoint x: 773, startPoint y: 244, endPoint x: 657, endPoint y: 253, distance: 115.8
click at [657, 253] on div "hero.say("archer") 21 22 23 24 25 26 27 28 29 30 31 32 33 34 35 36 37 38 39 40 …" at bounding box center [814, 171] width 362 height 283
type textarea "hero.say("soldier")"
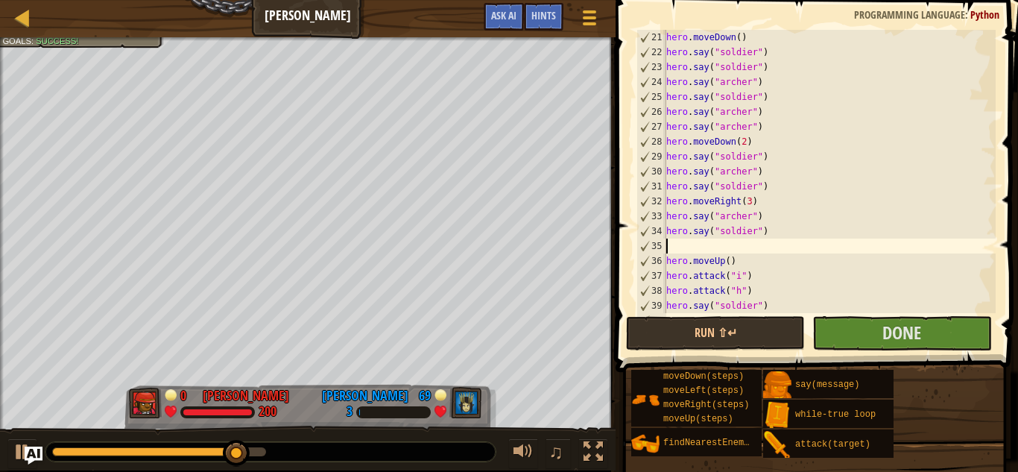
scroll to position [7, 0]
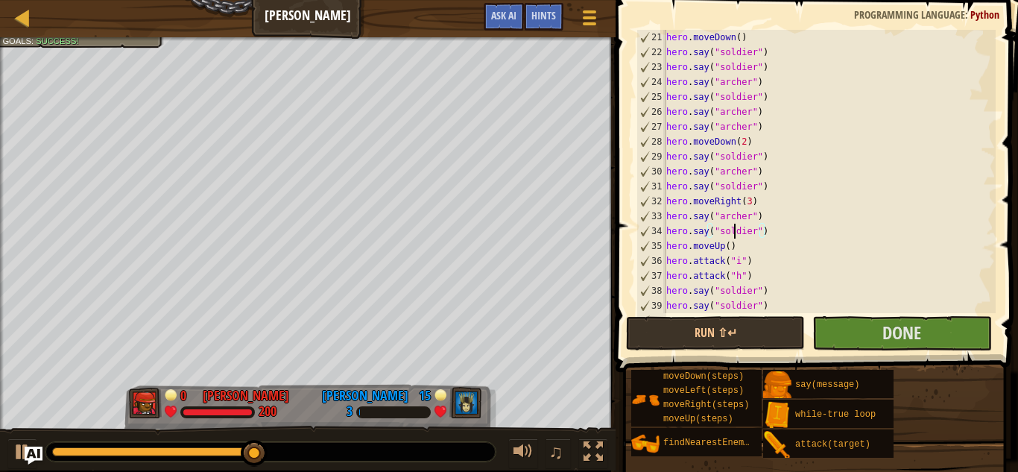
click at [733, 235] on div "hero . moveDown ( ) hero . say ( "soldier" ) hero . say ( "soldier" ) hero . sa…" at bounding box center [829, 186] width 332 height 313
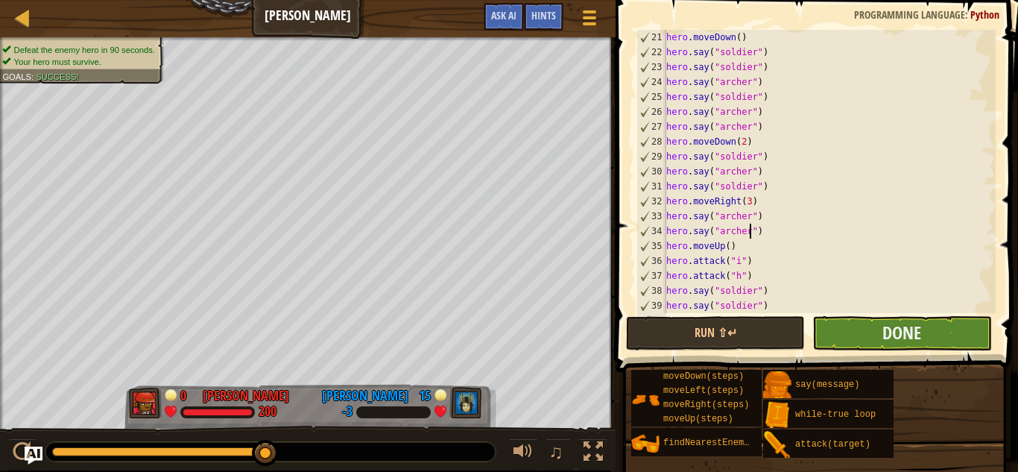
type textarea "hero.say("archer")"
click at [829, 336] on button "Done" at bounding box center [901, 333] width 179 height 34
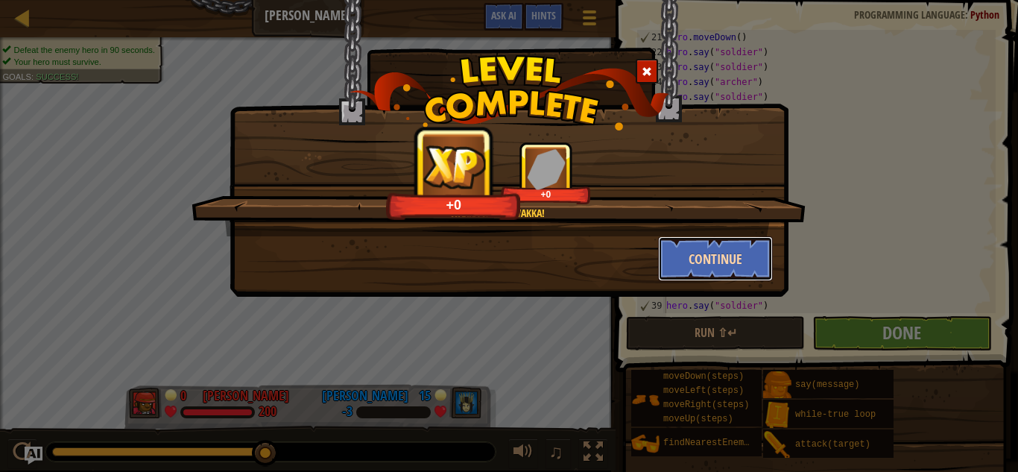
click at [686, 268] on button "Continue" at bounding box center [715, 258] width 115 height 45
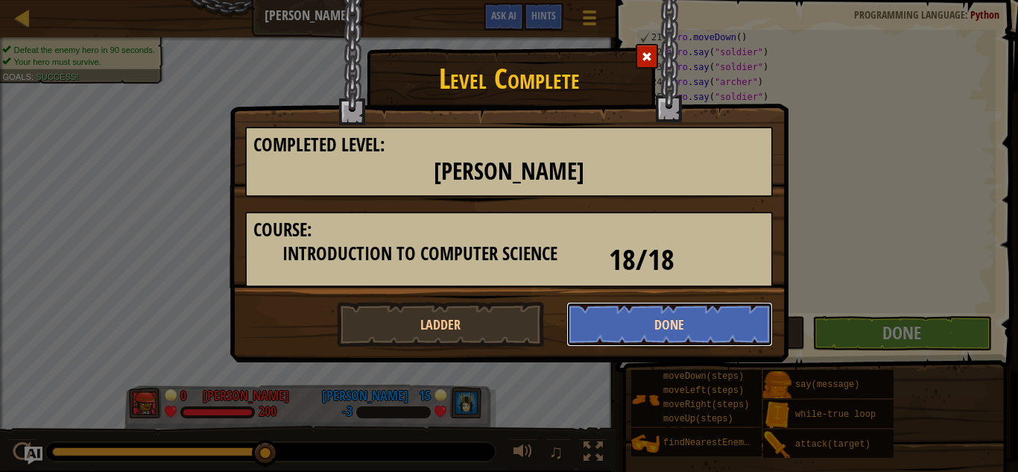
click at [636, 314] on button "Done" at bounding box center [669, 324] width 207 height 45
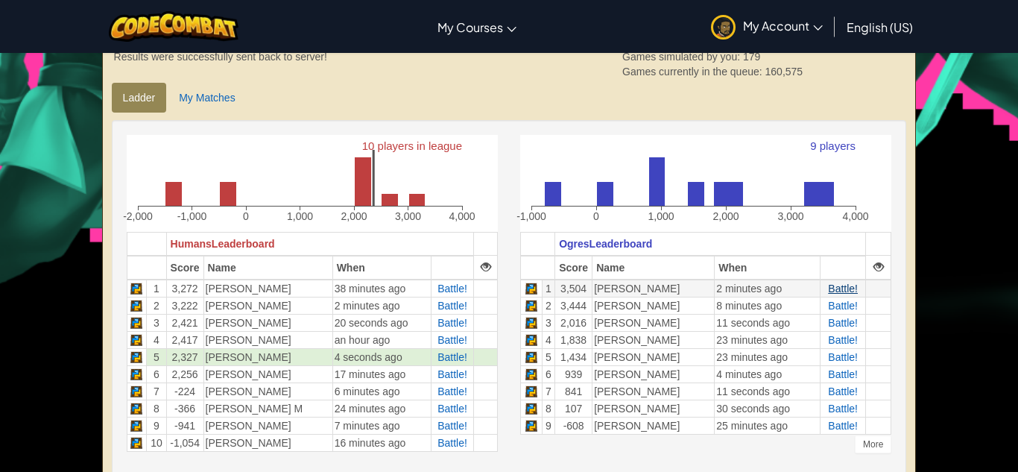
scroll to position [323, 0]
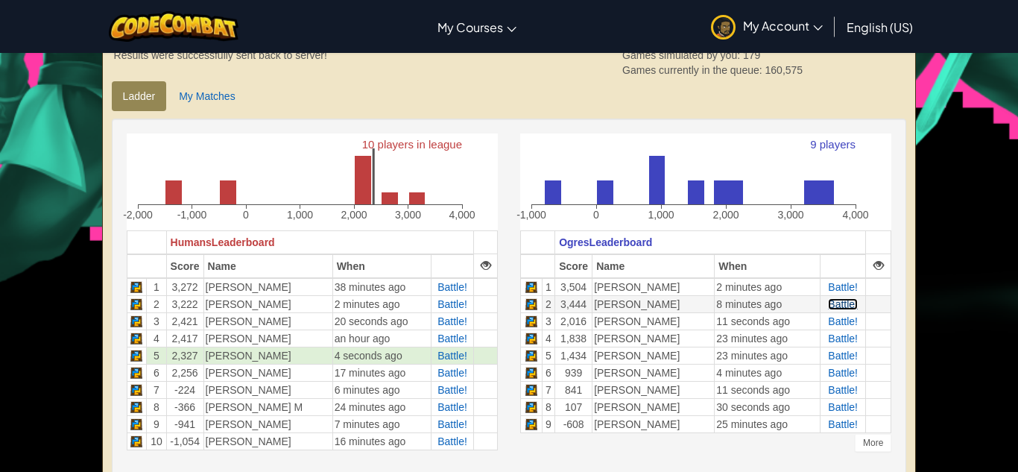
click at [838, 303] on span "Battle!" at bounding box center [843, 304] width 30 height 12
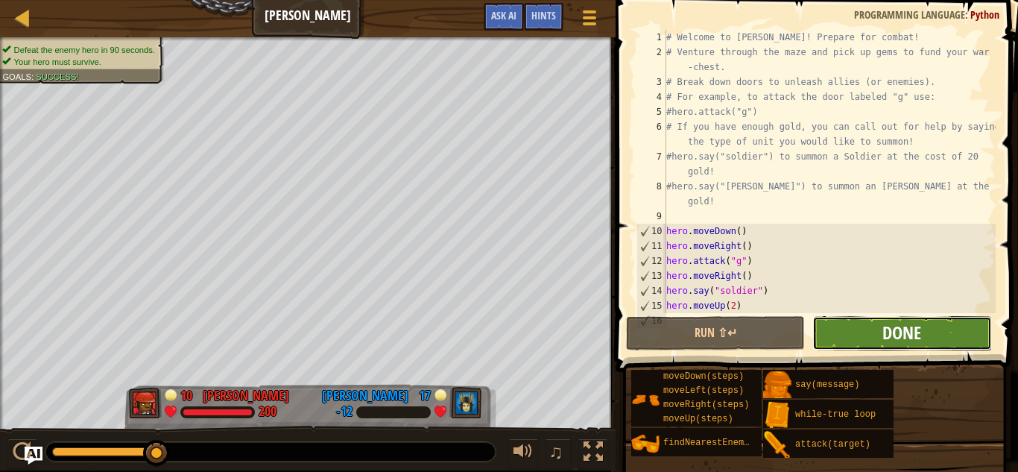
click at [920, 336] on span "Done" at bounding box center [901, 332] width 39 height 24
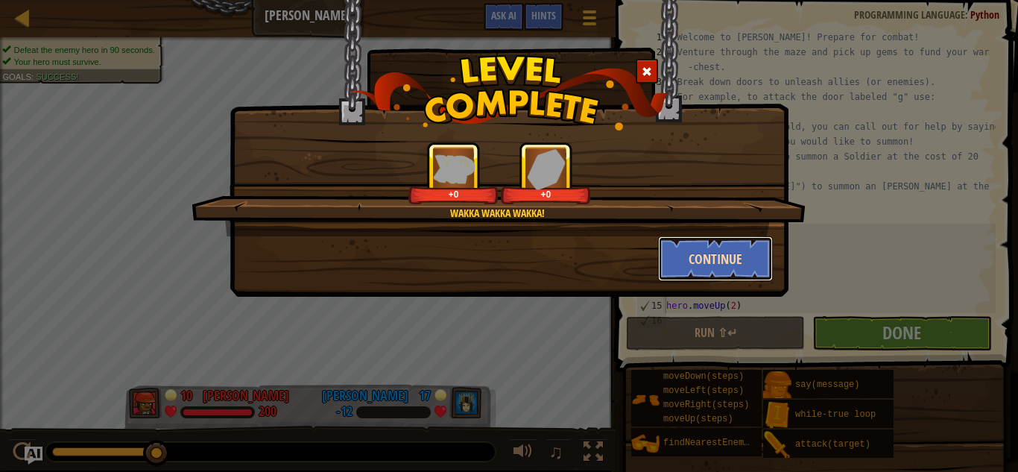
click at [721, 260] on button "Continue" at bounding box center [715, 258] width 115 height 45
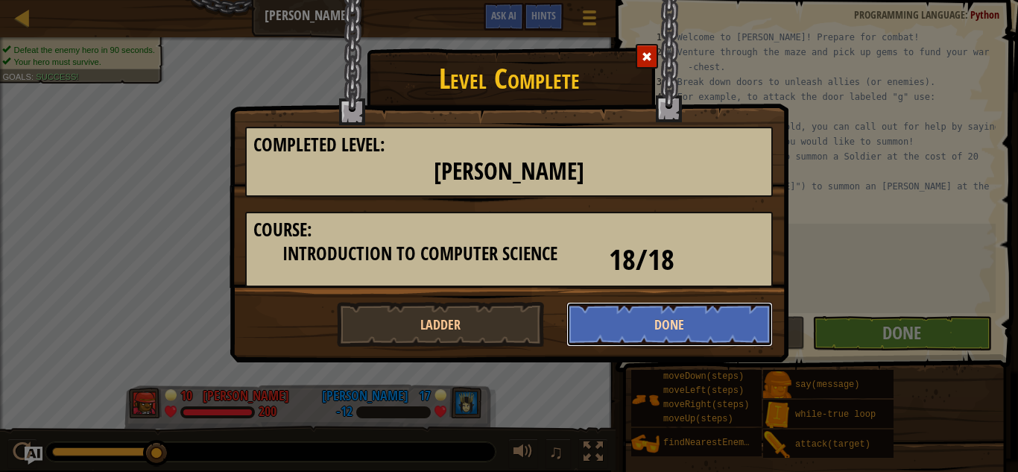
click at [674, 314] on button "Done" at bounding box center [669, 324] width 207 height 45
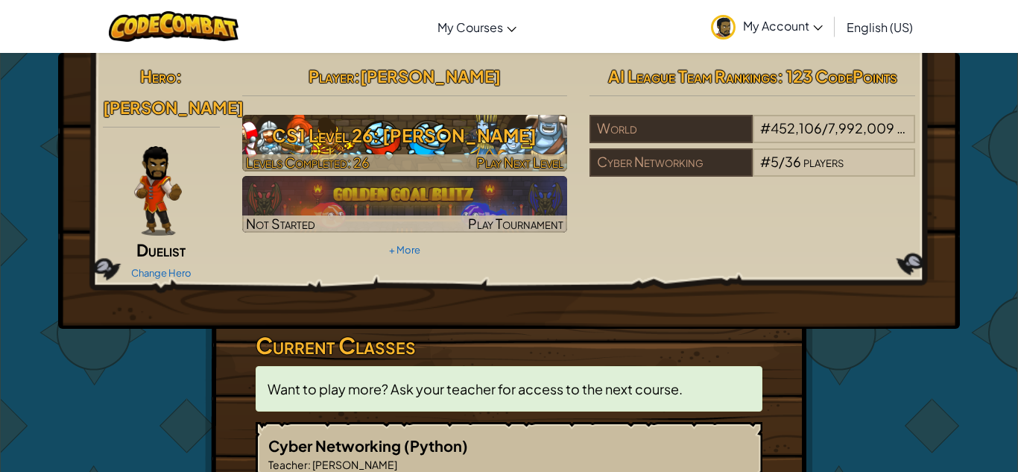
click at [396, 155] on div at bounding box center [405, 162] width 326 height 17
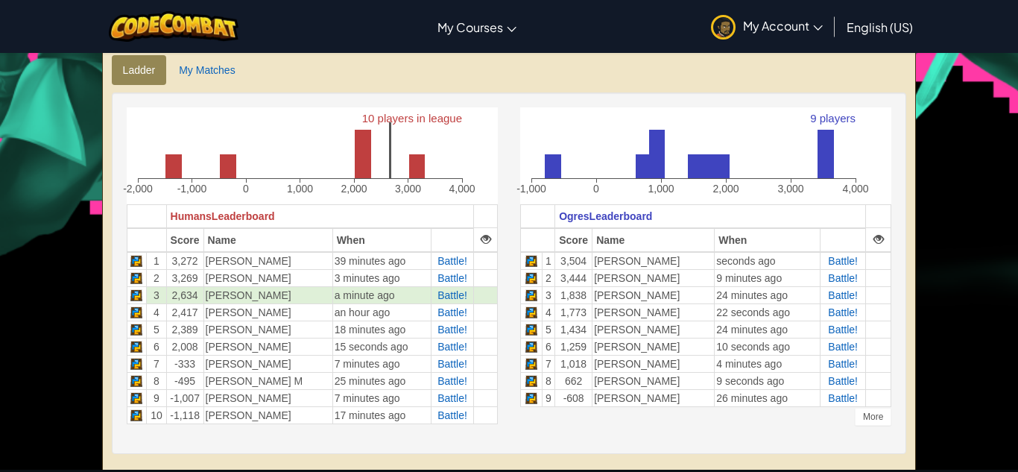
scroll to position [349, 0]
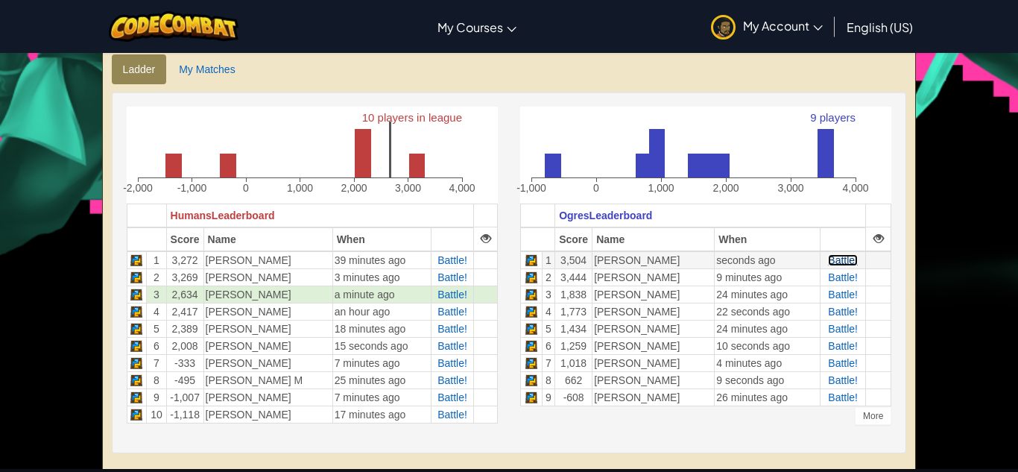
click at [838, 260] on span "Battle!" at bounding box center [843, 260] width 30 height 12
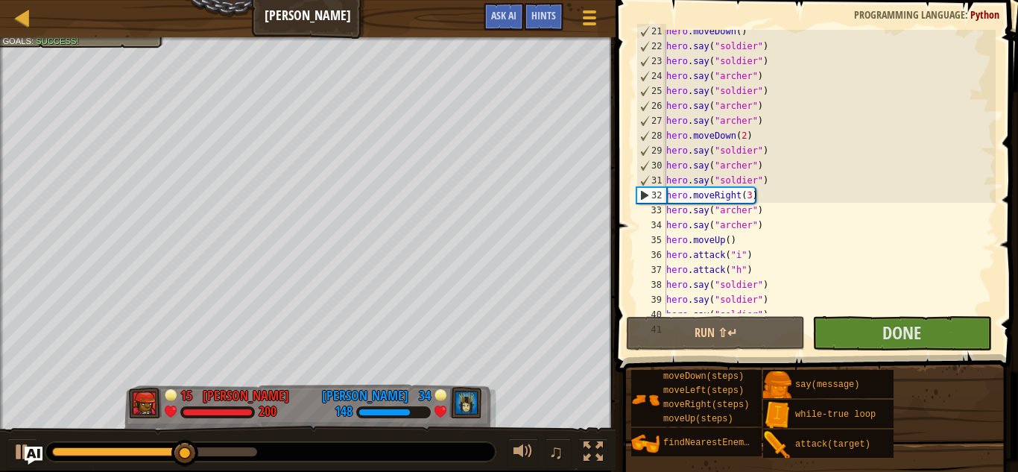
scroll to position [364, 0]
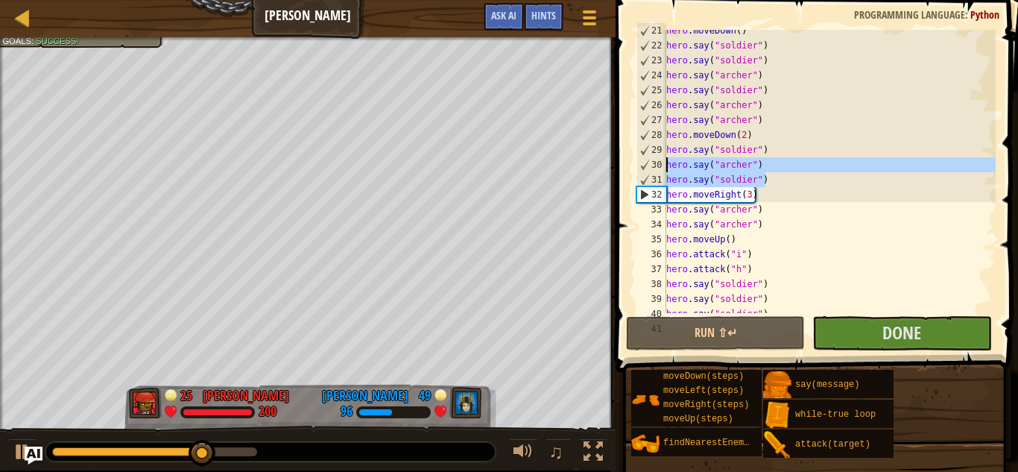
drag, startPoint x: 764, startPoint y: 175, endPoint x: 641, endPoint y: 164, distance: 123.5
click at [641, 164] on div "21 22 23 24 25 26 27 28 29 30 31 32 33 34 35 36 37 38 39 40 41 hero . moveDown …" at bounding box center [814, 171] width 362 height 283
type textarea "hero.say("archer") hero.say("soldier")"
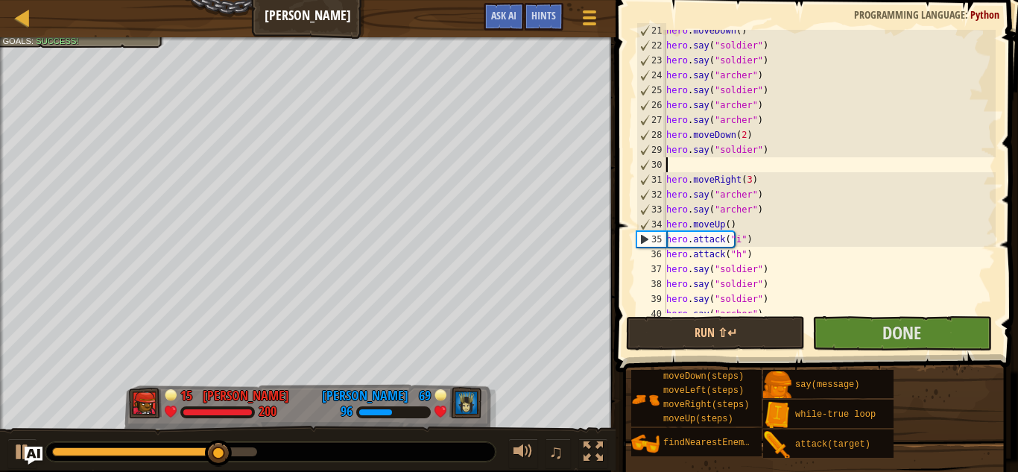
type textarea "hero.say("soldier")"
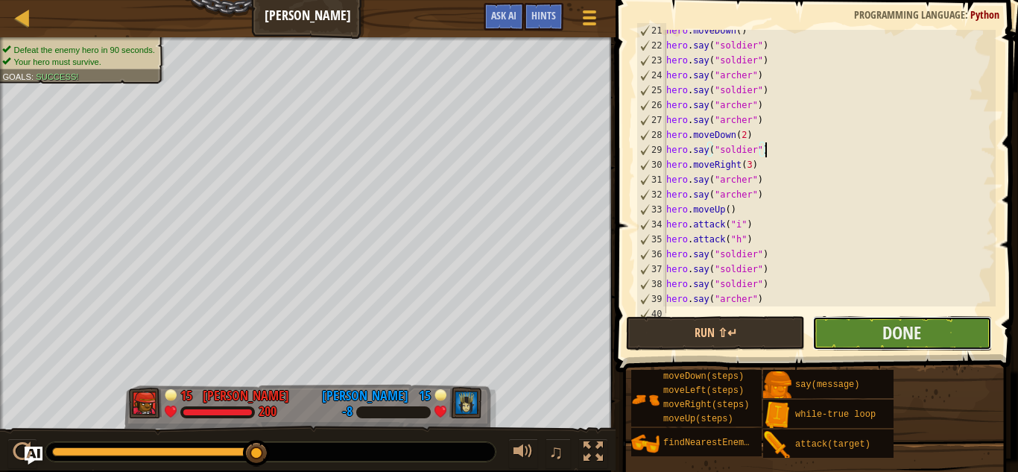
click at [846, 339] on button "Done" at bounding box center [901, 333] width 179 height 34
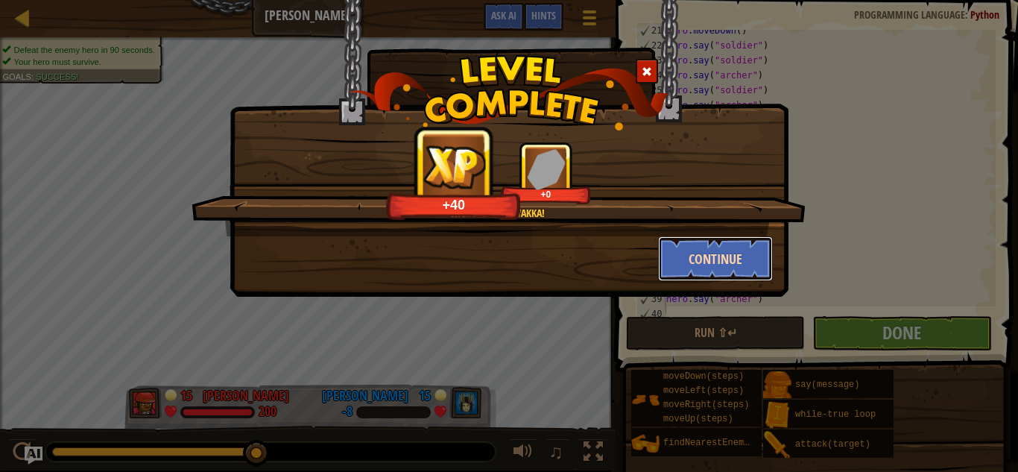
click at [686, 259] on button "Continue" at bounding box center [715, 258] width 115 height 45
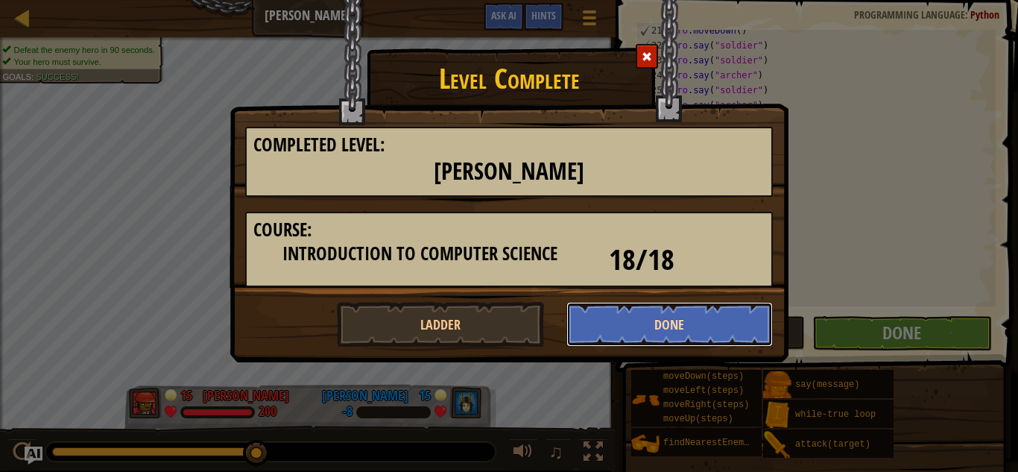
click at [605, 320] on button "Done" at bounding box center [669, 324] width 207 height 45
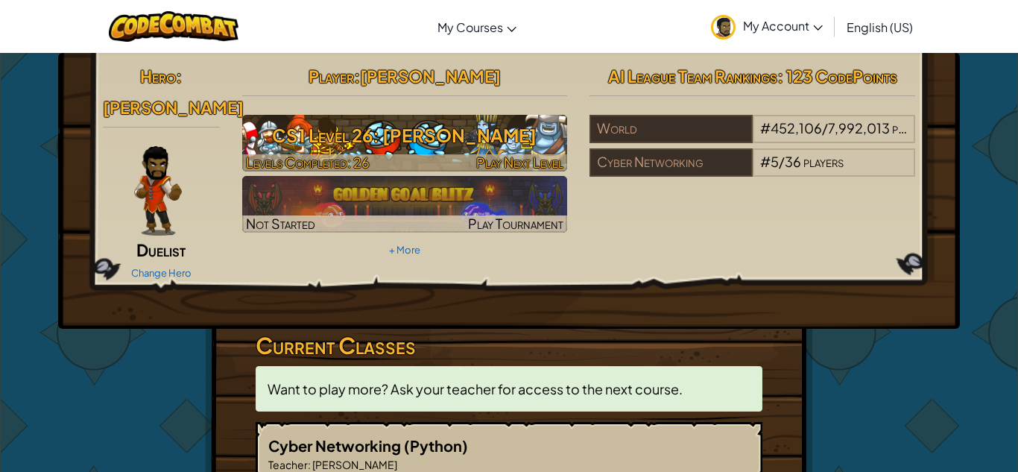
click at [358, 158] on span "Levels Completed: 26" at bounding box center [308, 162] width 124 height 17
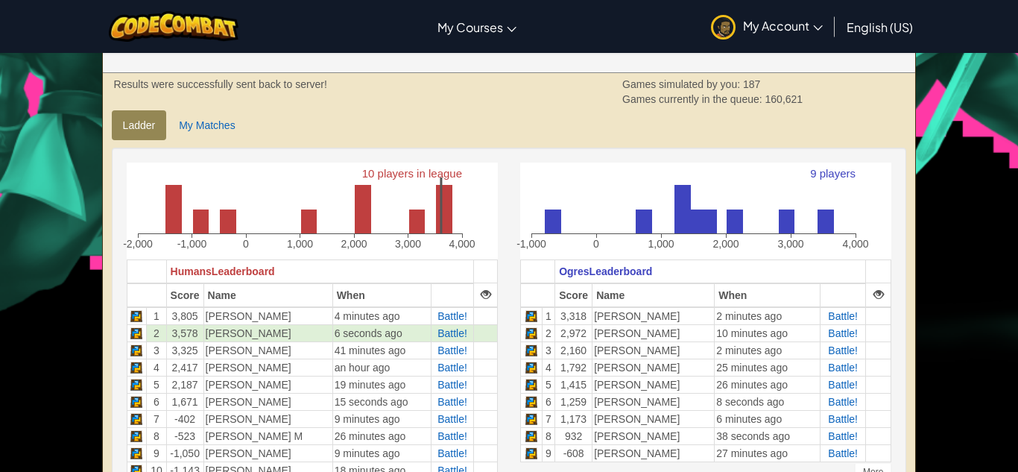
scroll to position [286, 0]
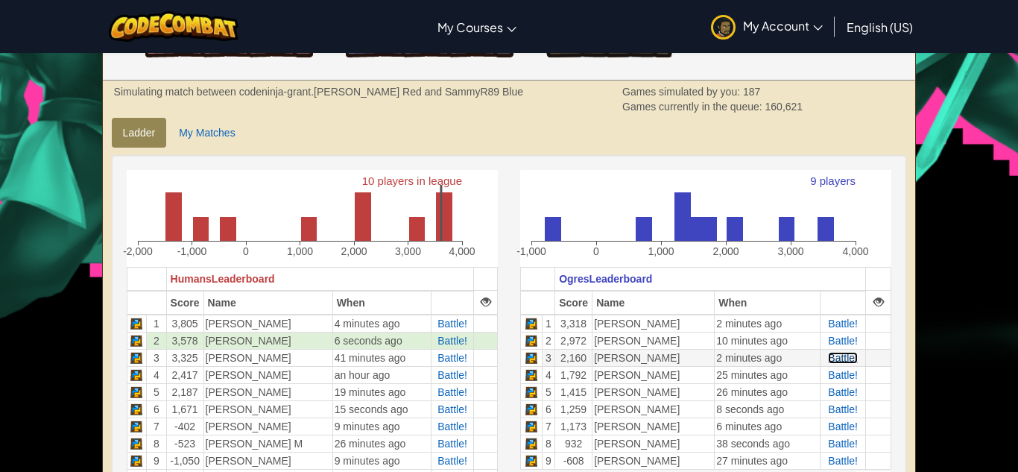
click at [839, 361] on span "Battle!" at bounding box center [843, 358] width 30 height 12
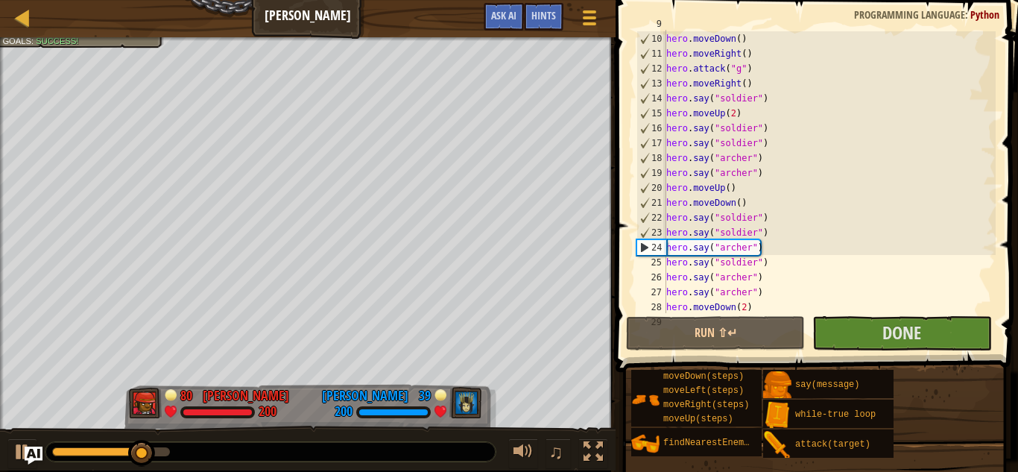
scroll to position [204, 0]
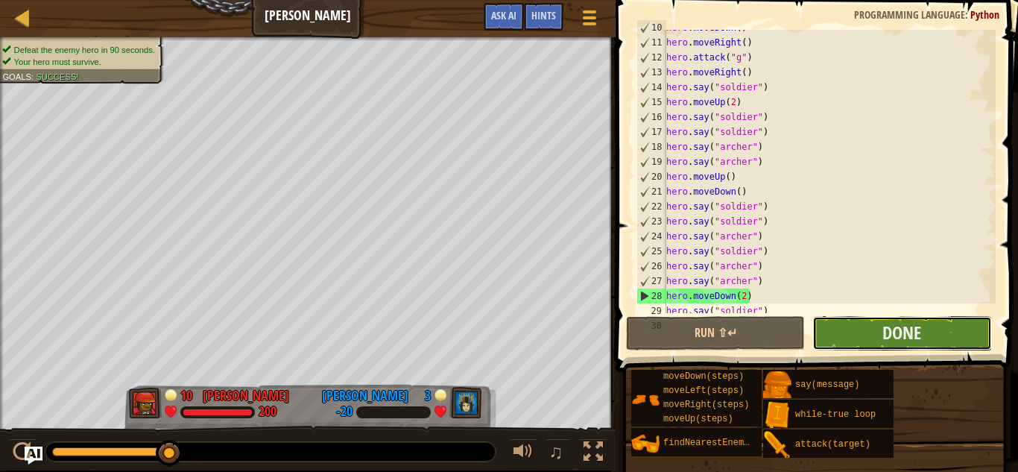
click at [945, 327] on button "Done" at bounding box center [901, 333] width 179 height 34
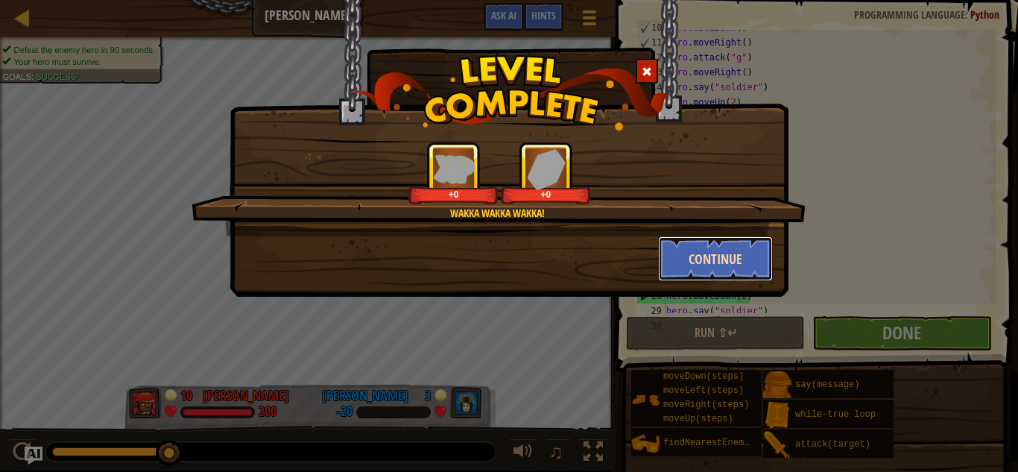
click at [701, 262] on button "Continue" at bounding box center [715, 258] width 115 height 45
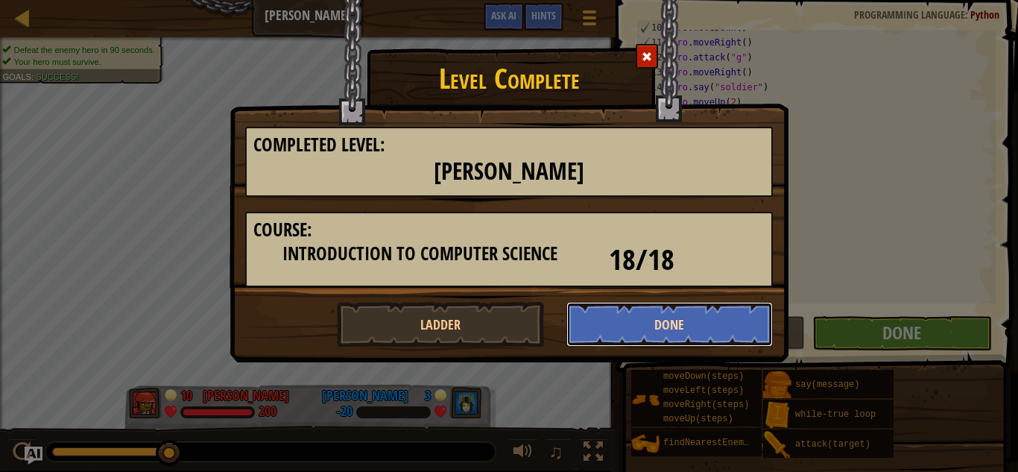
click at [675, 317] on button "Done" at bounding box center [669, 324] width 207 height 45
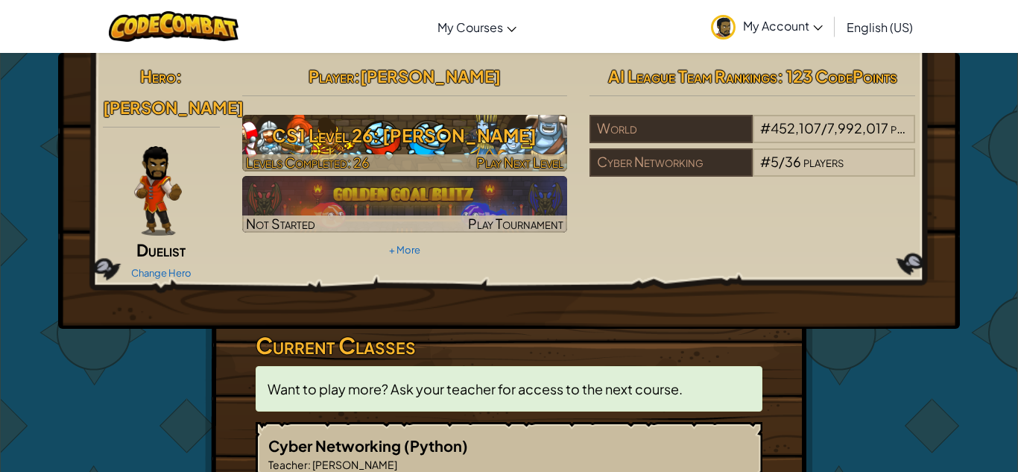
click at [387, 146] on h3 "CS1 Level 26: [PERSON_NAME]" at bounding box center [405, 135] width 326 height 34
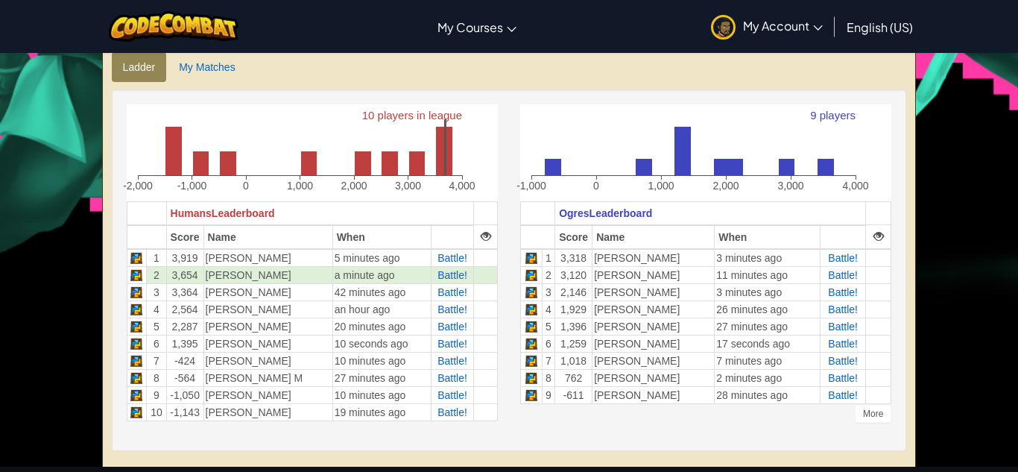
scroll to position [353, 0]
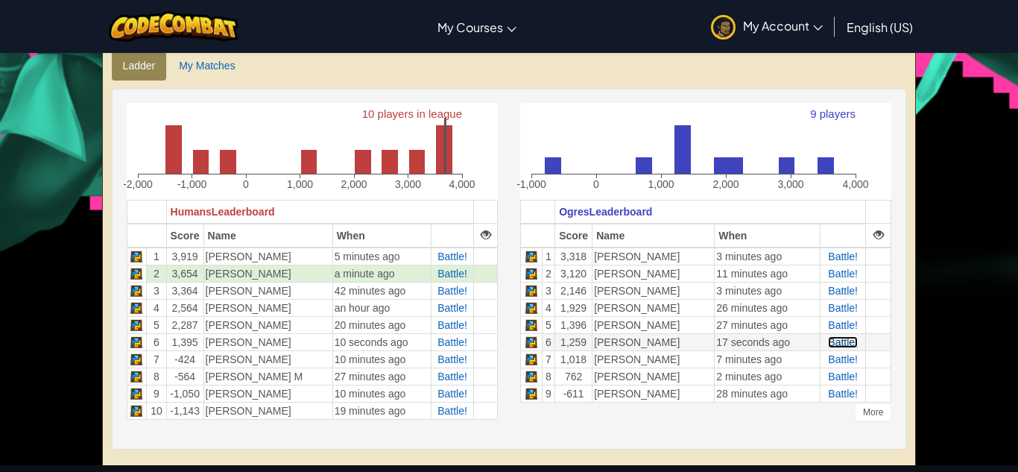
click at [832, 340] on span "Battle!" at bounding box center [843, 342] width 30 height 12
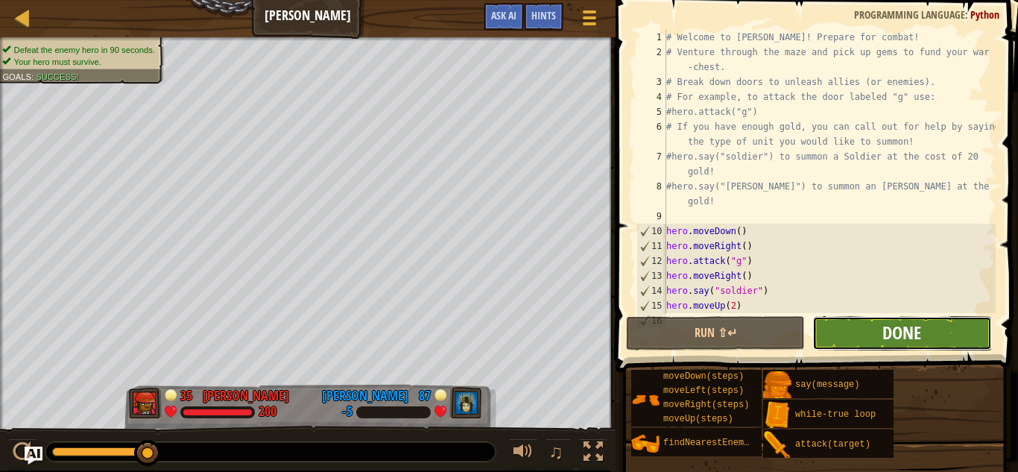
click at [906, 335] on span "Done" at bounding box center [901, 332] width 39 height 24
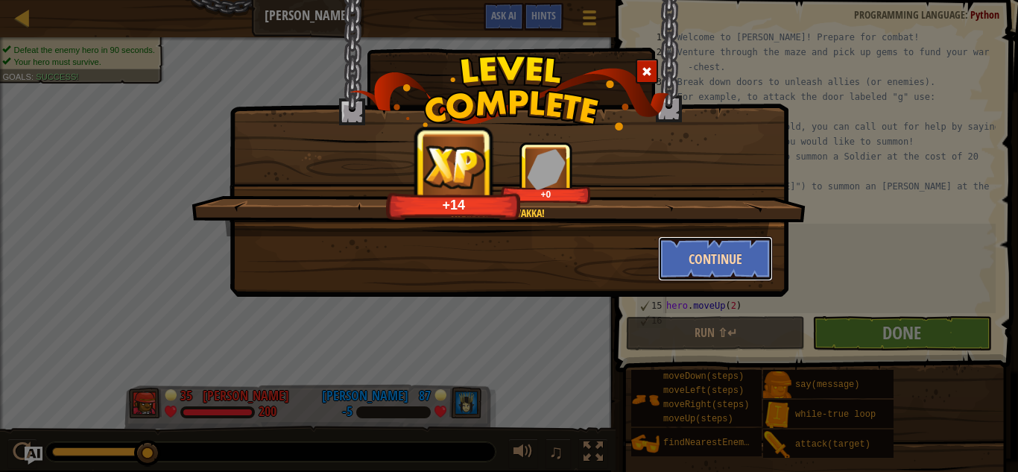
click at [728, 260] on button "Continue" at bounding box center [715, 258] width 115 height 45
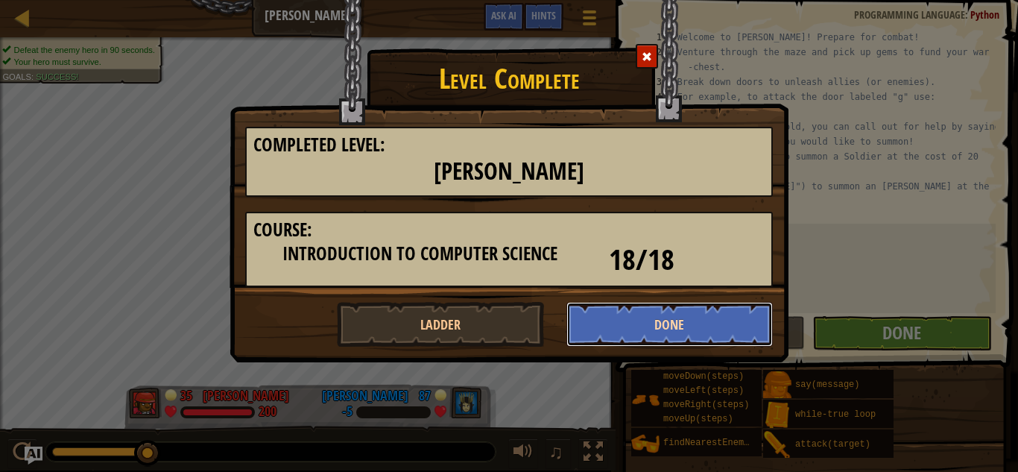
click at [612, 329] on button "Done" at bounding box center [669, 324] width 207 height 45
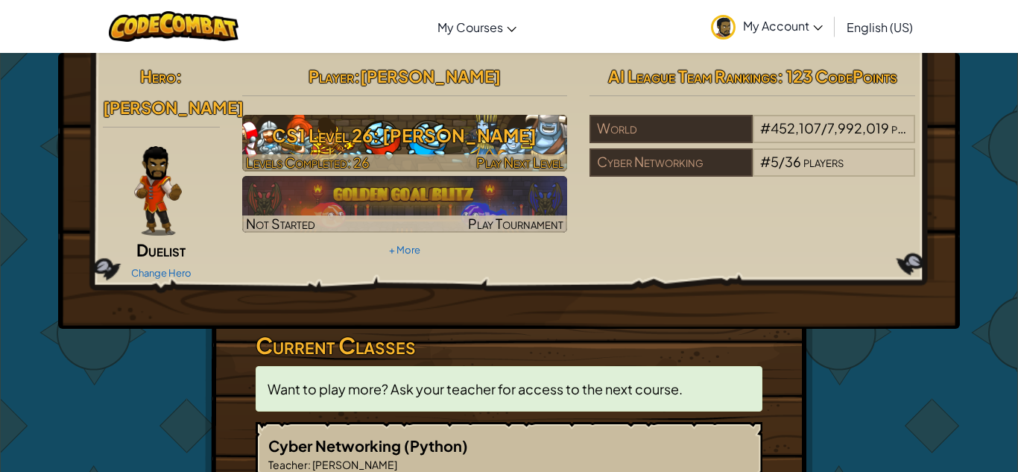
click at [403, 124] on h3 "CS1 Level 26: [PERSON_NAME]" at bounding box center [405, 135] width 326 height 34
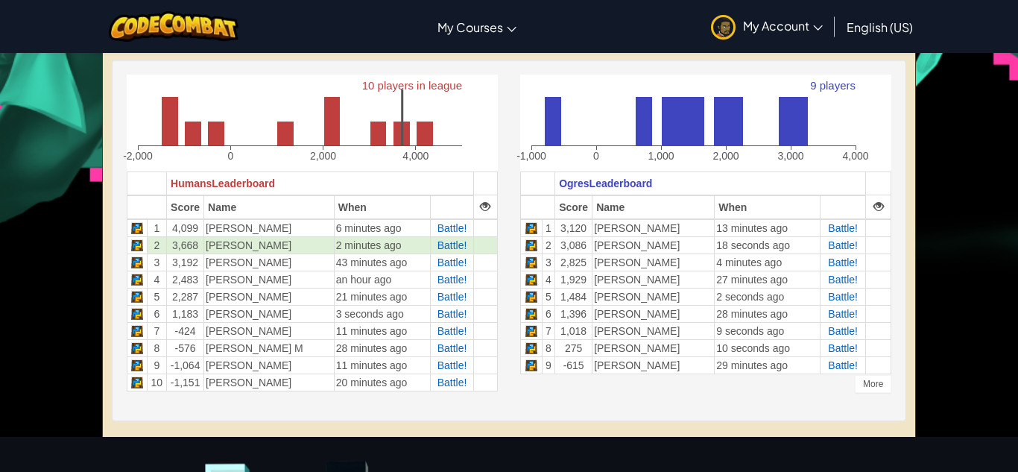
scroll to position [396, 0]
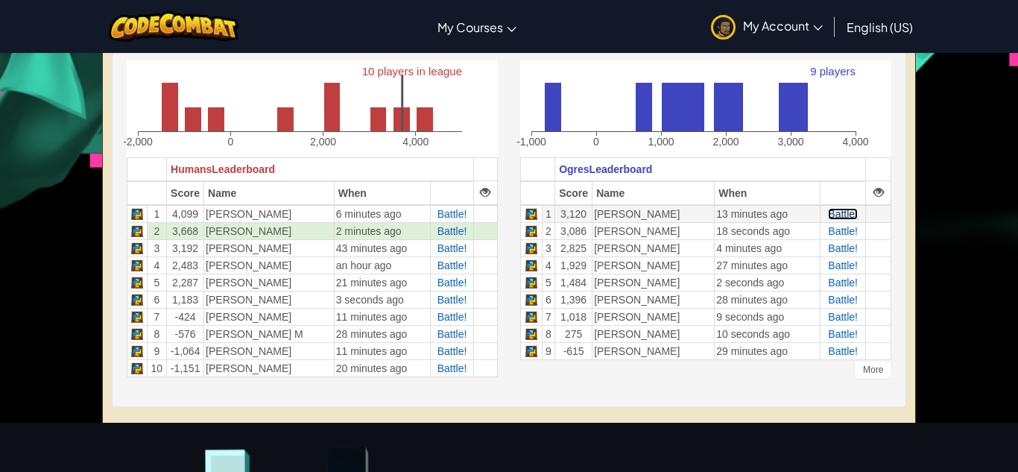
click at [843, 213] on span "Battle!" at bounding box center [843, 214] width 30 height 12
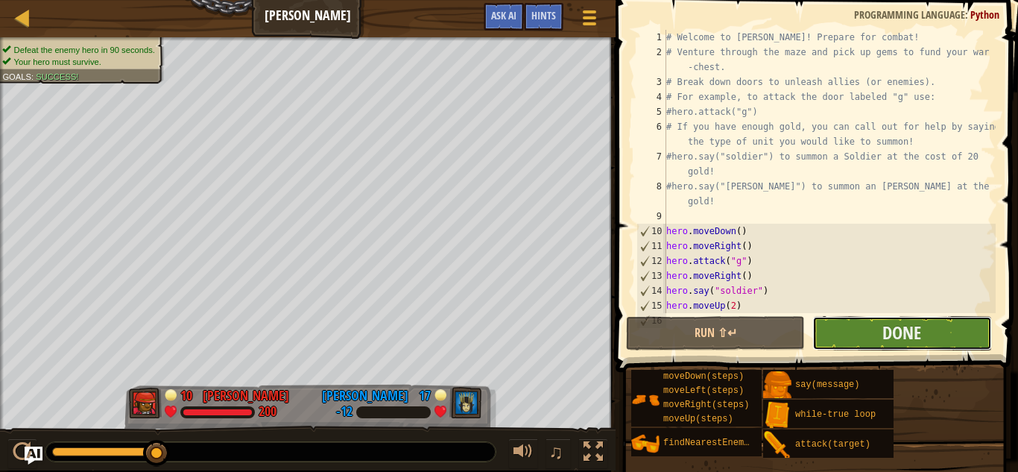
click at [876, 333] on button "Done" at bounding box center [901, 333] width 179 height 34
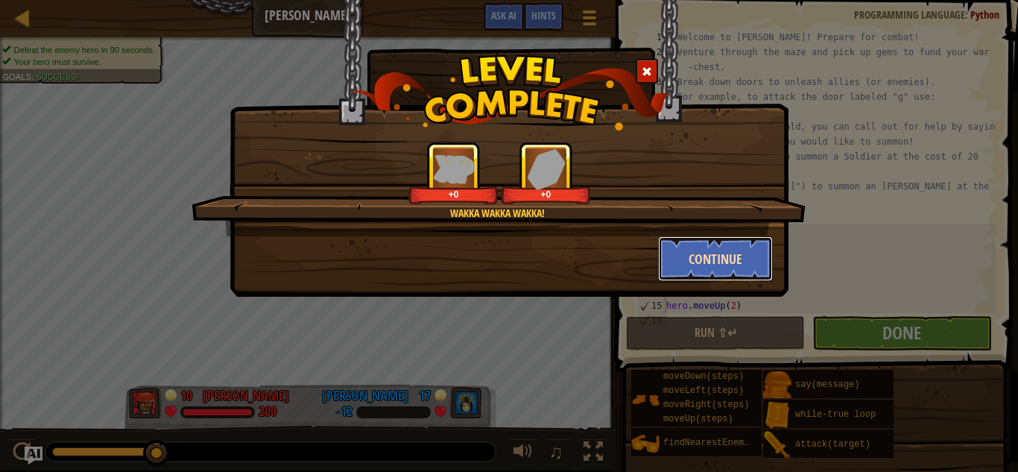
click at [687, 246] on button "Continue" at bounding box center [715, 258] width 115 height 45
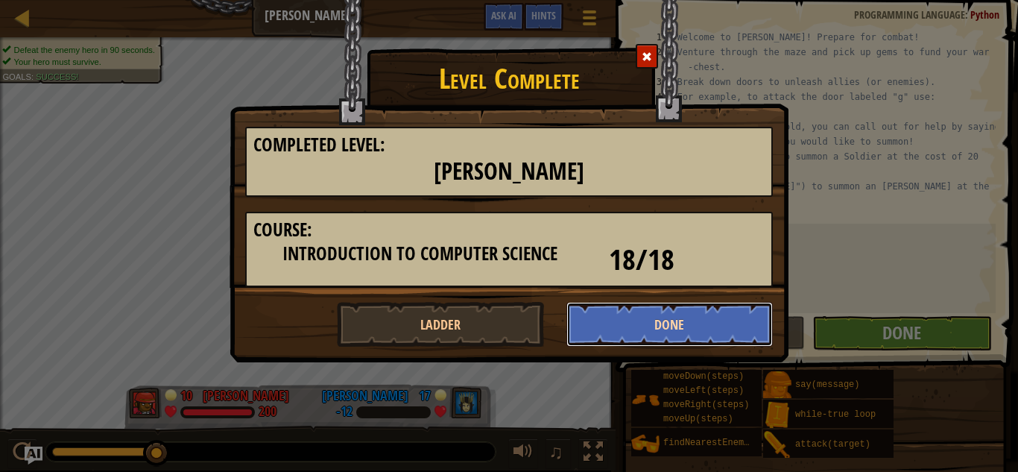
click at [636, 329] on button "Done" at bounding box center [669, 324] width 207 height 45
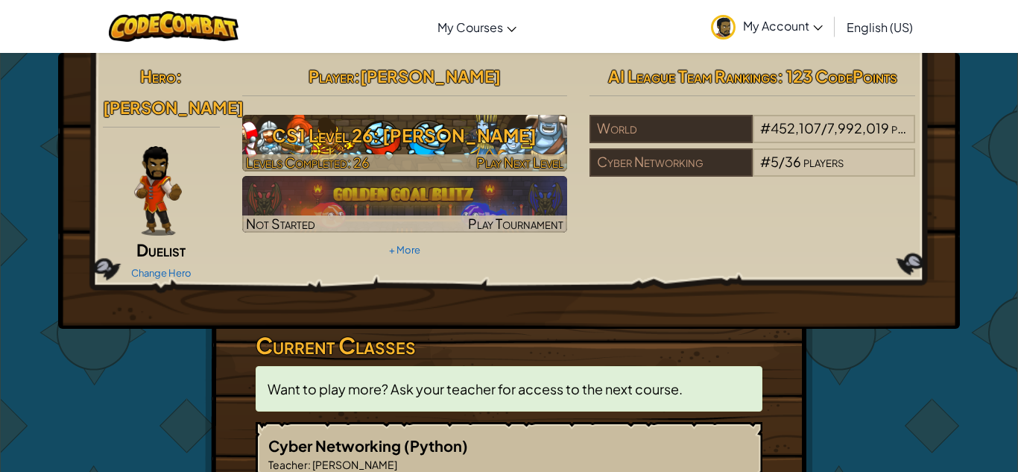
click at [420, 140] on h3 "CS1 Level 26: [PERSON_NAME]" at bounding box center [405, 135] width 326 height 34
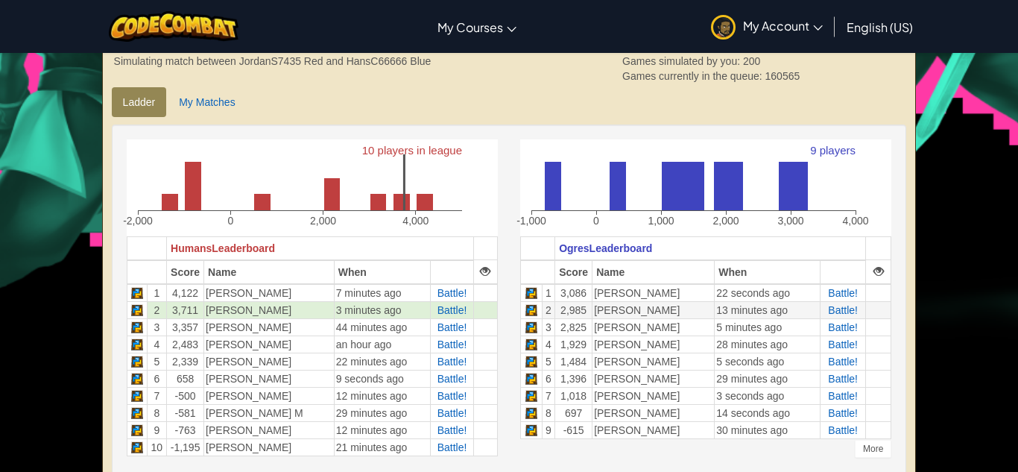
scroll to position [370, 0]
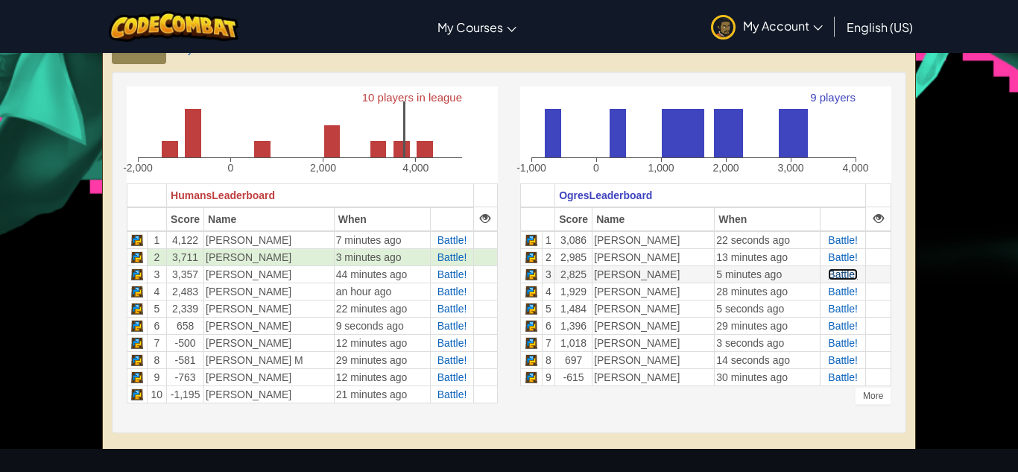
click at [838, 273] on span "Battle!" at bounding box center [843, 274] width 30 height 12
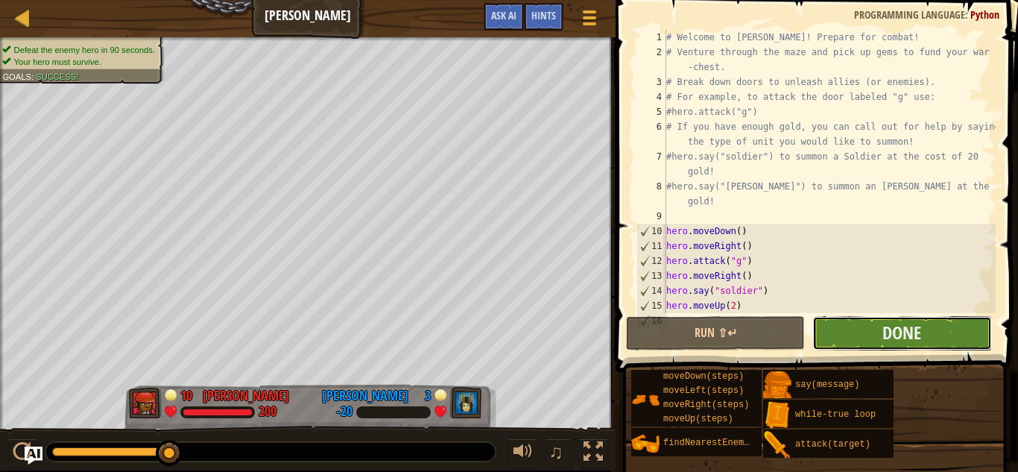
click at [849, 341] on button "Done" at bounding box center [901, 333] width 179 height 34
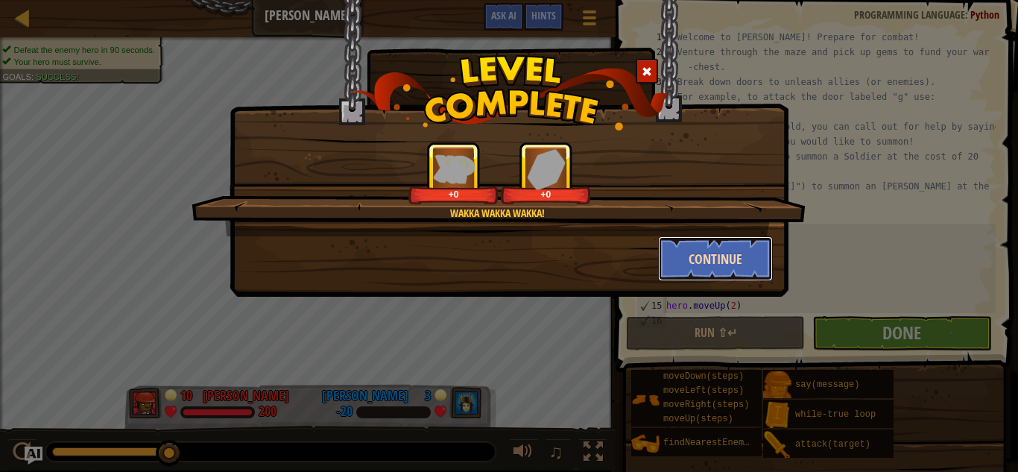
click at [694, 256] on button "Continue" at bounding box center [715, 258] width 115 height 45
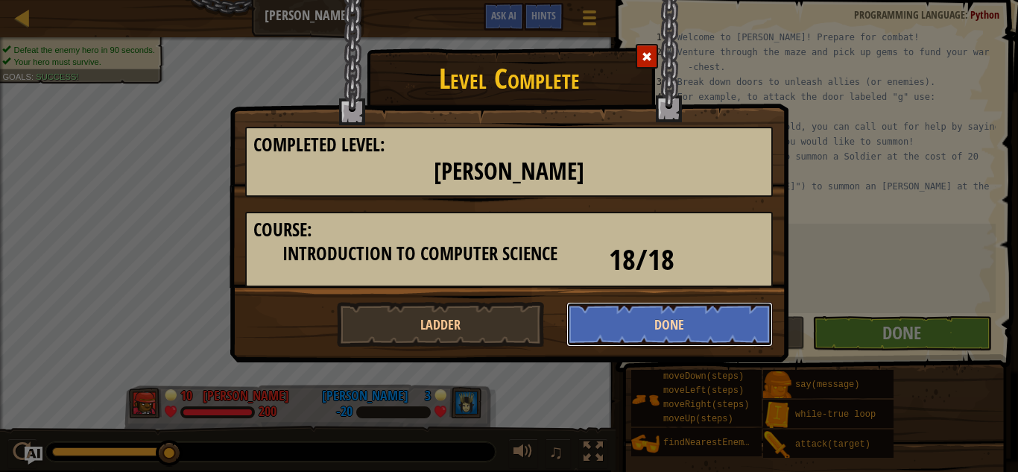
click at [642, 317] on button "Done" at bounding box center [669, 324] width 207 height 45
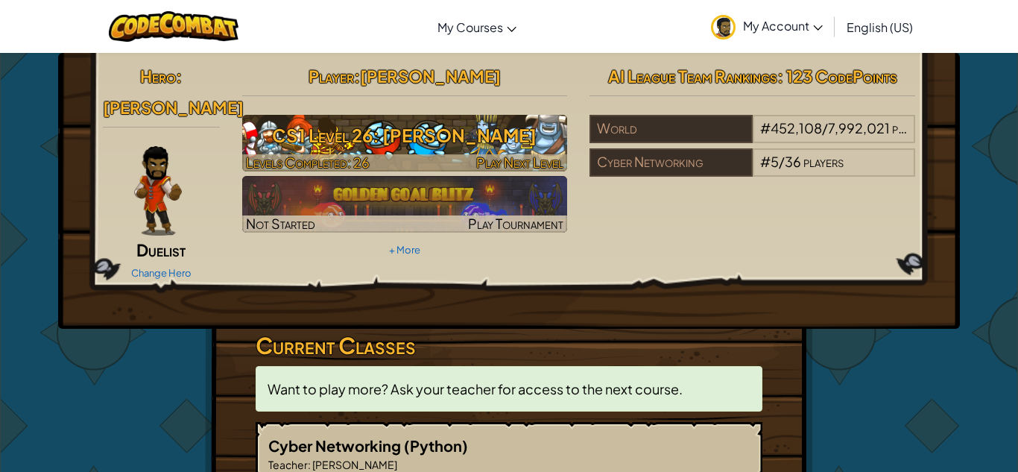
click at [326, 125] on h3 "CS1 Level 26: [PERSON_NAME]" at bounding box center [405, 135] width 326 height 34
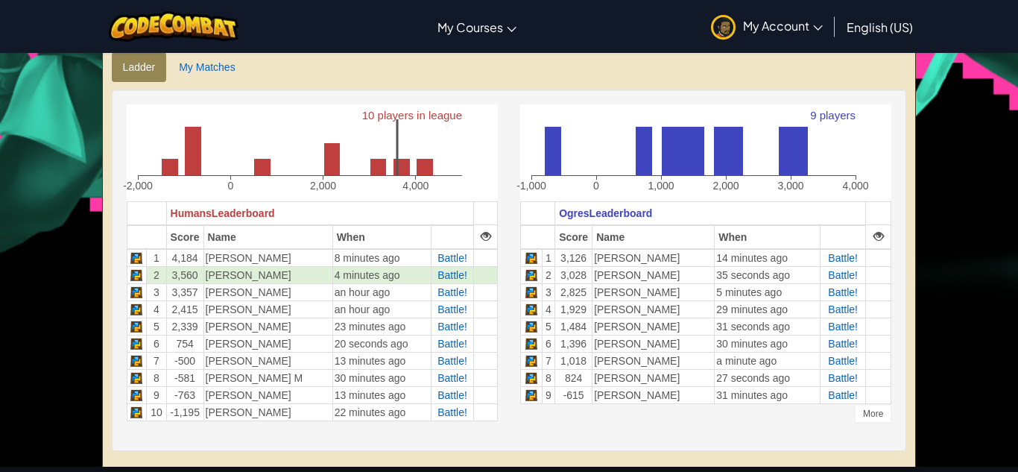
scroll to position [355, 0]
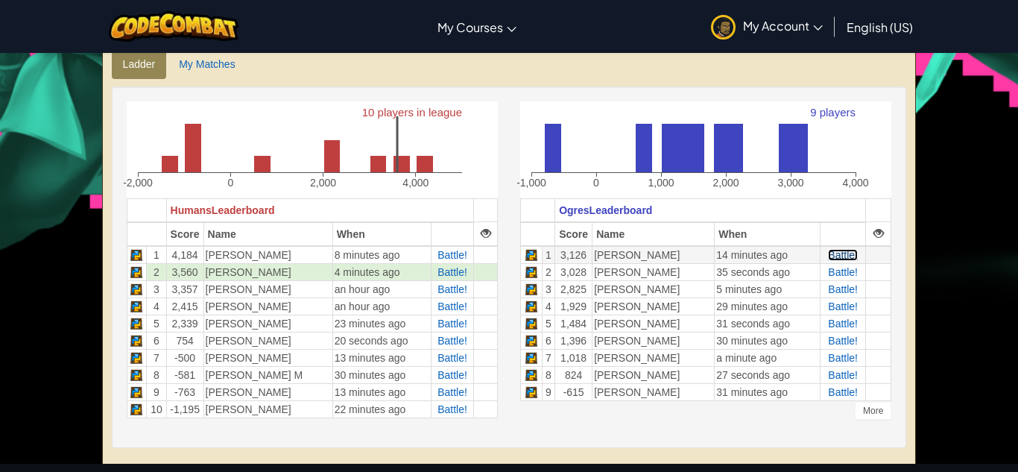
click at [832, 254] on span "Battle!" at bounding box center [843, 255] width 30 height 12
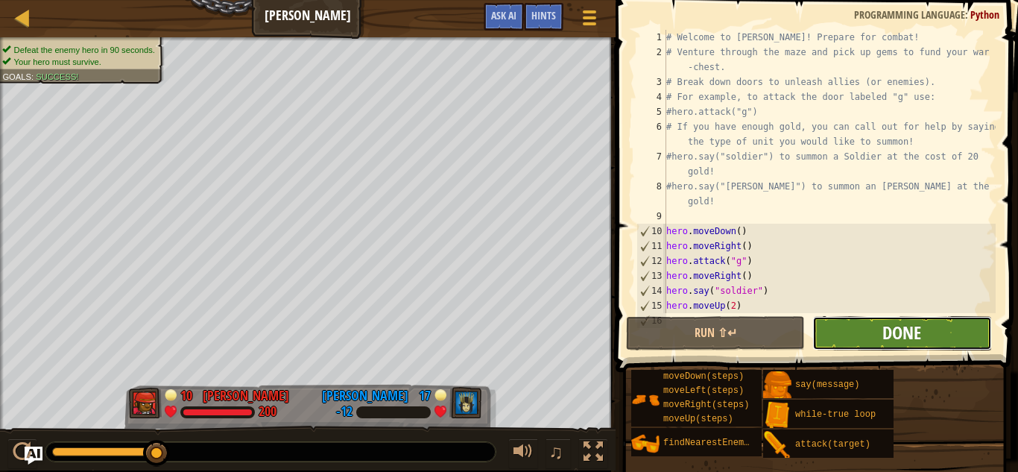
click at [908, 326] on span "Done" at bounding box center [901, 332] width 39 height 24
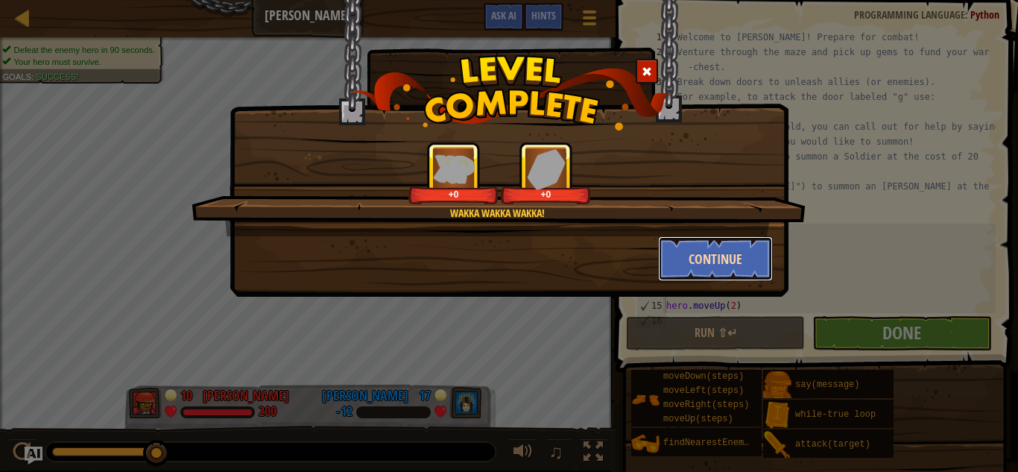
click at [679, 256] on button "Continue" at bounding box center [715, 258] width 115 height 45
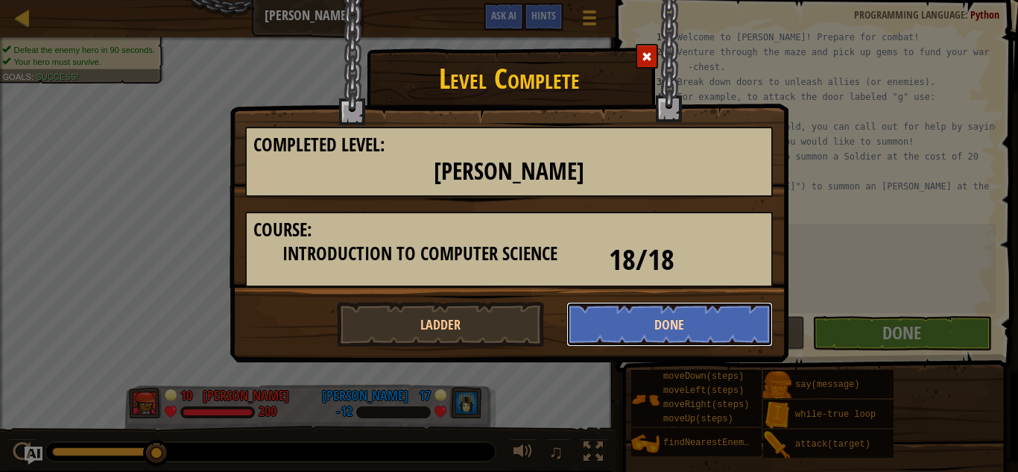
click at [629, 326] on button "Done" at bounding box center [669, 324] width 207 height 45
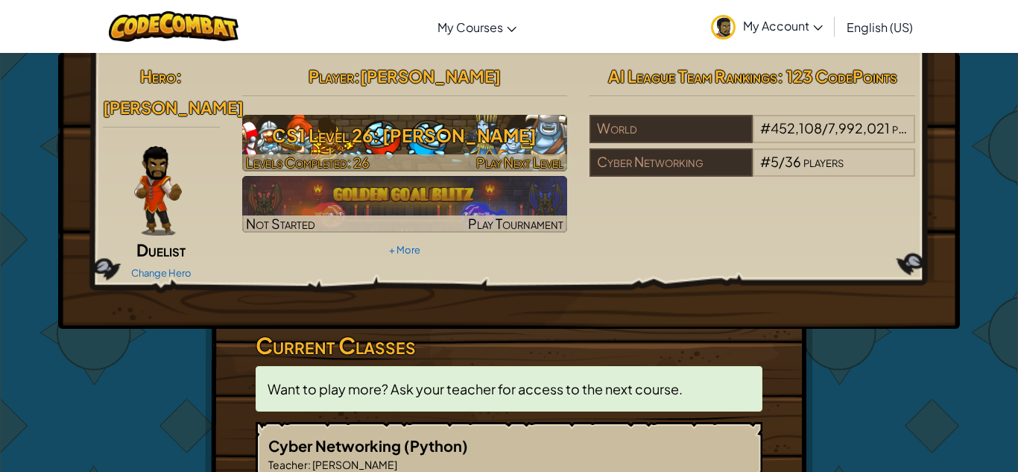
click at [408, 124] on h3 "CS1 Level 26: [PERSON_NAME]" at bounding box center [405, 135] width 326 height 34
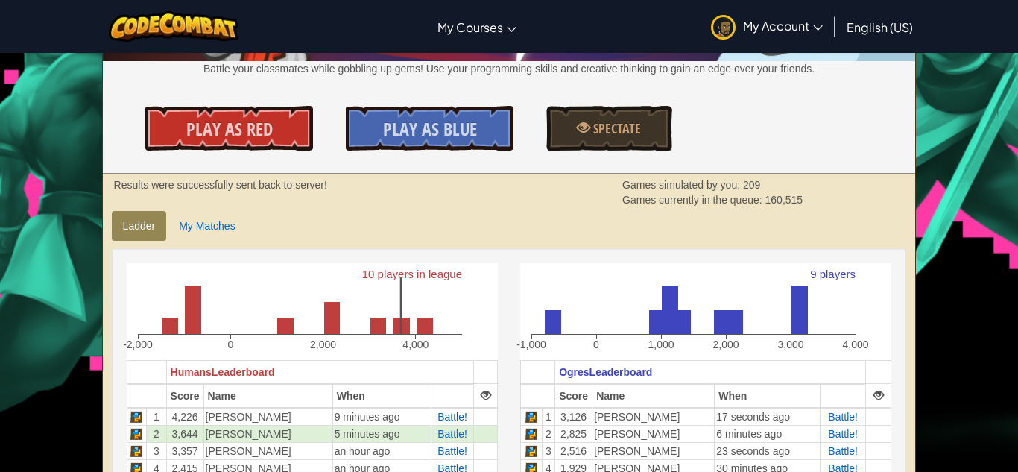
scroll to position [192, 0]
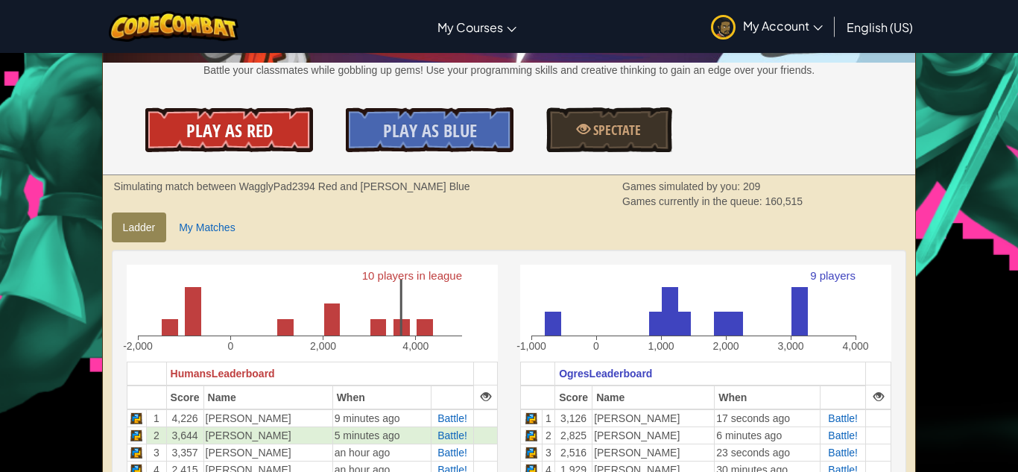
click at [210, 123] on span "Play As Red" at bounding box center [229, 130] width 86 height 24
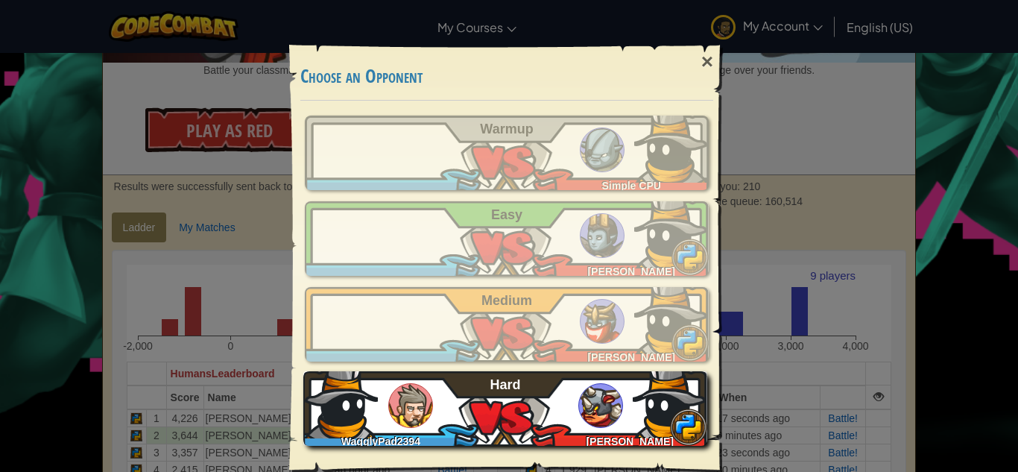
click at [412, 410] on img at bounding box center [410, 405] width 45 height 45
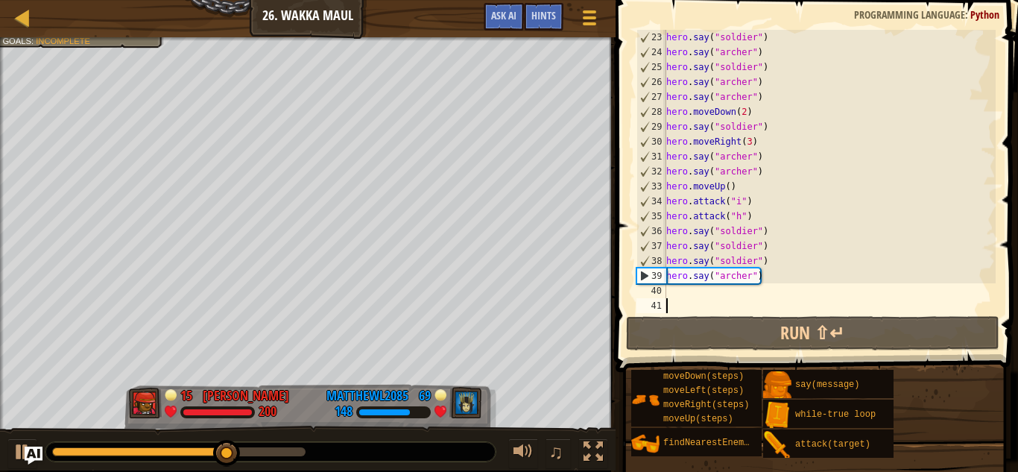
scroll to position [387, 0]
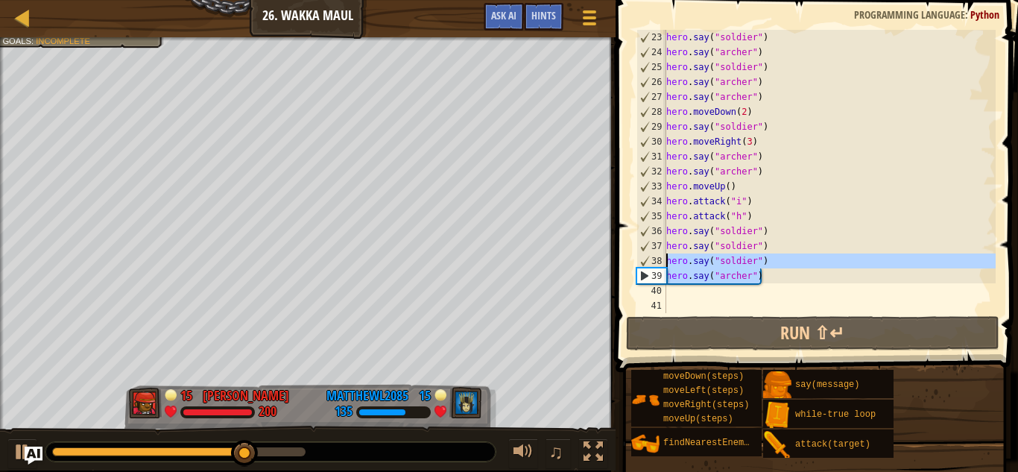
drag, startPoint x: 766, startPoint y: 273, endPoint x: 662, endPoint y: 260, distance: 104.3
click at [662, 260] on div "23 24 25 26 27 28 29 30 31 32 33 34 35 36 37 38 39 40 41 hero . say ( "soldier"…" at bounding box center [814, 171] width 362 height 283
type textarea "hero.say("soldier") hero.say("[PERSON_NAME]")"
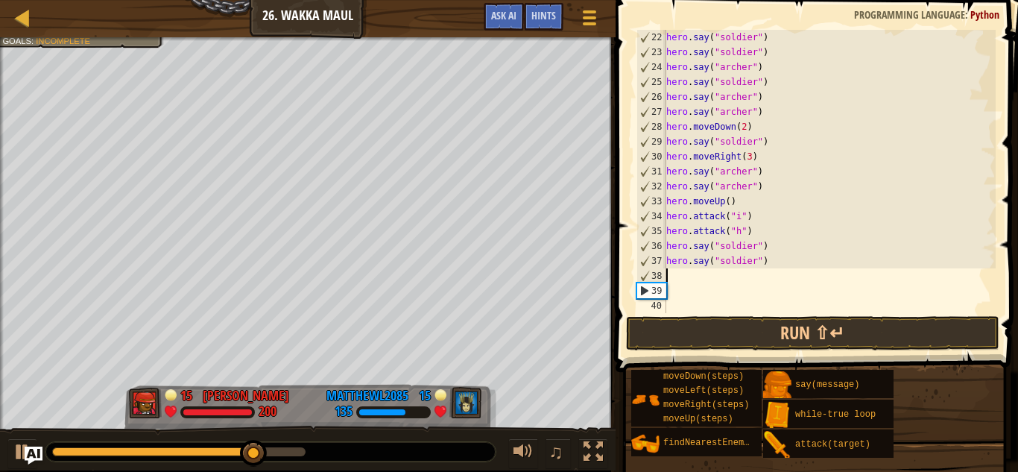
type textarea "m"
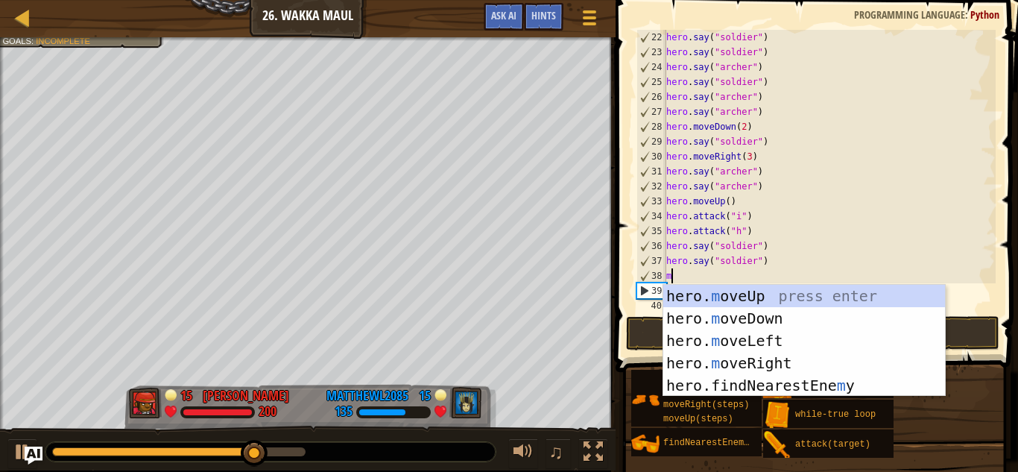
scroll to position [7, 0]
click at [714, 297] on div "hero. m oveUp press enter hero. m oveDown press enter hero. m oveLeft press ent…" at bounding box center [804, 363] width 282 height 156
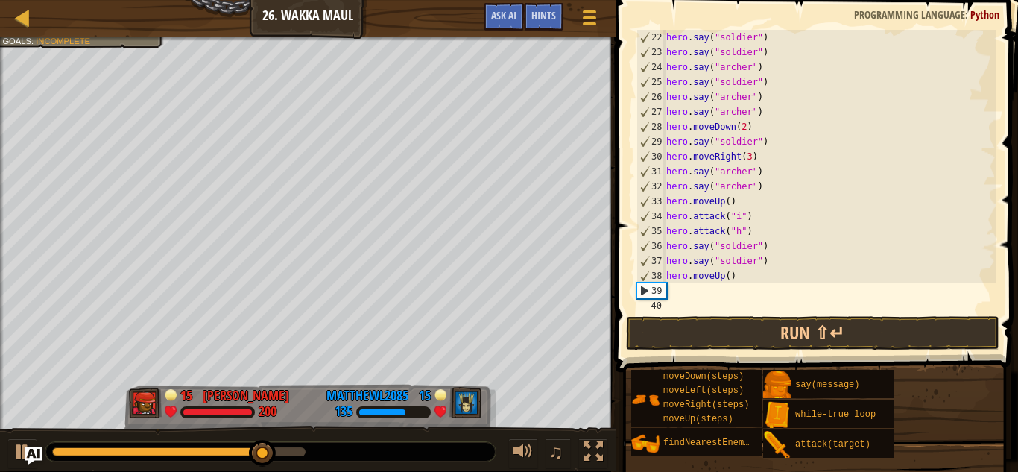
type textarea "r"
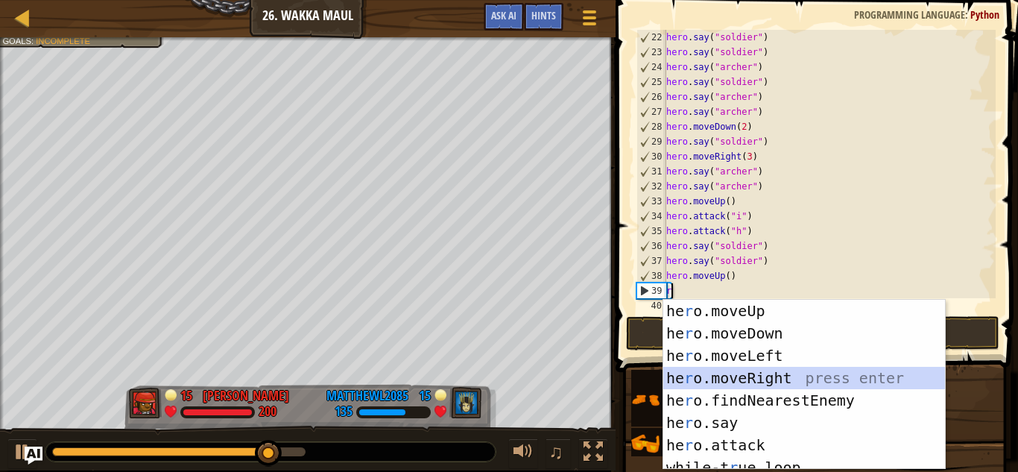
click at [747, 374] on div "he r o.moveUp press enter he r o.moveDown press enter he r o.moveLeft press ent…" at bounding box center [804, 407] width 282 height 215
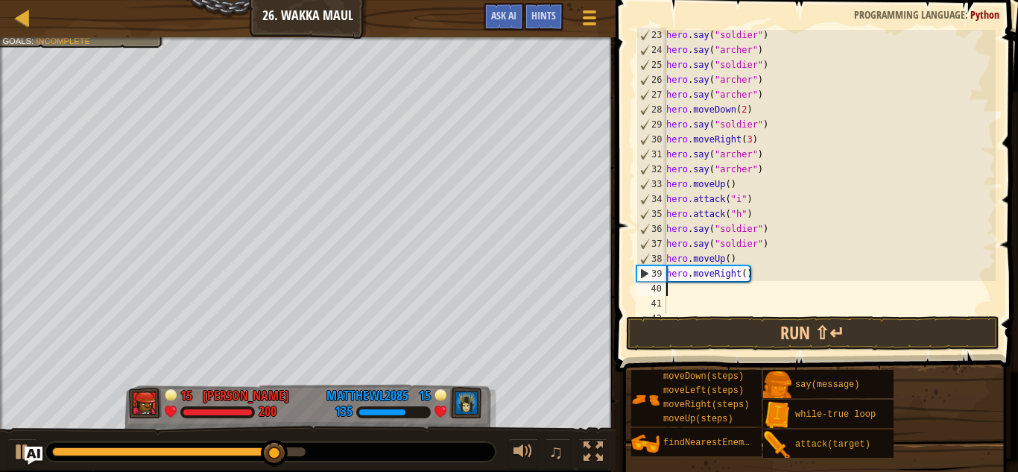
scroll to position [402, 0]
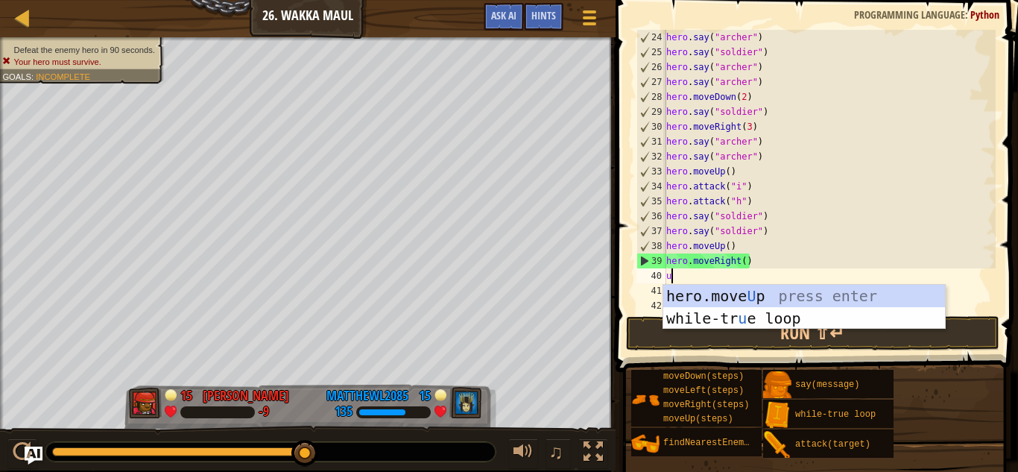
type textarea "up"
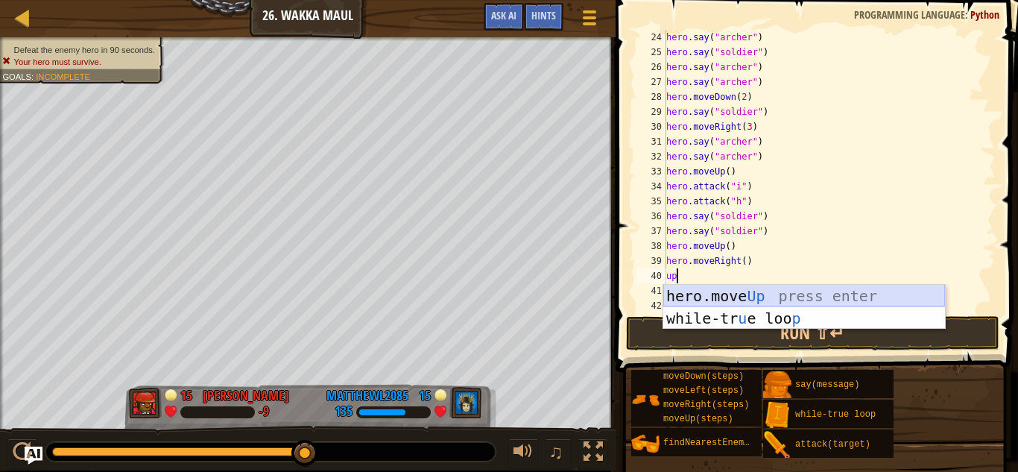
click at [729, 296] on div "hero.move Up press enter while-tr u e loo p press enter" at bounding box center [804, 329] width 282 height 89
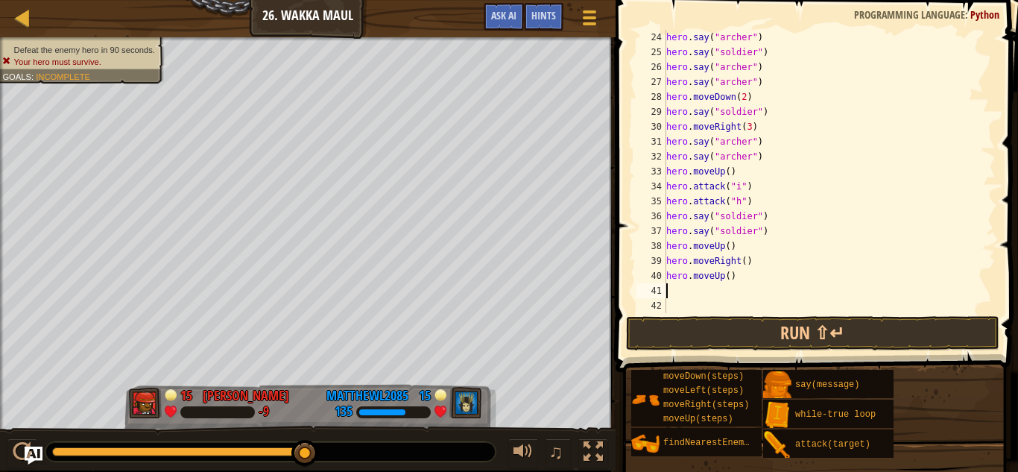
type textarea "a"
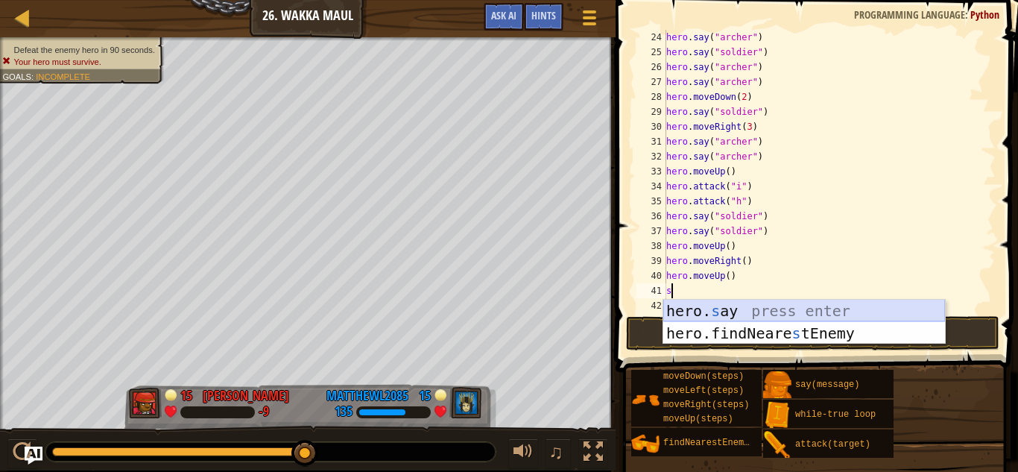
click at [740, 314] on div "hero. s ay press enter hero.findNeare s tEnemy press enter" at bounding box center [804, 344] width 282 height 89
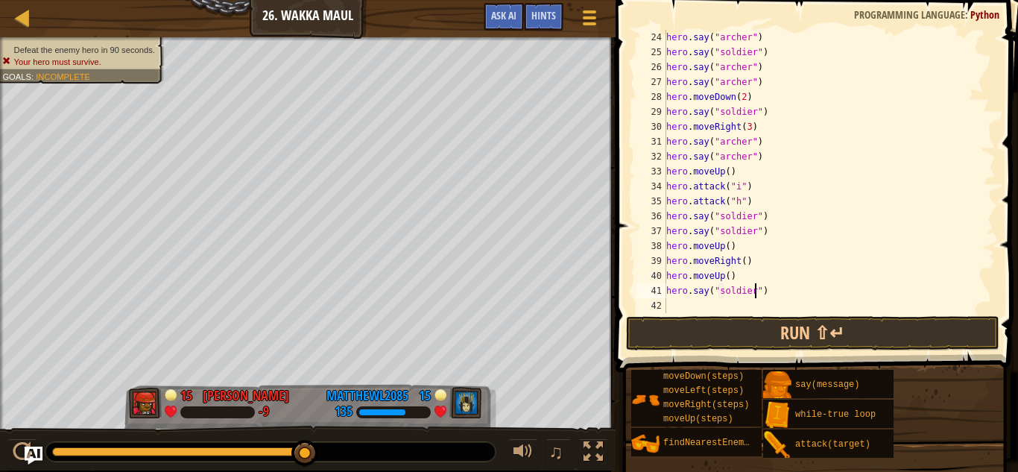
scroll to position [7, 13]
click at [746, 293] on div "hero . say ( "archer" ) hero . say ( "soldier" ) hero . say ( "archer" ) hero .…" at bounding box center [829, 186] width 332 height 313
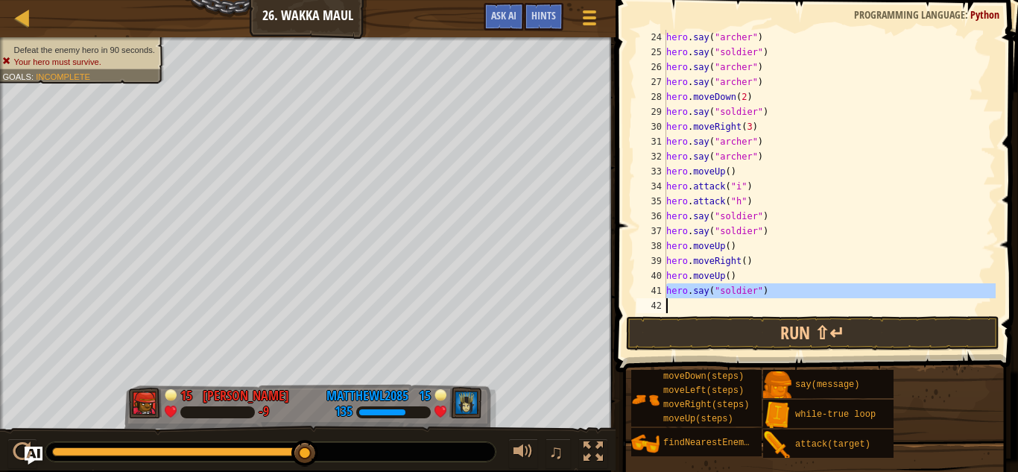
click at [746, 293] on div "hero . say ( "archer" ) hero . say ( "soldier" ) hero . say ( "archer" ) hero .…" at bounding box center [829, 171] width 332 height 283
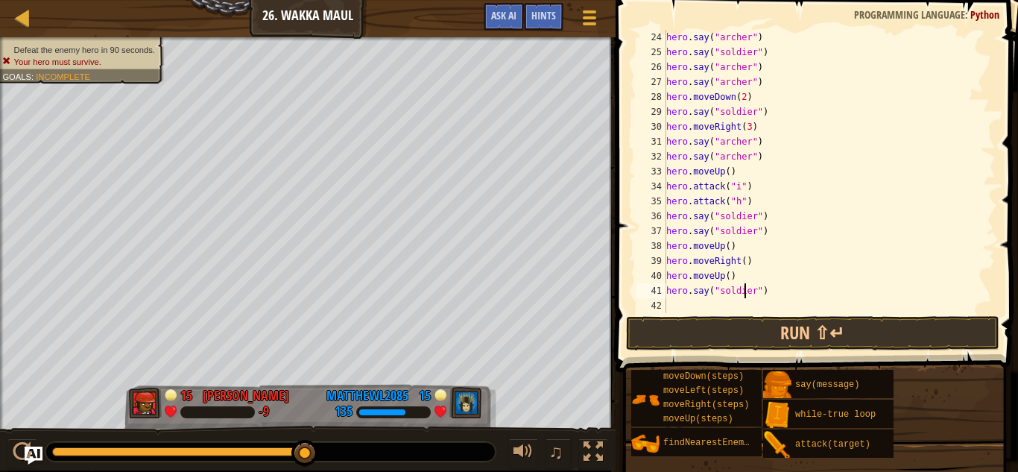
click at [746, 293] on div "hero . say ( "archer" ) hero . say ( "soldier" ) hero . say ( "archer" ) hero .…" at bounding box center [829, 186] width 332 height 313
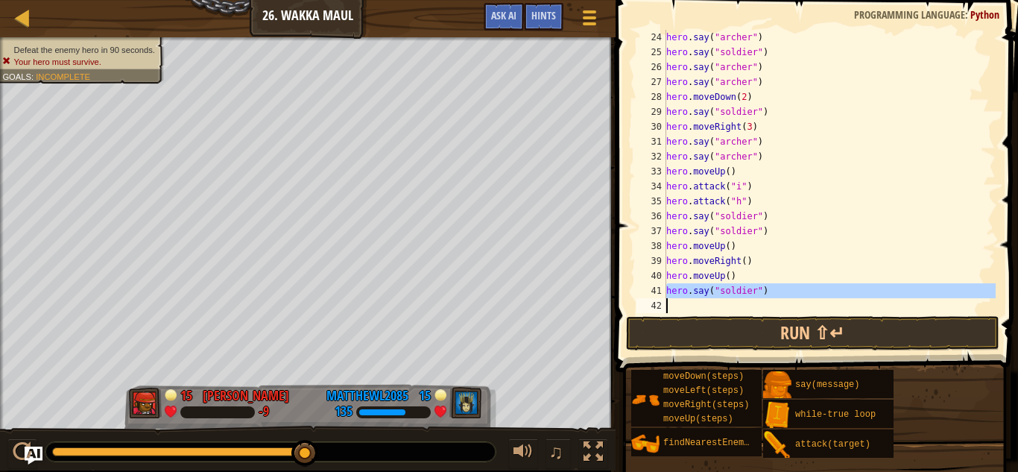
click at [798, 291] on div "hero . say ( "archer" ) hero . say ( "soldier" ) hero . say ( "archer" ) hero .…" at bounding box center [829, 171] width 332 height 283
type textarea "hero.say("soldier")"
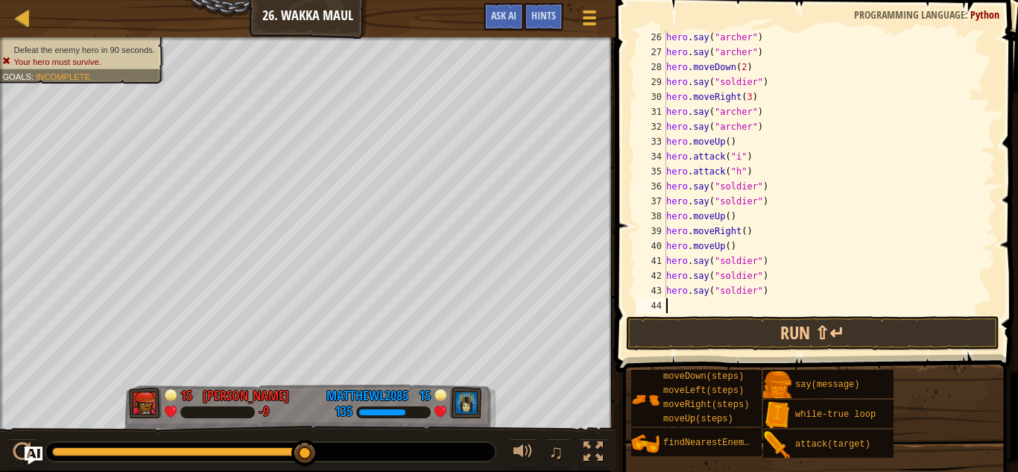
scroll to position [432, 0]
click at [809, 330] on button "Run ⇧↵" at bounding box center [812, 333] width 373 height 34
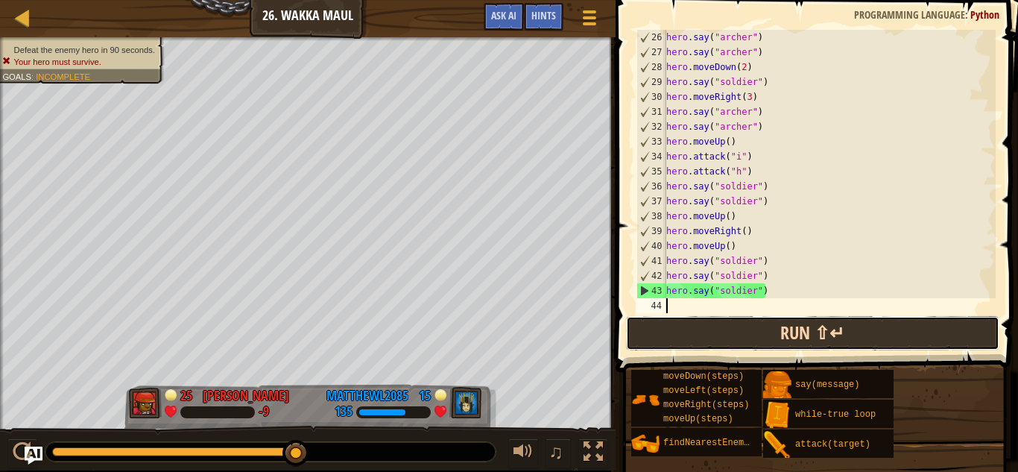
click at [724, 331] on button "Run ⇧↵" at bounding box center [812, 333] width 373 height 34
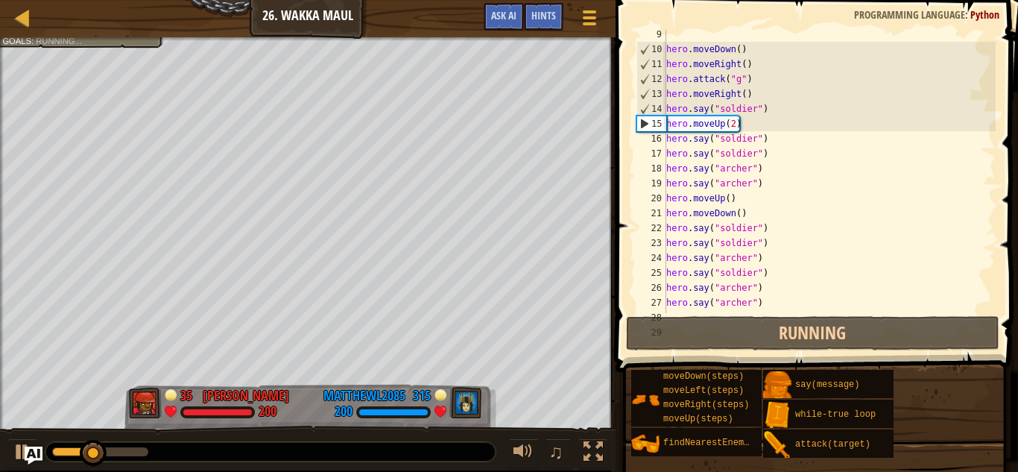
scroll to position [182, 0]
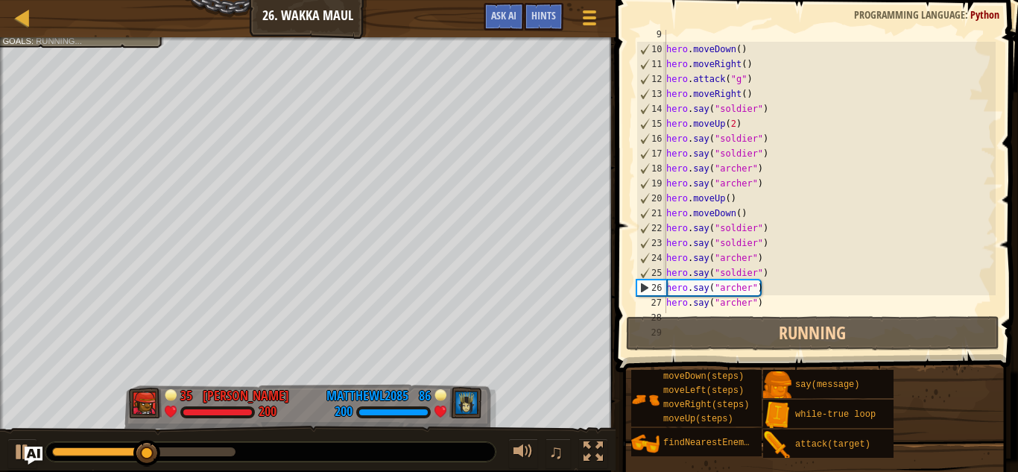
click at [741, 197] on div "hero . moveDown ( ) hero . moveRight ( ) hero . attack ( "g" ) hero . moveRight…" at bounding box center [829, 183] width 332 height 313
type textarea "hero.moveUp()"
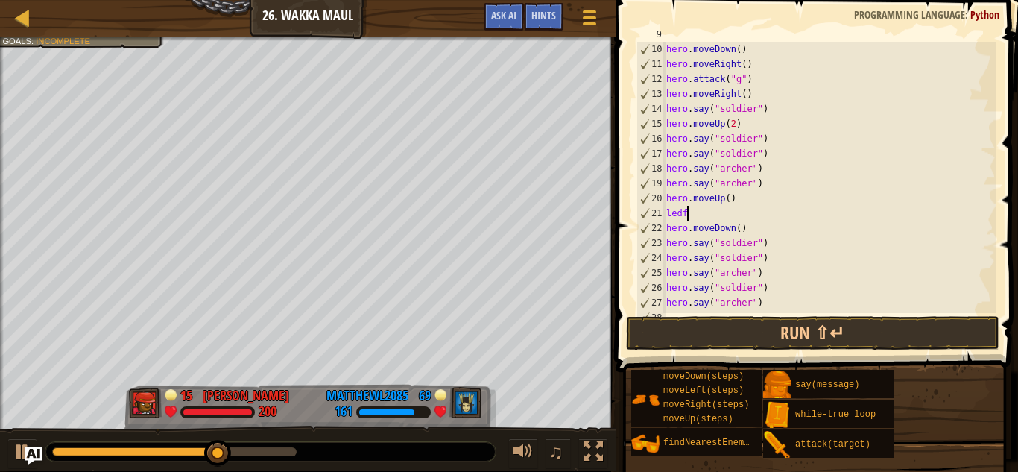
scroll to position [7, 1]
type textarea "l"
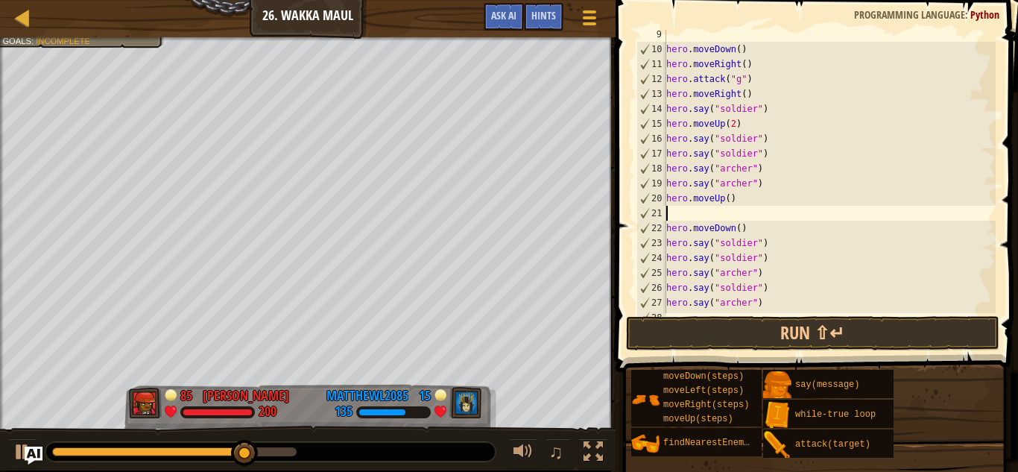
type textarea "l"
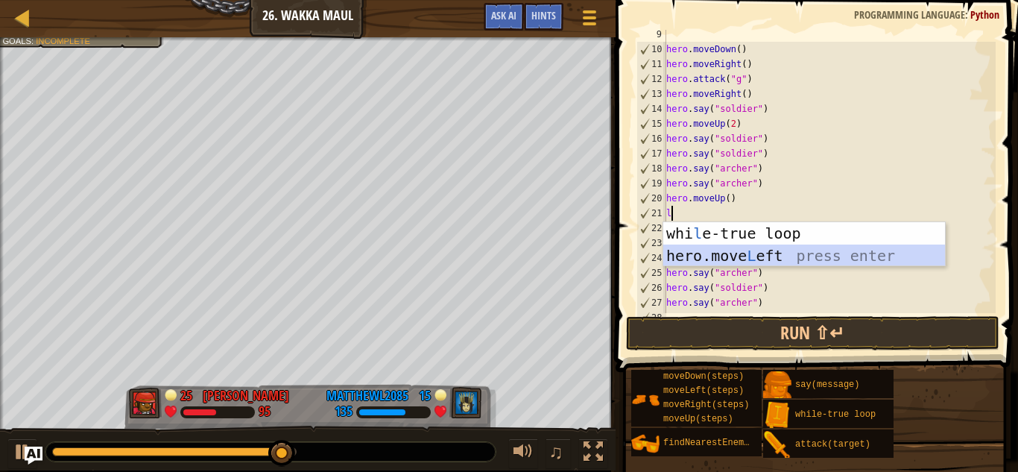
click at [727, 261] on div "whi l e-true loop press enter hero.move L eft press enter" at bounding box center [804, 266] width 282 height 89
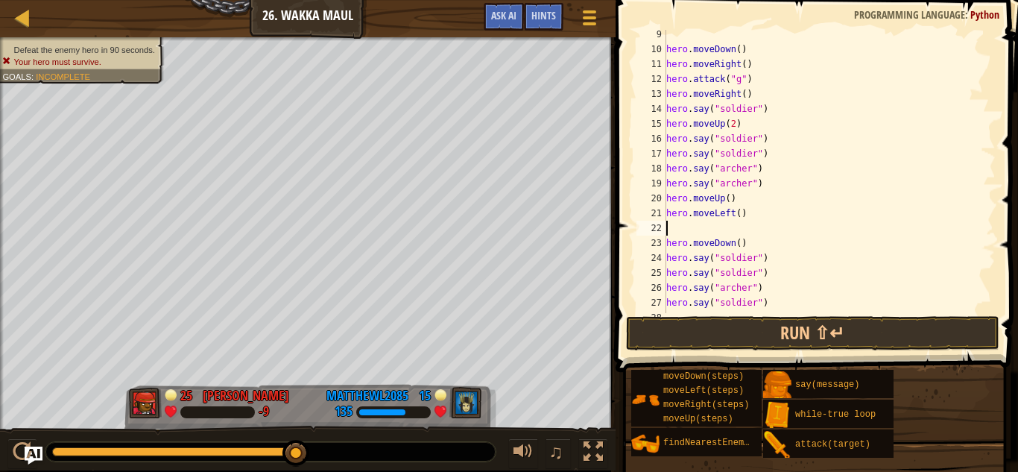
click at [738, 217] on div "hero . moveDown ( ) hero . moveRight ( ) hero . attack ( "g" ) hero . moveRight…" at bounding box center [829, 183] width 332 height 313
type textarea "hero.moveLeft(2)"
click at [741, 230] on div "hero . moveDown ( ) hero . moveRight ( ) hero . attack ( "g" ) hero . moveRight…" at bounding box center [829, 183] width 332 height 313
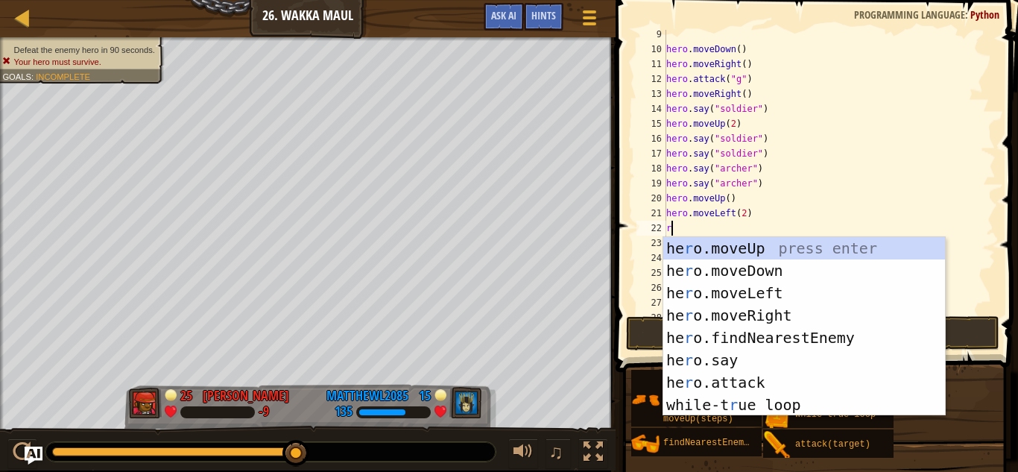
type textarea "ri"
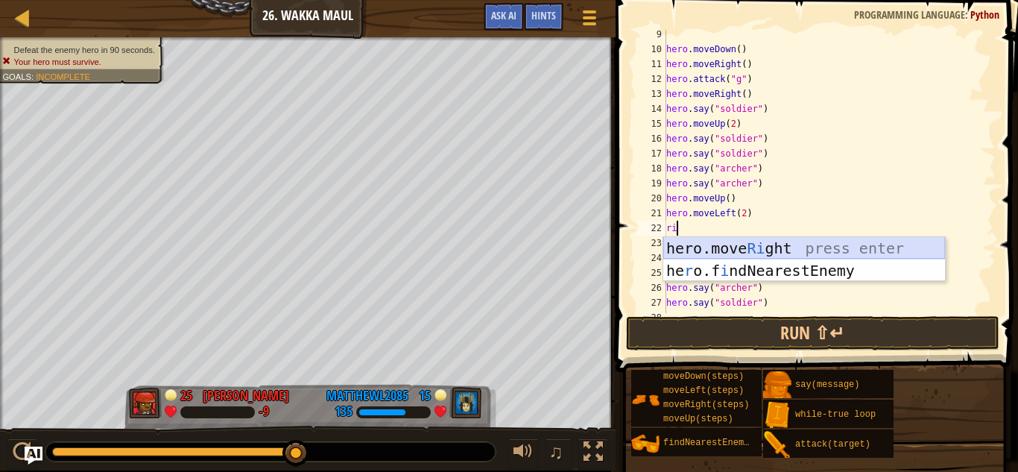
click at [703, 250] on div "hero.move Ri ght press enter he r o.f i ndNearestEnemy press enter" at bounding box center [804, 281] width 282 height 89
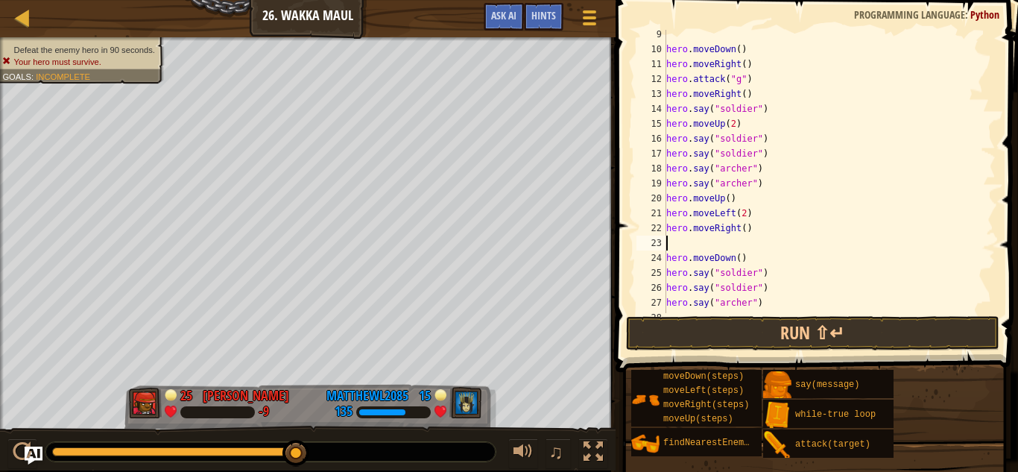
click at [743, 230] on div "hero . moveDown ( ) hero . moveRight ( ) hero . attack ( "g" ) hero . moveRight…" at bounding box center [829, 183] width 332 height 313
type textarea "hero.moveRight(2)"
click at [727, 244] on div "hero . moveDown ( ) hero . moveRight ( ) hero . attack ( "g" ) hero . moveRight…" at bounding box center [829, 183] width 332 height 313
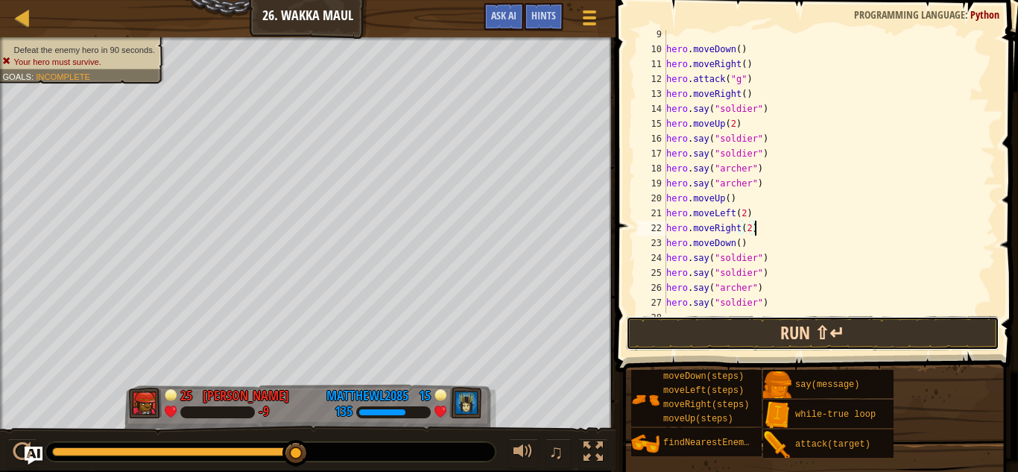
click at [722, 325] on button "Run ⇧↵" at bounding box center [812, 333] width 373 height 34
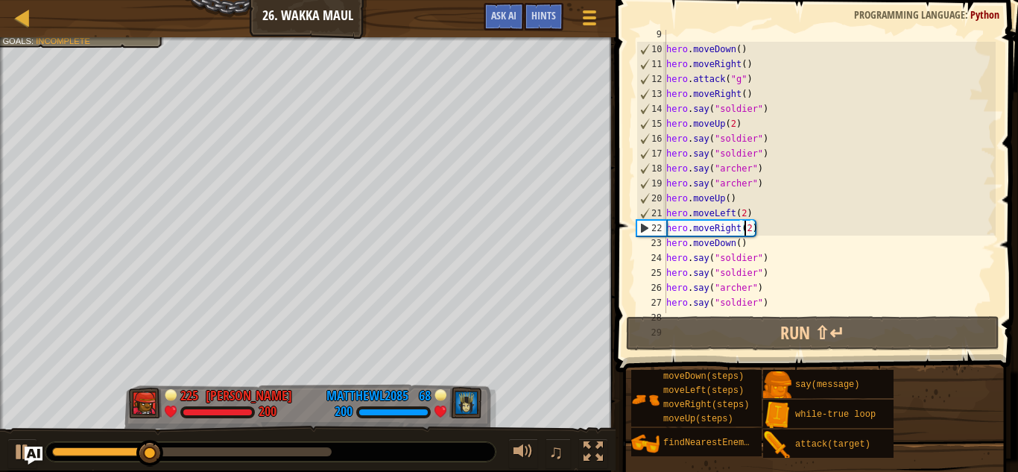
click at [746, 227] on div "hero . moveDown ( ) hero . moveRight ( ) hero . attack ( "g" ) hero . moveRight…" at bounding box center [829, 183] width 332 height 313
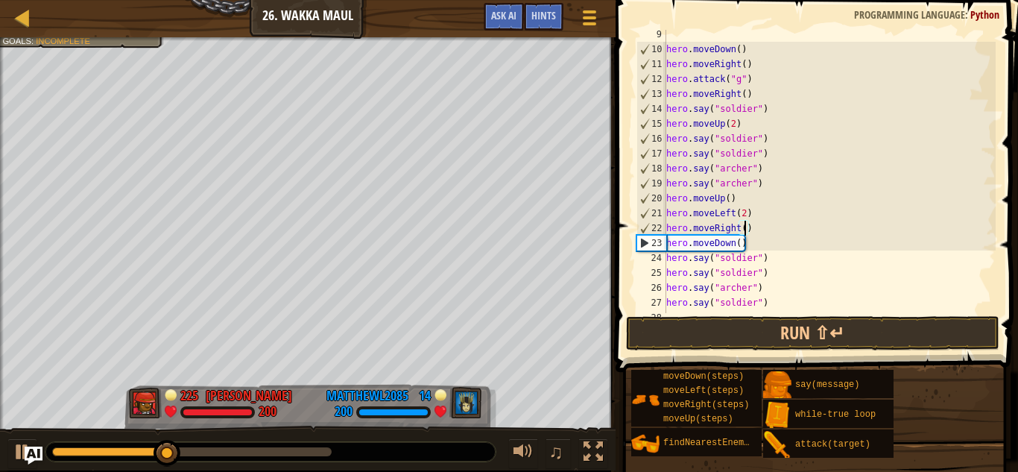
click at [765, 244] on div "hero . moveDown ( ) hero . moveRight ( ) hero . attack ( "g" ) hero . moveRight…" at bounding box center [829, 183] width 332 height 313
type textarea "hero.moveDown()"
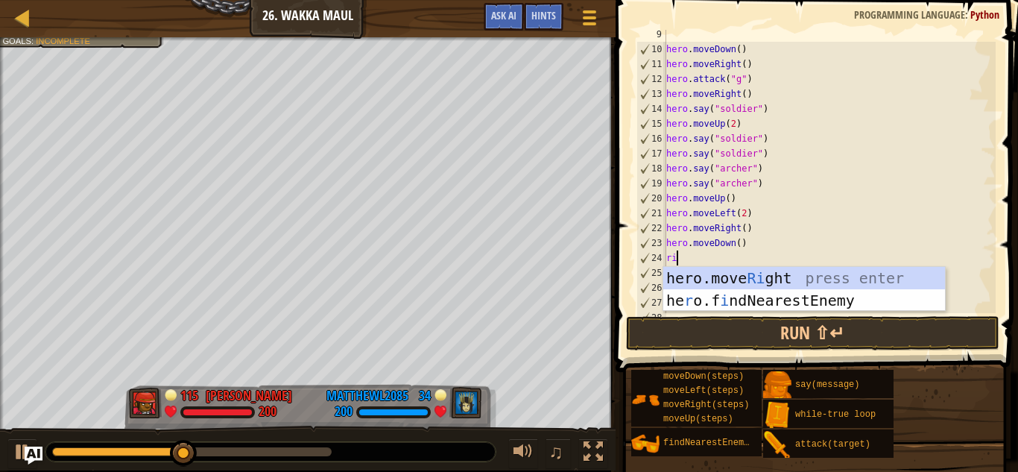
type textarea "rig"
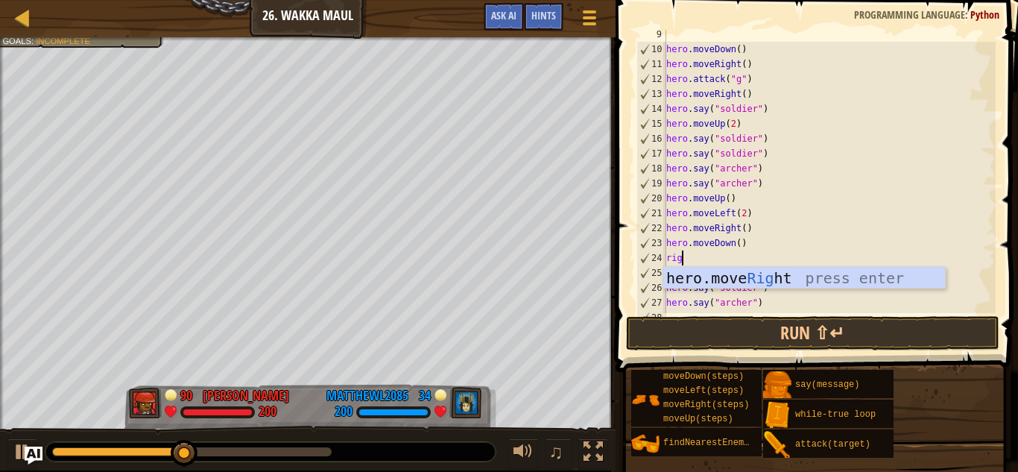
scroll to position [7, 1]
click at [729, 278] on div "hero.move Rig ht press enter" at bounding box center [804, 300] width 282 height 67
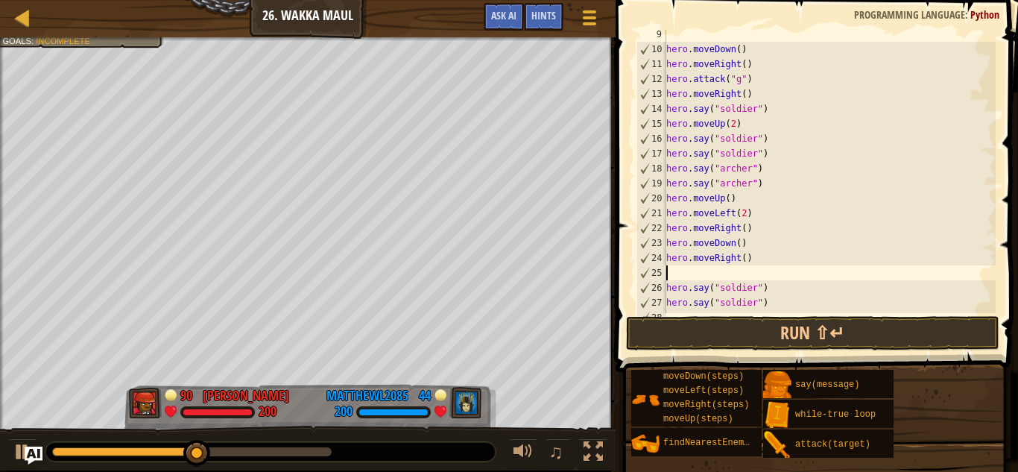
scroll to position [7, 0]
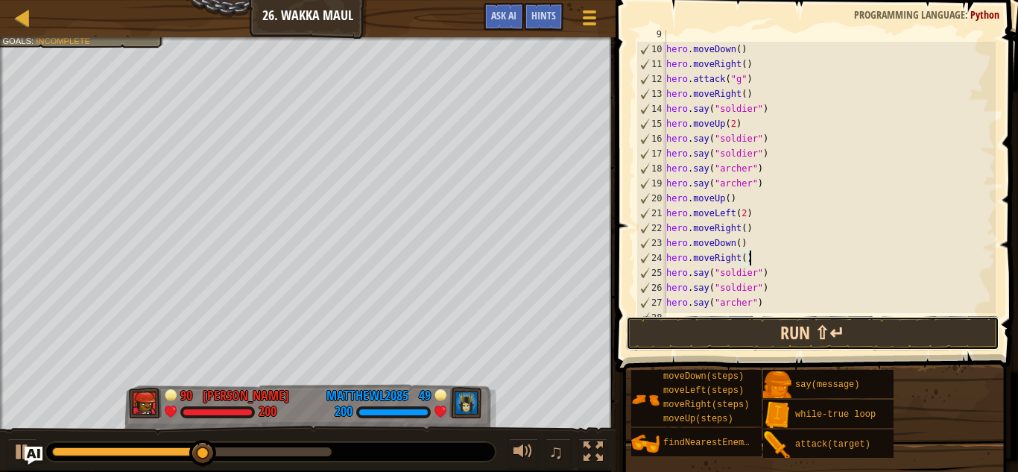
click at [757, 324] on button "Run ⇧↵" at bounding box center [812, 333] width 373 height 34
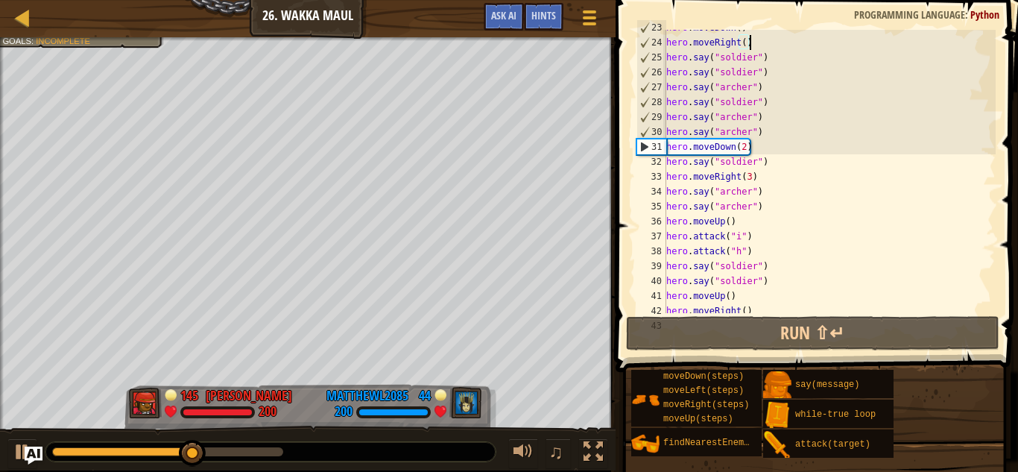
scroll to position [400, 0]
click at [763, 130] on div "hero . moveDown ( ) hero . moveRight ( ) hero . say ( "soldier" ) hero . say ( …" at bounding box center [829, 174] width 332 height 313
type textarea "hero.say("archer")"
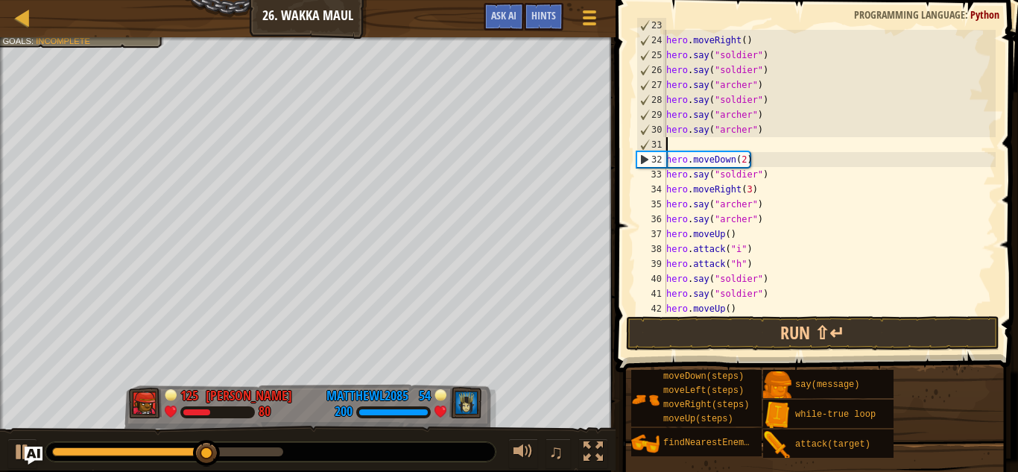
click at [776, 138] on div "hero . moveDown ( ) hero . moveRight ( ) hero . say ( "soldier" ) hero . say ( …" at bounding box center [829, 174] width 332 height 313
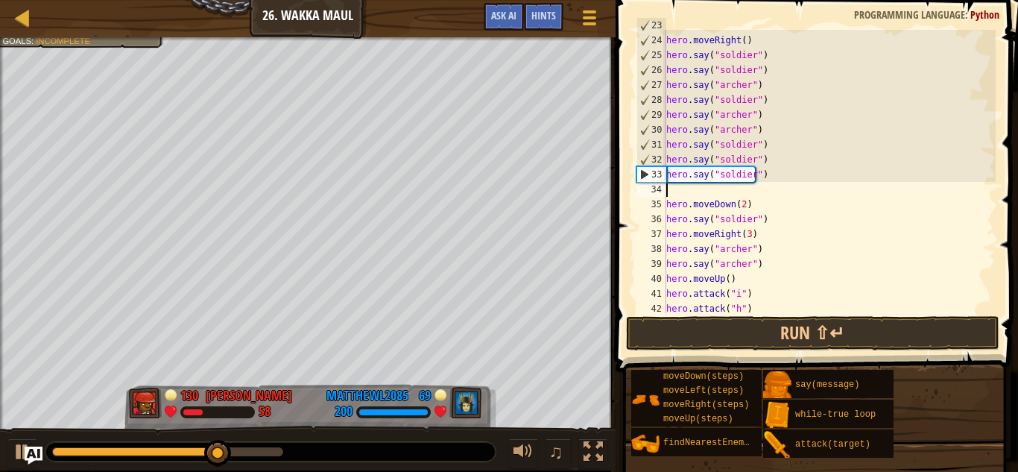
paste textarea "hero.say("soldier")"
type textarea "hero.say("soldier")"
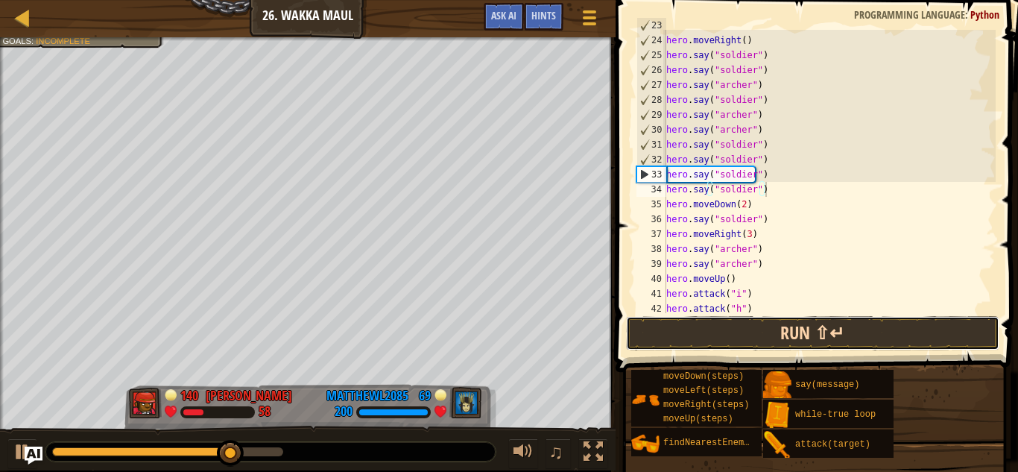
click at [733, 329] on button "Run ⇧↵" at bounding box center [812, 333] width 373 height 34
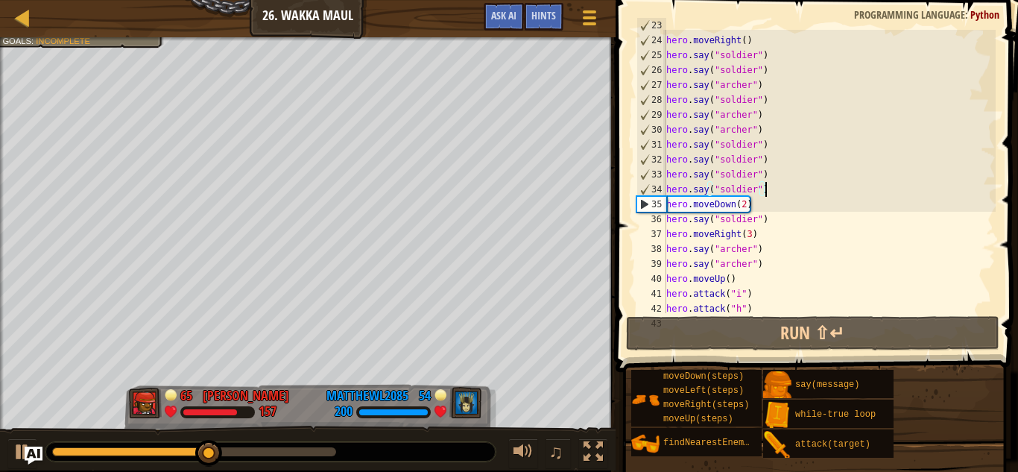
click at [778, 191] on div "hero . moveDown ( ) hero . moveRight ( ) hero . say ( "soldier" ) hero . say ( …" at bounding box center [829, 174] width 332 height 313
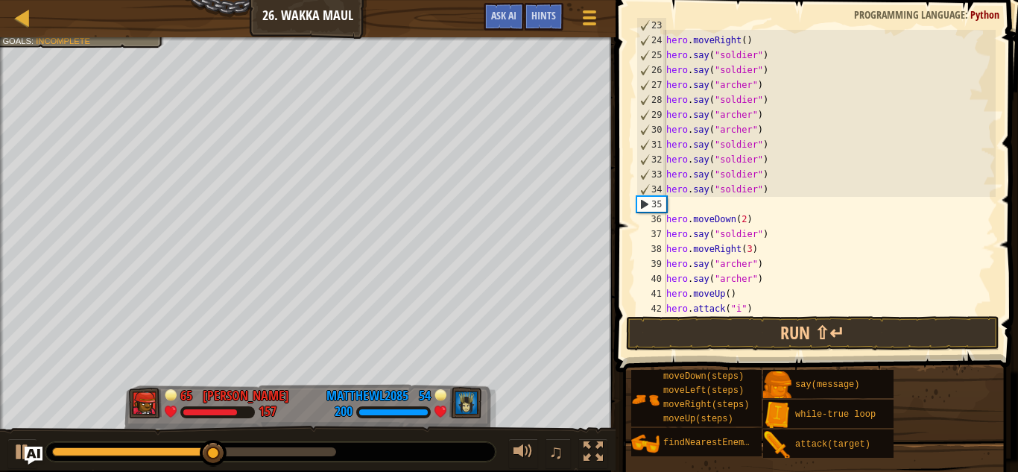
paste textarea "hero.say("soldier")"
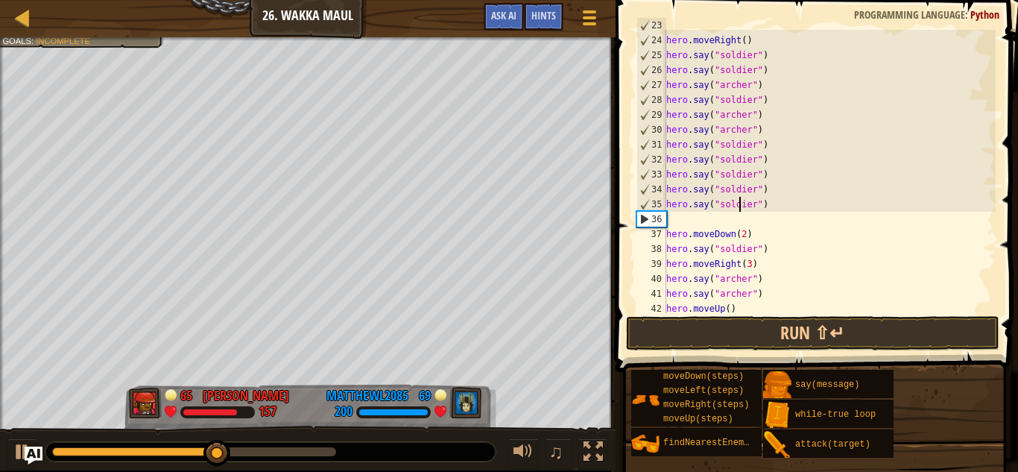
click at [737, 200] on div "hero . moveDown ( ) hero . moveRight ( ) hero . say ( "soldier" ) hero . say ( …" at bounding box center [829, 174] width 332 height 313
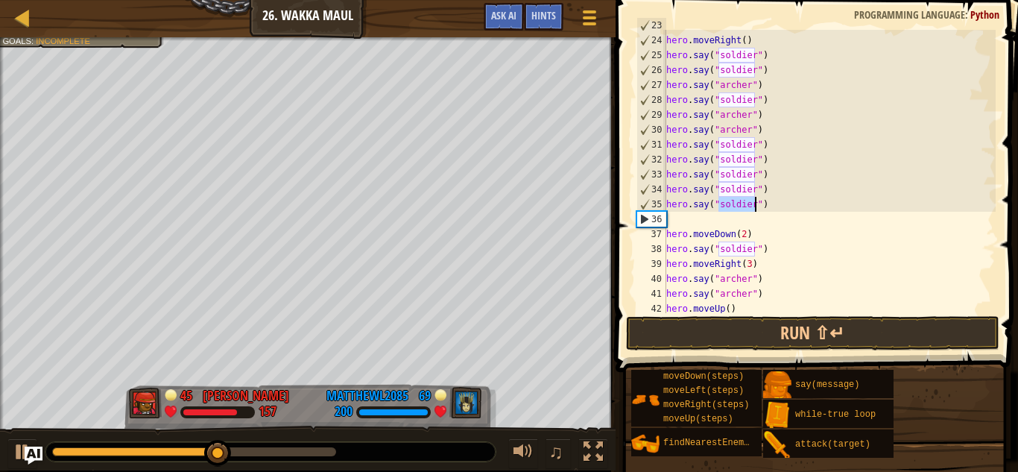
click at [737, 200] on div "hero . moveDown ( ) hero . moveRight ( ) hero . say ( "soldier" ) hero . say ( …" at bounding box center [829, 174] width 332 height 313
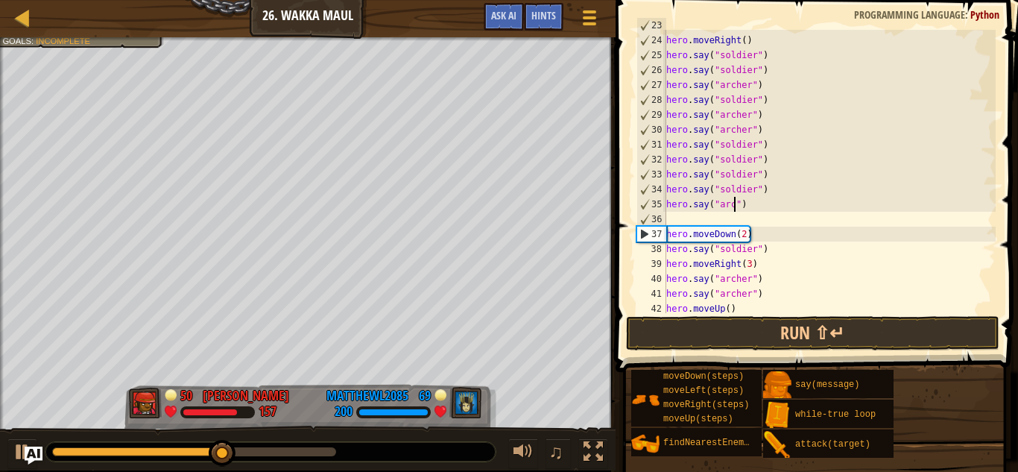
type textarea "hero.say("archer")"
click at [755, 218] on div "hero . moveDown ( ) hero . moveRight ( ) hero . say ( "soldier" ) hero . say ( …" at bounding box center [829, 174] width 332 height 313
paste textarea "hero.say("soldier")"
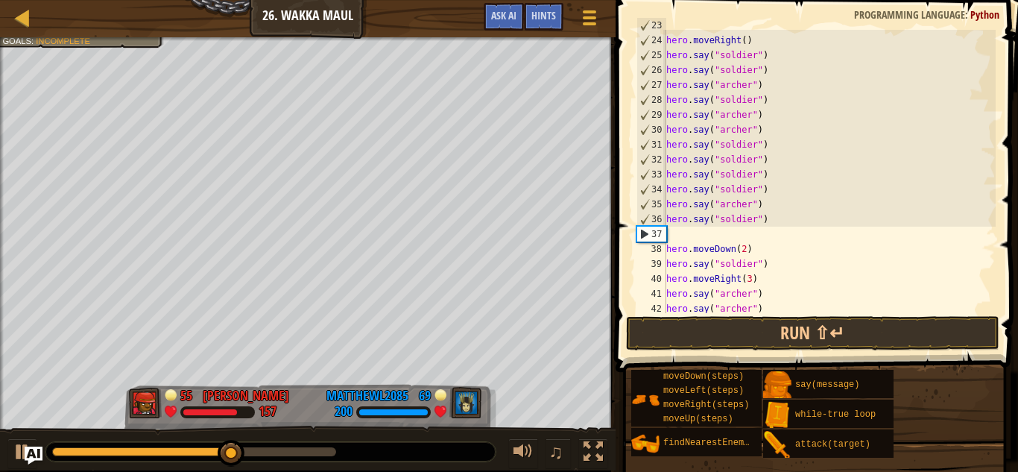
click at [748, 215] on div "hero . moveDown ( ) hero . moveRight ( ) hero . say ( "soldier" ) hero . say ( …" at bounding box center [829, 174] width 332 height 313
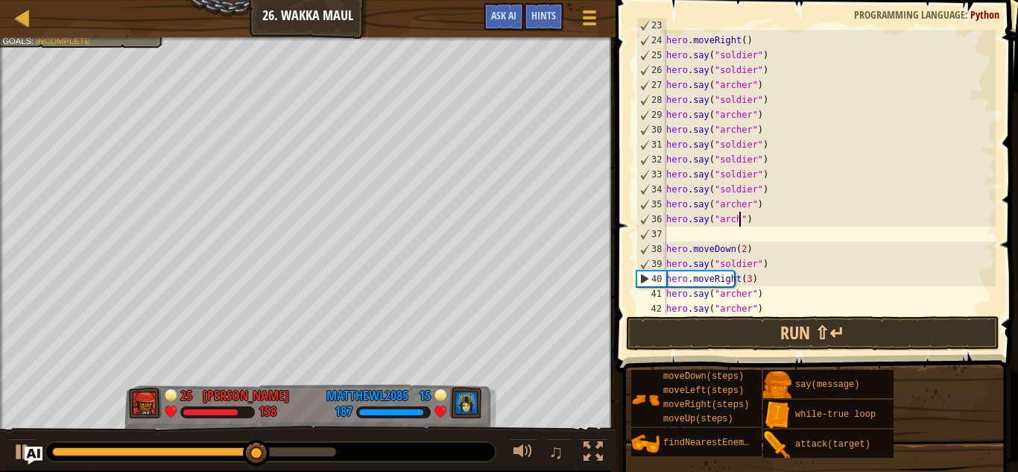
type textarea "hero.say("archer")"
click at [714, 234] on div "hero . moveDown ( ) hero . moveRight ( ) hero . say ( "soldier" ) hero . say ( …" at bounding box center [829, 174] width 332 height 313
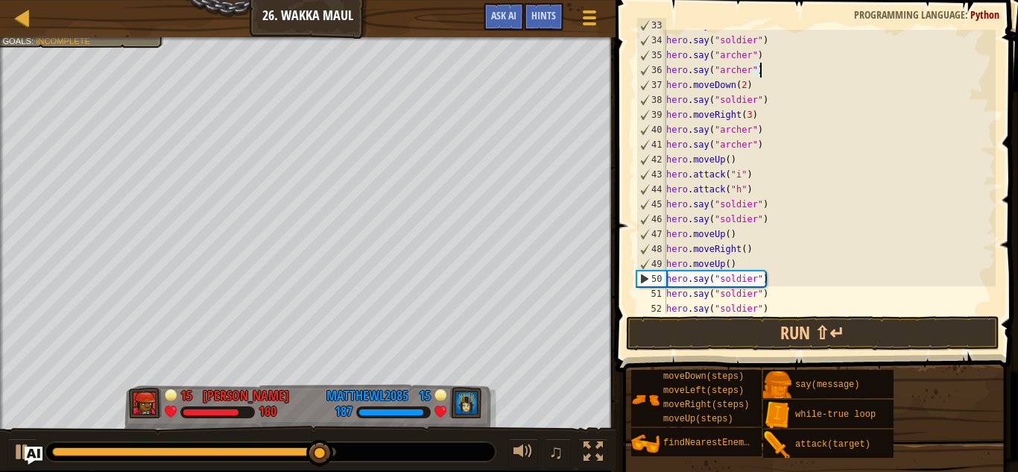
scroll to position [596, 0]
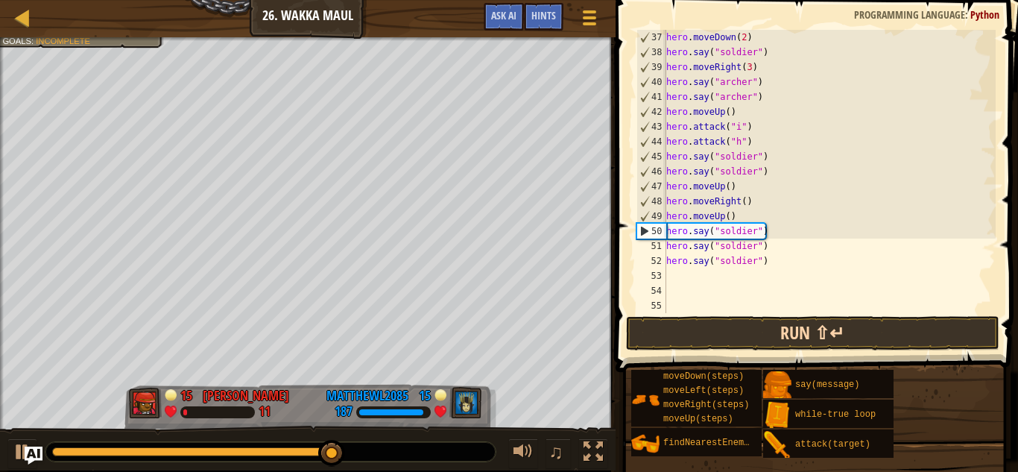
type textarea "hero.say("archer")"
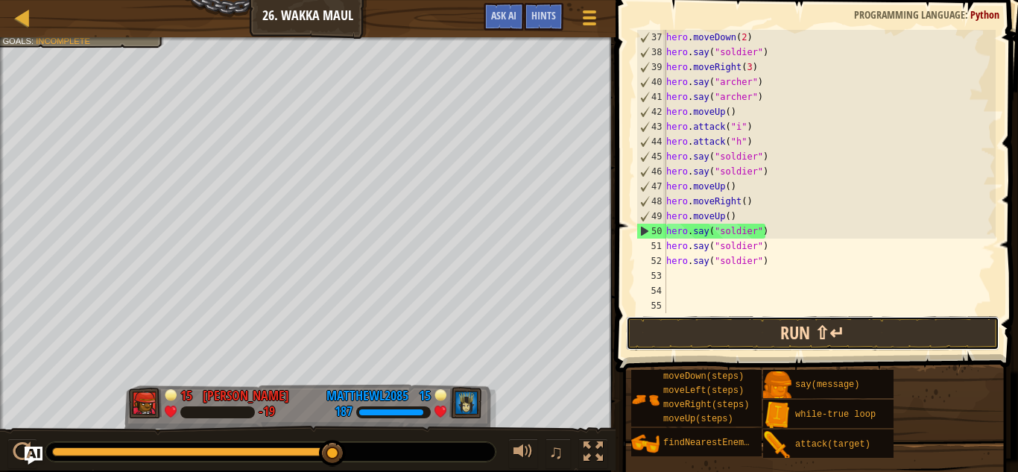
click at [744, 320] on button "Run ⇧↵" at bounding box center [812, 333] width 373 height 34
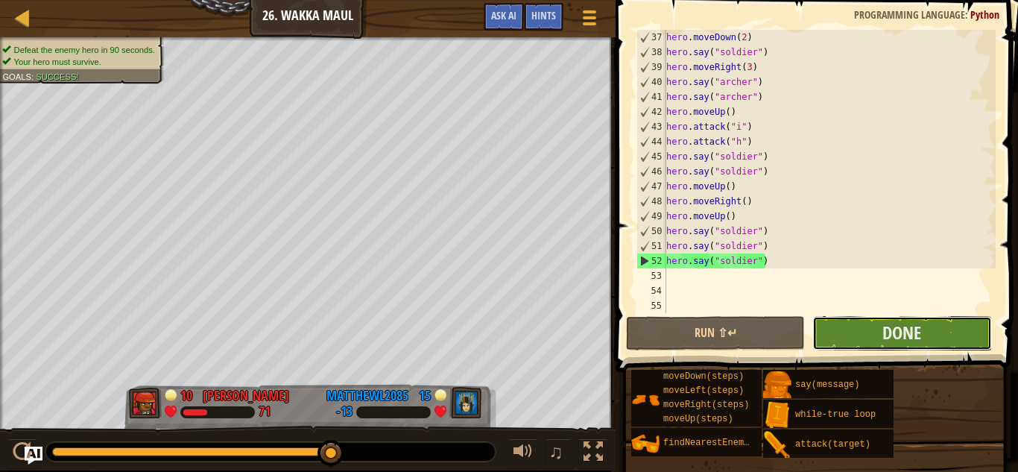
click at [840, 340] on button "Done" at bounding box center [901, 333] width 179 height 34
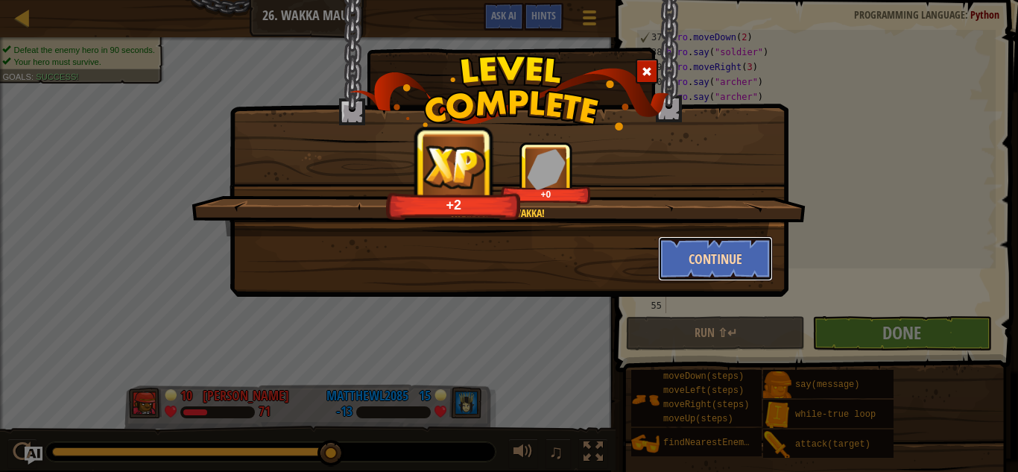
click at [692, 246] on button "Continue" at bounding box center [715, 258] width 115 height 45
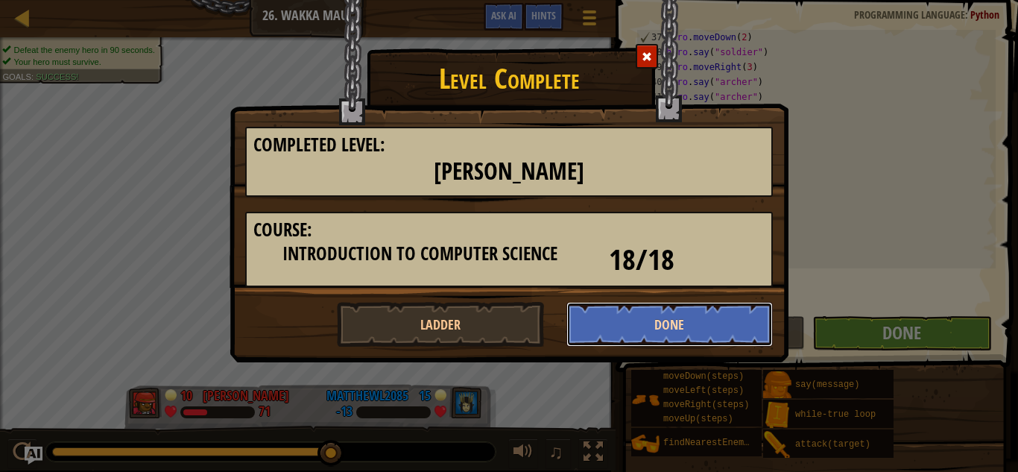
click at [623, 330] on button "Done" at bounding box center [669, 324] width 207 height 45
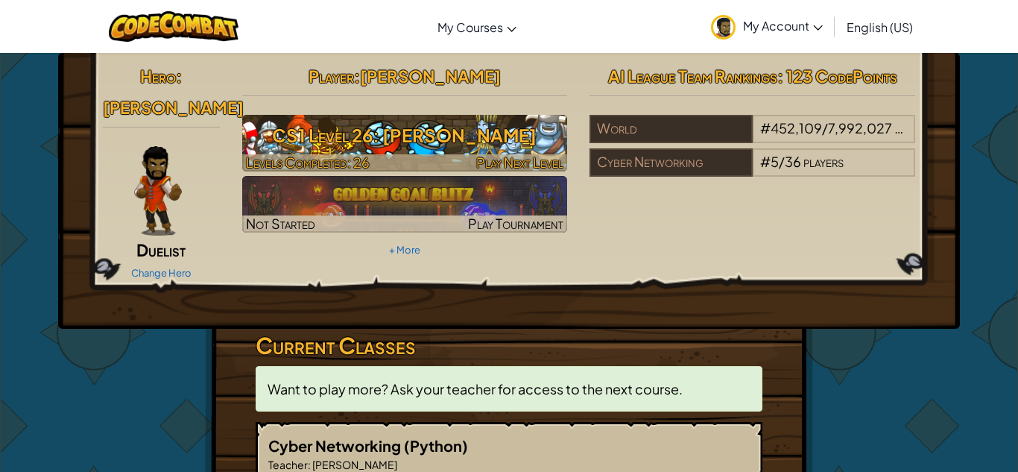
click at [402, 137] on h3 "CS1 Level 26: [PERSON_NAME]" at bounding box center [405, 135] width 326 height 34
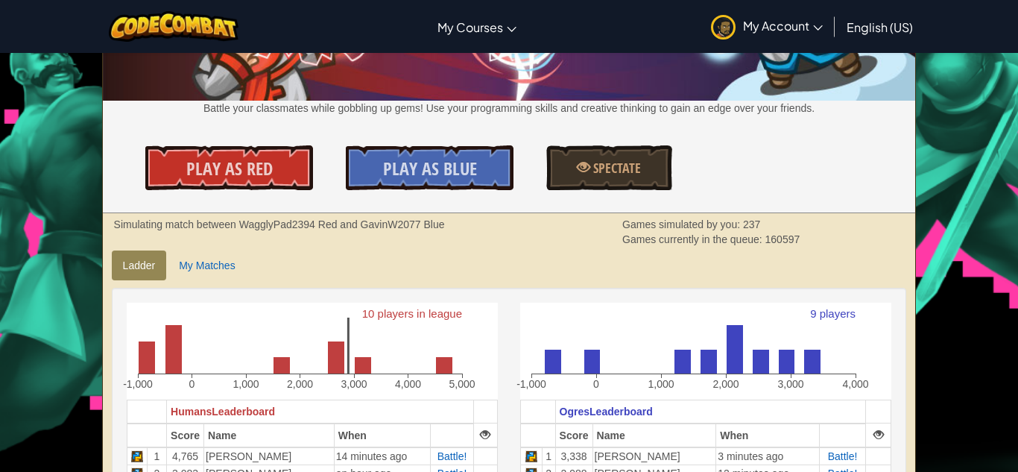
scroll to position [153, 0]
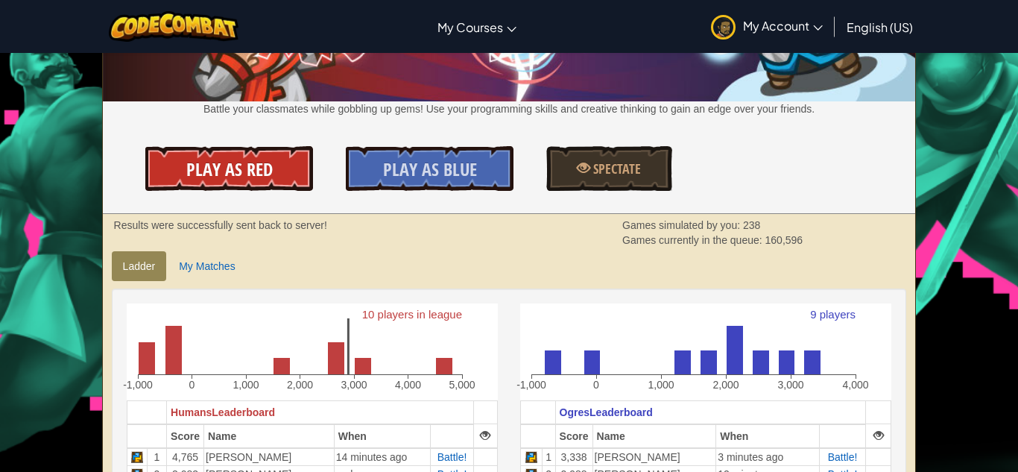
click at [260, 174] on span "Play As Red" at bounding box center [229, 169] width 86 height 24
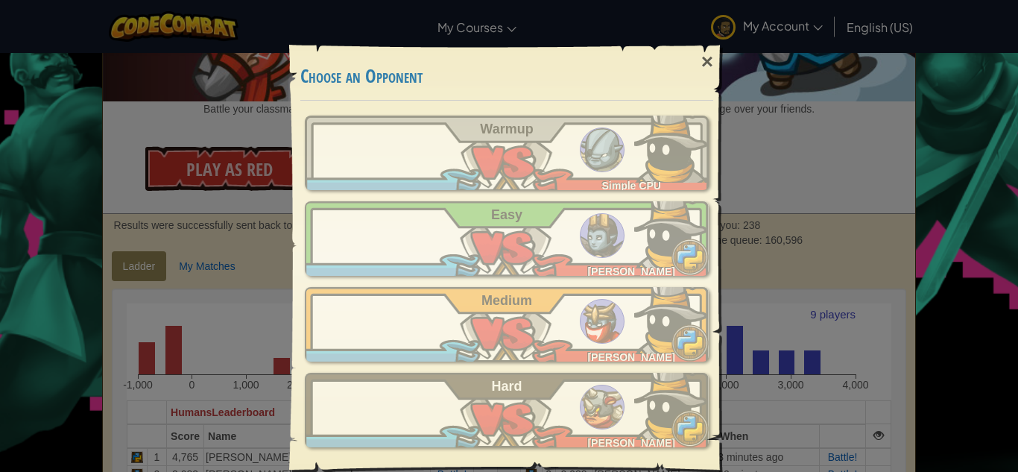
scroll to position [6, 0]
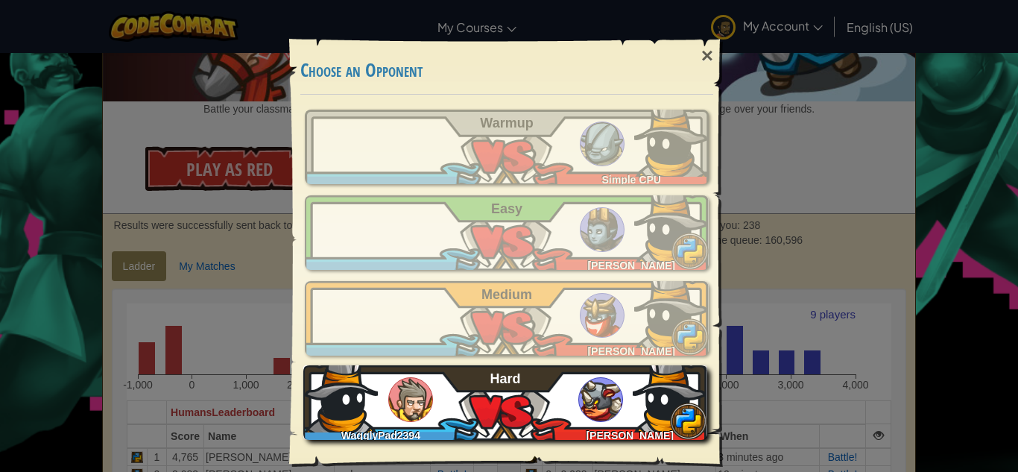
click at [568, 418] on div "WagglyPad2394 Gavin W Hard" at bounding box center [505, 402] width 404 height 75
